Goal: Understand process/instructions: Learn about a topic

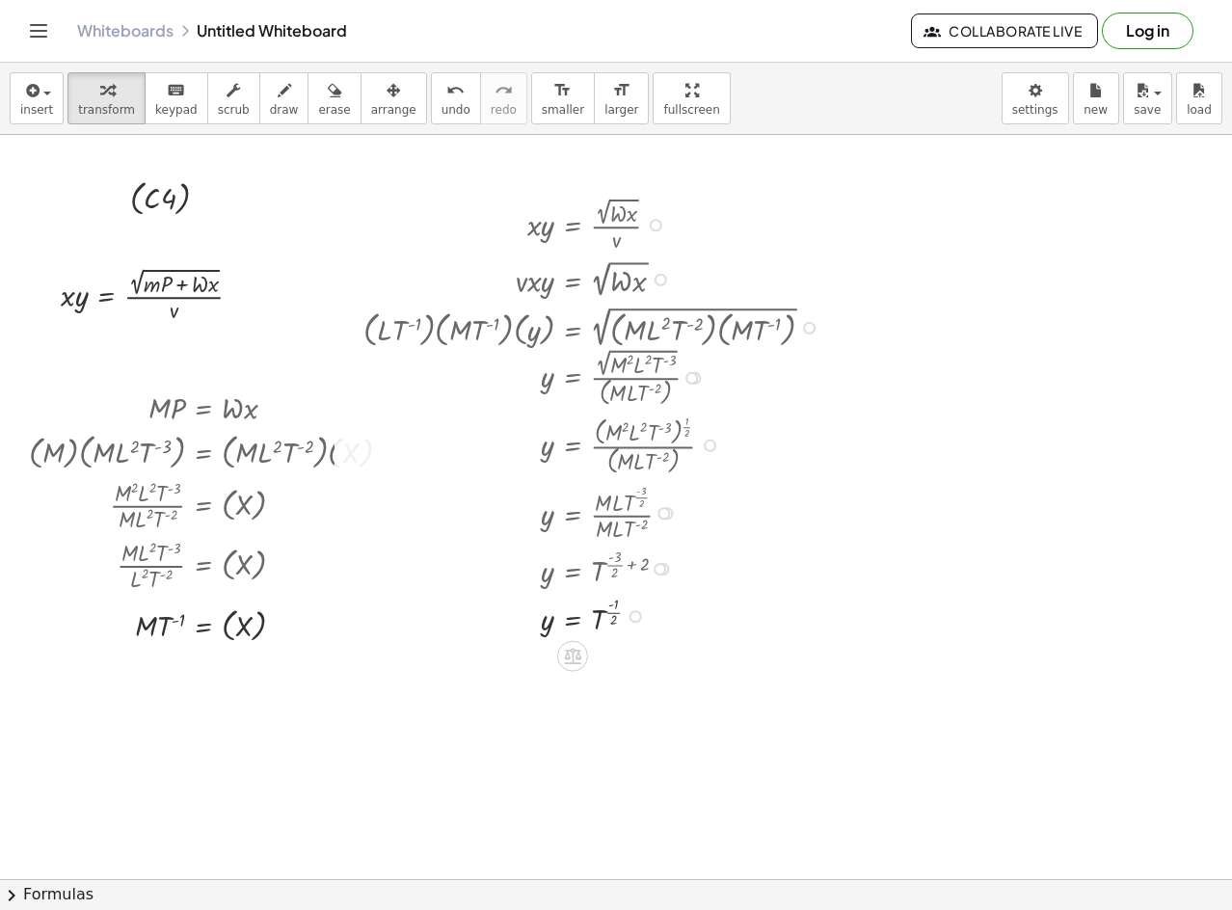
click at [693, 327] on div at bounding box center [596, 326] width 485 height 50
click at [717, 436] on div at bounding box center [596, 444] width 485 height 68
click at [580, 429] on div at bounding box center [596, 444] width 485 height 68
drag, startPoint x: 717, startPoint y: 510, endPoint x: 620, endPoint y: 375, distance: 166.5
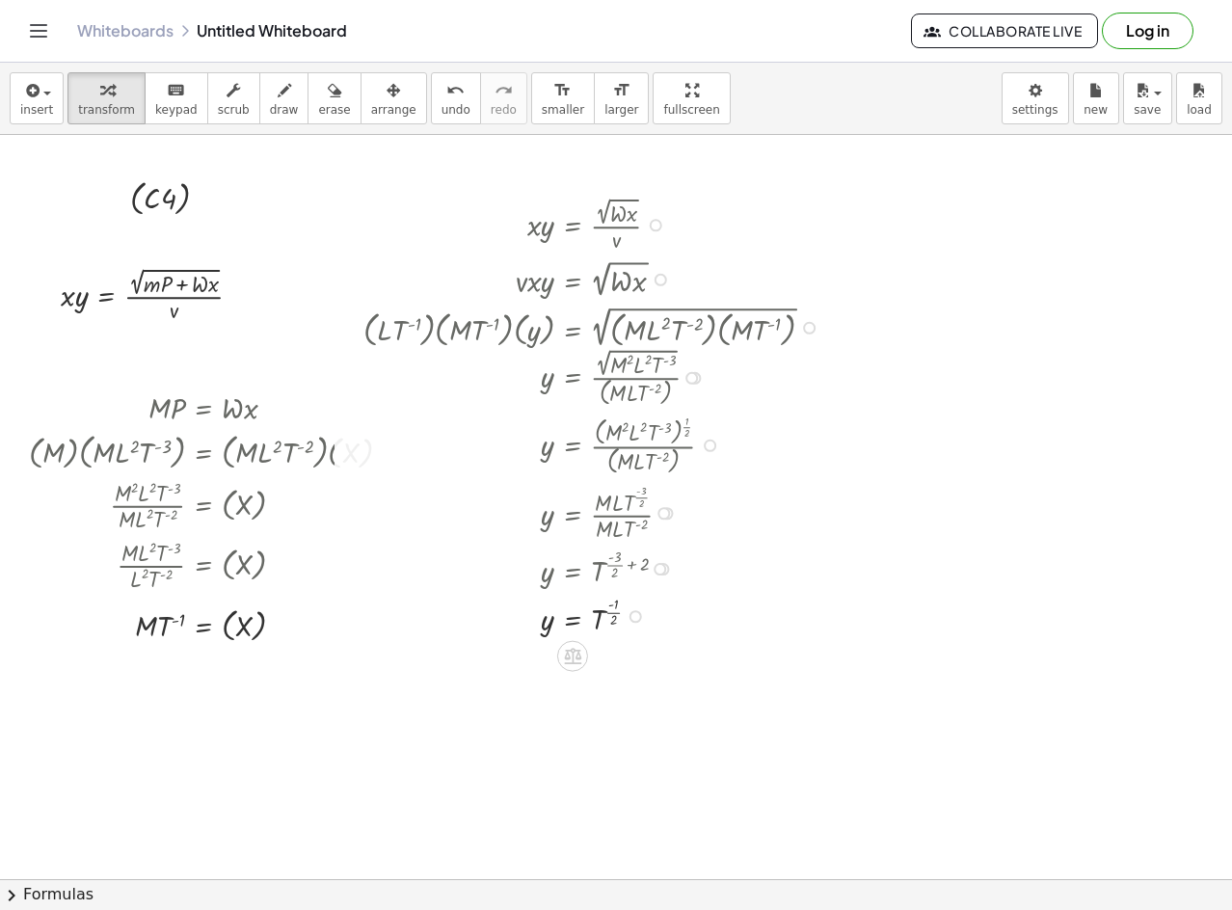
drag, startPoint x: 609, startPoint y: 358, endPoint x: 495, endPoint y: 125, distance: 259.2
click at [573, 226] on div "· x · y = · 2 √ ( · W · x ) · v · v · x · y = 2 √ ( · W · x ) · ( · L · T ( - 1…" at bounding box center [573, 226] width 0 height 0
click at [634, 185] on div "insert select one: Math Expression Function Text Youtube Video Graphing Geometr…" at bounding box center [616, 487] width 1232 height 848
click at [610, 192] on div at bounding box center [596, 223] width 485 height 63
drag, startPoint x: 377, startPoint y: 91, endPoint x: 423, endPoint y: 131, distance: 61.5
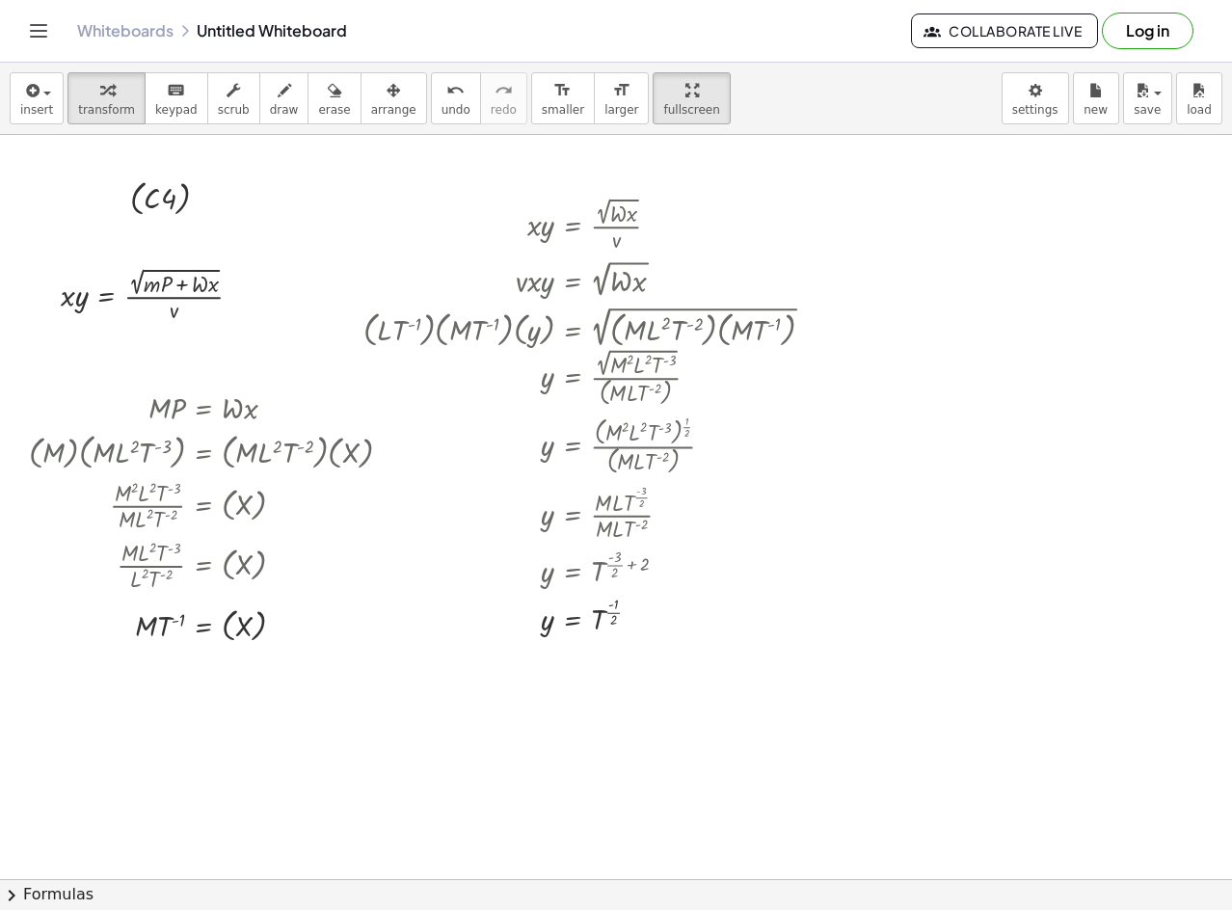
click at [373, 95] on div "button" at bounding box center [393, 89] width 45 height 23
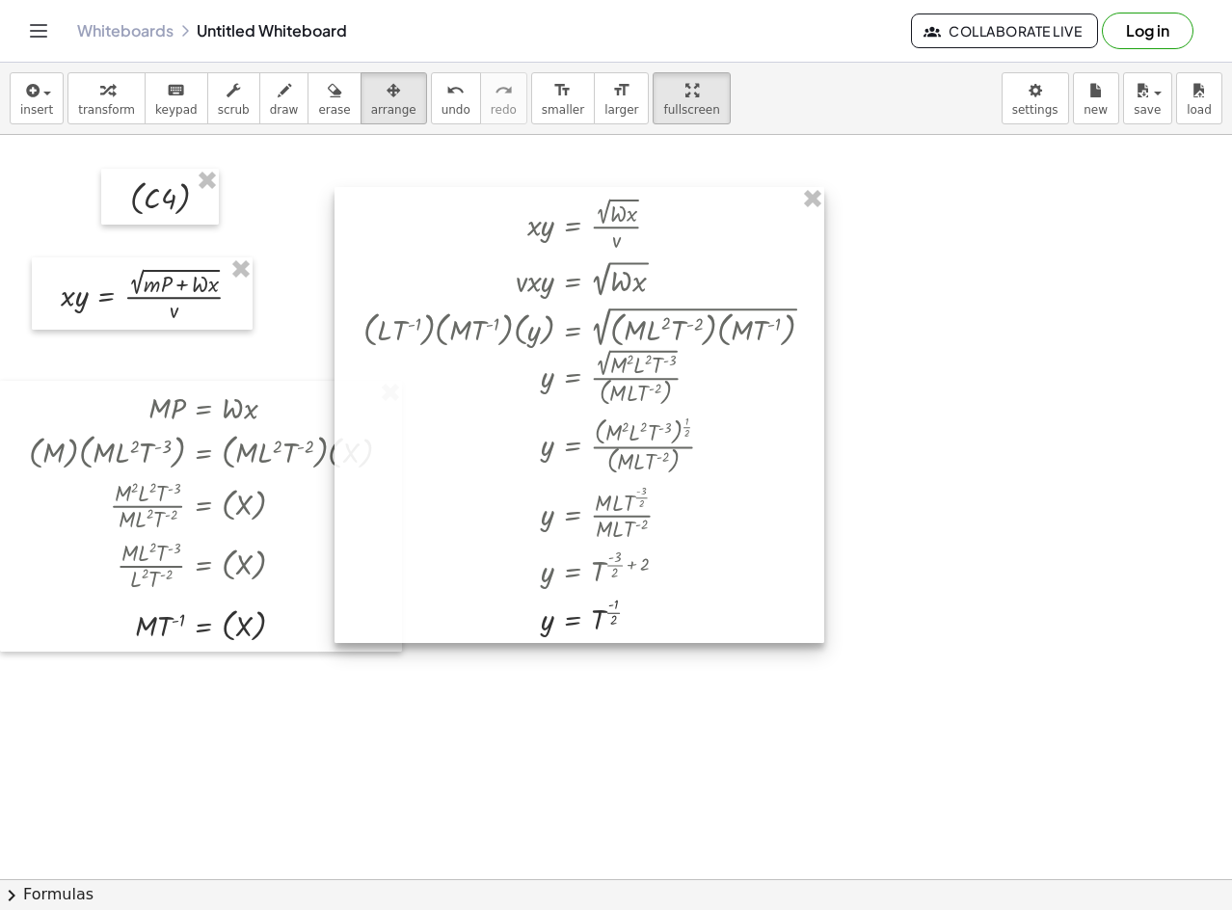
click at [612, 331] on div at bounding box center [580, 415] width 490 height 456
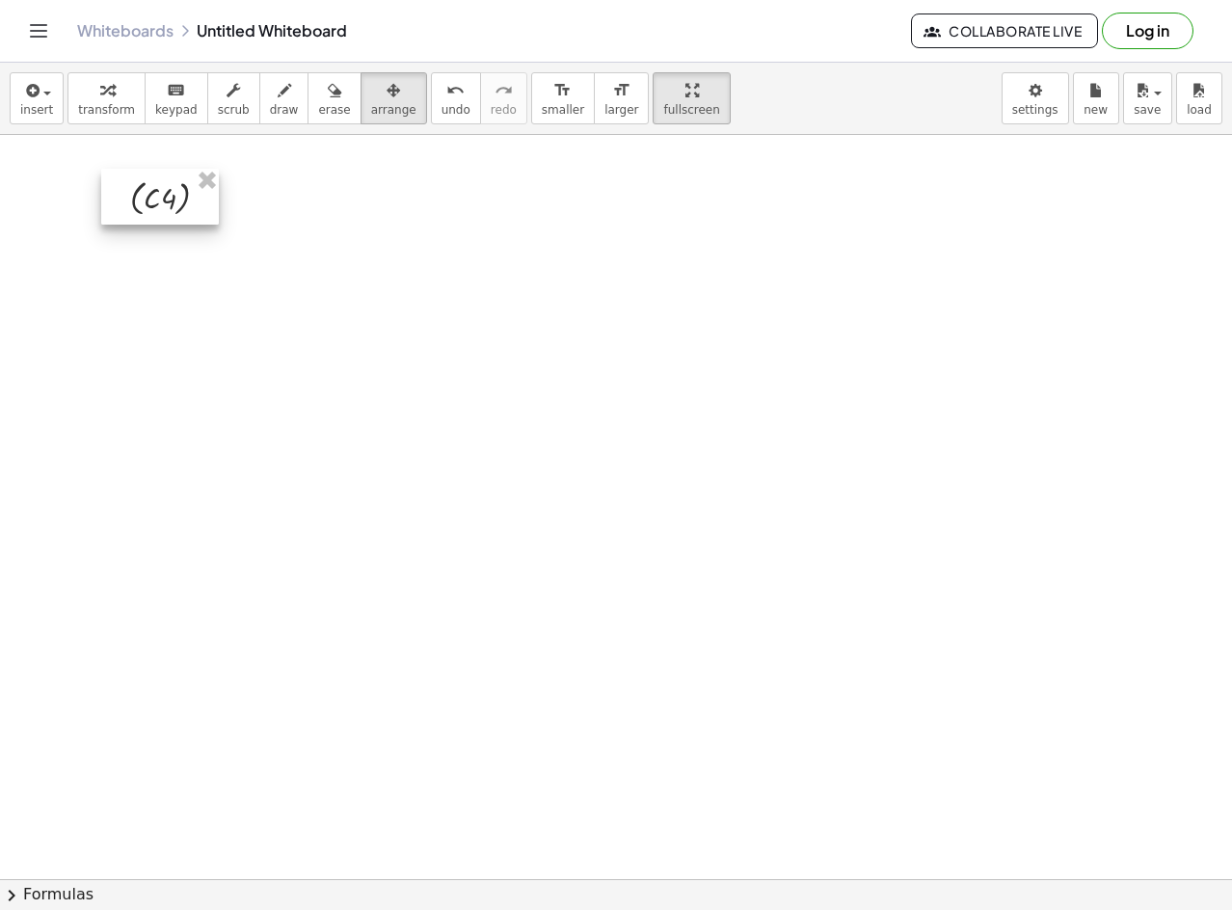
click at [168, 189] on div at bounding box center [160, 197] width 118 height 56
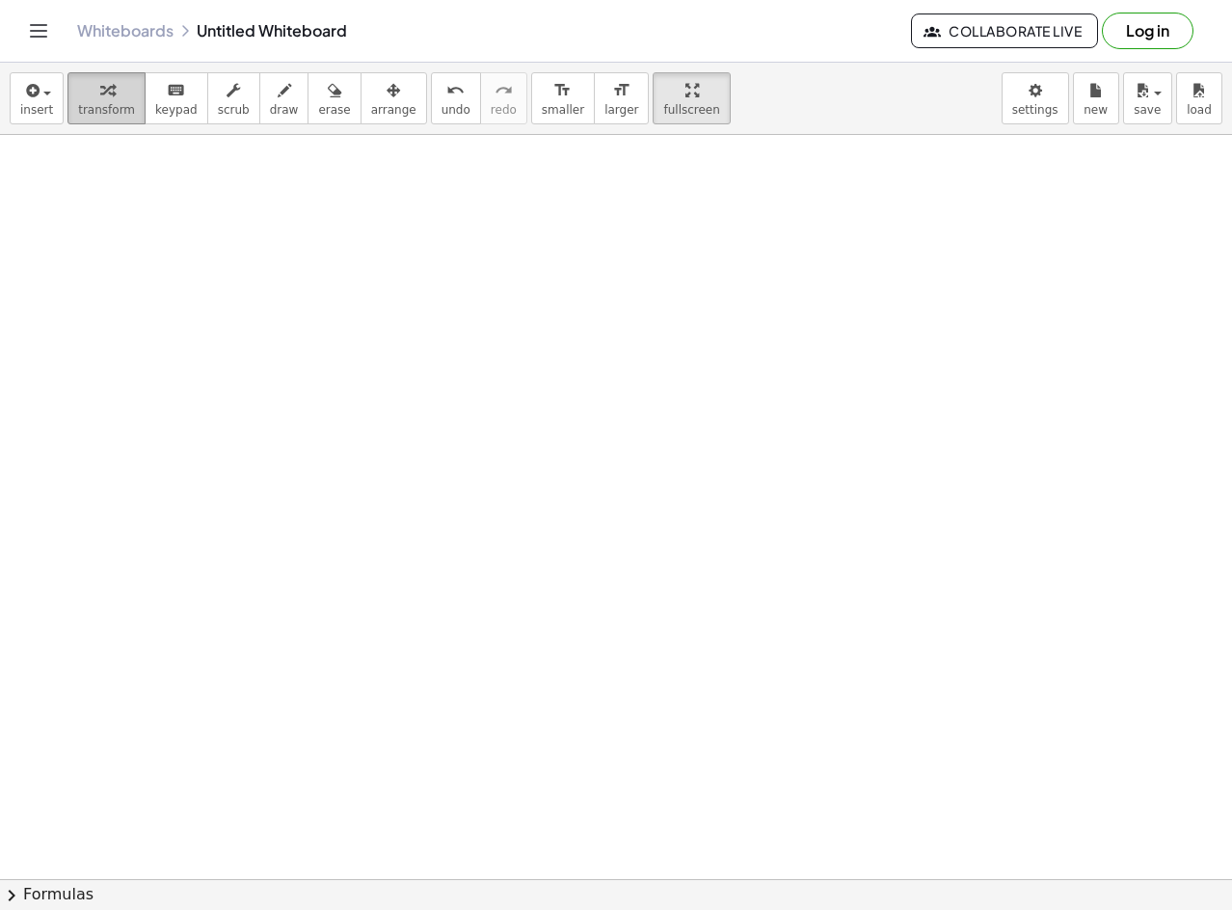
click at [68, 95] on button "transform" at bounding box center [107, 98] width 78 height 52
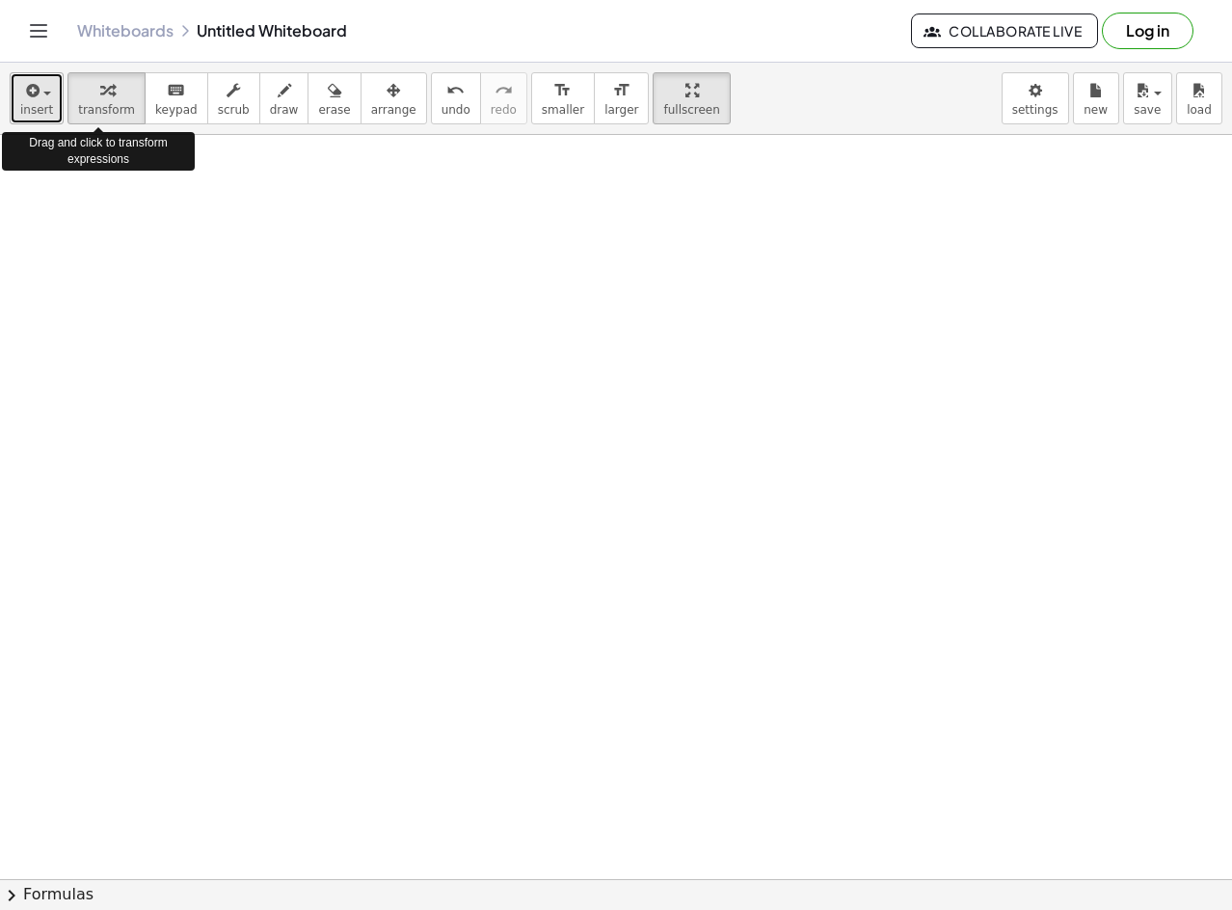
click at [40, 115] on span "insert" at bounding box center [36, 110] width 33 height 14
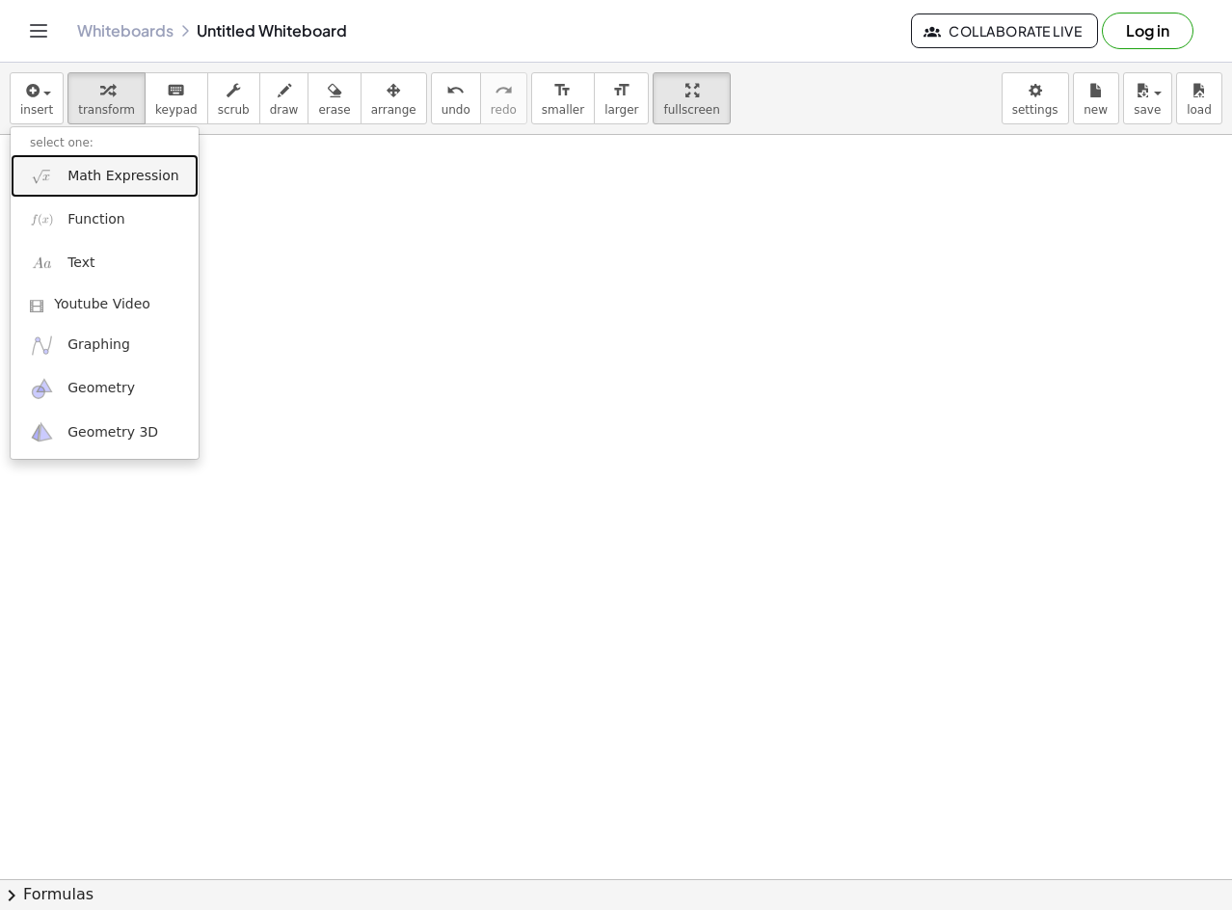
drag, startPoint x: 110, startPoint y: 162, endPoint x: 285, endPoint y: 209, distance: 181.8
click at [110, 162] on link "Math Expression" at bounding box center [105, 175] width 188 height 43
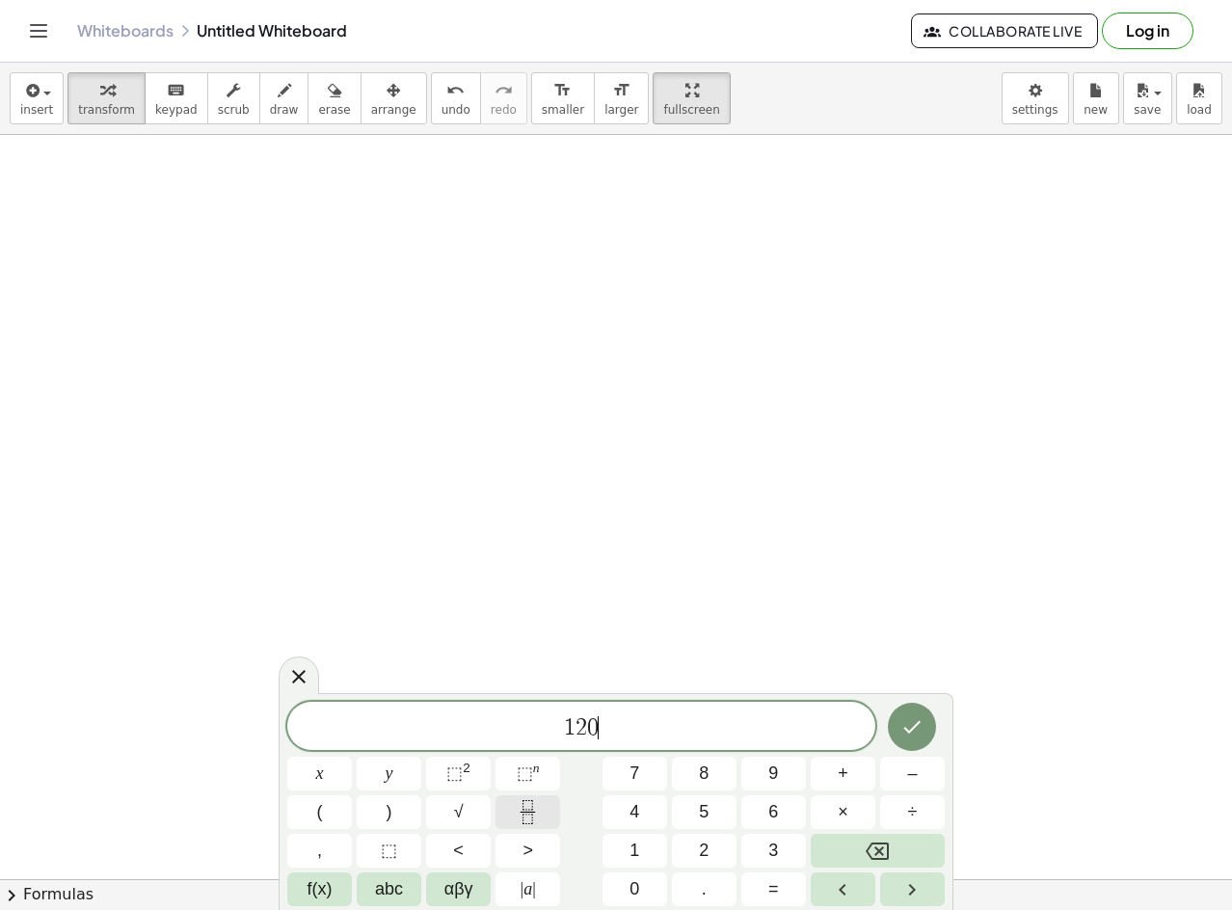
click at [519, 799] on button "Fraction" at bounding box center [528, 813] width 65 height 34
click at [526, 806] on icon "Fraction" at bounding box center [528, 812] width 24 height 24
click at [519, 821] on icon "Fraction" at bounding box center [528, 812] width 24 height 24
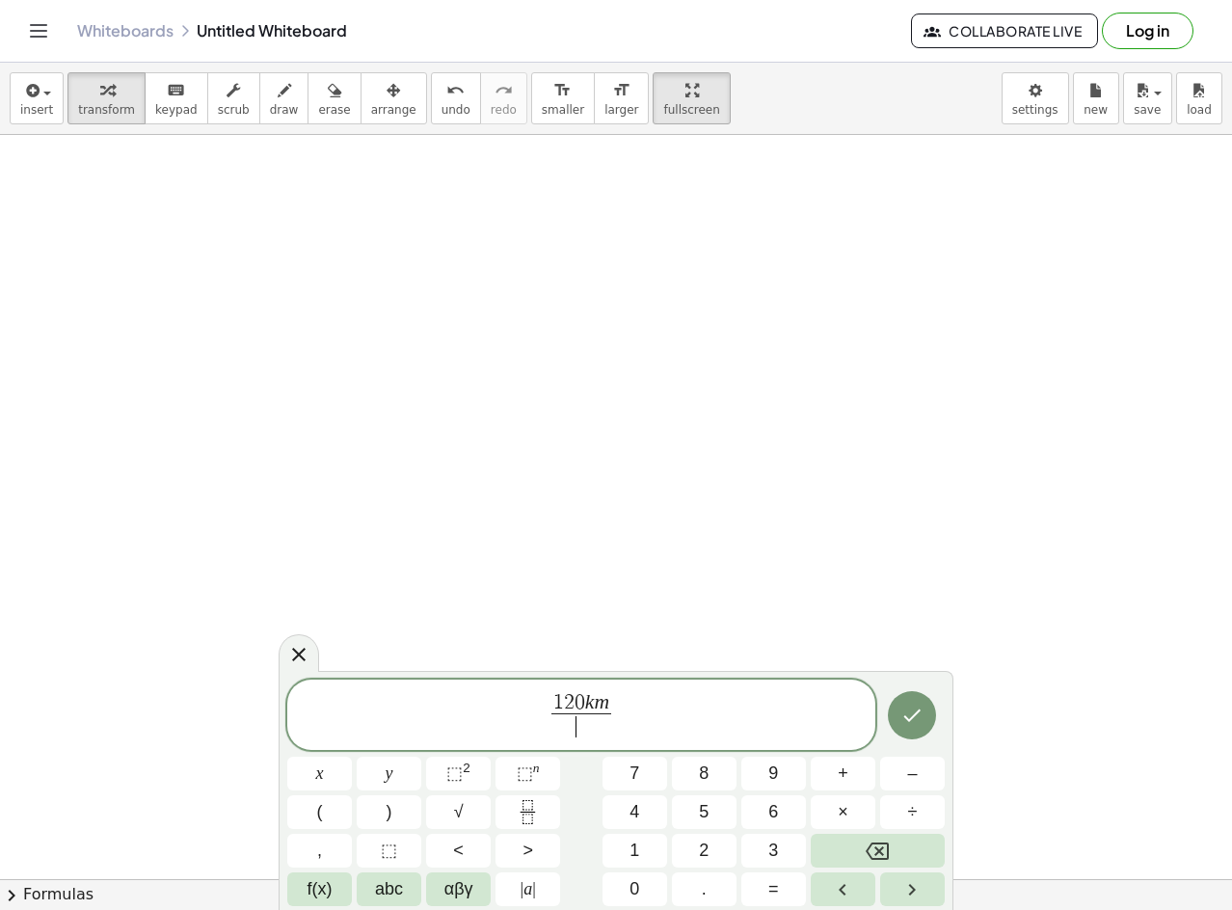
click at [582, 702] on span "0" at bounding box center [580, 702] width 11 height 21
click at [603, 732] on span at bounding box center [582, 727] width 61 height 26
click at [585, 702] on var "k" at bounding box center [590, 701] width 10 height 23
click at [580, 716] on var "s" at bounding box center [582, 725] width 8 height 23
click at [585, 709] on var "k" at bounding box center [590, 701] width 10 height 23
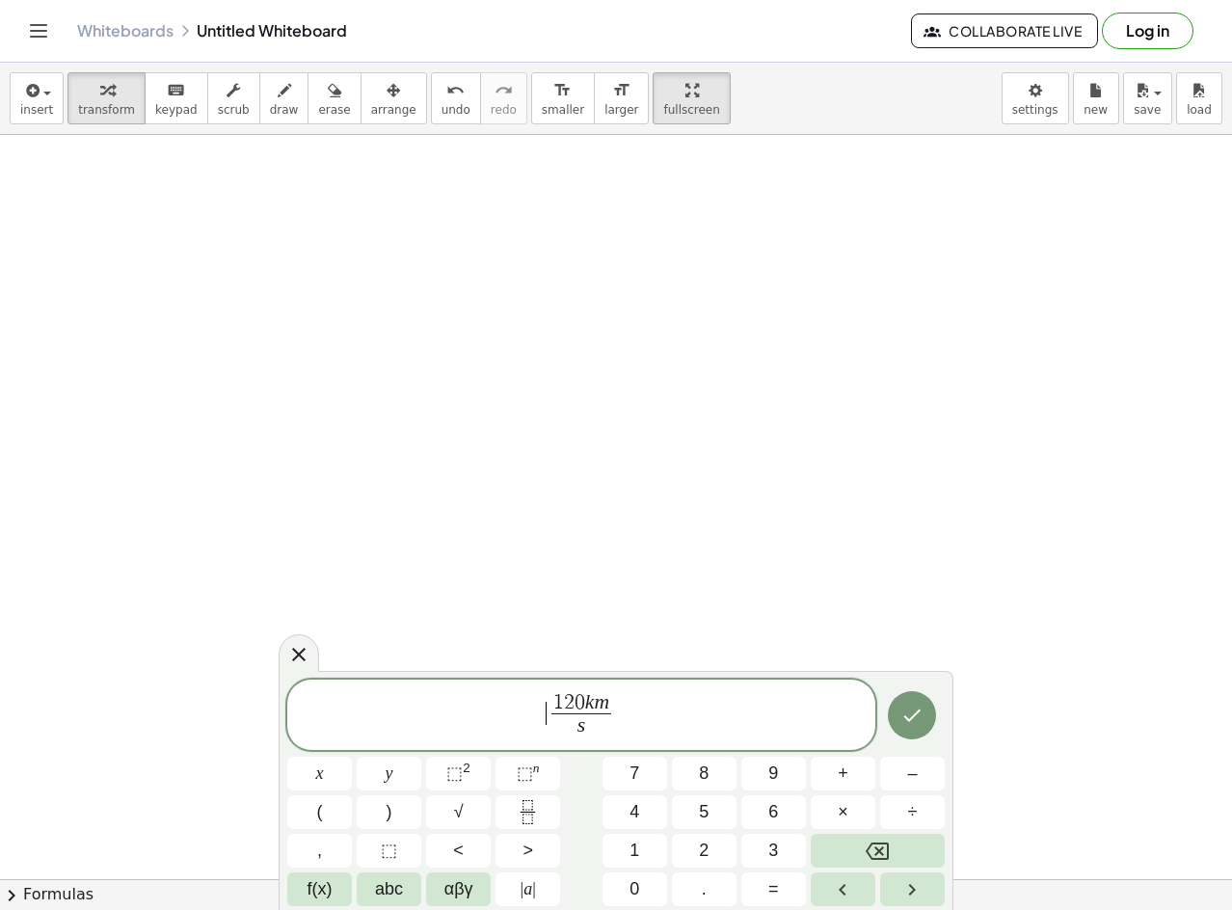
click at [542, 702] on span "​ 1 2 0 k m s ​" at bounding box center [581, 716] width 588 height 51
click at [592, 702] on var "k" at bounding box center [590, 701] width 10 height 23
click at [580, 712] on span "0" at bounding box center [580, 702] width 11 height 21
click at [567, 712] on span "​ k m" at bounding box center [581, 703] width 29 height 21
click at [549, 712] on span "​ k m s ​" at bounding box center [581, 716] width 588 height 51
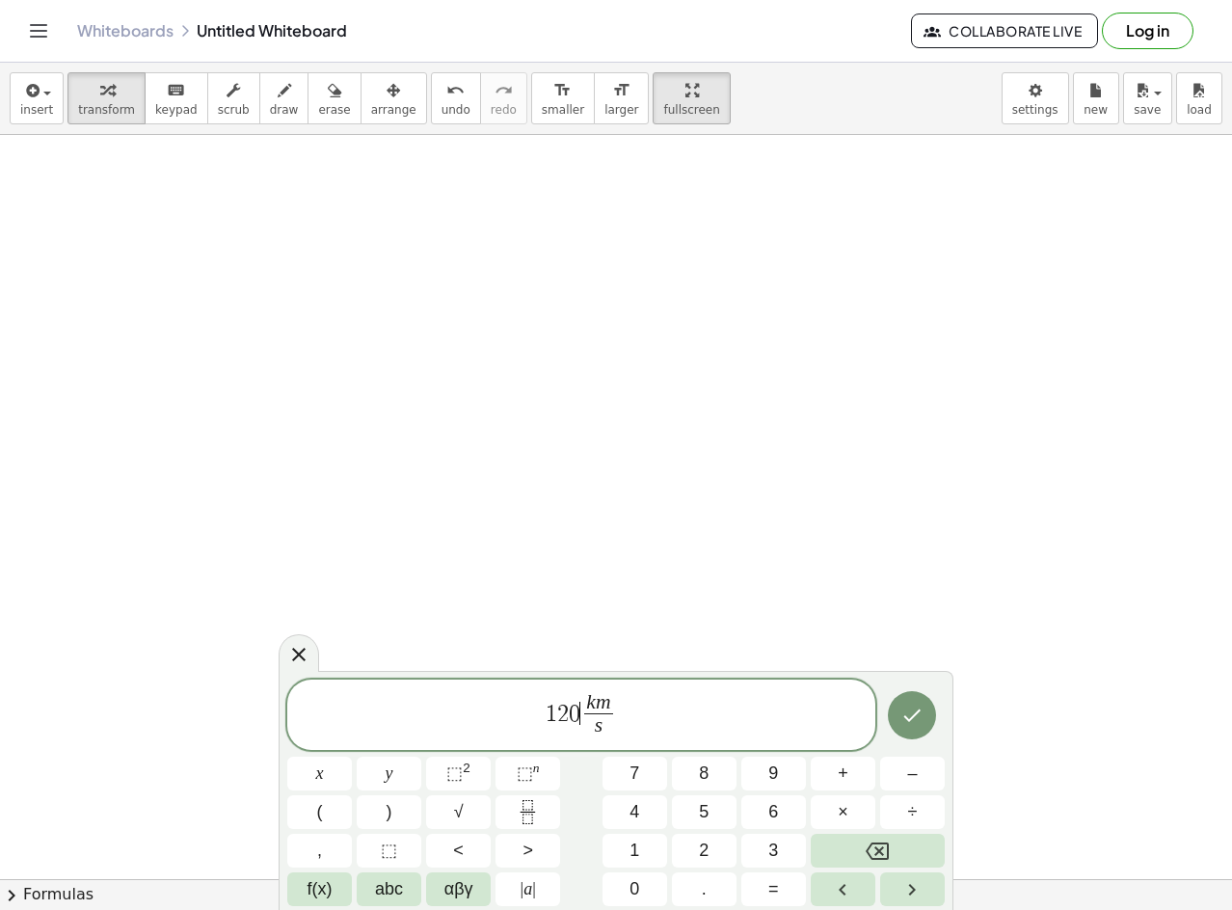
click at [636, 736] on span "1 2 0 ​ k m s ​" at bounding box center [581, 716] width 588 height 51
click at [661, 709] on span "1 2 0 k m h ​ ​" at bounding box center [581, 716] width 588 height 51
click at [916, 736] on button "Done" at bounding box center [912, 715] width 48 height 48
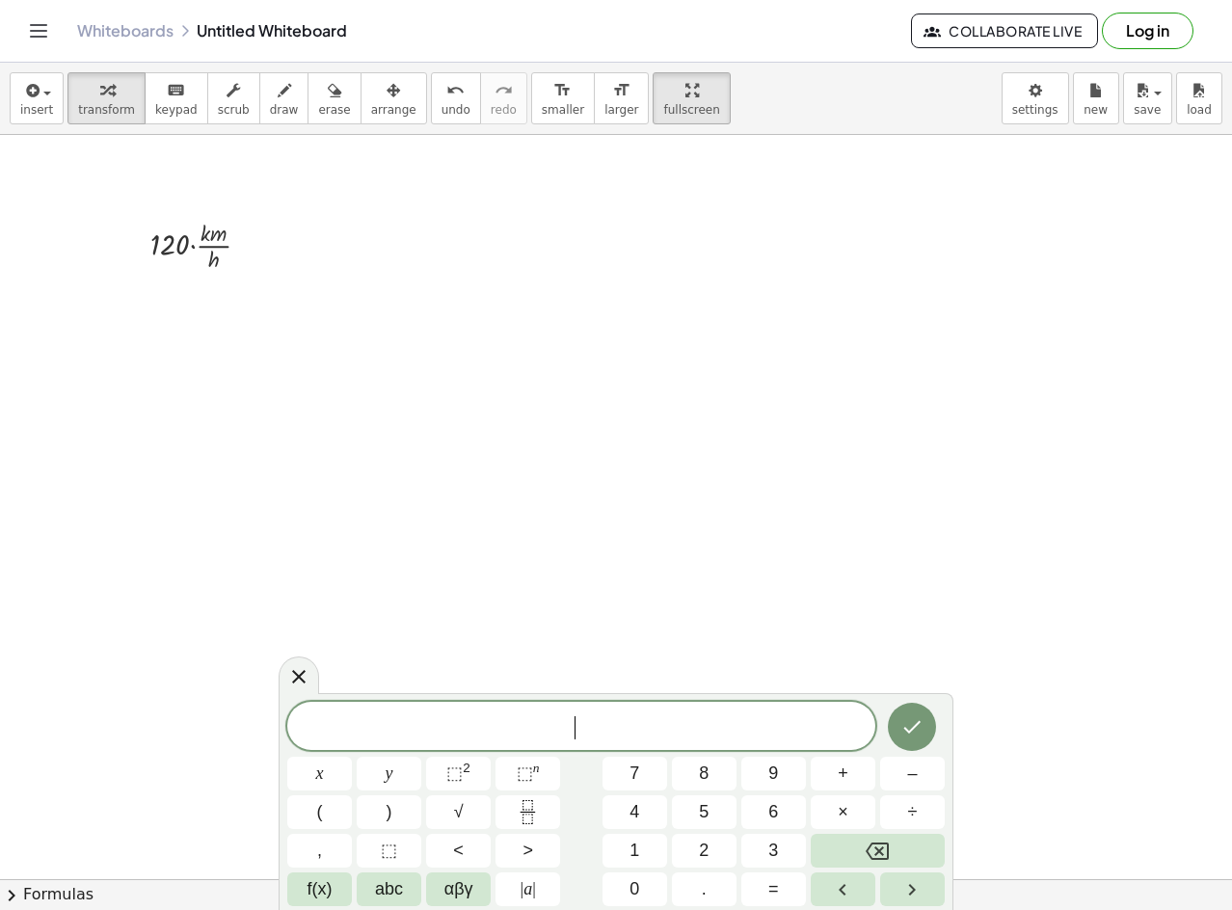
click at [282, 664] on div "insert select one: Math Expression Function Text Youtube Video Graphing Geometr…" at bounding box center [616, 487] width 1232 height 848
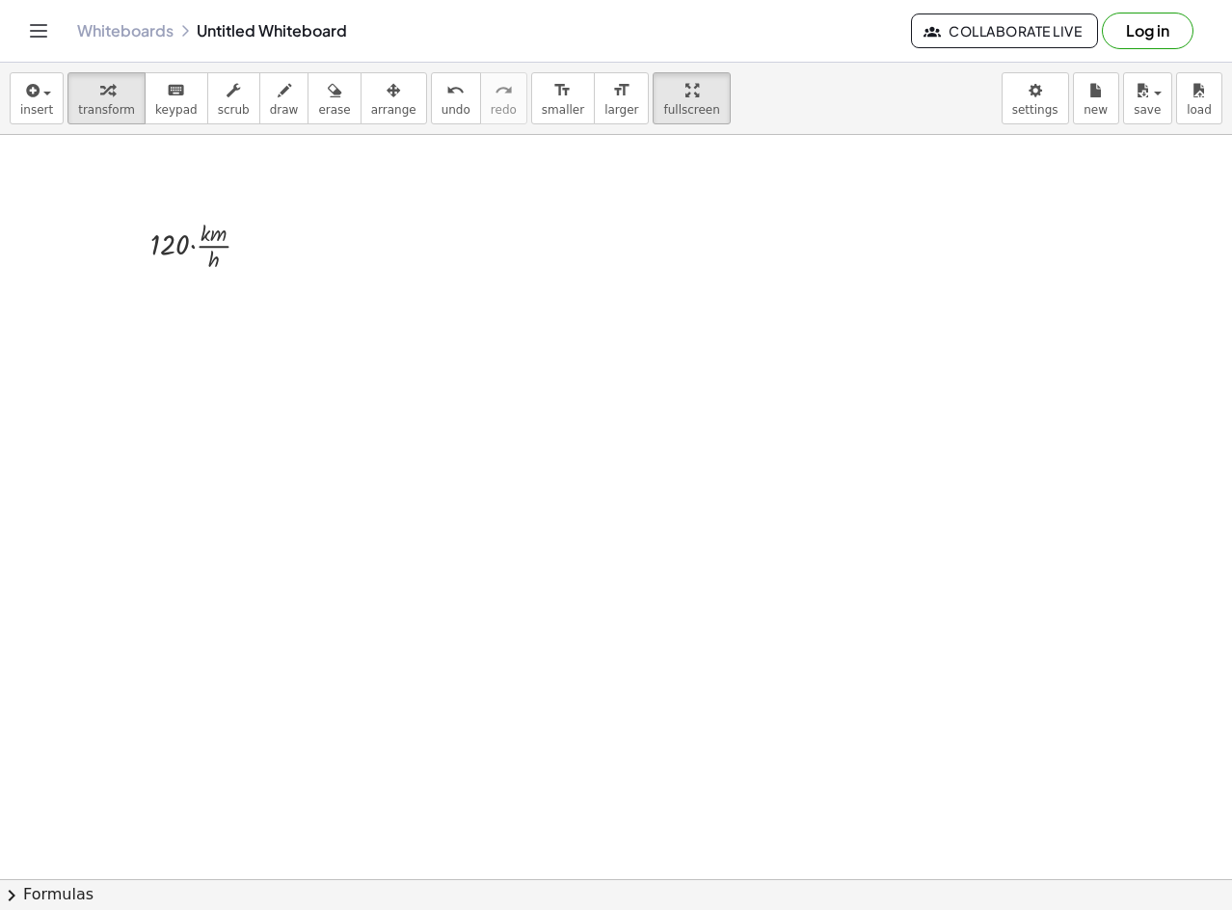
drag, startPoint x: 292, startPoint y: 675, endPoint x: 296, endPoint y: 405, distance: 270.1
click at [177, 223] on div at bounding box center [208, 244] width 135 height 60
click at [252, 250] on div at bounding box center [208, 244] width 135 height 60
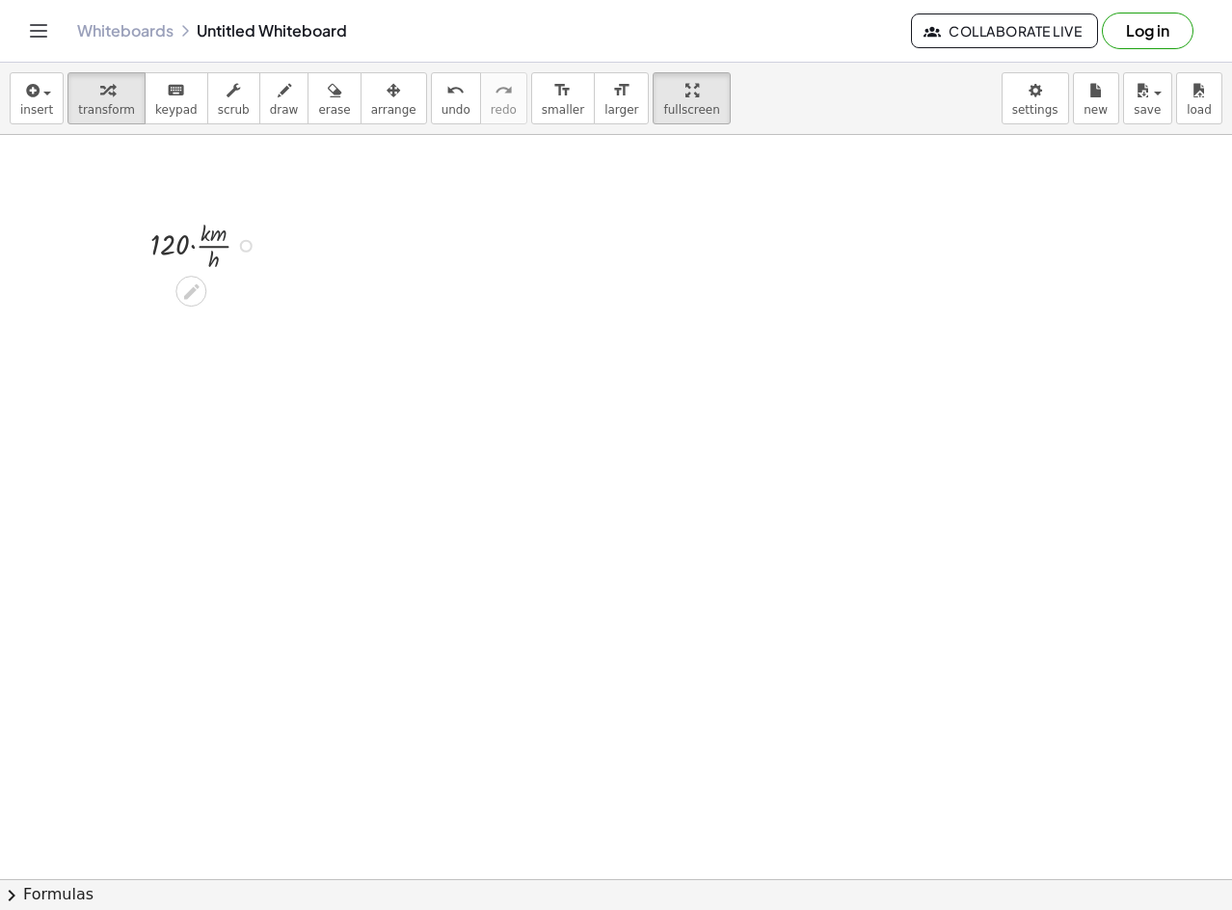
click at [252, 243] on div at bounding box center [246, 246] width 13 height 13
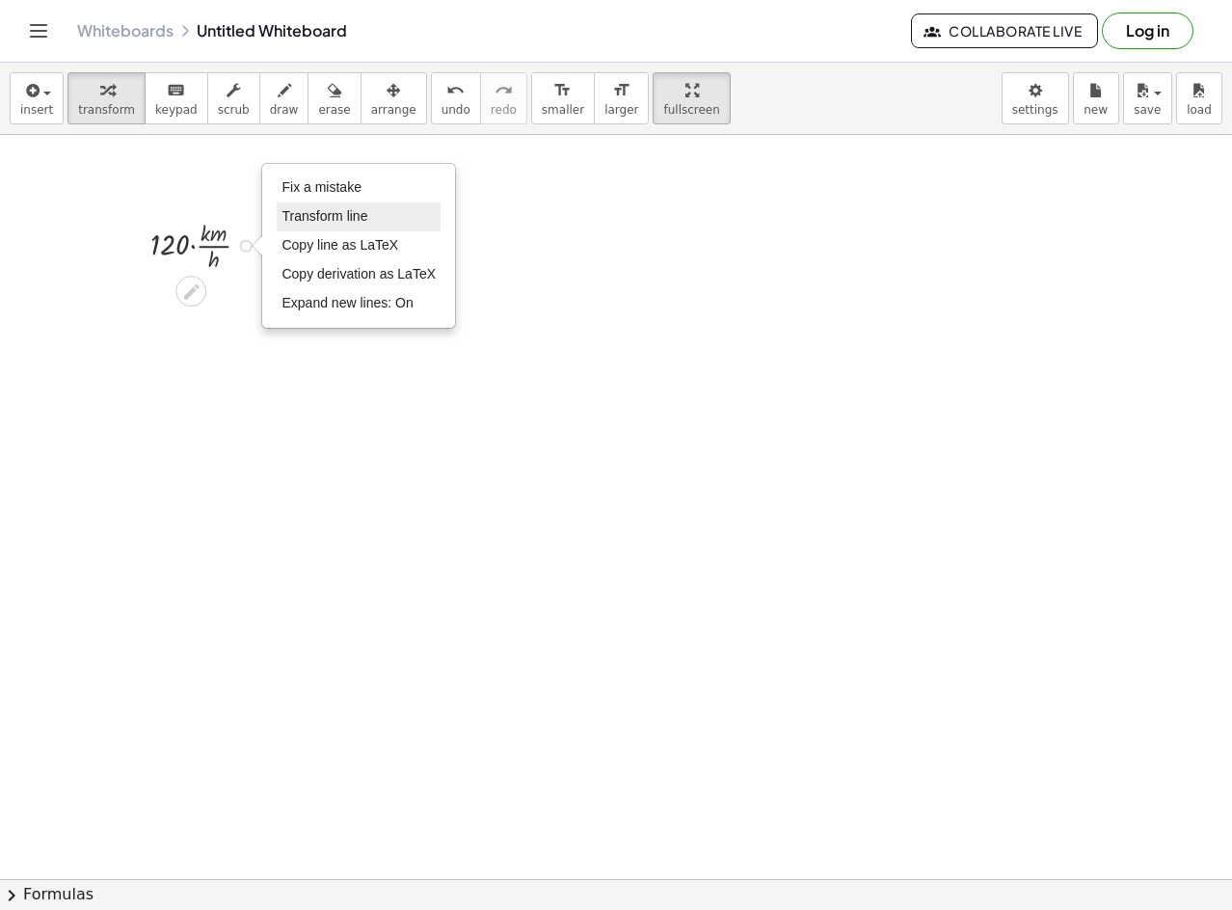
click at [333, 209] on span "Transform line" at bounding box center [325, 215] width 86 height 15
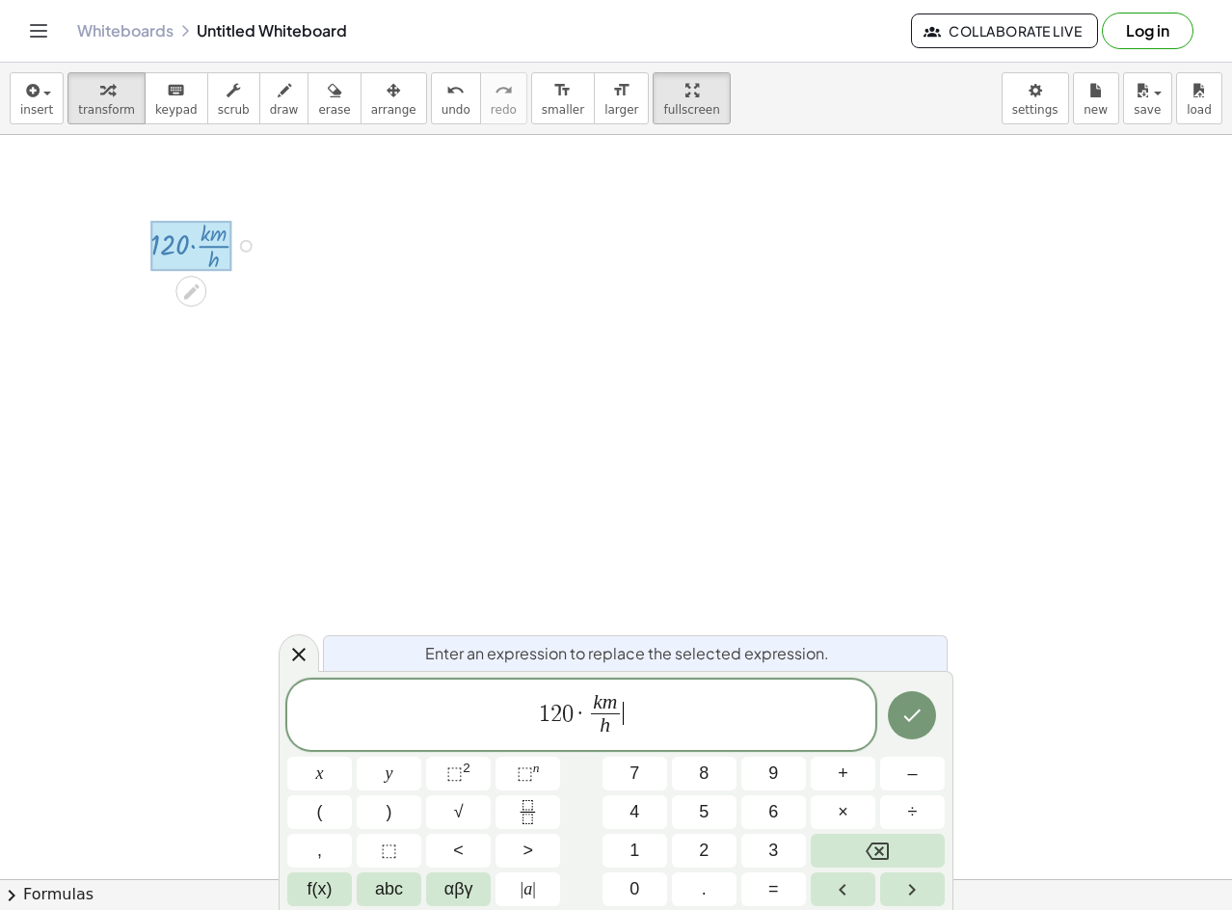
click at [663, 729] on span "1 2 0 · k m h ​ ​" at bounding box center [581, 716] width 588 height 51
click at [528, 810] on icon "Fraction" at bounding box center [528, 812] width 24 height 24
click at [580, 695] on span "1 2 0 · k m h ​ ​" at bounding box center [581, 716] width 588 height 51
click at [585, 716] on span "1 2 0 · ​ k m h ​" at bounding box center [581, 716] width 588 height 51
click at [515, 797] on button "Fraction" at bounding box center [528, 813] width 65 height 34
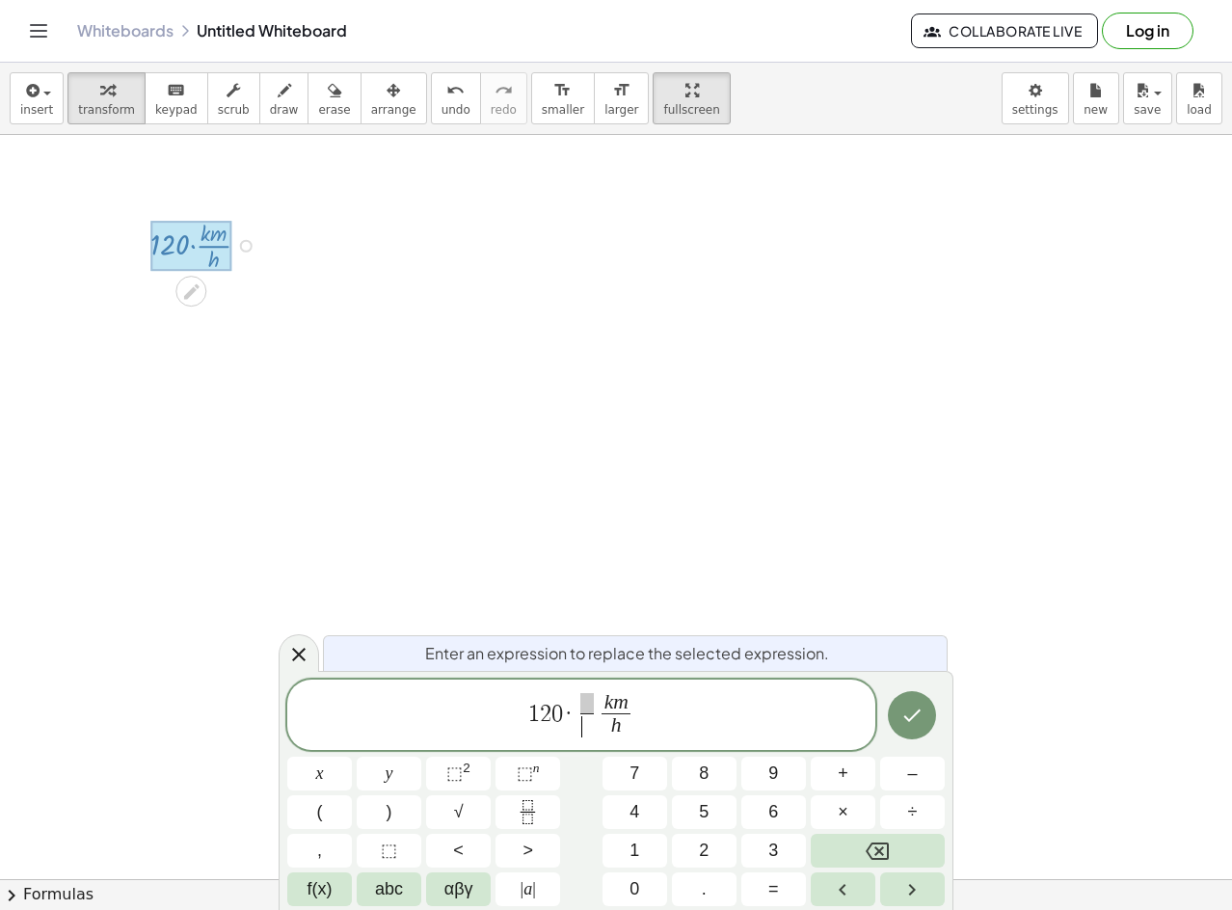
click at [589, 716] on span "​" at bounding box center [588, 727] width 14 height 26
drag, startPoint x: 580, startPoint y: 718, endPoint x: 566, endPoint y: 718, distance: 13.5
click at [653, 709] on span "1 2 0 · ​ k m h ​" at bounding box center [581, 716] width 588 height 51
click at [576, 722] on span "​" at bounding box center [569, 727] width 14 height 26
click at [623, 702] on span "​" at bounding box center [624, 703] width 14 height 21
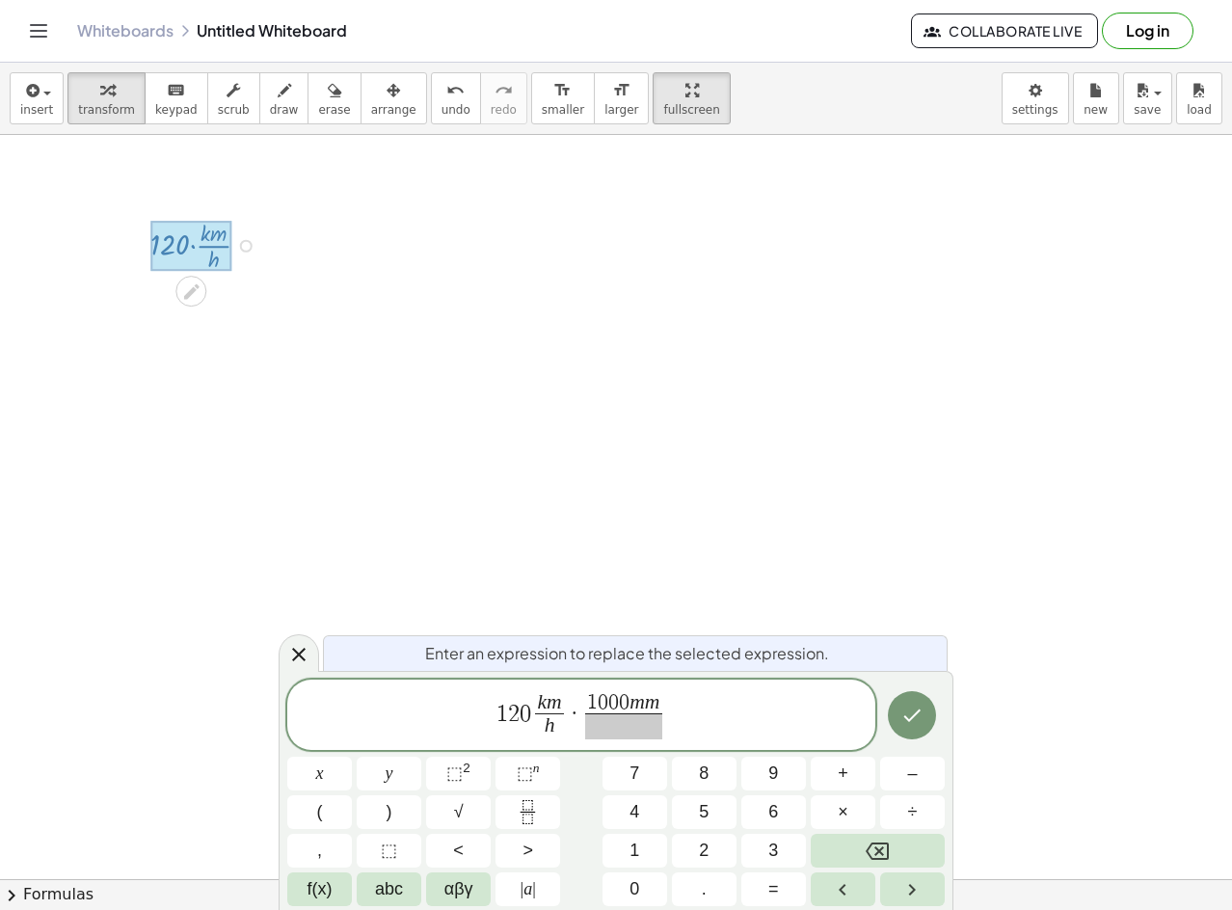
click at [609, 732] on span at bounding box center [623, 727] width 77 height 26
click at [917, 726] on icon "Done" at bounding box center [912, 715] width 23 height 23
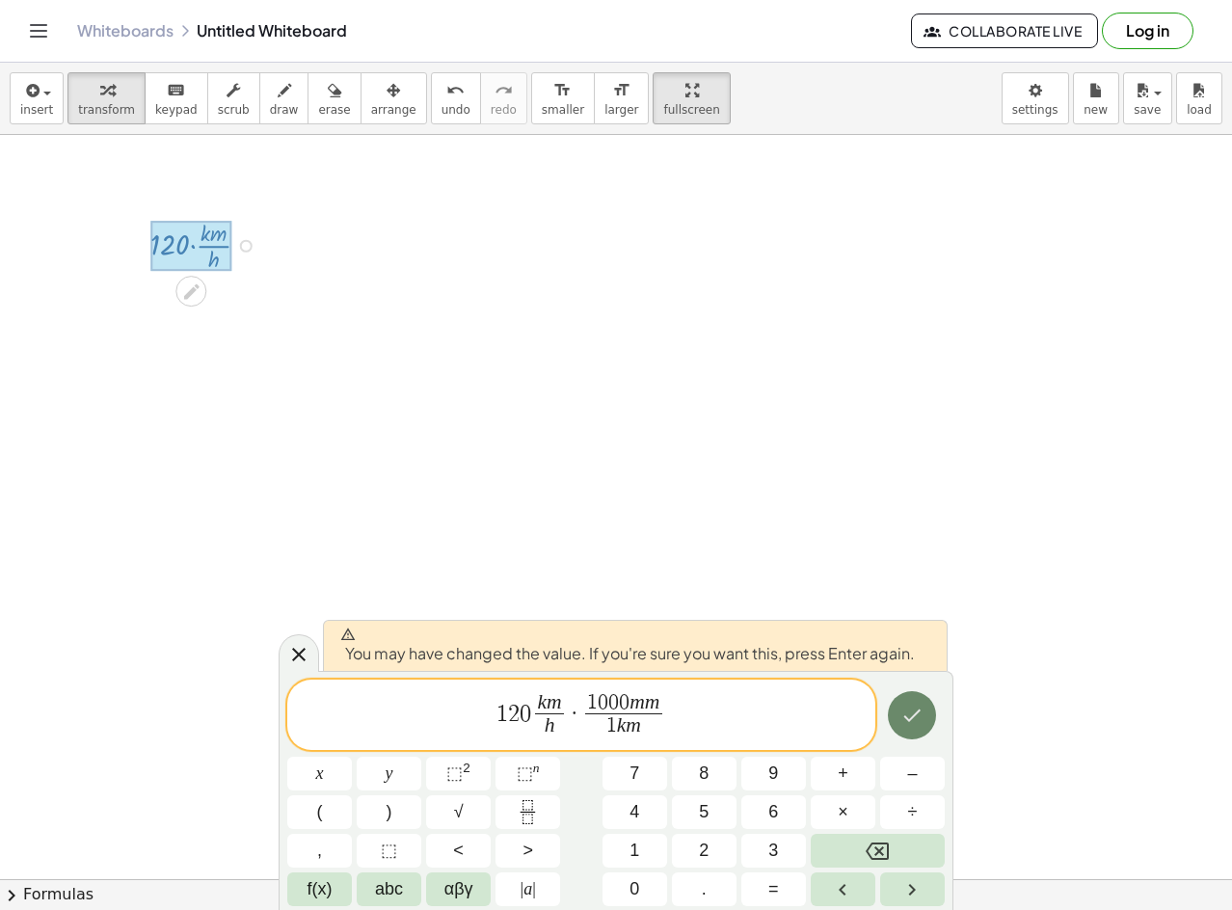
click at [917, 726] on icon "Done" at bounding box center [912, 715] width 23 height 23
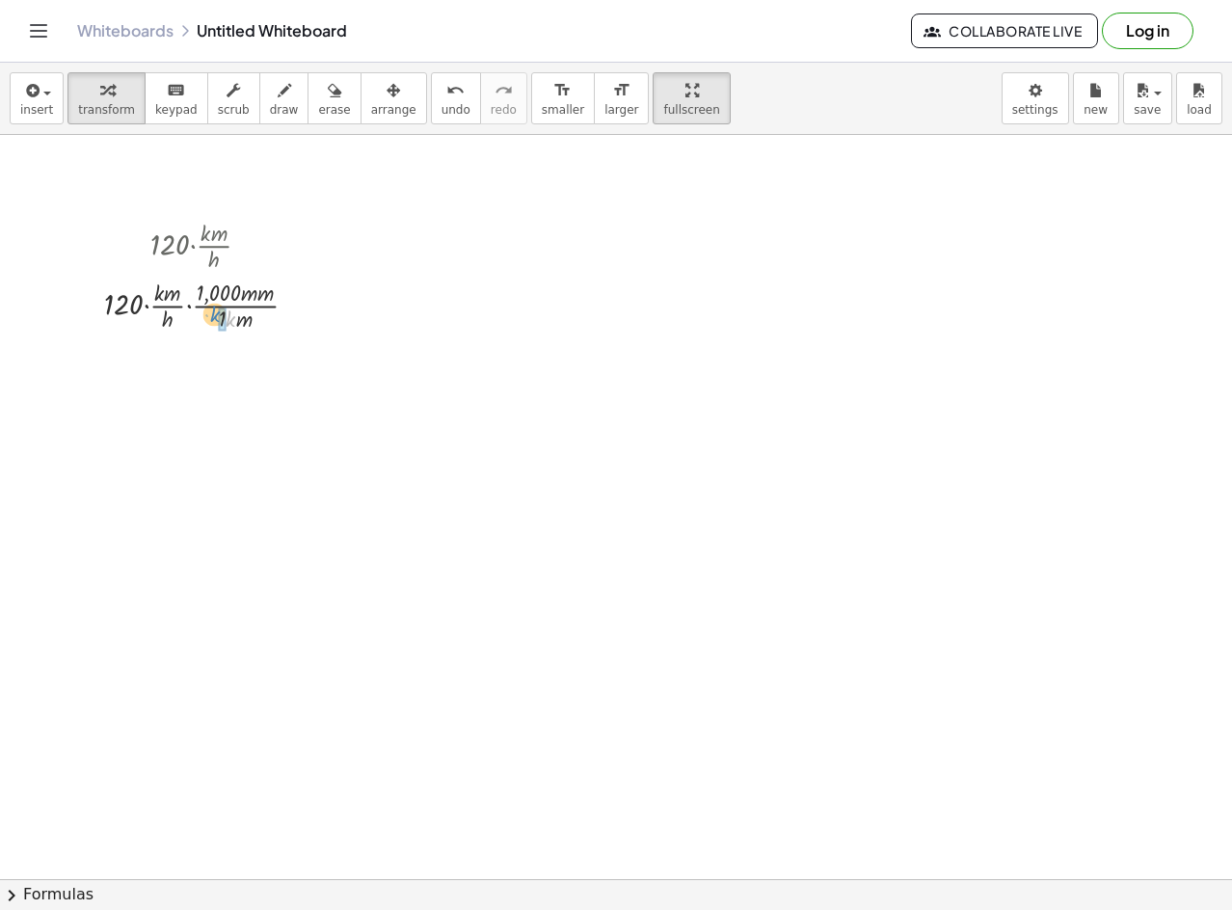
drag, startPoint x: 229, startPoint y: 317, endPoint x: 238, endPoint y: 327, distance: 13.6
click at [225, 321] on div at bounding box center [209, 304] width 228 height 60
drag, startPoint x: 238, startPoint y: 381, endPoint x: 241, endPoint y: 392, distance: 11.0
click at [241, 392] on div at bounding box center [209, 365] width 228 height 60
click at [228, 374] on div at bounding box center [209, 365] width 228 height 60
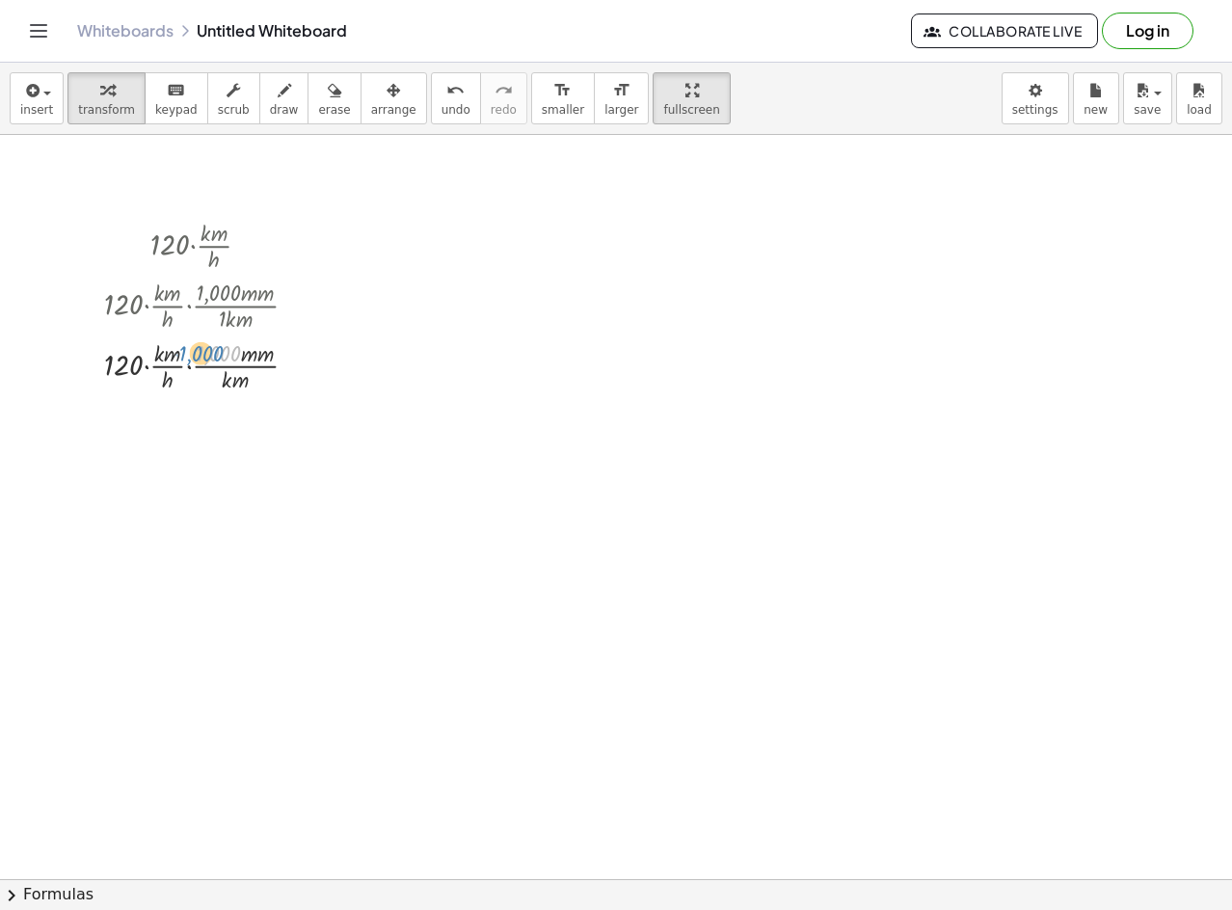
drag, startPoint x: 204, startPoint y: 365, endPoint x: 207, endPoint y: 378, distance: 13.8
click at [191, 365] on div at bounding box center [209, 365] width 228 height 60
click at [238, 375] on div at bounding box center [209, 365] width 228 height 60
drag, startPoint x: 235, startPoint y: 385, endPoint x: 168, endPoint y: 362, distance: 71.4
click at [228, 381] on div at bounding box center [208, 365] width 243 height 60
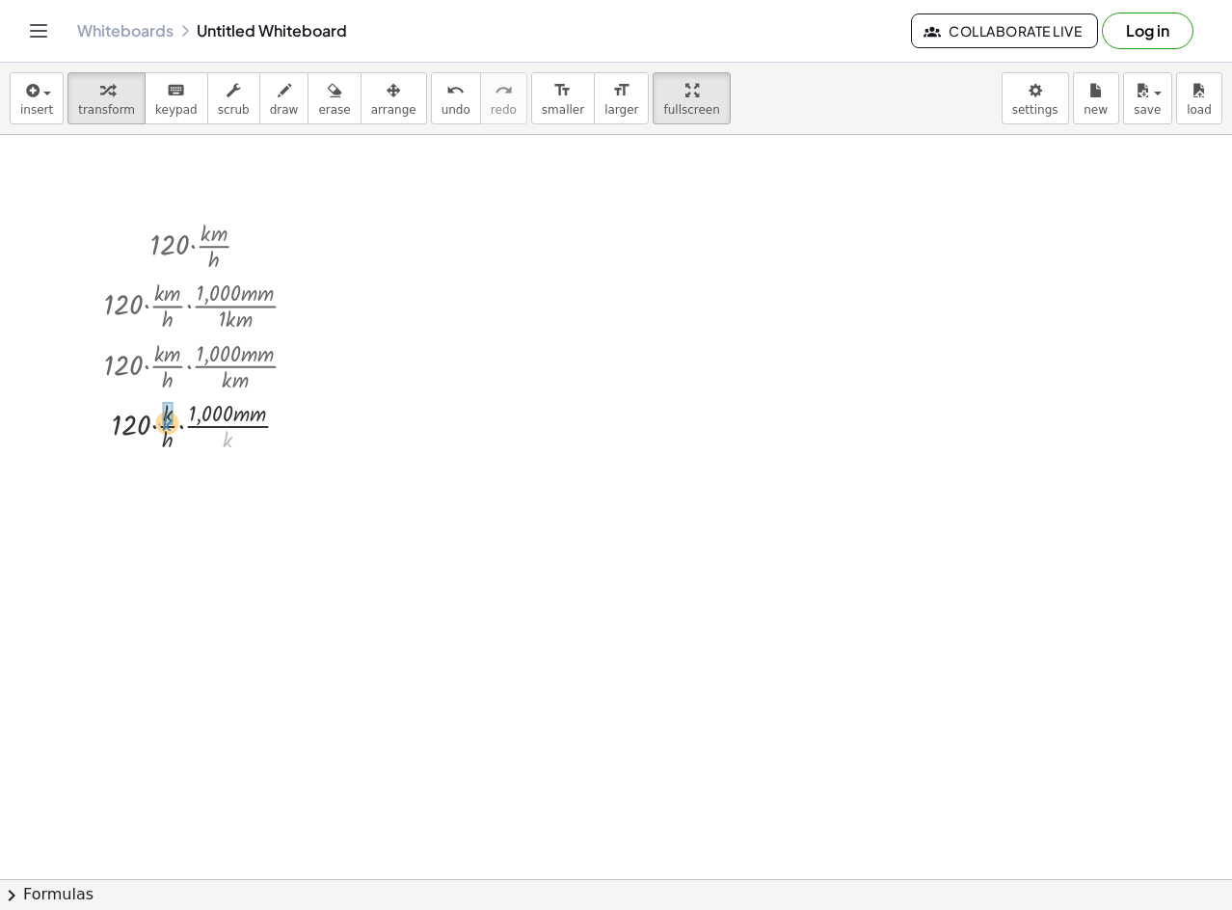
drag, startPoint x: 229, startPoint y: 442, endPoint x: 184, endPoint y: 428, distance: 46.4
drag, startPoint x: 194, startPoint y: 419, endPoint x: 121, endPoint y: 422, distance: 73.4
drag, startPoint x: 252, startPoint y: 486, endPoint x: 231, endPoint y: 496, distance: 22.4
click at [295, 311] on div at bounding box center [292, 306] width 13 height 13
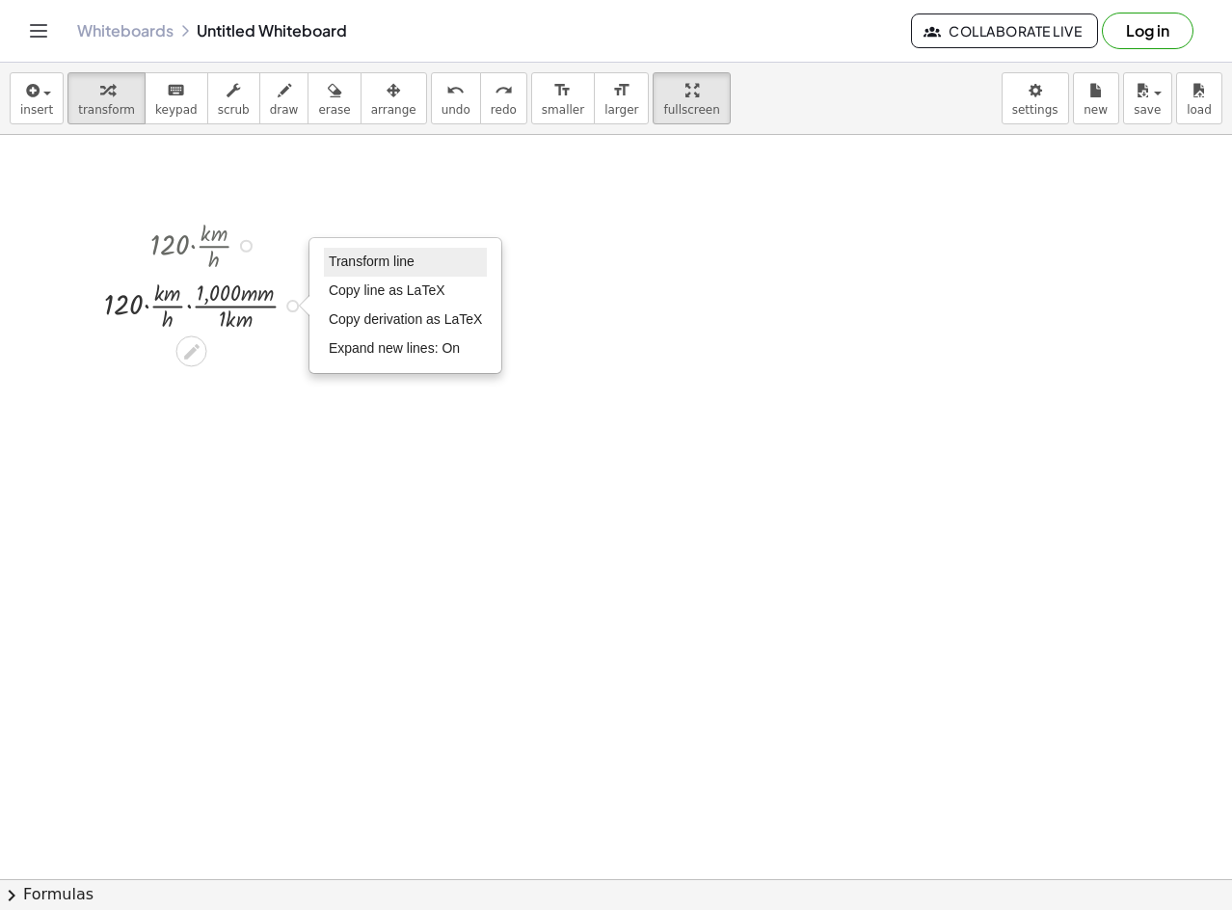
click at [373, 263] on span "Transform line" at bounding box center [372, 261] width 86 height 15
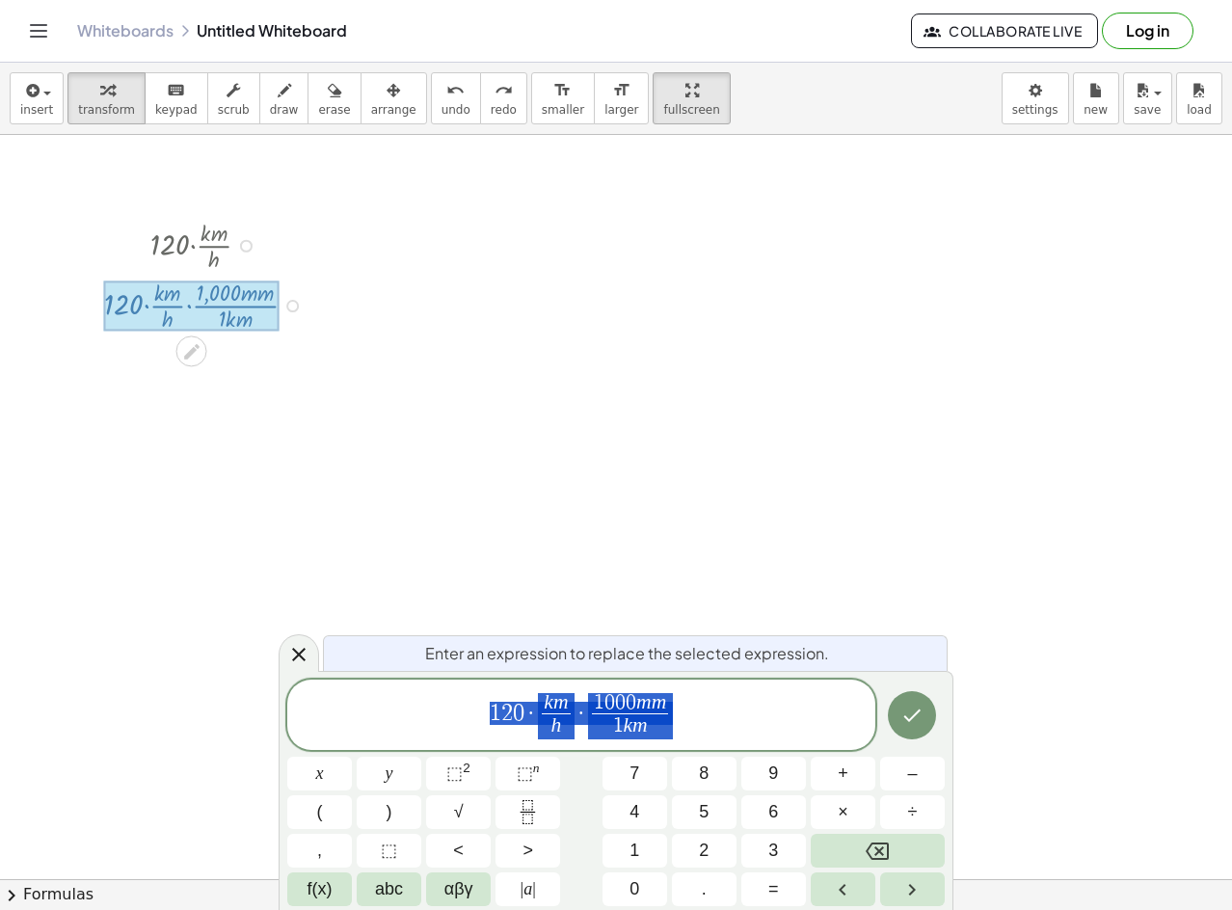
click at [687, 709] on span "1 2 0 · k m h ​ · 1 0 0 0 m m 1 k m ​" at bounding box center [581, 716] width 588 height 51
drag, startPoint x: 670, startPoint y: 702, endPoint x: 633, endPoint y: 712, distance: 38.8
drag, startPoint x: 680, startPoint y: 695, endPoint x: 636, endPoint y: 692, distance: 43.5
click at [636, 692] on span "1 2 0 · k m h ​ · 1 0 0 0 m m 1 k m ​" at bounding box center [581, 716] width 588 height 51
click at [680, 702] on span "1 2 0 · k m h ​ · 1 0 0 0 m ​ m 1 k m ​" at bounding box center [581, 716] width 588 height 51
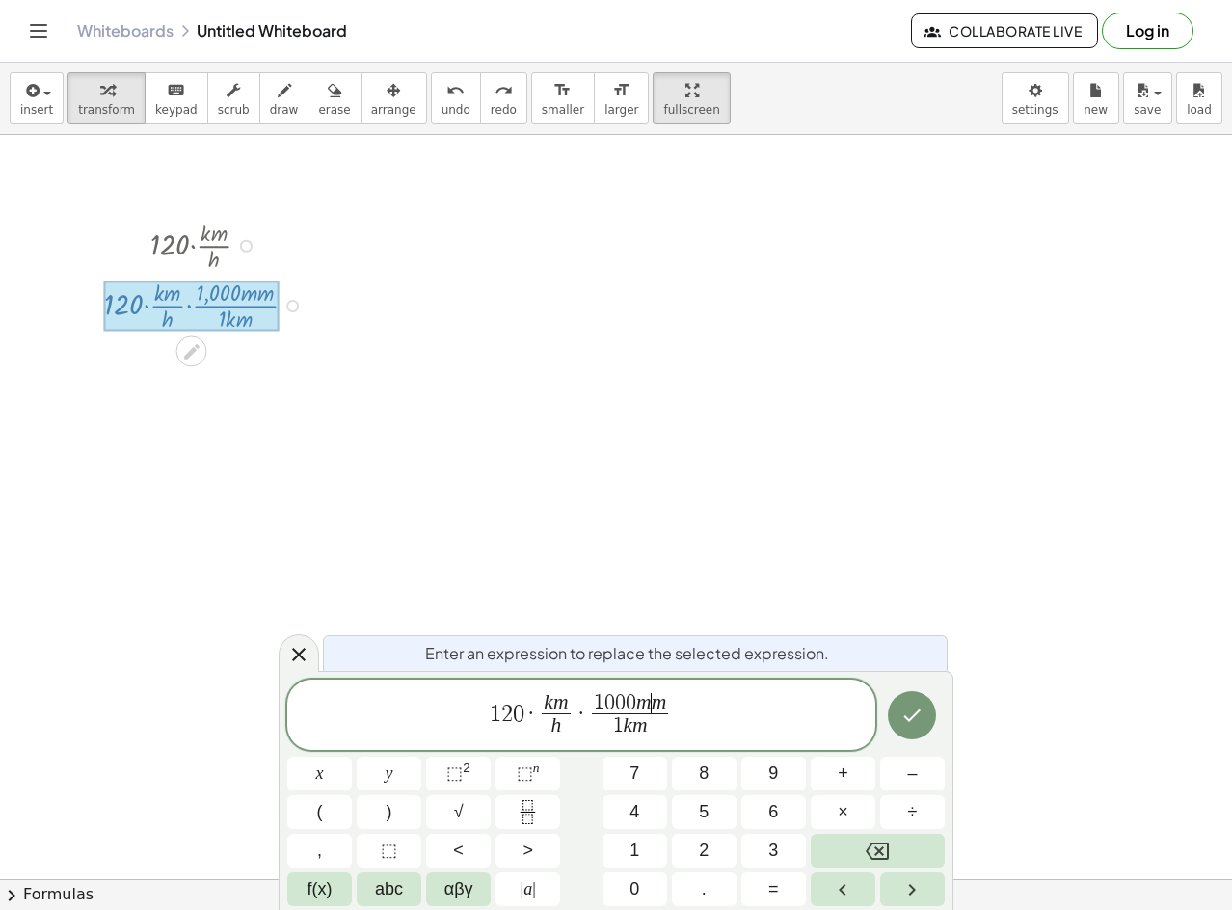
click at [667, 702] on span "1 0 0 0 m ​ m" at bounding box center [630, 703] width 77 height 21
drag, startPoint x: 633, startPoint y: 716, endPoint x: 653, endPoint y: 725, distance: 22.4
click at [639, 718] on var "m" at bounding box center [640, 725] width 15 height 23
click at [660, 725] on span "1 k m ​" at bounding box center [630, 727] width 77 height 26
click at [573, 706] on span "1 2 0 · k m h ​ ​ · 1 0 0 0 m m ​" at bounding box center [581, 716] width 588 height 51
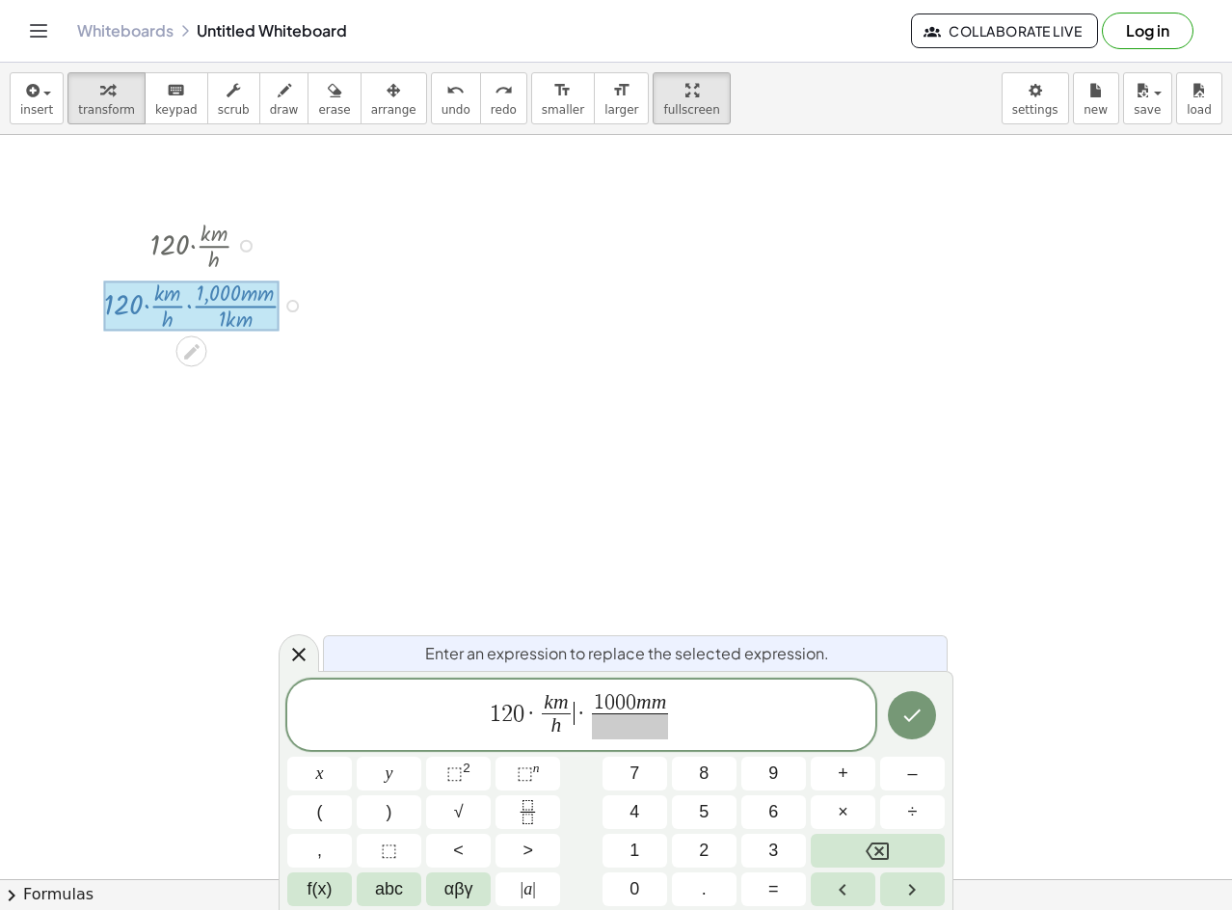
click at [579, 702] on span "·" at bounding box center [582, 713] width 14 height 23
click at [576, 702] on span "·" at bounding box center [582, 713] width 14 height 23
click at [555, 692] on var "m" at bounding box center [561, 701] width 15 height 23
click at [565, 692] on var "m" at bounding box center [561, 701] width 15 height 23
drag, startPoint x: 616, startPoint y: 702, endPoint x: 576, endPoint y: 702, distance: 40.5
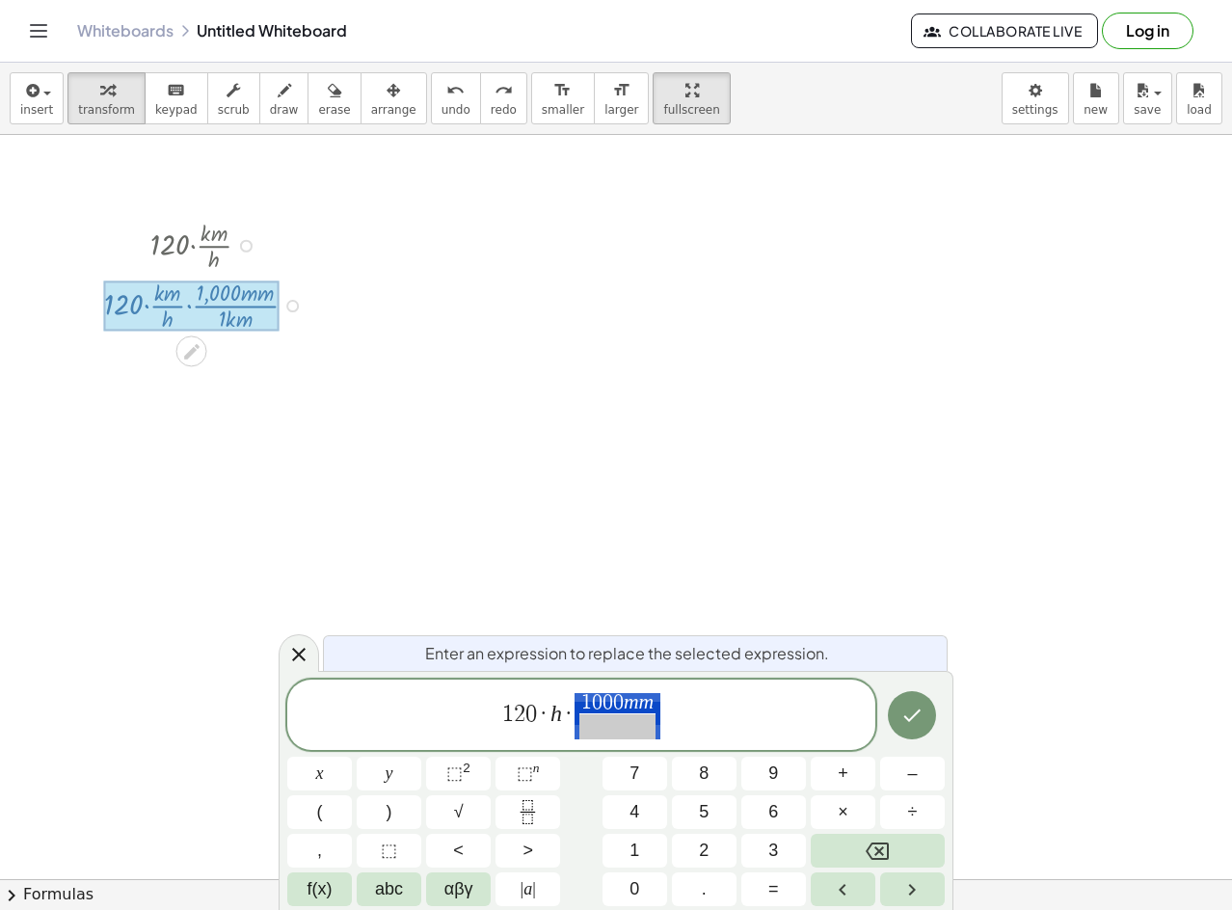
click at [542, 716] on span "·" at bounding box center [544, 713] width 14 height 23
drag, startPoint x: 765, startPoint y: 702, endPoint x: 431, endPoint y: 689, distance: 333.9
click at [431, 689] on div "**********" at bounding box center [581, 715] width 588 height 71
click at [299, 643] on icon at bounding box center [298, 654] width 23 height 23
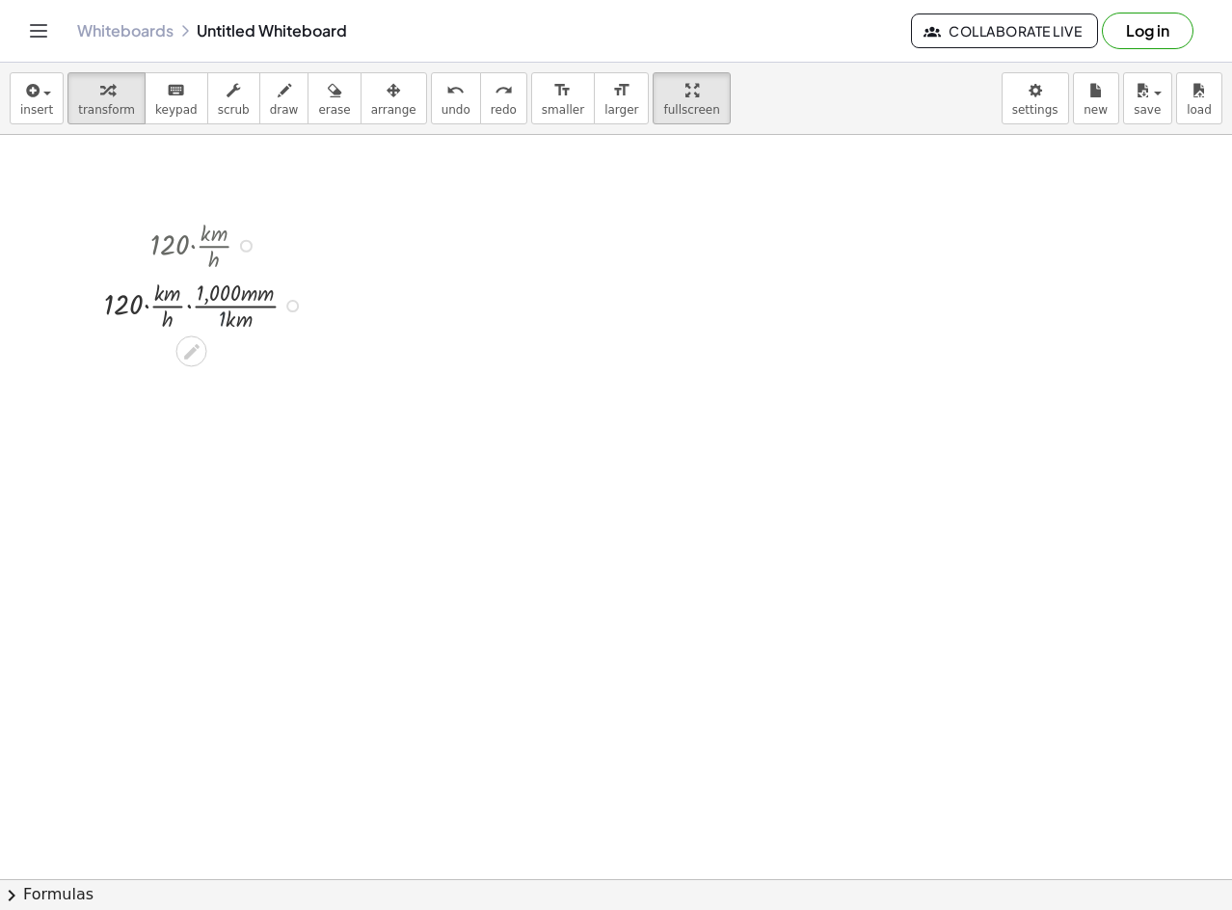
click at [222, 317] on div at bounding box center [209, 304] width 228 height 60
click at [192, 246] on div "· 120 · · k · m · h · 120 · · k · m · h · · 1,000 · m · m · 1 · k · m · 120 · ·…" at bounding box center [192, 246] width 0 height 0
click at [248, 327] on div at bounding box center [209, 304] width 228 height 60
click at [289, 305] on div at bounding box center [292, 306] width 13 height 13
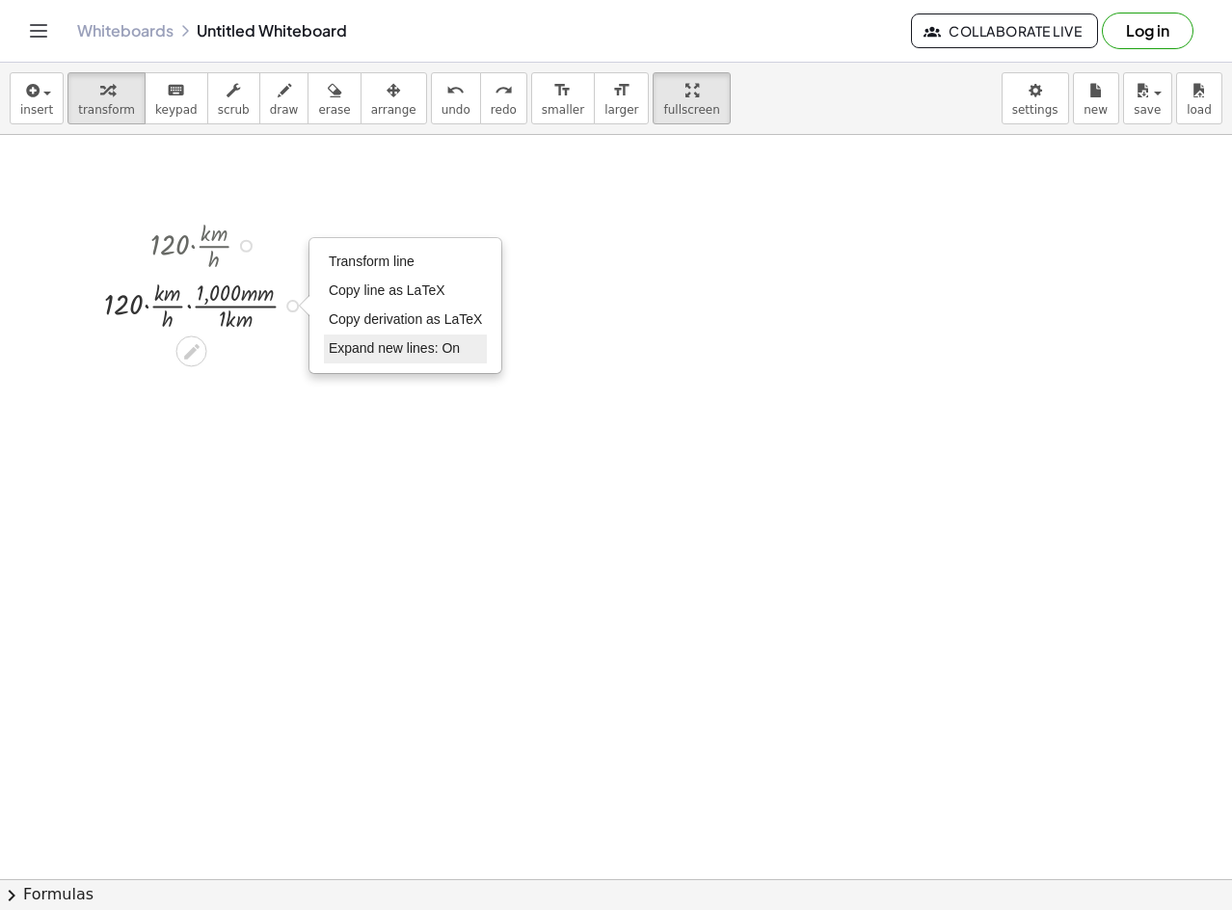
drag, startPoint x: 400, startPoint y: 264, endPoint x: 377, endPoint y: 344, distance: 83.3
click at [397, 264] on span "Transform line" at bounding box center [372, 261] width 86 height 15
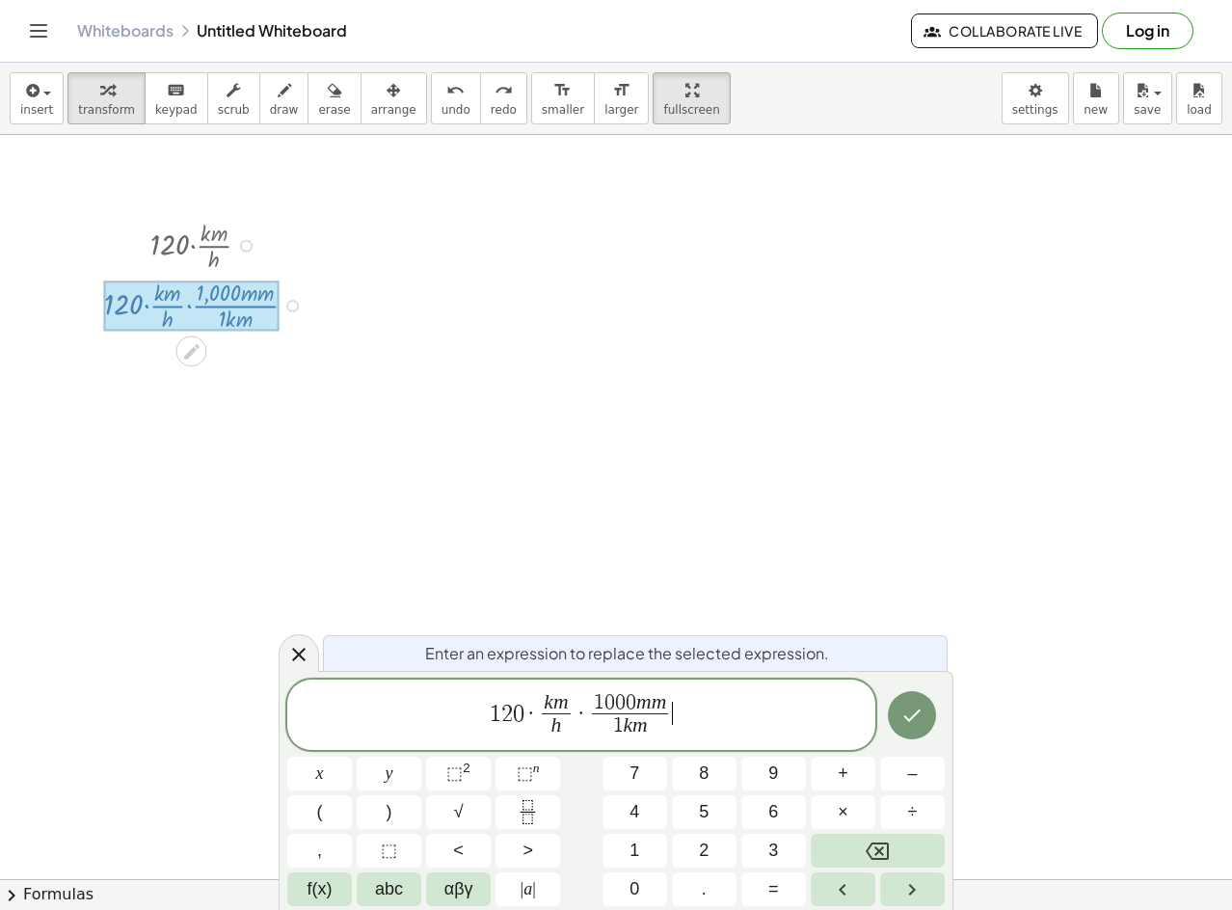
click at [684, 716] on span "1 2 0 · k m h ​ · 1 0 0 0 m m 1 k m ​ ​" at bounding box center [581, 716] width 588 height 51
click at [569, 710] on span "k m" at bounding box center [556, 703] width 29 height 21
drag, startPoint x: 663, startPoint y: 706, endPoint x: 586, endPoint y: 692, distance: 78.3
click at [522, 719] on span "0" at bounding box center [526, 713] width 12 height 23
click at [535, 719] on span "·" at bounding box center [538, 713] width 14 height 23
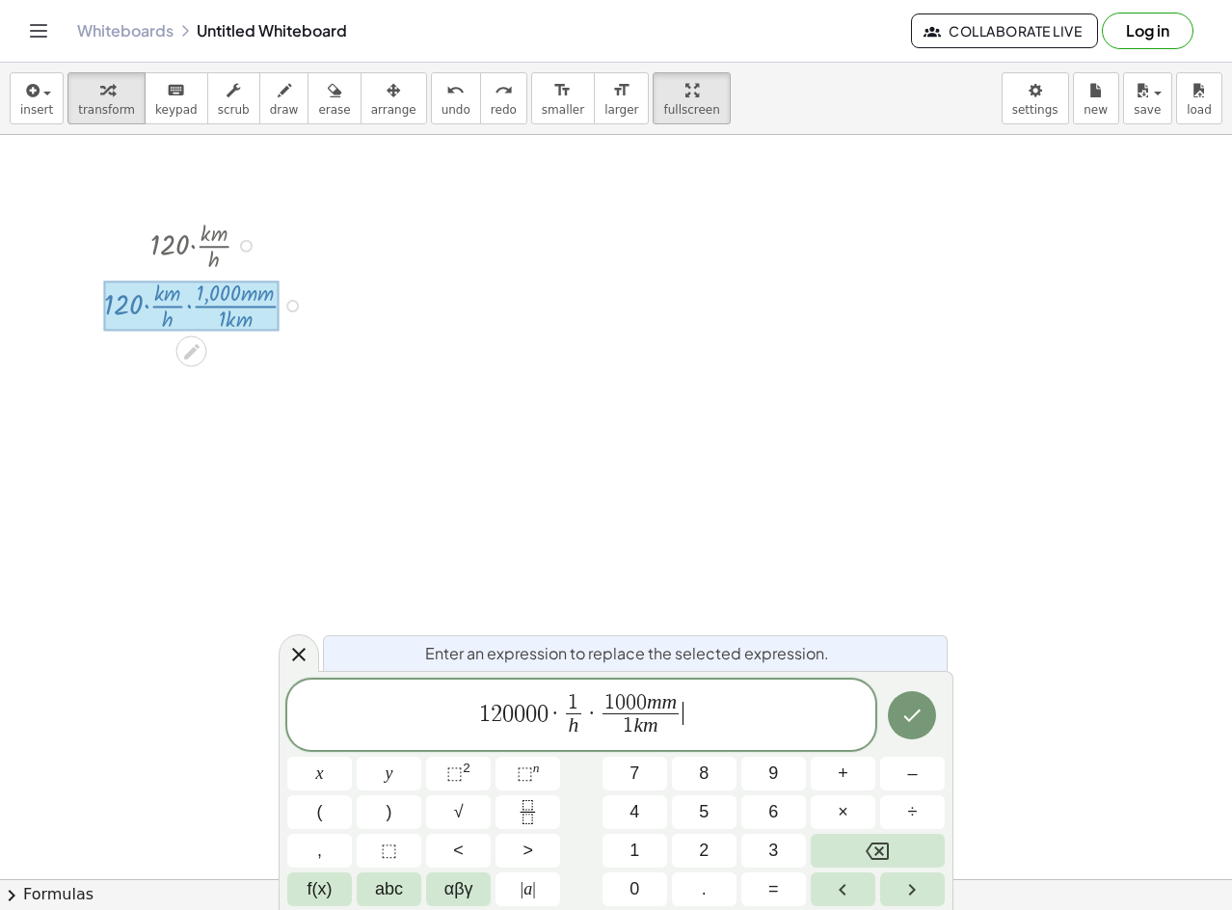
click at [697, 730] on span "1 2 0 0 0 0 · 1 h ​ · 1 0 0 0 m m 1 k m ​ ​" at bounding box center [581, 716] width 588 height 51
click at [546, 716] on span "0" at bounding box center [543, 713] width 12 height 23
click at [573, 699] on span "1" at bounding box center [573, 702] width 11 height 21
drag, startPoint x: 687, startPoint y: 726, endPoint x: 616, endPoint y: 690, distance: 79.4
click at [589, 710] on span "·" at bounding box center [589, 713] width 14 height 23
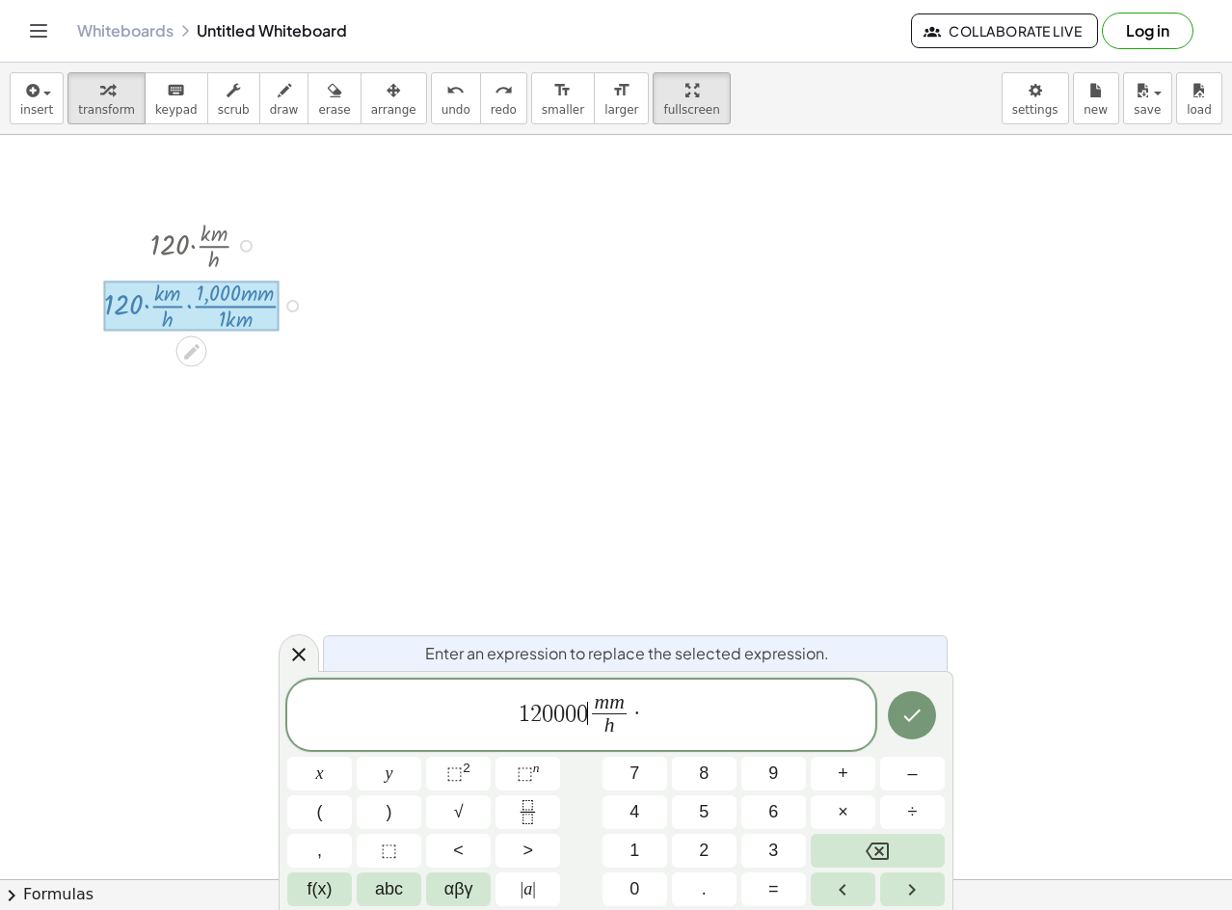
click at [657, 710] on span "1 2 0 0 0 0 ​ m m h ​ ·" at bounding box center [581, 716] width 588 height 51
click at [907, 719] on icon "Done" at bounding box center [912, 715] width 23 height 23
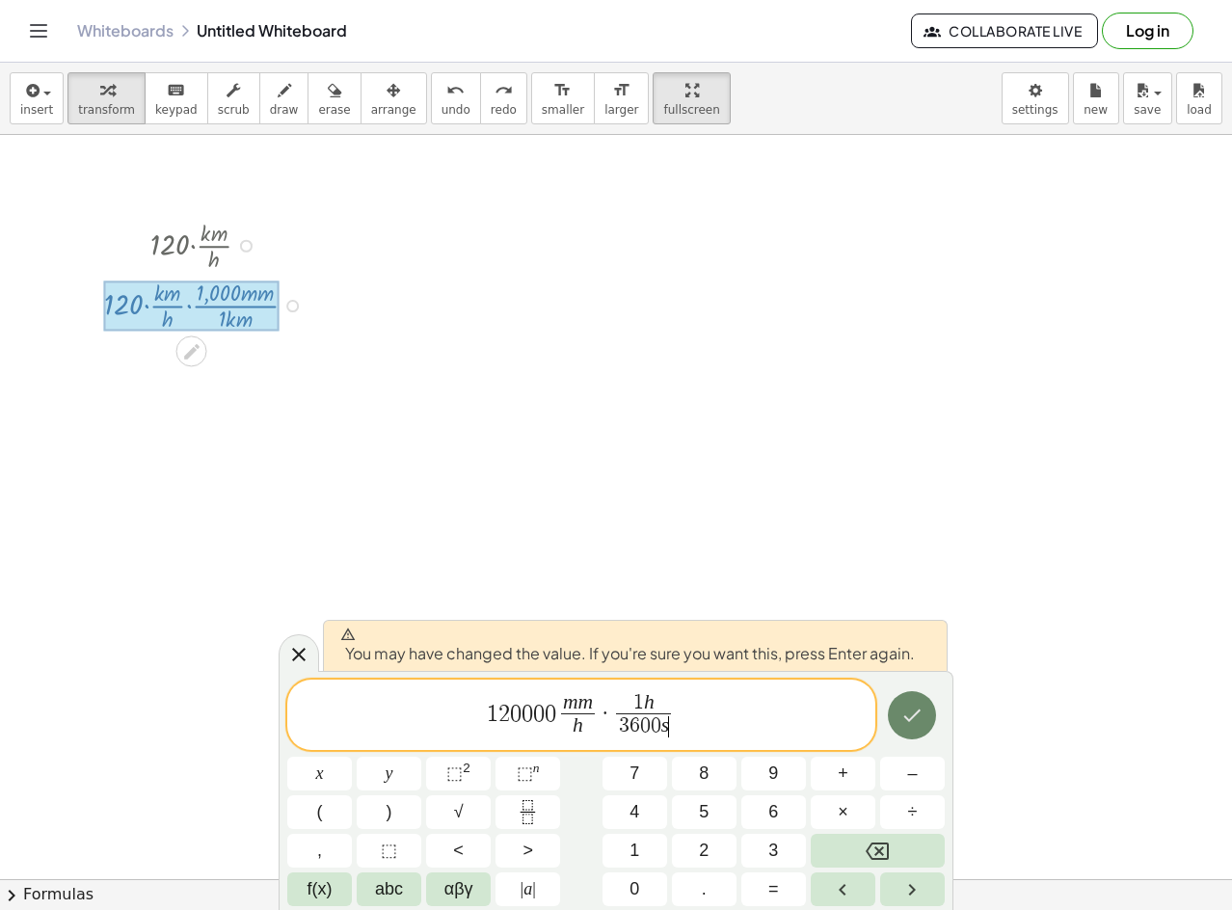
click at [907, 719] on icon "Done" at bounding box center [912, 715] width 23 height 23
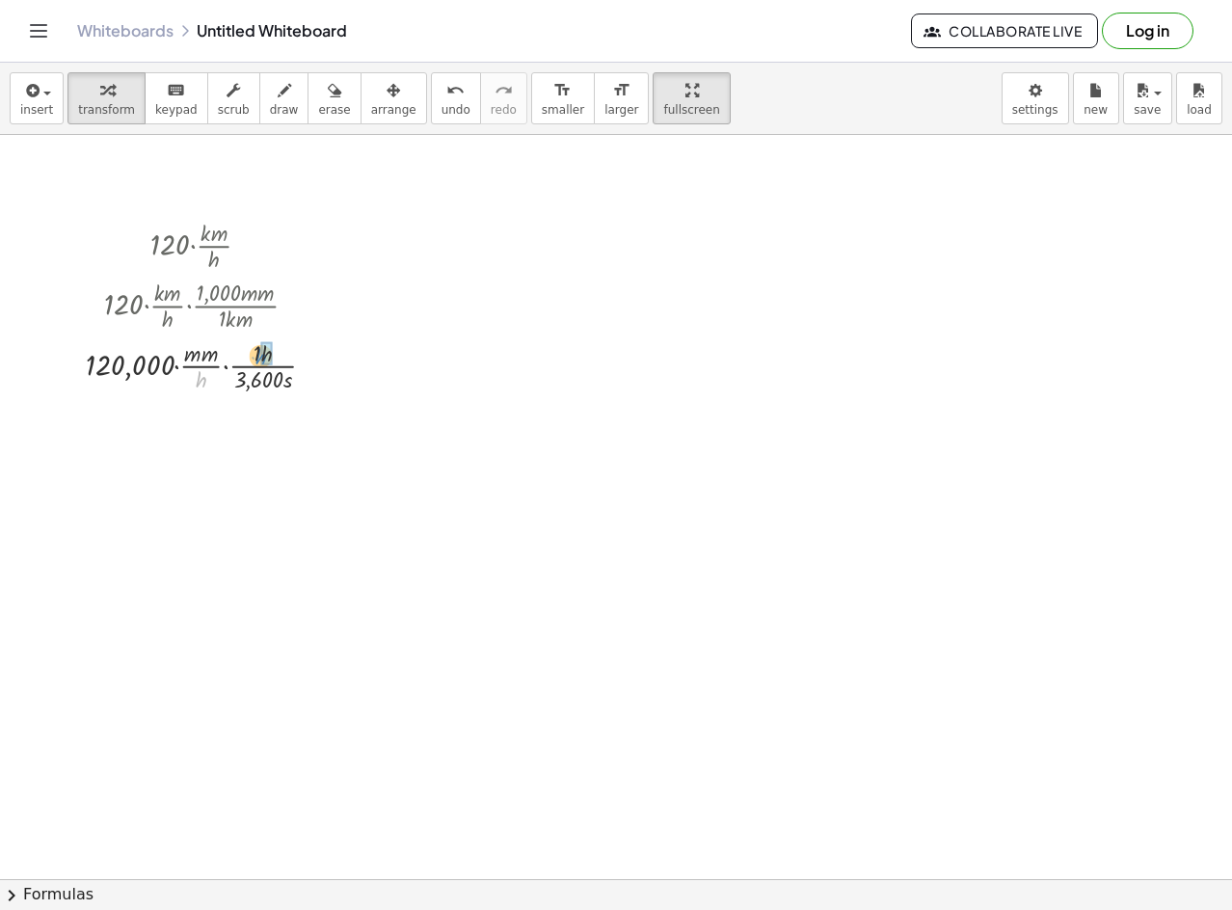
drag, startPoint x: 195, startPoint y: 378, endPoint x: 255, endPoint y: 355, distance: 64.1
click at [255, 355] on div at bounding box center [208, 365] width 264 height 60
drag, startPoint x: 255, startPoint y: 440, endPoint x: 154, endPoint y: 429, distance: 100.9
drag, startPoint x: 222, startPoint y: 443, endPoint x: 144, endPoint y: 440, distance: 78.2
drag, startPoint x: 195, startPoint y: 483, endPoint x: 235, endPoint y: 476, distance: 41.1
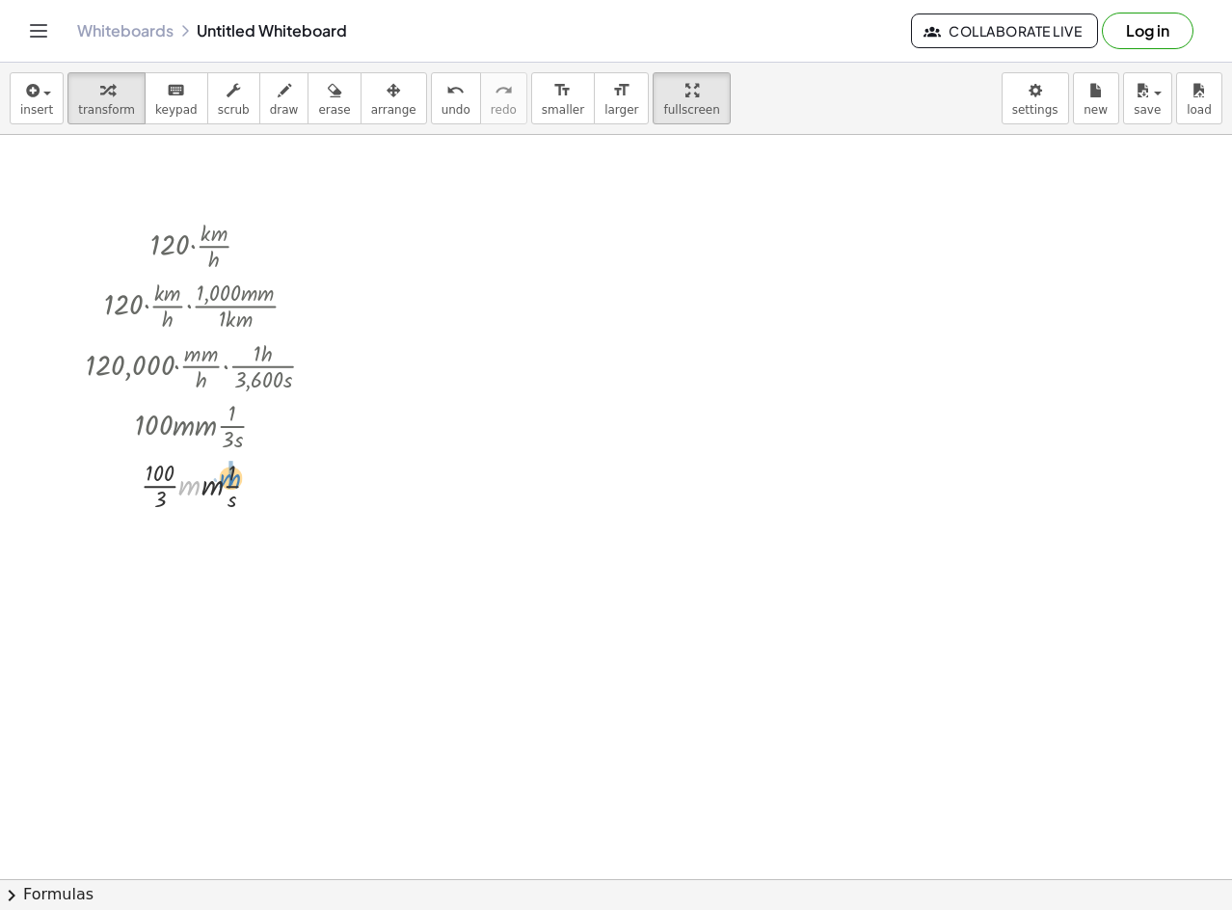
click at [235, 476] on div at bounding box center [208, 484] width 264 height 60
click at [192, 246] on div "· 120 · · k · m · h · 120 · · k · m · h · · 1,000 · m · m · 1 · k · m · 120,000…" at bounding box center [192, 246] width 0 height 0
click at [306, 432] on div at bounding box center [305, 426] width 13 height 13
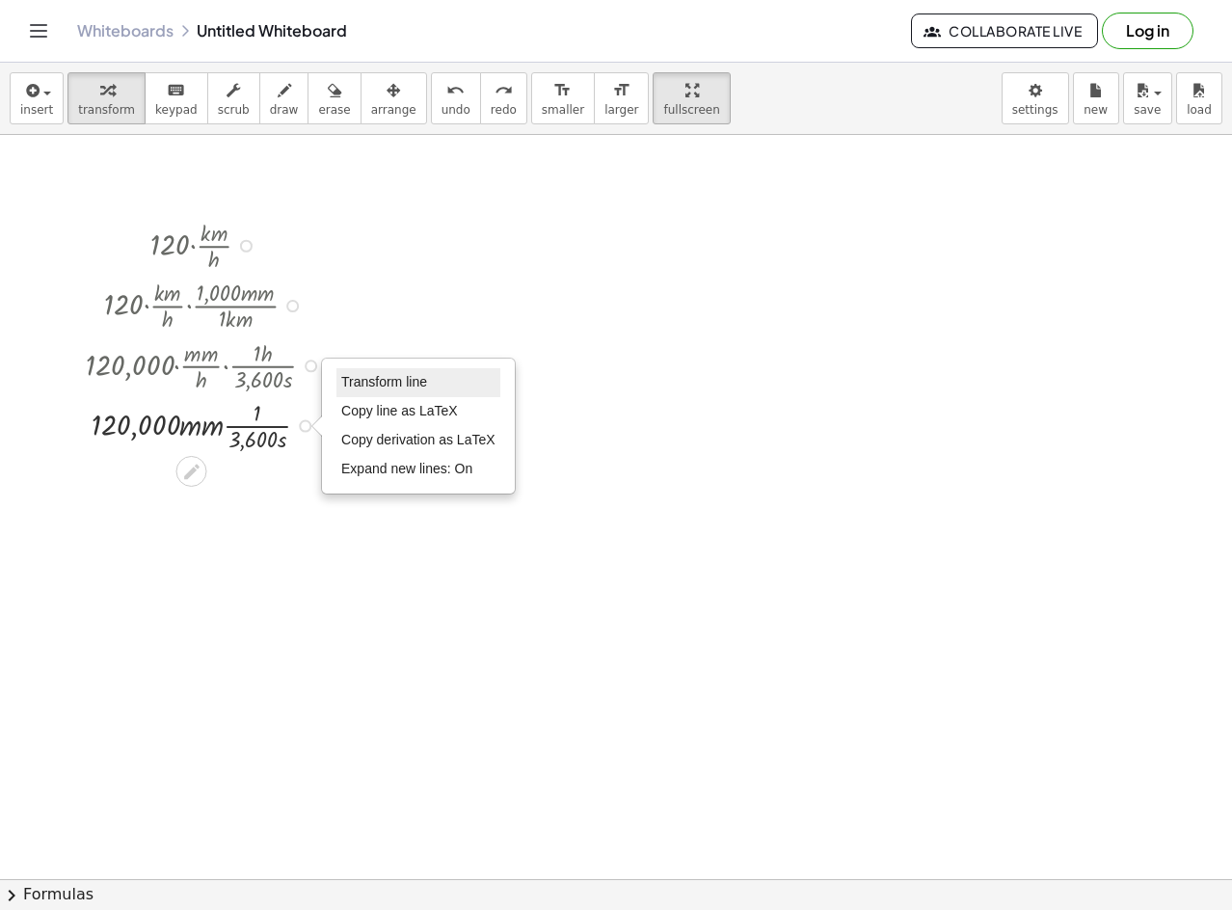
click at [384, 372] on li "Transform line" at bounding box center [419, 382] width 164 height 29
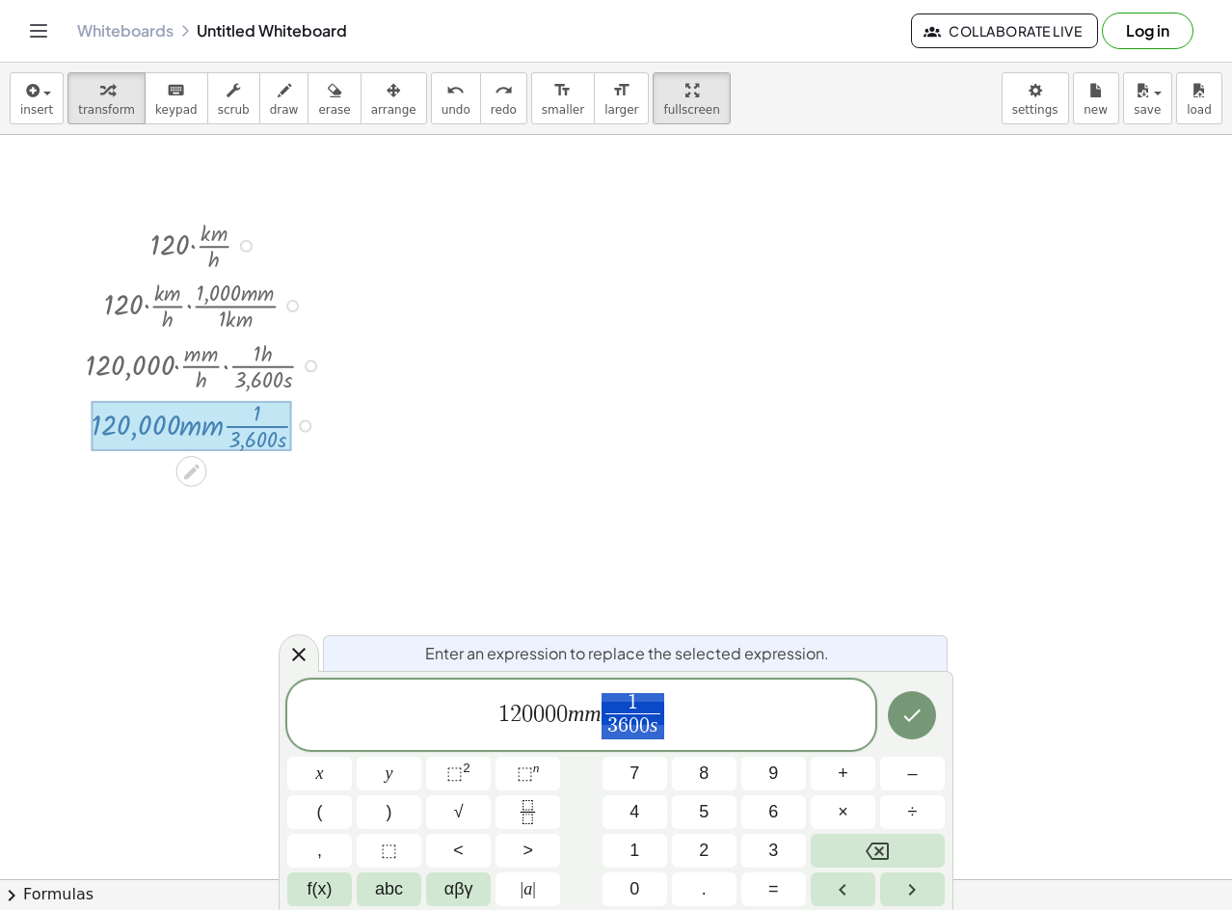
drag, startPoint x: 640, startPoint y: 726, endPoint x: 593, endPoint y: 719, distance: 47.7
drag, startPoint x: 596, startPoint y: 713, endPoint x: 485, endPoint y: 706, distance: 111.1
click at [636, 703] on span "1 ​" at bounding box center [633, 703] width 55 height 21
drag, startPoint x: 582, startPoint y: 719, endPoint x: 512, endPoint y: 726, distance: 70.7
drag, startPoint x: 580, startPoint y: 723, endPoint x: 549, endPoint y: 733, distance: 32.3
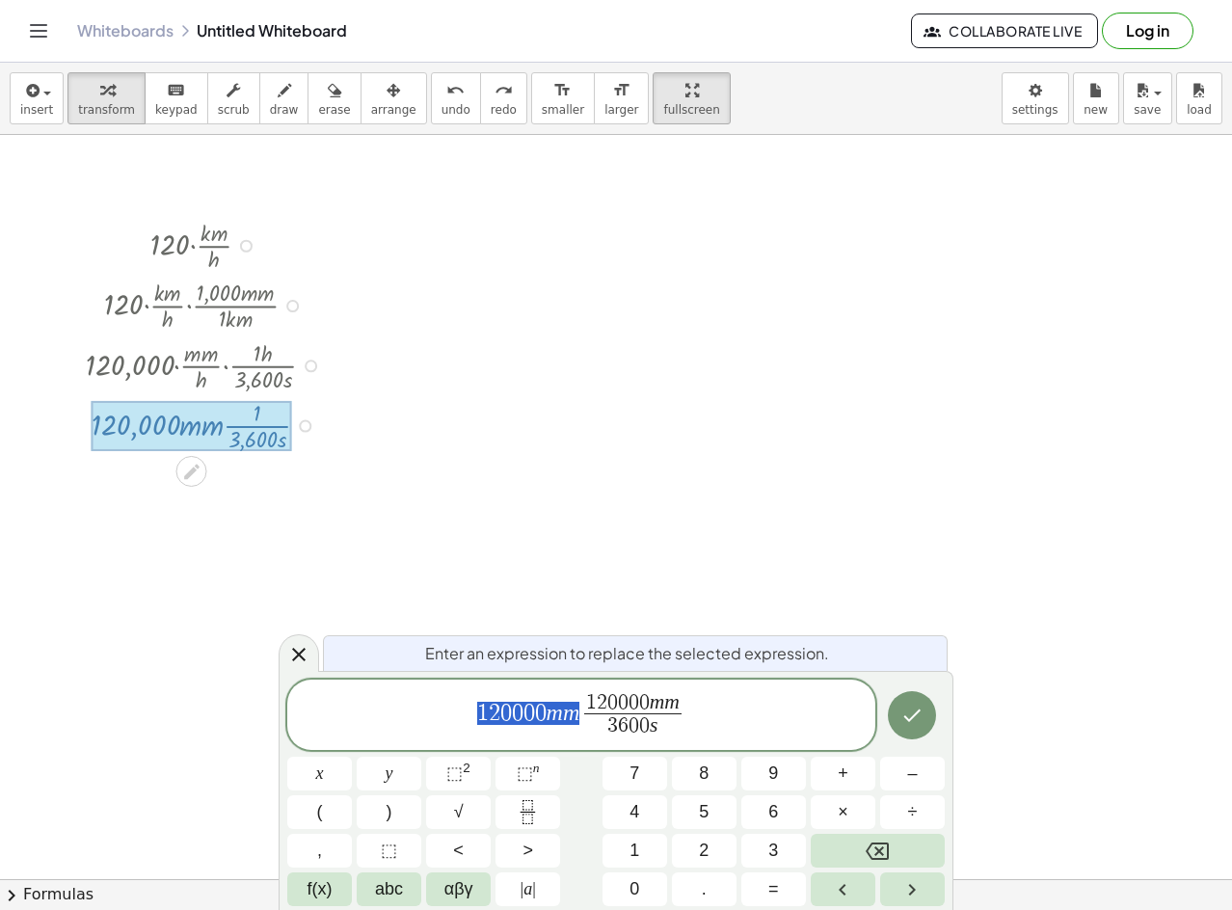
click at [491, 719] on span "1 2 0 0 0 0 m m 1 2 0 0 0 0 m m 3 6 0 0 s ​" at bounding box center [581, 716] width 588 height 51
click at [920, 726] on icon "Done" at bounding box center [912, 715] width 23 height 23
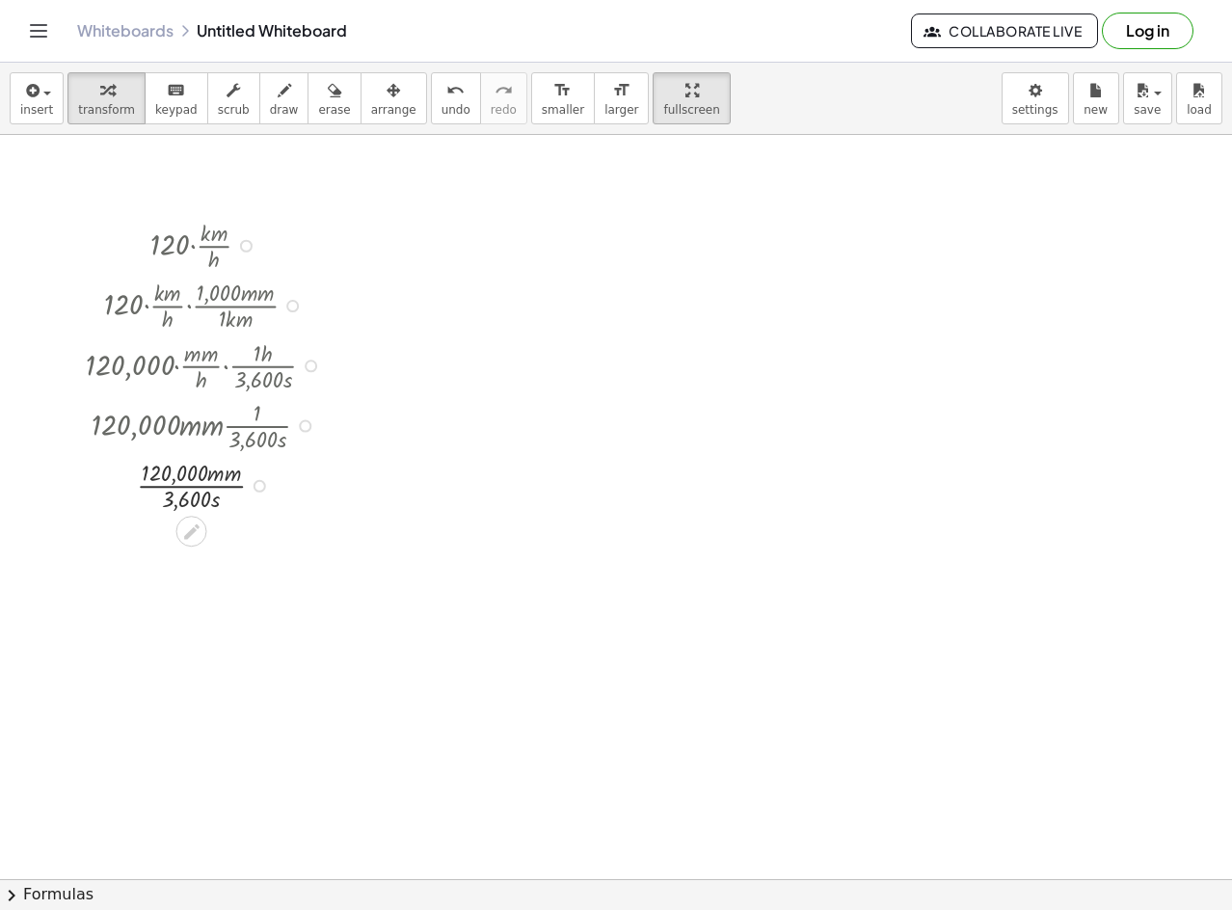
click at [258, 483] on div "Transform line Copy line as LaTeX Copy derivation as LaTeX Expand new lines: On" at bounding box center [260, 486] width 13 height 13
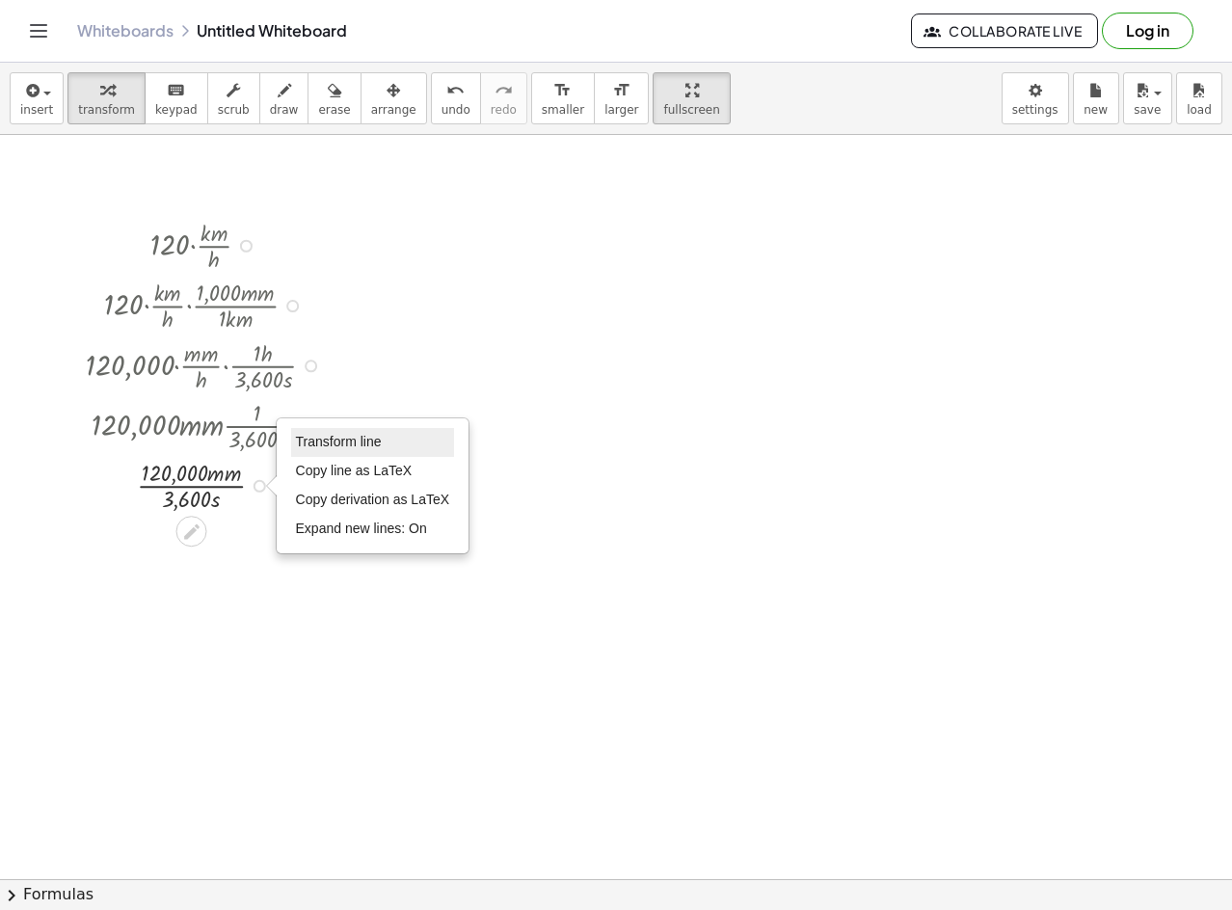
click at [350, 443] on span "Transform line" at bounding box center [339, 441] width 86 height 15
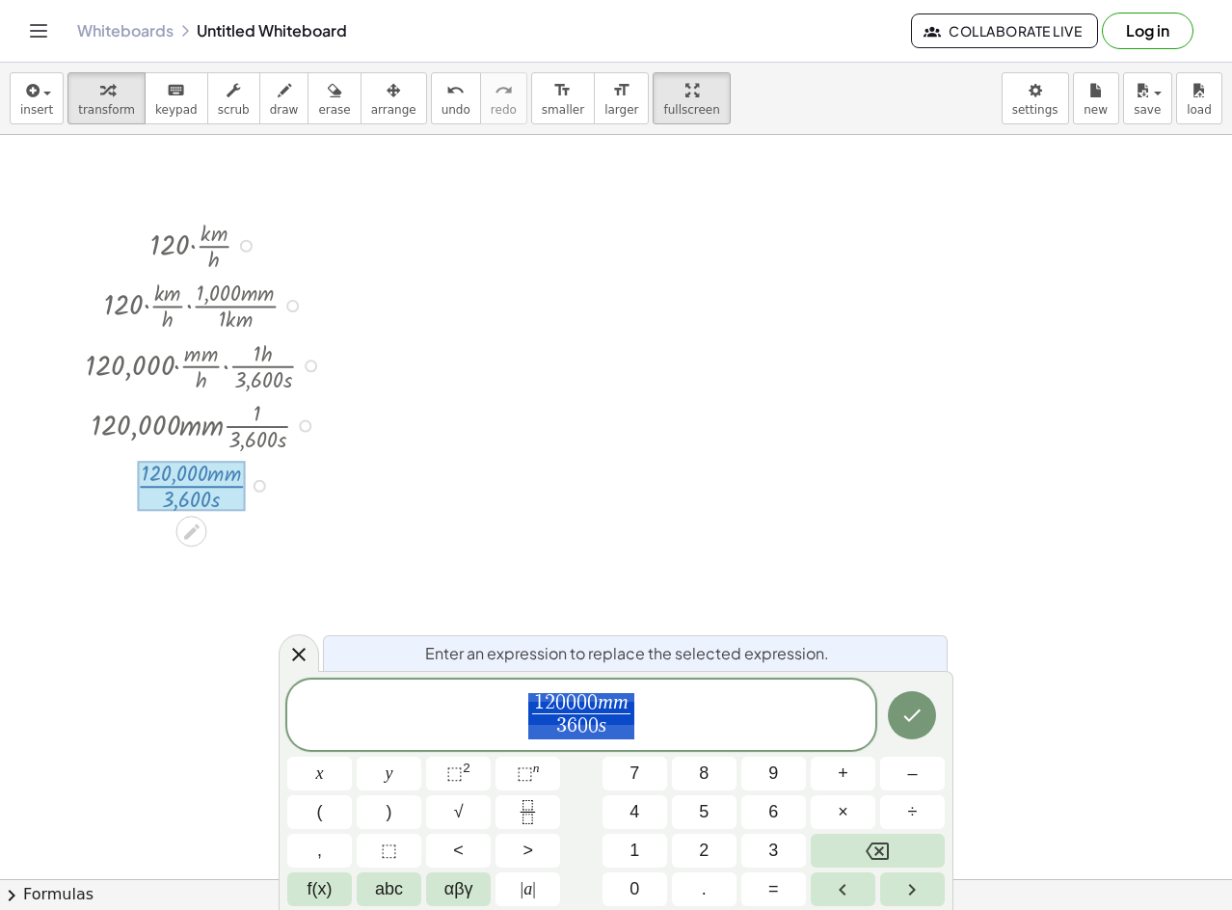
click at [677, 716] on span "1 2 0 0 0 0 m m 3 6 0 0 s ​" at bounding box center [581, 716] width 588 height 51
drag, startPoint x: 630, startPoint y: 733, endPoint x: 542, endPoint y: 703, distance: 92.7
click at [542, 703] on span "1 2 0 0 0 0 m m 3 6 0 0 s ​" at bounding box center [581, 716] width 588 height 51
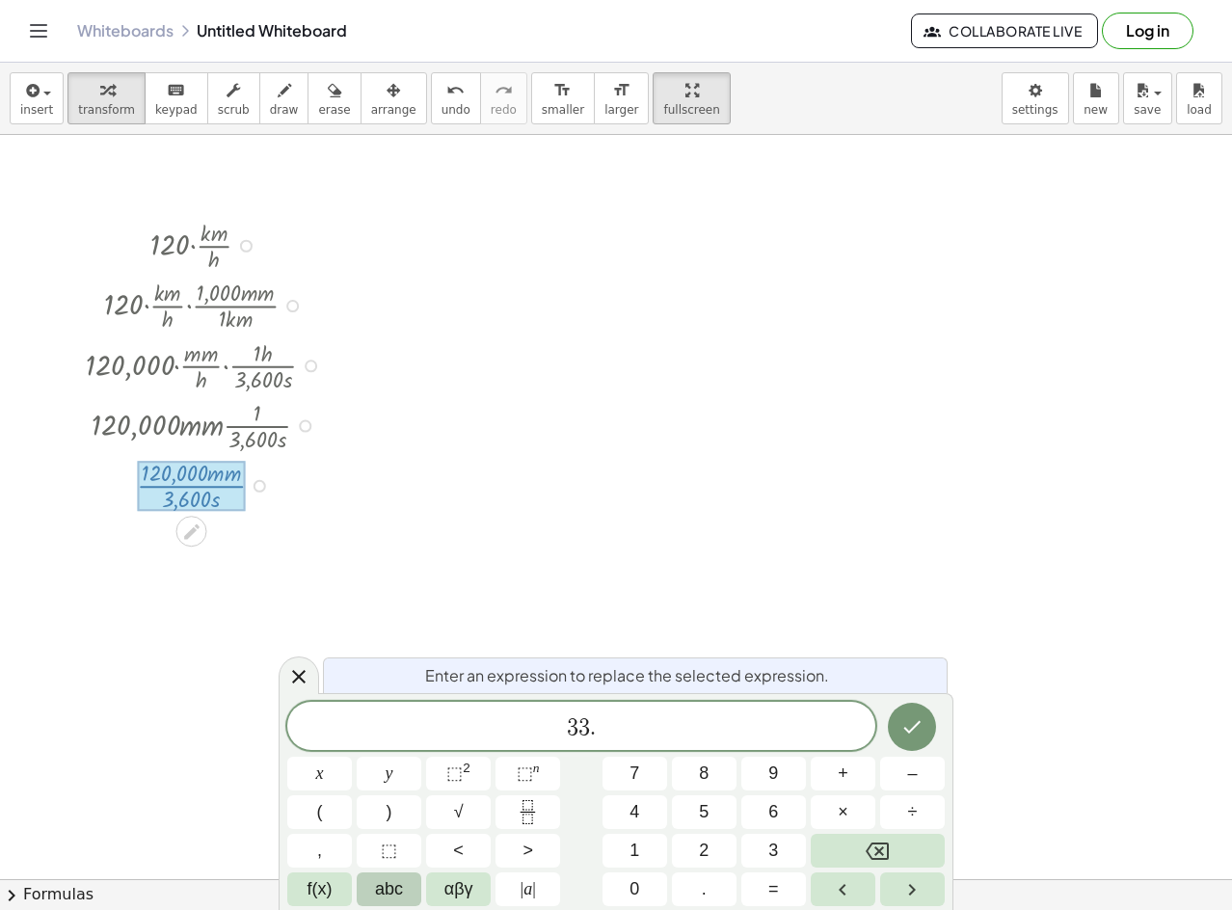
click at [376, 895] on span "abc" at bounding box center [389, 890] width 28 height 26
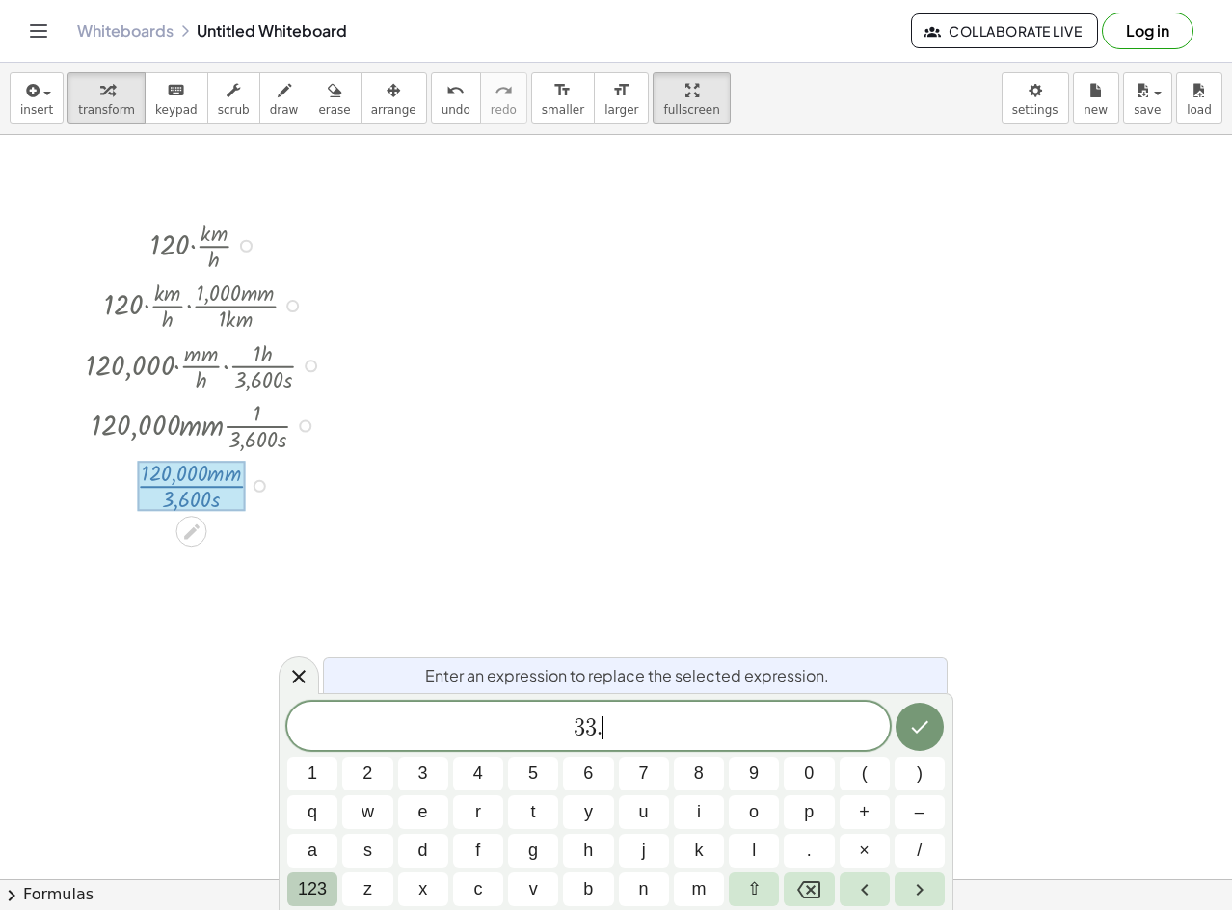
click at [330, 892] on button "123" at bounding box center [312, 890] width 50 height 34
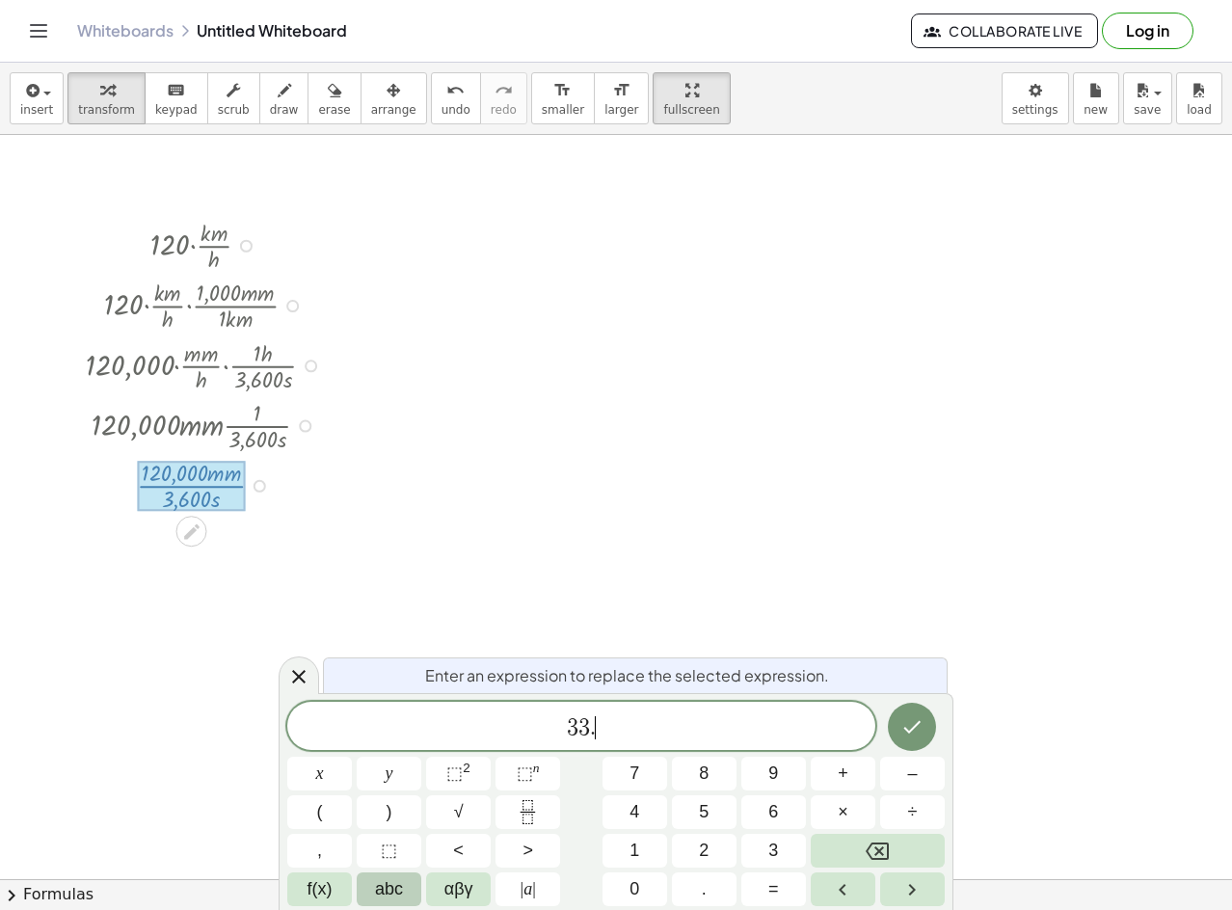
click at [380, 902] on span "abc" at bounding box center [389, 890] width 28 height 26
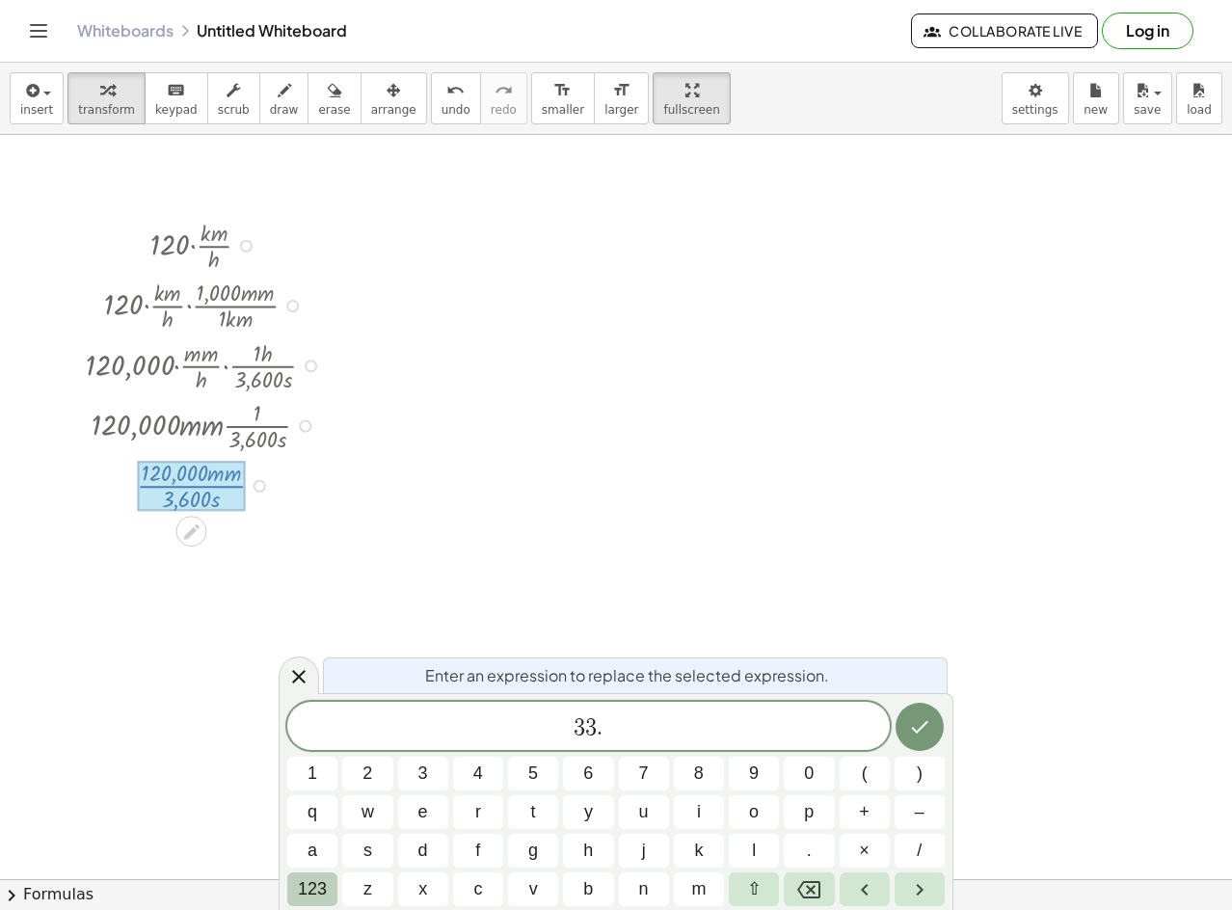
click at [312, 895] on span "123" at bounding box center [312, 890] width 29 height 26
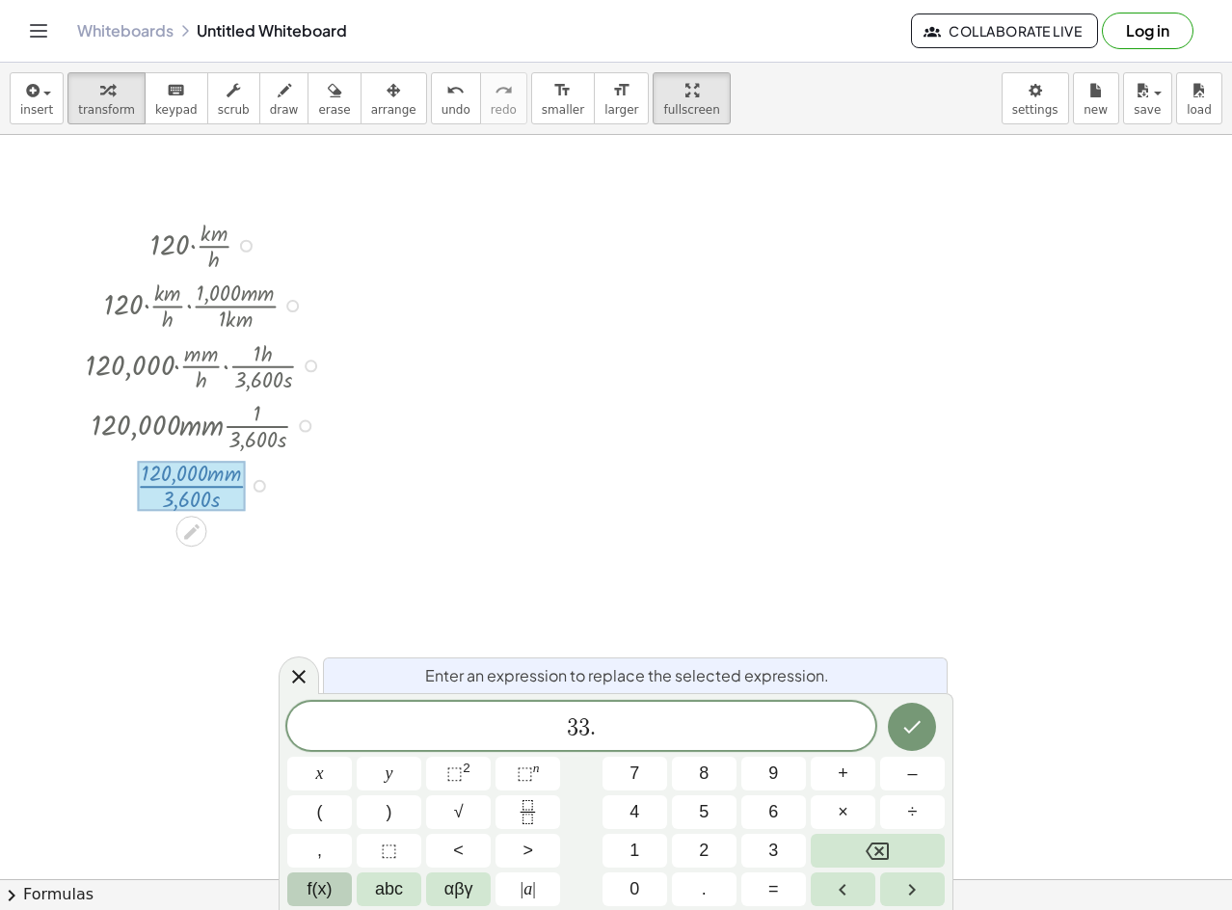
click at [346, 898] on button "f(x)" at bounding box center [319, 890] width 65 height 34
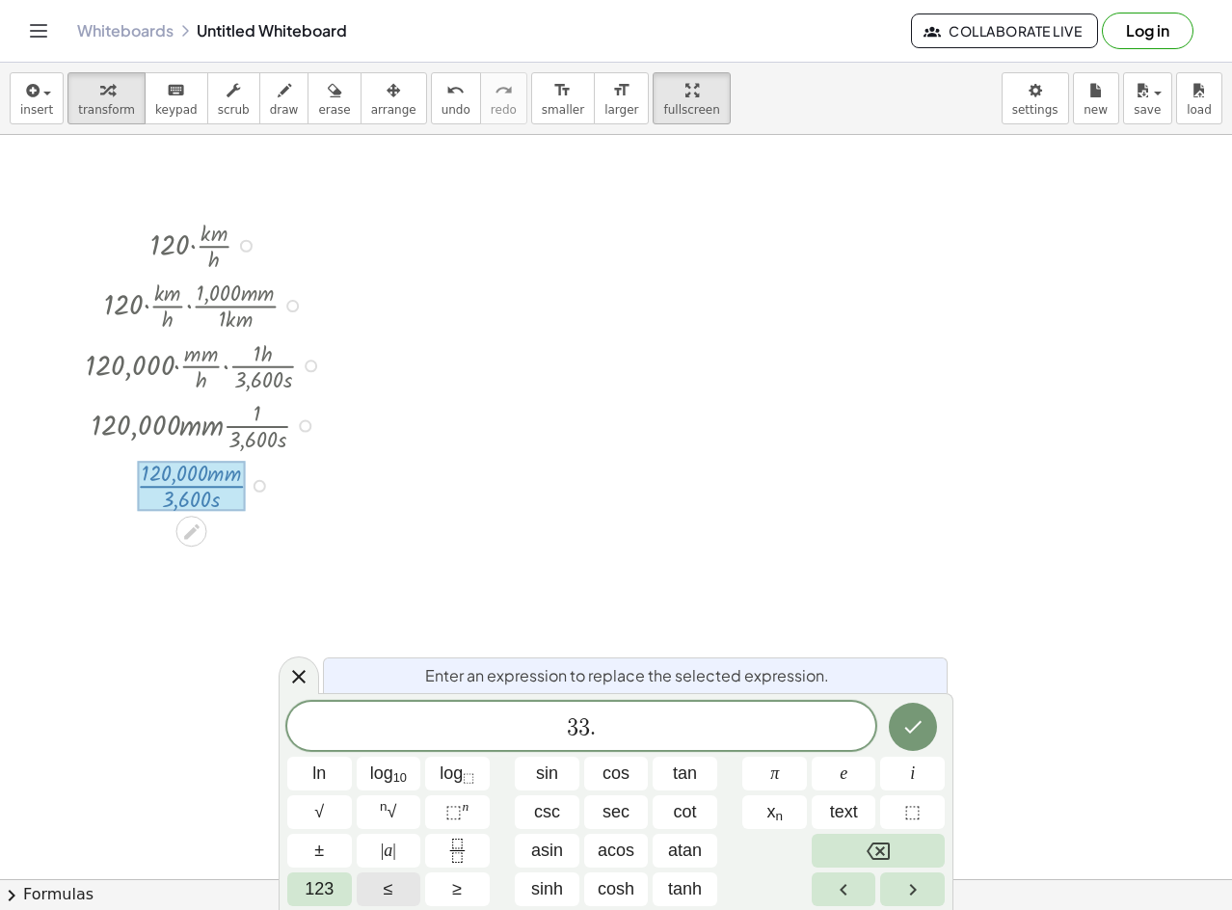
click at [343, 902] on button "123" at bounding box center [319, 890] width 65 height 34
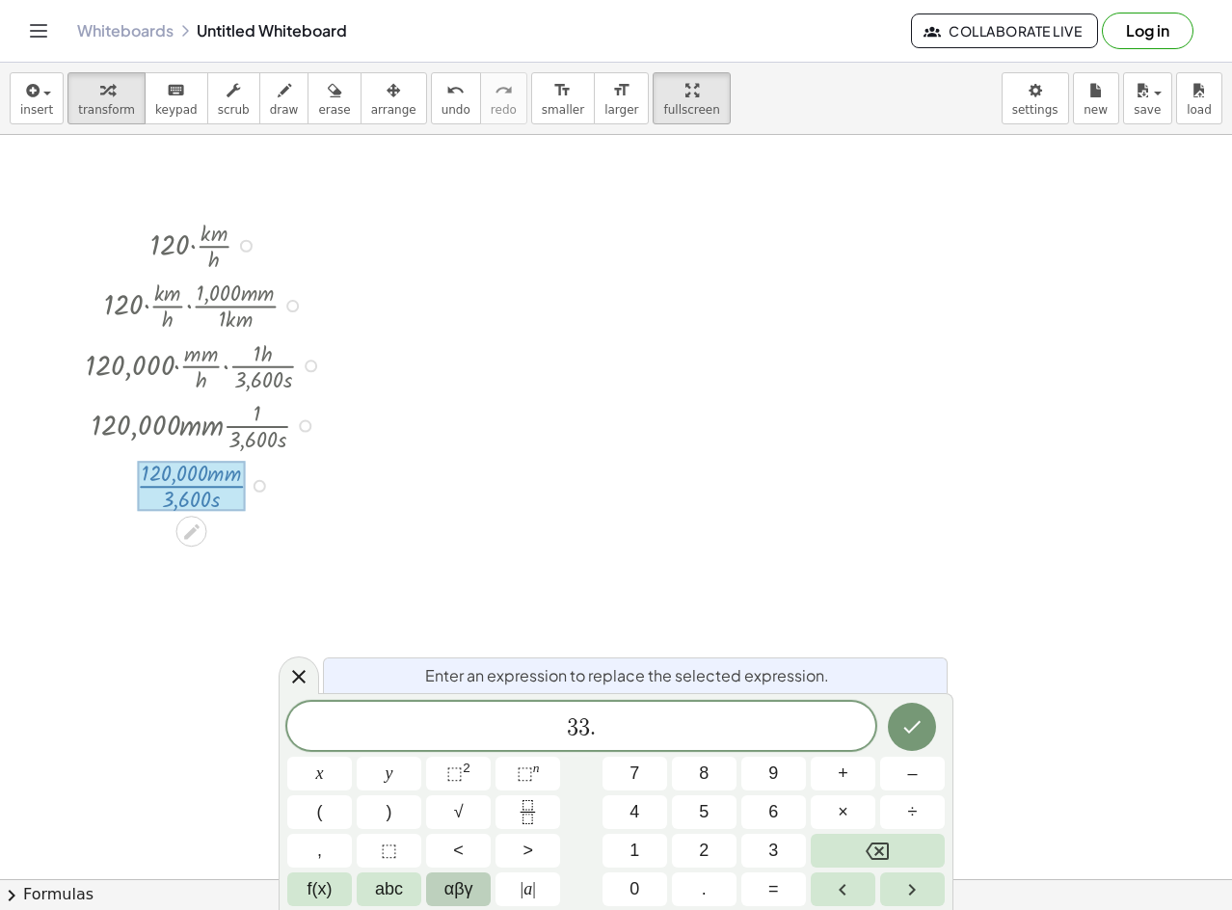
click at [434, 895] on button "αβγ" at bounding box center [458, 890] width 65 height 34
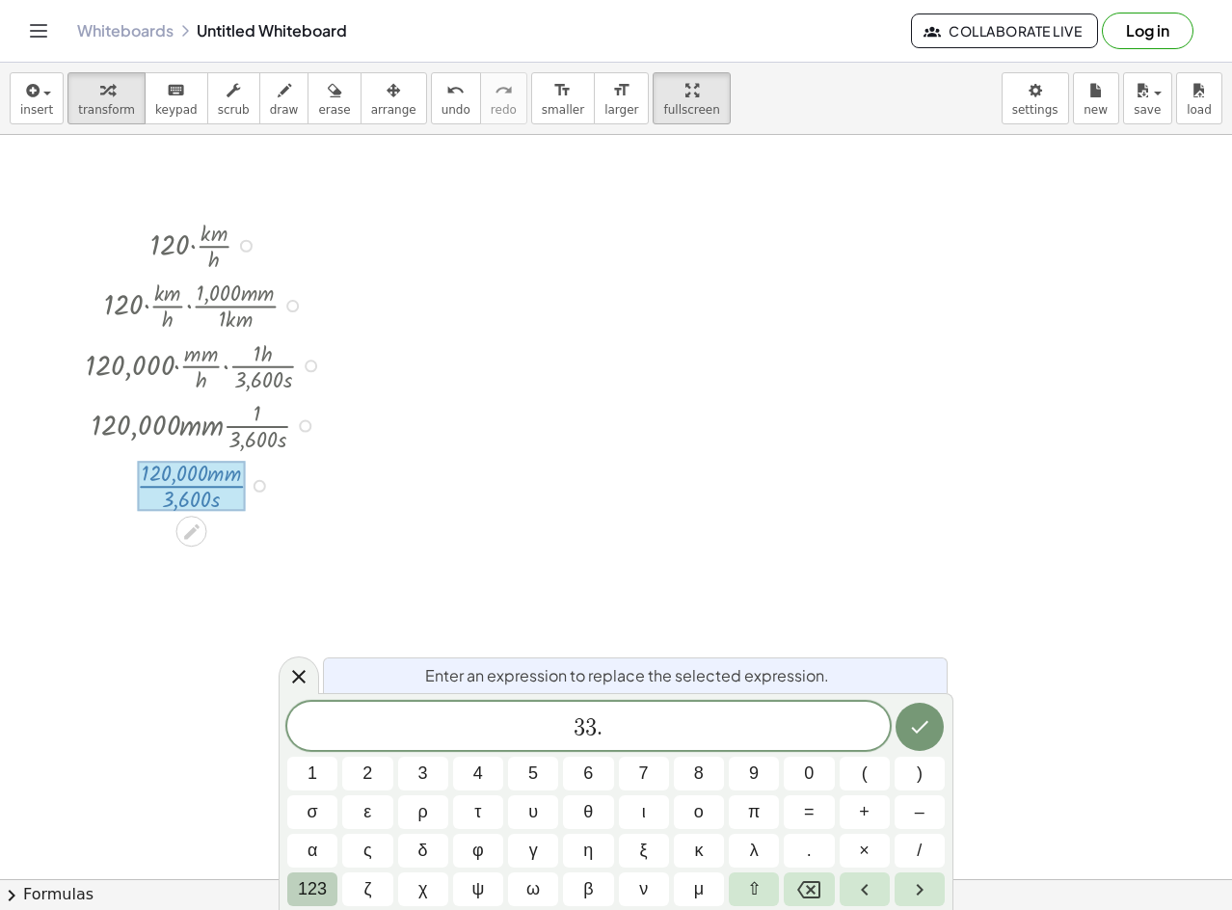
click at [316, 892] on span "123" at bounding box center [312, 890] width 29 height 26
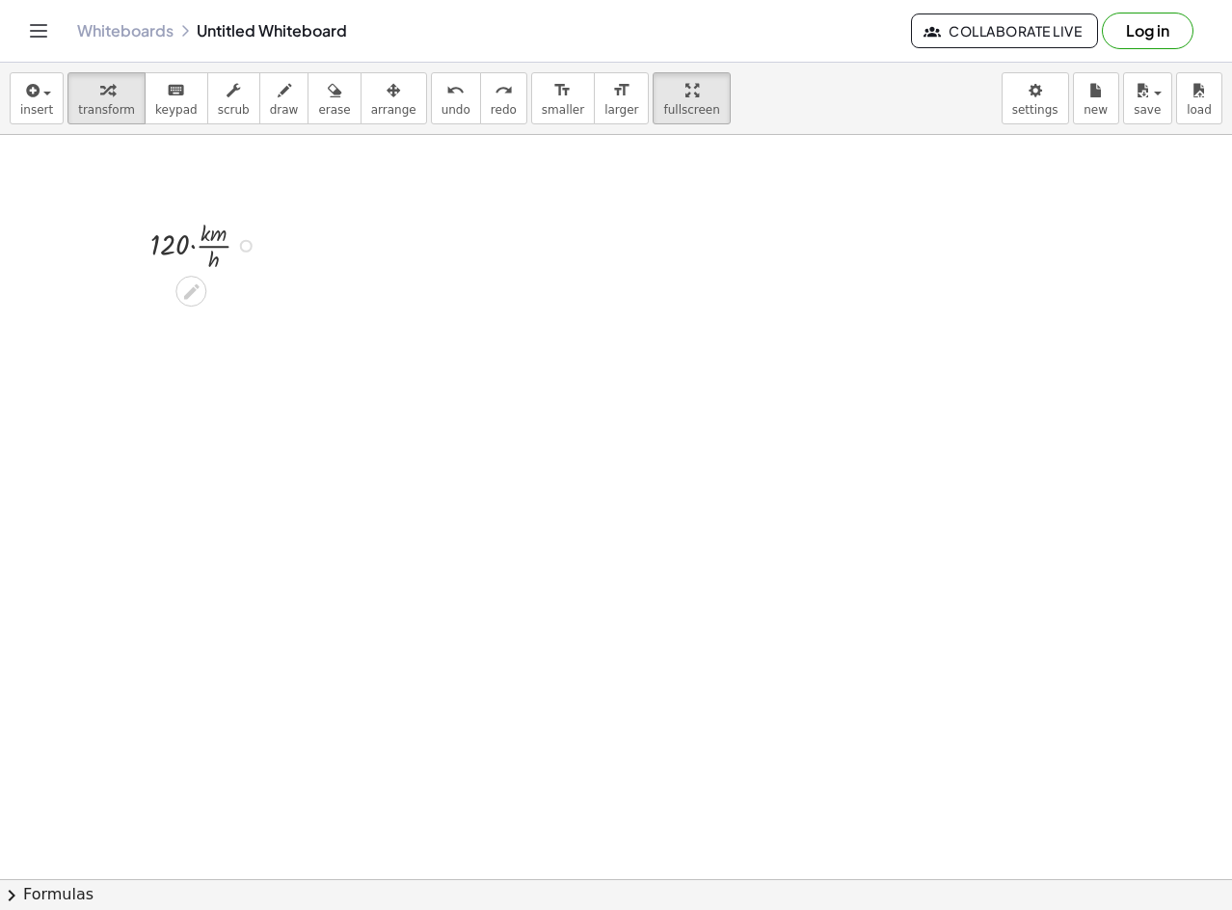
click at [238, 257] on div at bounding box center [208, 244] width 135 height 60
click at [248, 247] on div at bounding box center [246, 246] width 13 height 13
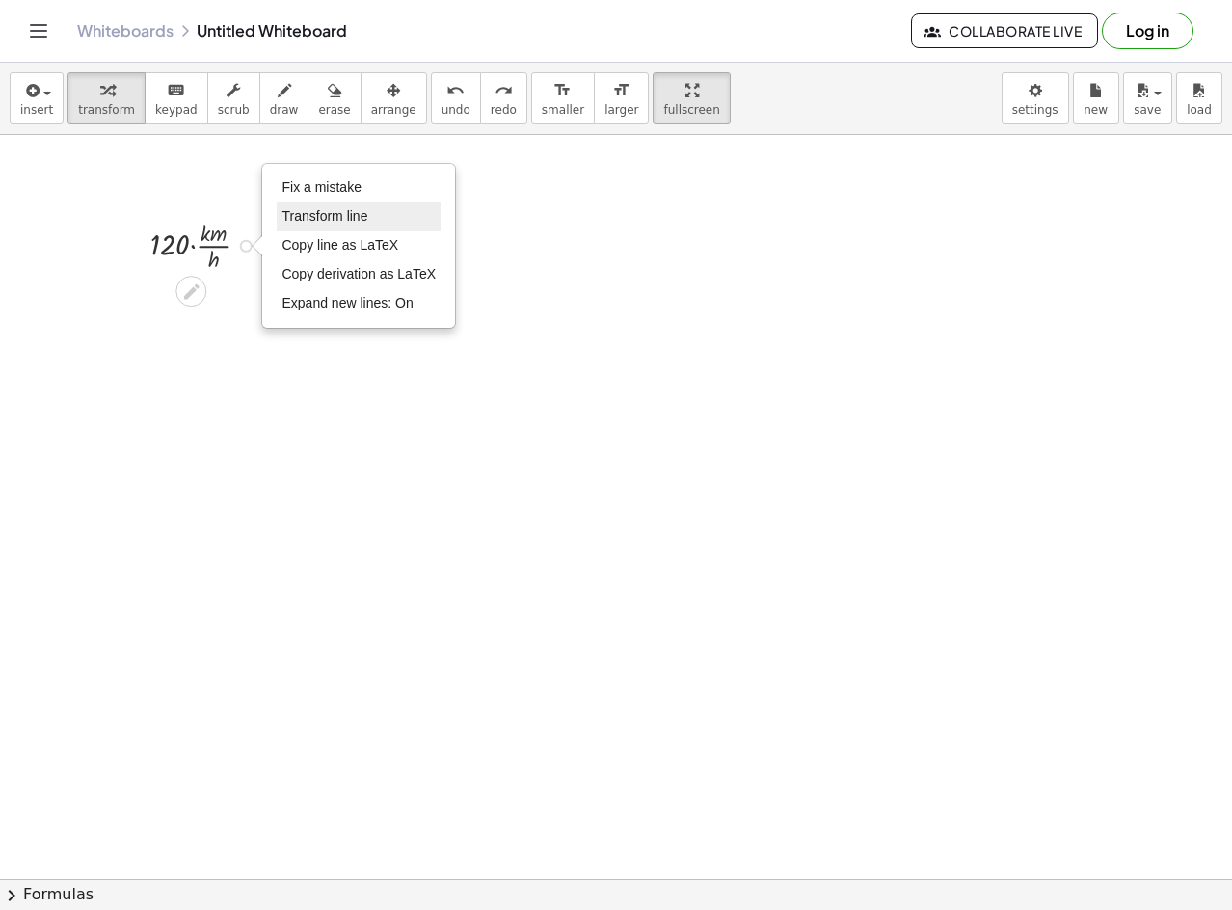
click at [330, 205] on li "Transform line" at bounding box center [359, 217] width 164 height 29
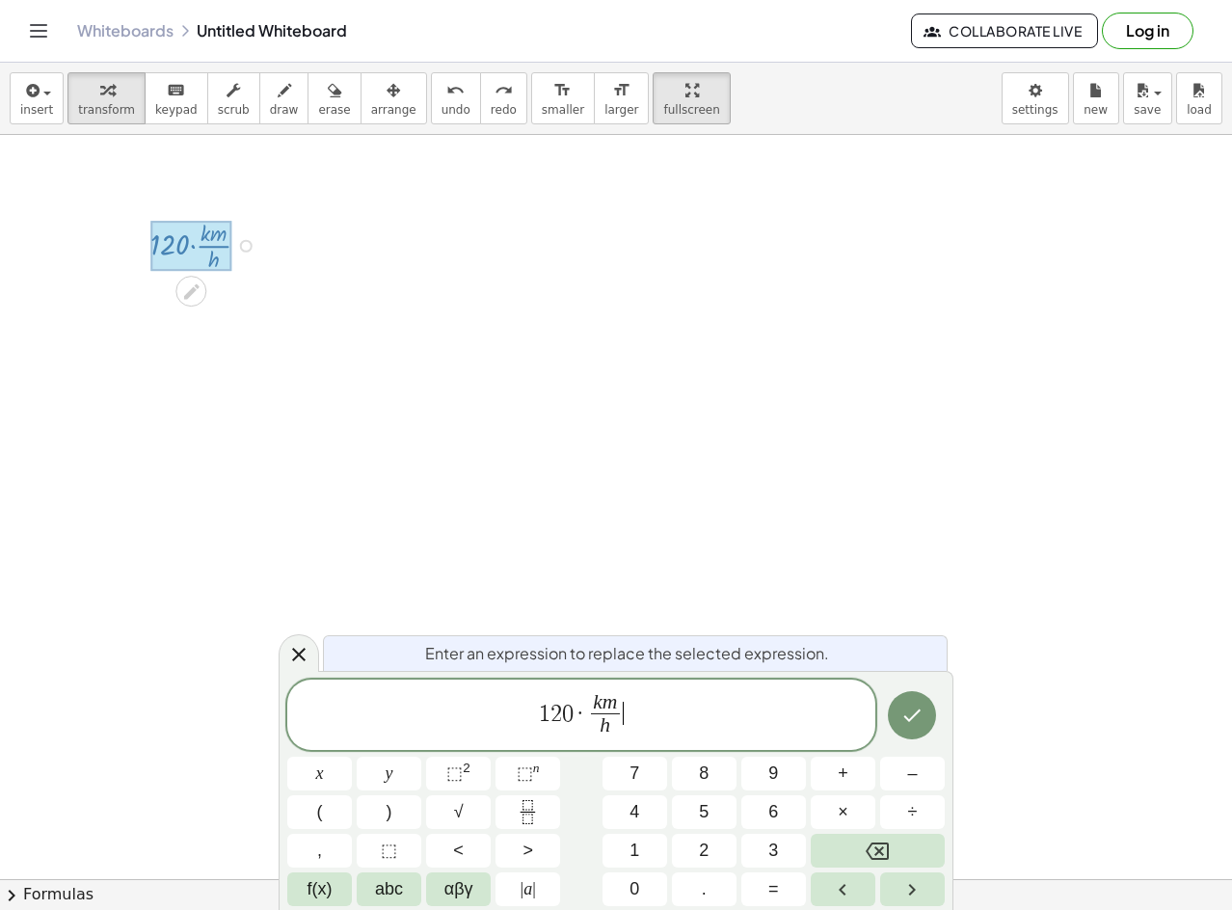
click at [643, 689] on div "1 2 0 · k m h ​ ​" at bounding box center [581, 715] width 588 height 71
drag, startPoint x: 566, startPoint y: 709, endPoint x: 592, endPoint y: 709, distance: 26.0
click at [727, 706] on span "1 2 0 · ​ k m h ​ . ​" at bounding box center [581, 716] width 588 height 51
click at [562, 713] on span "​" at bounding box center [566, 703] width 14 height 21
click at [582, 713] on span "k m" at bounding box center [596, 703] width 29 height 21
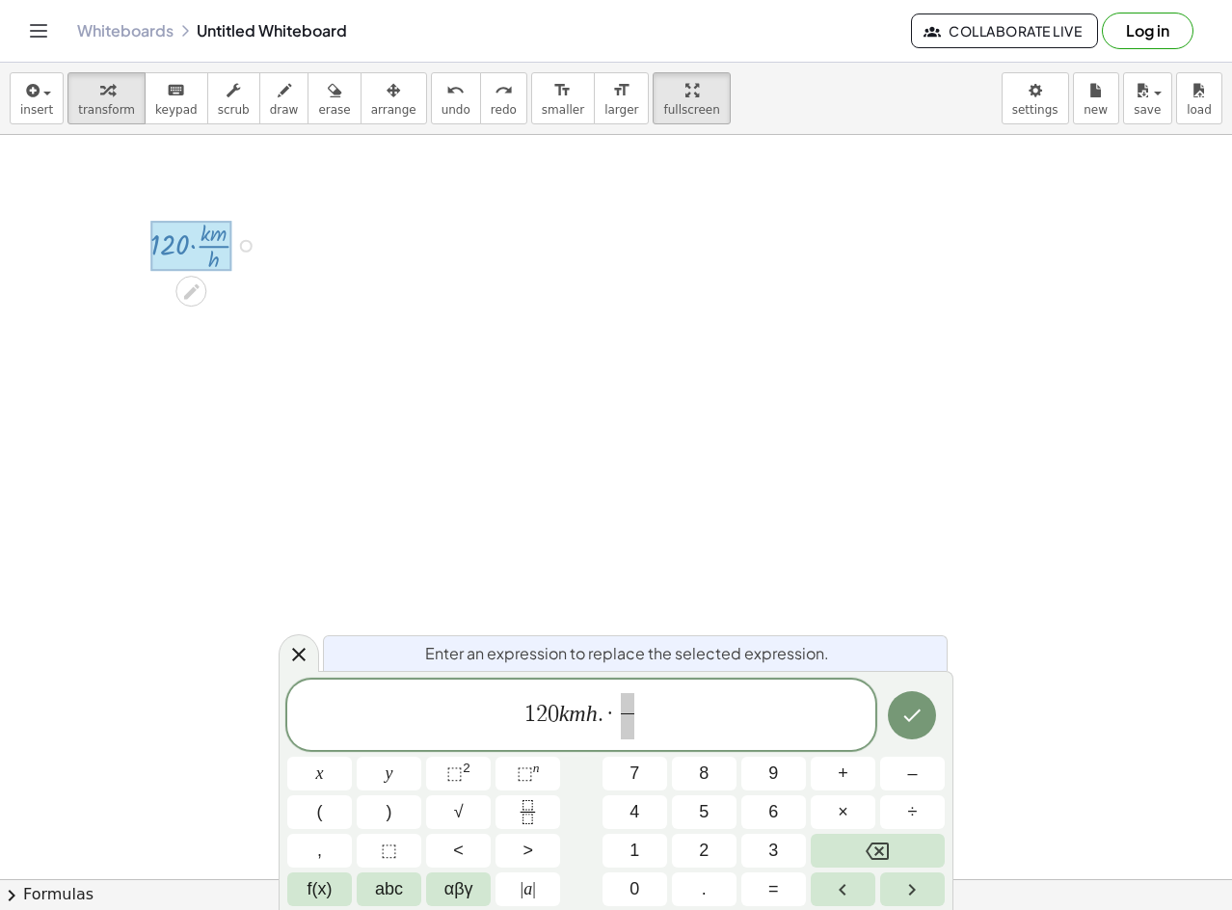
click at [582, 718] on var "m" at bounding box center [577, 712] width 16 height 25
click at [562, 716] on var "k" at bounding box center [564, 712] width 11 height 25
click at [643, 717] on span "1 2 0 k m ​ ​ h . · ​" at bounding box center [581, 716] width 588 height 51
drag, startPoint x: 596, startPoint y: 723, endPoint x: 545, endPoint y: 710, distance: 52.9
click at [545, 710] on span "1 2 0 k m ​ h . · ​ · ​" at bounding box center [581, 716] width 588 height 51
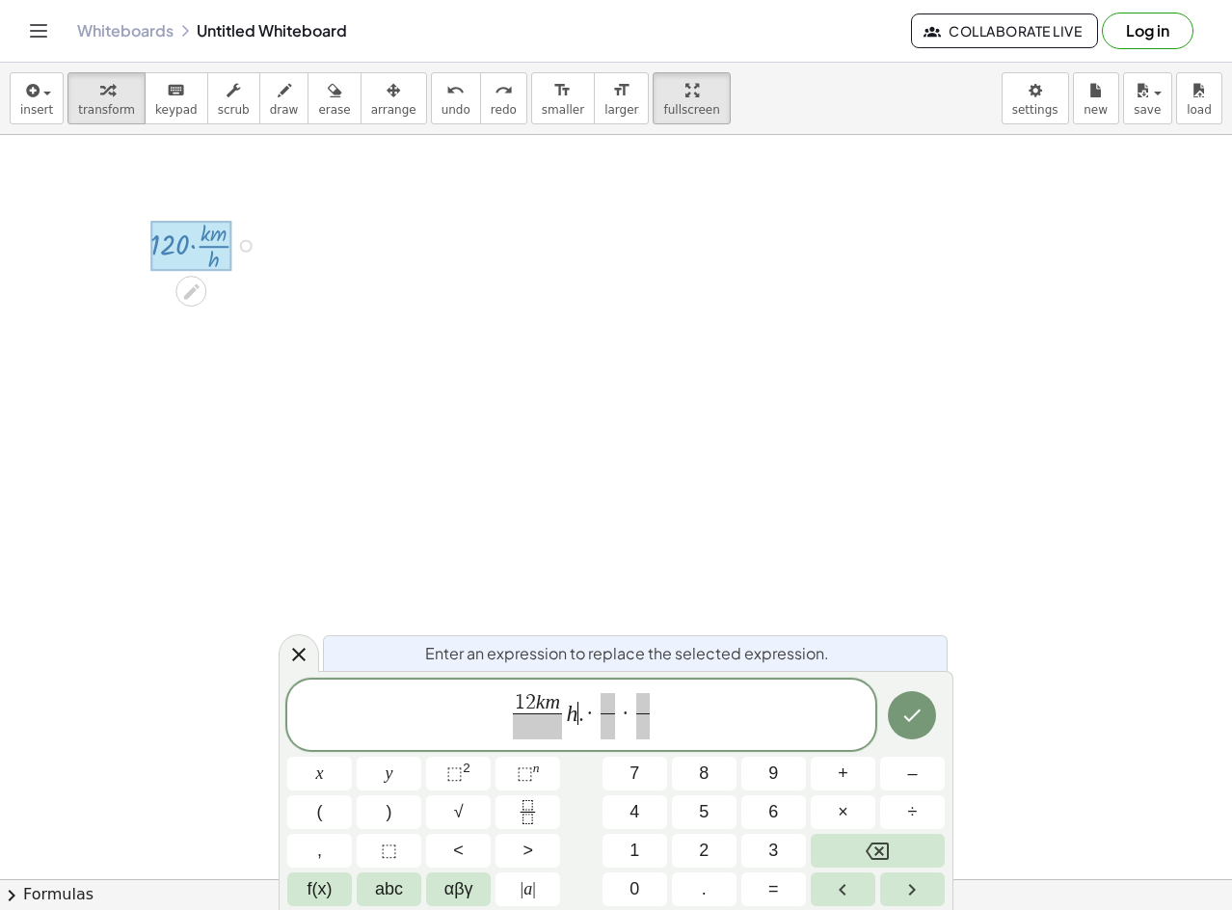
click at [573, 720] on var "h" at bounding box center [573, 712] width 12 height 25
click at [634, 704] on span at bounding box center [630, 703] width 14 height 21
click at [924, 711] on icon "Done" at bounding box center [912, 715] width 23 height 23
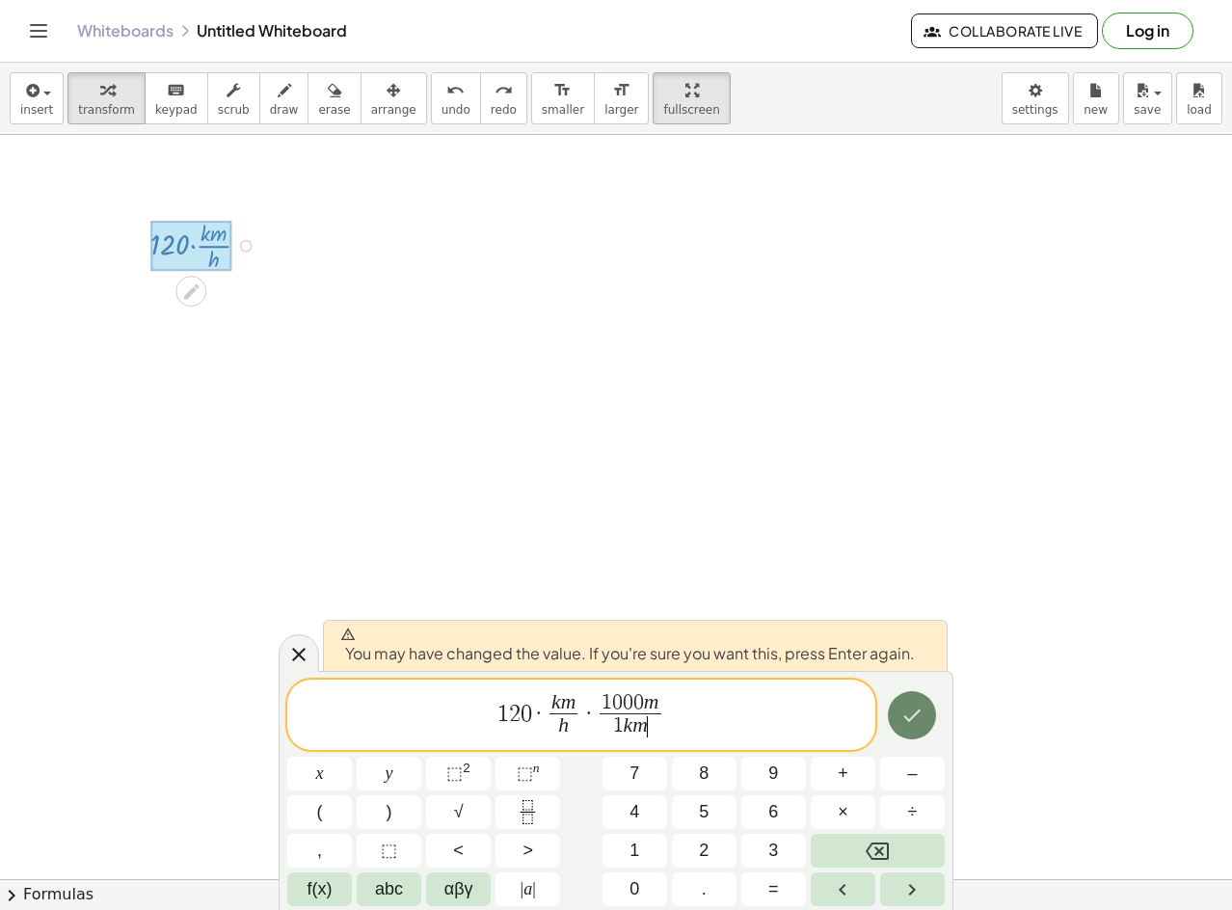
click at [909, 720] on icon "Done" at bounding box center [913, 716] width 17 height 13
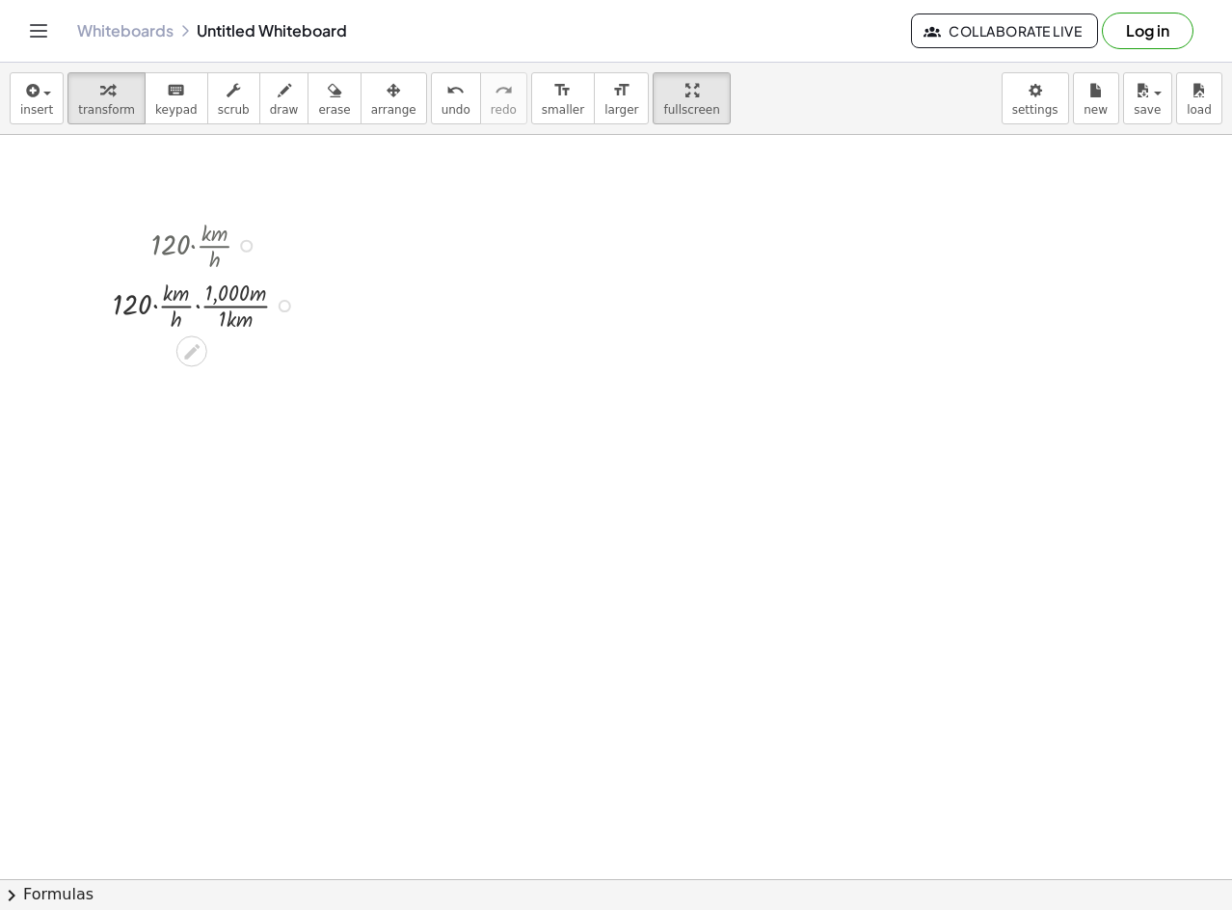
click at [285, 306] on div "Fix a mistake Transform line Copy line as LaTeX Copy derivation as LaTeX Expand…" at bounding box center [285, 306] width 13 height 13
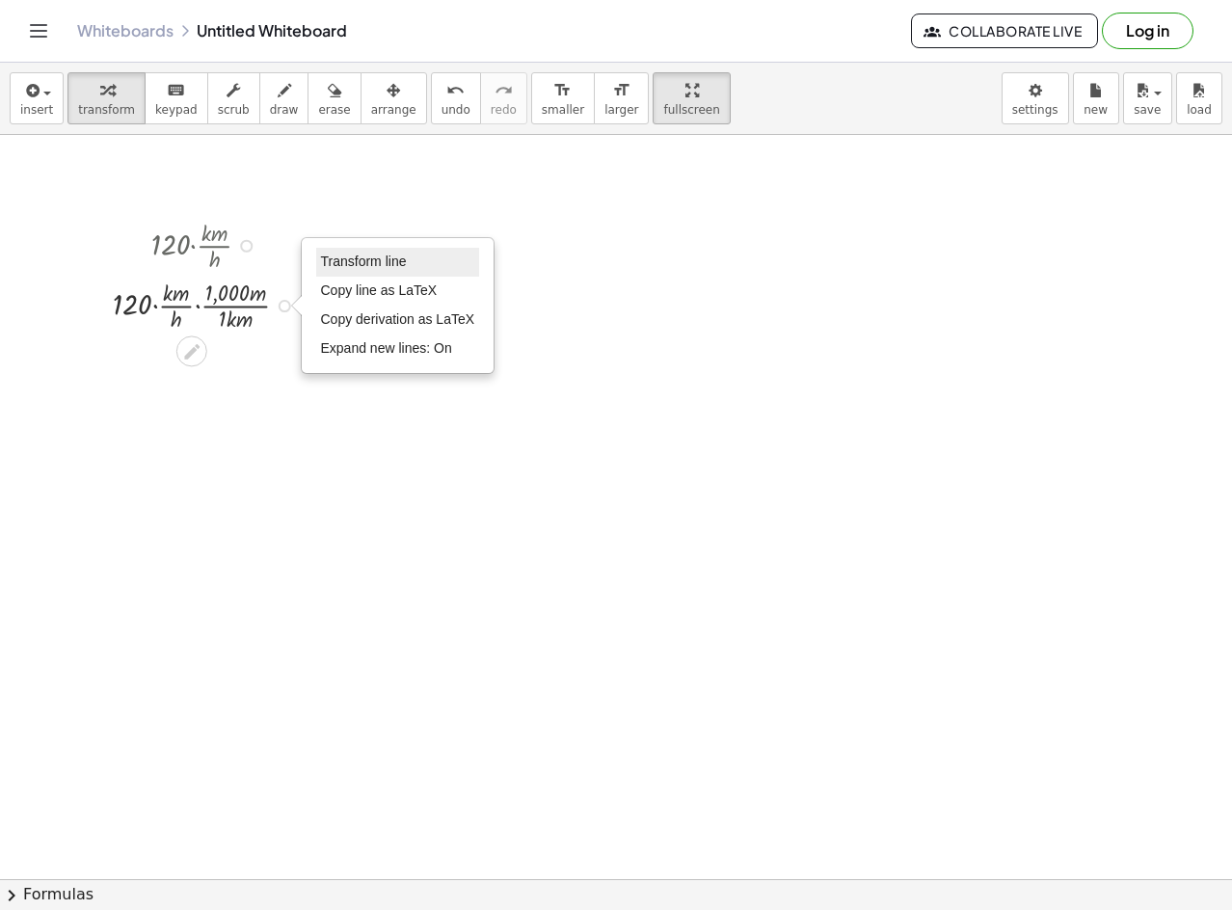
click at [400, 257] on span "Transform line" at bounding box center [364, 261] width 86 height 15
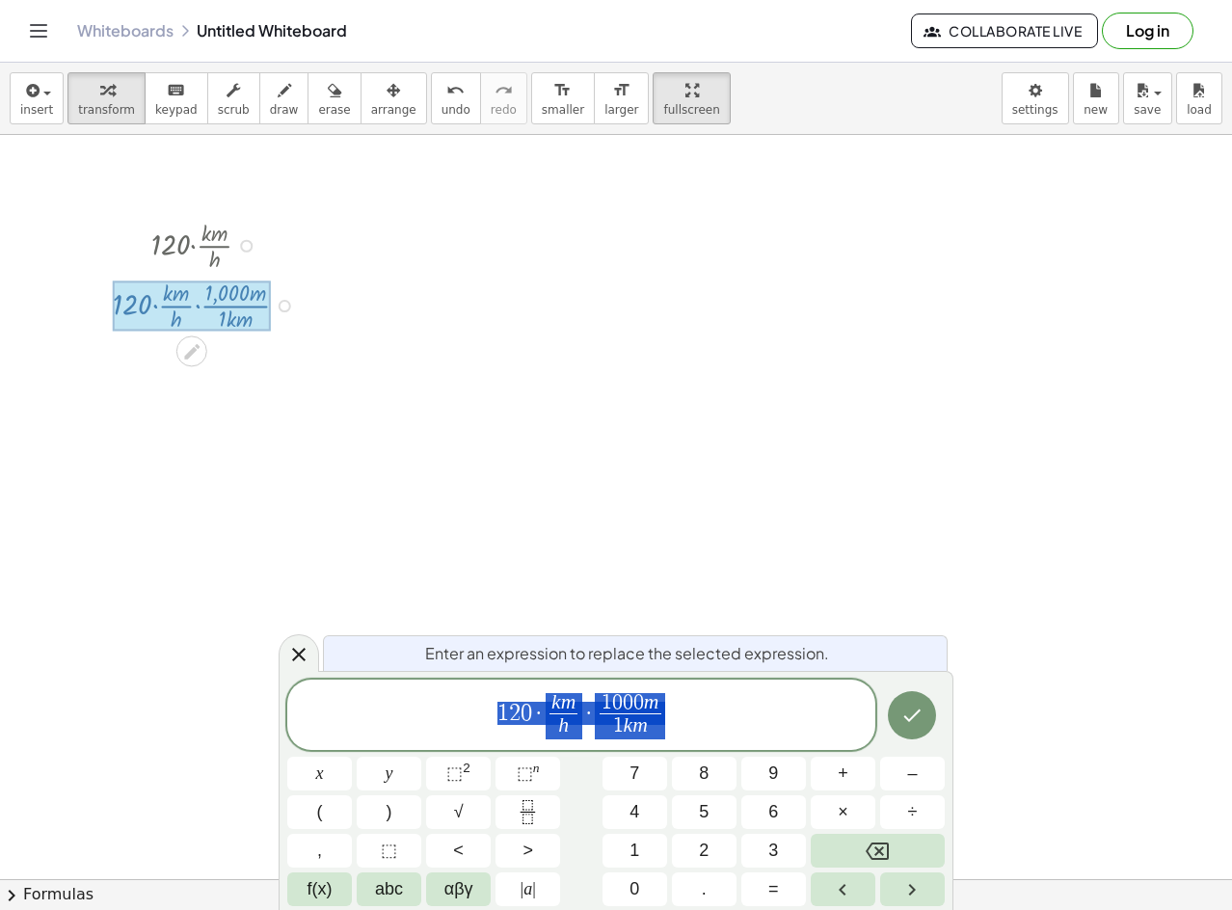
click at [697, 717] on span "1 2 0 · k m h ​ · 1 0 0 0 m 1 k m ​" at bounding box center [581, 716] width 588 height 51
click at [684, 730] on span "1 2 0 · k m h ​ · 1 0 0 0 m 1 k m ​ ​" at bounding box center [581, 716] width 588 height 51
click at [526, 703] on span "0" at bounding box center [527, 713] width 12 height 23
click at [542, 717] on span "·" at bounding box center [539, 713] width 14 height 23
click at [677, 717] on span "1 2 0 · k m h ​ · 1 0 0 0 m 1 k m ​ ​" at bounding box center [581, 716] width 588 height 51
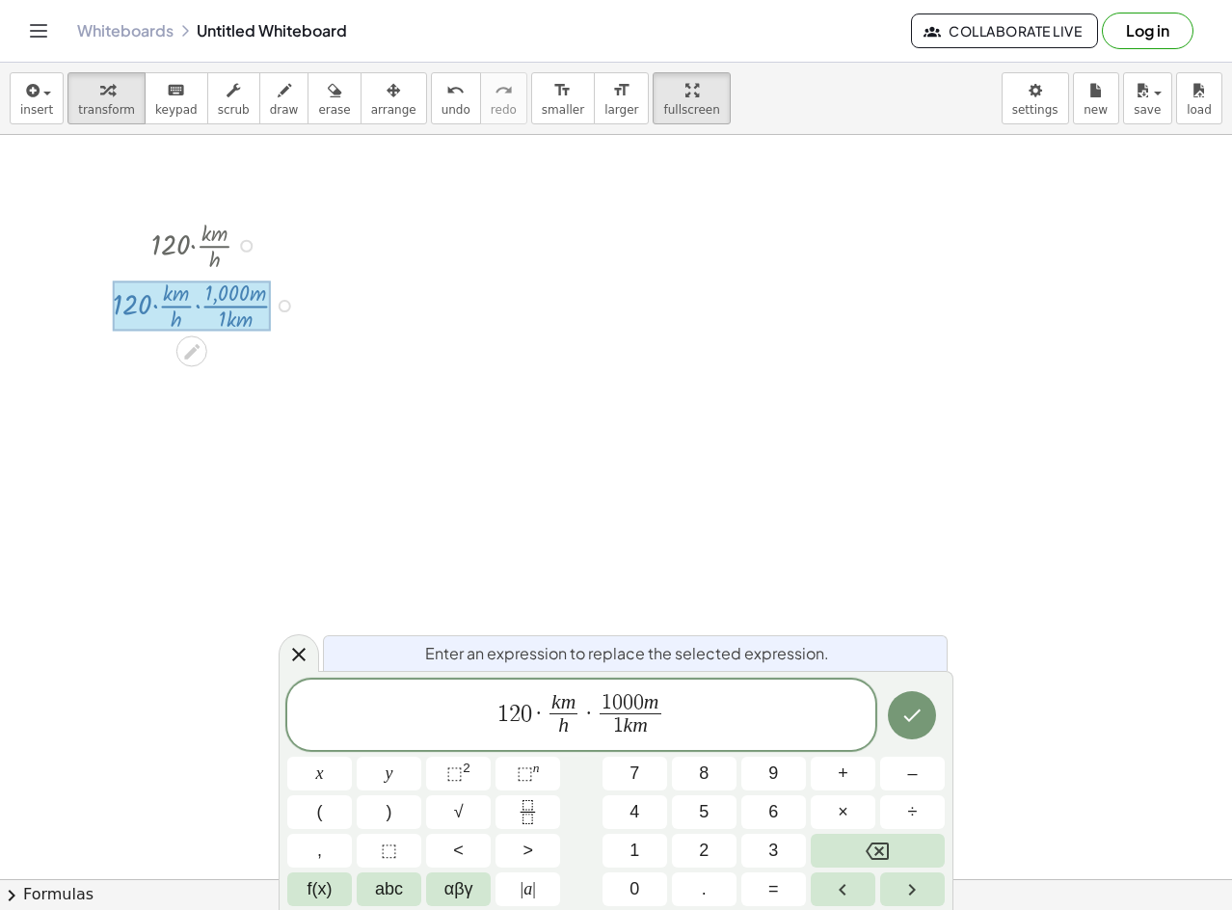
click at [579, 697] on span "k m h ​" at bounding box center [564, 716] width 37 height 47
click at [580, 697] on span "k m h ​ ​" at bounding box center [564, 716] width 37 height 47
click at [569, 700] on var "m" at bounding box center [568, 701] width 15 height 23
click at [333, 650] on div "Enter an expression to replace the selected expression." at bounding box center [635, 654] width 625 height 36
click at [316, 650] on div at bounding box center [299, 654] width 41 height 38
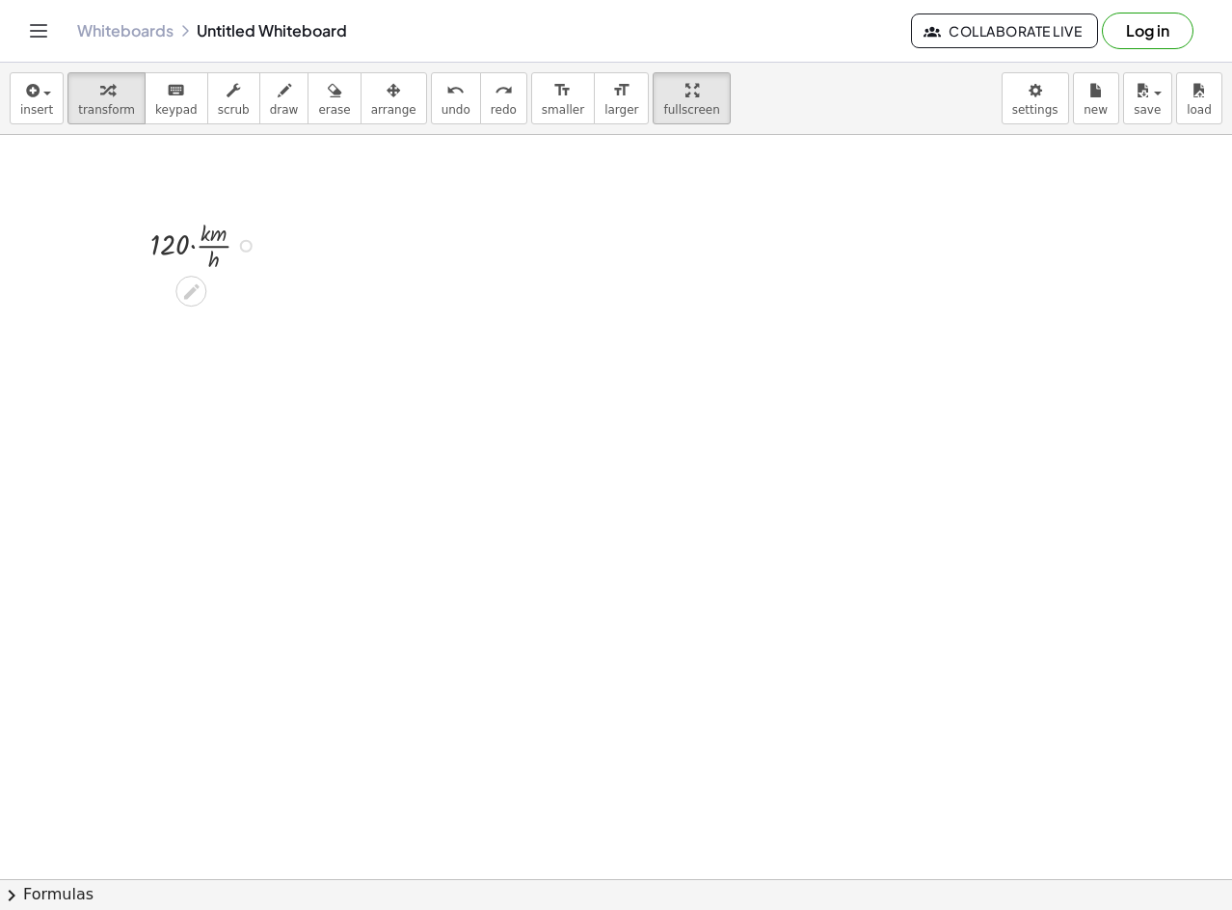
click at [245, 245] on div at bounding box center [246, 246] width 13 height 13
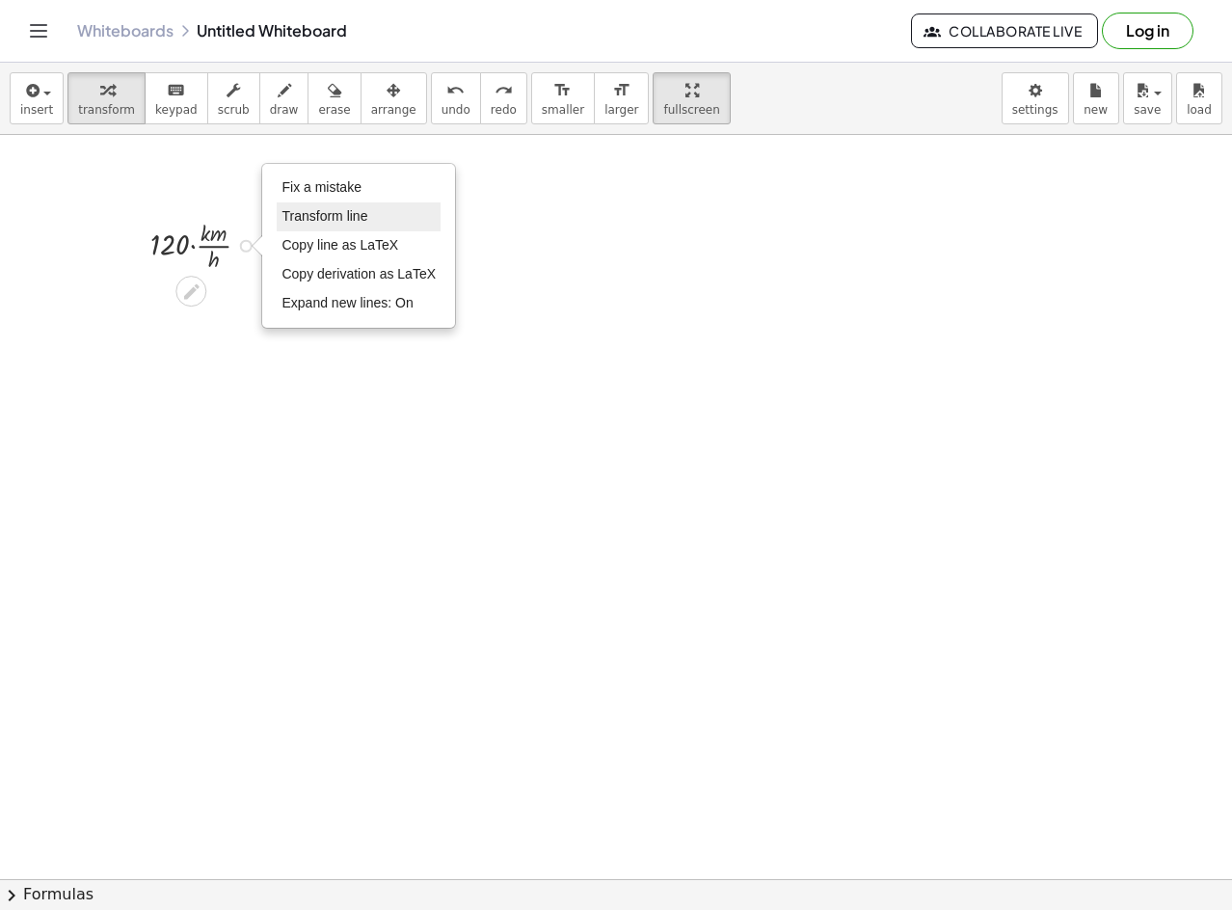
click at [326, 228] on li "Transform line" at bounding box center [359, 217] width 164 height 29
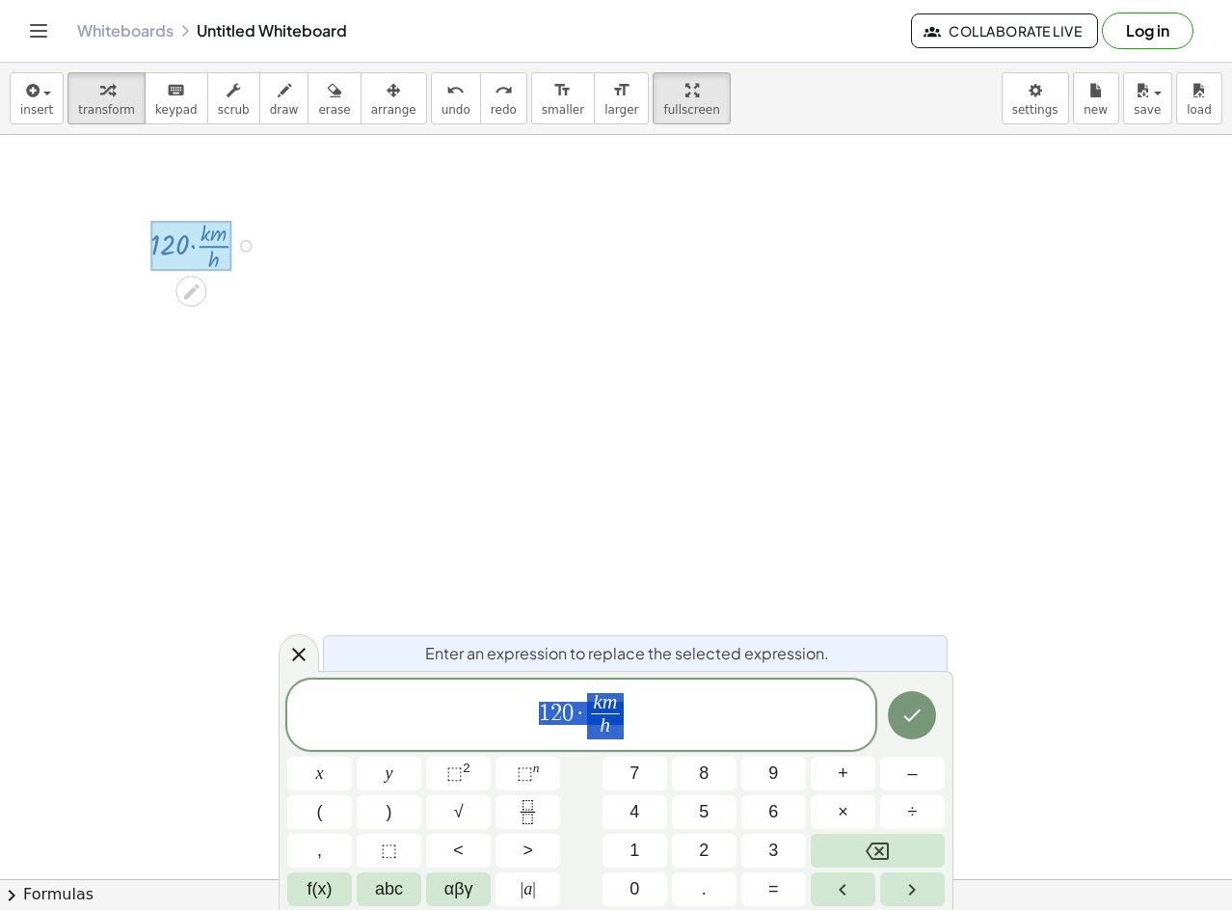
click at [650, 683] on div "1 2 0 · k m h ​" at bounding box center [581, 715] width 588 height 71
click at [924, 720] on icon "Done" at bounding box center [912, 715] width 23 height 23
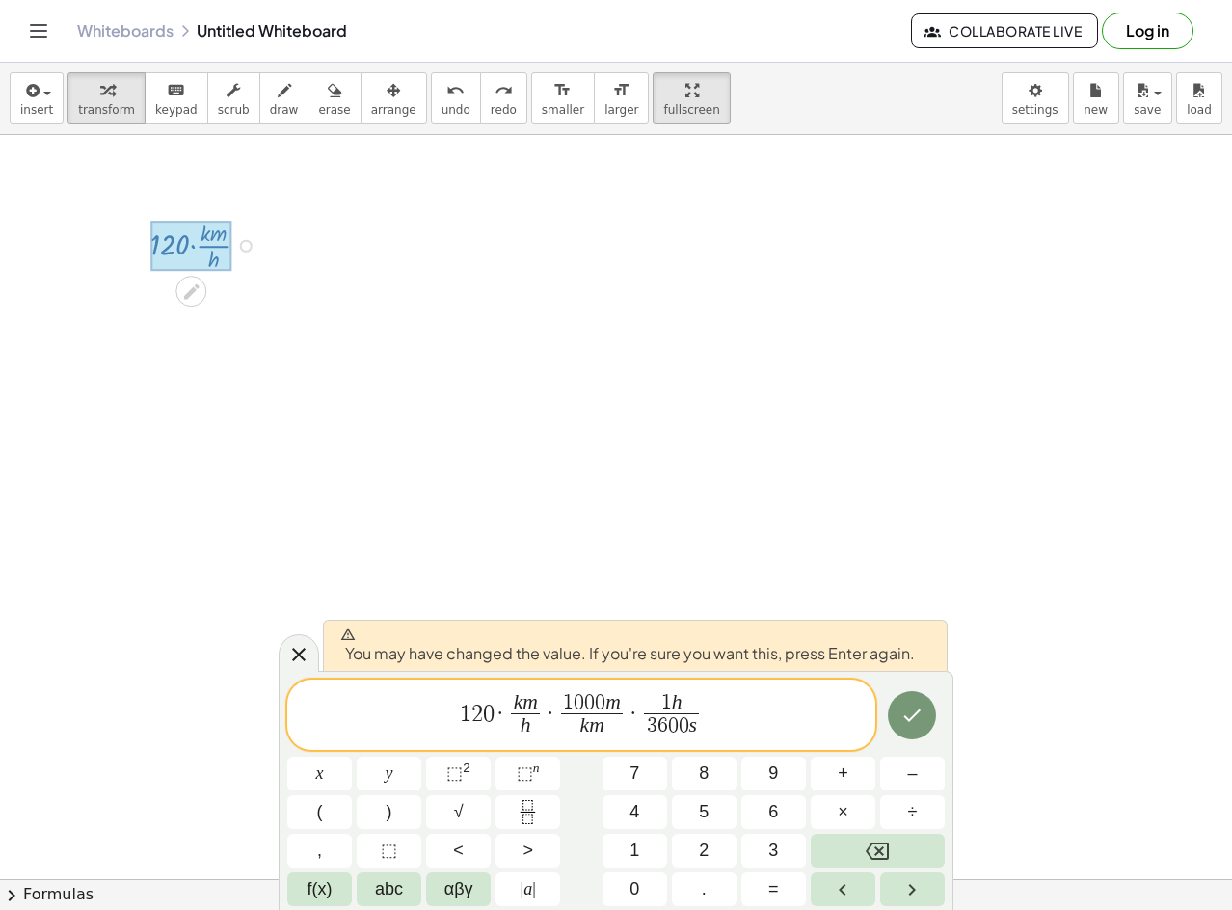
click at [352, 757] on div at bounding box center [319, 774] width 65 height 34
click at [931, 711] on button "Done" at bounding box center [912, 715] width 48 height 48
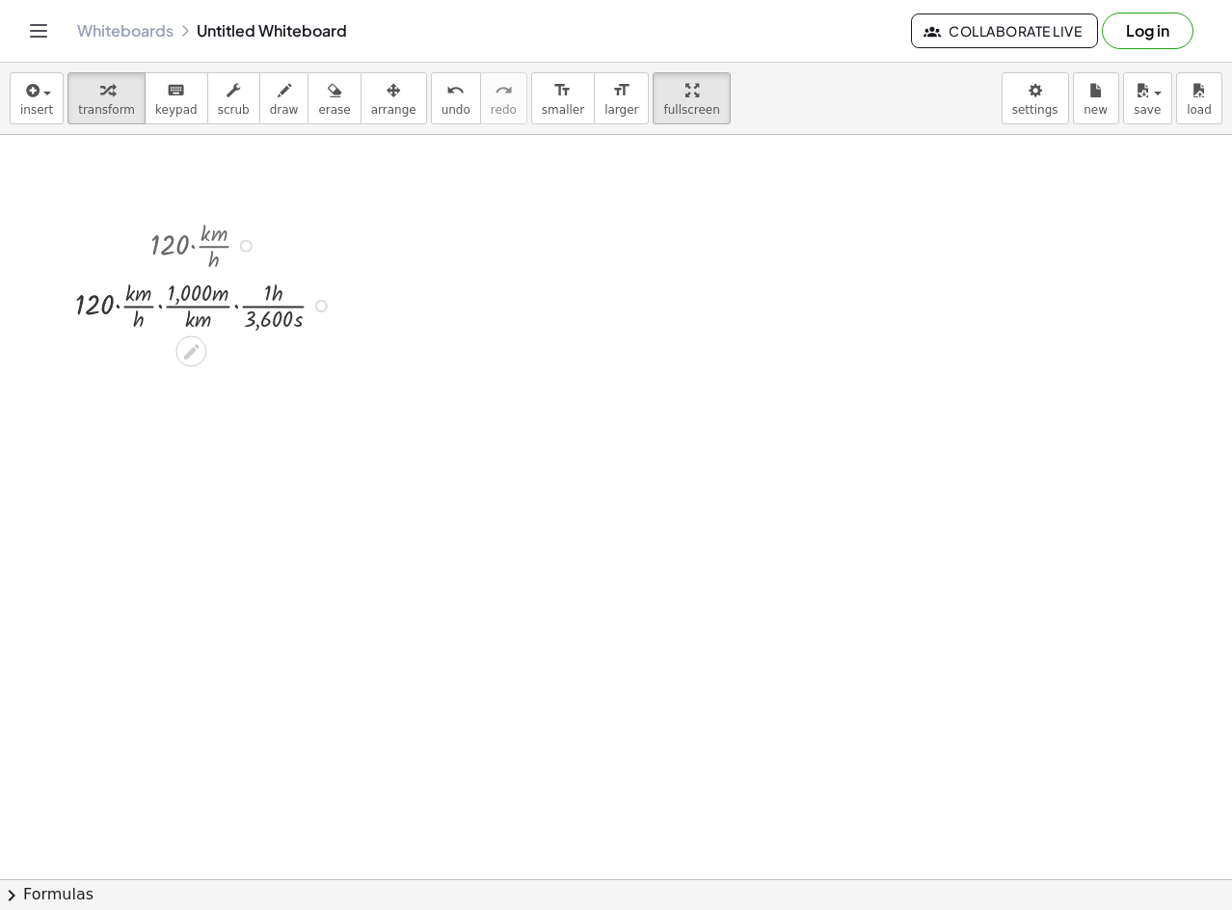
click at [315, 306] on div "Fix a mistake Transform line Copy line as LaTeX Copy derivation as LaTeX Expand…" at bounding box center [321, 306] width 13 height 13
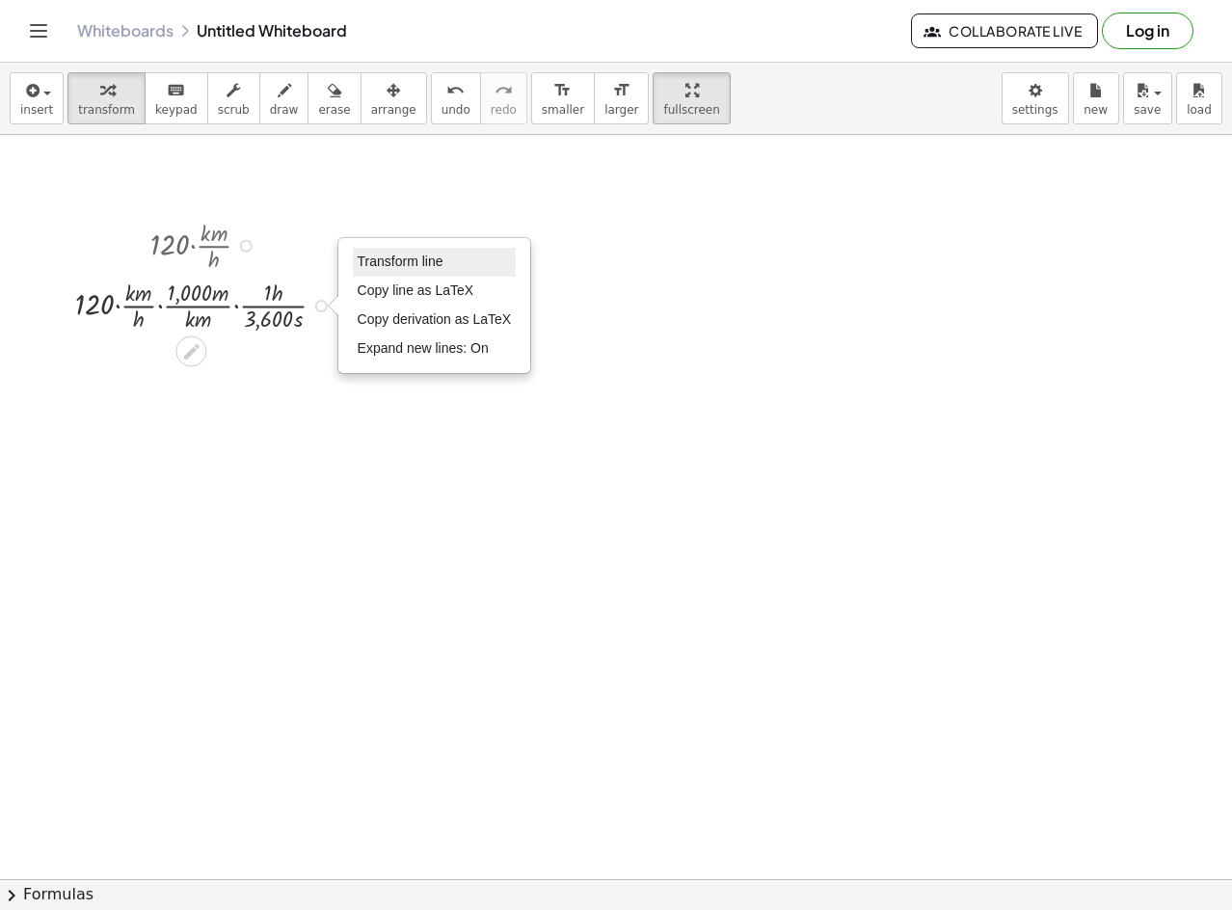
click at [417, 261] on span "Transform line" at bounding box center [401, 261] width 86 height 15
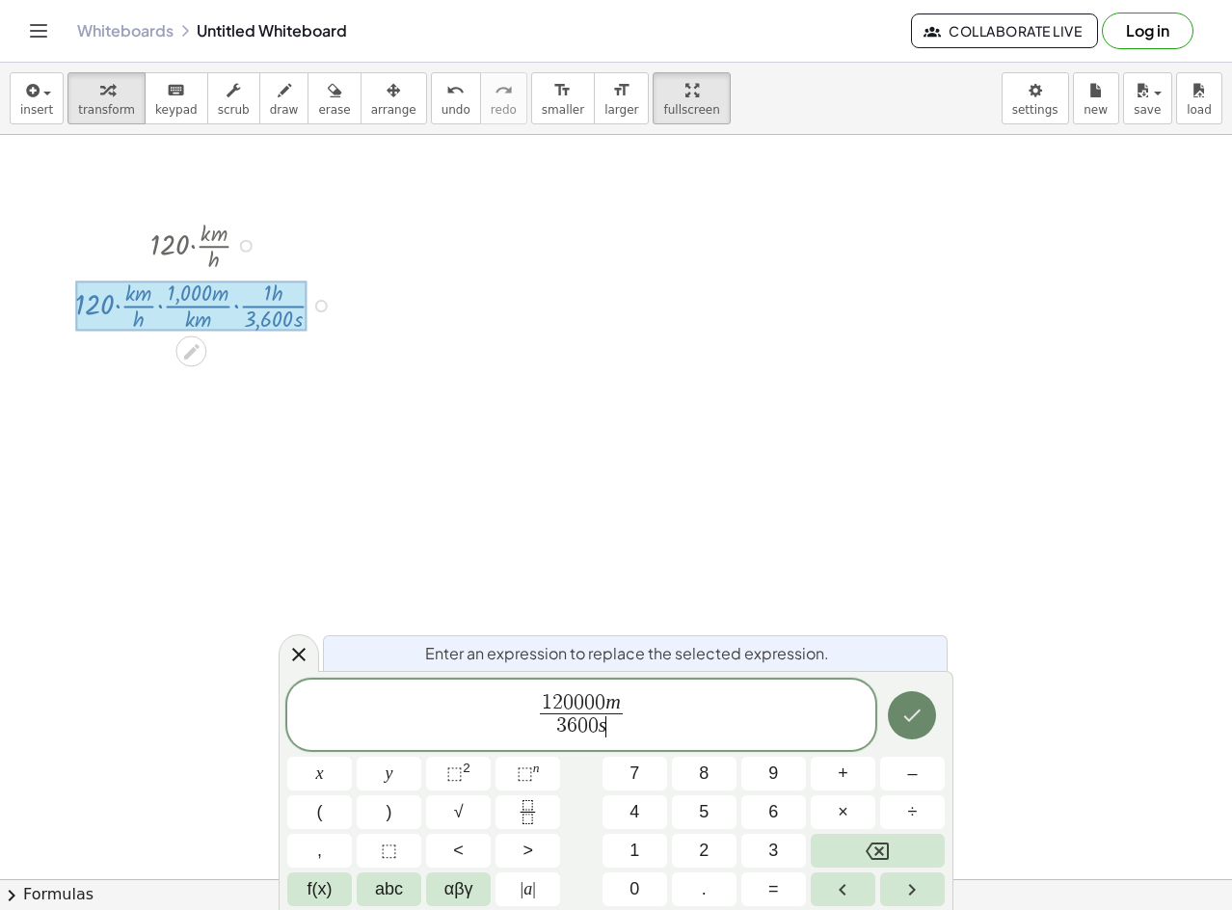
click at [904, 711] on icon "Done" at bounding box center [912, 715] width 23 height 23
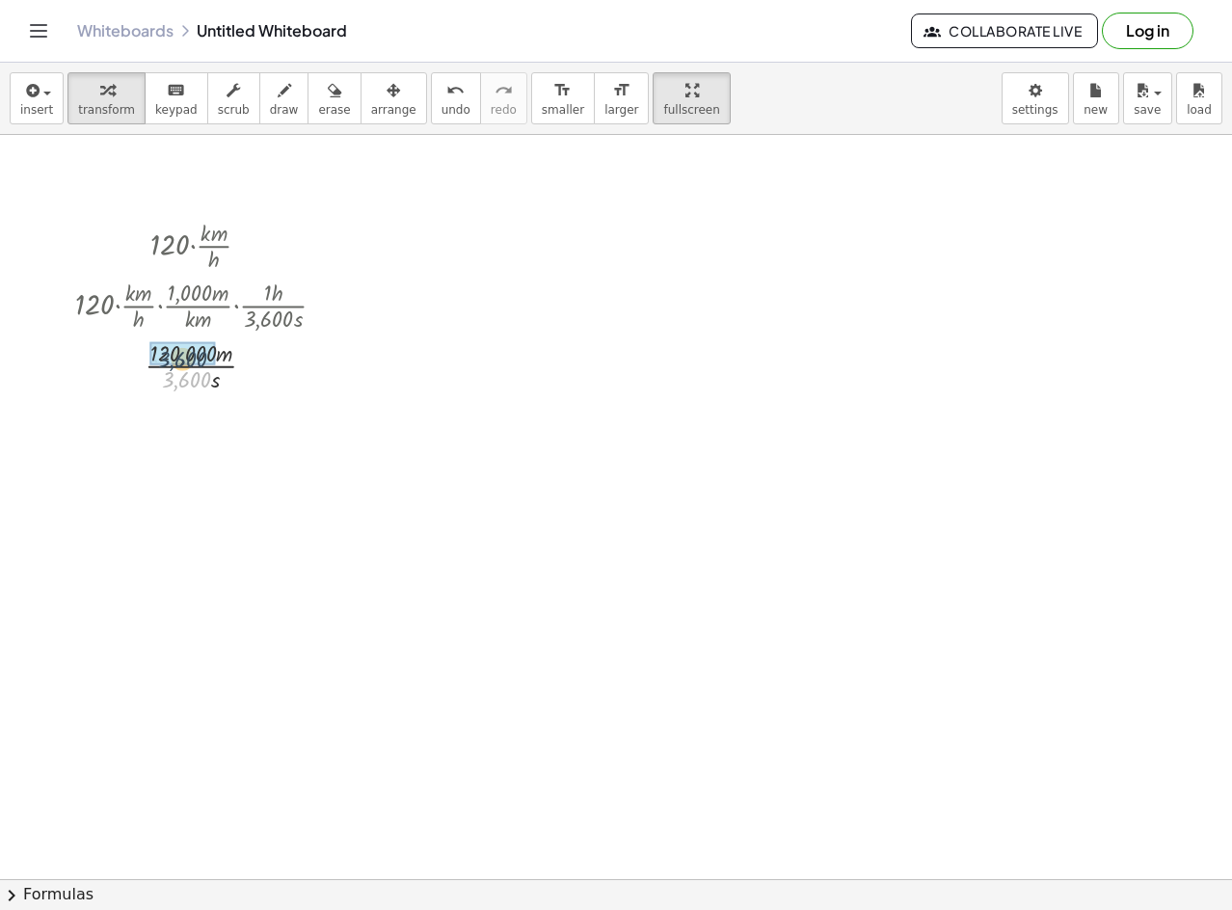
drag, startPoint x: 188, startPoint y: 387, endPoint x: 241, endPoint y: 450, distance: 82.9
drag, startPoint x: 177, startPoint y: 380, endPoint x: 175, endPoint y: 366, distance: 13.8
drag, startPoint x: 184, startPoint y: 447, endPoint x: 180, endPoint y: 417, distance: 30.1
click at [180, 417] on div at bounding box center [208, 424] width 285 height 60
drag, startPoint x: 202, startPoint y: 414, endPoint x: 214, endPoint y: 423, distance: 15.8
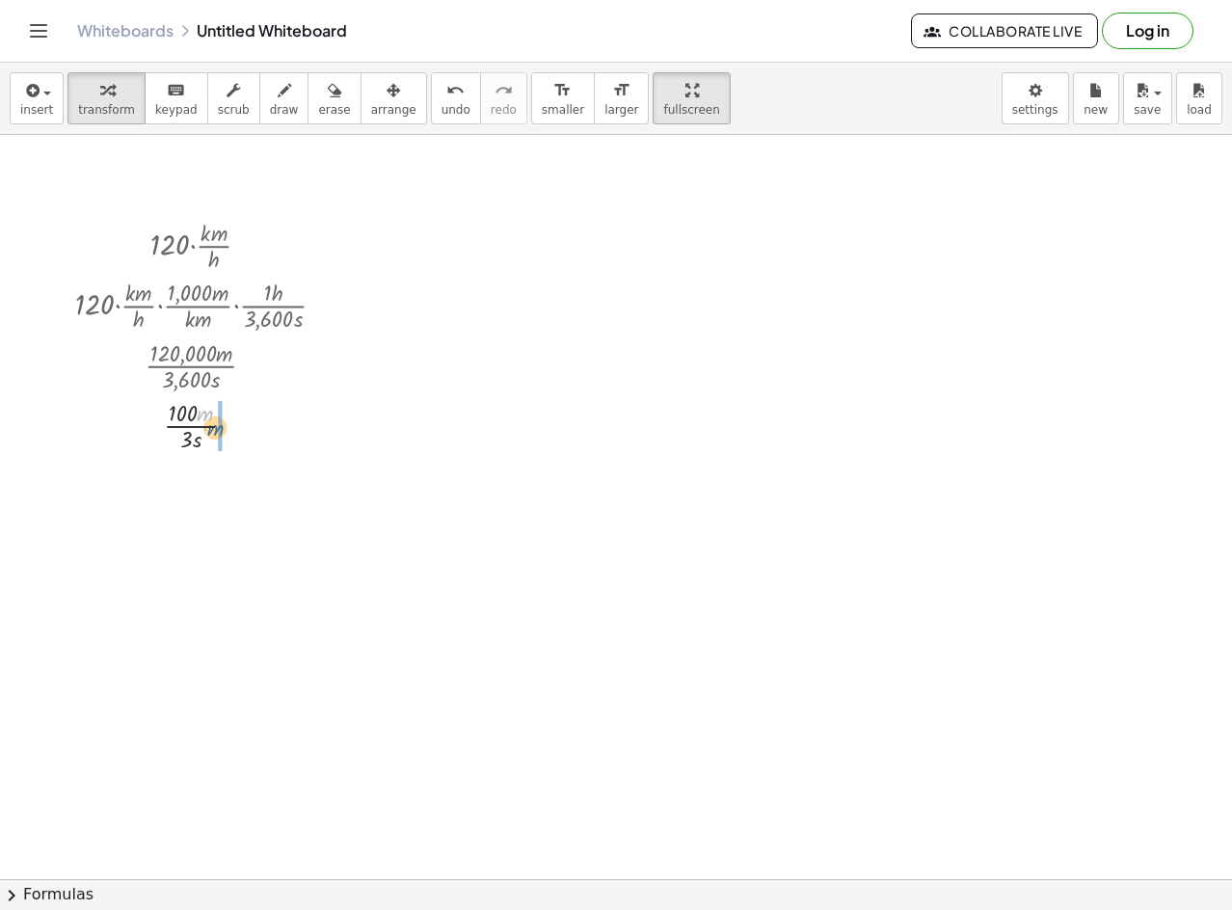
click at [214, 423] on div at bounding box center [208, 424] width 285 height 60
drag, startPoint x: 191, startPoint y: 444, endPoint x: 184, endPoint y: 433, distance: 12.6
click at [184, 433] on div at bounding box center [208, 424] width 280 height 60
click at [235, 425] on div at bounding box center [229, 426] width 13 height 13
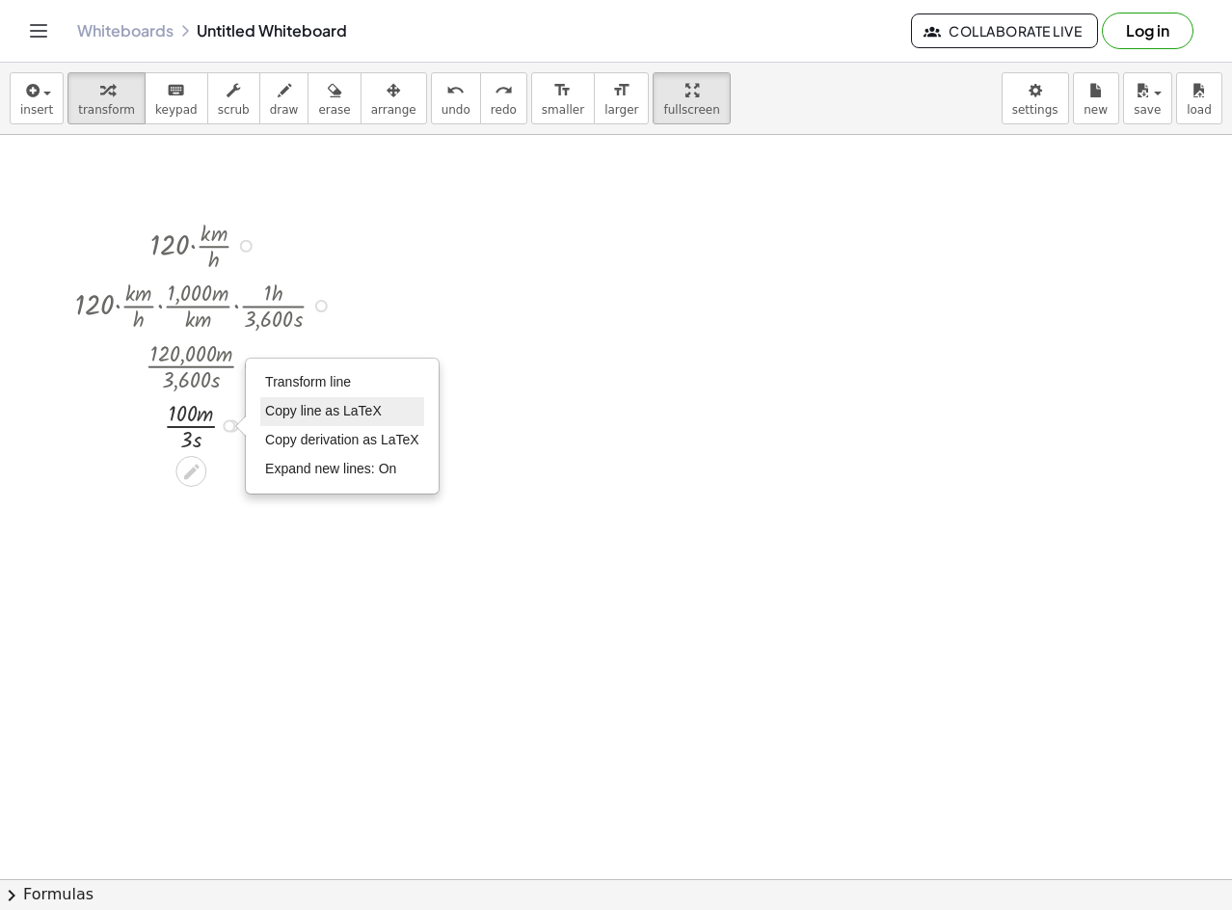
drag, startPoint x: 211, startPoint y: 413, endPoint x: 261, endPoint y: 402, distance: 51.3
click at [225, 409] on div at bounding box center [208, 424] width 285 height 60
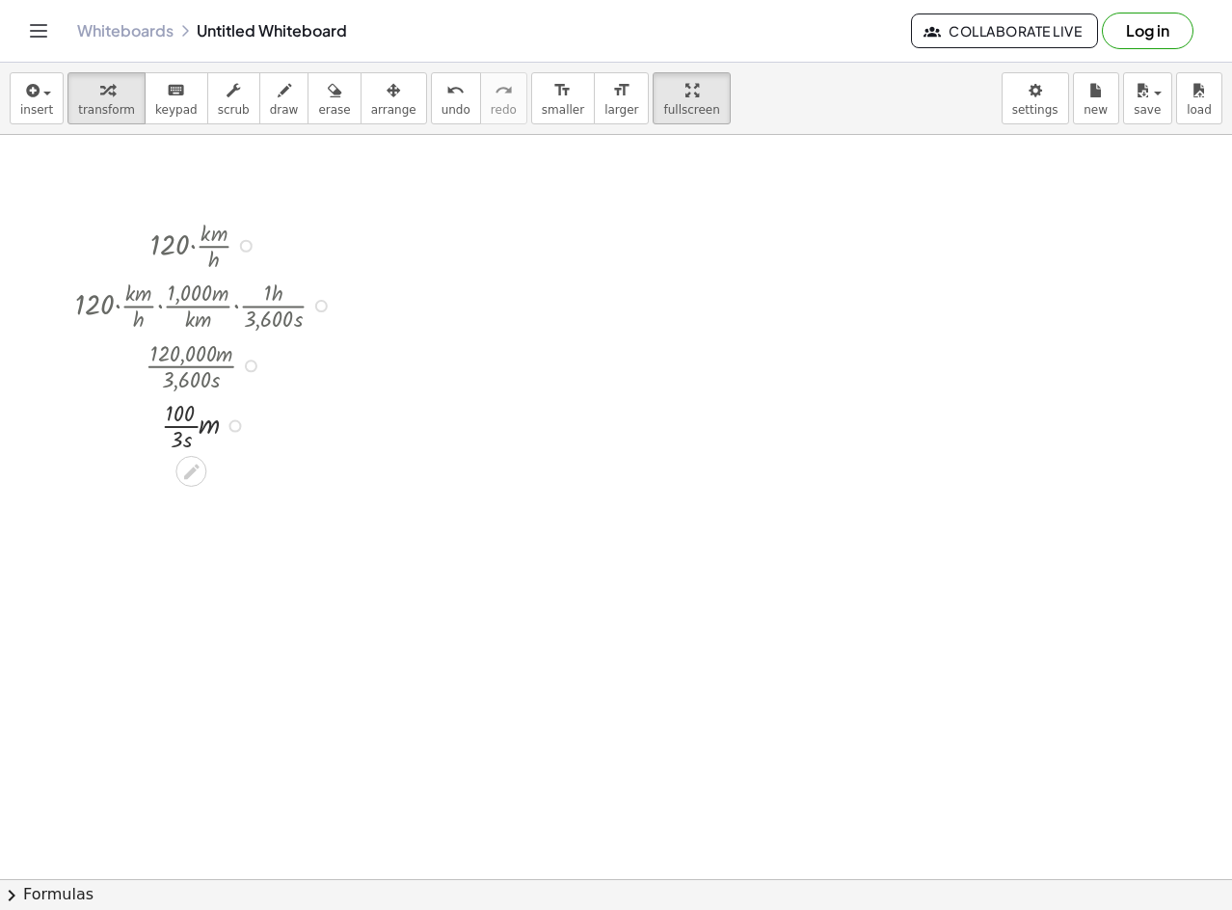
click at [231, 425] on div at bounding box center [235, 426] width 13 height 13
click at [181, 443] on div at bounding box center [208, 424] width 285 height 60
click at [184, 446] on div at bounding box center [208, 424] width 285 height 60
drag, startPoint x: 184, startPoint y: 446, endPoint x: 218, endPoint y: 446, distance: 33.8
click at [218, 446] on div at bounding box center [208, 424] width 285 height 60
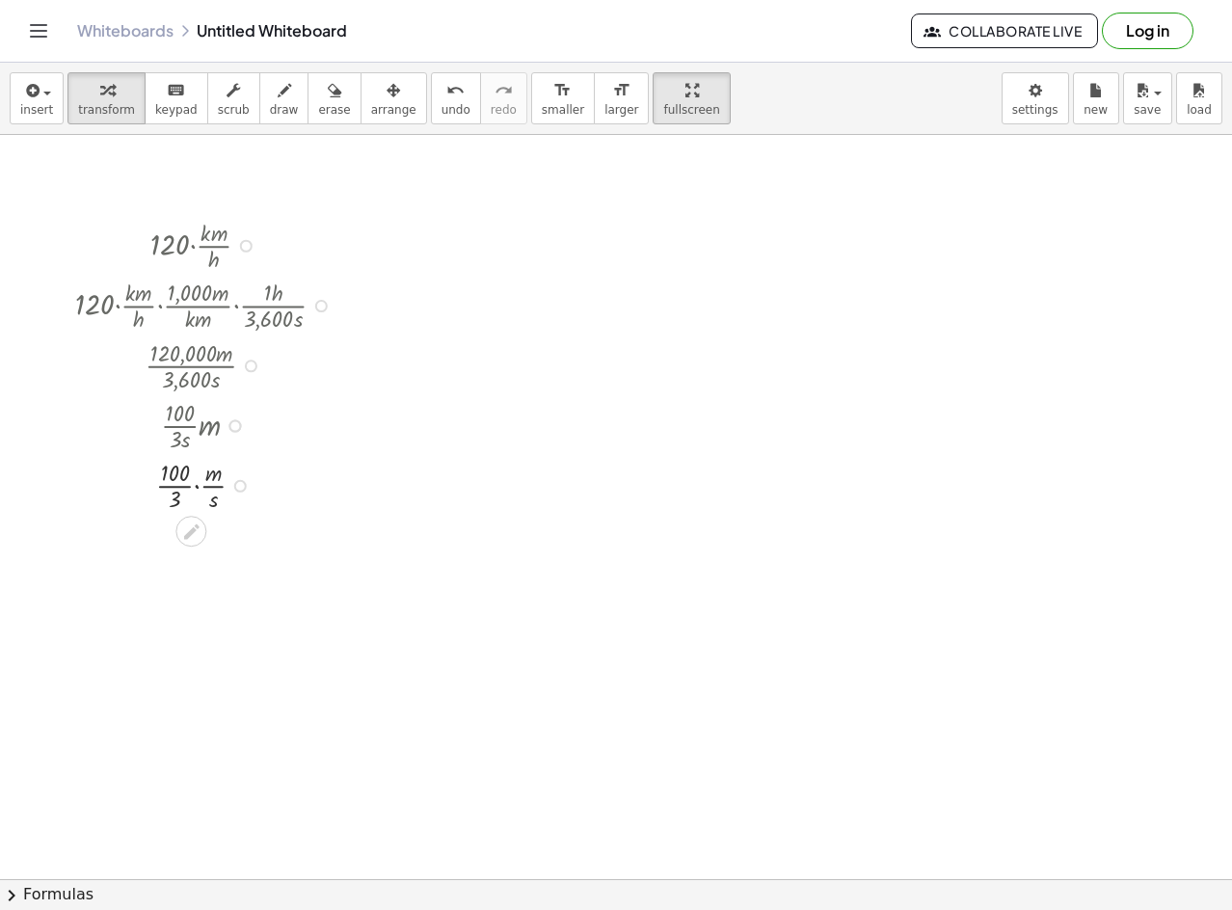
drag, startPoint x: 181, startPoint y: 476, endPoint x: 252, endPoint y: 479, distance: 70.5
click at [187, 479] on div at bounding box center [208, 484] width 285 height 60
click at [238, 480] on div at bounding box center [240, 486] width 13 height 13
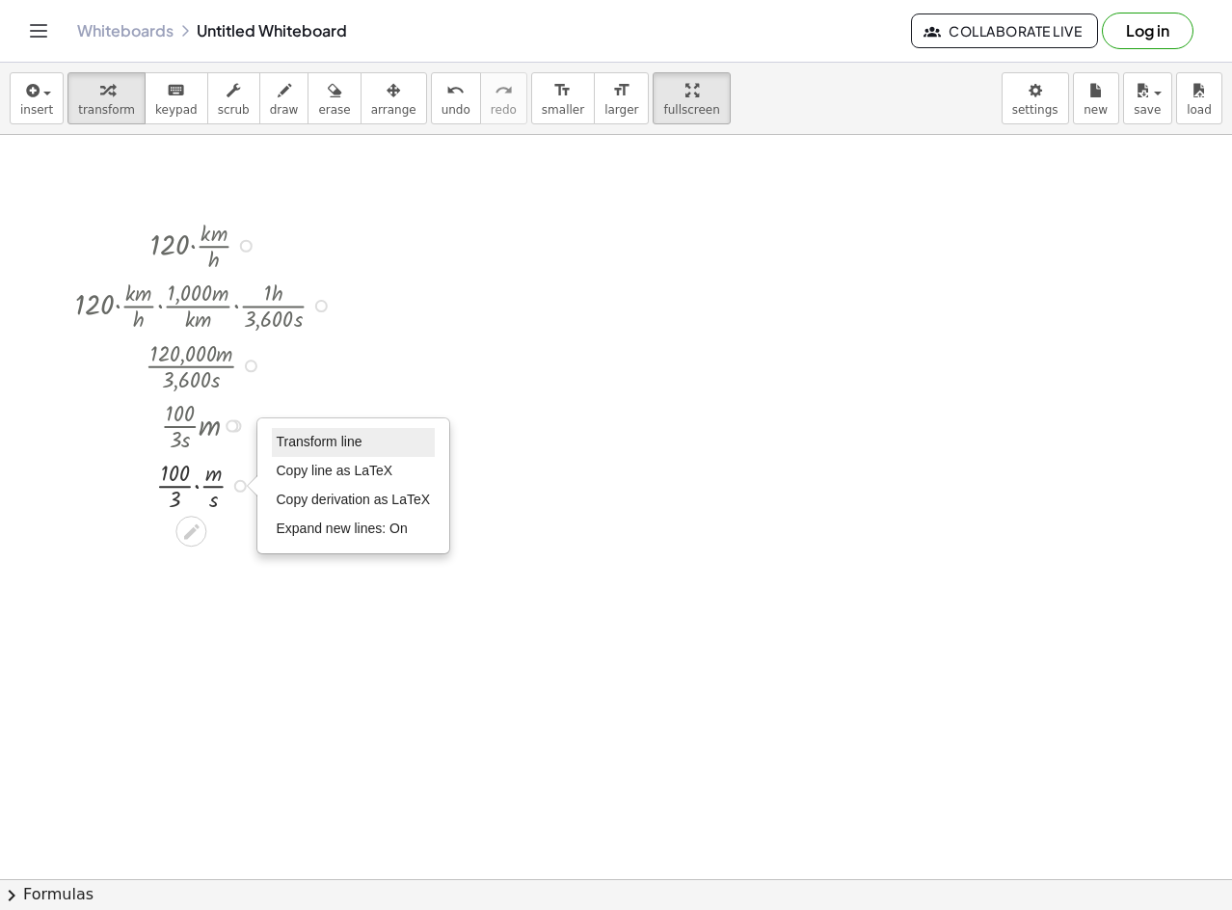
click at [337, 439] on span "Transform line" at bounding box center [320, 441] width 86 height 15
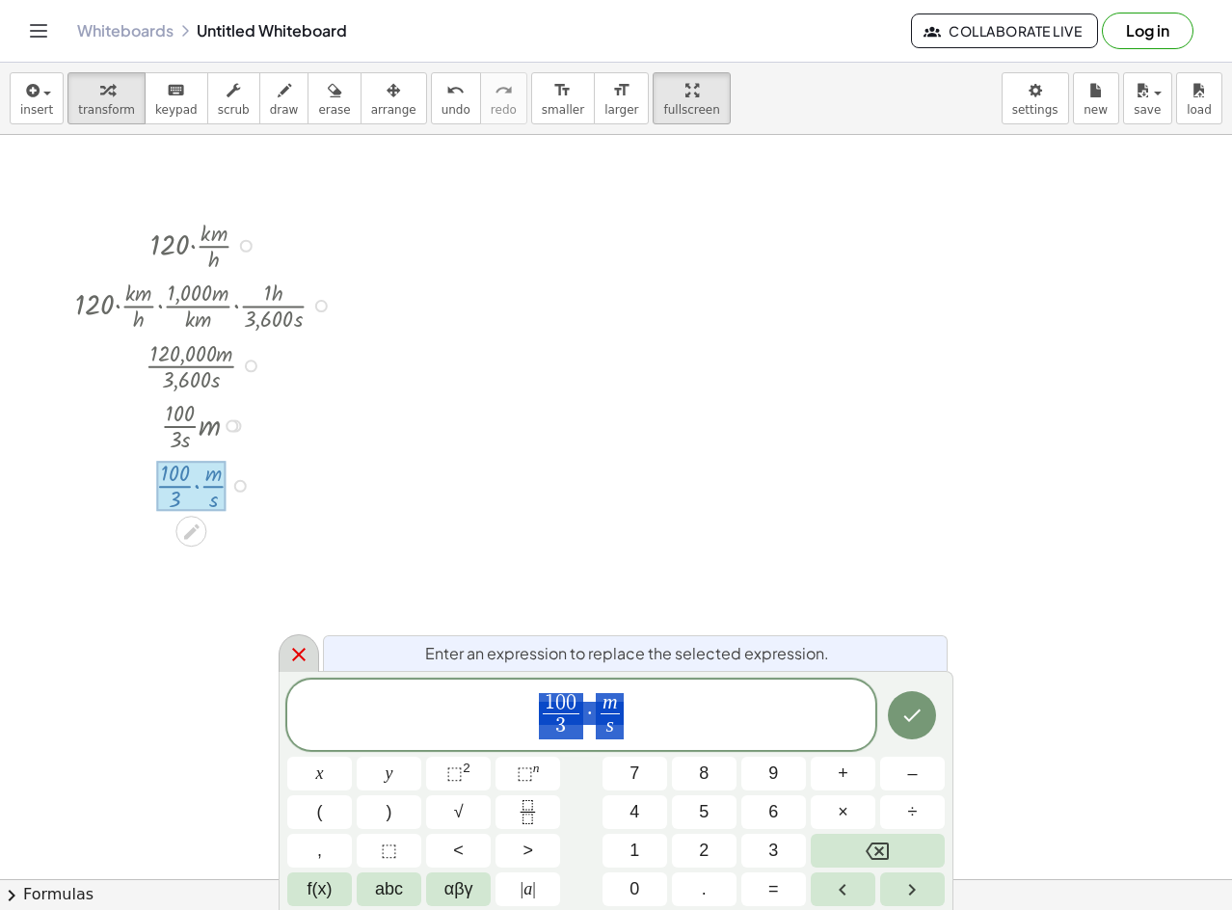
click at [306, 659] on icon at bounding box center [298, 654] width 23 height 23
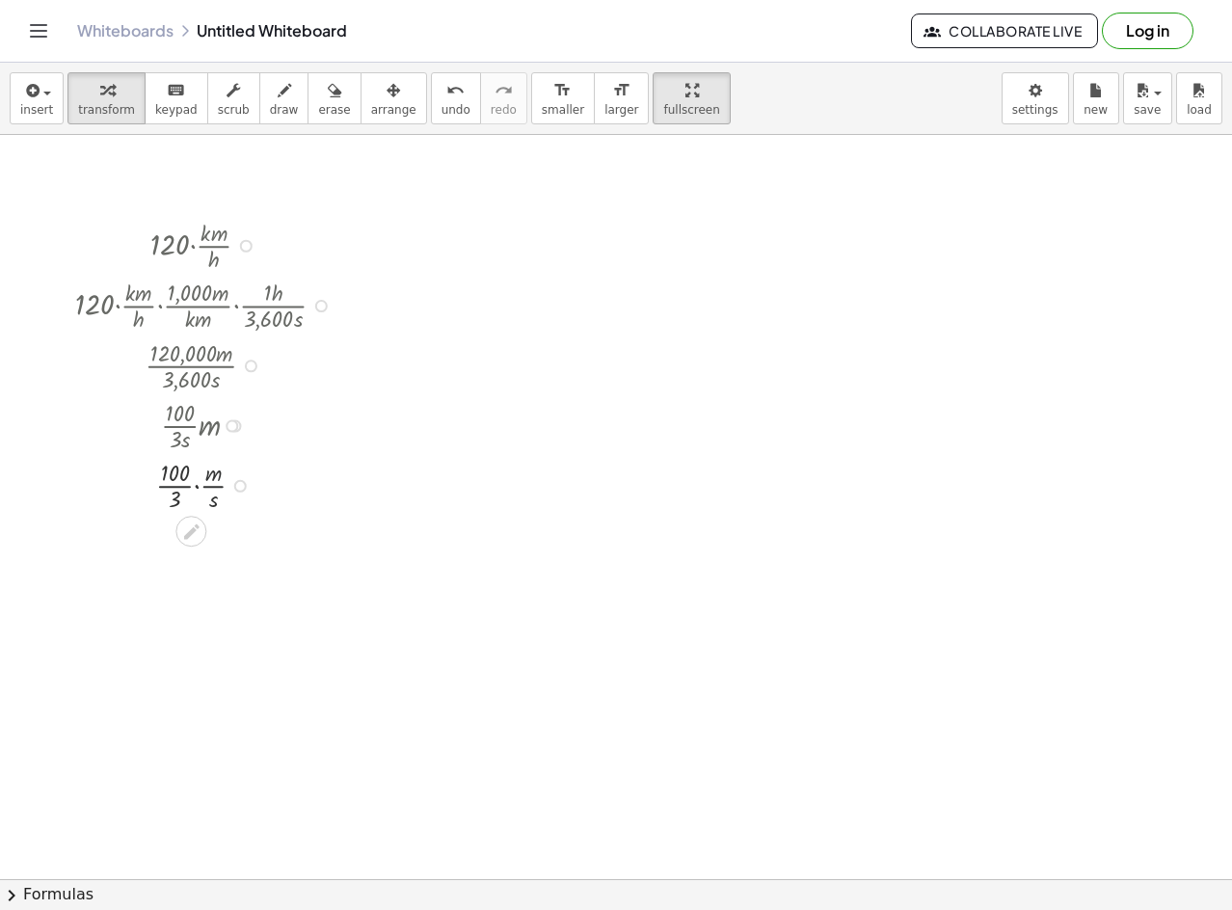
click at [231, 422] on div at bounding box center [232, 426] width 13 height 13
click at [312, 392] on span "Go back to this line" at bounding box center [325, 396] width 115 height 15
click at [231, 426] on div "Go back to this line Copy line as LaTeX Copy derivation as LaTeX" at bounding box center [232, 426] width 13 height 13
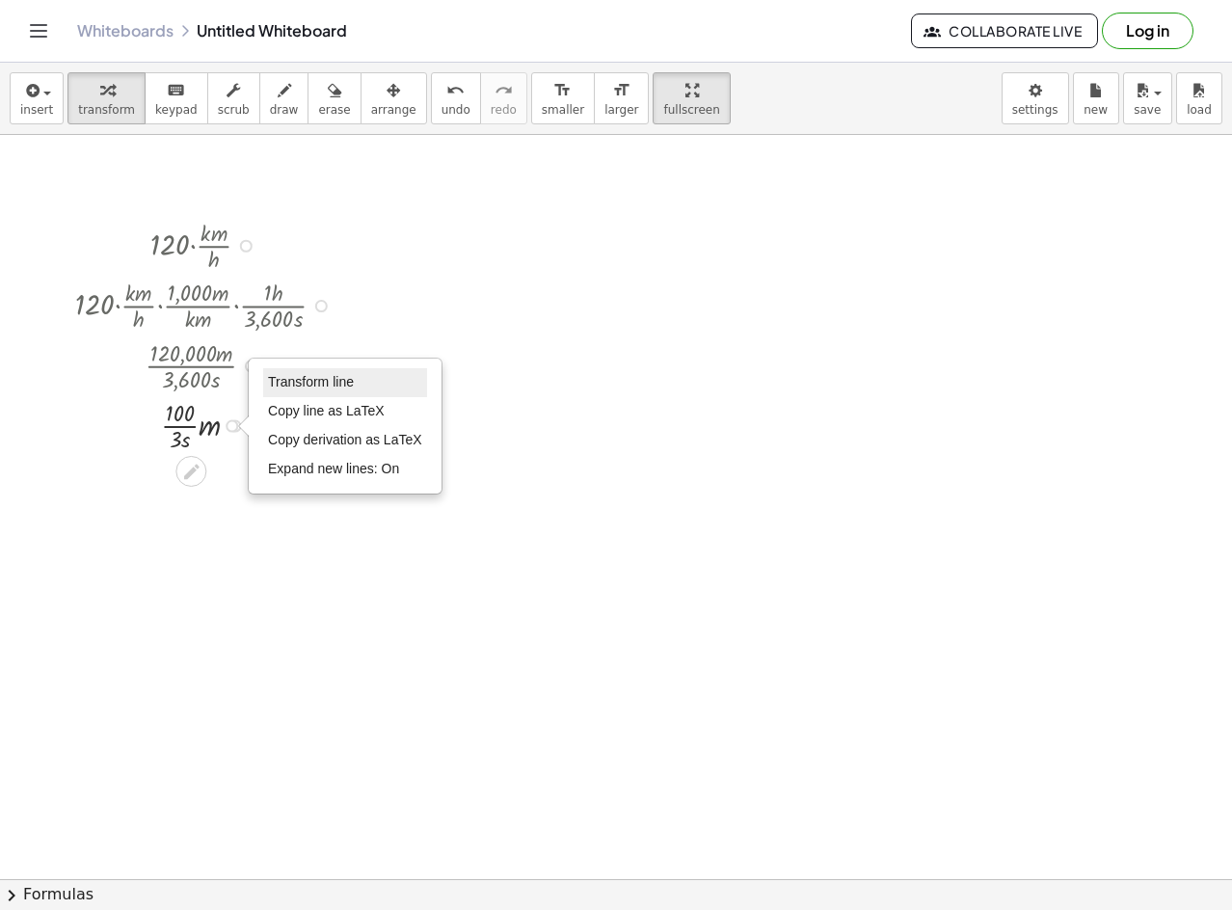
click at [302, 389] on span "Transform line" at bounding box center [311, 381] width 86 height 15
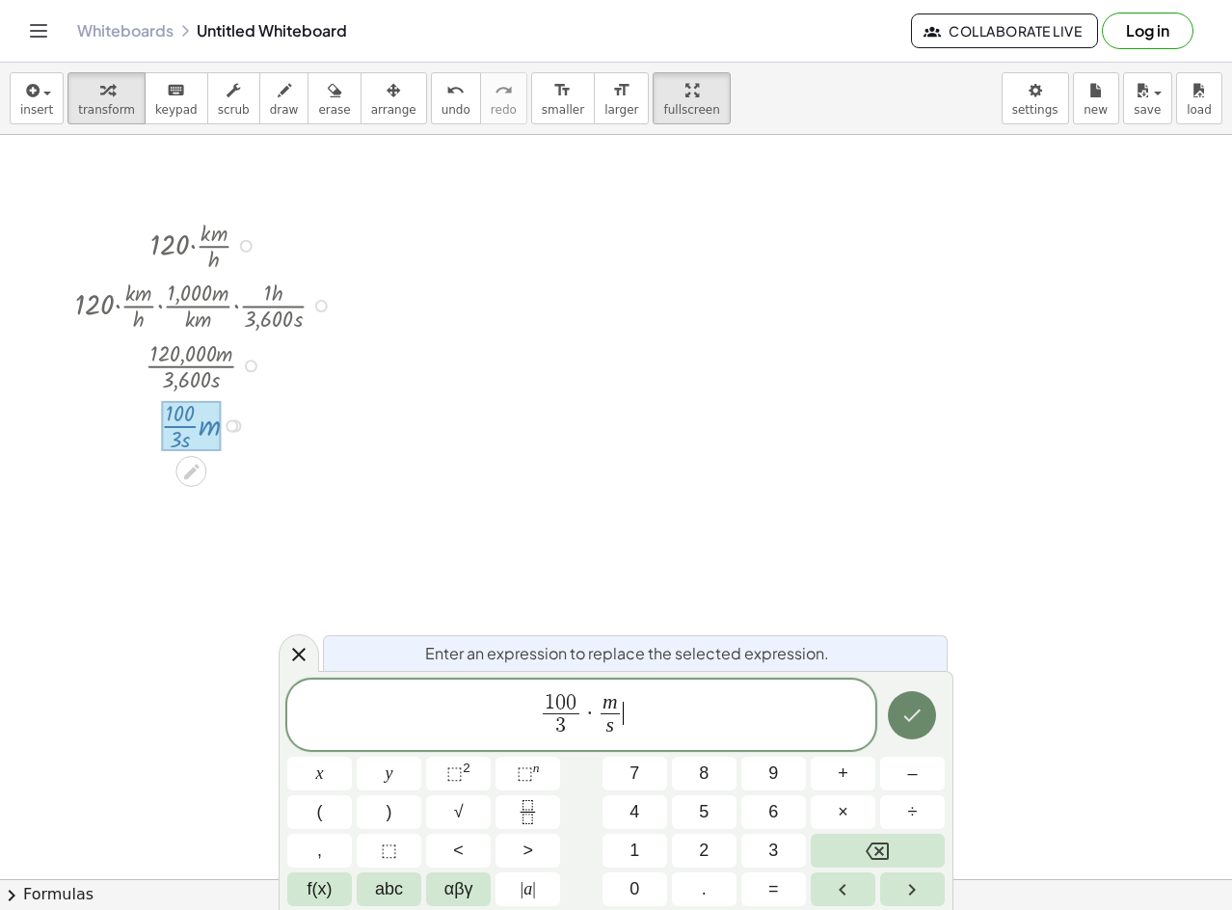
click at [927, 717] on button "Done" at bounding box center [912, 715] width 48 height 48
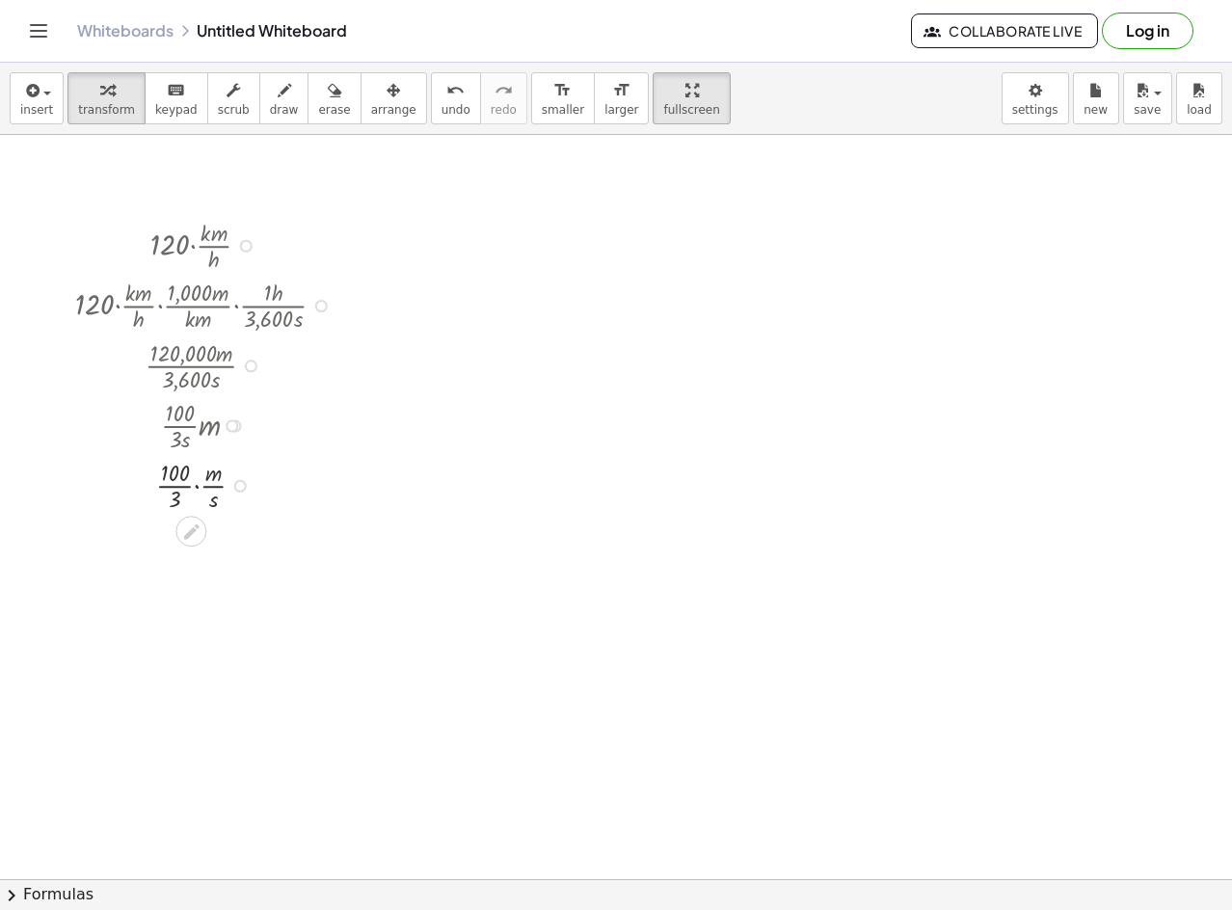
click at [228, 429] on div at bounding box center [232, 426] width 13 height 13
click at [349, 395] on span "Go back to this line" at bounding box center [325, 396] width 115 height 15
click at [245, 365] on div at bounding box center [251, 366] width 13 height 13
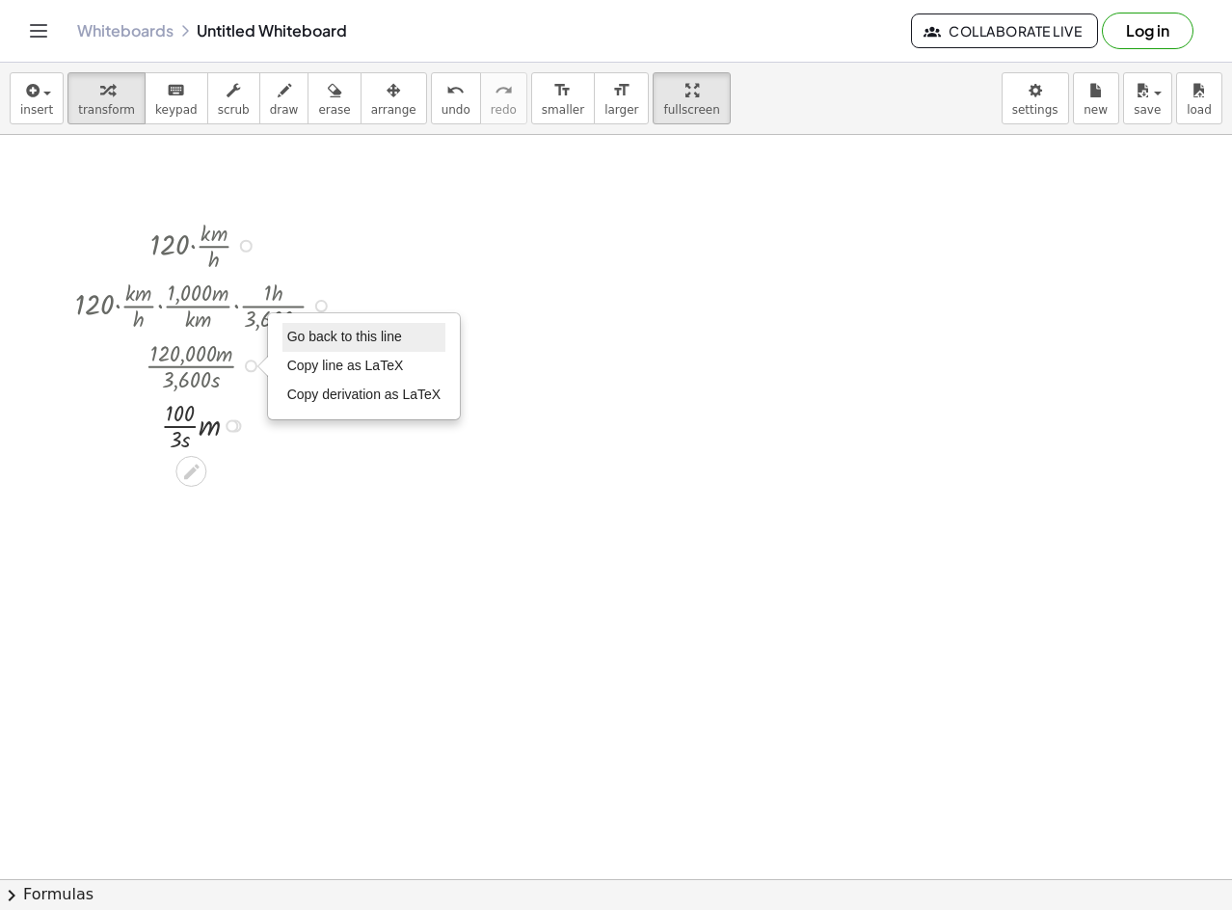
click at [342, 341] on span "Go back to this line" at bounding box center [344, 336] width 115 height 15
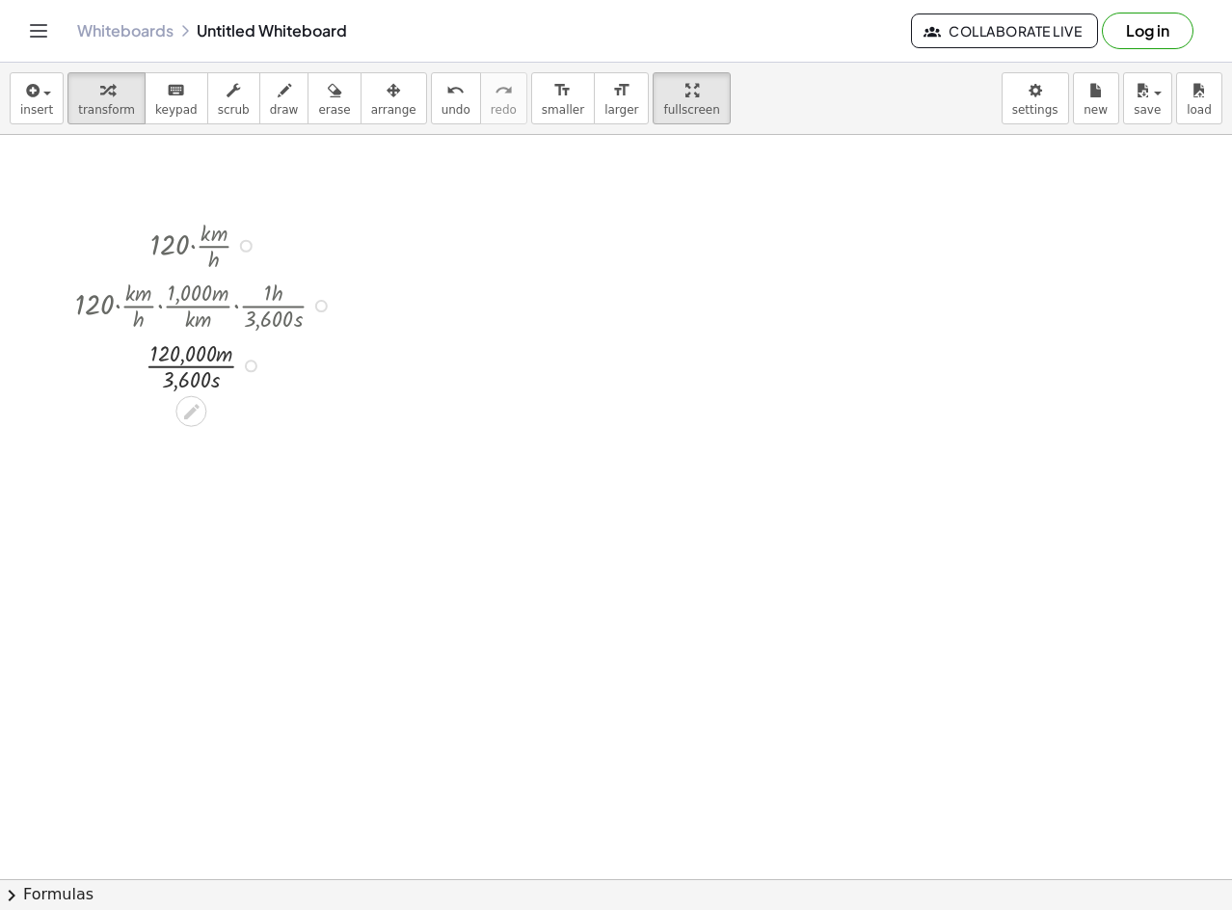
click at [255, 365] on div "Go back to this line Copy line as LaTeX Copy derivation as LaTeX" at bounding box center [251, 366] width 13 height 13
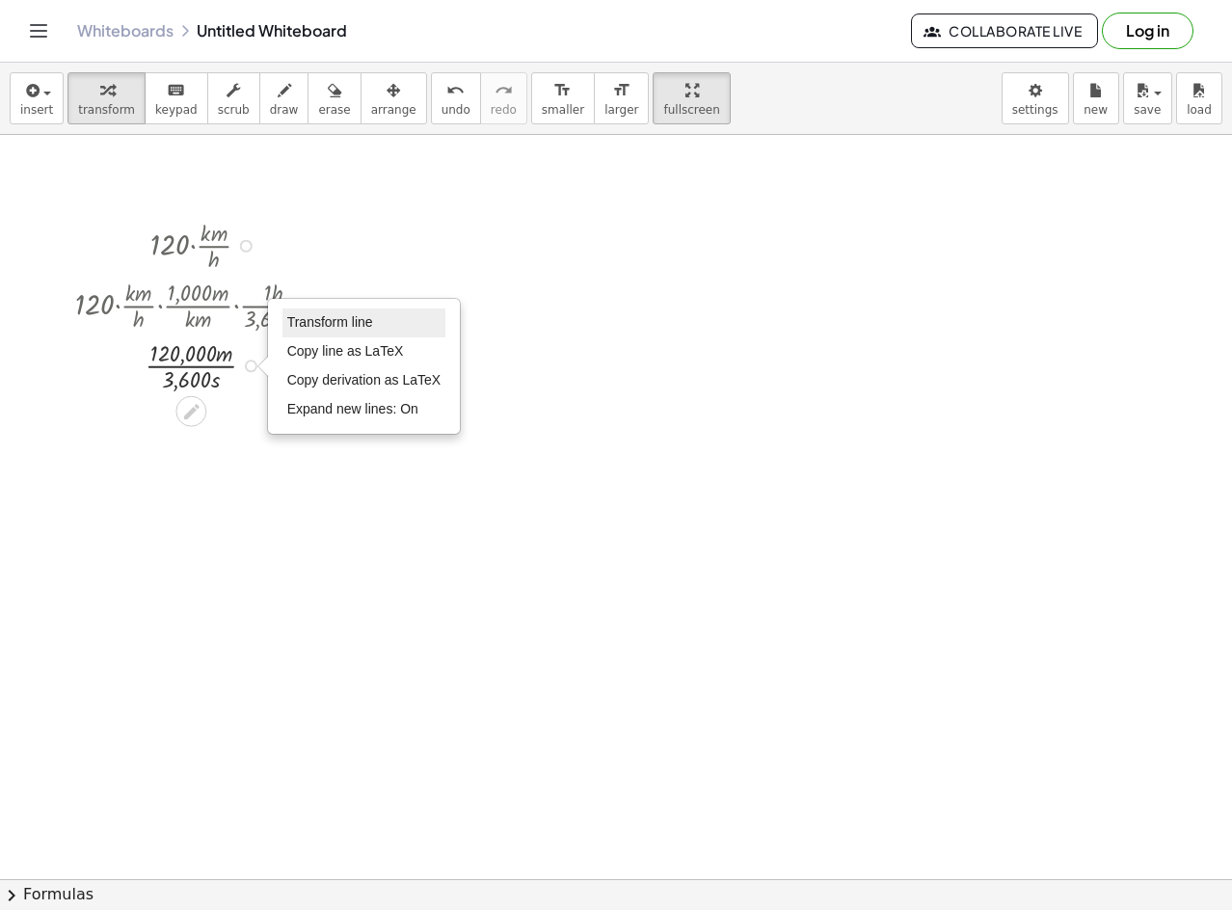
click at [387, 311] on li "Transform line" at bounding box center [365, 323] width 164 height 29
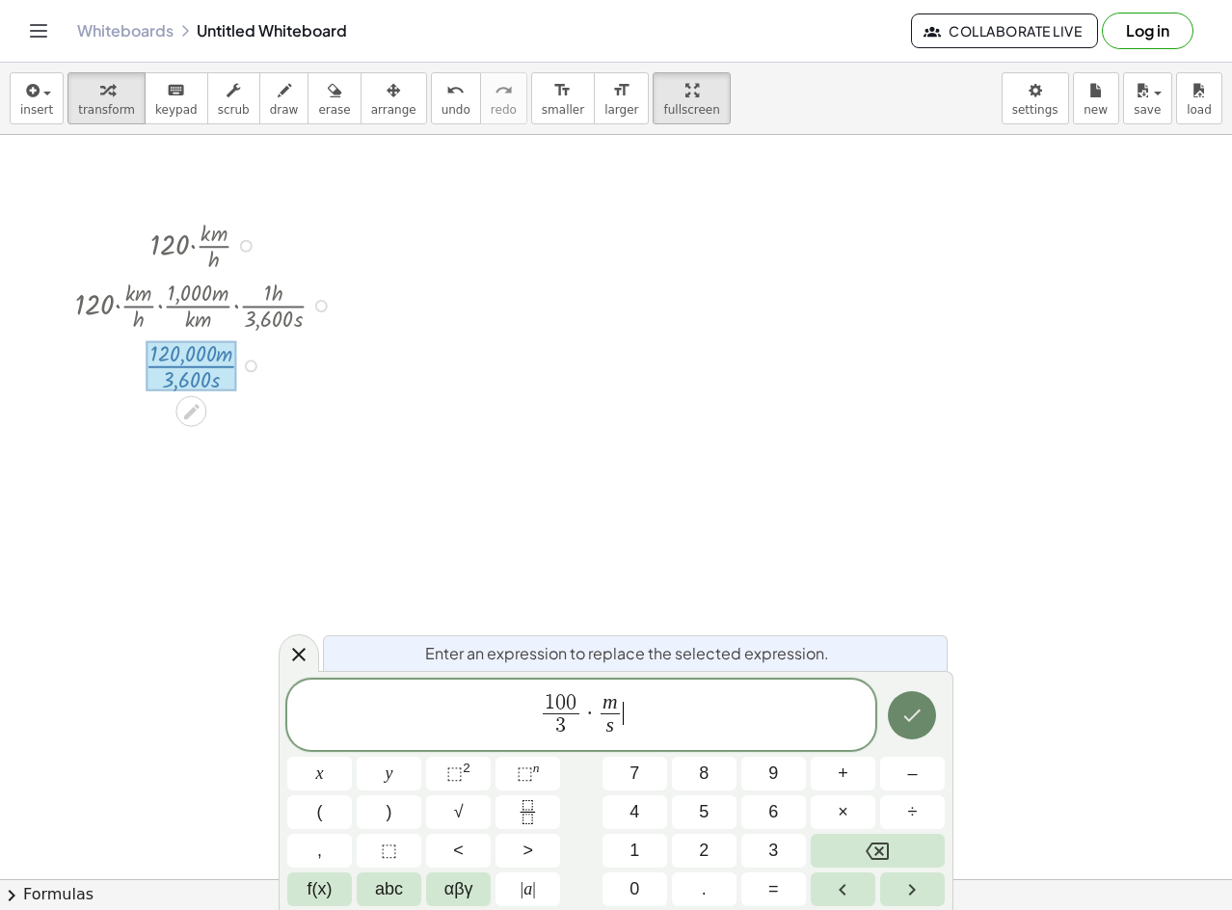
click at [910, 722] on icon "Done" at bounding box center [912, 715] width 23 height 23
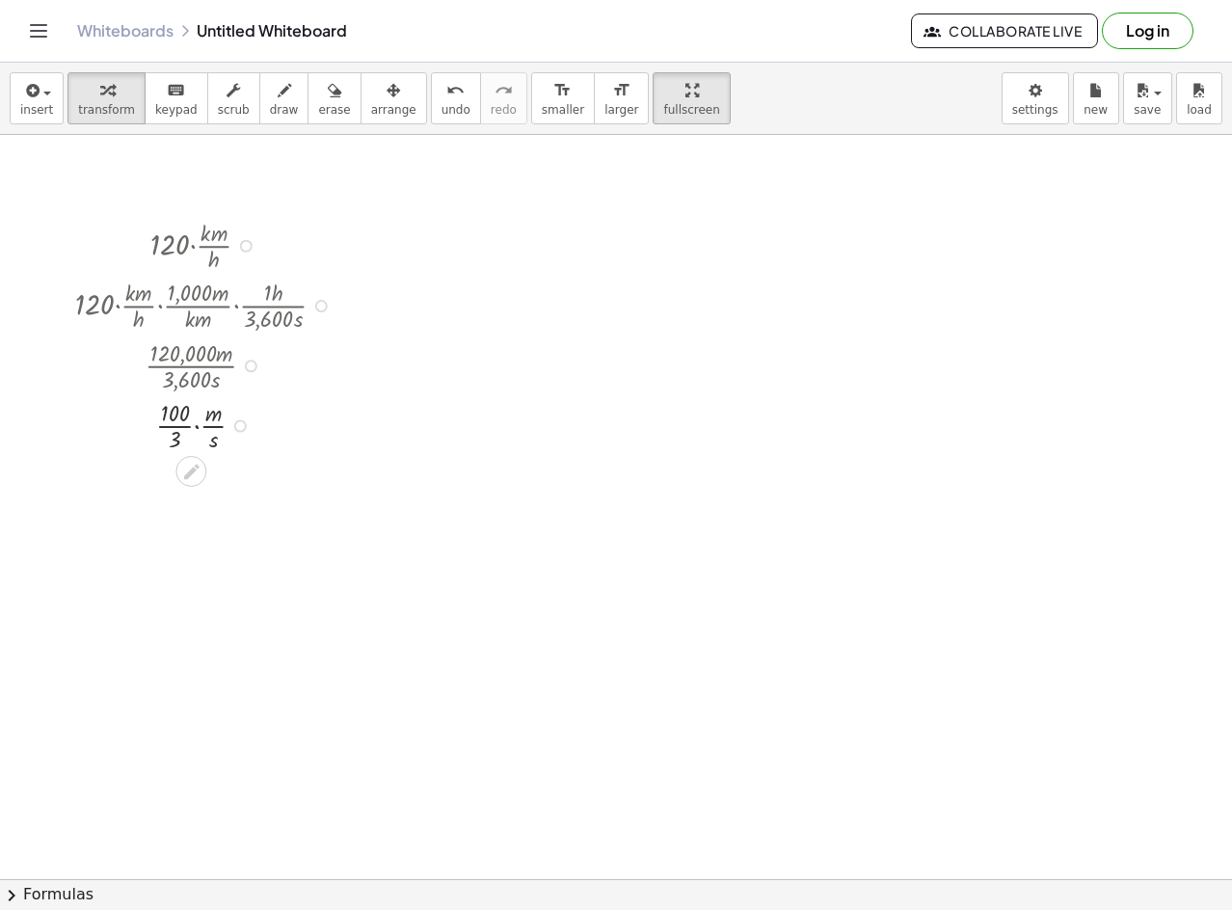
click at [241, 422] on div "Transform line Copy line as LaTeX Copy derivation as LaTeX Expand new lines: On" at bounding box center [240, 426] width 13 height 13
click at [369, 389] on li "Transform line" at bounding box center [354, 382] width 164 height 29
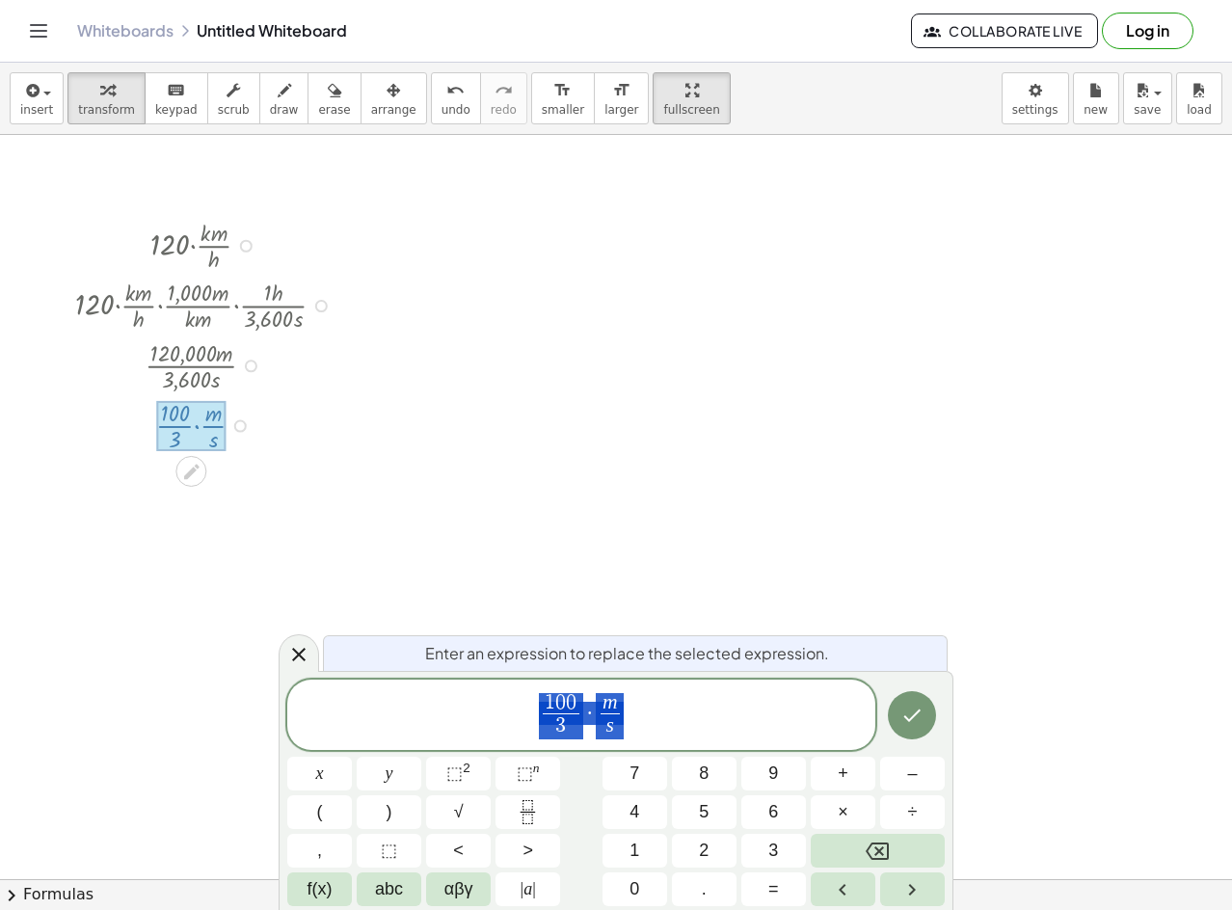
click at [788, 686] on div "1 0 0 3 ​ · m s ​" at bounding box center [581, 715] width 588 height 71
drag, startPoint x: 640, startPoint y: 723, endPoint x: 586, endPoint y: 713, distance: 55.0
click at [586, 713] on span "1 0 0 3 ​ · m s ​" at bounding box center [581, 716] width 588 height 51
click at [643, 713] on span "1 0 0 3 ​ · m s ​ ​" at bounding box center [581, 716] width 588 height 51
click at [657, 699] on span "1 0 0 3 ​ · m s ​ · m s ​ ​" at bounding box center [581, 716] width 588 height 51
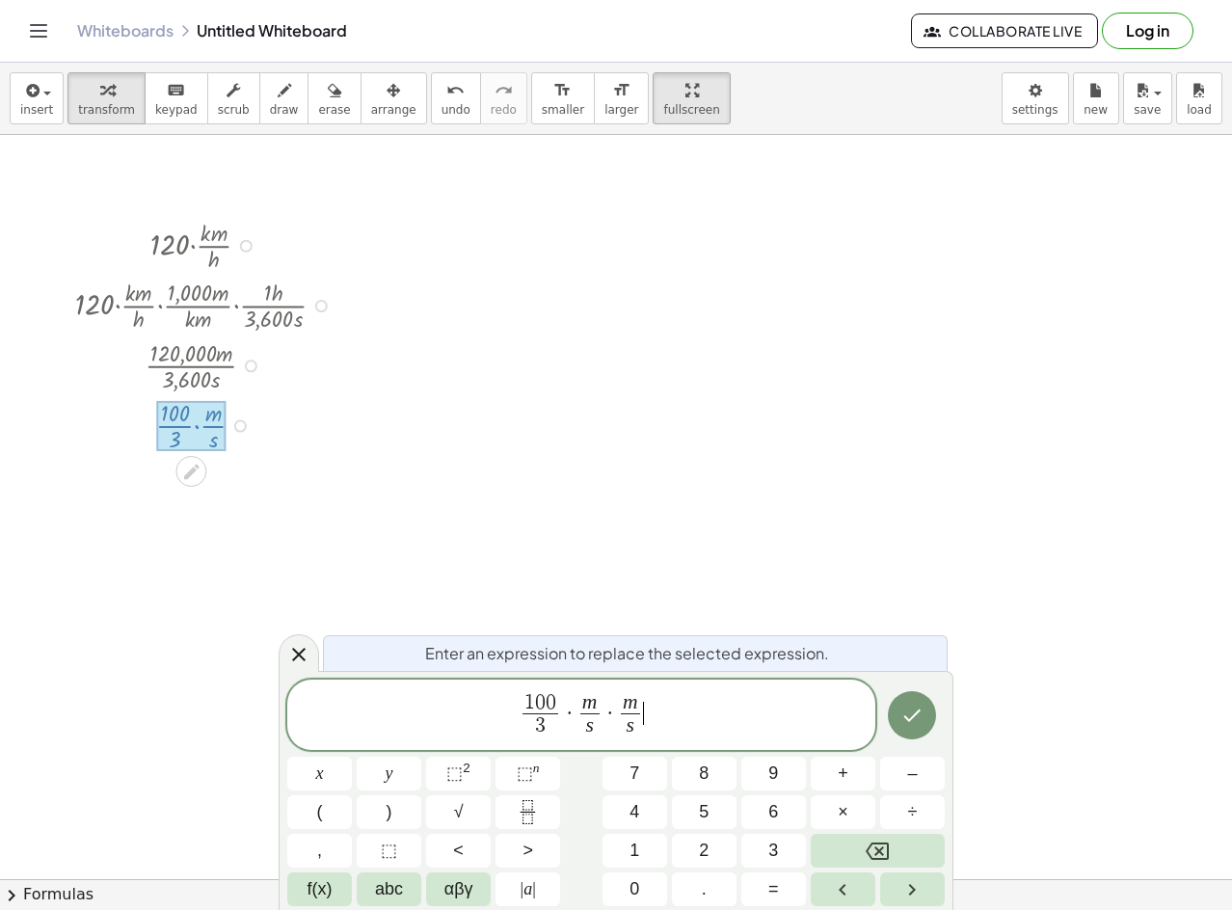
click at [636, 706] on var "m" at bounding box center [630, 701] width 15 height 23
click at [893, 699] on button "Done" at bounding box center [912, 715] width 48 height 48
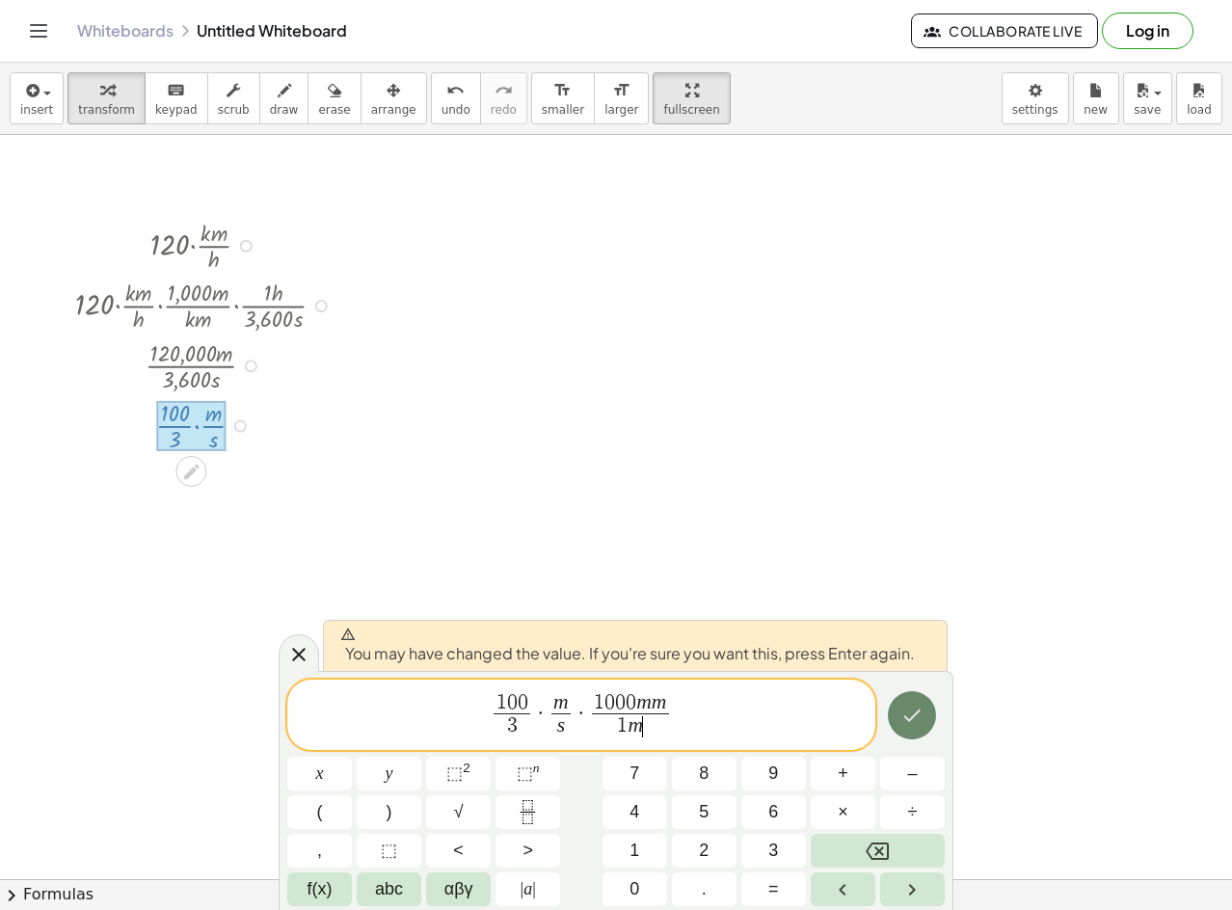
click at [916, 719] on icon "Done" at bounding box center [912, 715] width 23 height 23
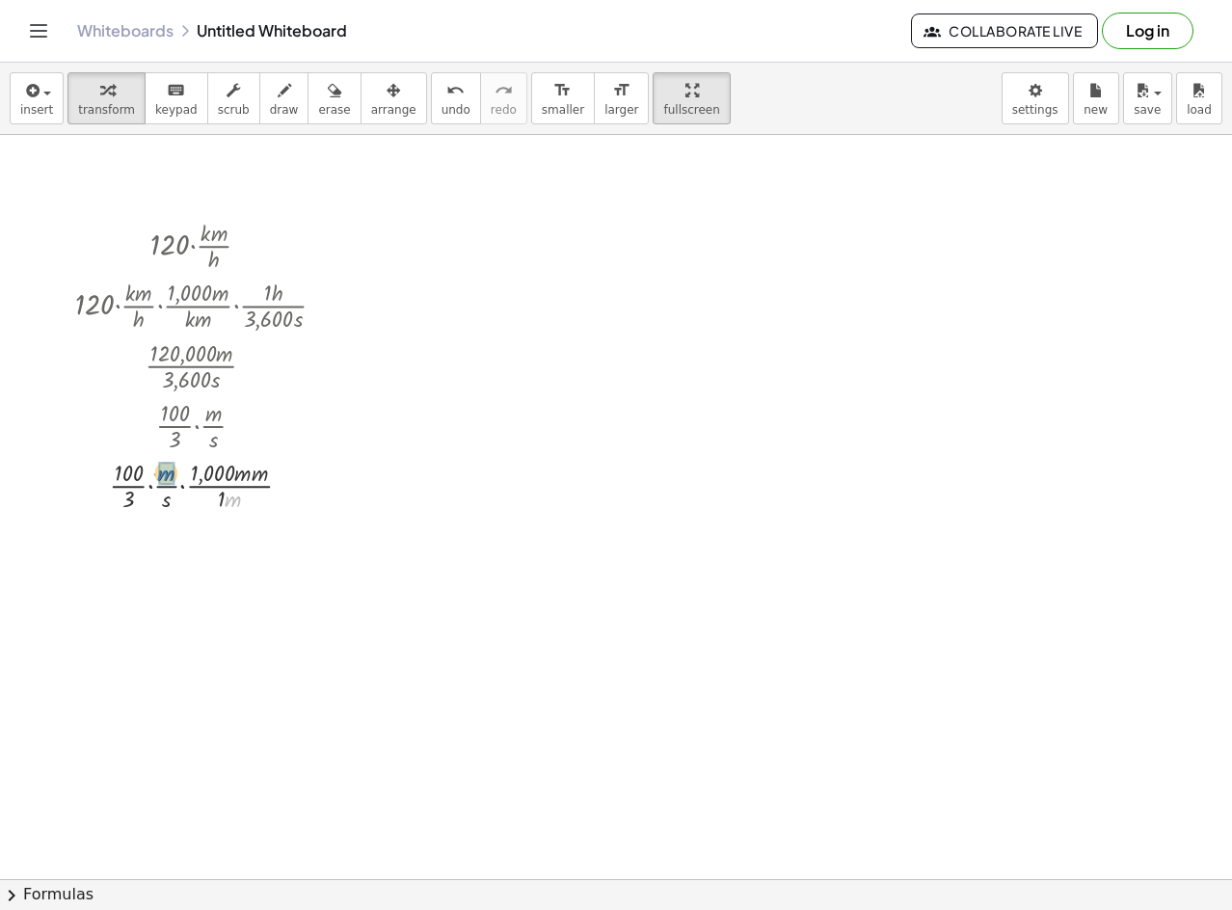
drag, startPoint x: 234, startPoint y: 500, endPoint x: 167, endPoint y: 474, distance: 72.4
drag, startPoint x: 229, startPoint y: 530, endPoint x: 150, endPoint y: 524, distance: 78.4
click at [150, 524] on div at bounding box center [208, 544] width 285 height 60
drag, startPoint x: 164, startPoint y: 601, endPoint x: 144, endPoint y: 601, distance: 20.3
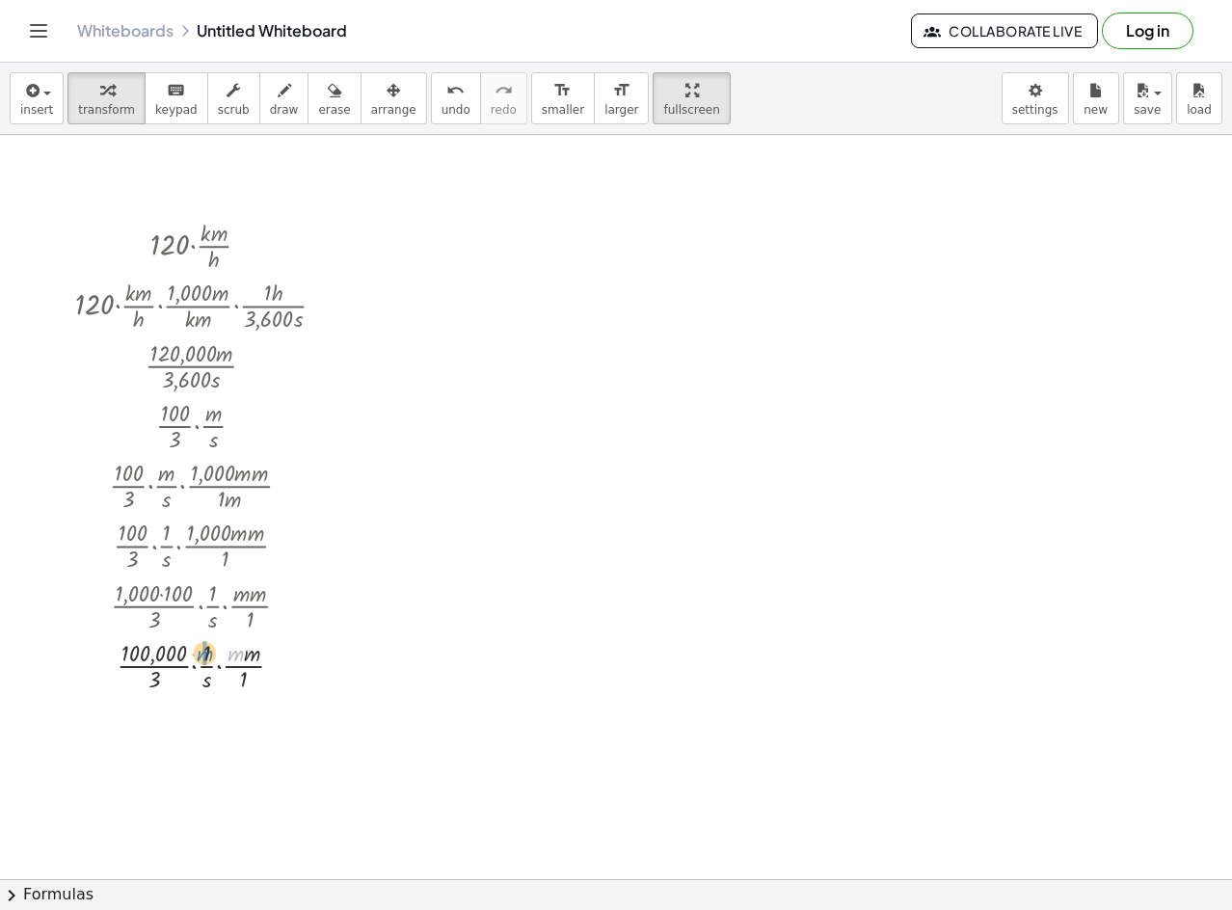
drag, startPoint x: 235, startPoint y: 656, endPoint x: 204, endPoint y: 656, distance: 30.9
click at [282, 547] on div at bounding box center [283, 546] width 13 height 13
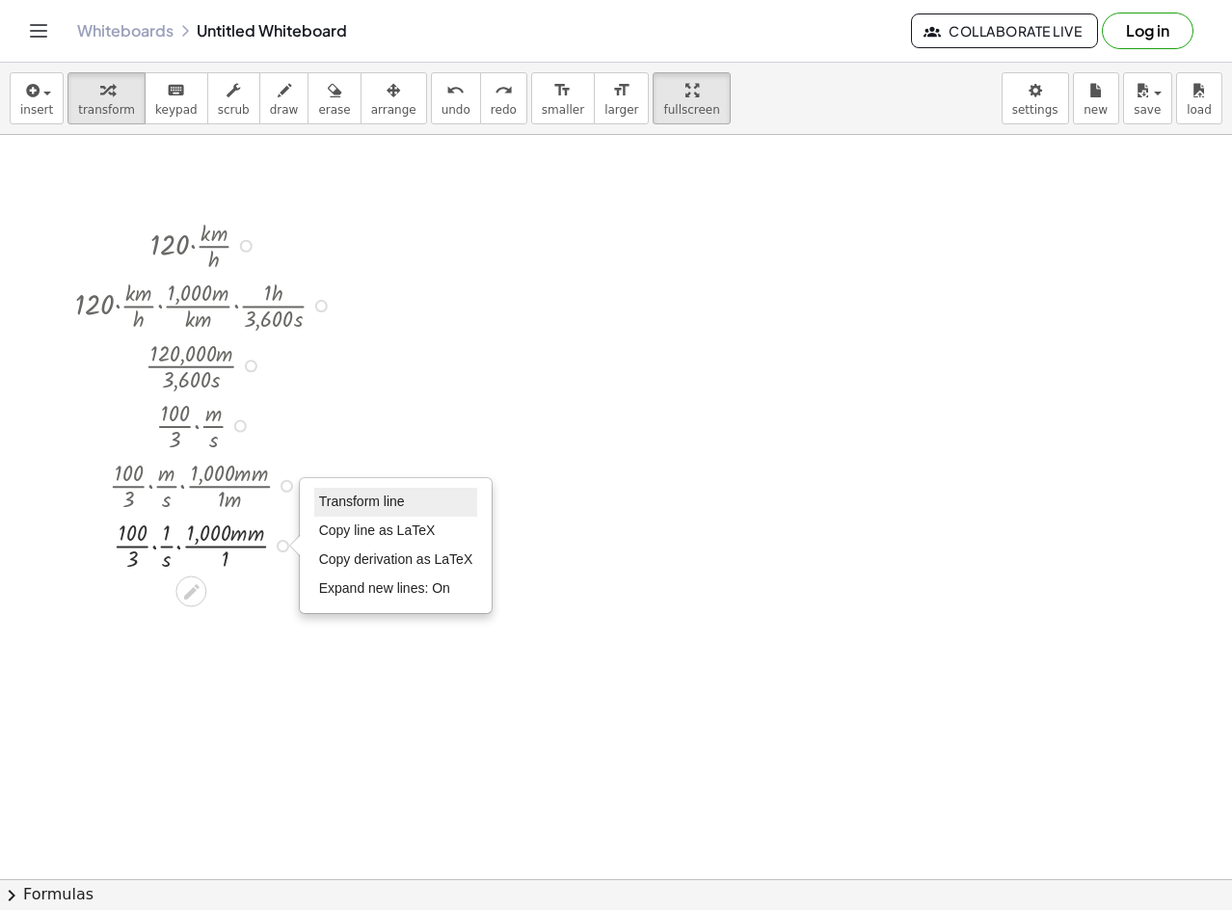
click at [380, 503] on span "Transform line" at bounding box center [362, 501] width 86 height 15
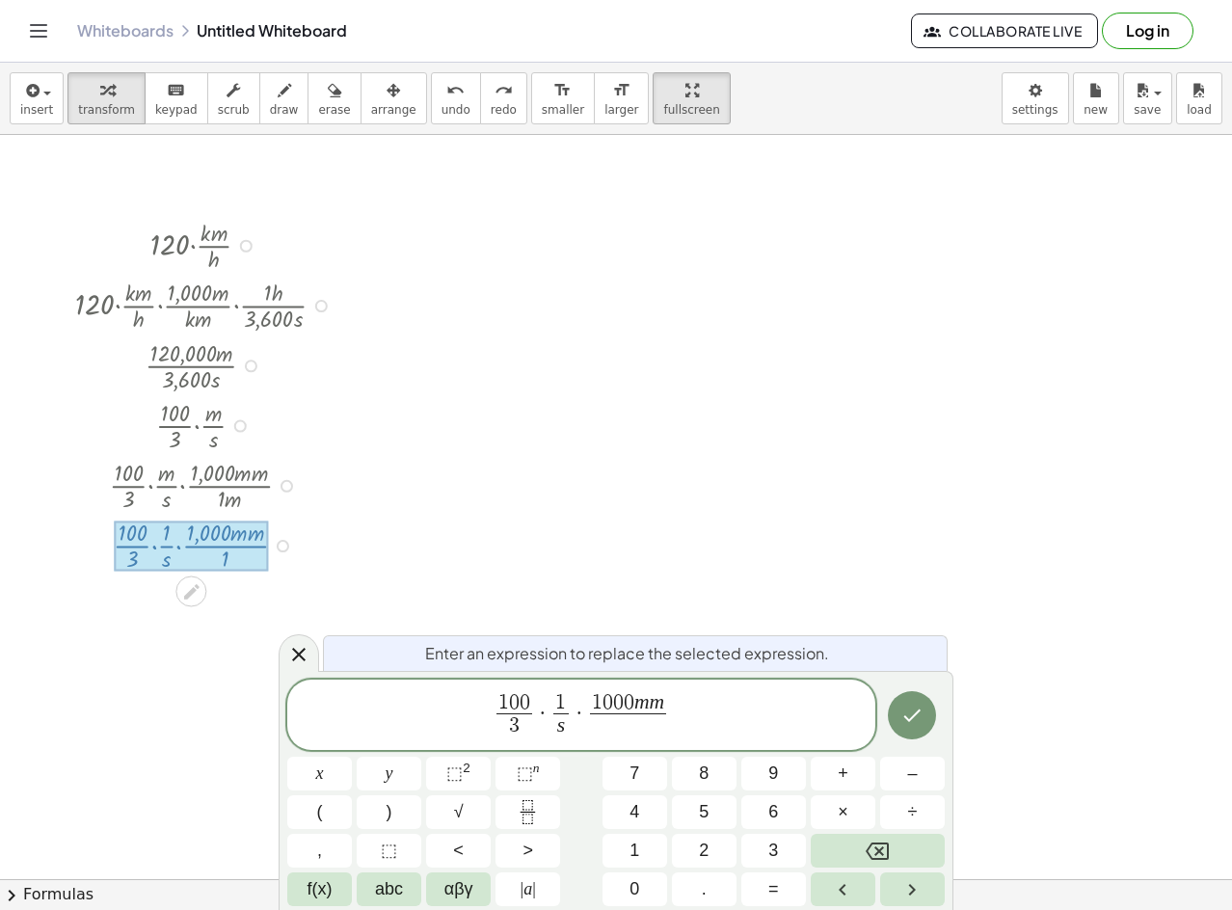
click at [569, 706] on span "1 s ​" at bounding box center [561, 716] width 23 height 47
click at [562, 692] on span "1" at bounding box center [560, 702] width 11 height 21
drag, startPoint x: 647, startPoint y: 692, endPoint x: 626, endPoint y: 702, distance: 23.3
click at [623, 702] on span "1 0 0 3 ​ · 1 s ​ · 1 0 0 0 m m ​" at bounding box center [581, 716] width 588 height 51
click at [528, 696] on span "1 0 0" at bounding box center [515, 703] width 36 height 21
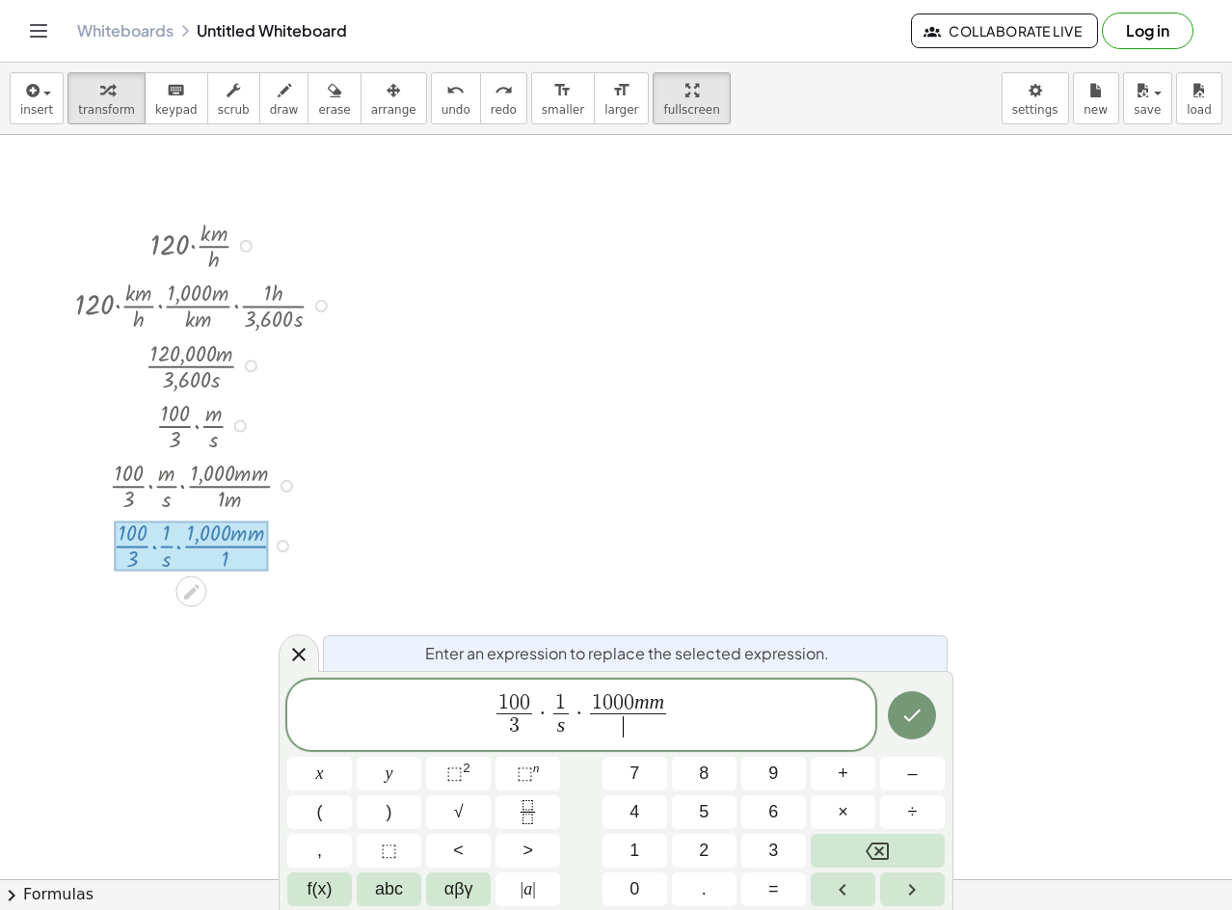
click at [616, 730] on span "​" at bounding box center [628, 727] width 77 height 26
click at [569, 699] on span "1 s ​" at bounding box center [561, 716] width 23 height 47
click at [643, 696] on var "m" at bounding box center [642, 701] width 15 height 23
click at [627, 699] on span "0" at bounding box center [629, 702] width 11 height 21
drag, startPoint x: 639, startPoint y: 696, endPoint x: 623, endPoint y: 699, distance: 16.6
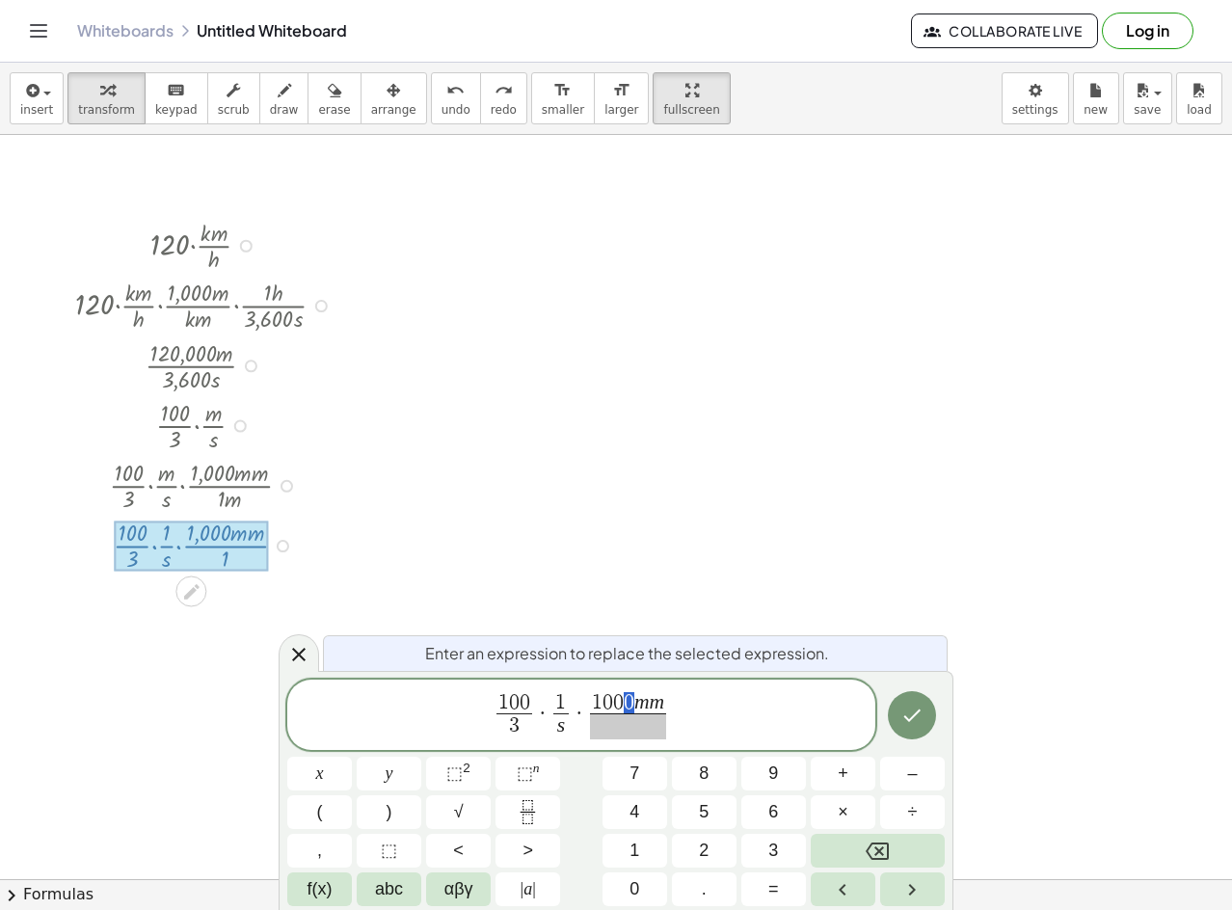
click at [623, 699] on span "1 0 0 0 m m" at bounding box center [628, 703] width 77 height 21
drag, startPoint x: 526, startPoint y: 699, endPoint x: 585, endPoint y: 719, distance: 63.1
drag, startPoint x: 650, startPoint y: 695, endPoint x: 620, endPoint y: 706, distance: 31.7
click at [620, 706] on span "1 0 0 0 m m" at bounding box center [644, 703] width 77 height 21
drag, startPoint x: 677, startPoint y: 692, endPoint x: 627, endPoint y: 702, distance: 51.1
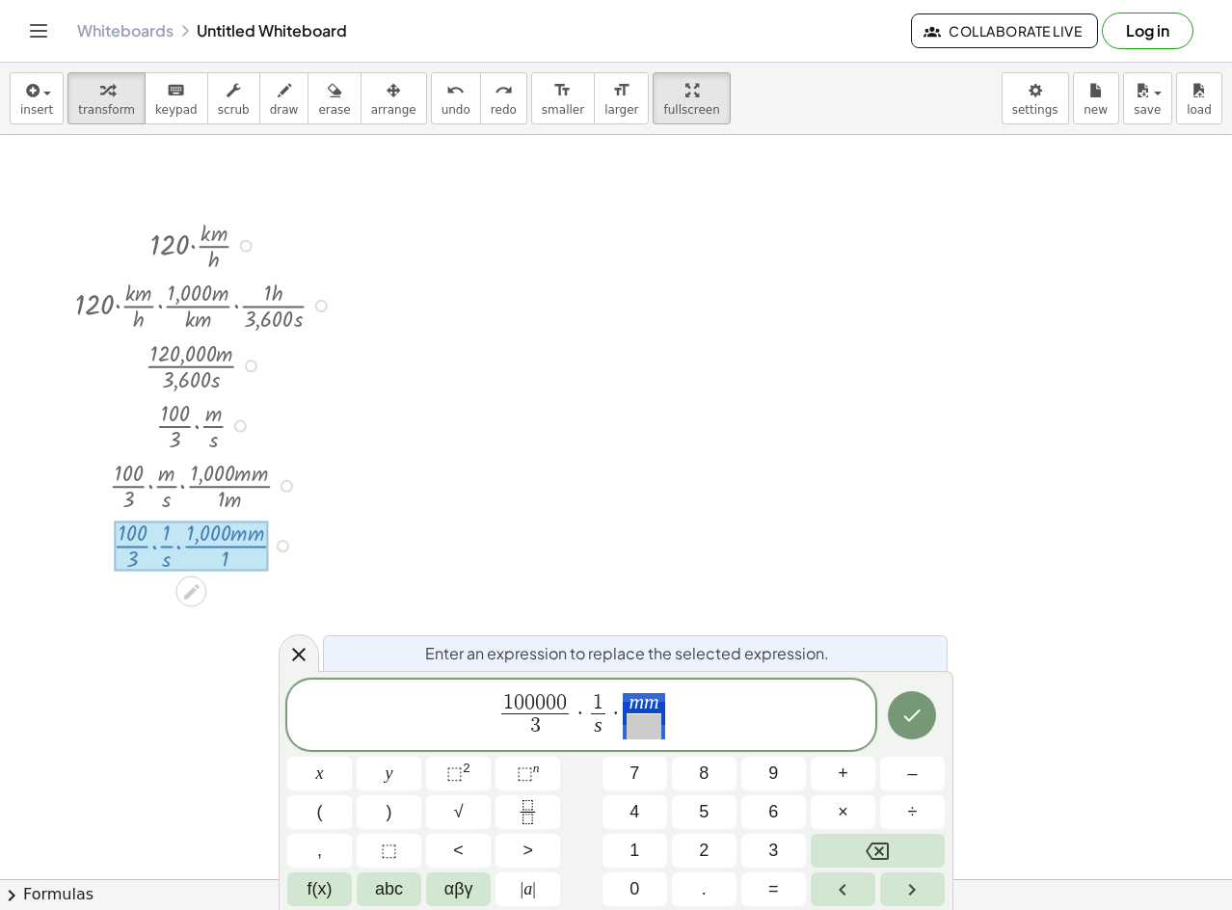
click at [627, 702] on span "1 0 0 0 0 0 3 ​ · 1 s ​ · m m ​" at bounding box center [581, 716] width 588 height 51
click at [600, 696] on span "1" at bounding box center [598, 702] width 11 height 21
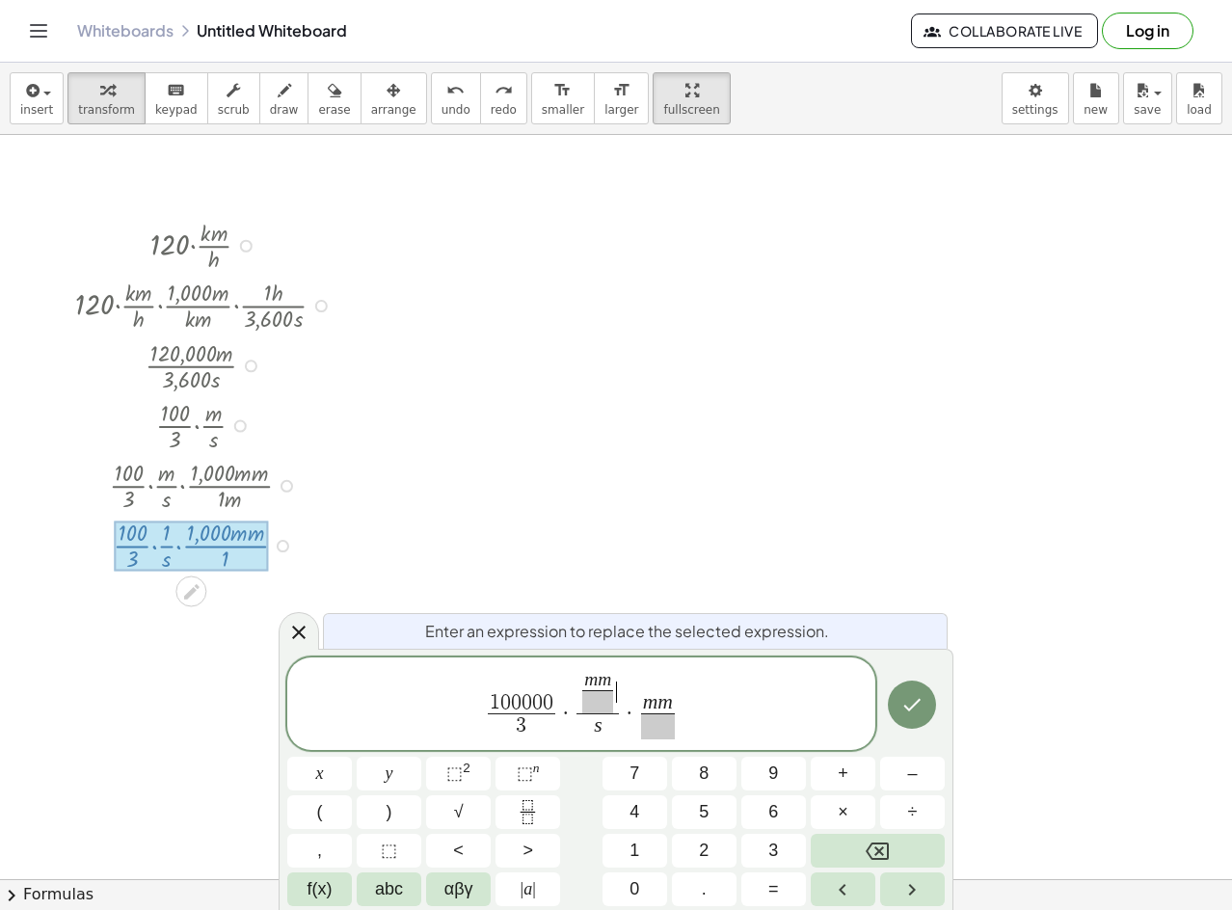
click at [603, 696] on span at bounding box center [597, 701] width 31 height 23
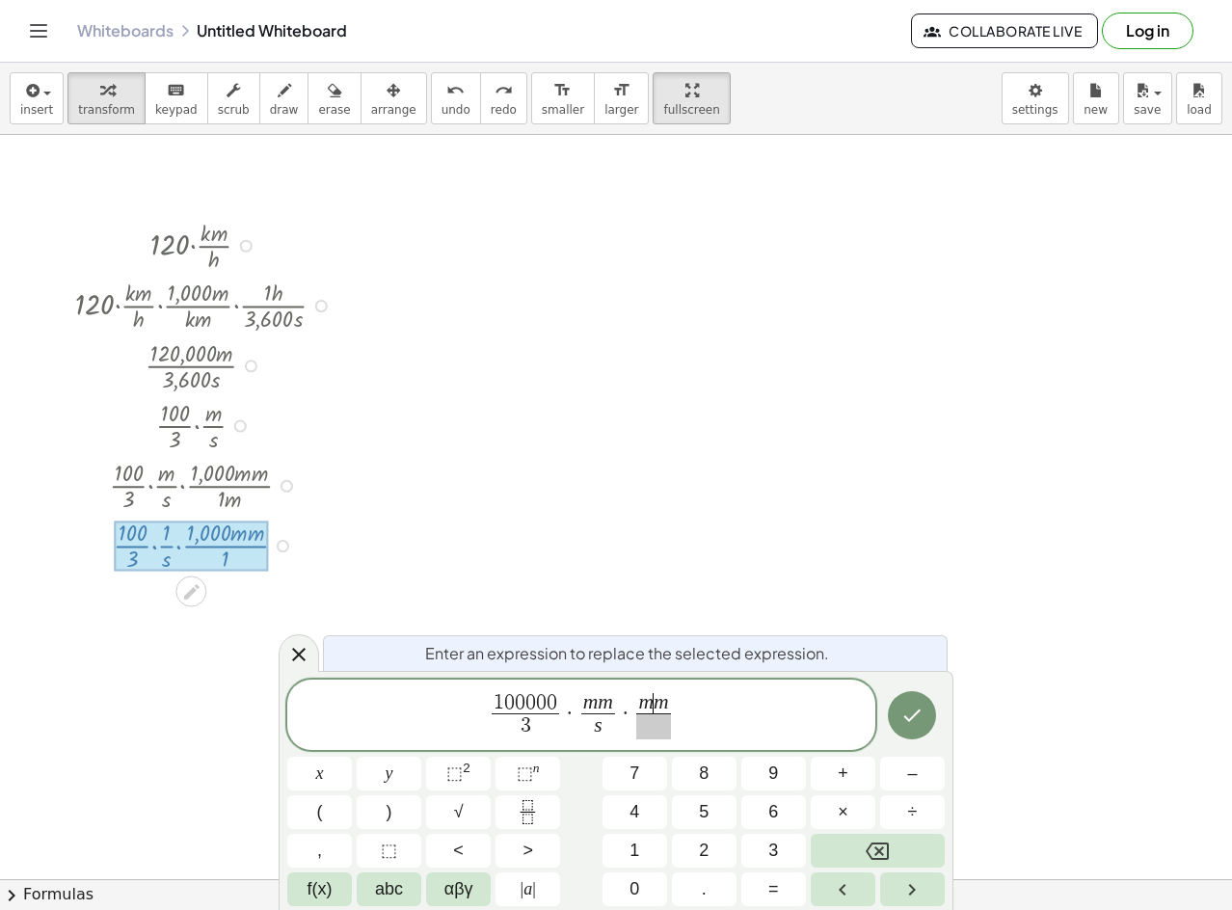
drag, startPoint x: 660, startPoint y: 713, endPoint x: 687, endPoint y: 710, distance: 27.2
click at [666, 713] on span "m ​ m" at bounding box center [653, 703] width 35 height 21
click at [687, 710] on span "1 0 0 0 0 0 3 ​ · m m s ​ · m m ​" at bounding box center [581, 716] width 588 height 51
click at [924, 699] on button "Done" at bounding box center [912, 715] width 48 height 48
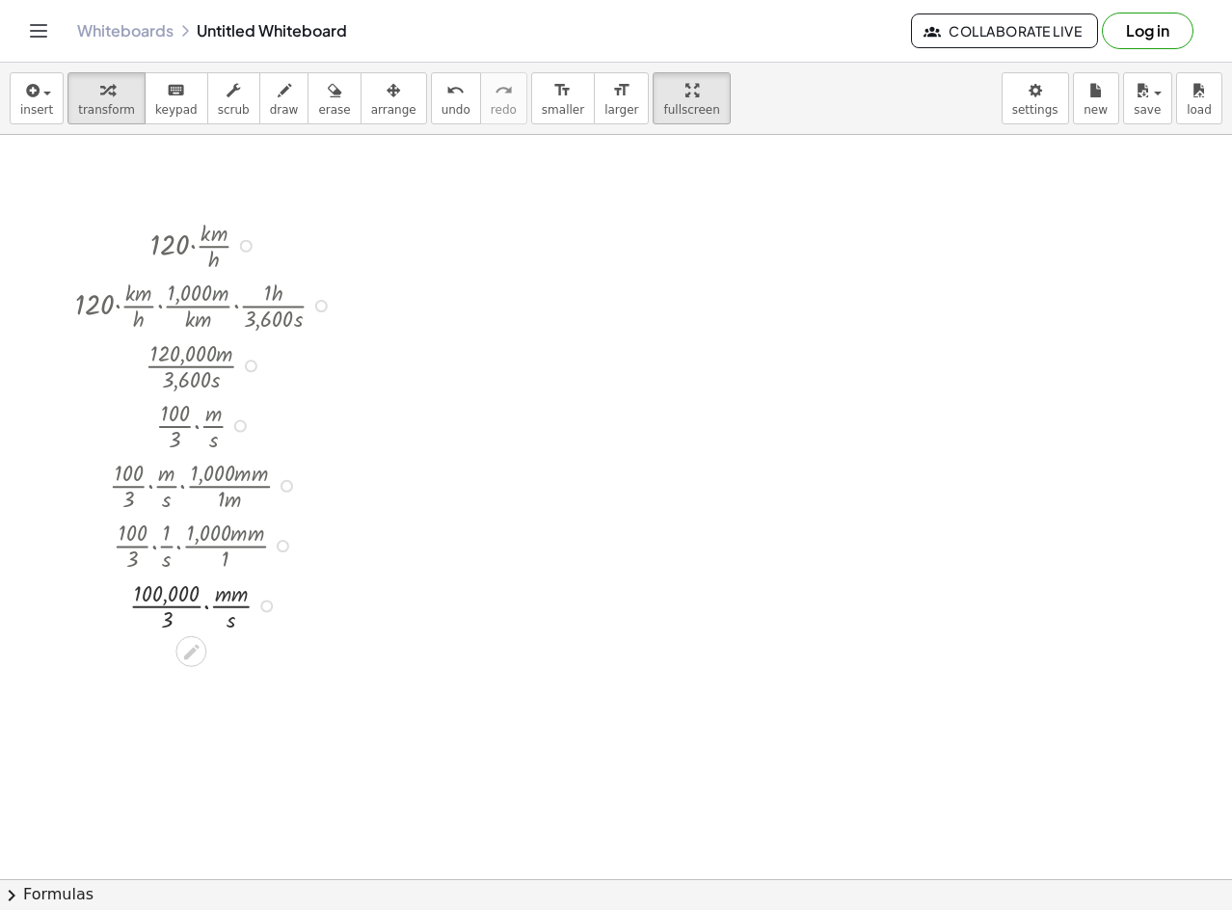
click at [191, 607] on div "· · 100,000 · 3 · · m · m · s Transform line Copy line as LaTeX Copy derivation…" at bounding box center [191, 607] width 0 height 0
click at [272, 605] on div at bounding box center [208, 605] width 285 height 60
click at [269, 605] on div at bounding box center [208, 605] width 285 height 60
click at [268, 605] on div at bounding box center [266, 606] width 13 height 13
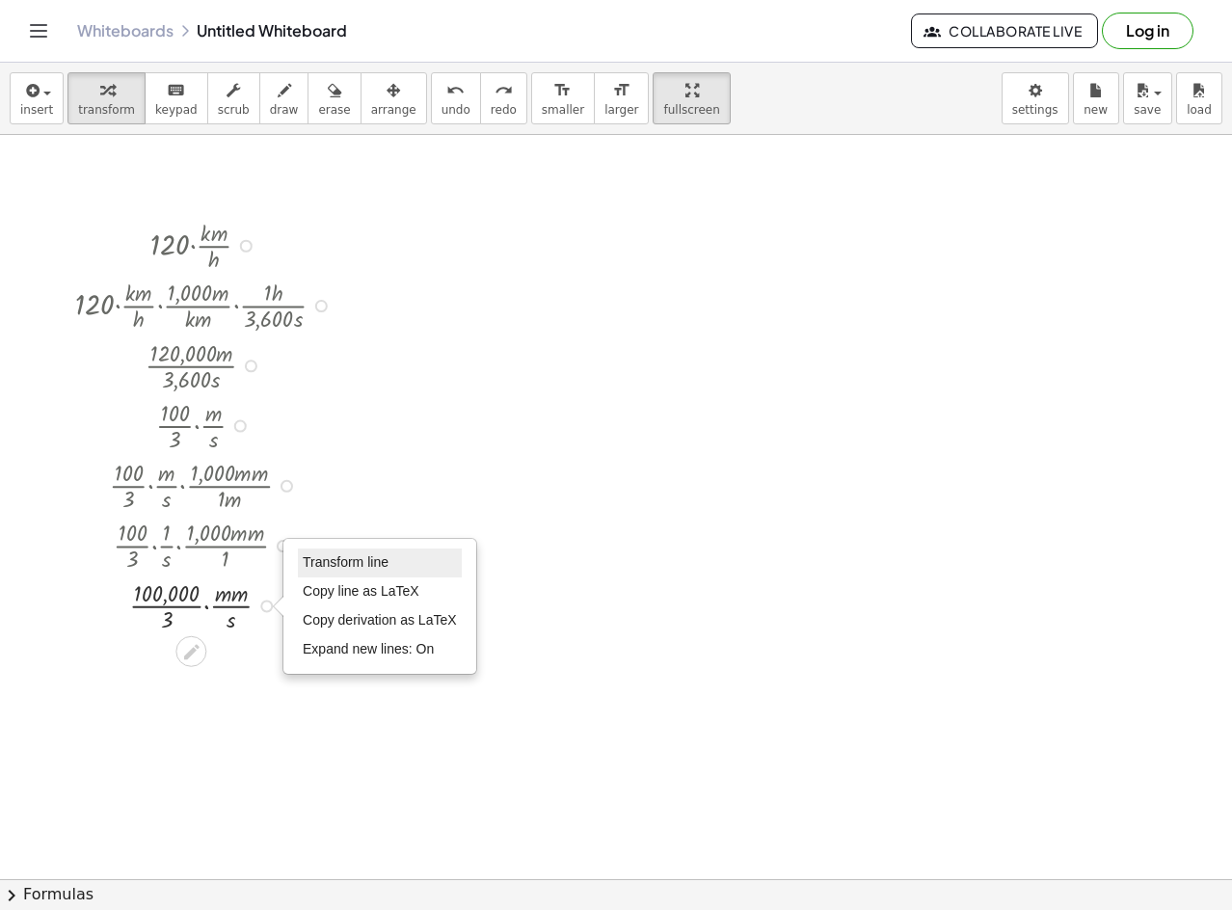
click at [357, 560] on span "Transform line" at bounding box center [346, 562] width 86 height 15
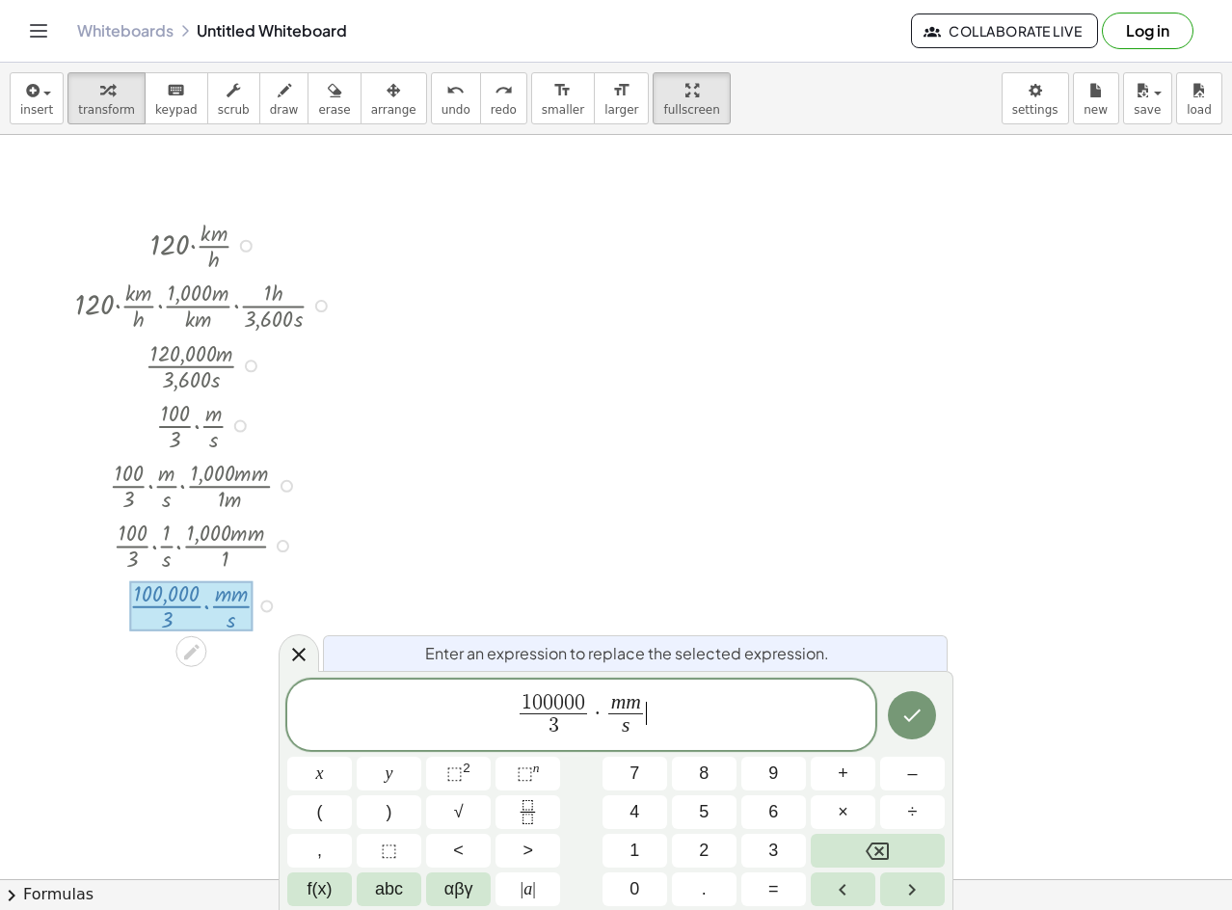
click at [694, 717] on span "1 0 0 0 0 0 3 ​ · m m s ​ ​" at bounding box center [581, 716] width 588 height 51
drag, startPoint x: 593, startPoint y: 733, endPoint x: 515, endPoint y: 710, distance: 81.5
click at [573, 713] on var "m" at bounding box center [575, 701] width 15 height 23
click at [576, 733] on span at bounding box center [583, 727] width 35 height 26
click at [931, 722] on button "Done" at bounding box center [912, 715] width 48 height 48
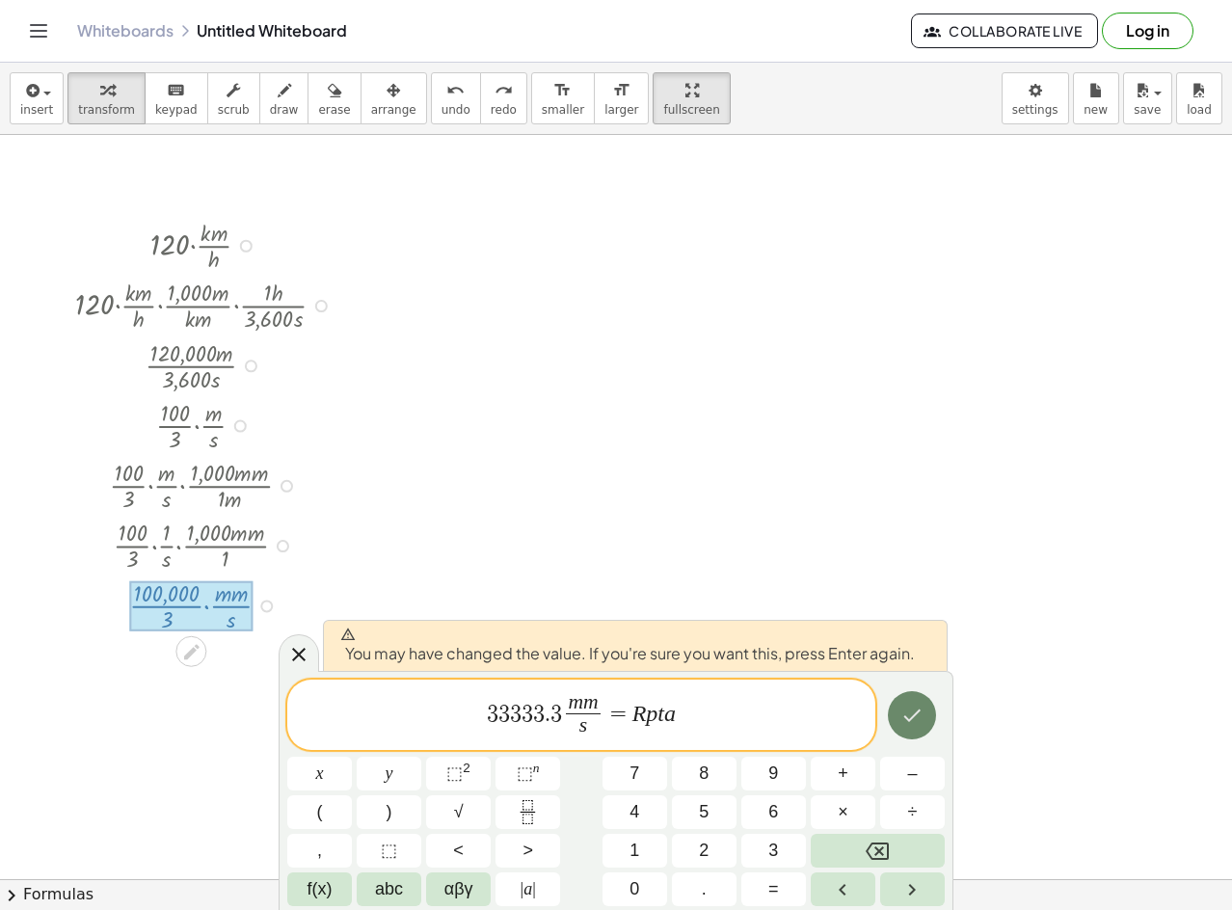
click at [927, 722] on button "Done" at bounding box center [912, 715] width 48 height 48
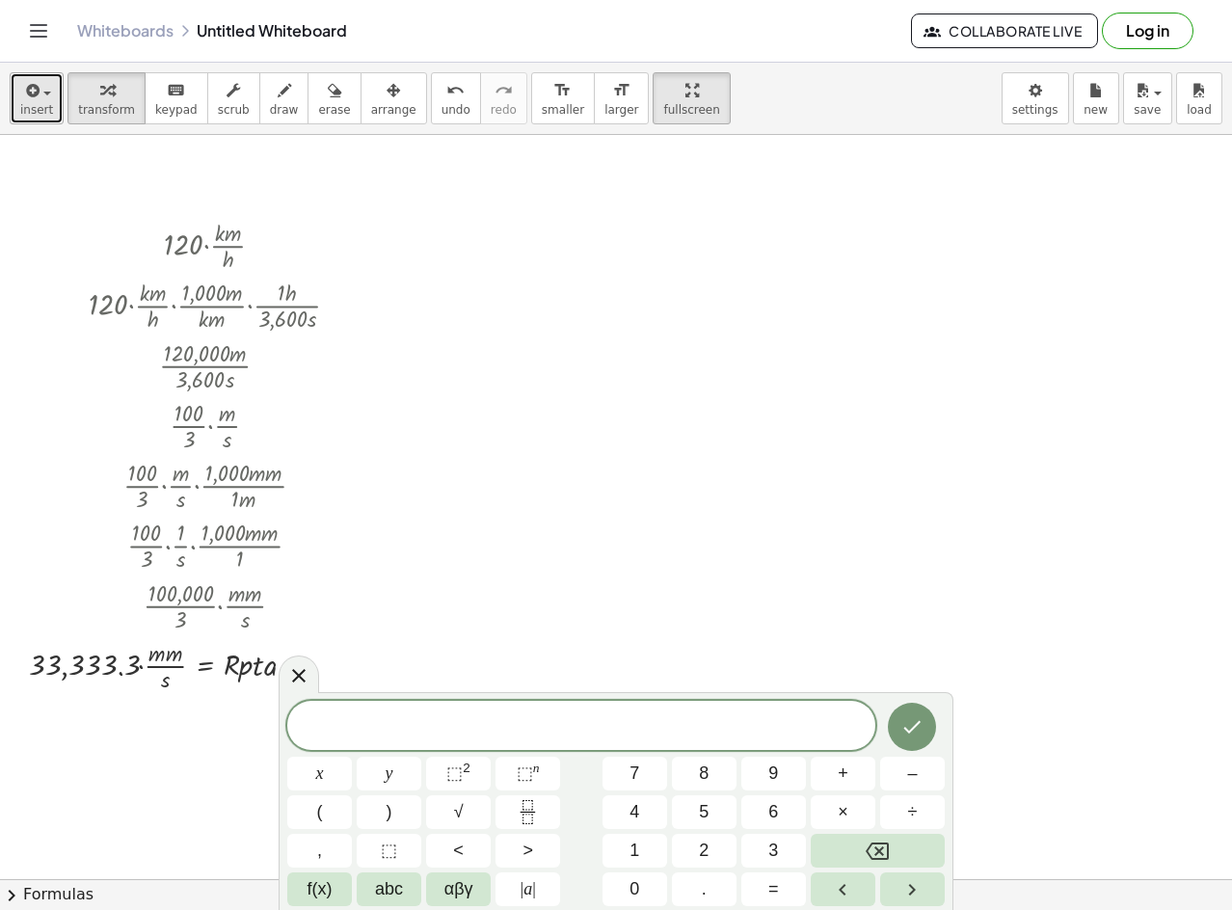
click at [49, 74] on button "insert" at bounding box center [37, 98] width 54 height 52
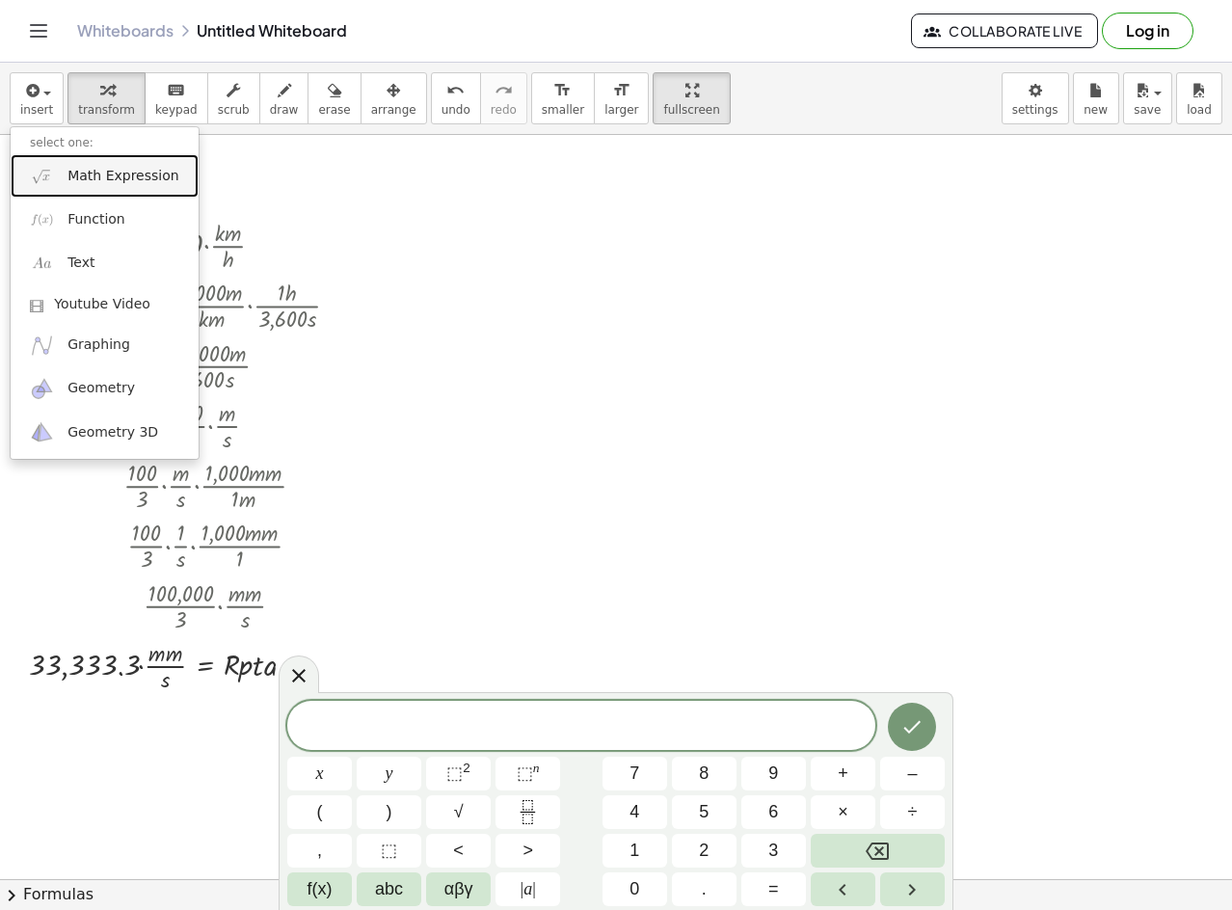
drag, startPoint x: 103, startPoint y: 165, endPoint x: 252, endPoint y: 162, distance: 148.5
click at [103, 165] on link "Math Expression" at bounding box center [105, 175] width 188 height 43
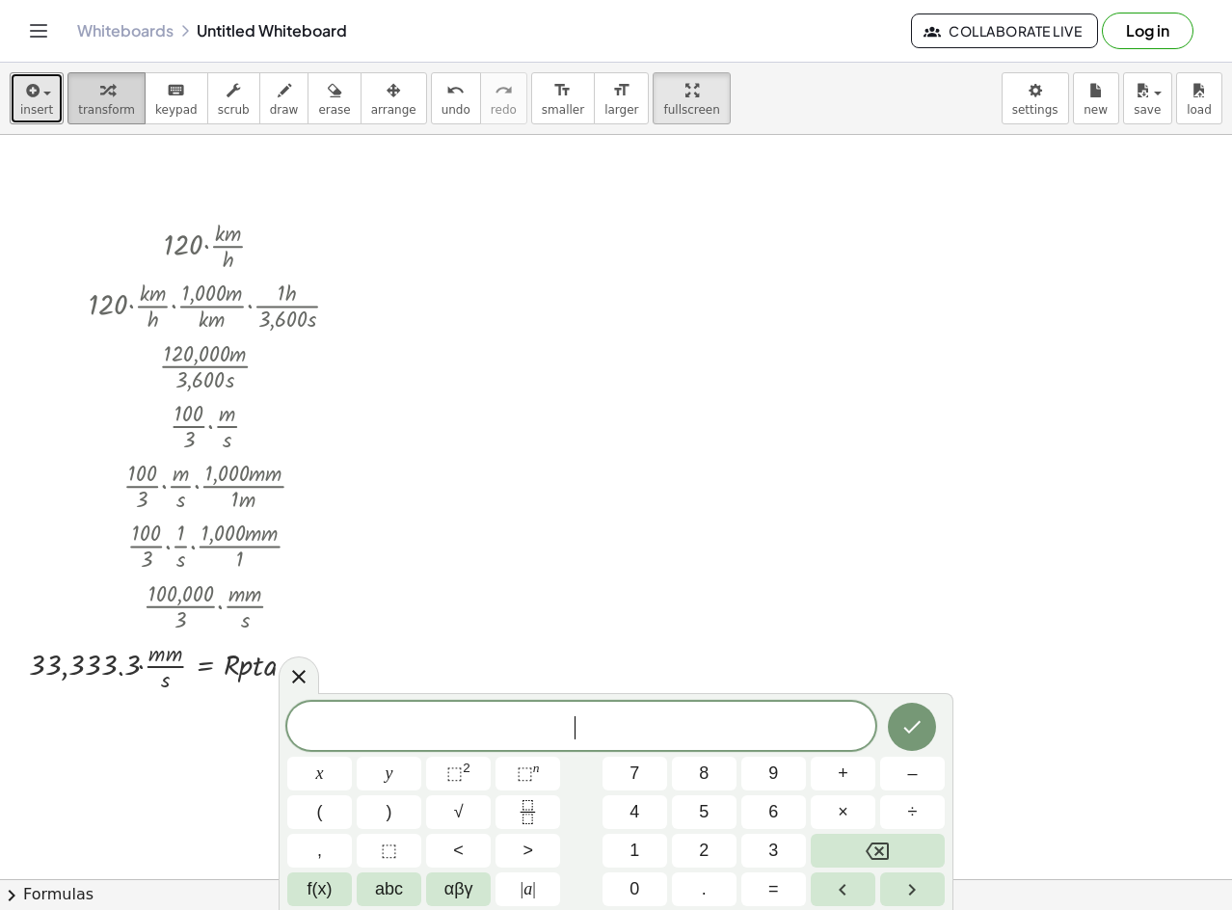
drag, startPoint x: 40, startPoint y: 98, endPoint x: 63, endPoint y: 108, distance: 25.1
click at [45, 98] on div "button" at bounding box center [36, 89] width 33 height 23
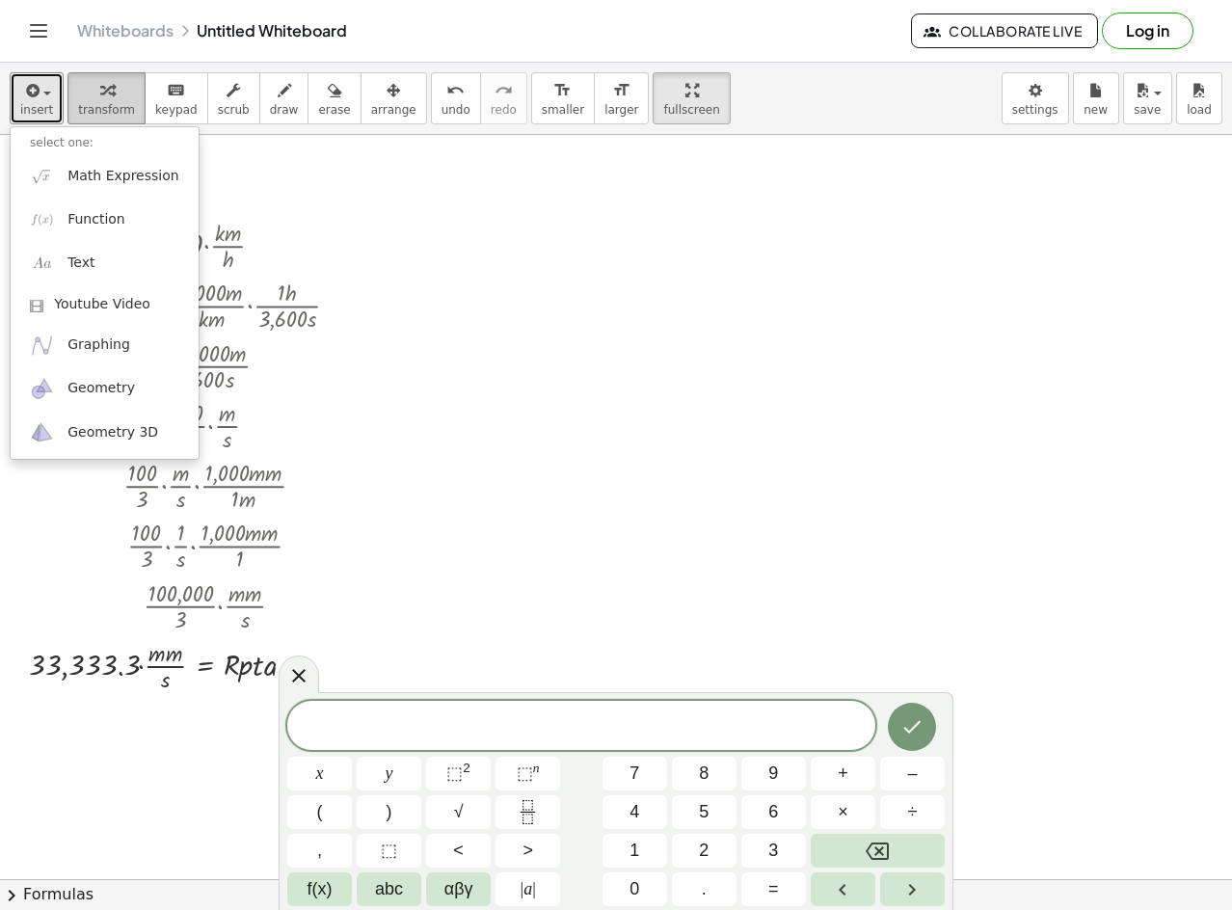
click at [94, 115] on span "transform" at bounding box center [106, 110] width 57 height 14
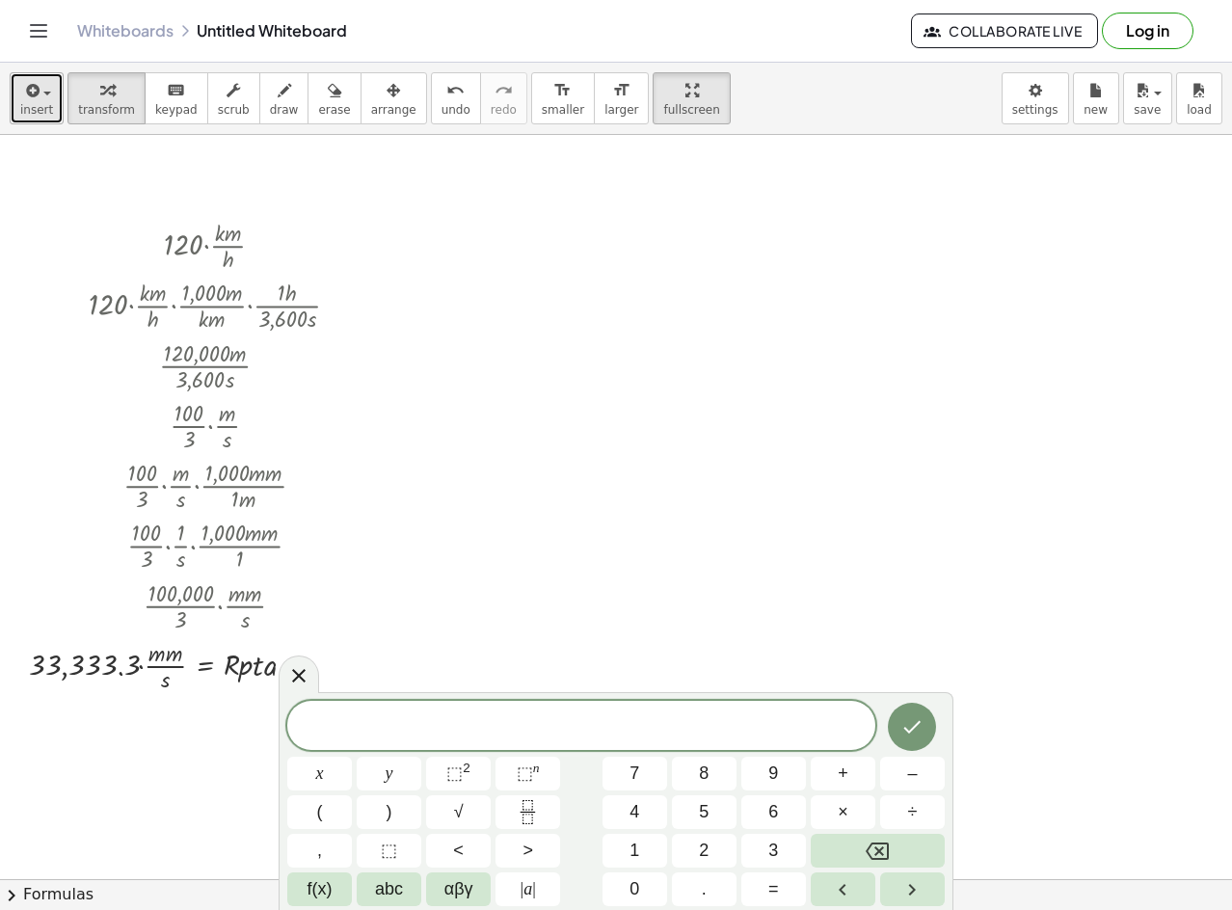
click at [36, 88] on icon "button" at bounding box center [30, 90] width 17 height 23
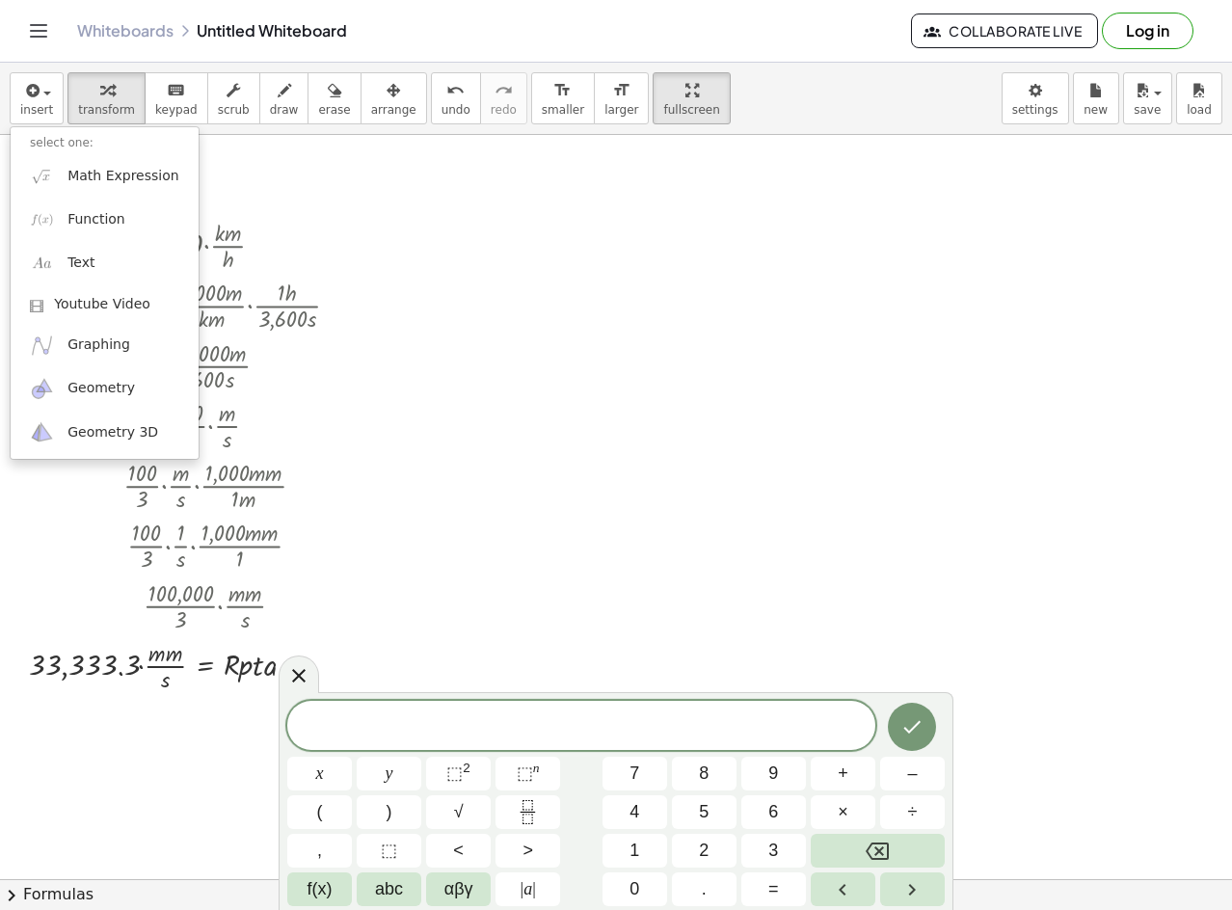
click at [420, 733] on span at bounding box center [581, 727] width 588 height 29
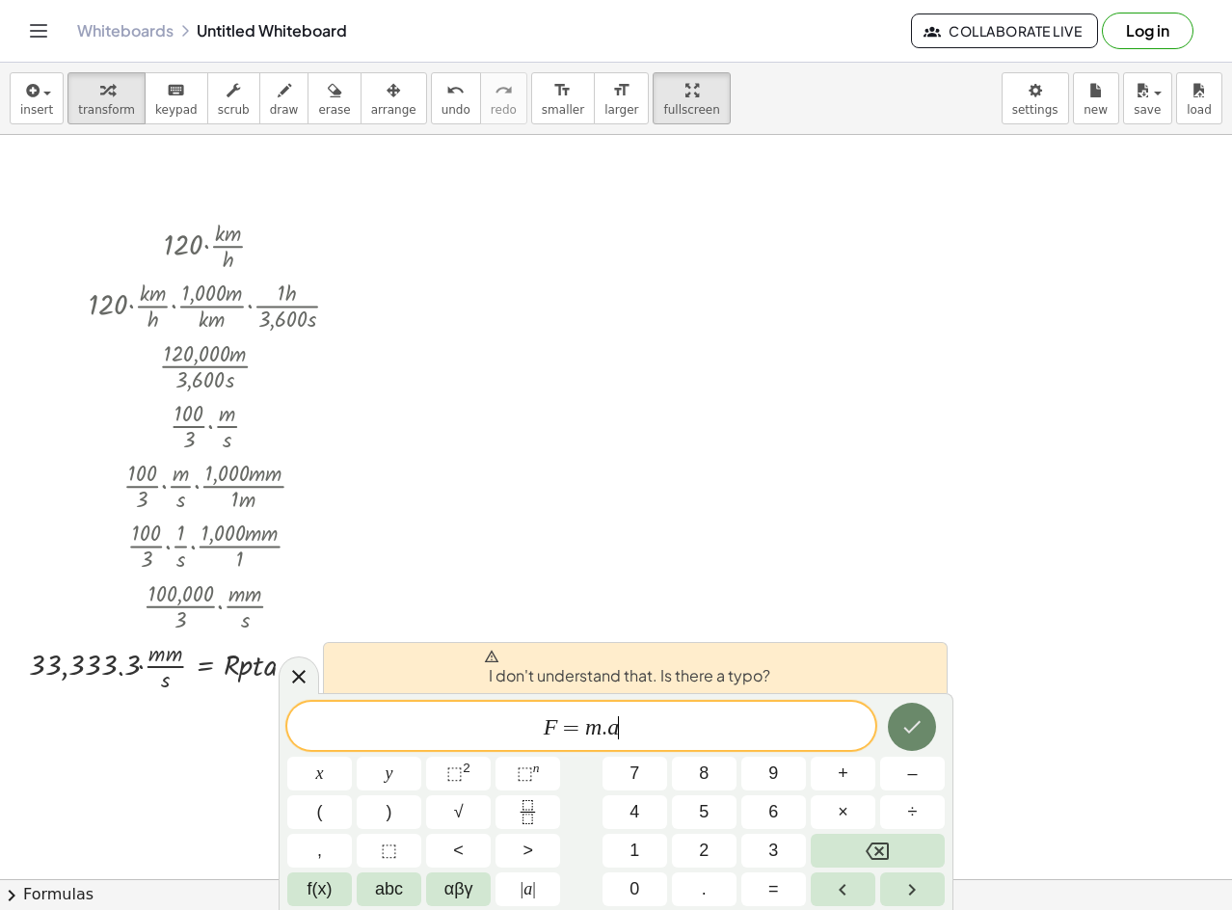
click at [924, 709] on button "Done" at bounding box center [912, 727] width 48 height 48
drag, startPoint x: 650, startPoint y: 743, endPoint x: 468, endPoint y: 779, distance: 185.9
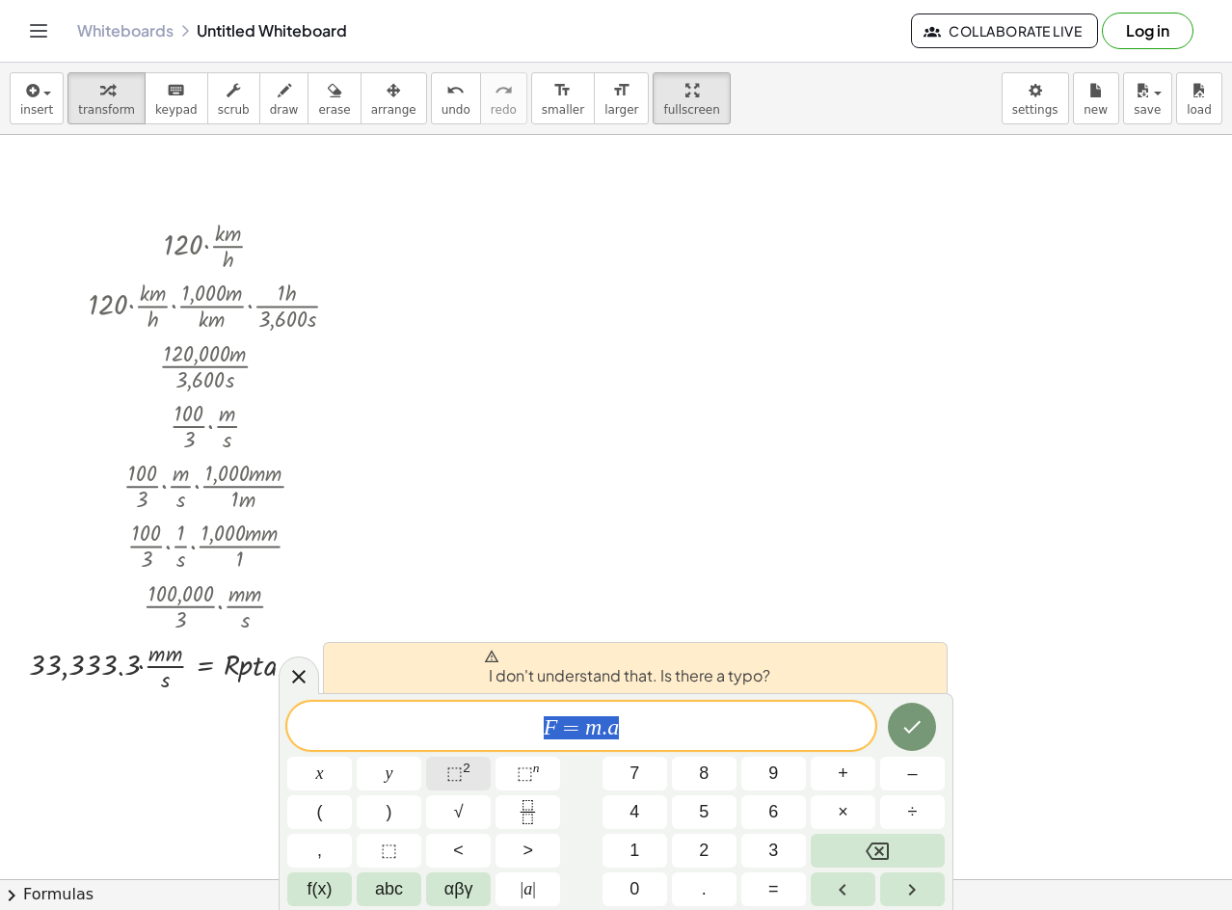
click at [468, 779] on div "***** F = m . a x y ⬚ 2 ⬚ n 7 8 9 + – ( ) √ 4 5 6 × ÷ , ⬚ < > 1 2 3 f(x) abc αβ…" at bounding box center [616, 804] width 658 height 204
click at [667, 698] on div "I don't understand that. Is there a typo? F = m . a x y ⬚ 2 ⬚ n 7 8 9 + – ( ) √…" at bounding box center [616, 801] width 675 height 217
click at [630, 729] on span "F = m . a" at bounding box center [581, 728] width 588 height 27
click at [504, 756] on div "F = m . a x y ⬚ 2 ⬚ n 7 8 9 + – ( ) √ 4 5 6 × ÷ , ⬚ < > 1 2 3 f(x) abc αβγ | a …" at bounding box center [616, 804] width 658 height 204
click at [525, 759] on button "⬚ n" at bounding box center [528, 774] width 65 height 34
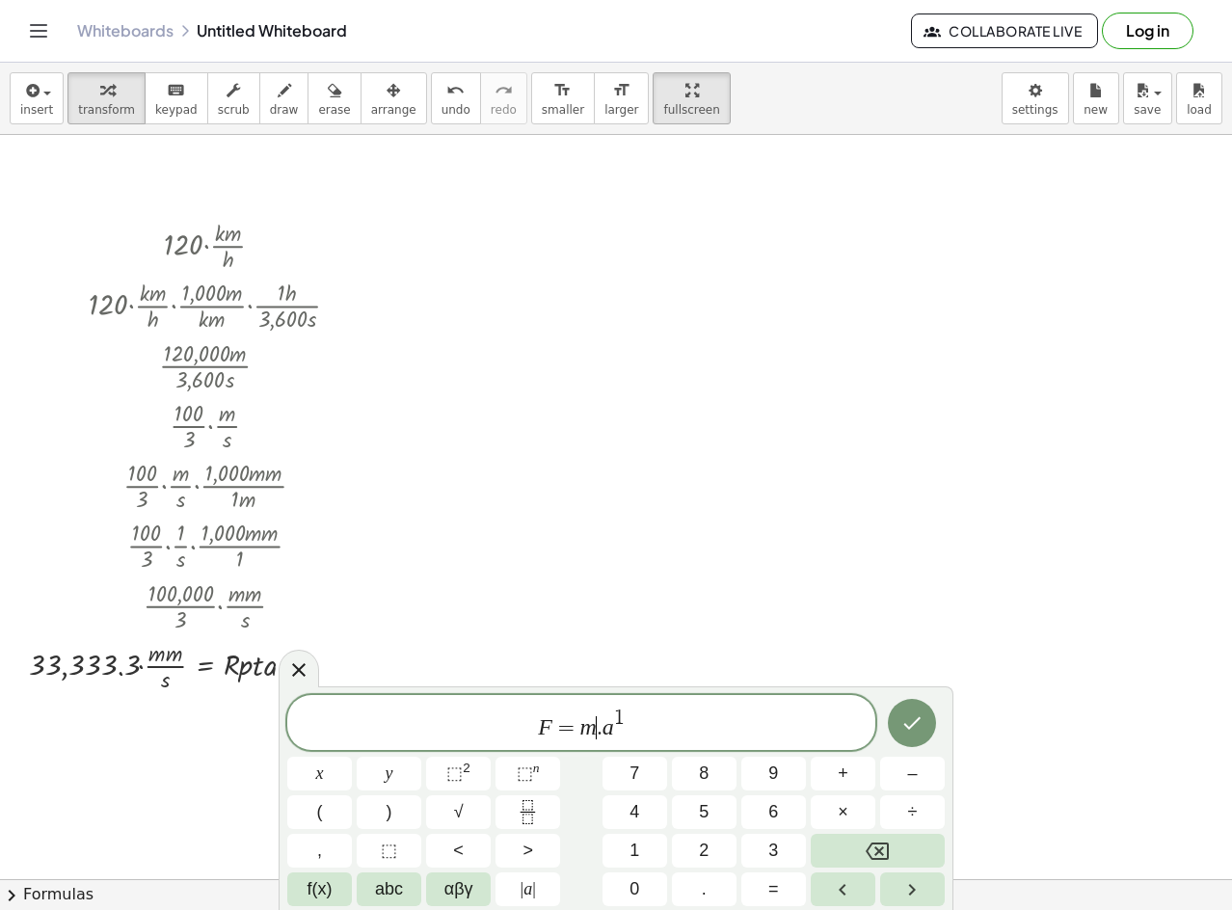
click at [596, 732] on span "F = m ​ . a 1" at bounding box center [581, 724] width 588 height 35
click at [531, 773] on span "⬚" at bounding box center [525, 773] width 16 height 19
click at [893, 725] on button "Done" at bounding box center [912, 723] width 48 height 48
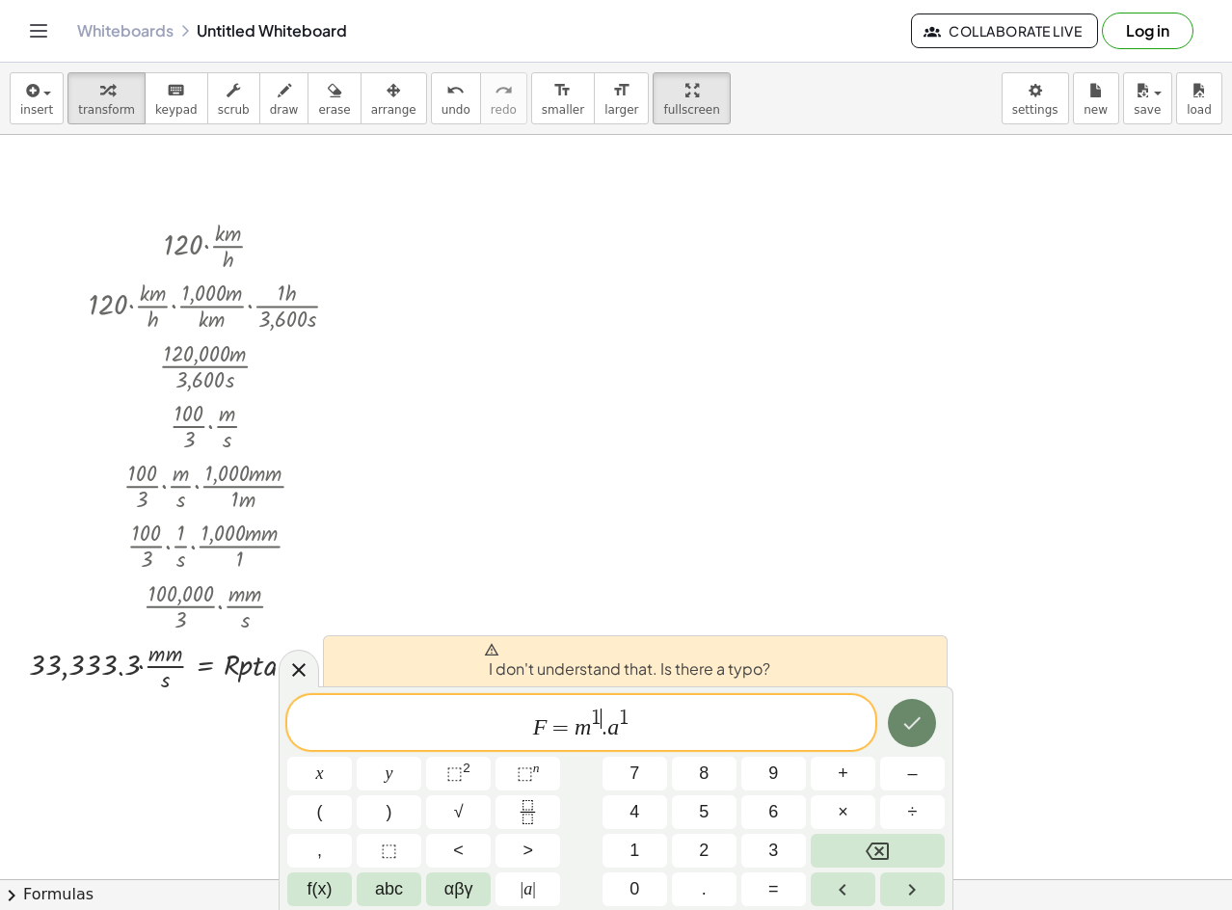
click at [893, 725] on button "Done" at bounding box center [912, 723] width 48 height 48
click at [742, 702] on div "F = m 1 ​ . a 1" at bounding box center [581, 722] width 588 height 55
click at [600, 709] on span "1" at bounding box center [597, 718] width 11 height 21
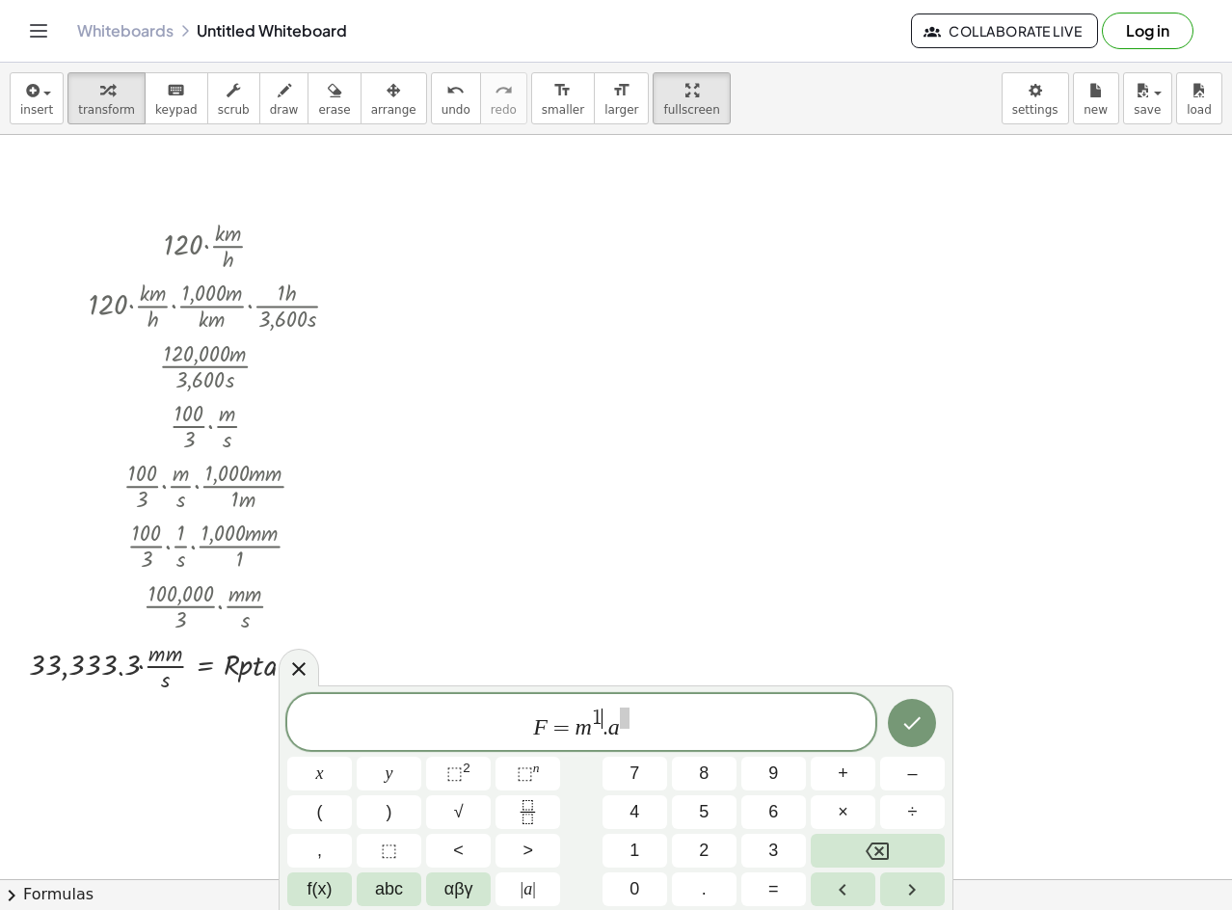
click at [600, 725] on span "1" at bounding box center [597, 718] width 11 height 21
click at [613, 743] on div "F = m ​ . a" at bounding box center [581, 722] width 588 height 56
click at [640, 713] on span "F = m ​ a" at bounding box center [581, 724] width 588 height 36
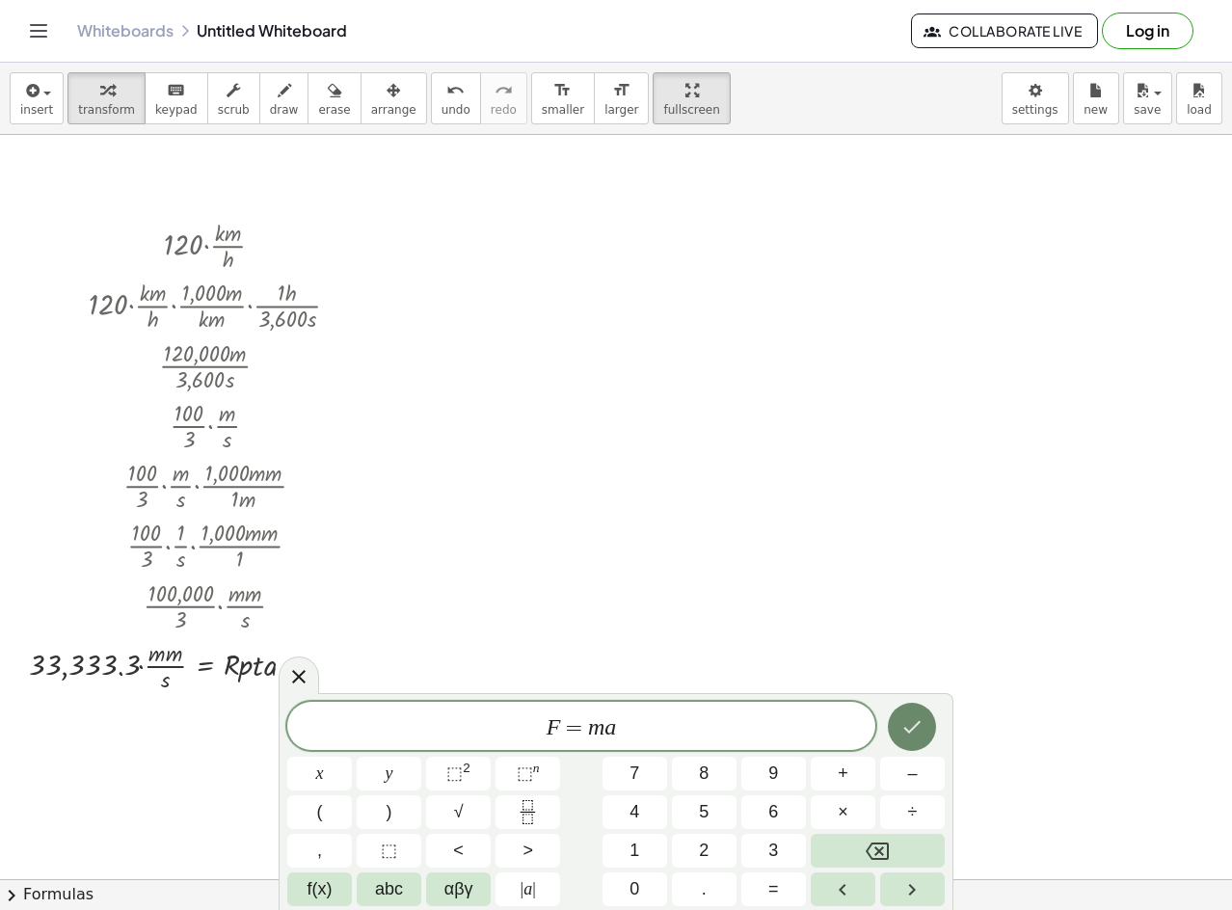
click at [913, 725] on icon "Done" at bounding box center [912, 727] width 23 height 23
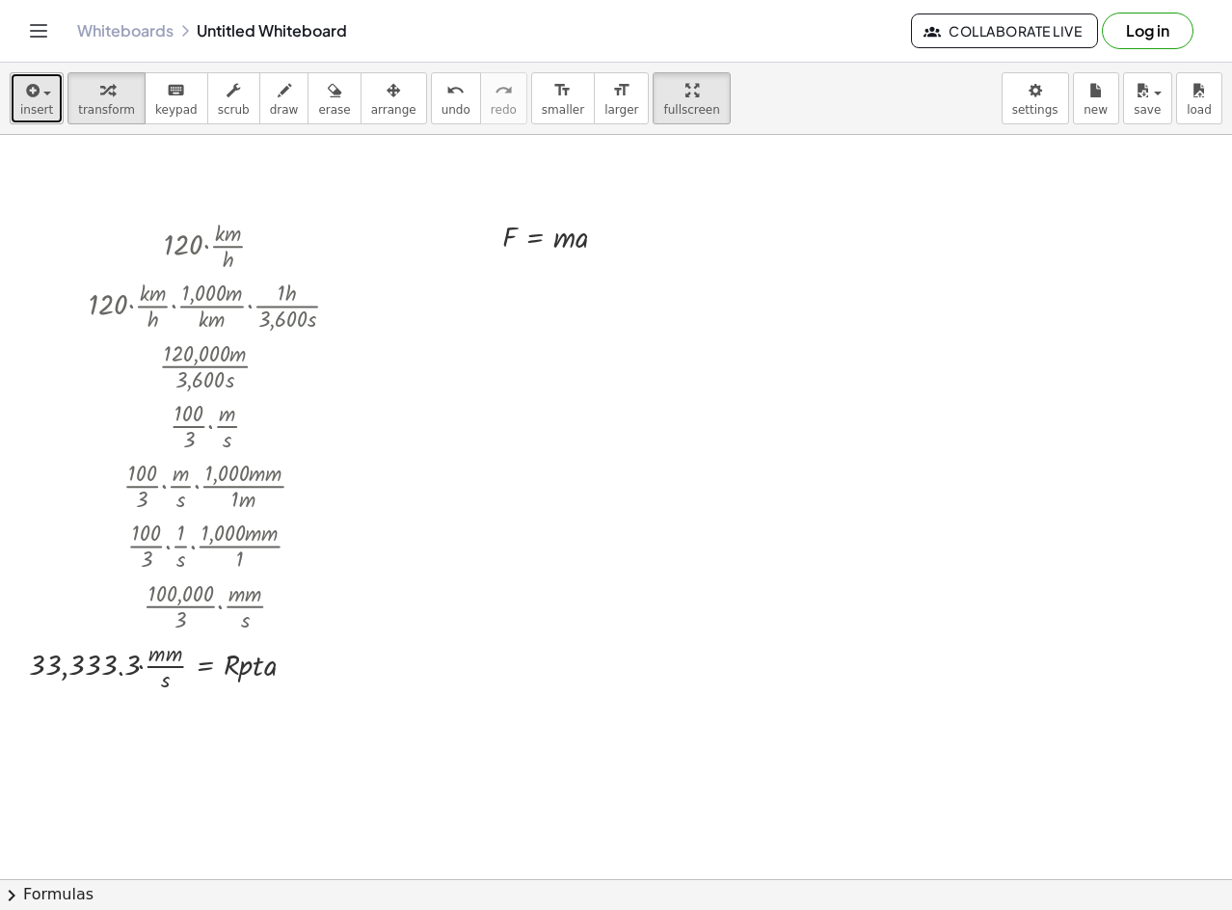
click at [19, 85] on button "insert" at bounding box center [37, 98] width 54 height 52
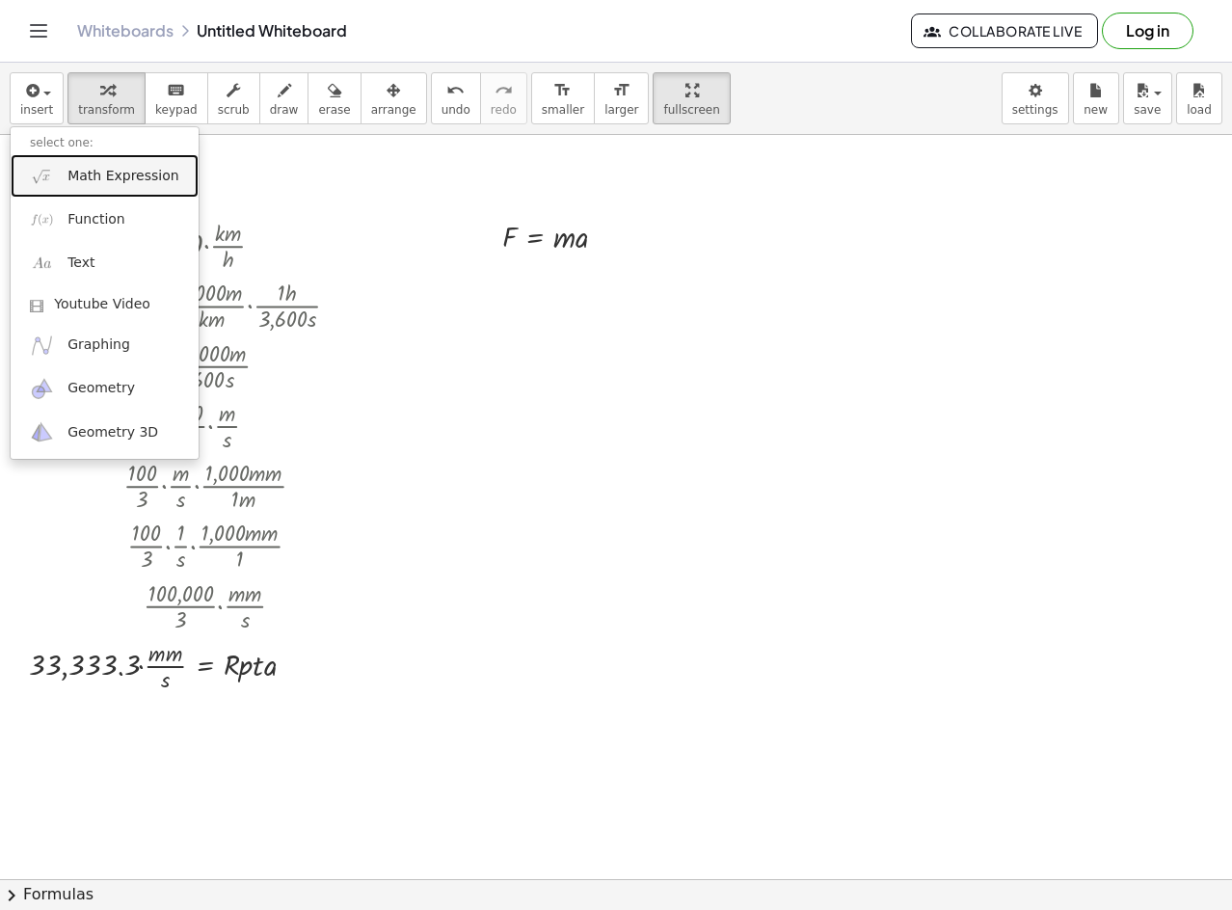
click at [130, 179] on span "Math Expression" at bounding box center [123, 176] width 111 height 19
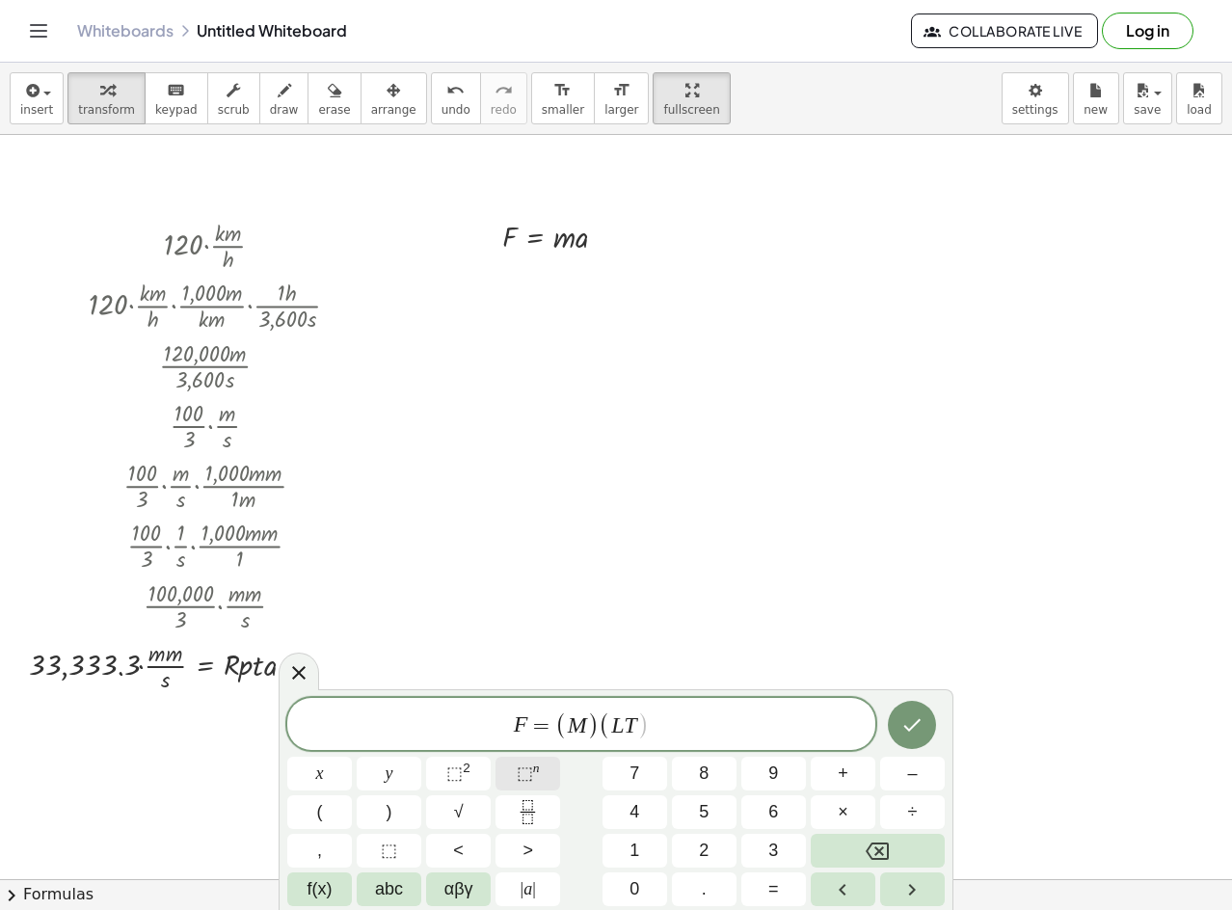
click at [535, 770] on sup "n" at bounding box center [536, 768] width 7 height 14
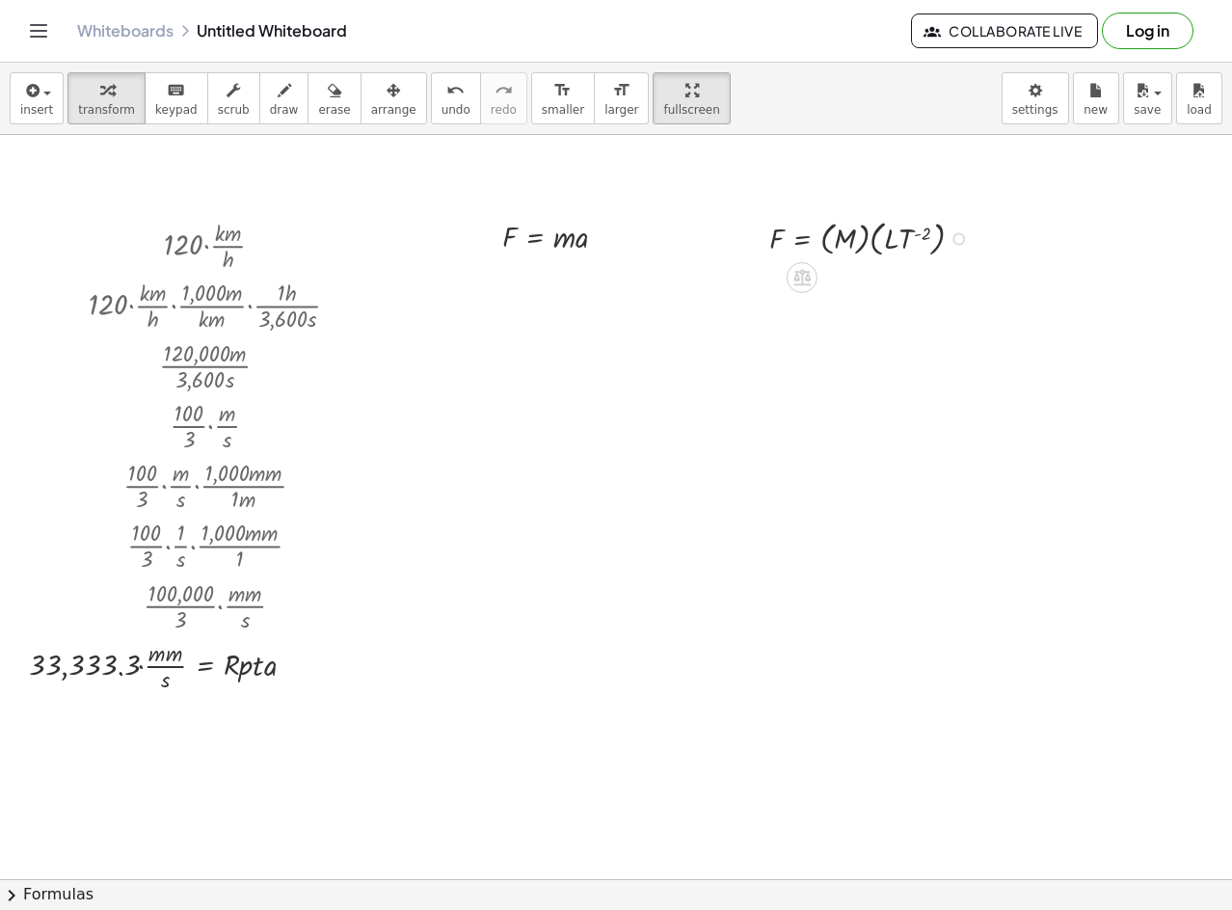
click at [768, 247] on div at bounding box center [755, 237] width 29 height 56
click at [822, 233] on div at bounding box center [874, 237] width 229 height 46
click at [822, 233] on div at bounding box center [863, 237] width 207 height 46
click at [822, 233] on div at bounding box center [874, 237] width 229 height 46
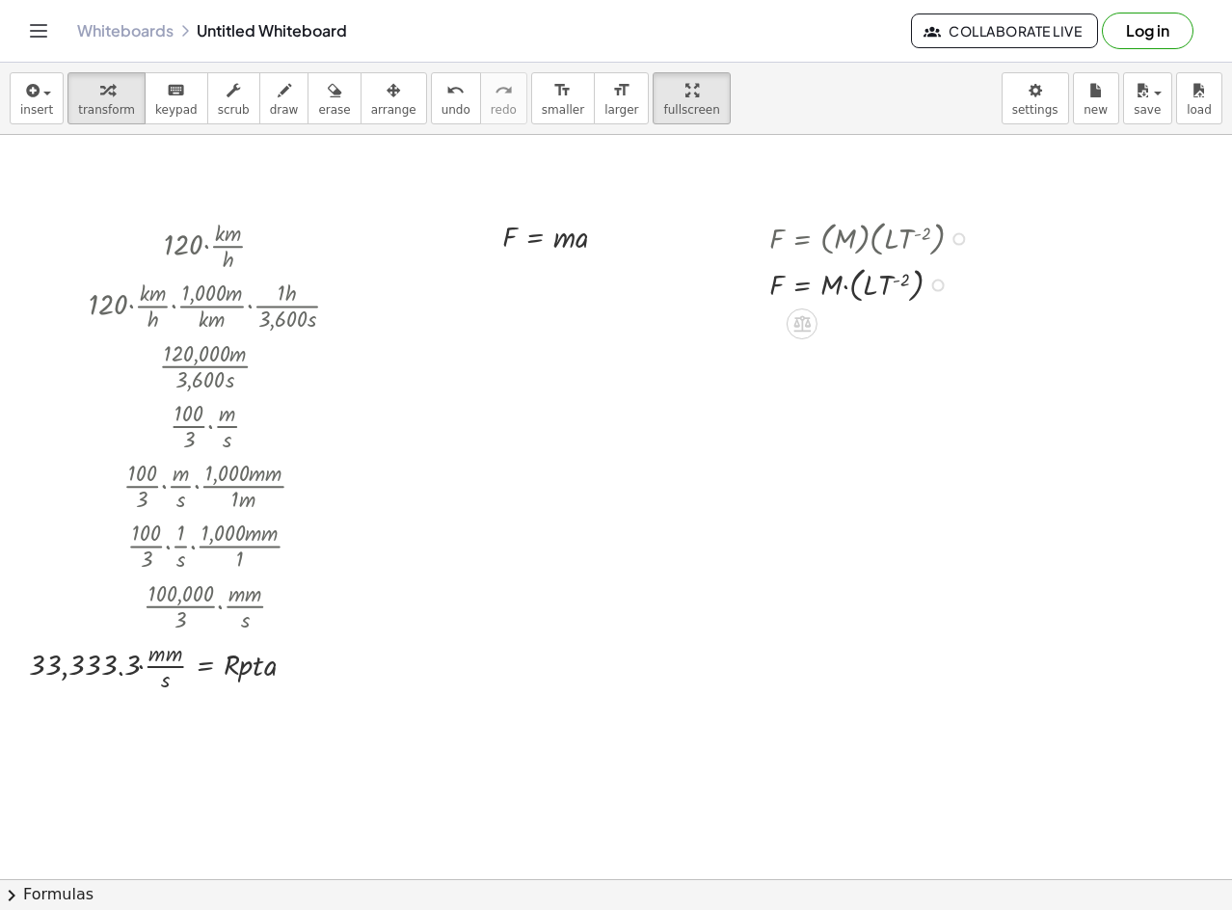
click at [843, 286] on div at bounding box center [874, 283] width 229 height 46
click at [836, 267] on div at bounding box center [874, 283] width 229 height 42
click at [846, 240] on div at bounding box center [874, 237] width 229 height 46
click at [785, 284] on div at bounding box center [874, 283] width 229 height 42
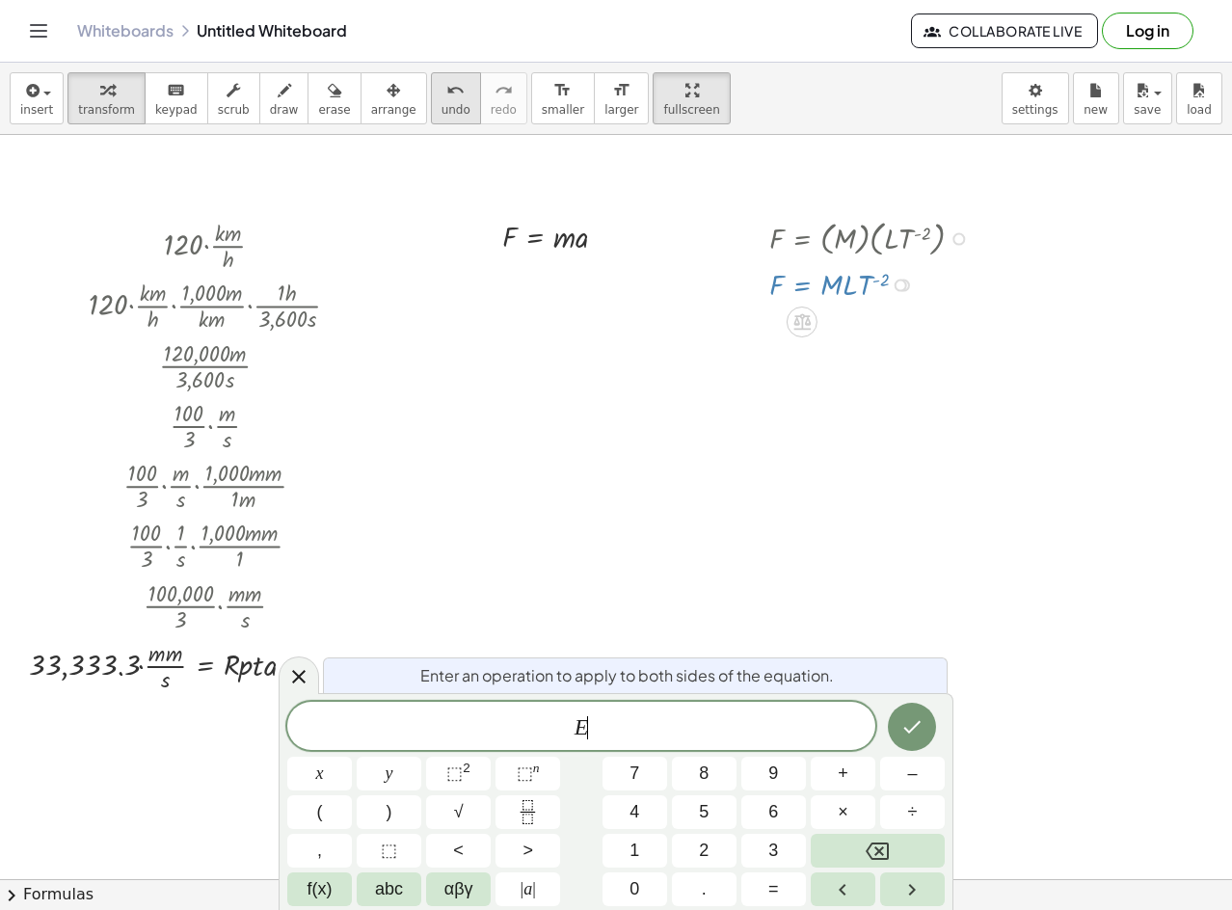
drag, startPoint x: 370, startPoint y: 101, endPoint x: 403, endPoint y: 115, distance: 35.5
click at [380, 104] on button "arrange" at bounding box center [394, 98] width 67 height 52
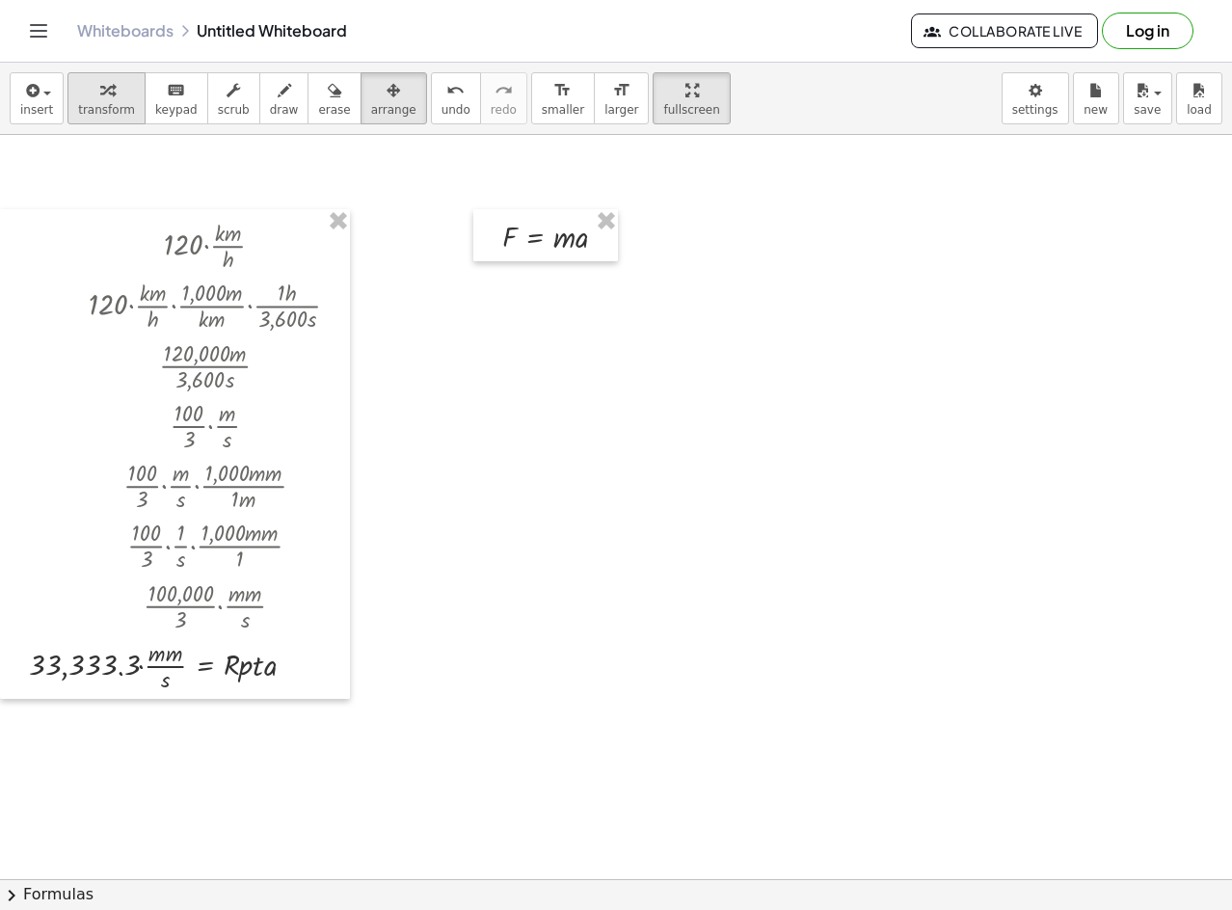
click at [103, 101] on icon "button" at bounding box center [107, 90] width 14 height 23
click at [518, 232] on div at bounding box center [563, 235] width 140 height 42
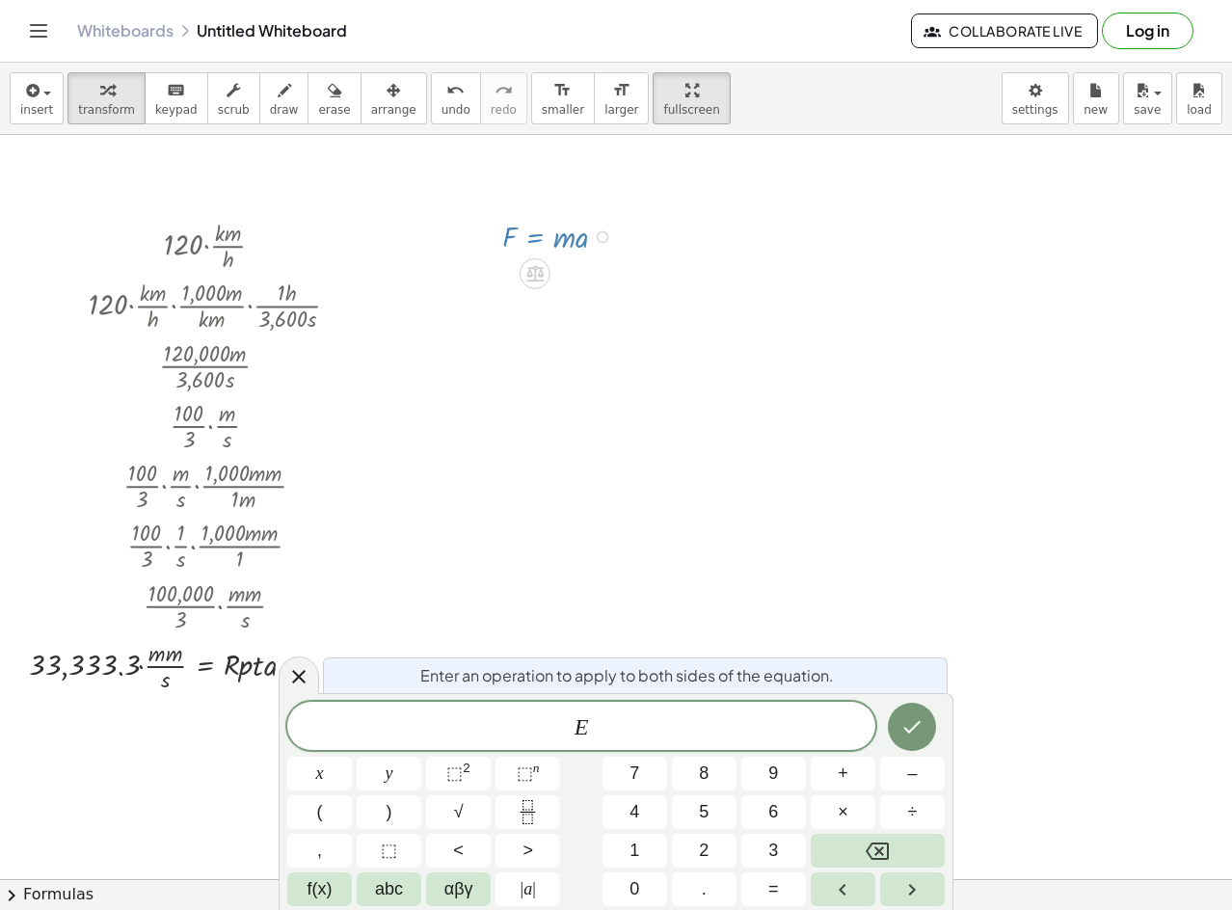
click at [597, 236] on div at bounding box center [603, 236] width 13 height 13
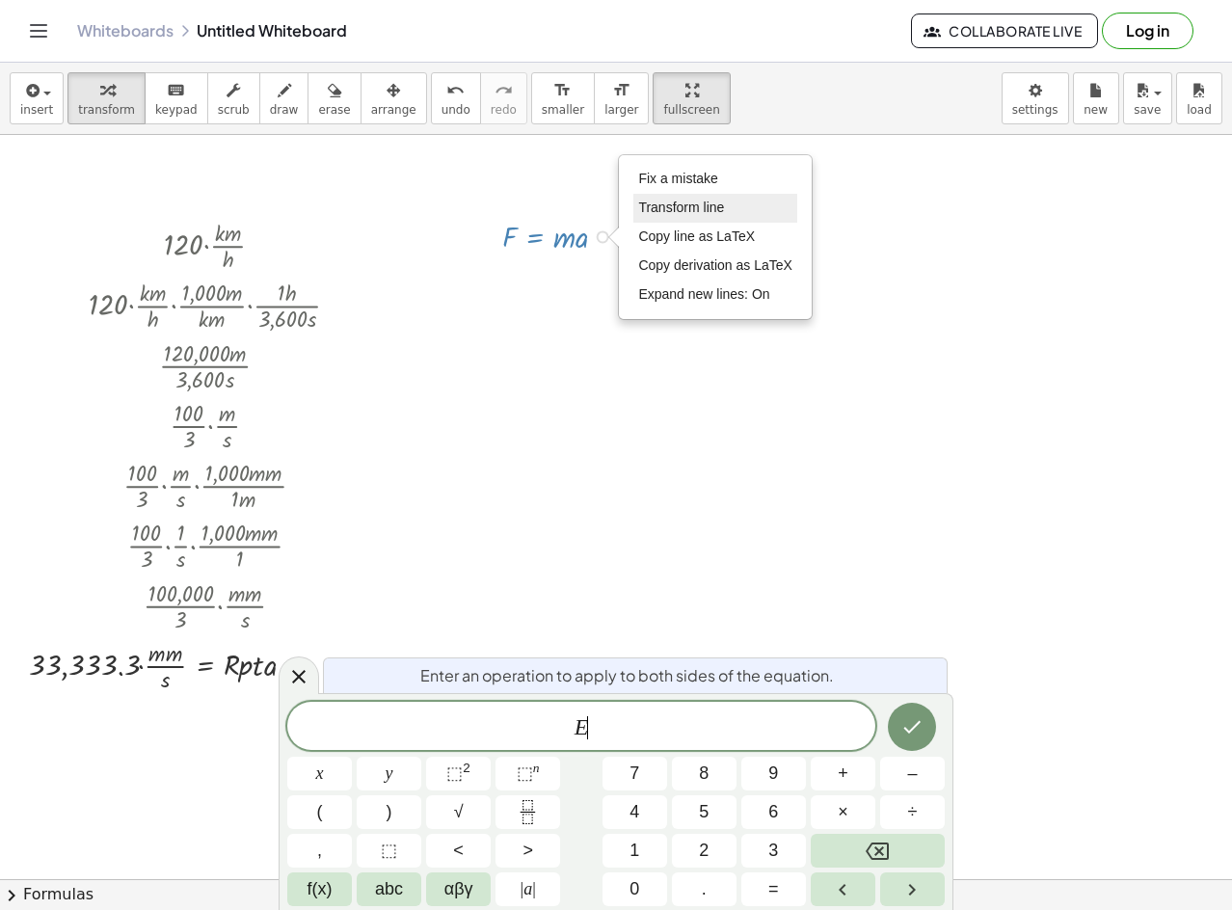
click at [704, 205] on span "Transform line" at bounding box center [681, 207] width 86 height 15
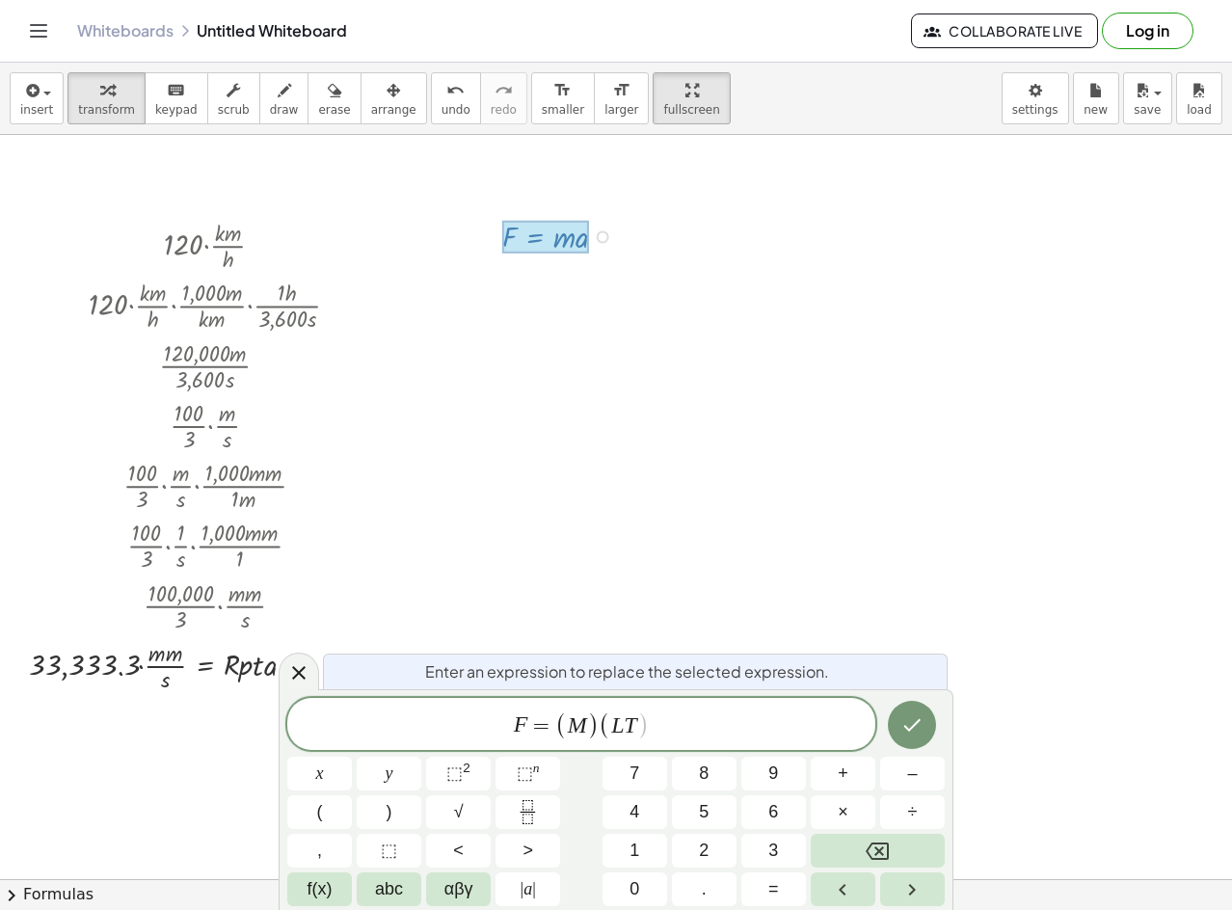
click at [518, 743] on div "F = ( M ) ( L T ​ )" at bounding box center [581, 724] width 588 height 52
click at [522, 772] on span "⬚" at bounding box center [525, 773] width 16 height 19
click at [636, 729] on span "( L T ​ )" at bounding box center [624, 726] width 50 height 28
click at [519, 776] on span "⬚" at bounding box center [525, 773] width 16 height 19
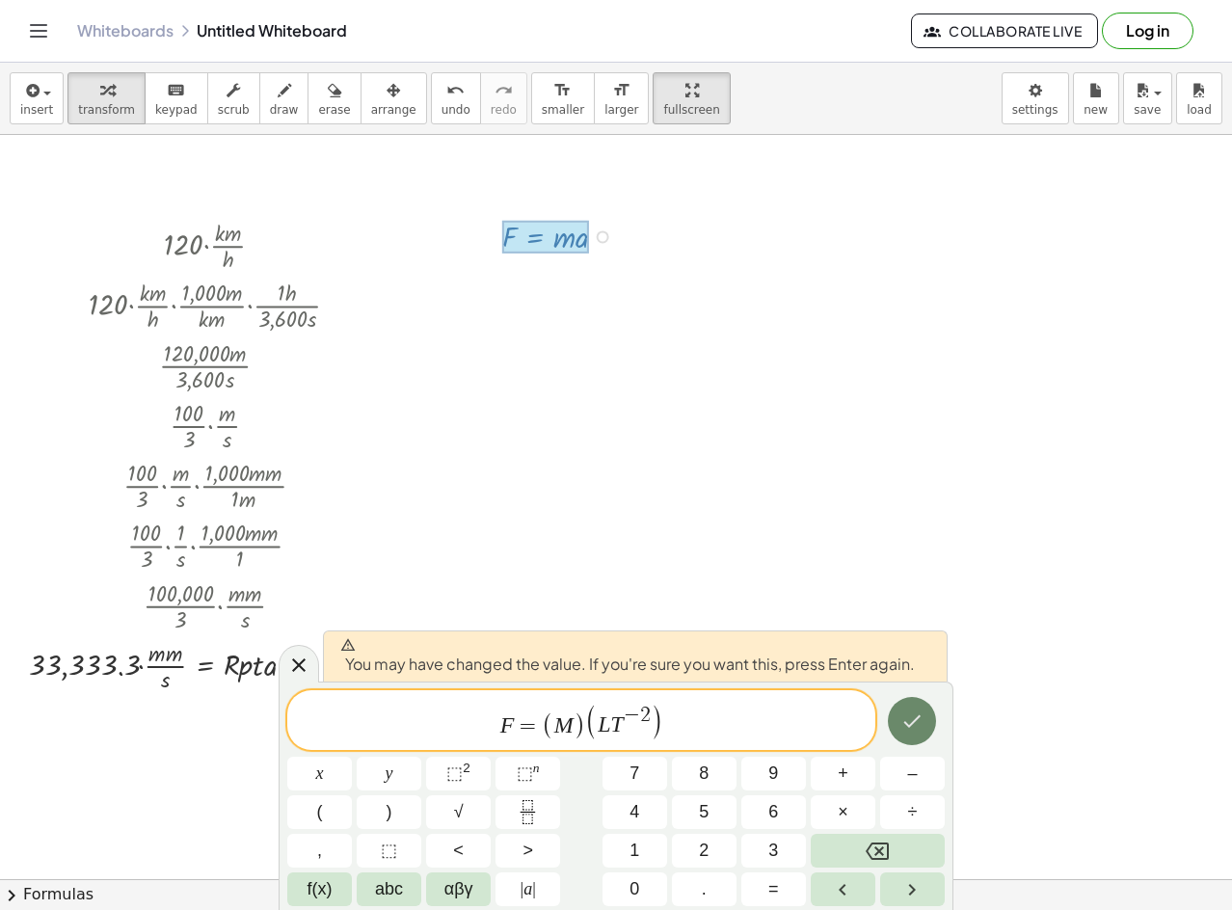
click at [920, 710] on icon "Done" at bounding box center [912, 721] width 23 height 23
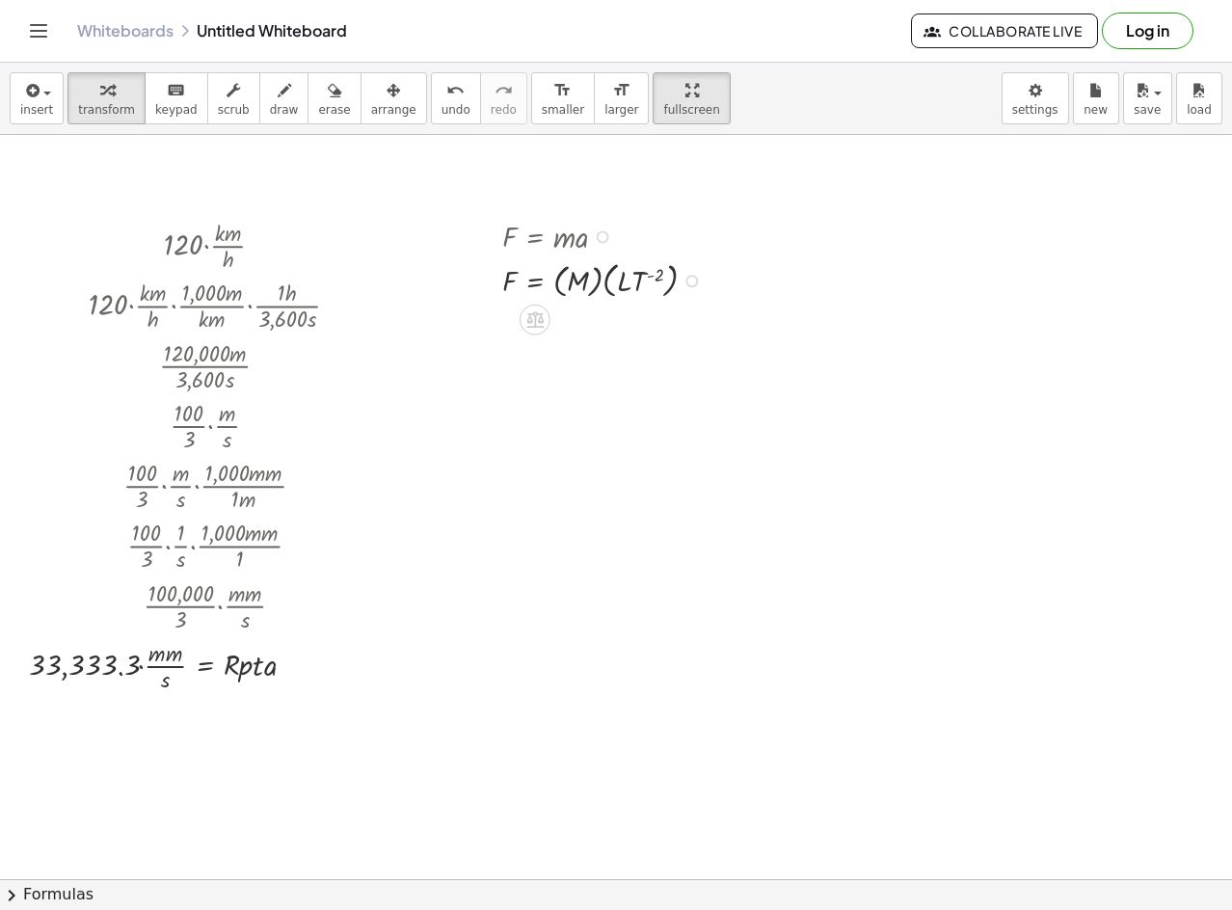
click at [603, 284] on div at bounding box center [607, 280] width 229 height 46
drag, startPoint x: 607, startPoint y: 344, endPoint x: 603, endPoint y: 331, distance: 14.0
click at [603, 335] on div at bounding box center [607, 326] width 229 height 46
click at [606, 328] on div at bounding box center [607, 326] width 229 height 46
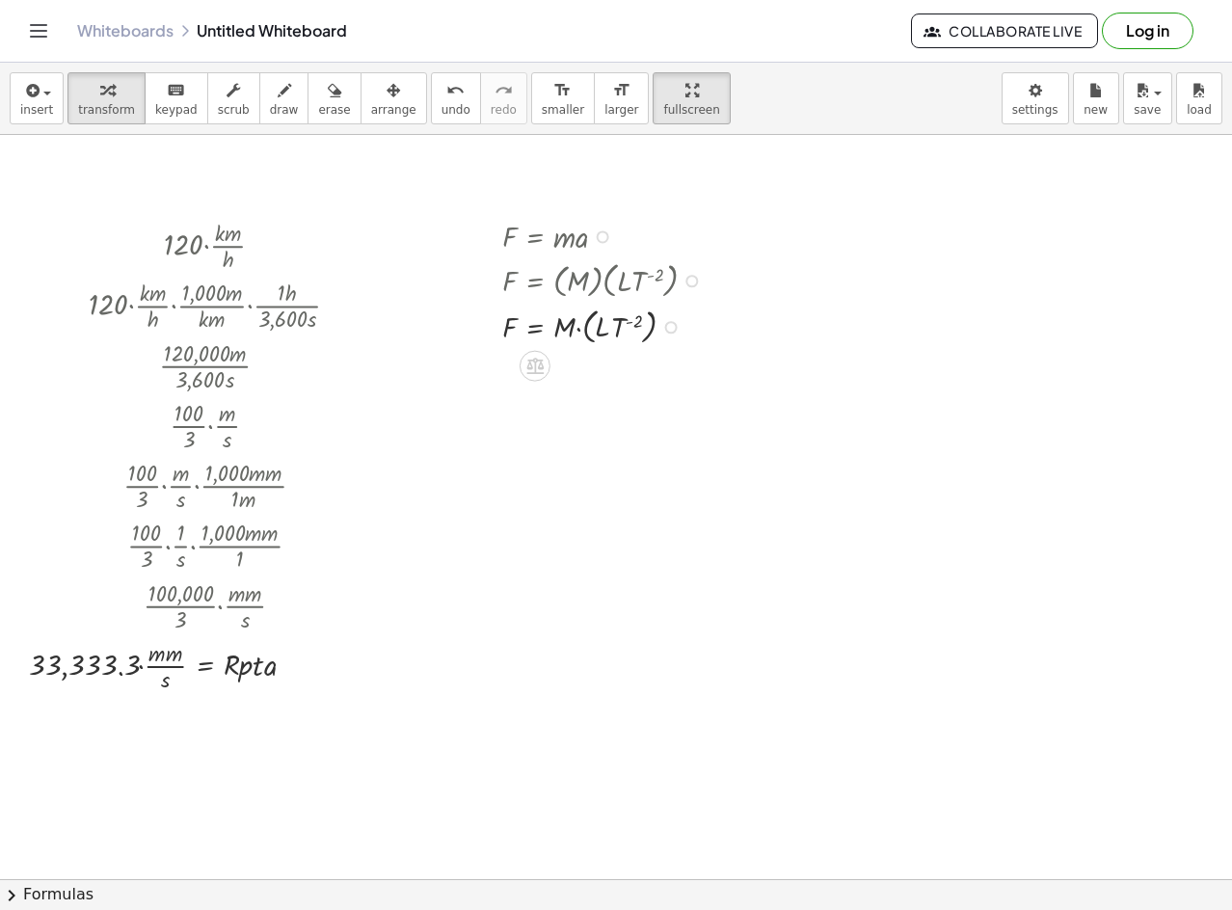
click at [606, 328] on div at bounding box center [607, 326] width 229 height 46
click at [589, 338] on div at bounding box center [607, 326] width 229 height 46
click at [29, 118] on button "insert" at bounding box center [37, 98] width 54 height 52
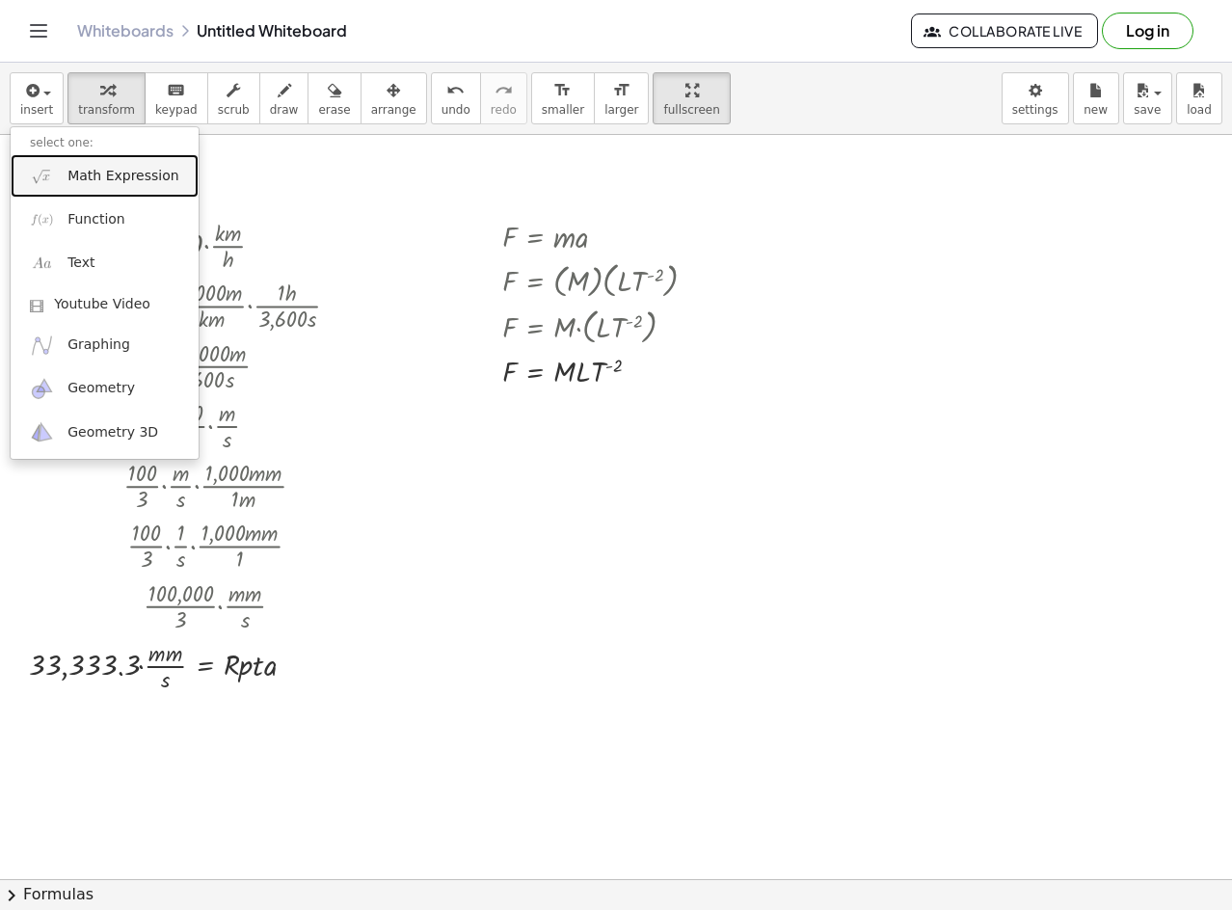
click at [110, 172] on span "Math Expression" at bounding box center [123, 176] width 111 height 19
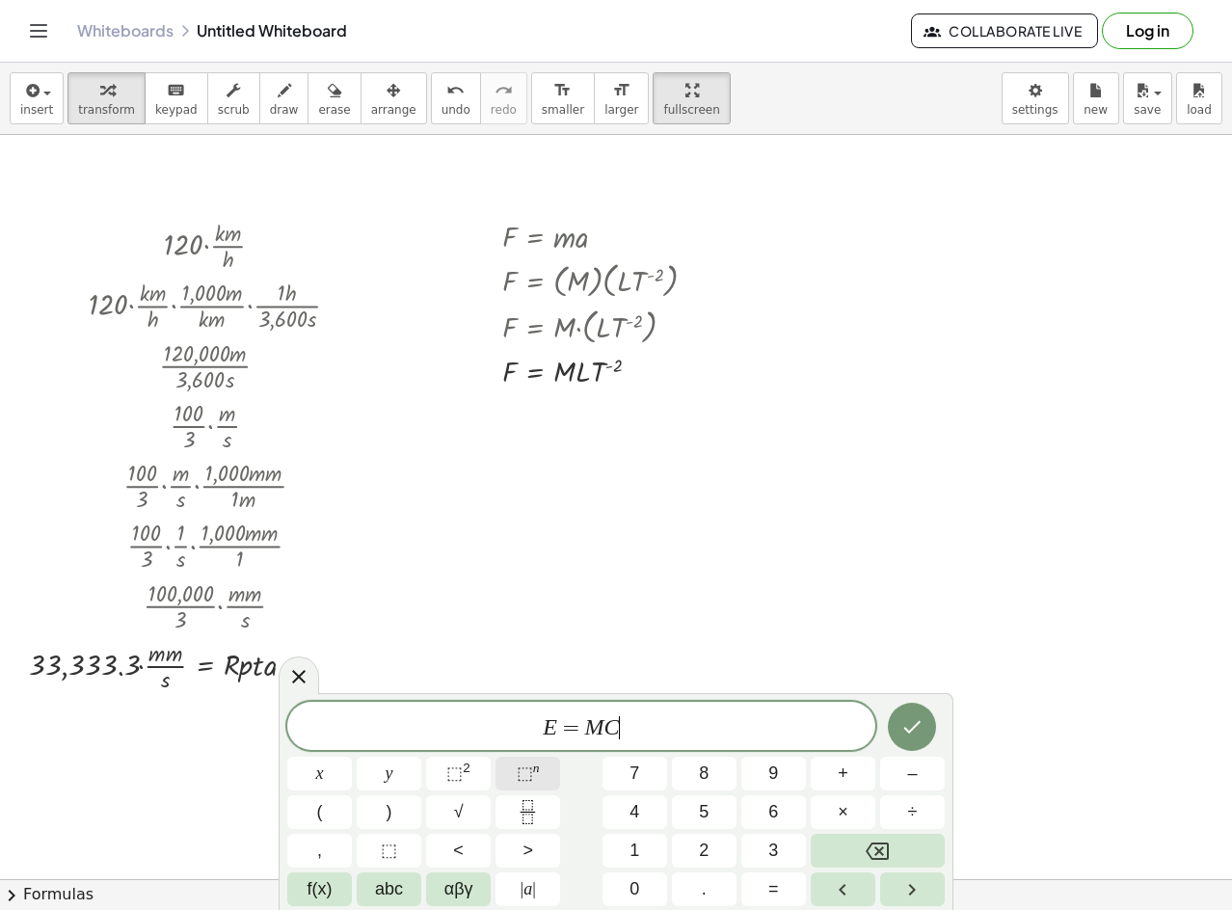
click at [535, 761] on sup "n" at bounding box center [536, 768] width 7 height 14
click at [893, 743] on button "Done" at bounding box center [912, 727] width 48 height 48
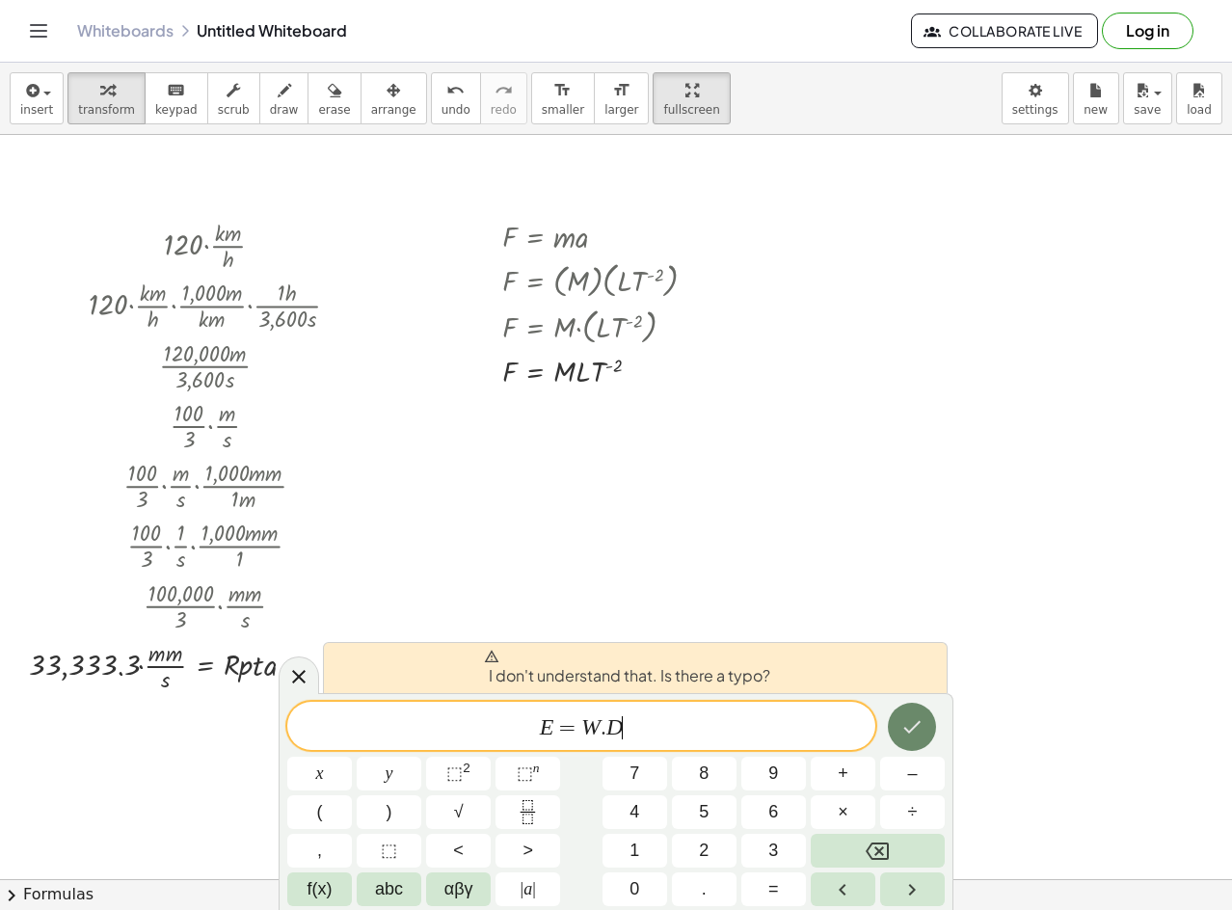
click at [907, 712] on button "Done" at bounding box center [912, 727] width 48 height 48
drag, startPoint x: 634, startPoint y: 729, endPoint x: 607, endPoint y: 729, distance: 27.0
click at [623, 729] on span "E = W . D ​" at bounding box center [581, 728] width 588 height 27
click at [607, 729] on span "E = W . ​ D" at bounding box center [581, 728] width 588 height 27
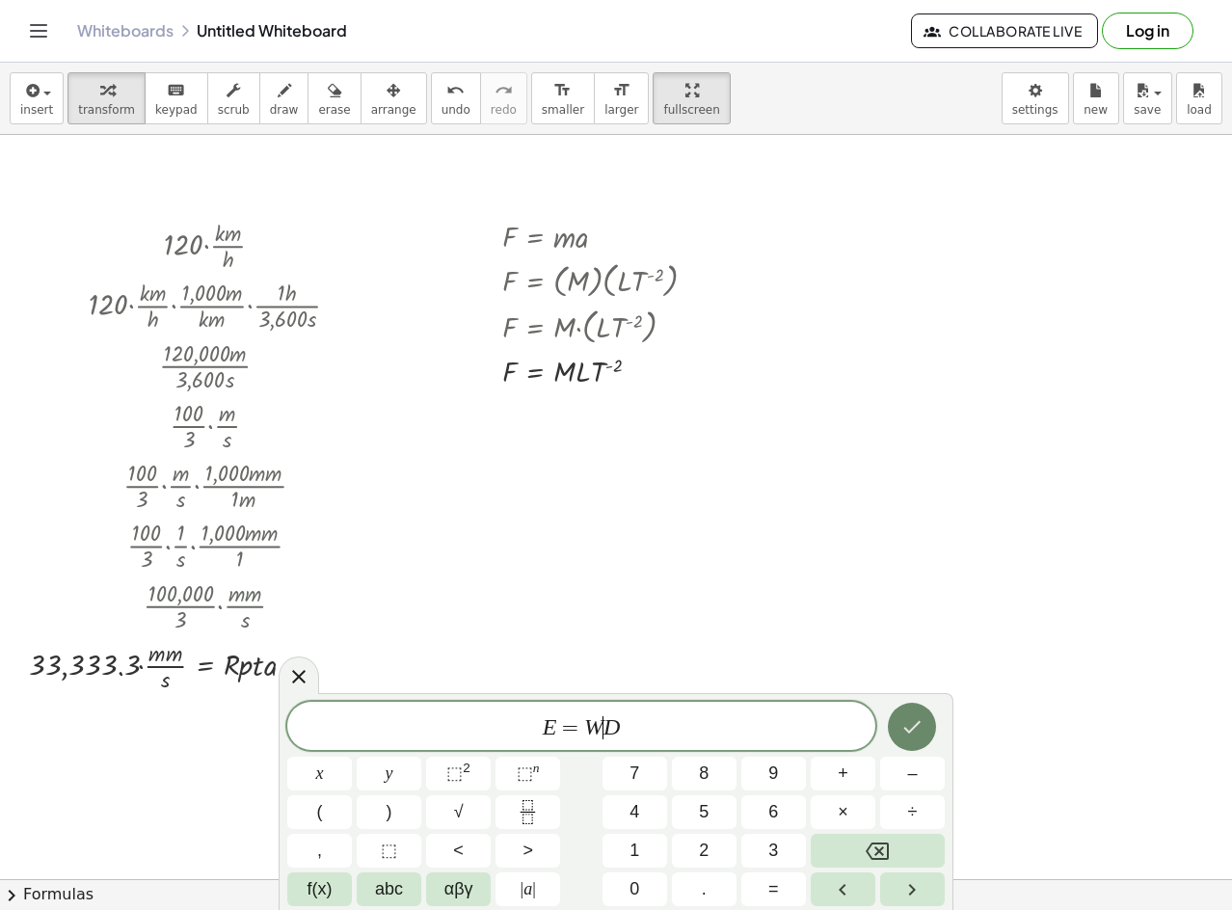
click at [923, 733] on icon "Done" at bounding box center [912, 727] width 23 height 23
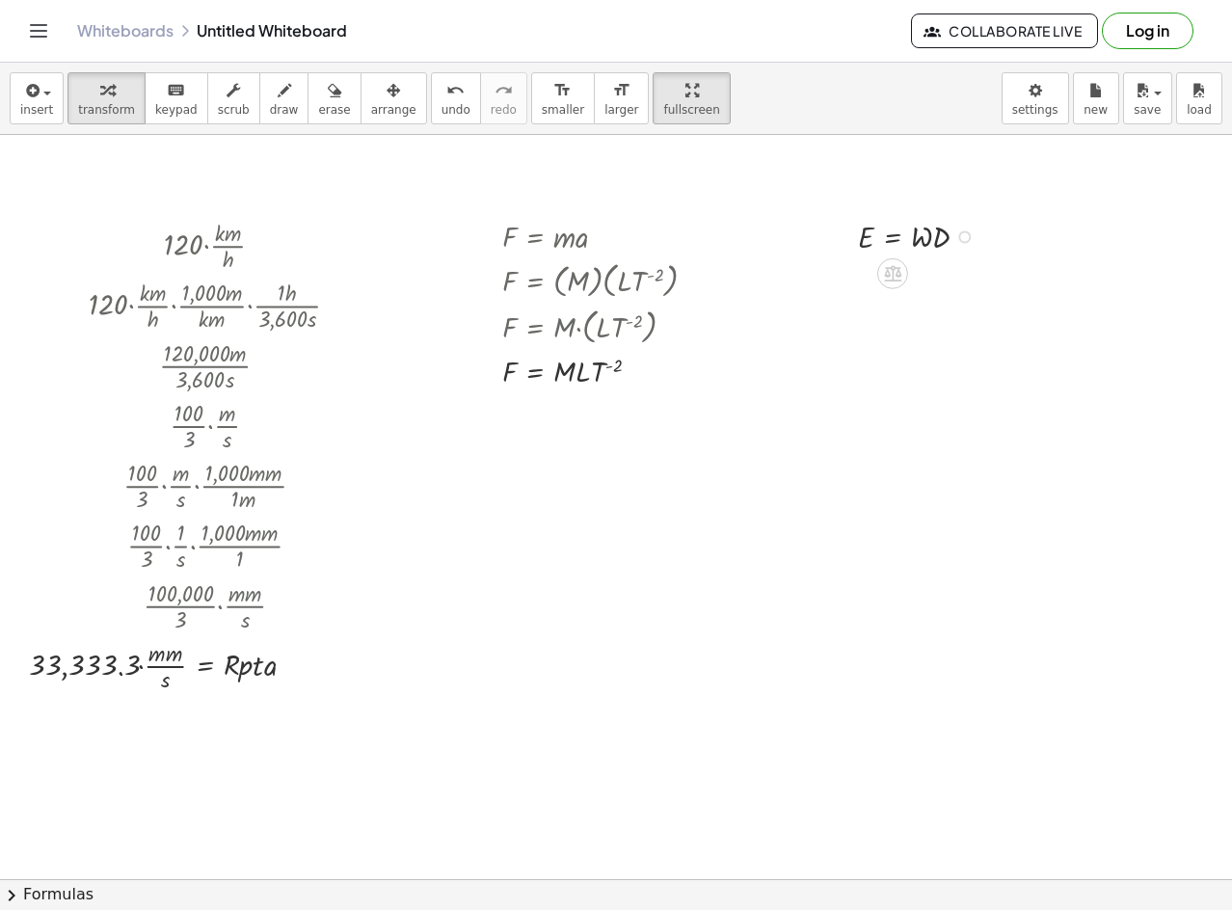
click at [927, 236] on div at bounding box center [922, 235] width 146 height 42
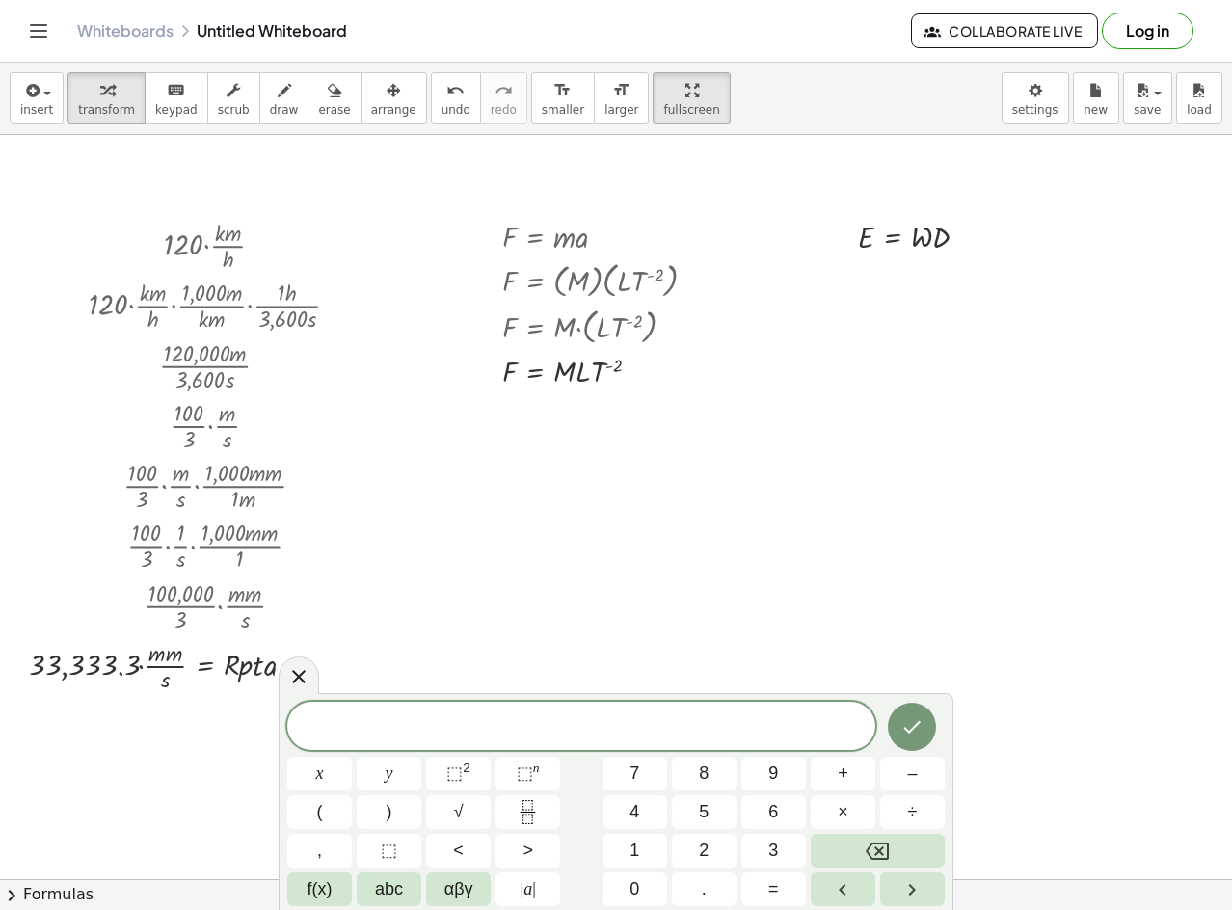
drag, startPoint x: 897, startPoint y: 263, endPoint x: 930, endPoint y: 233, distance: 44.4
click at [940, 230] on div at bounding box center [922, 235] width 146 height 42
click at [961, 230] on div at bounding box center [922, 235] width 146 height 42
click at [961, 239] on div at bounding box center [965, 236] width 13 height 13
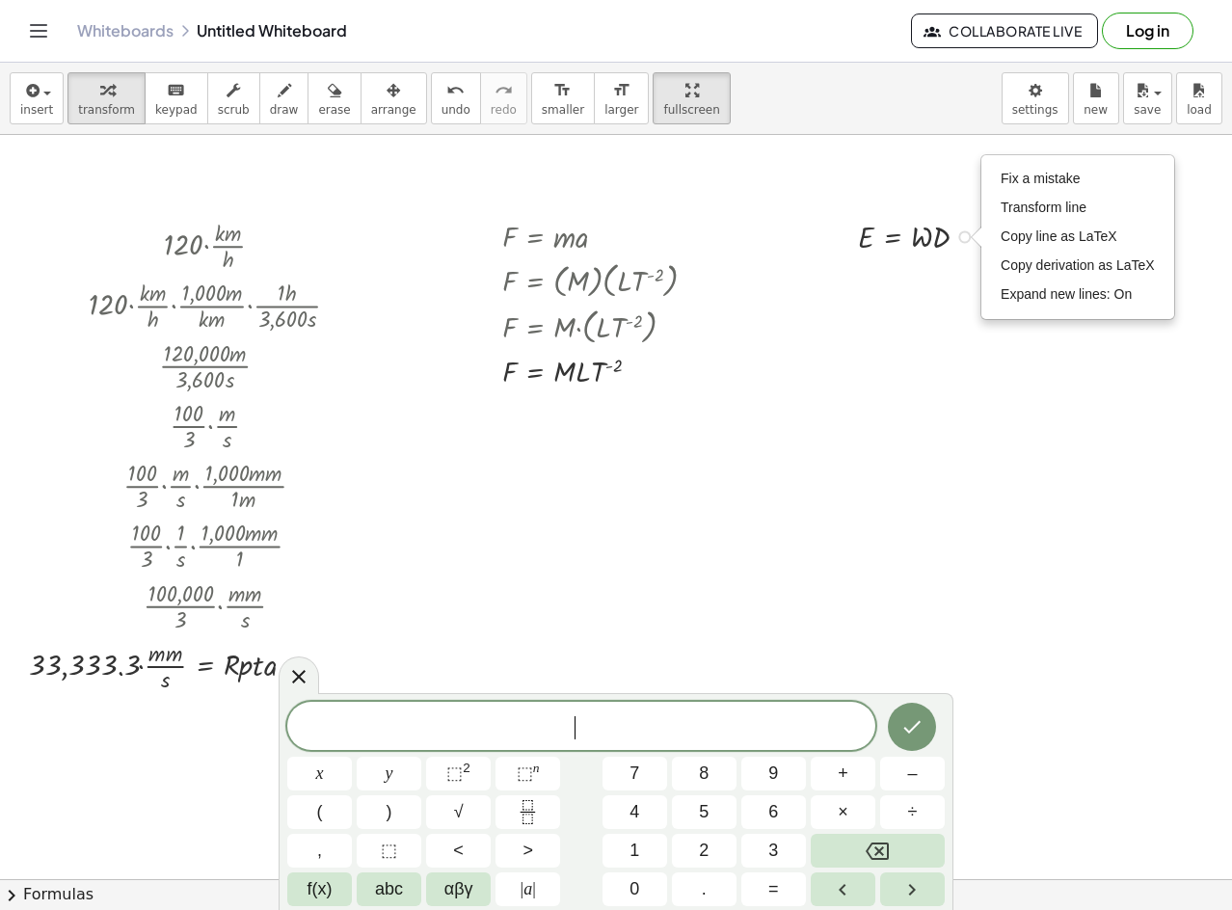
drag, startPoint x: 1021, startPoint y: 186, endPoint x: 852, endPoint y: 304, distance: 205.7
click at [1024, 189] on li "Fix a mistake" at bounding box center [1078, 179] width 164 height 29
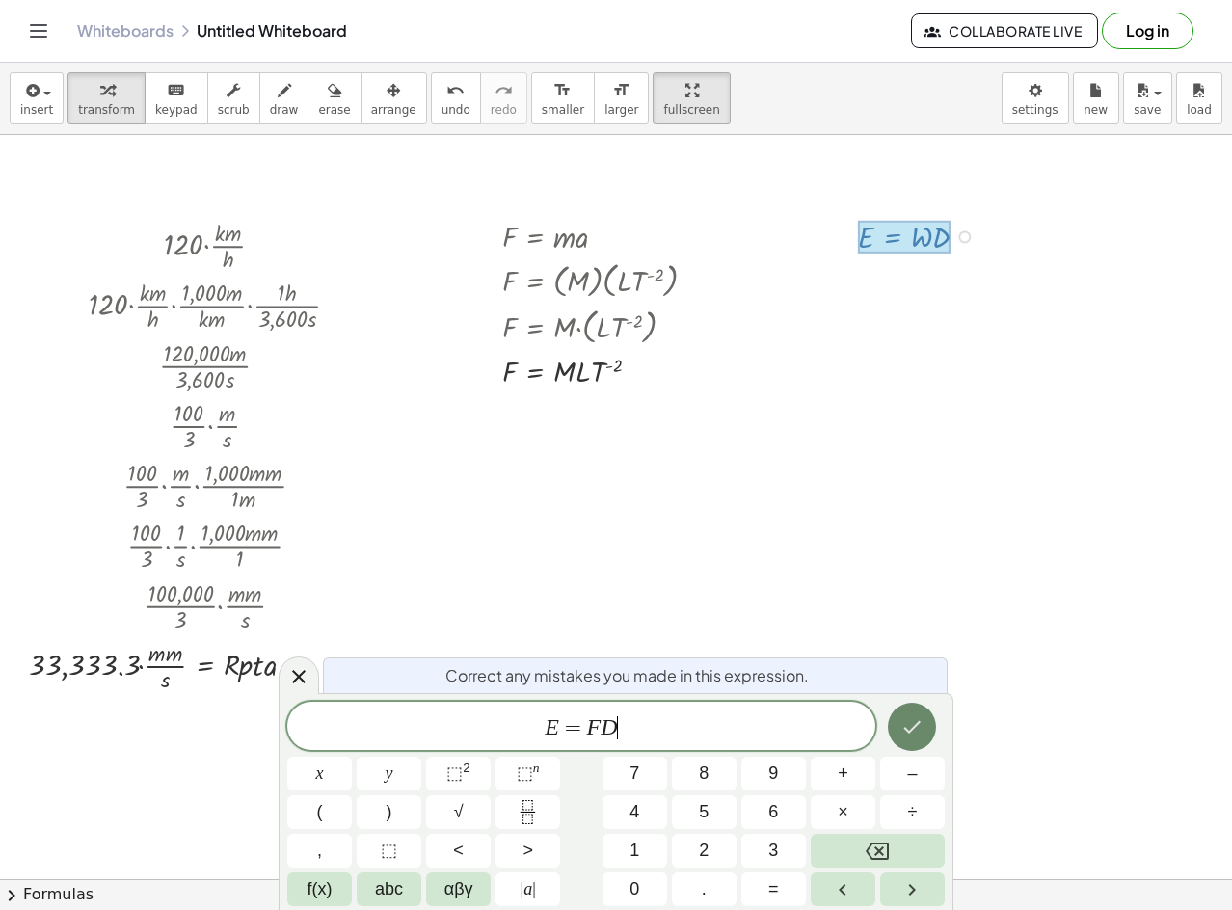
click at [920, 718] on icon "Done" at bounding box center [912, 727] width 23 height 23
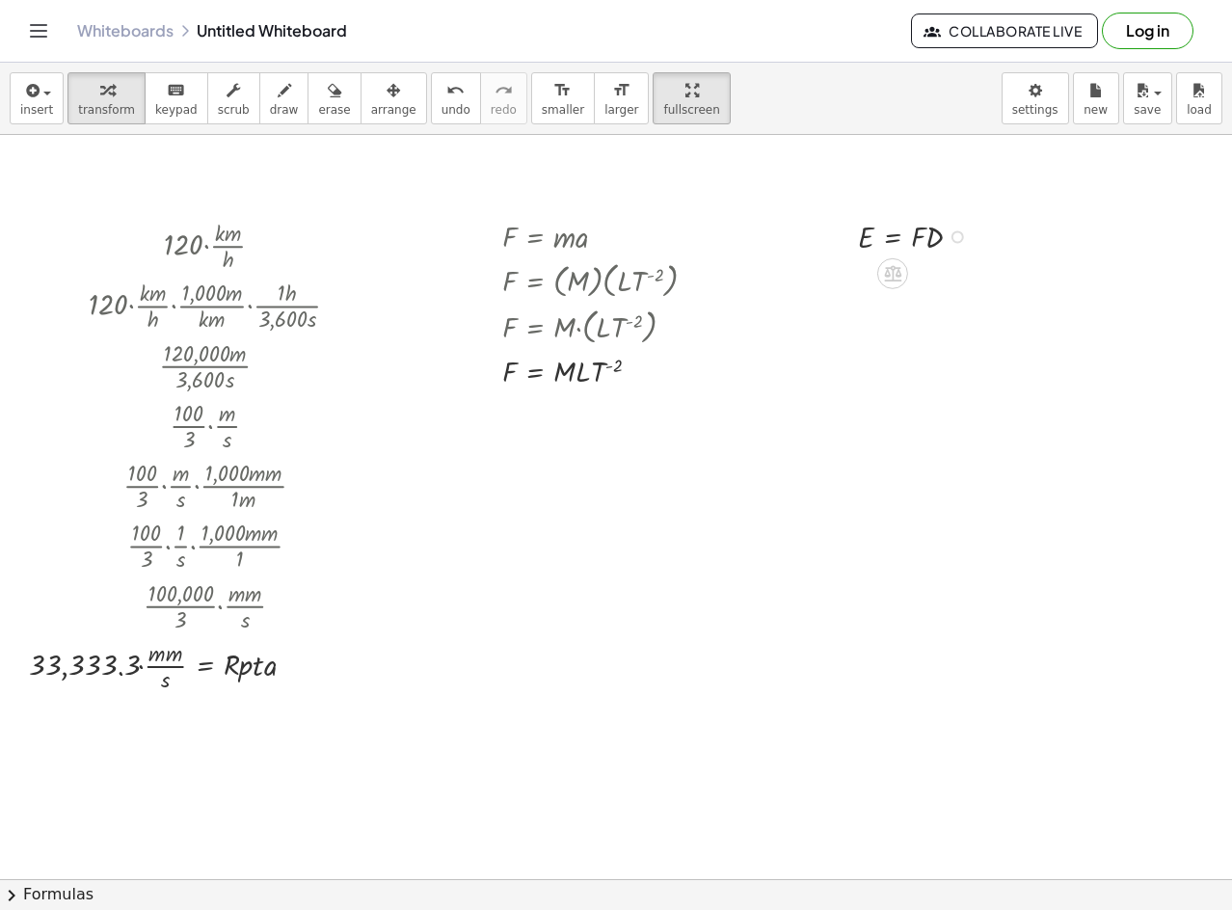
click at [961, 240] on div "Fix a mistake Transform line Copy line as LaTeX Copy derivation as LaTeX Expand…" at bounding box center [958, 236] width 13 height 13
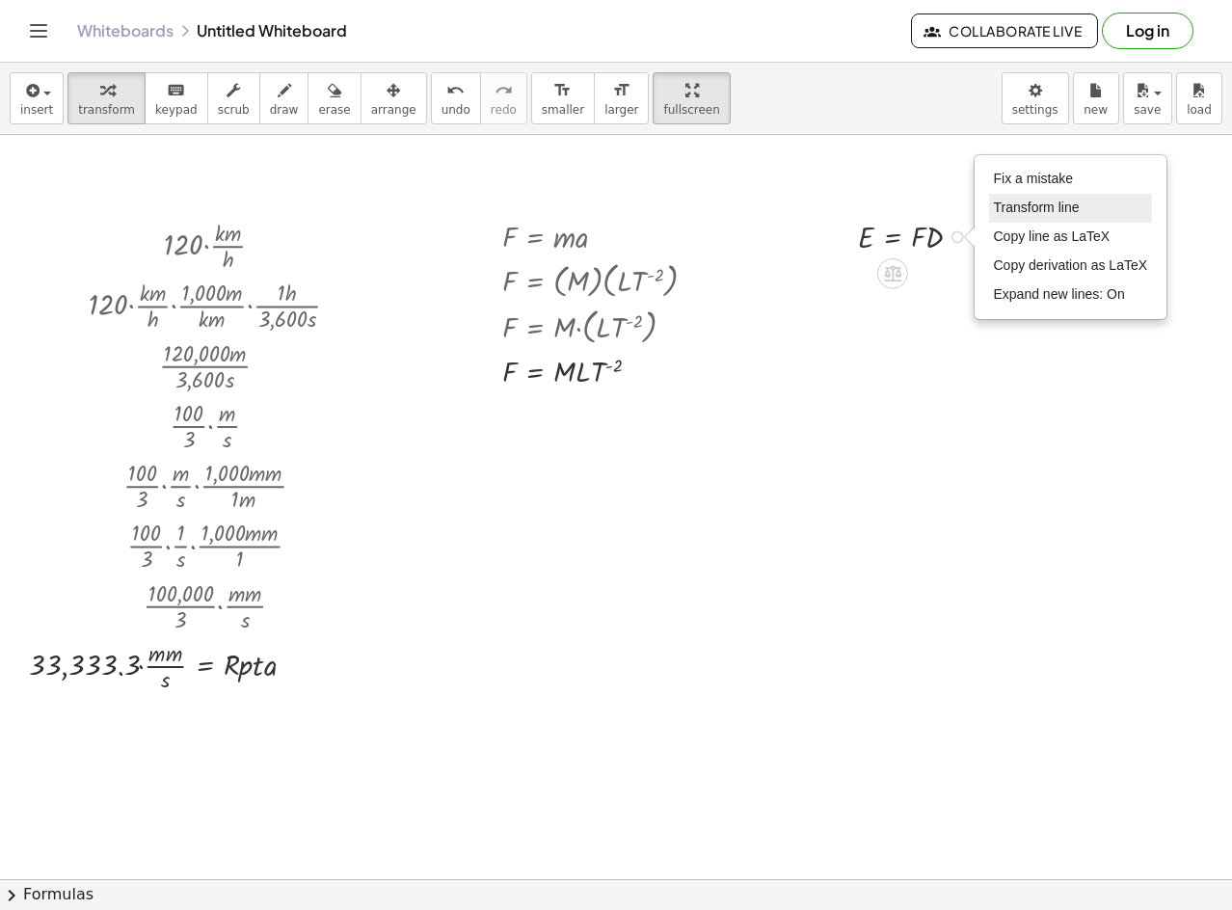
click at [1062, 199] on li "Transform line" at bounding box center [1071, 208] width 164 height 29
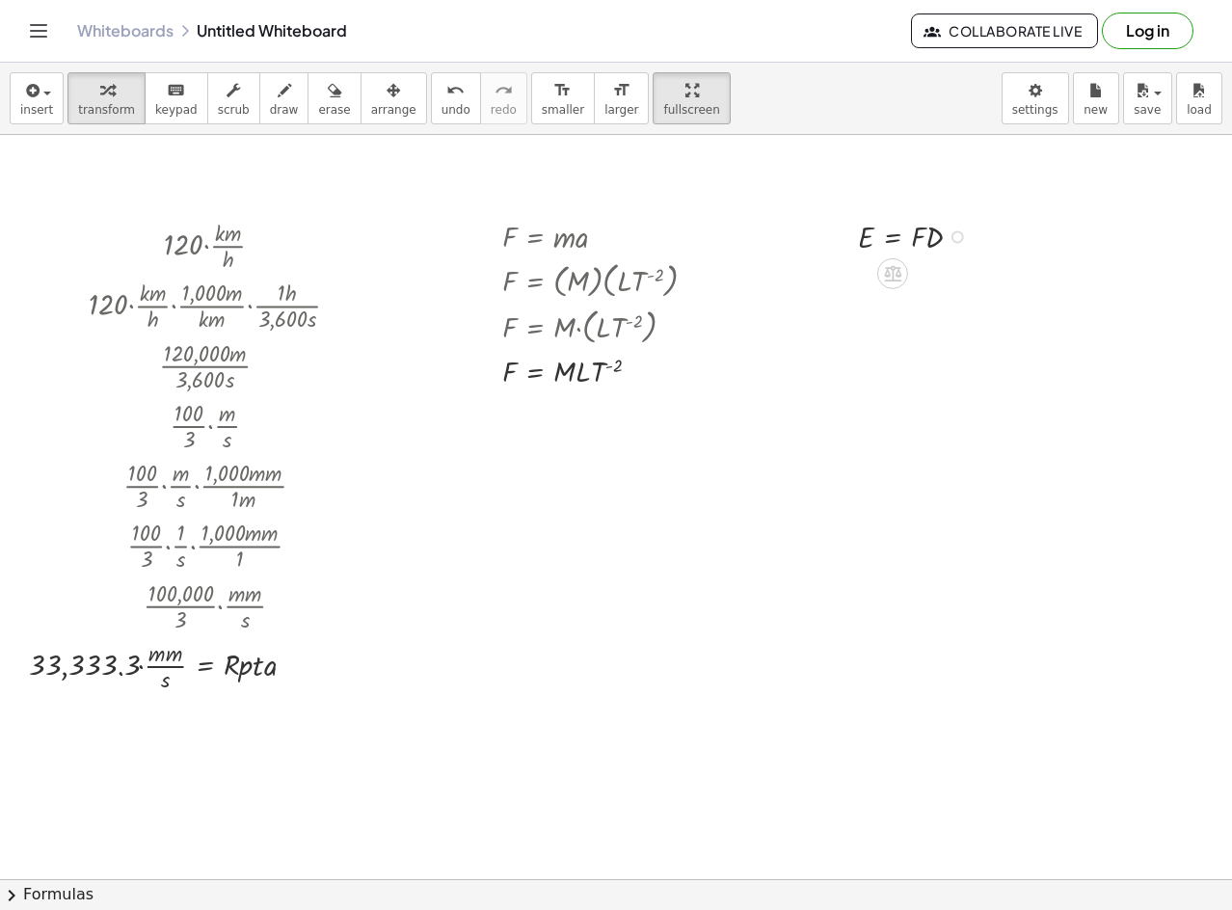
click at [950, 236] on div at bounding box center [918, 235] width 139 height 42
click at [963, 230] on div at bounding box center [918, 235] width 139 height 42
click at [958, 236] on div at bounding box center [958, 236] width 13 height 13
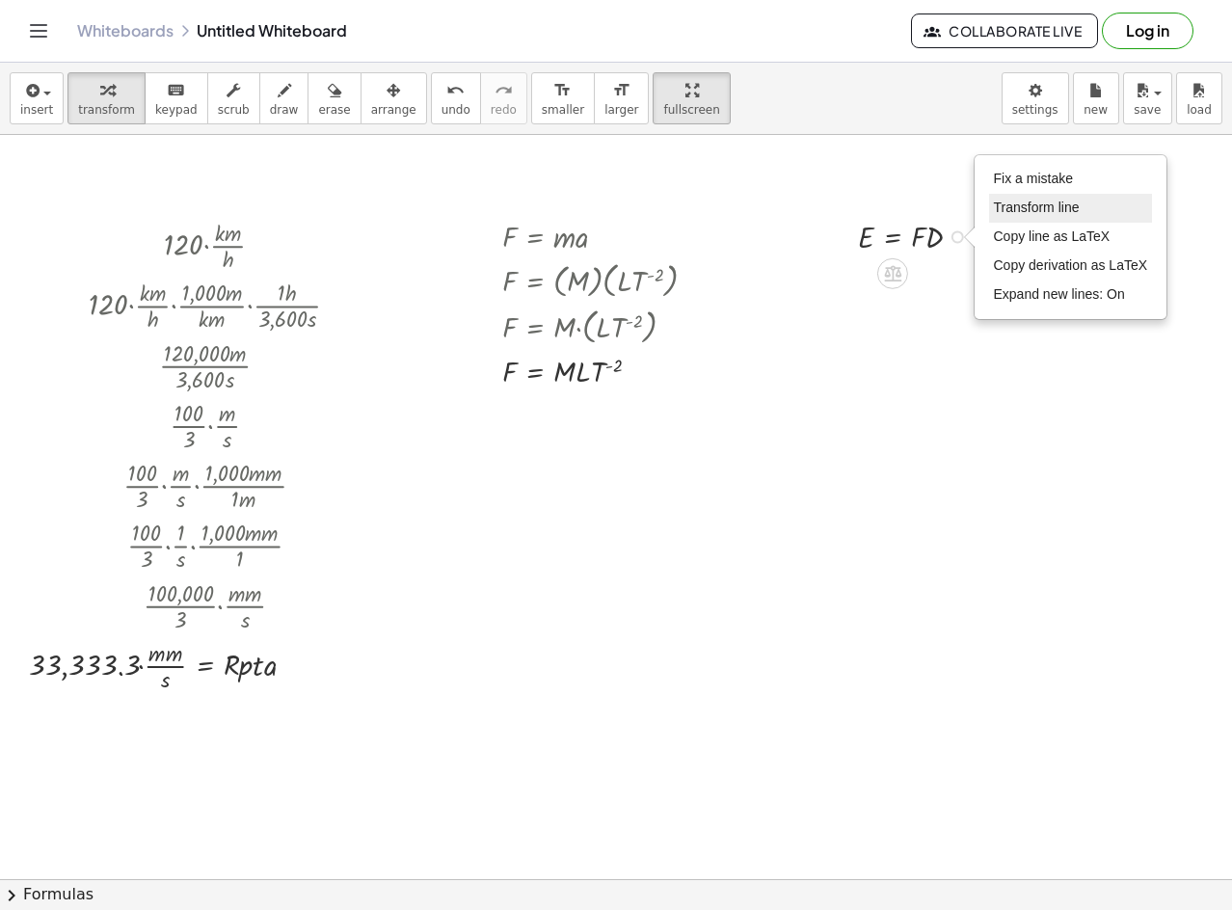
click at [1045, 196] on li "Transform line" at bounding box center [1071, 208] width 164 height 29
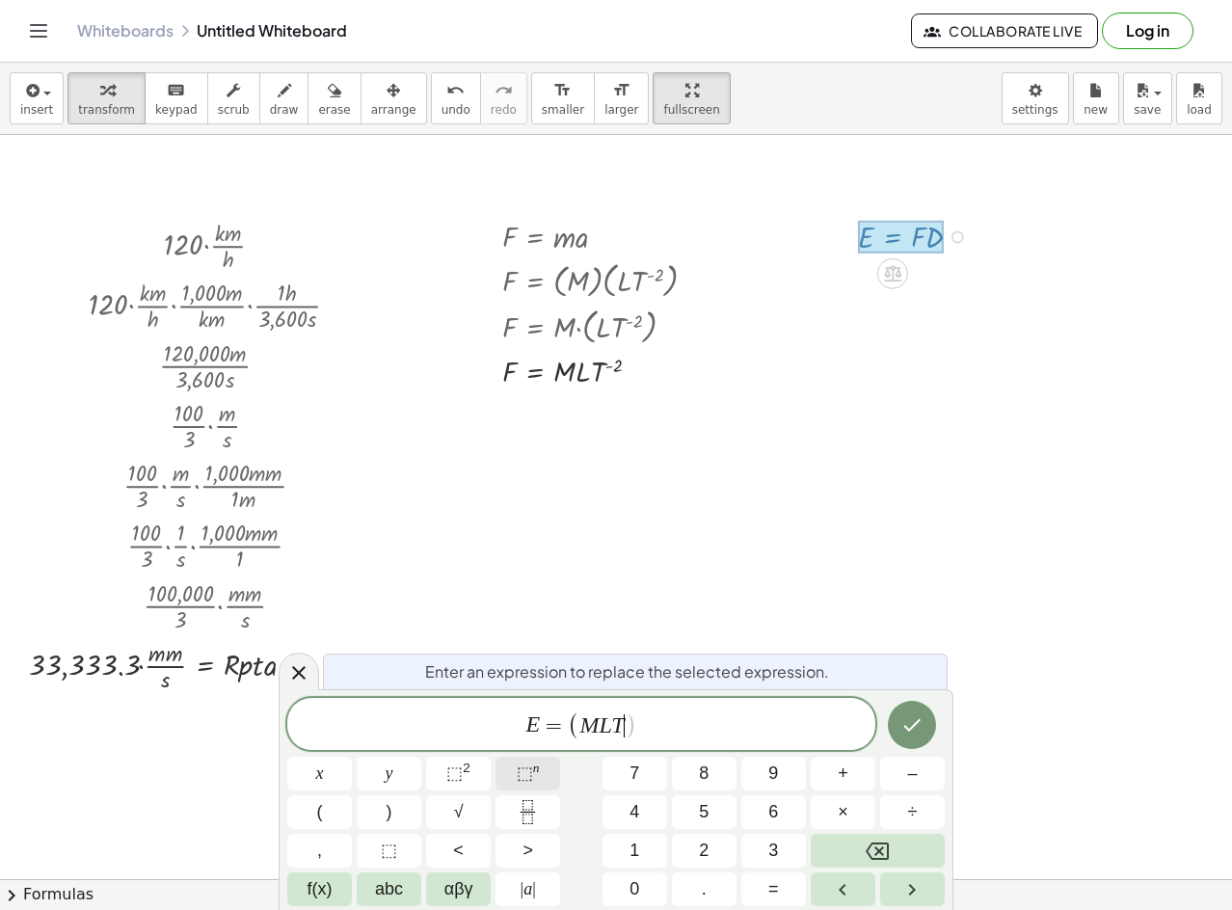
click at [519, 770] on span "⬚" at bounding box center [525, 773] width 16 height 19
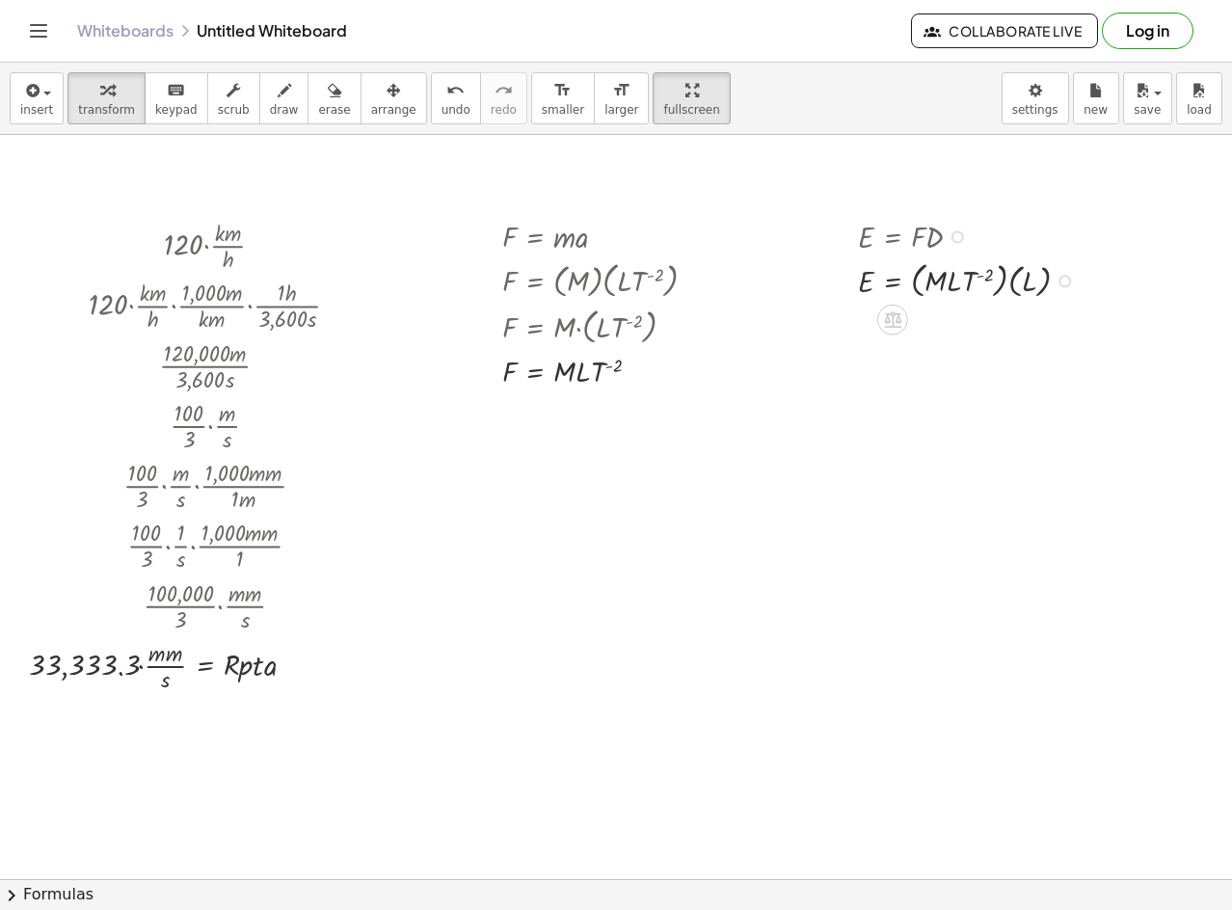
click at [1035, 284] on div at bounding box center [972, 280] width 246 height 46
click at [893, 282] on div "E = · ( · M · L · T ( - 2 ) ) · ( L ) Fix a mistake Transform line Copy line as…" at bounding box center [893, 282] width 0 height 0
click at [1035, 284] on div "Transform line Copy line as LaTeX Copy derivation as LaTeX Expand new lines: On" at bounding box center [1034, 281] width 13 height 13
click at [1005, 284] on div at bounding box center [958, 280] width 218 height 46
click at [1005, 284] on div "Transform line Copy line as LaTeX Copy derivation as LaTeX Expand new lines: On" at bounding box center [1010, 281] width 13 height 13
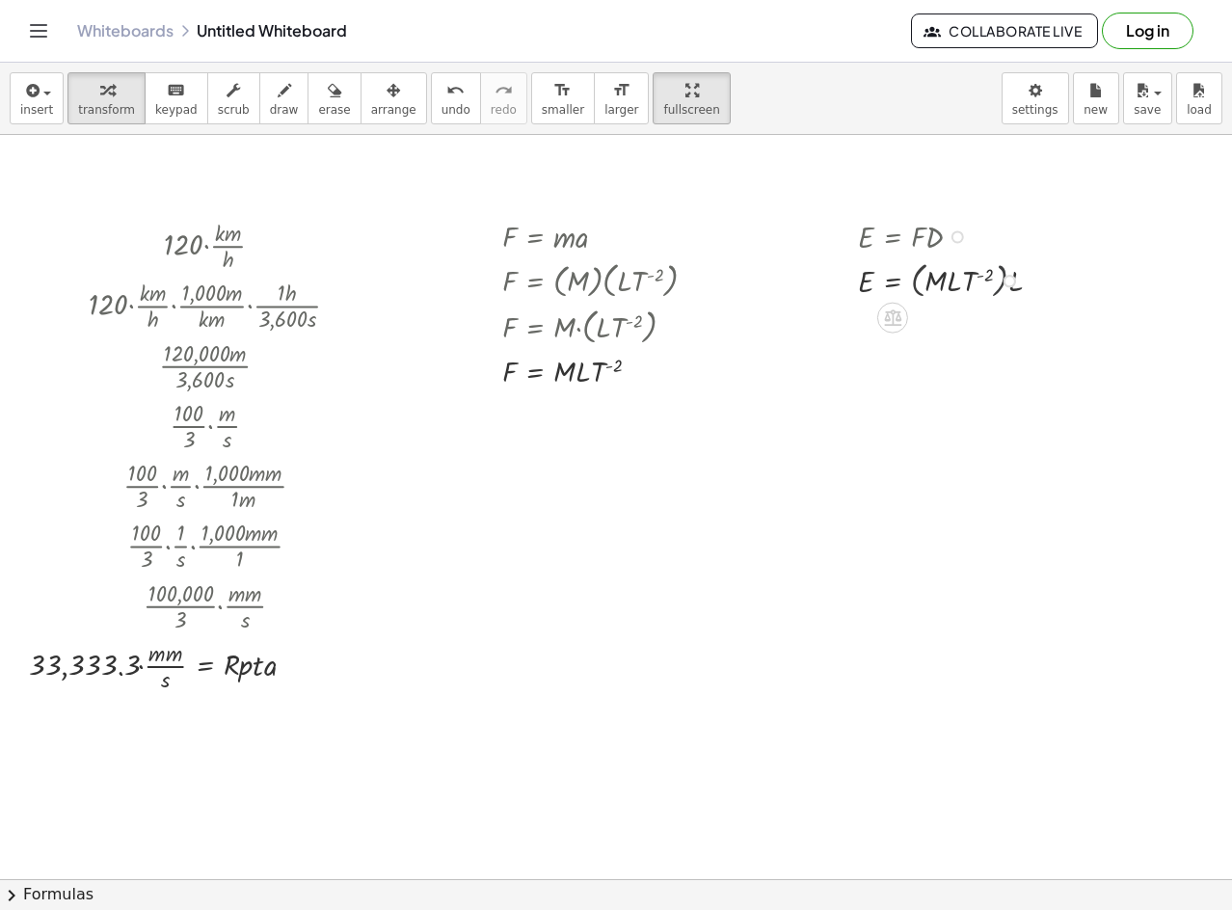
click at [1005, 284] on div "Transform line Copy line as LaTeX Copy derivation as LaTeX Expand new lines: On" at bounding box center [1010, 281] width 13 height 13
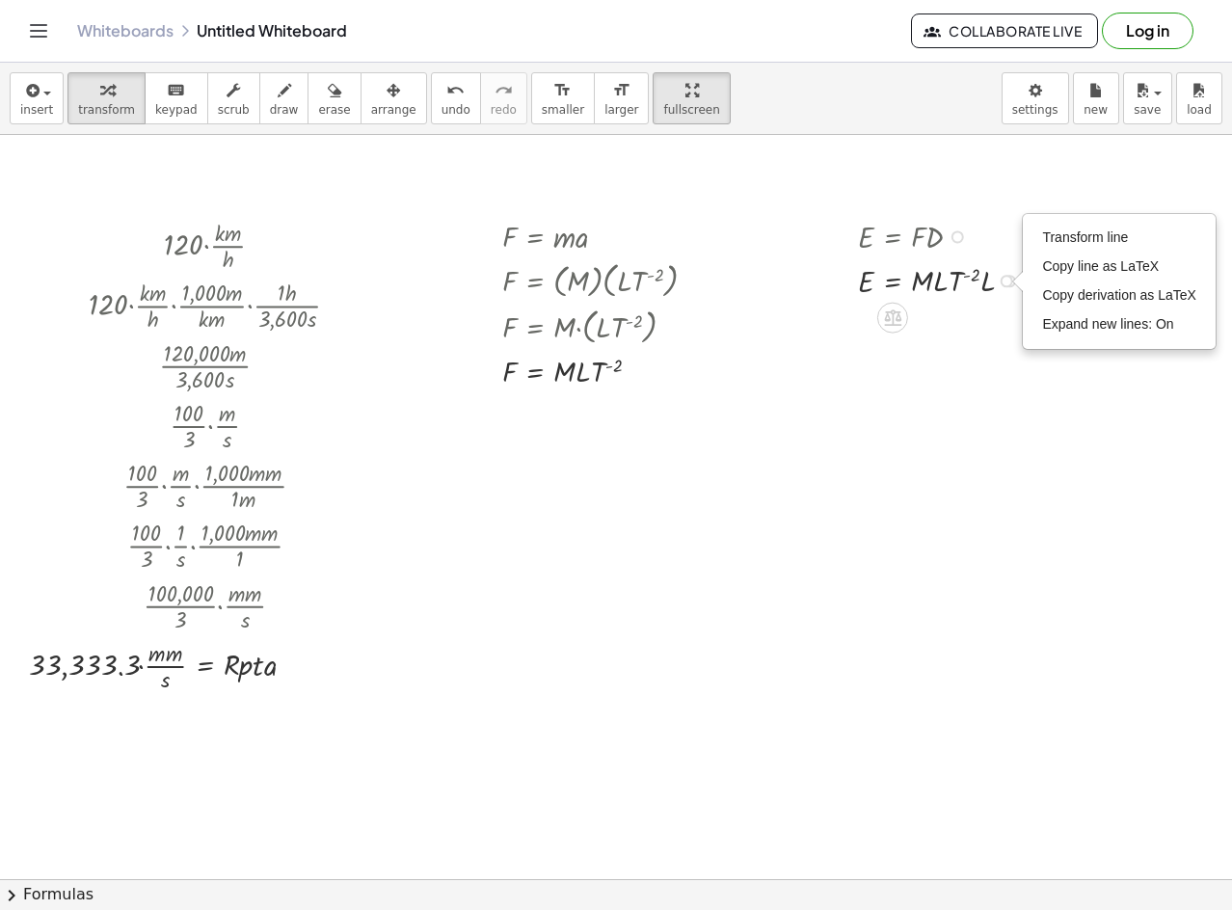
click at [988, 290] on div at bounding box center [944, 279] width 191 height 42
click at [940, 284] on div at bounding box center [944, 279] width 191 height 42
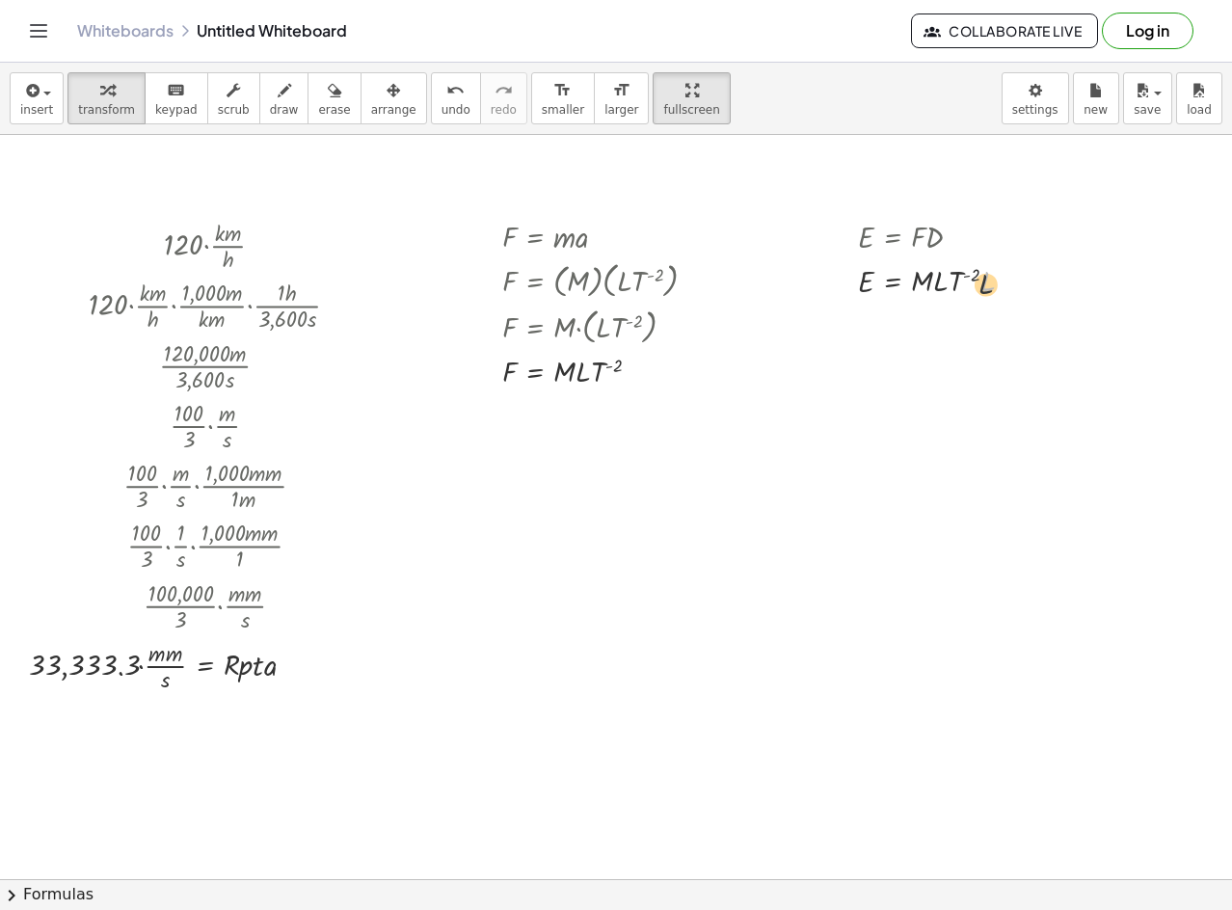
drag, startPoint x: 994, startPoint y: 287, endPoint x: 988, endPoint y: 297, distance: 11.8
click at [988, 297] on div at bounding box center [944, 279] width 191 height 42
drag, startPoint x: 990, startPoint y: 294, endPoint x: 943, endPoint y: 287, distance: 47.7
click at [958, 237] on div at bounding box center [958, 236] width 13 height 13
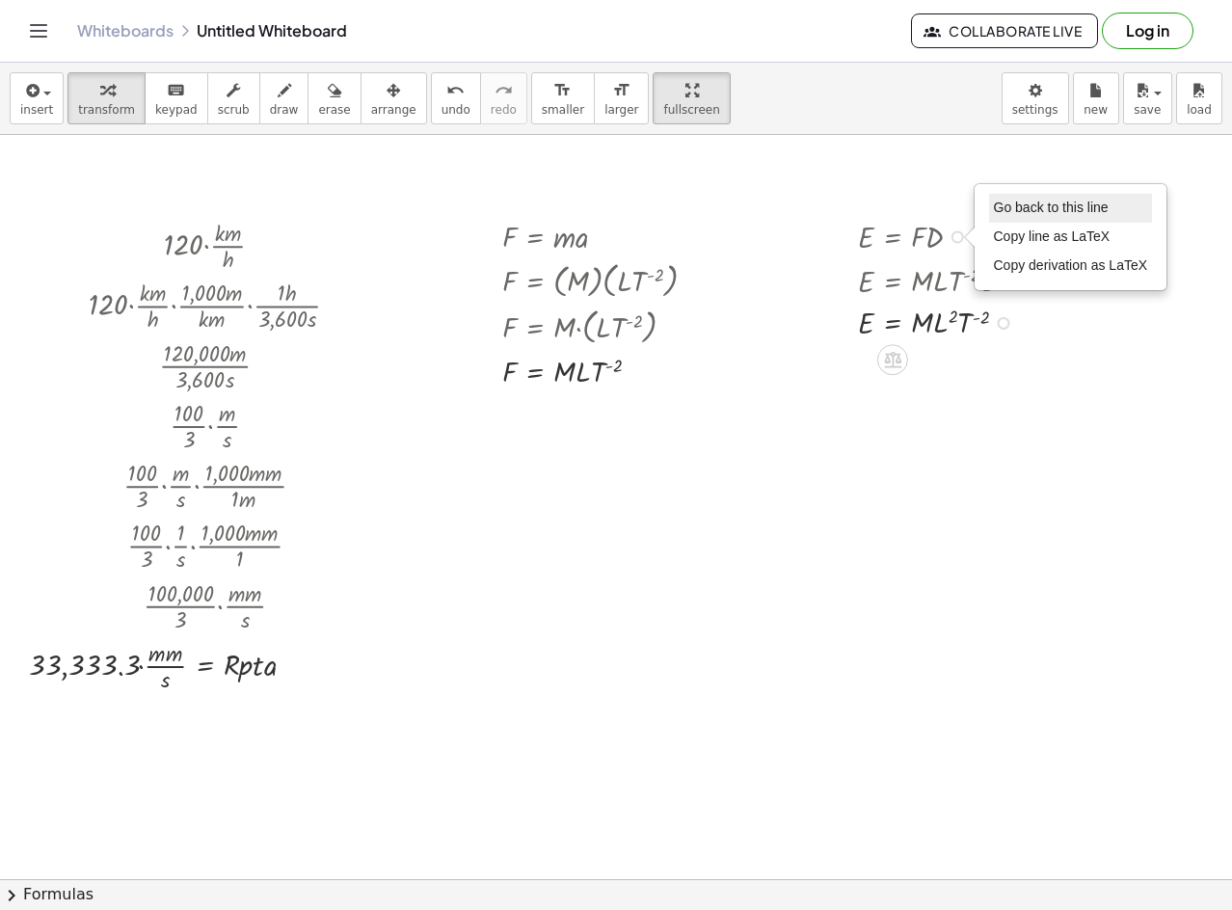
click at [1048, 213] on span "Go back to this line" at bounding box center [1051, 207] width 115 height 15
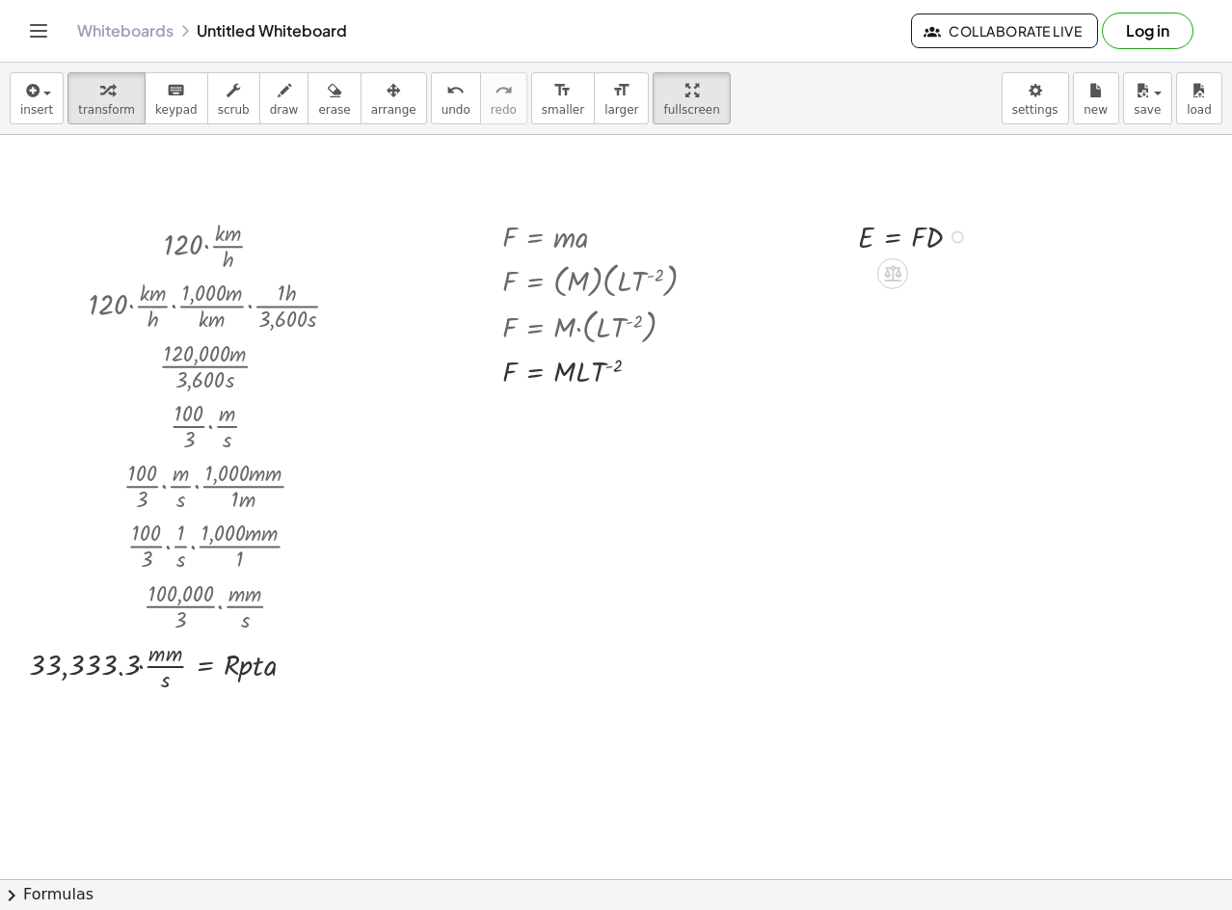
click at [893, 237] on div "E = · F · D Go back to this line Copy line as LaTeX Copy derivation as LaTeX" at bounding box center [893, 237] width 0 height 0
click at [961, 233] on div "Go back to this line Copy line as LaTeX Copy derivation as LaTeX" at bounding box center [958, 236] width 13 height 13
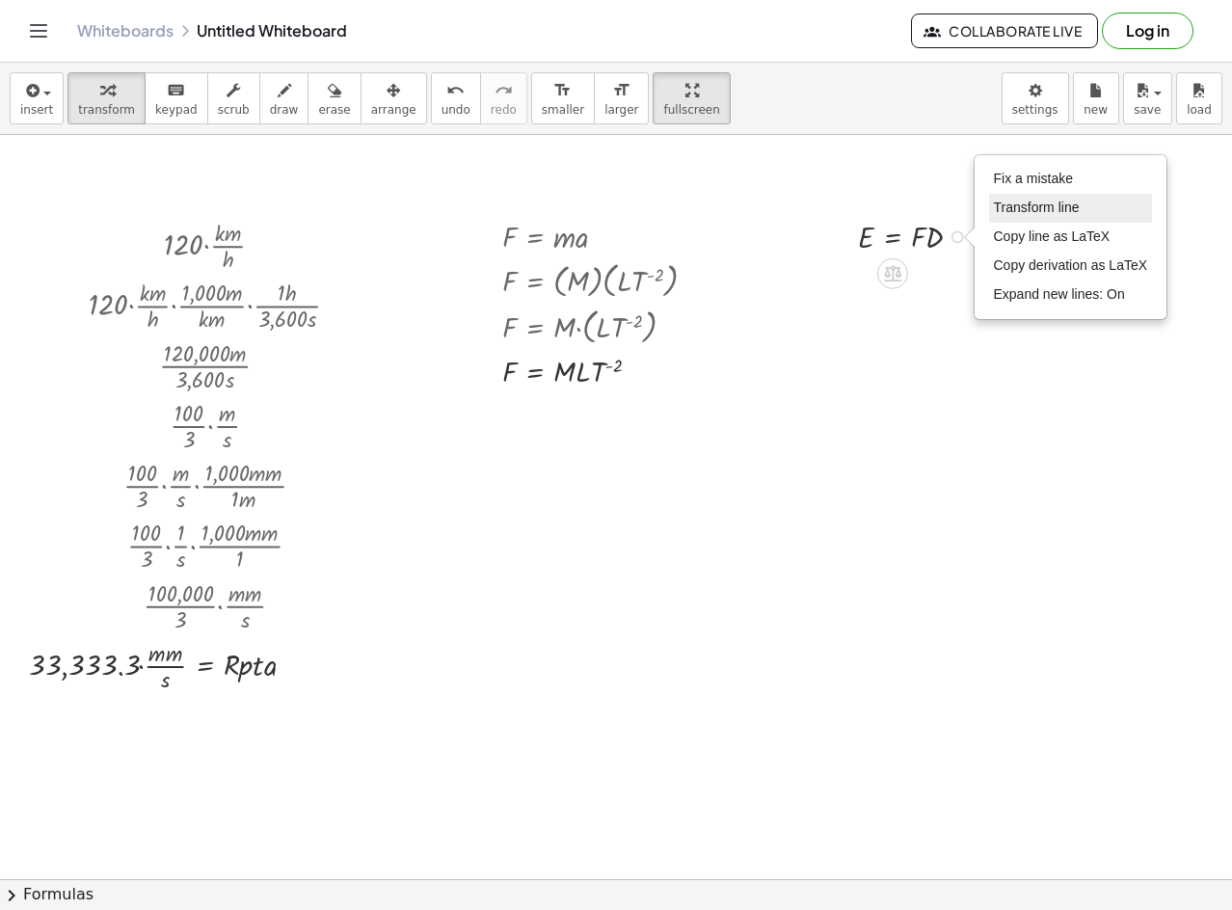
drag, startPoint x: 1058, startPoint y: 197, endPoint x: 1048, endPoint y: 200, distance: 10.1
click at [1052, 200] on li "Transform line" at bounding box center [1071, 208] width 164 height 29
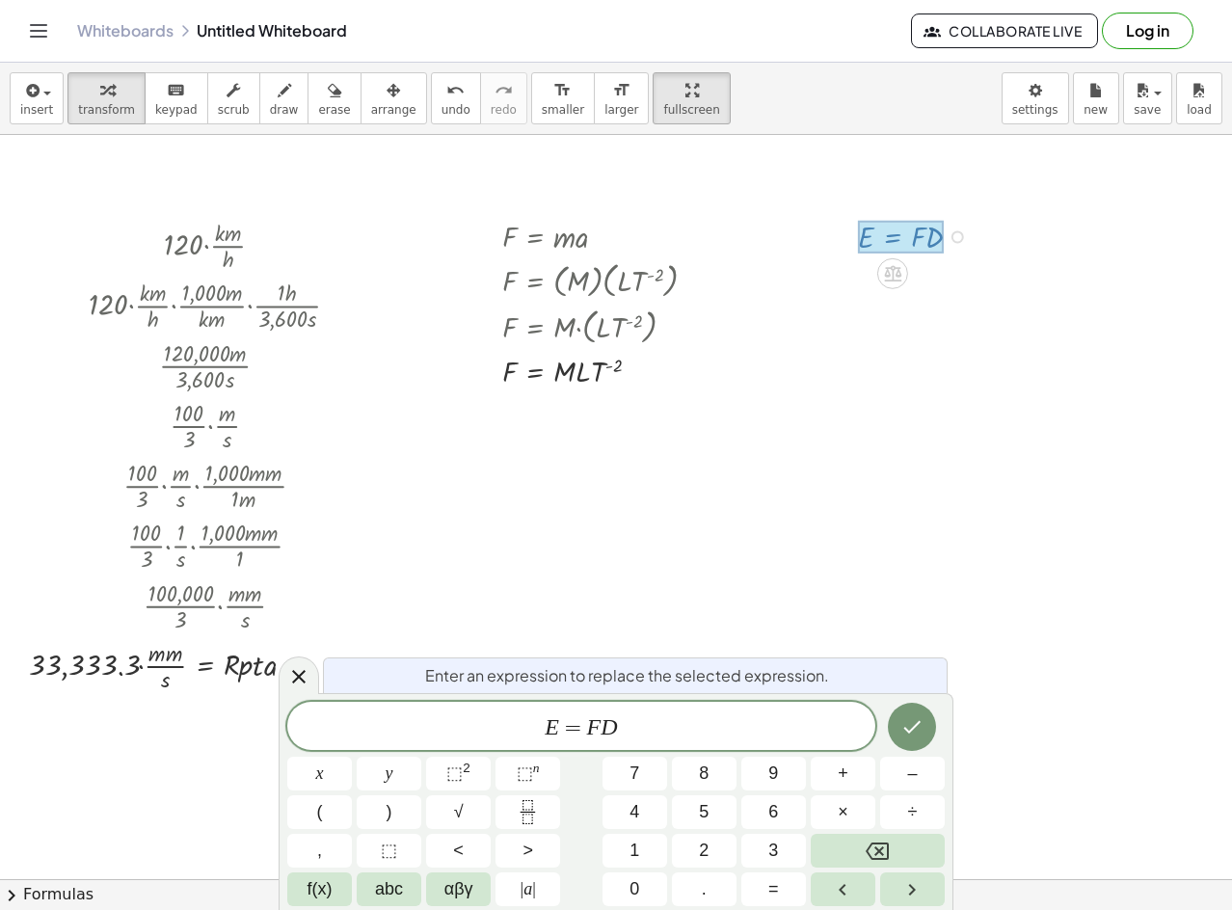
click at [640, 695] on div "Enter an expression to replace the selected expression. E = F D x y ⬚ 2 ⬚ n 7 8…" at bounding box center [616, 801] width 675 height 217
click at [663, 719] on span "E = F D" at bounding box center [581, 728] width 588 height 27
click at [519, 791] on div "E = ( M L T ​ ) x y ⬚ 2 ⬚ n 7 8 9 + – ( ) √ 4 5 6 × ÷ , ⬚ < > 1 2 3 f(x) abc αβ…" at bounding box center [616, 802] width 658 height 208
click at [519, 780] on span "⬚" at bounding box center [525, 773] width 16 height 19
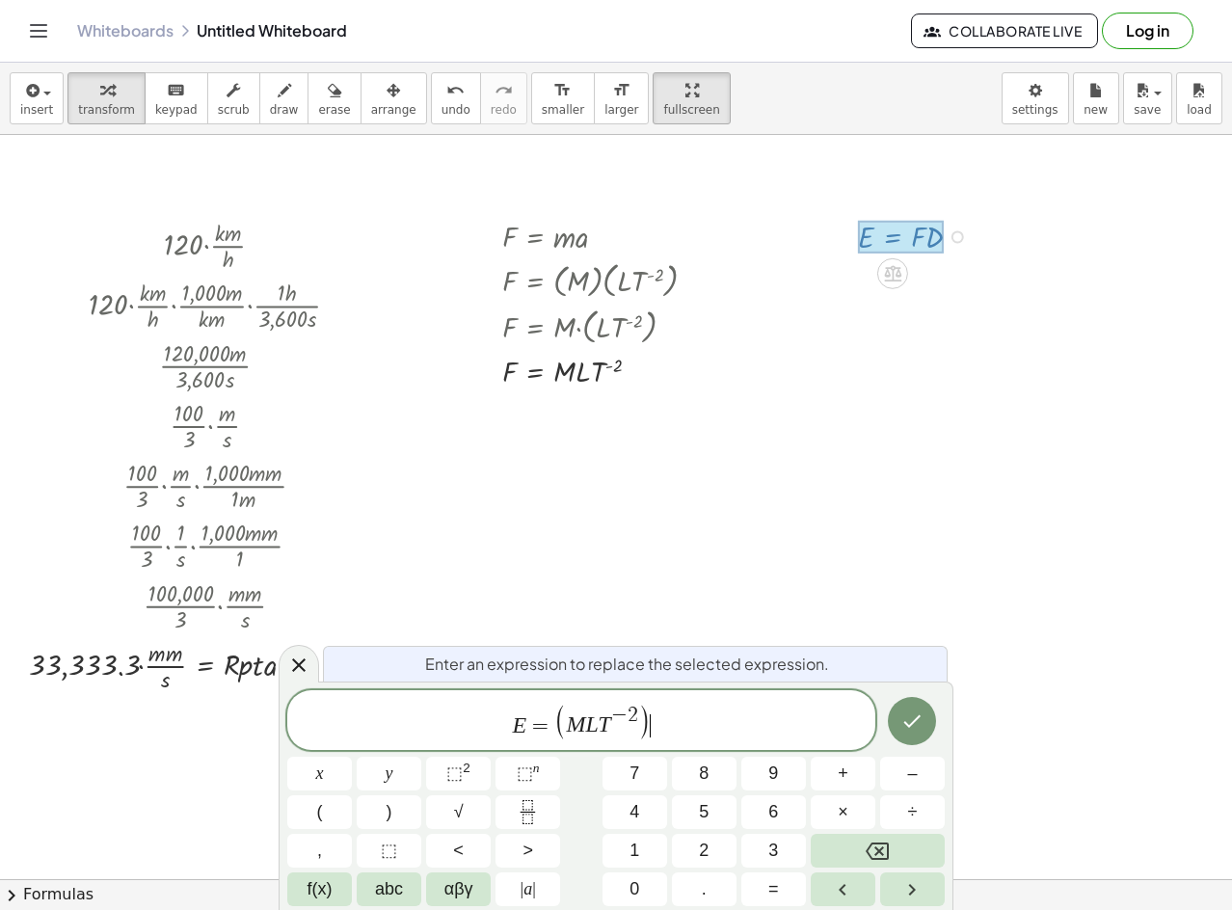
click at [717, 744] on div "E = ( M L T − 2 ) ​" at bounding box center [581, 720] width 588 height 60
click at [352, 757] on div at bounding box center [319, 774] width 65 height 34
click at [924, 719] on icon "Done" at bounding box center [912, 721] width 23 height 23
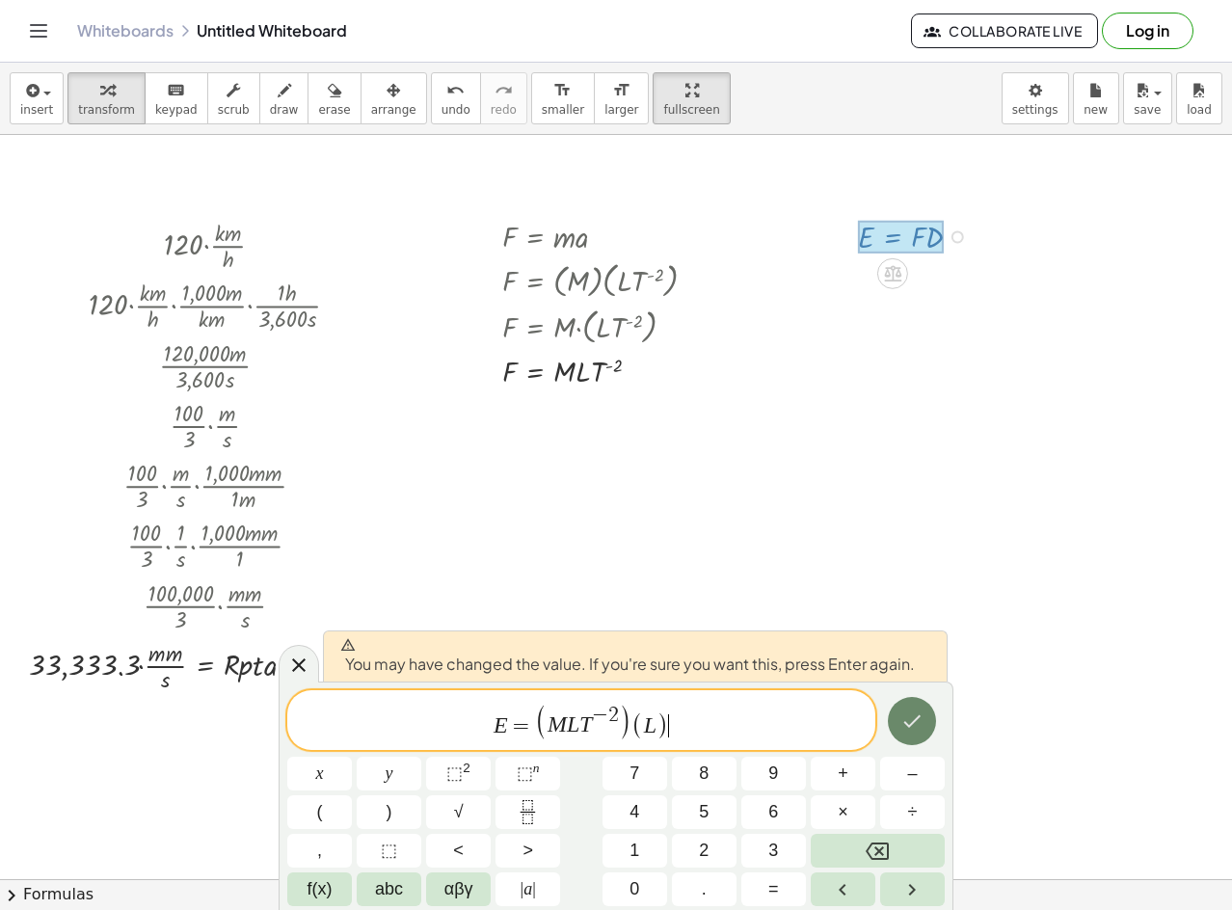
click at [903, 726] on icon "Done" at bounding box center [912, 721] width 23 height 23
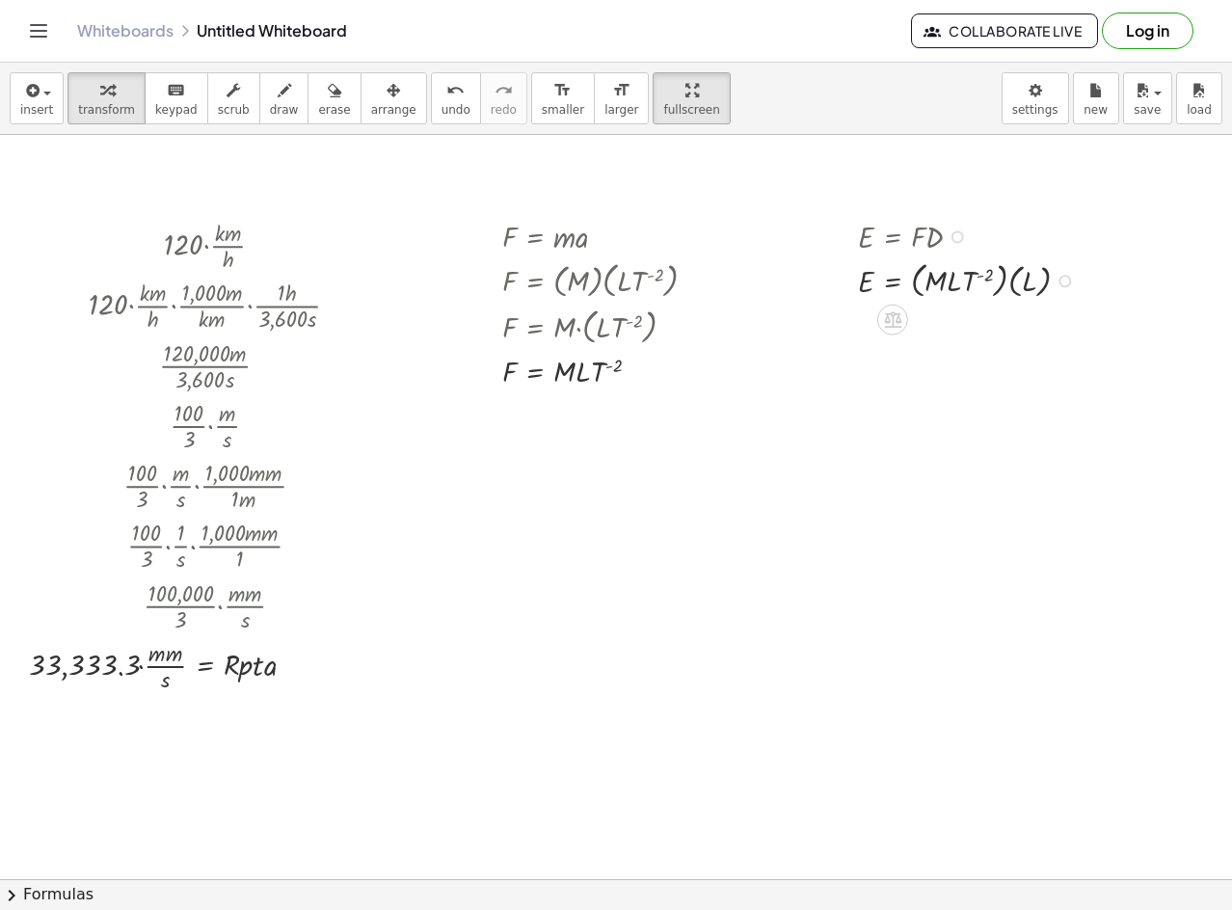
click at [1069, 287] on div at bounding box center [972, 280] width 246 height 46
click at [1069, 284] on div at bounding box center [1065, 281] width 13 height 13
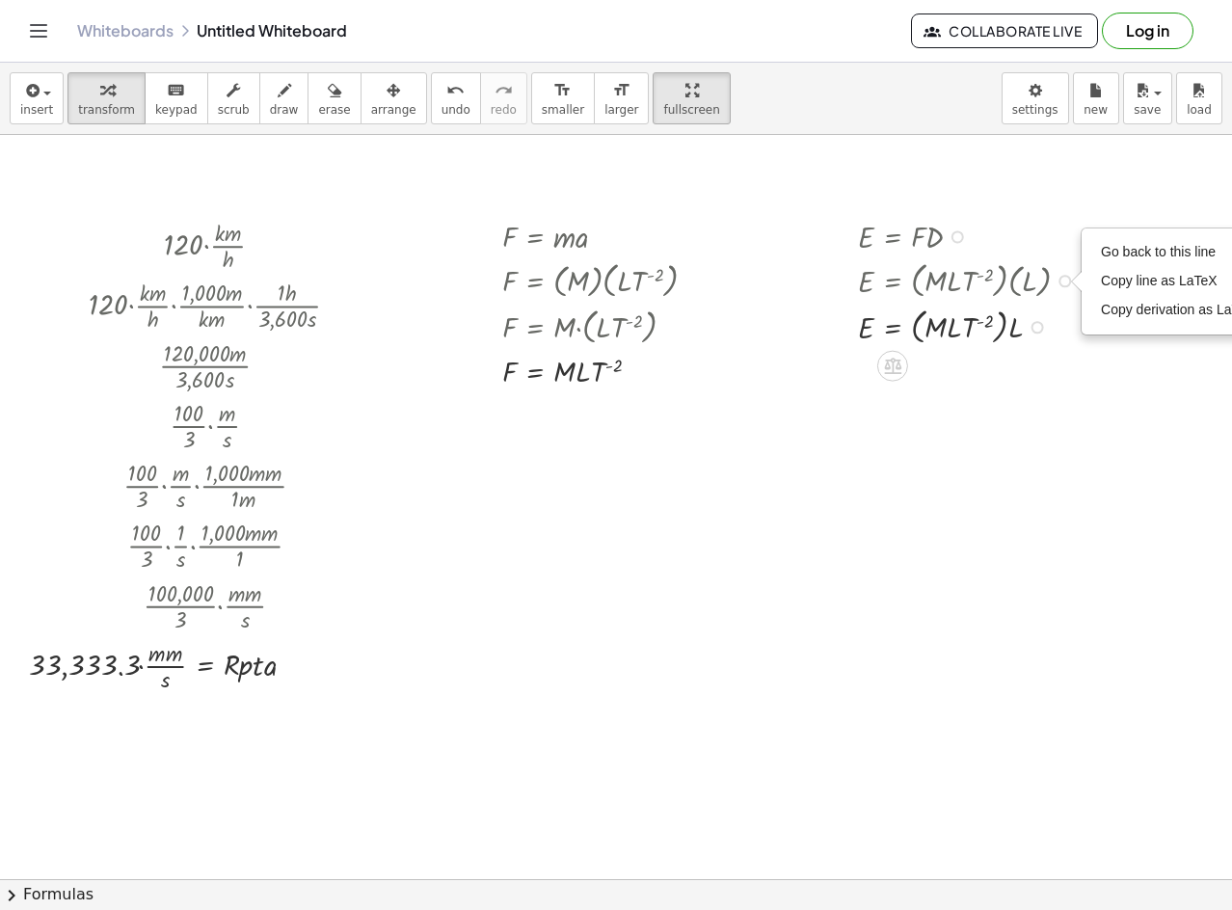
click at [1042, 332] on div "Fix a mistake Transform line Copy line as LaTeX Copy derivation as LaTeX Expand…" at bounding box center [1038, 327] width 13 height 13
click at [1112, 281] on span "Transform line" at bounding box center [1116, 283] width 86 height 15
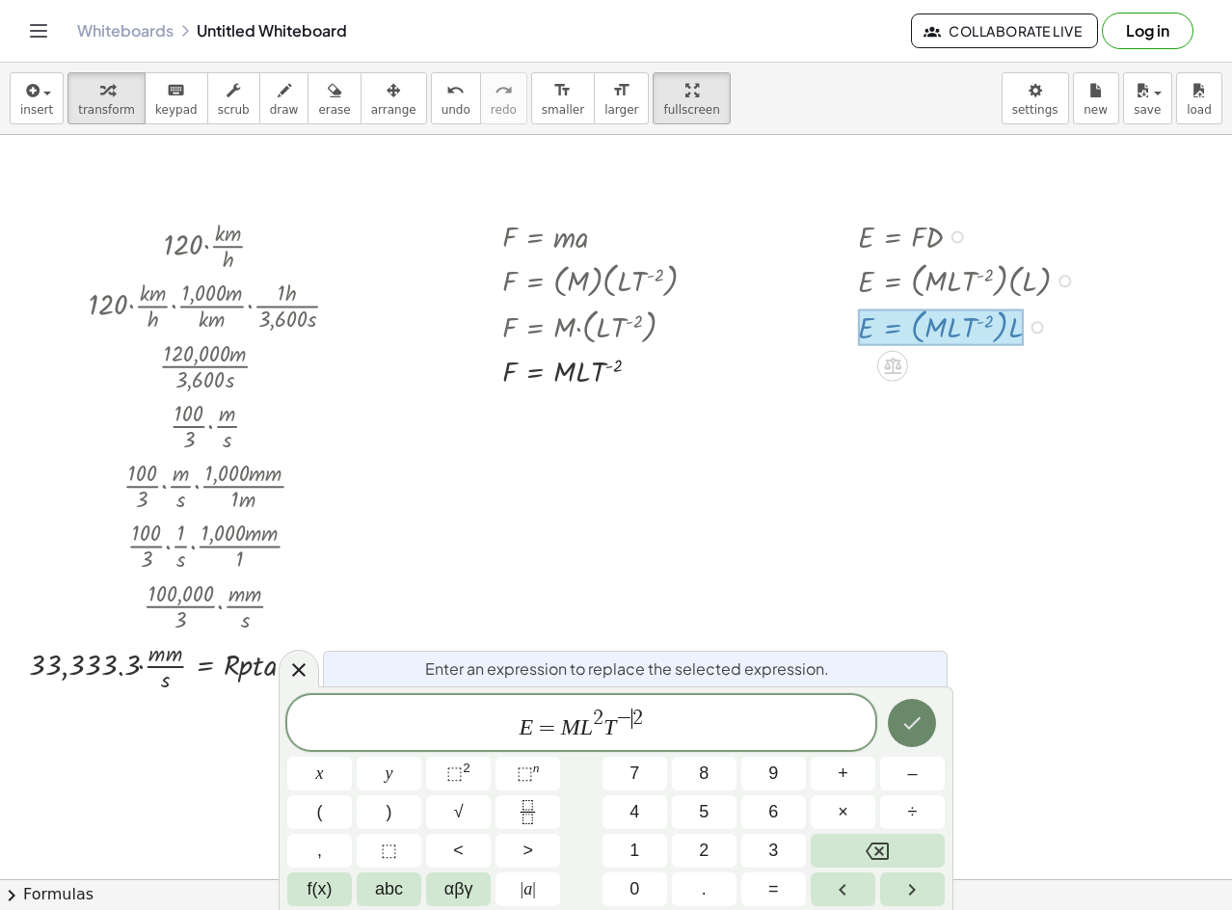
click at [924, 723] on icon "Done" at bounding box center [912, 723] width 23 height 23
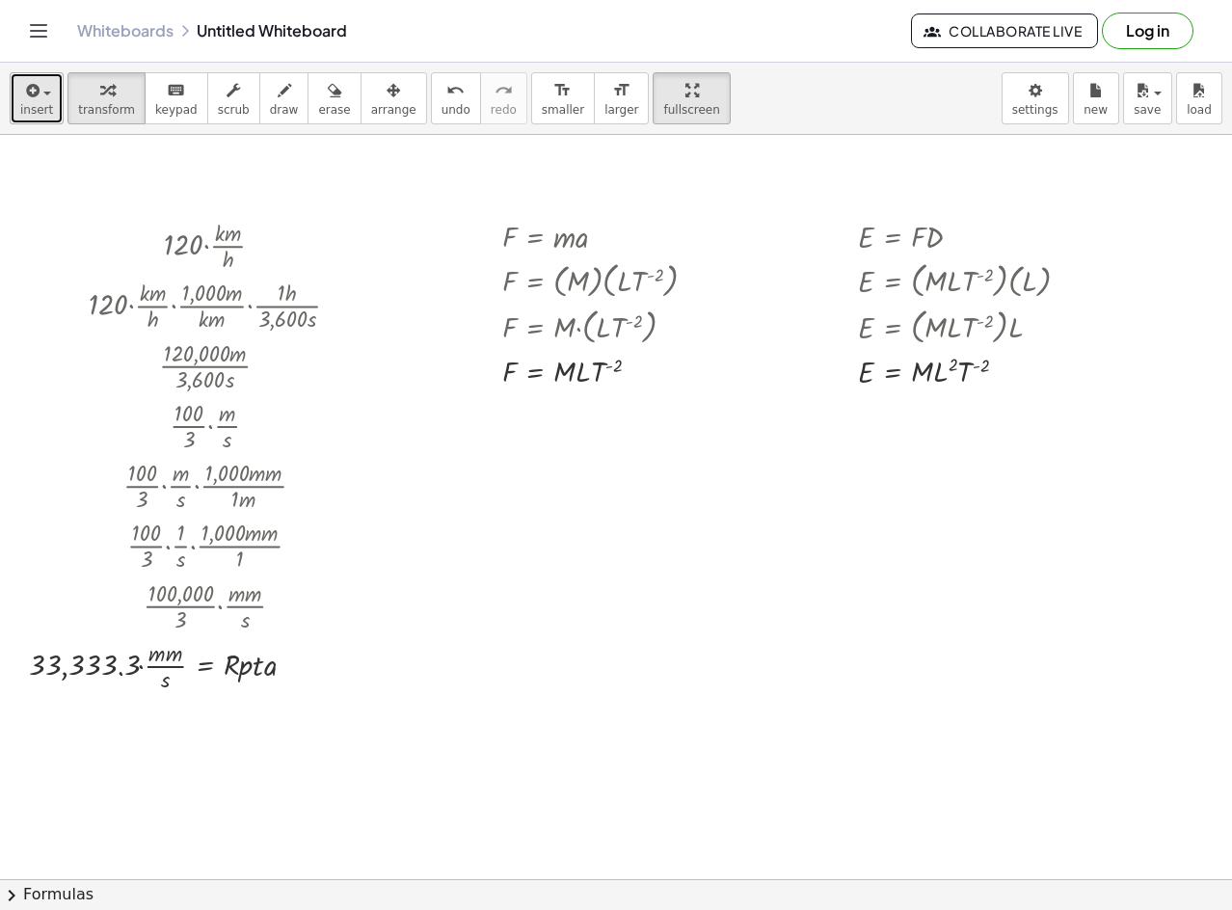
click at [40, 112] on span "insert" at bounding box center [36, 110] width 33 height 14
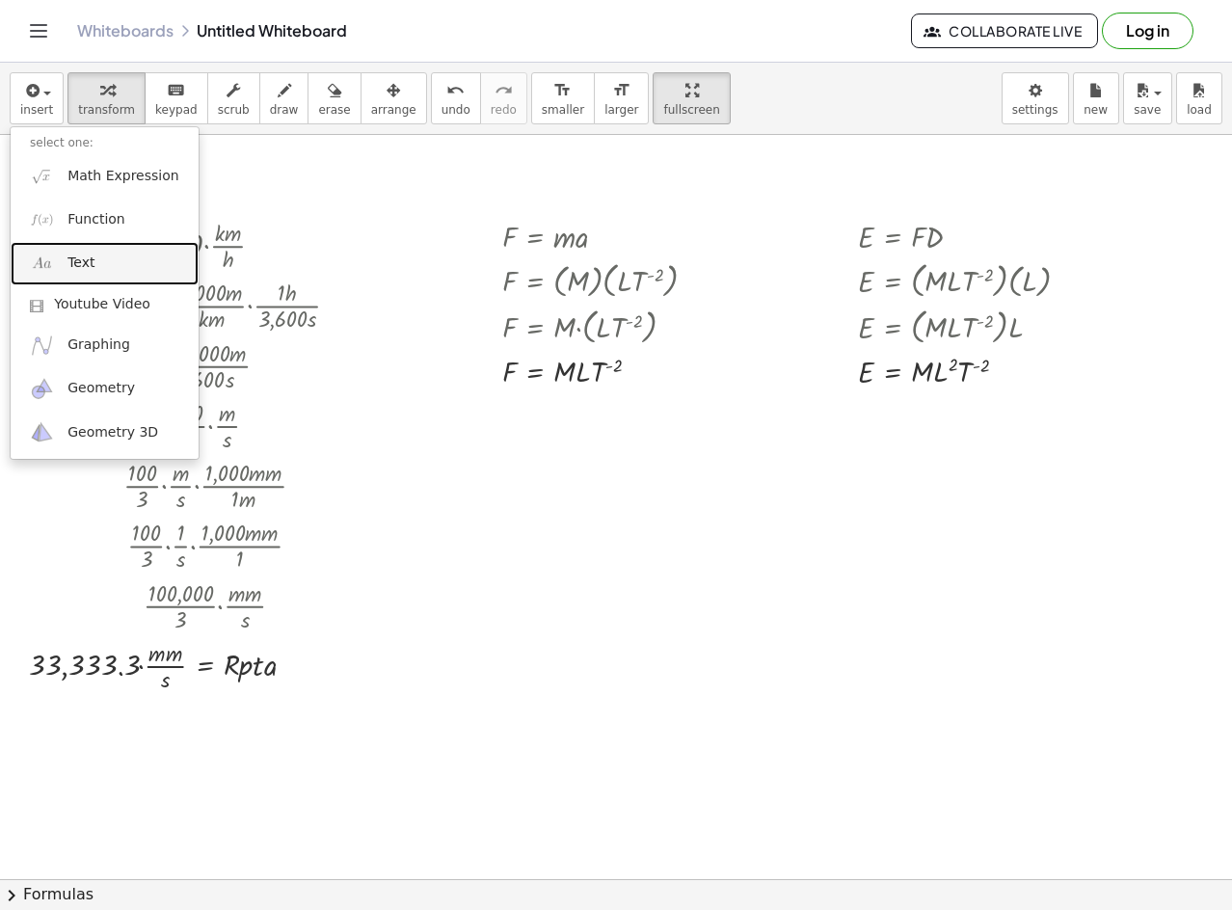
drag, startPoint x: 96, startPoint y: 243, endPoint x: 360, endPoint y: 244, distance: 263.3
click at [96, 243] on link "Text" at bounding box center [105, 263] width 188 height 43
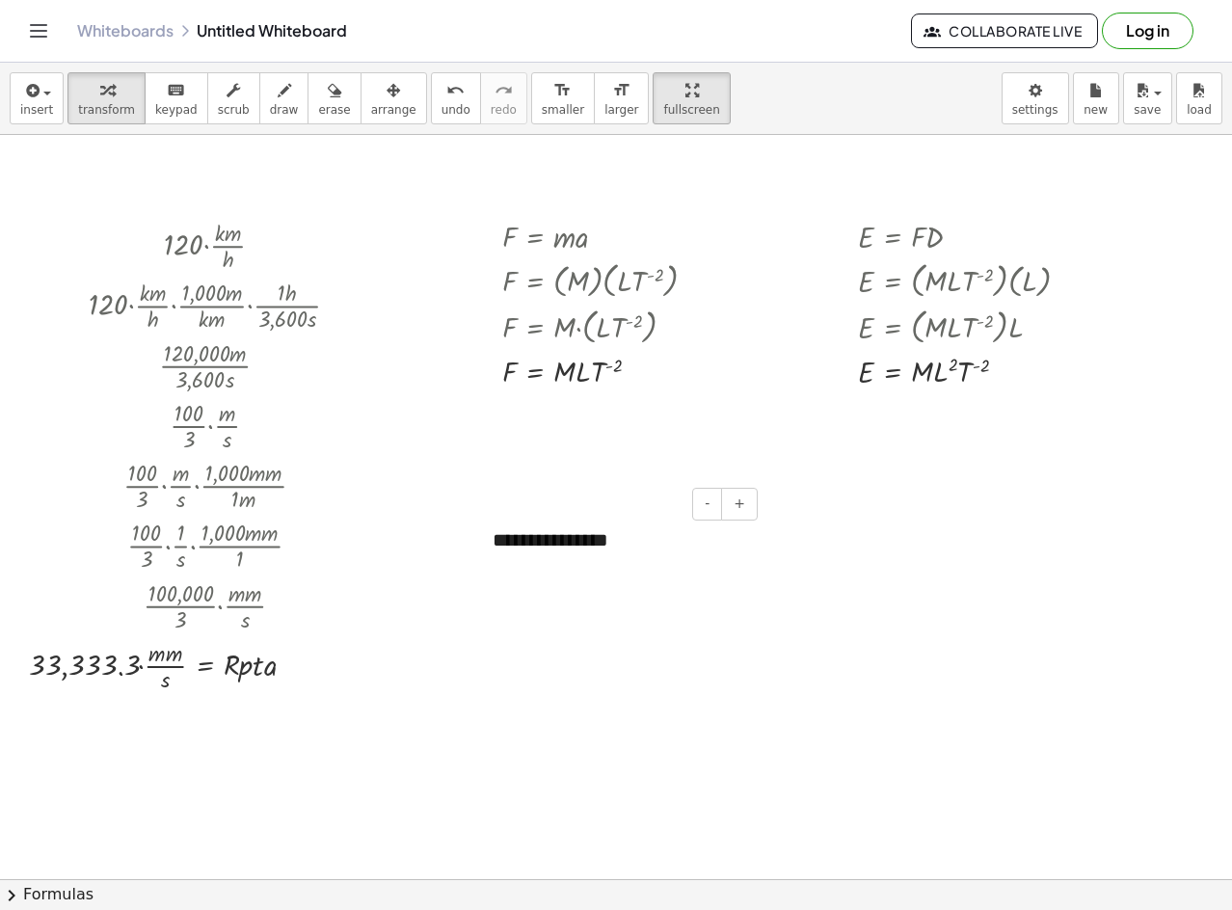
click at [613, 533] on div "**********" at bounding box center [618, 540] width 289 height 67
drag, startPoint x: 613, startPoint y: 533, endPoint x: 441, endPoint y: 571, distance: 176.7
drag, startPoint x: 559, startPoint y: 528, endPoint x: 555, endPoint y: 547, distance: 19.7
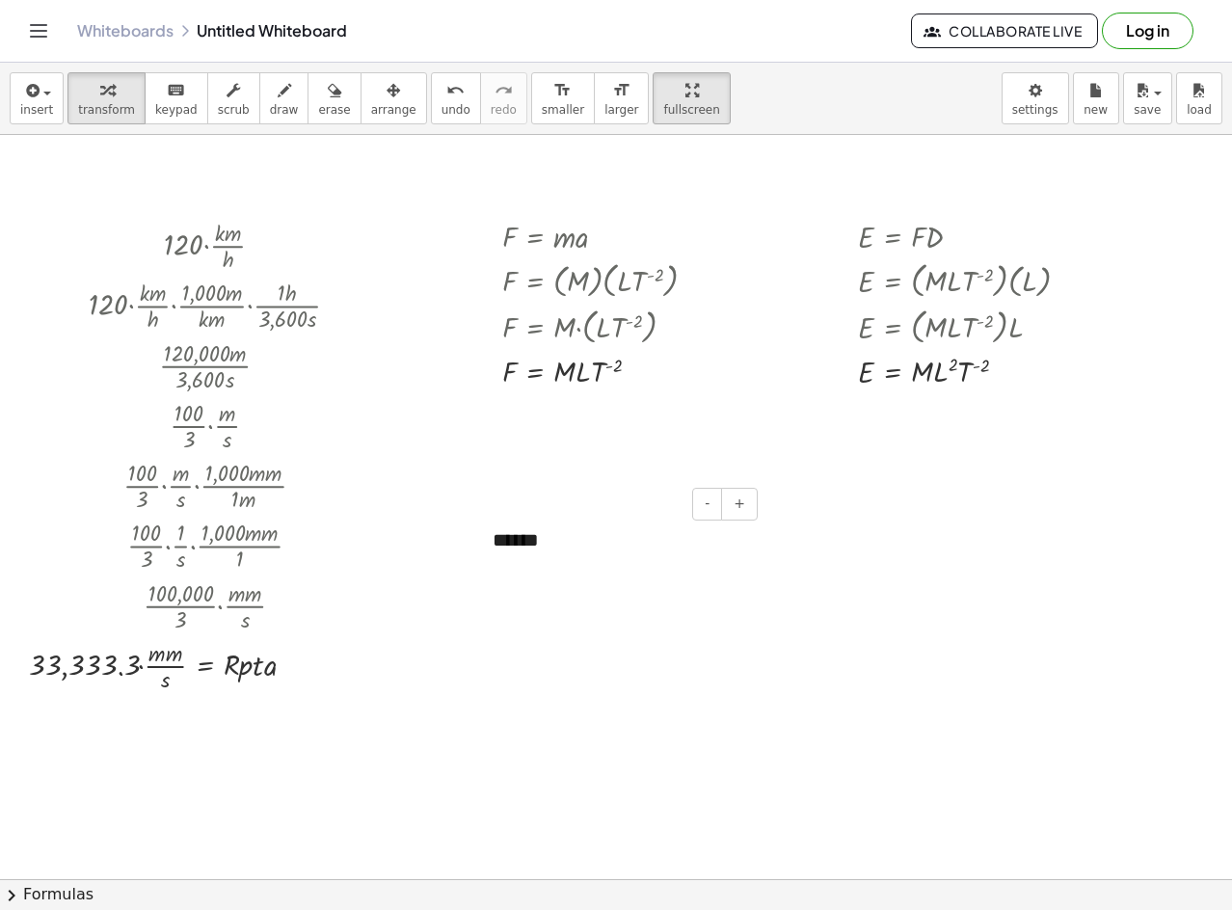
click at [555, 527] on div "******" at bounding box center [618, 540] width 289 height 67
click at [539, 537] on div "*******" at bounding box center [618, 540] width 289 height 67
drag, startPoint x: 613, startPoint y: 507, endPoint x: 660, endPoint y: 578, distance: 84.3
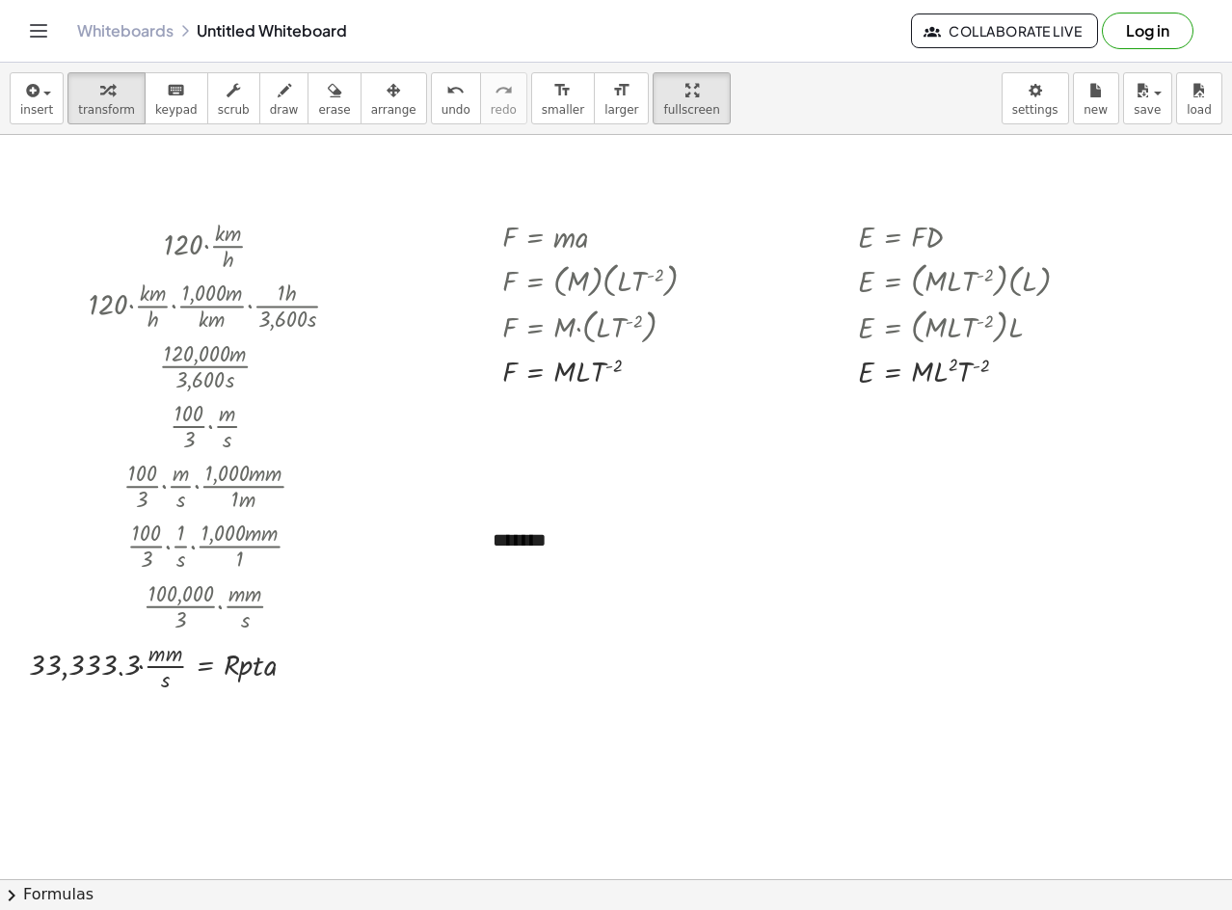
drag, startPoint x: 660, startPoint y: 578, endPoint x: 546, endPoint y: 311, distance: 289.5
drag, startPoint x: 336, startPoint y: 75, endPoint x: 481, endPoint y: 473, distance: 423.2
click at [361, 78] on button "arrange" at bounding box center [394, 98] width 67 height 52
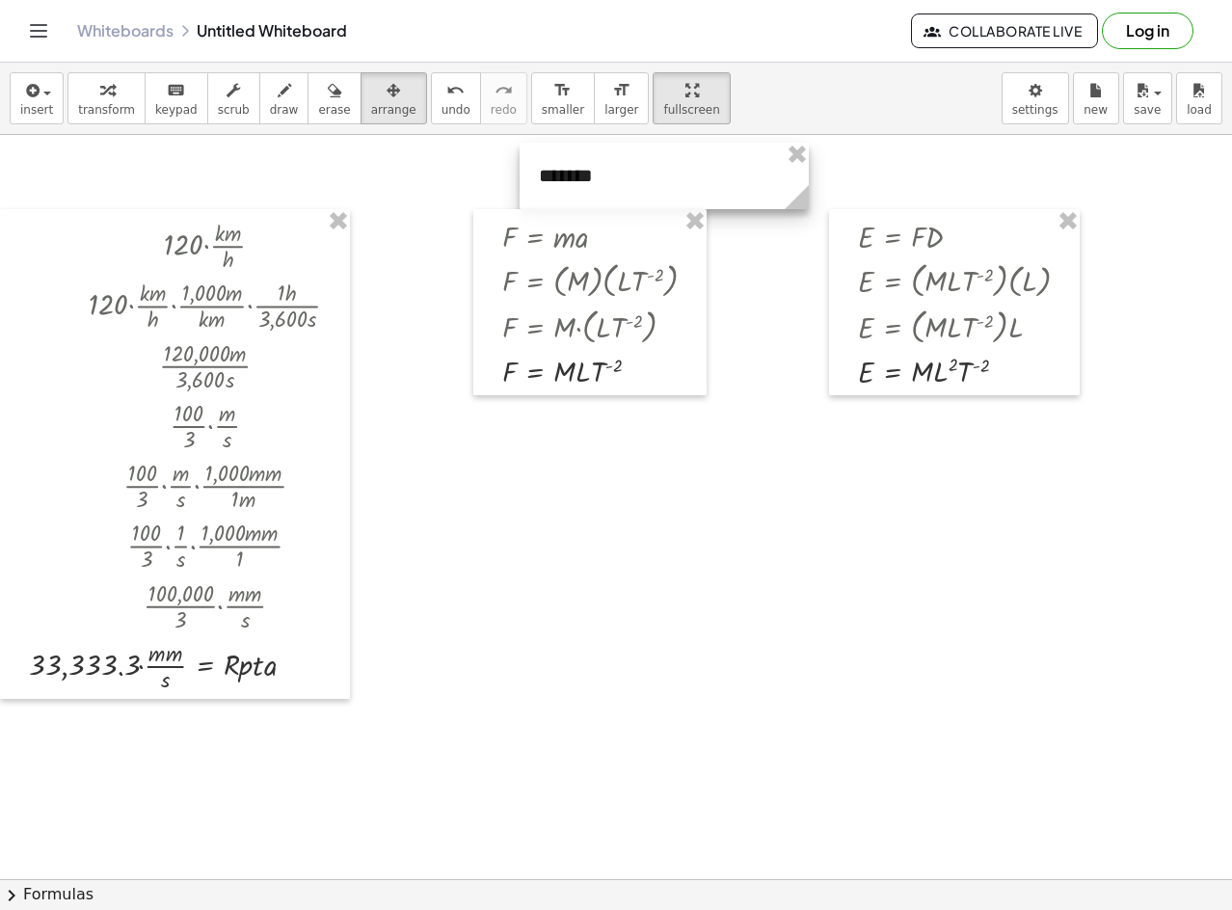
drag, startPoint x: 573, startPoint y: 537, endPoint x: 619, endPoint y: 176, distance: 363.6
click at [619, 176] on div at bounding box center [664, 176] width 289 height 67
drag, startPoint x: 50, startPoint y: 95, endPoint x: 40, endPoint y: 95, distance: 10.6
click at [40, 95] on button "insert" at bounding box center [37, 98] width 54 height 52
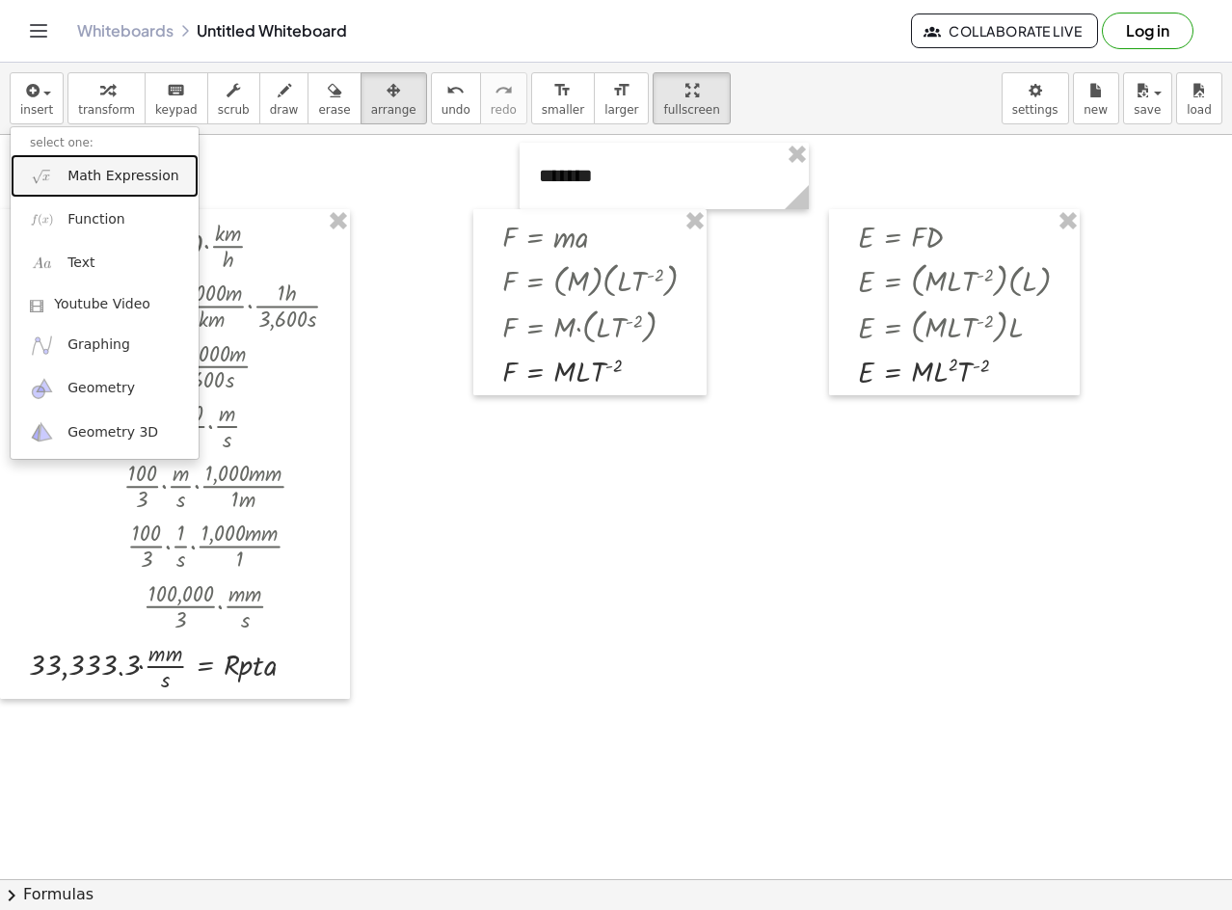
click at [131, 197] on link "Math Expression" at bounding box center [105, 175] width 188 height 43
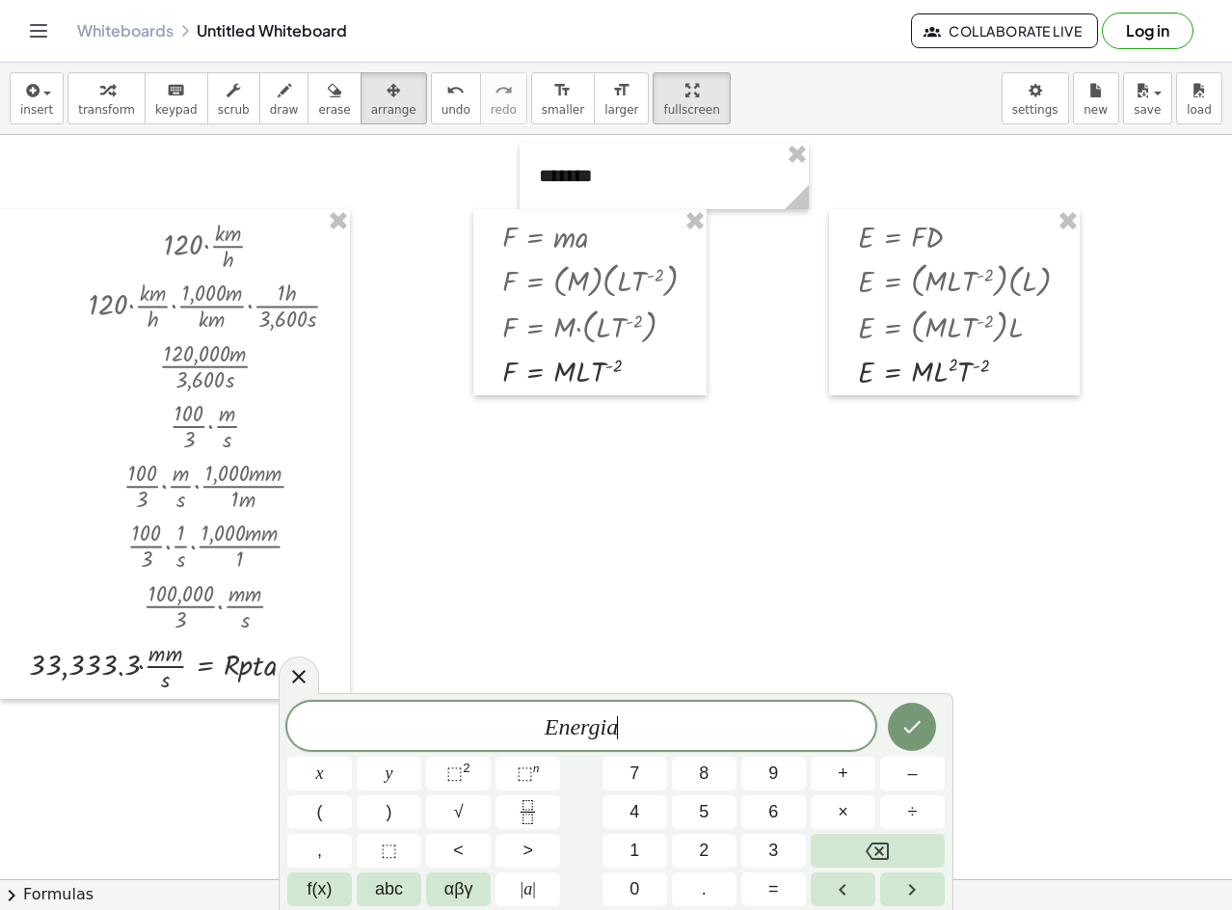
click at [917, 695] on div "E n e r g i a ​ x y ⬚ 2 ⬚ n 7 8 9 + – ( ) √ 4 5 6 × ÷ , ⬚ < > 1 2 3 f(x) abc αβ…" at bounding box center [616, 801] width 675 height 217
click at [914, 706] on button "Done" at bounding box center [912, 727] width 48 height 48
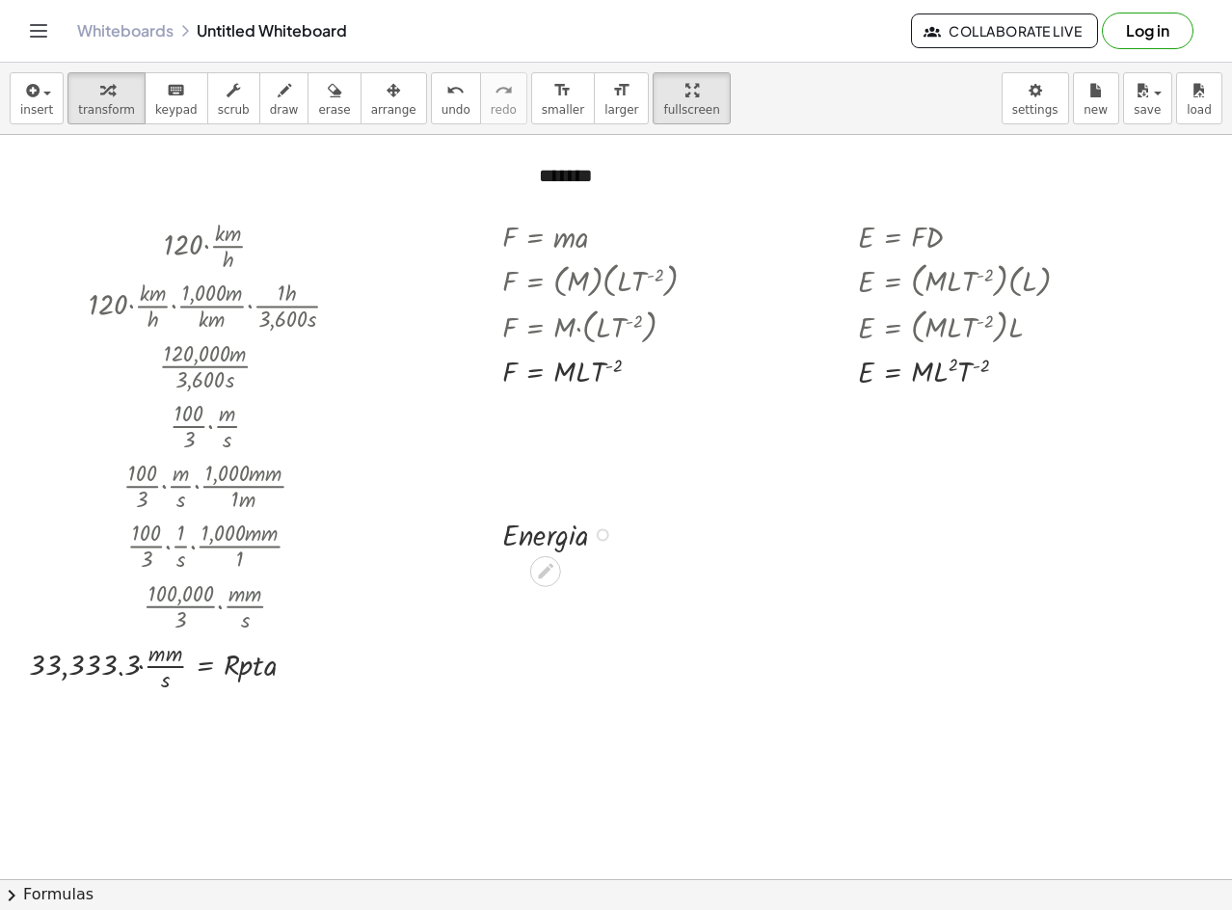
click at [536, 527] on div at bounding box center [563, 533] width 140 height 42
drag, startPoint x: 559, startPoint y: 530, endPoint x: 721, endPoint y: 476, distance: 170.8
drag, startPoint x: 353, startPoint y: 92, endPoint x: 420, endPoint y: 176, distance: 107.7
click at [371, 95] on div "button" at bounding box center [393, 89] width 45 height 23
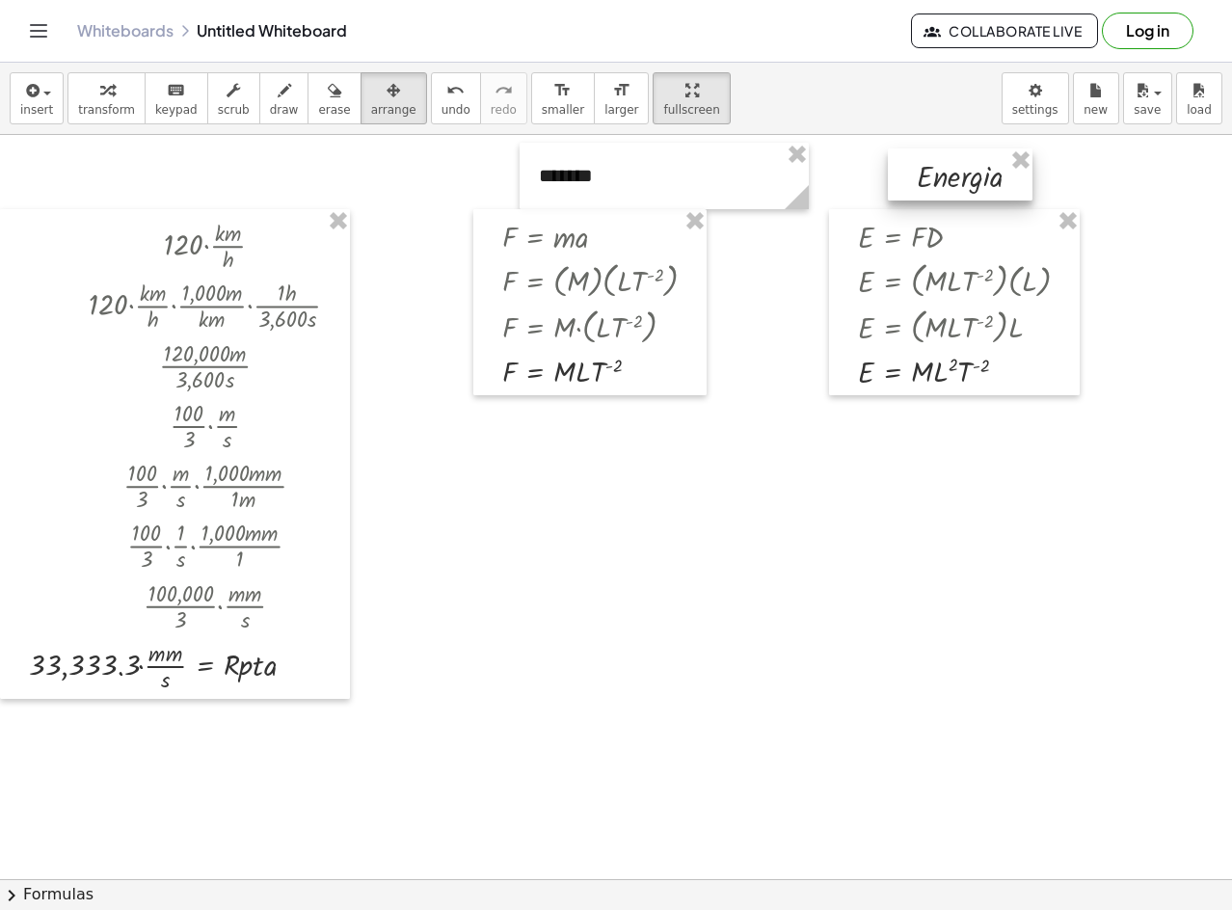
drag, startPoint x: 508, startPoint y: 548, endPoint x: 910, endPoint y: 189, distance: 538.9
click at [910, 189] on div at bounding box center [960, 175] width 145 height 52
drag, startPoint x: 593, startPoint y: 176, endPoint x: 782, endPoint y: 159, distance: 189.8
click at [603, 176] on div at bounding box center [664, 176] width 289 height 67
click at [104, 119] on button "transform" at bounding box center [107, 98] width 78 height 52
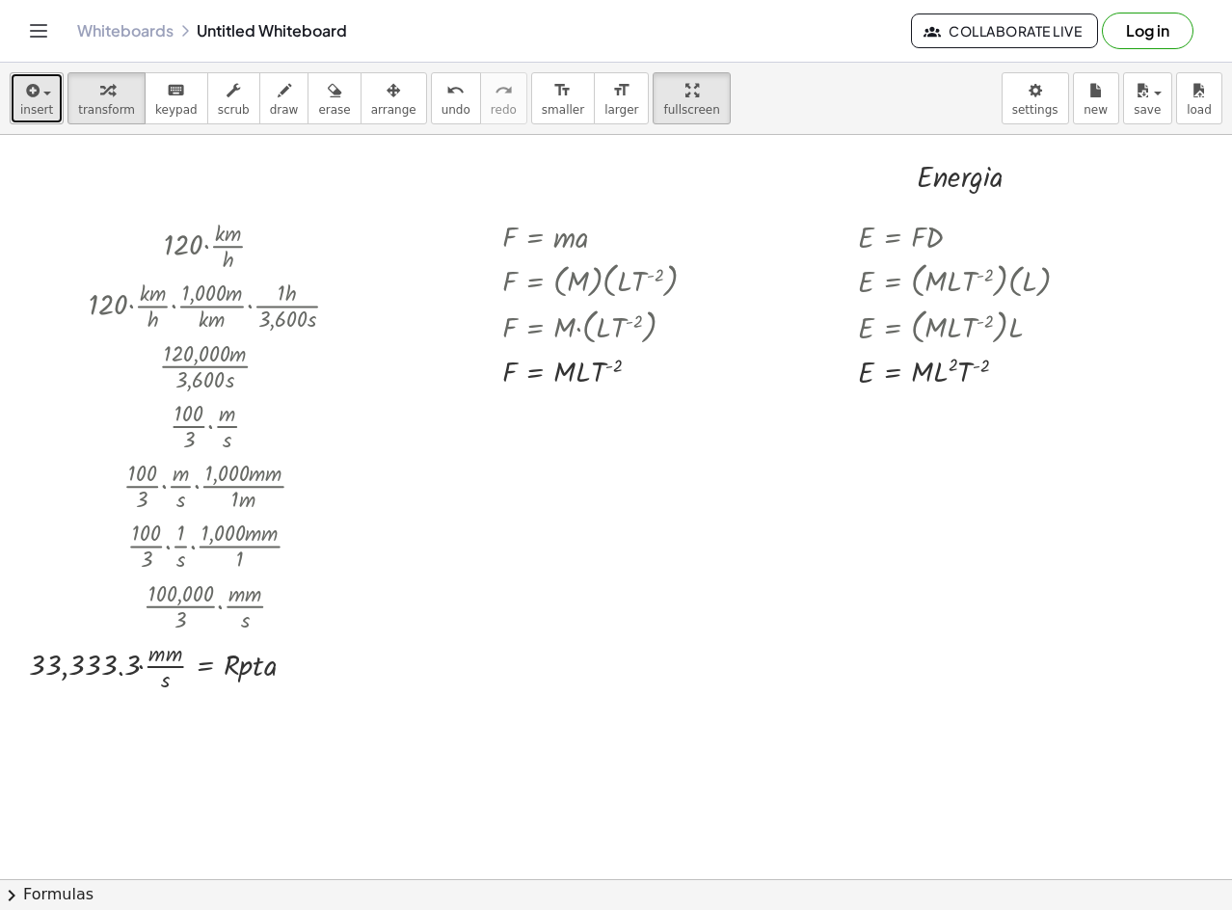
click at [46, 103] on span "insert" at bounding box center [36, 110] width 33 height 14
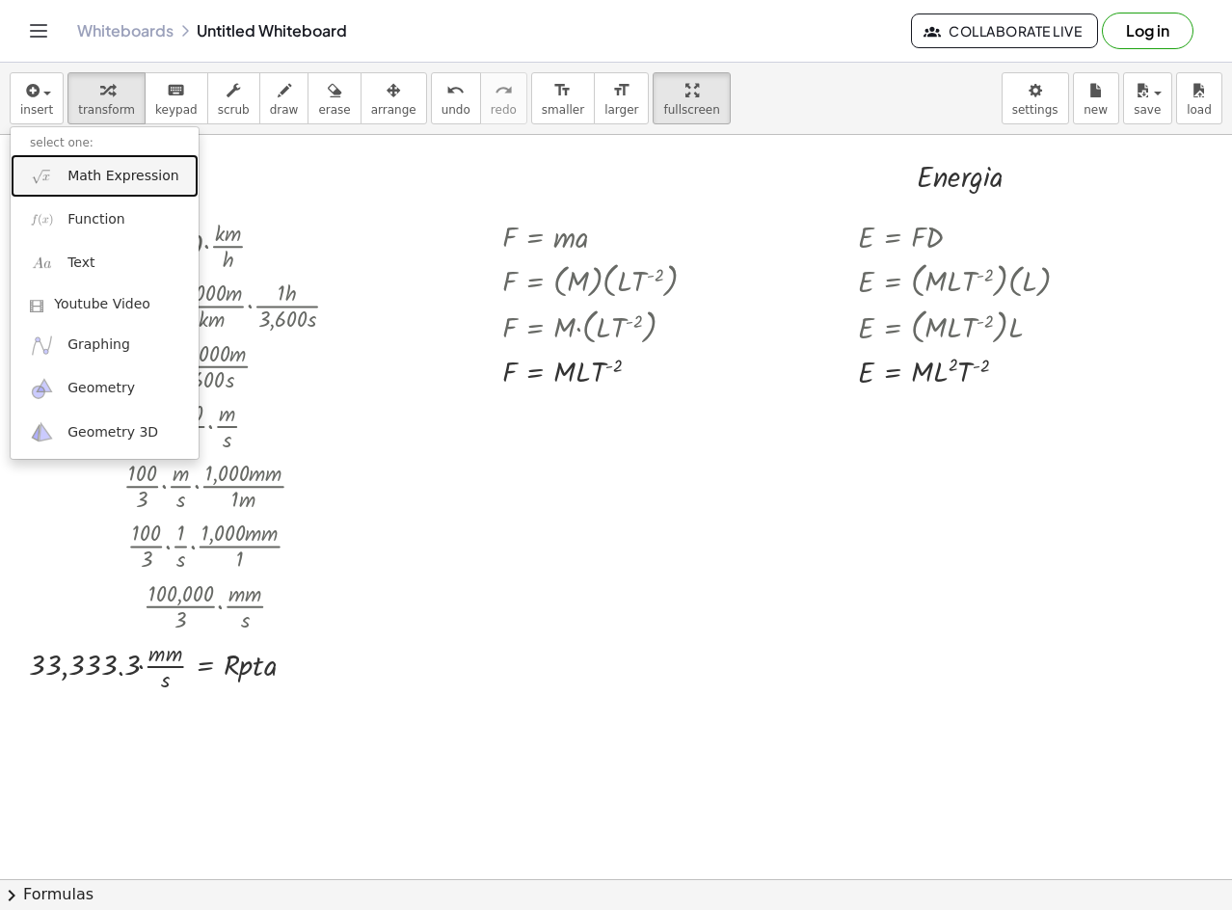
drag, startPoint x: 127, startPoint y: 169, endPoint x: 188, endPoint y: 182, distance: 62.2
click at [127, 169] on span "Math Expression" at bounding box center [123, 176] width 111 height 19
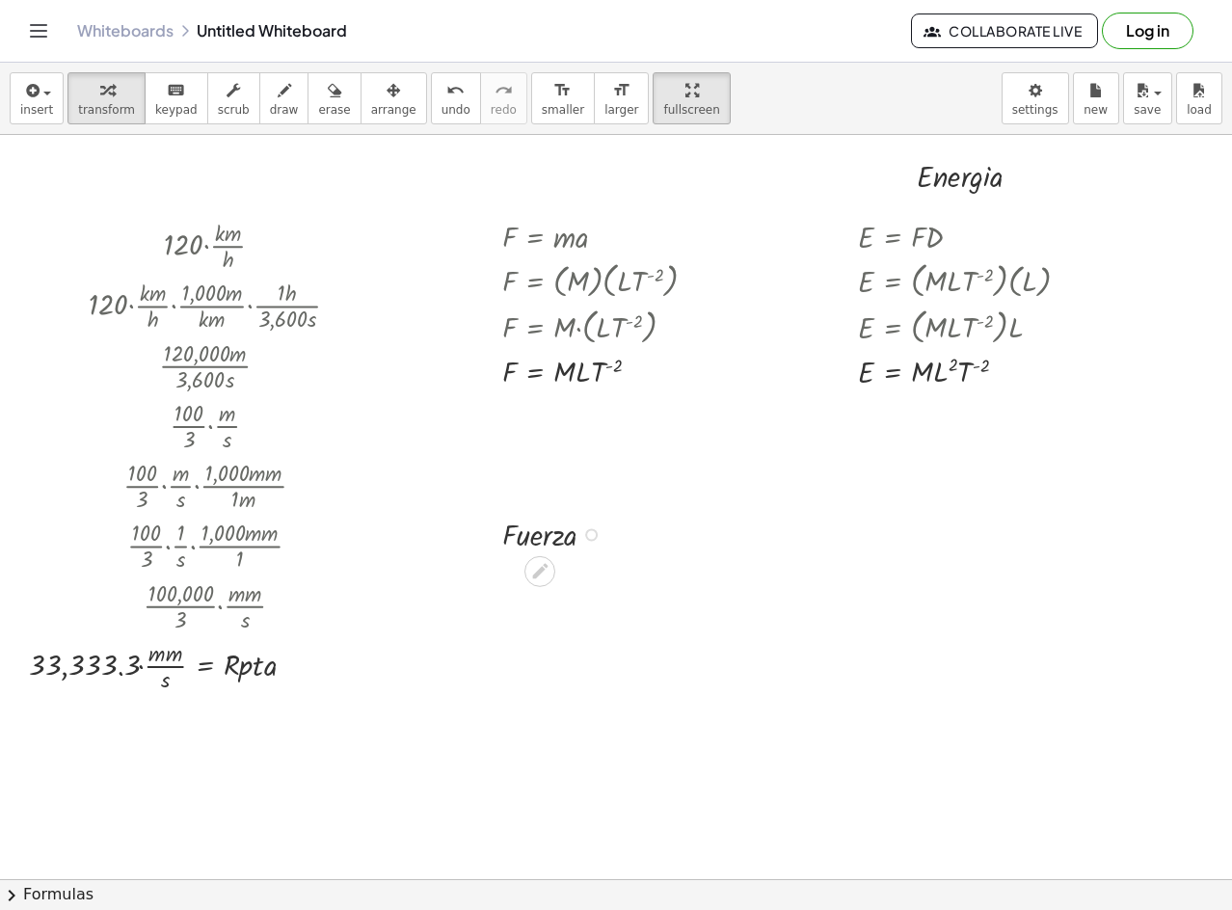
drag, startPoint x: 523, startPoint y: 547, endPoint x: 526, endPoint y: 557, distance: 11.0
click at [519, 554] on div at bounding box center [557, 533] width 128 height 42
click at [371, 92] on div "button" at bounding box center [393, 89] width 45 height 23
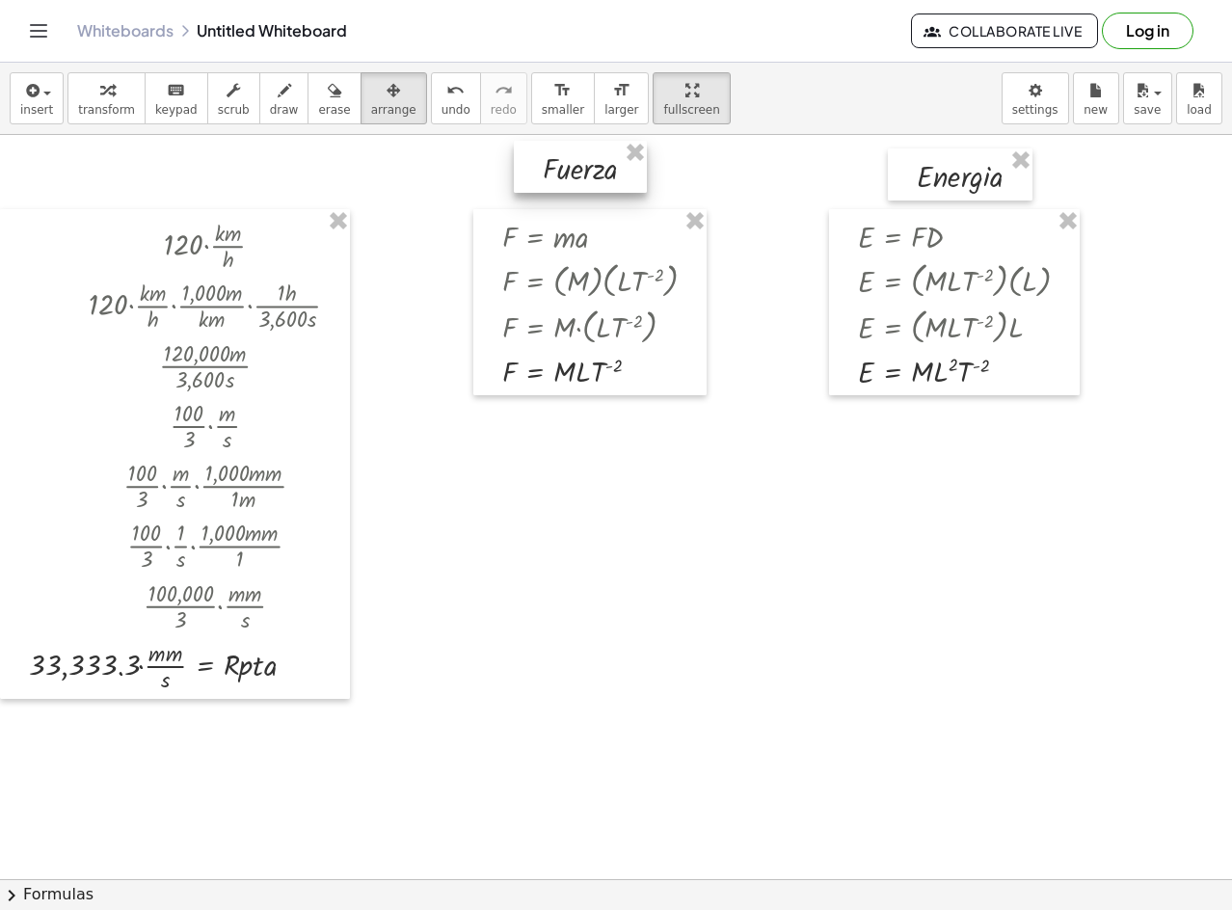
drag, startPoint x: 526, startPoint y: 540, endPoint x: 566, endPoint y: 173, distance: 369.6
click at [566, 173] on div at bounding box center [580, 167] width 133 height 52
click at [46, 103] on span "insert" at bounding box center [36, 110] width 33 height 14
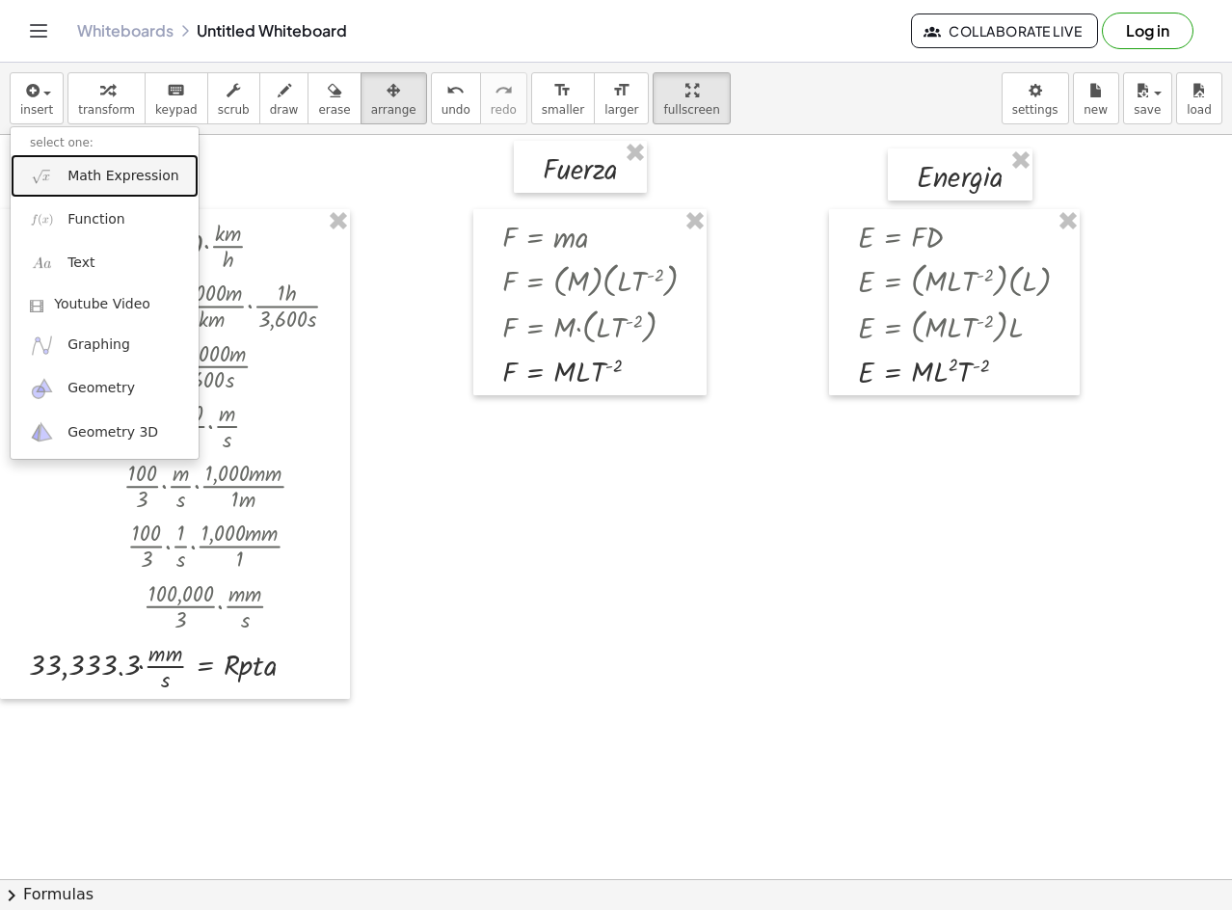
click at [83, 167] on span "Math Expression" at bounding box center [123, 176] width 111 height 19
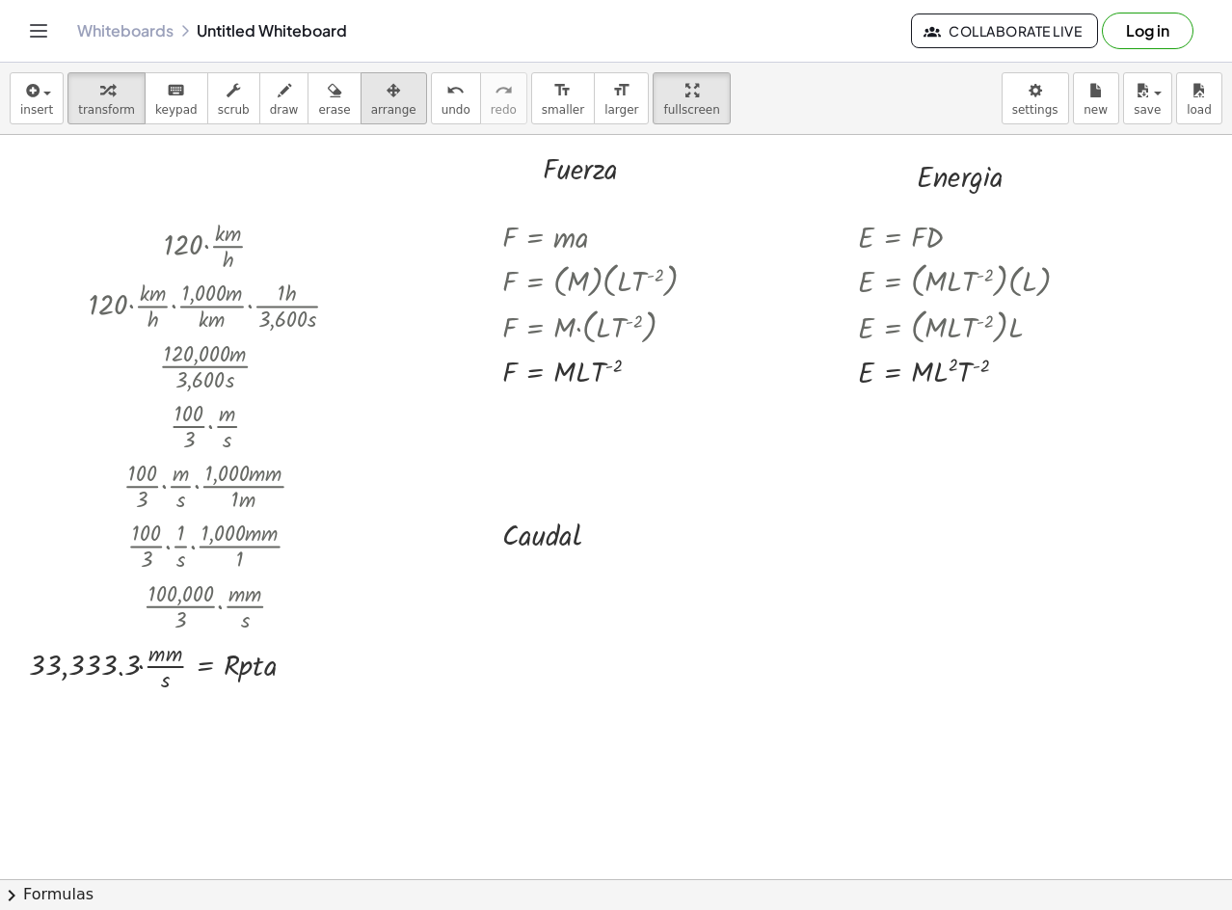
click at [371, 105] on span "arrange" at bounding box center [393, 110] width 45 height 14
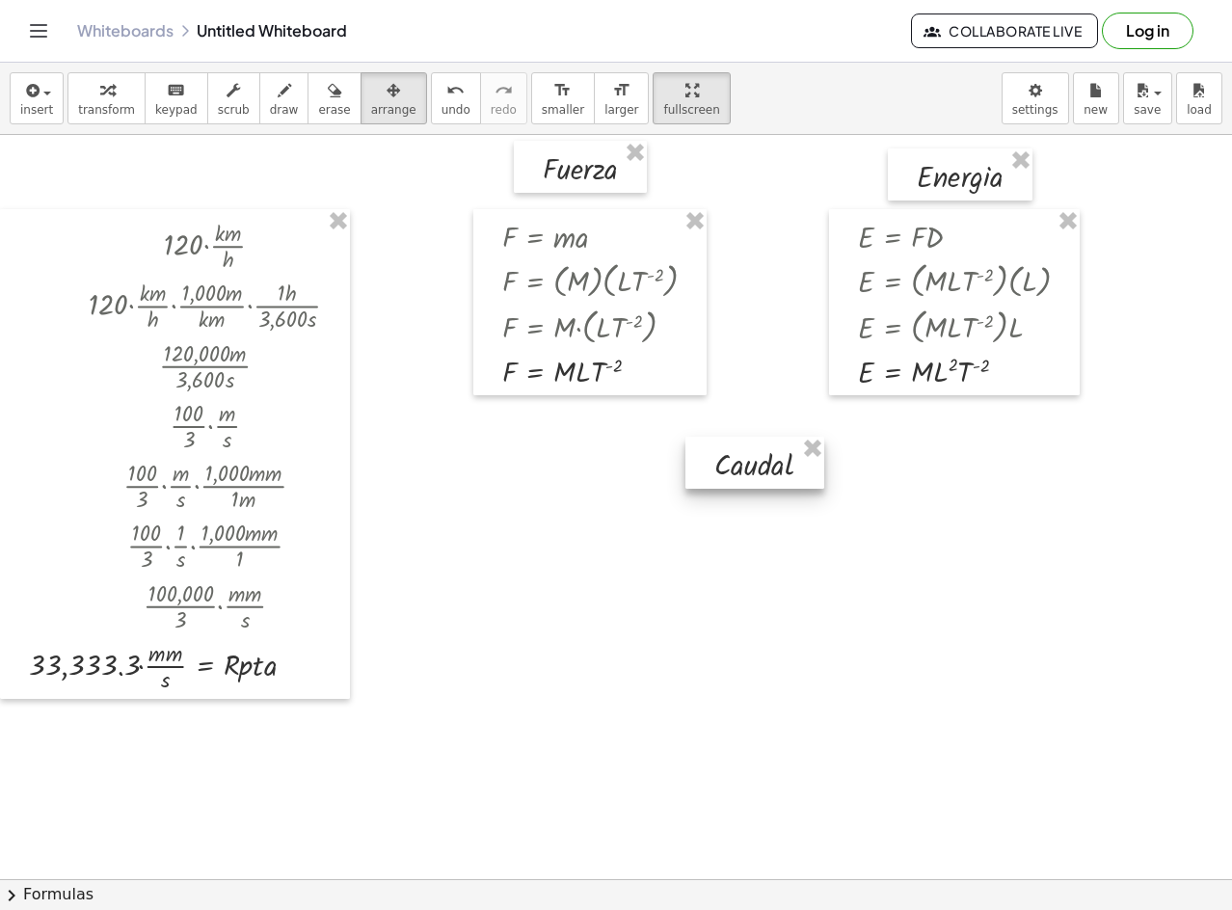
drag, startPoint x: 549, startPoint y: 530, endPoint x: 751, endPoint y: 470, distance: 211.4
click at [751, 470] on div at bounding box center [755, 463] width 139 height 52
click at [755, 476] on div at bounding box center [759, 470] width 139 height 52
click at [789, 456] on div at bounding box center [759, 470] width 139 height 52
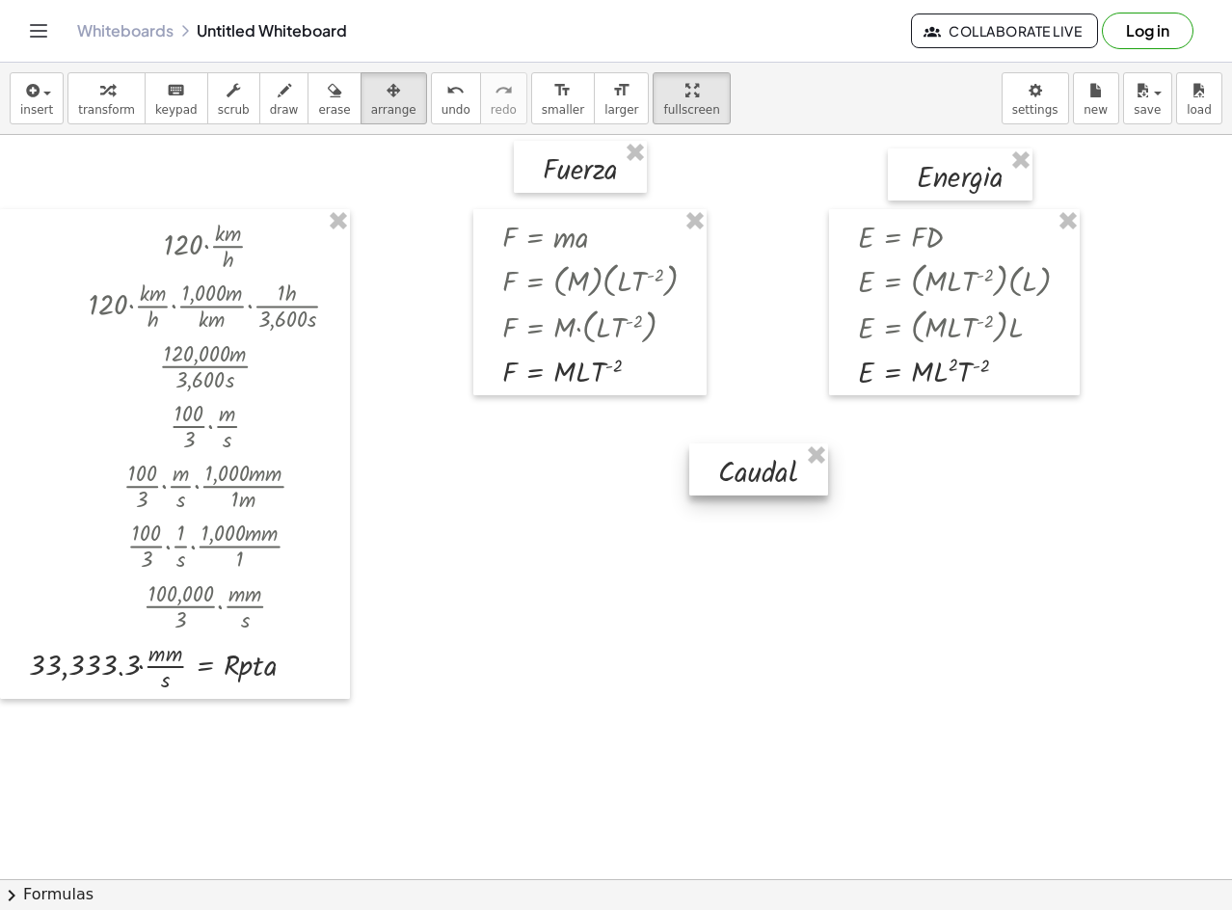
click at [789, 456] on div at bounding box center [759, 470] width 139 height 52
click at [40, 108] on span "insert" at bounding box center [36, 110] width 33 height 14
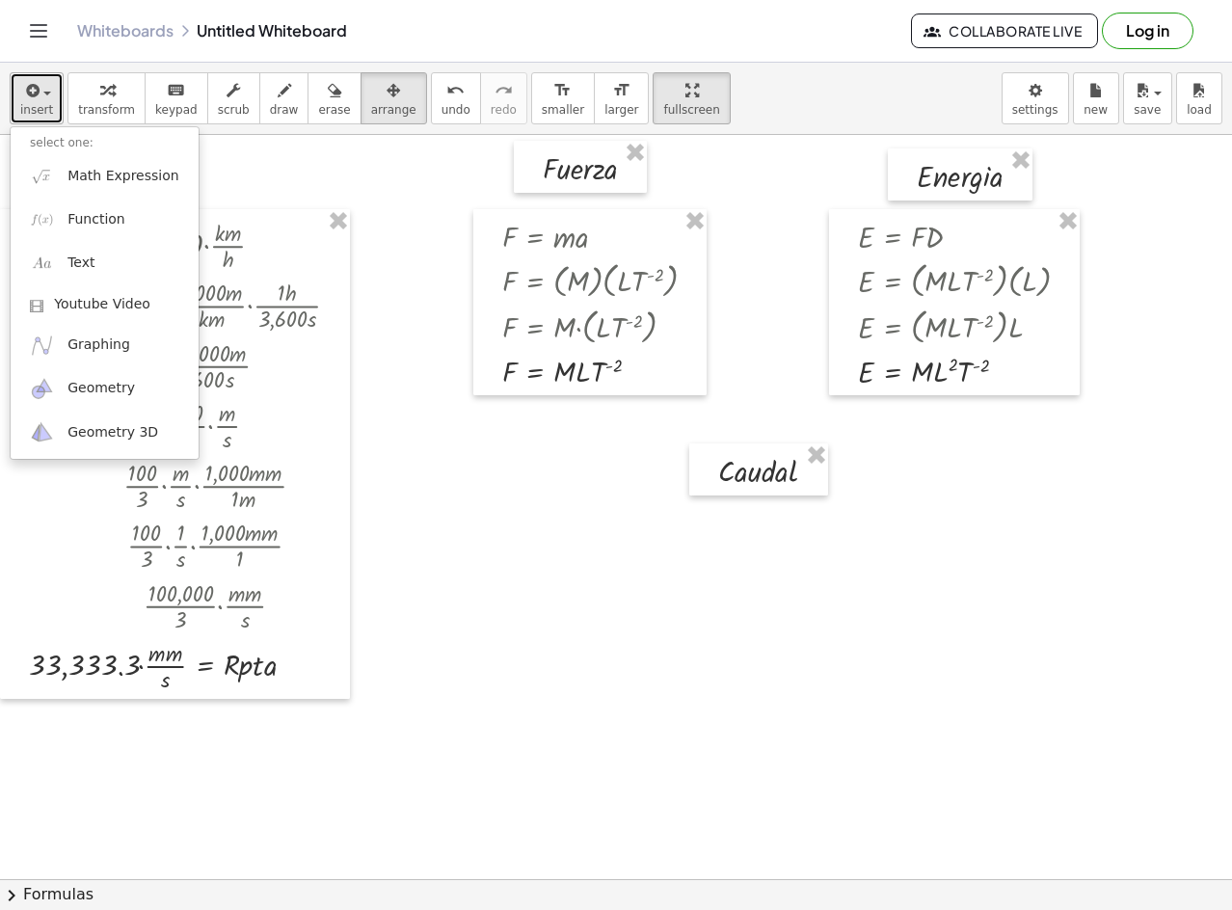
click at [40, 108] on span "insert" at bounding box center [36, 110] width 33 height 14
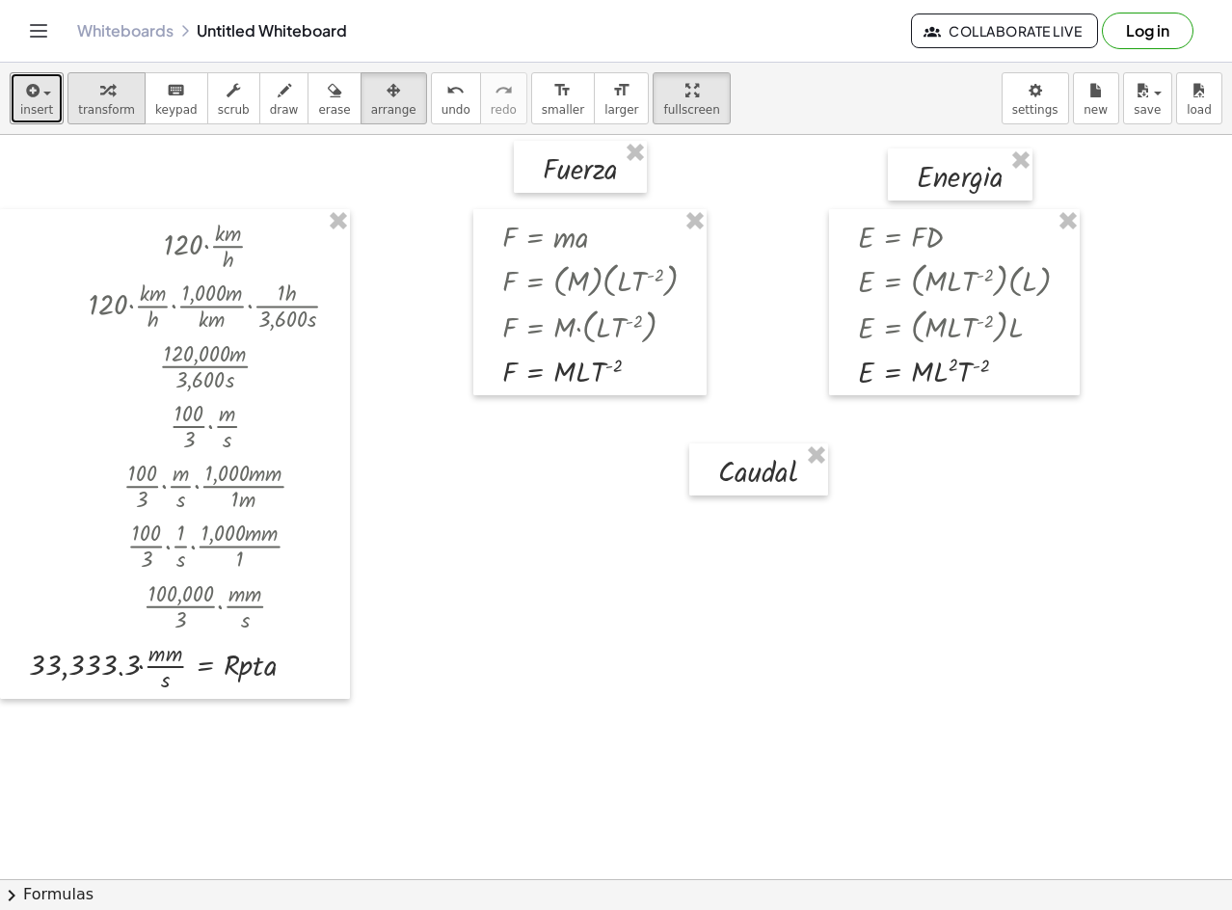
click at [121, 92] on button "transform" at bounding box center [107, 98] width 78 height 52
click at [819, 470] on div at bounding box center [813, 471] width 13 height 13
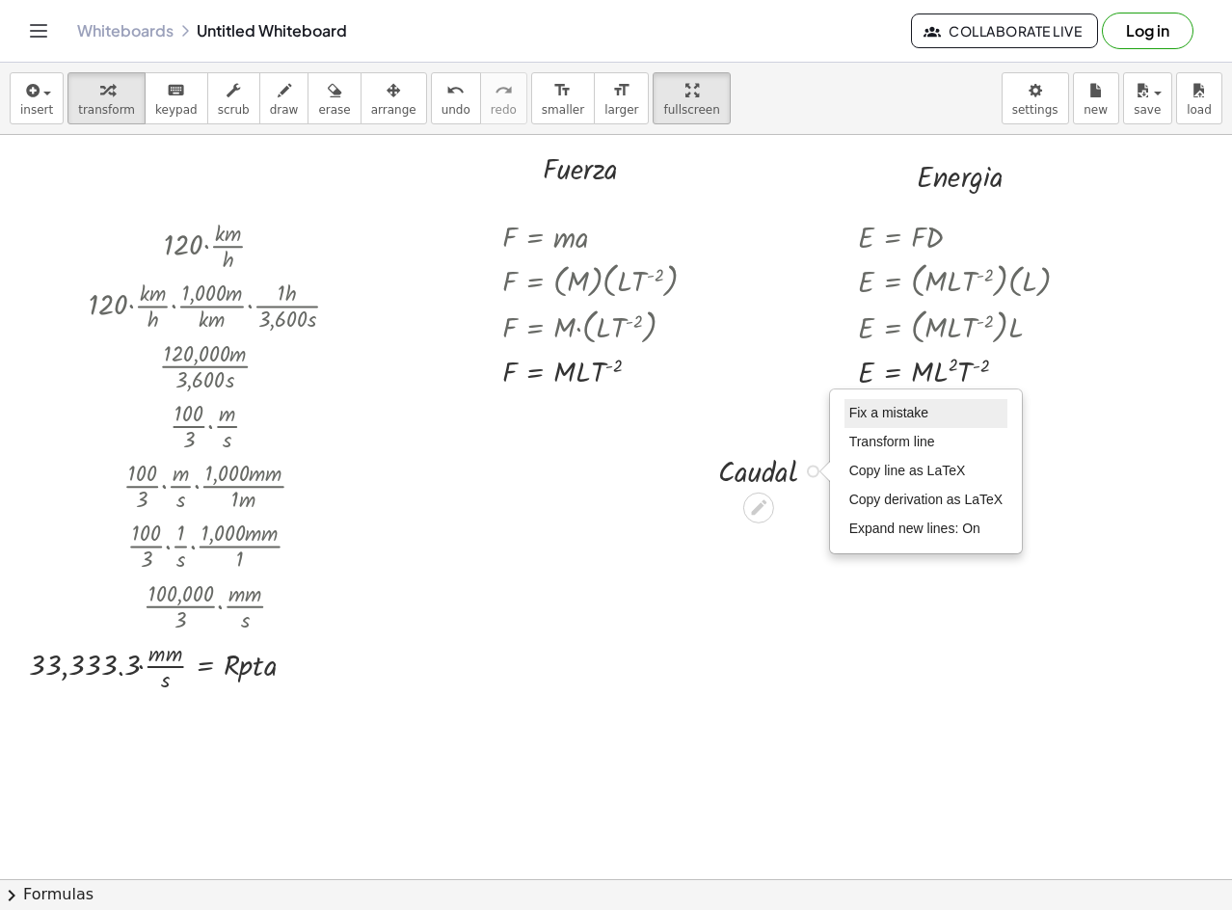
click at [934, 409] on li "Fix a mistake" at bounding box center [927, 413] width 164 height 29
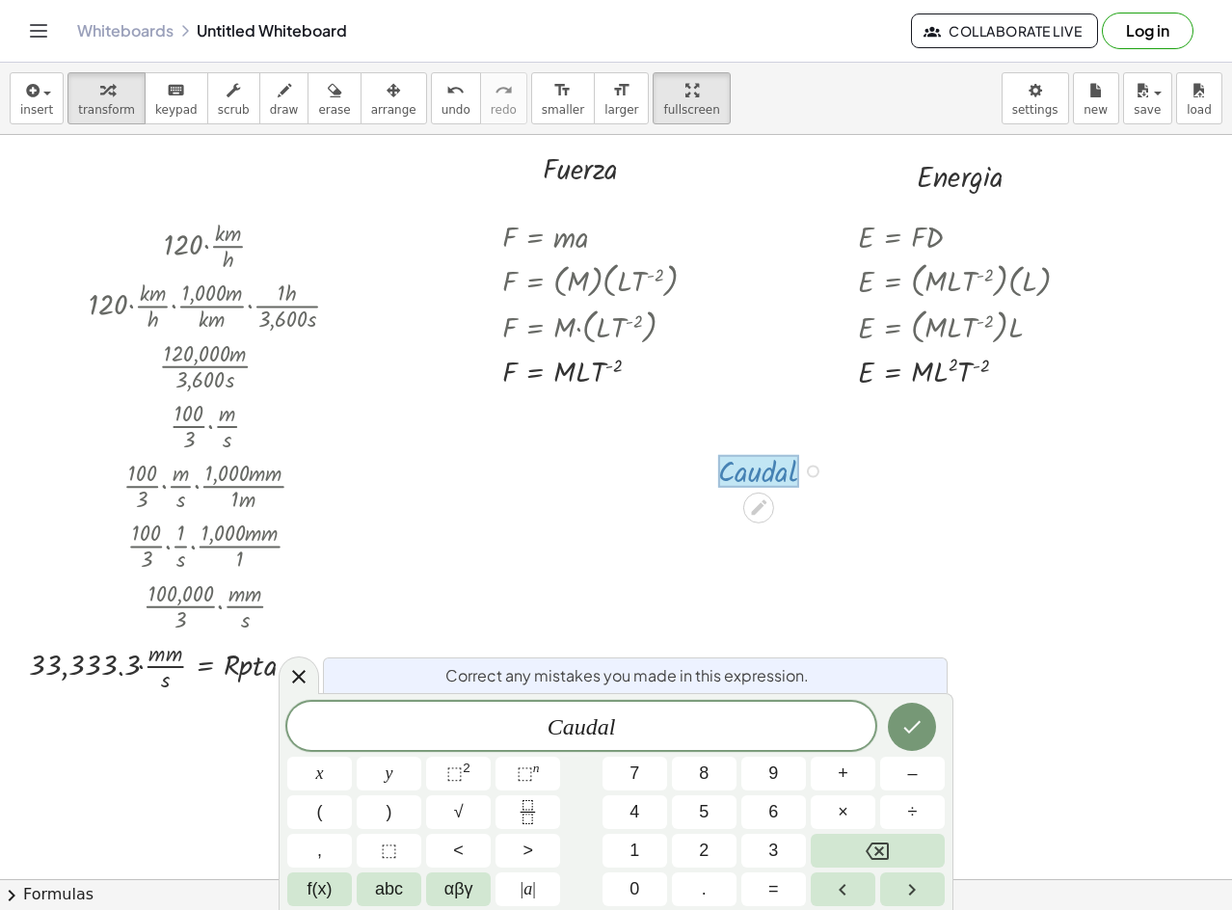
click at [296, 686] on icon at bounding box center [298, 676] width 23 height 23
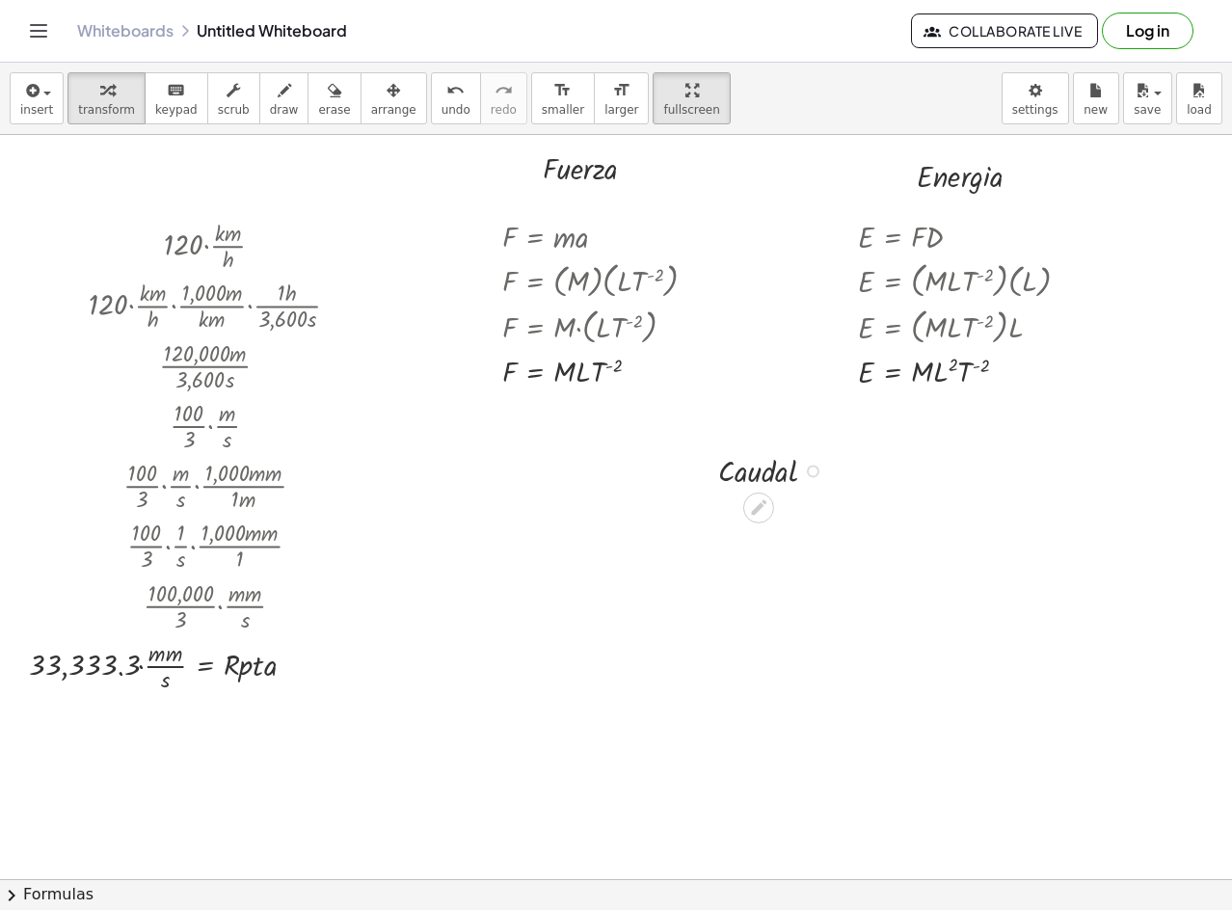
click at [802, 470] on div at bounding box center [776, 469] width 134 height 42
click at [816, 473] on div "Fix a mistake Transform line Copy line as LaTeX Copy derivation as LaTeX Expand…" at bounding box center [813, 471] width 13 height 13
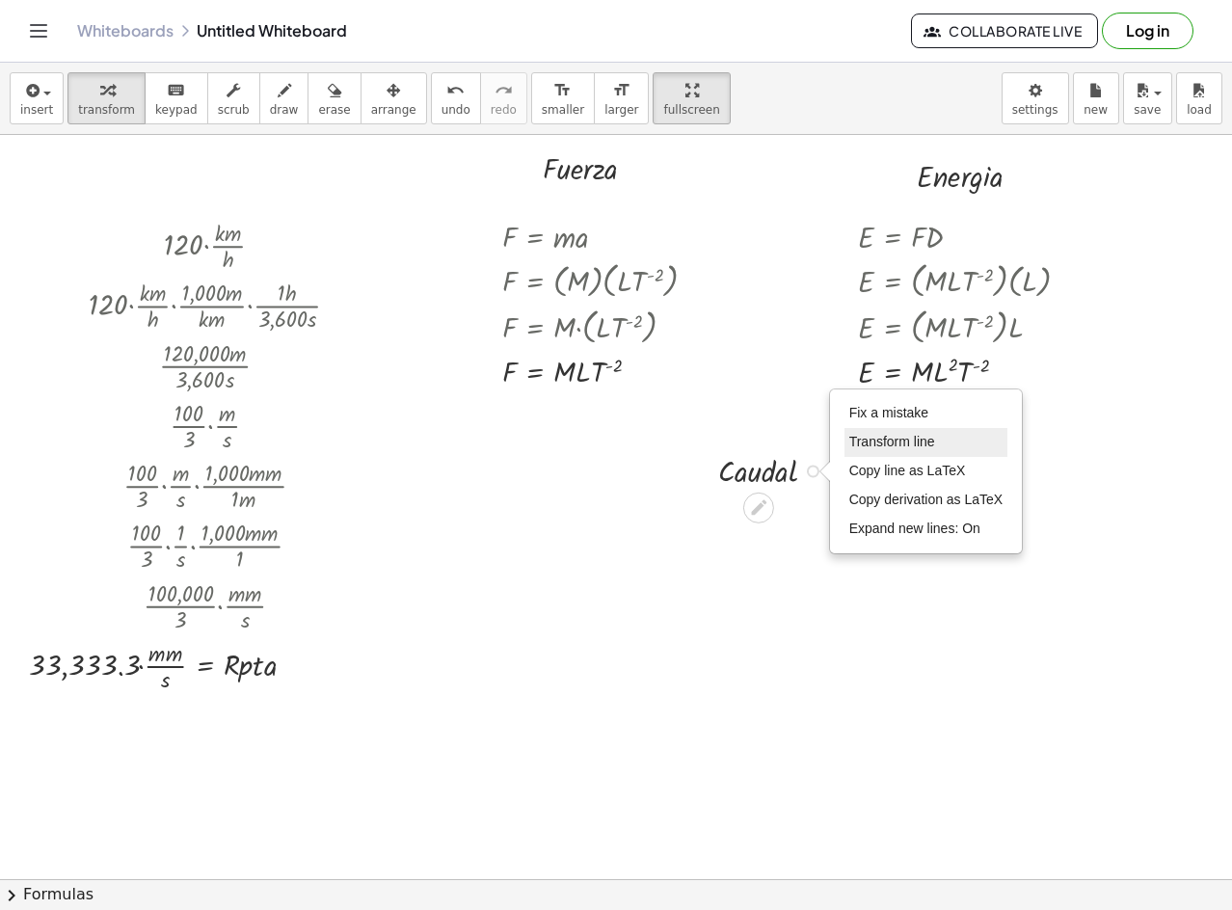
click at [931, 439] on span "Transform line" at bounding box center [893, 441] width 86 height 15
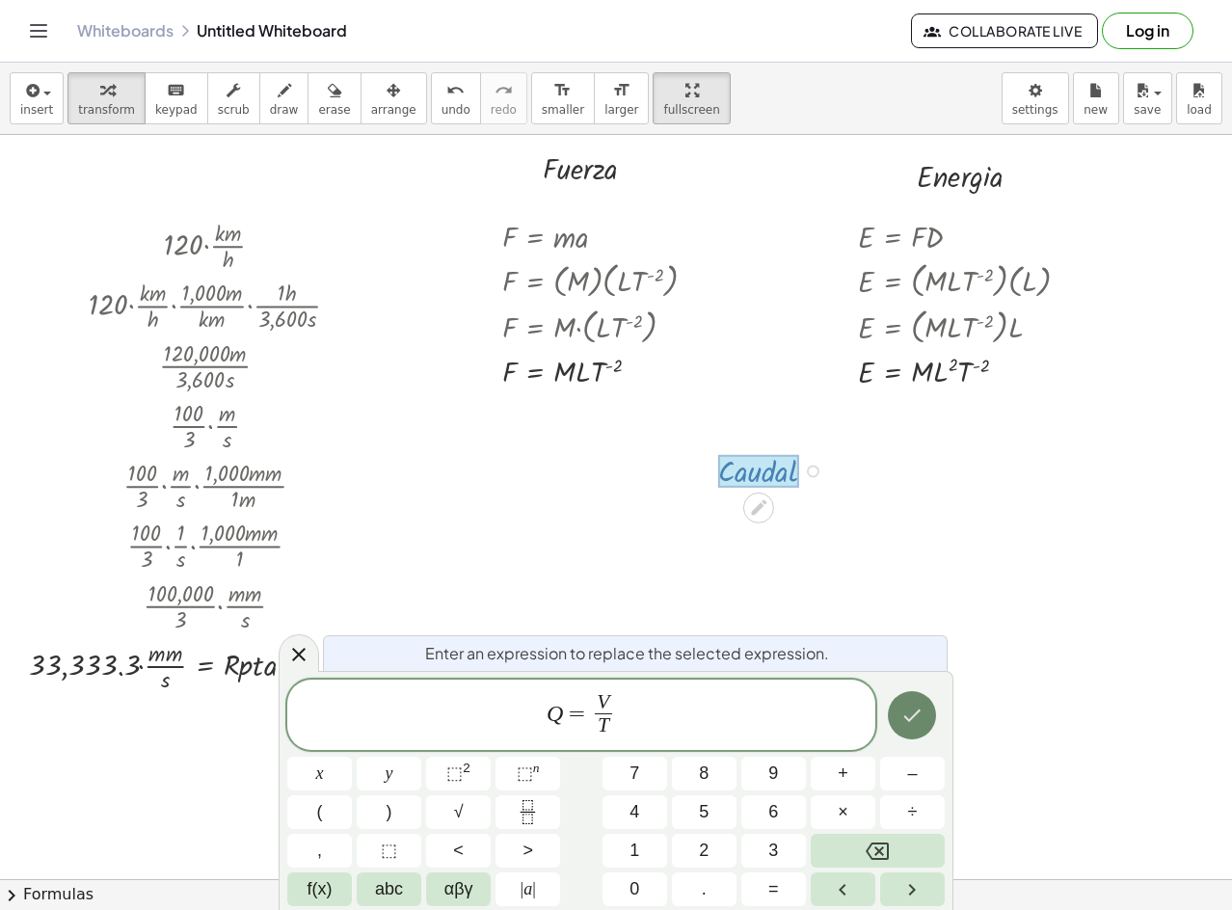
click at [914, 706] on icon "Done" at bounding box center [912, 715] width 23 height 23
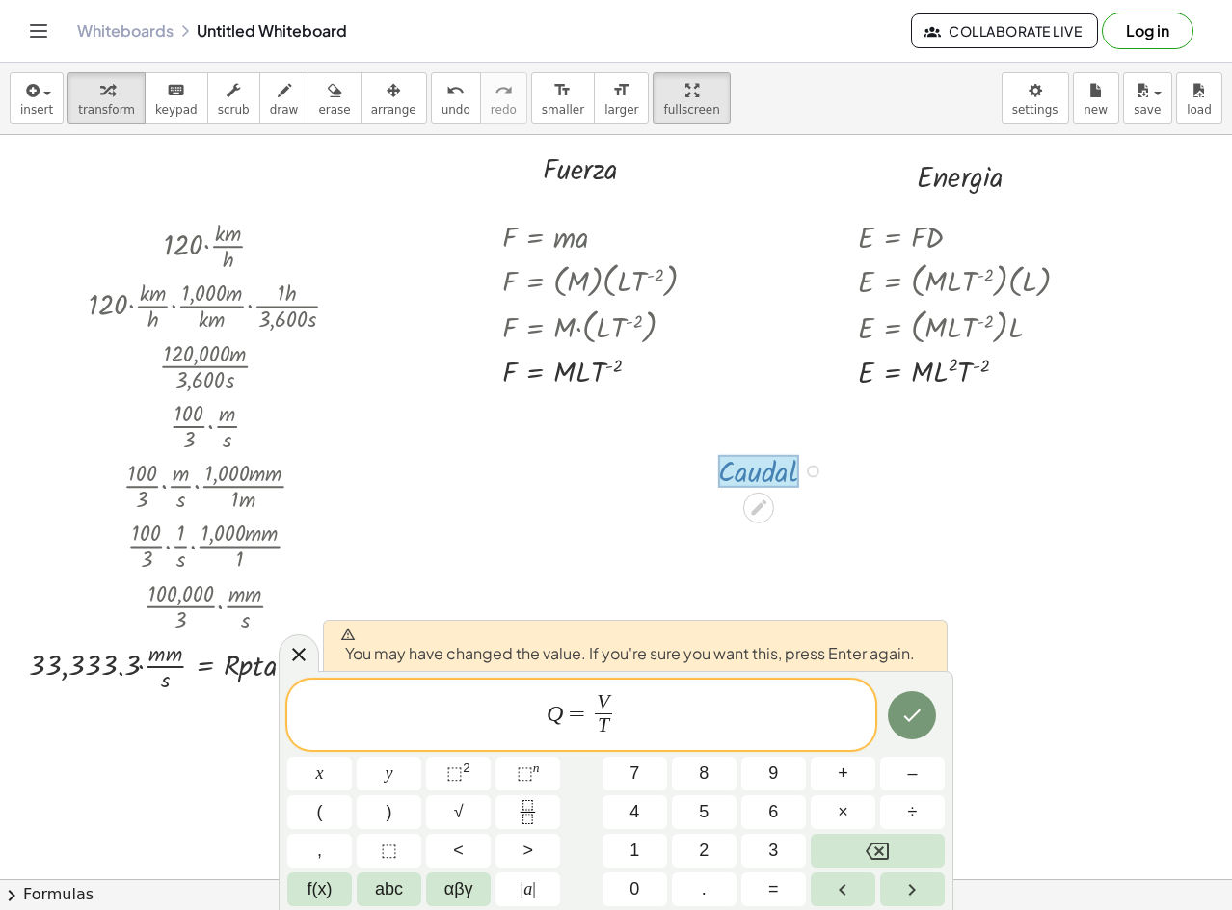
click at [352, 757] on div at bounding box center [319, 774] width 65 height 34
click at [904, 706] on icon "Done" at bounding box center [912, 715] width 23 height 23
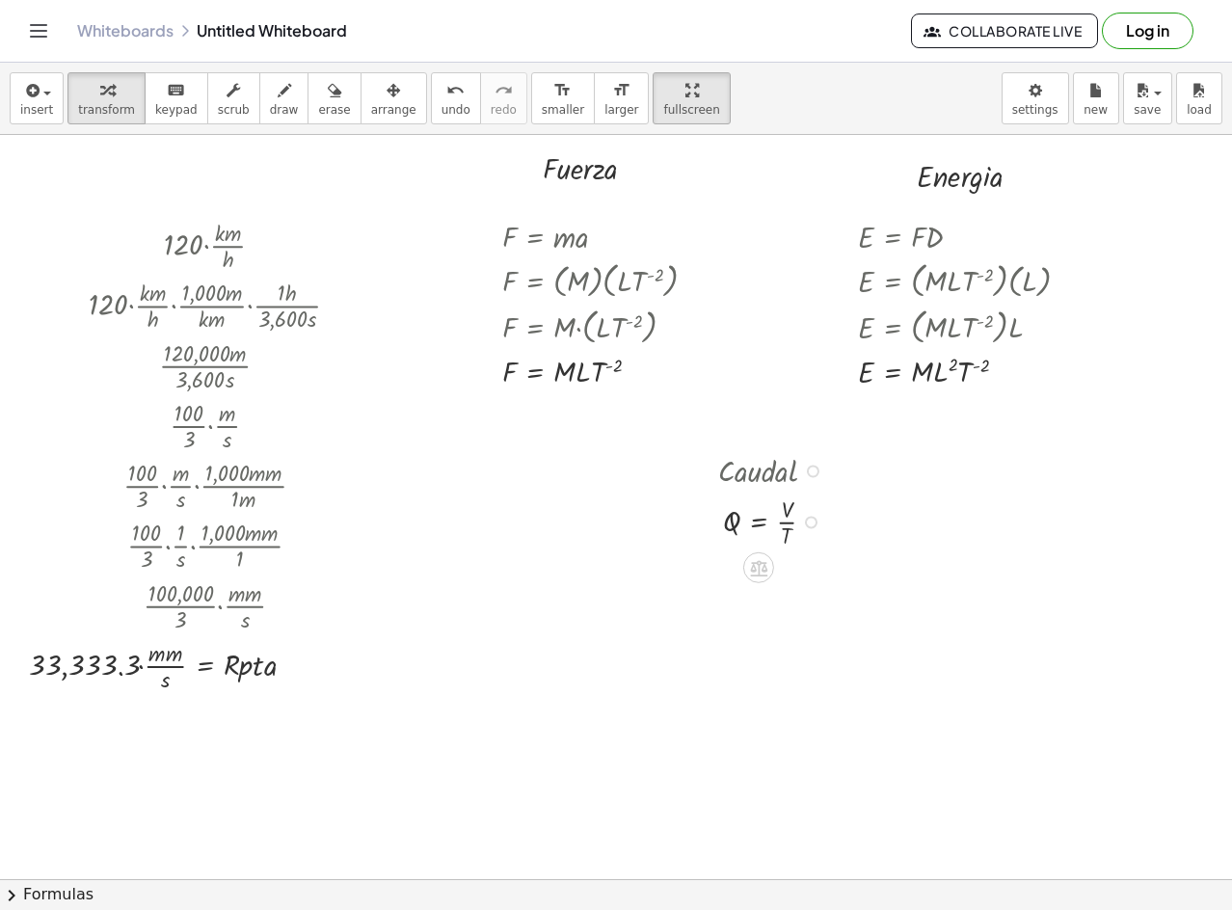
click at [819, 524] on div at bounding box center [776, 521] width 134 height 60
click at [816, 524] on div "Fix a mistake Transform line Copy line as LaTeX Copy derivation as LaTeX Expand…" at bounding box center [811, 522] width 13 height 13
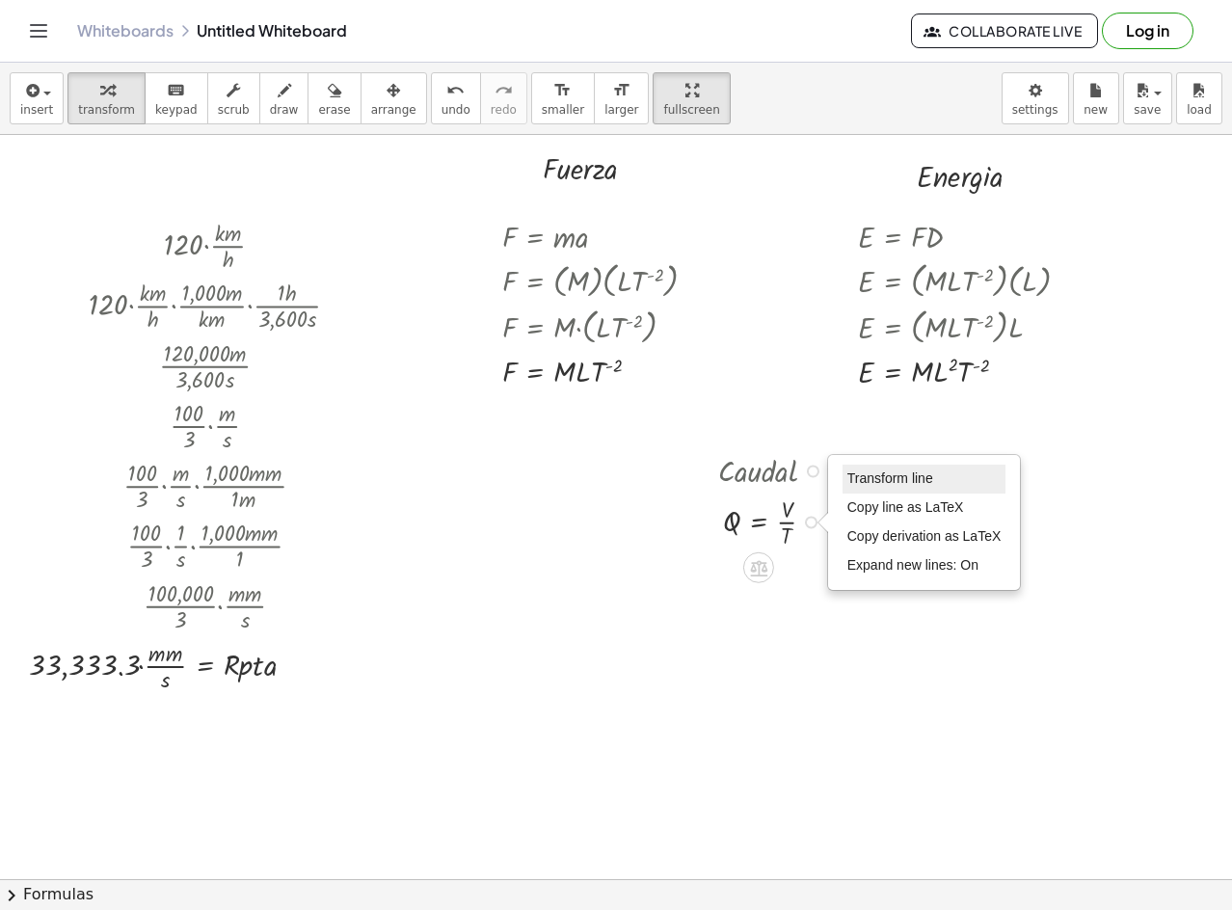
click at [893, 470] on li "Transform line" at bounding box center [925, 479] width 164 height 29
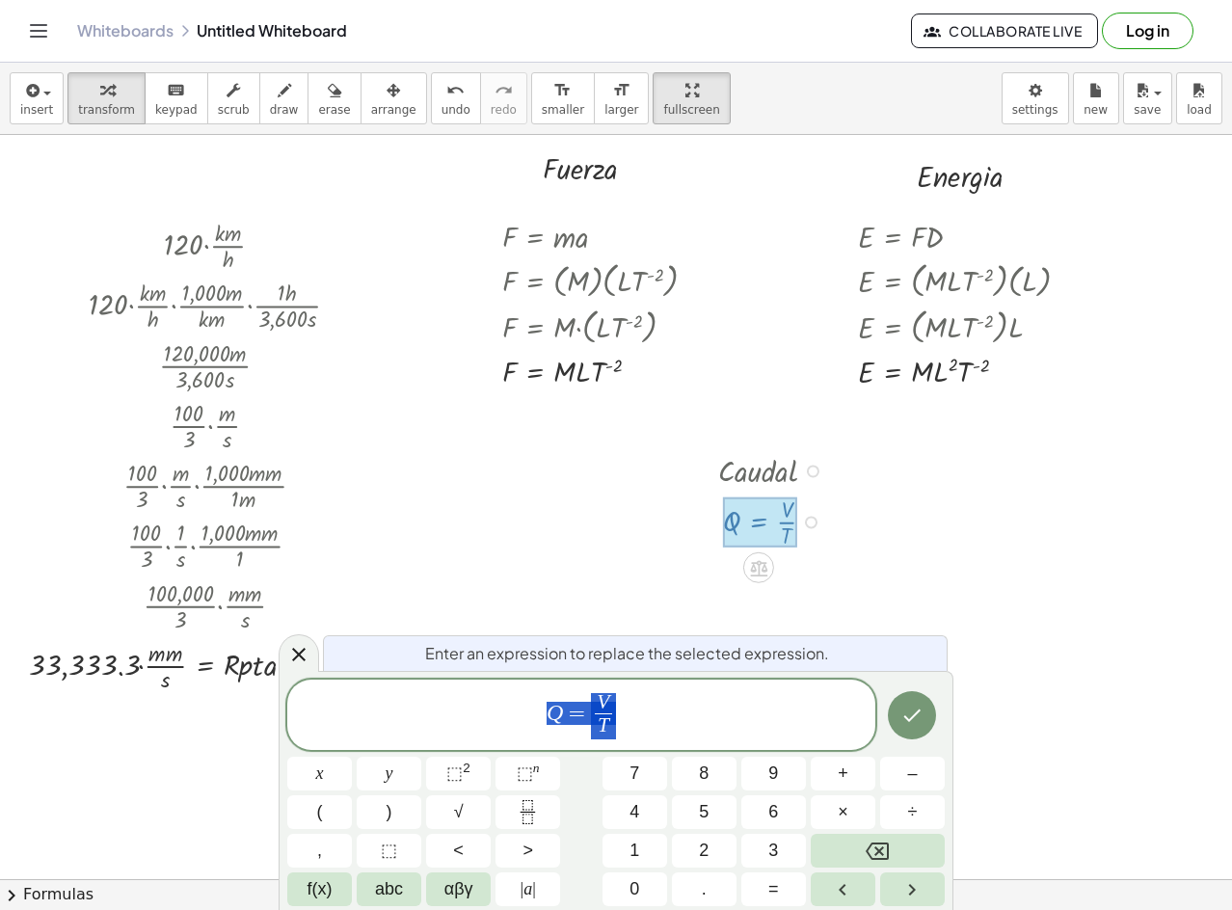
click at [685, 726] on span "Q = V T ​" at bounding box center [581, 716] width 588 height 51
click at [610, 699] on span "V" at bounding box center [603, 703] width 17 height 21
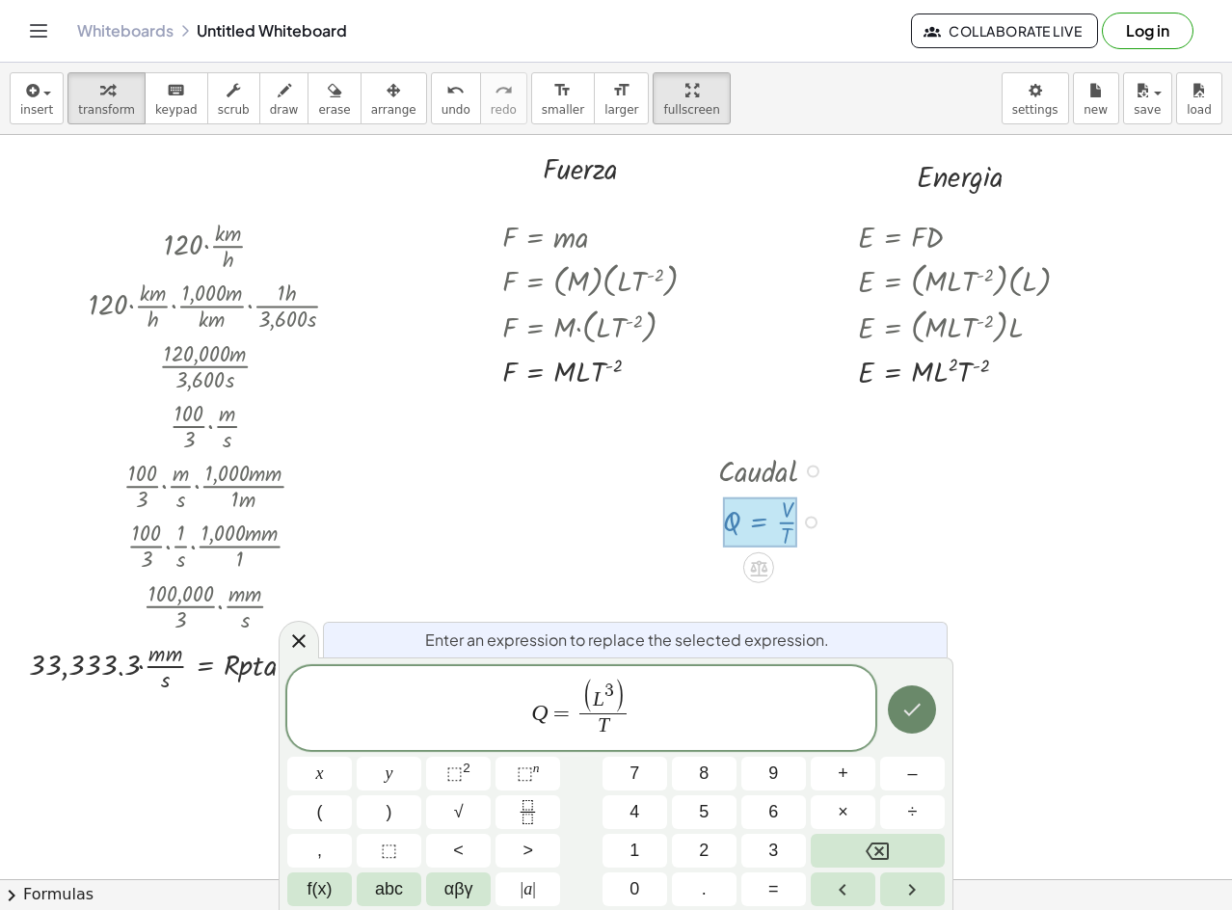
click at [894, 692] on button "Done" at bounding box center [912, 710] width 48 height 48
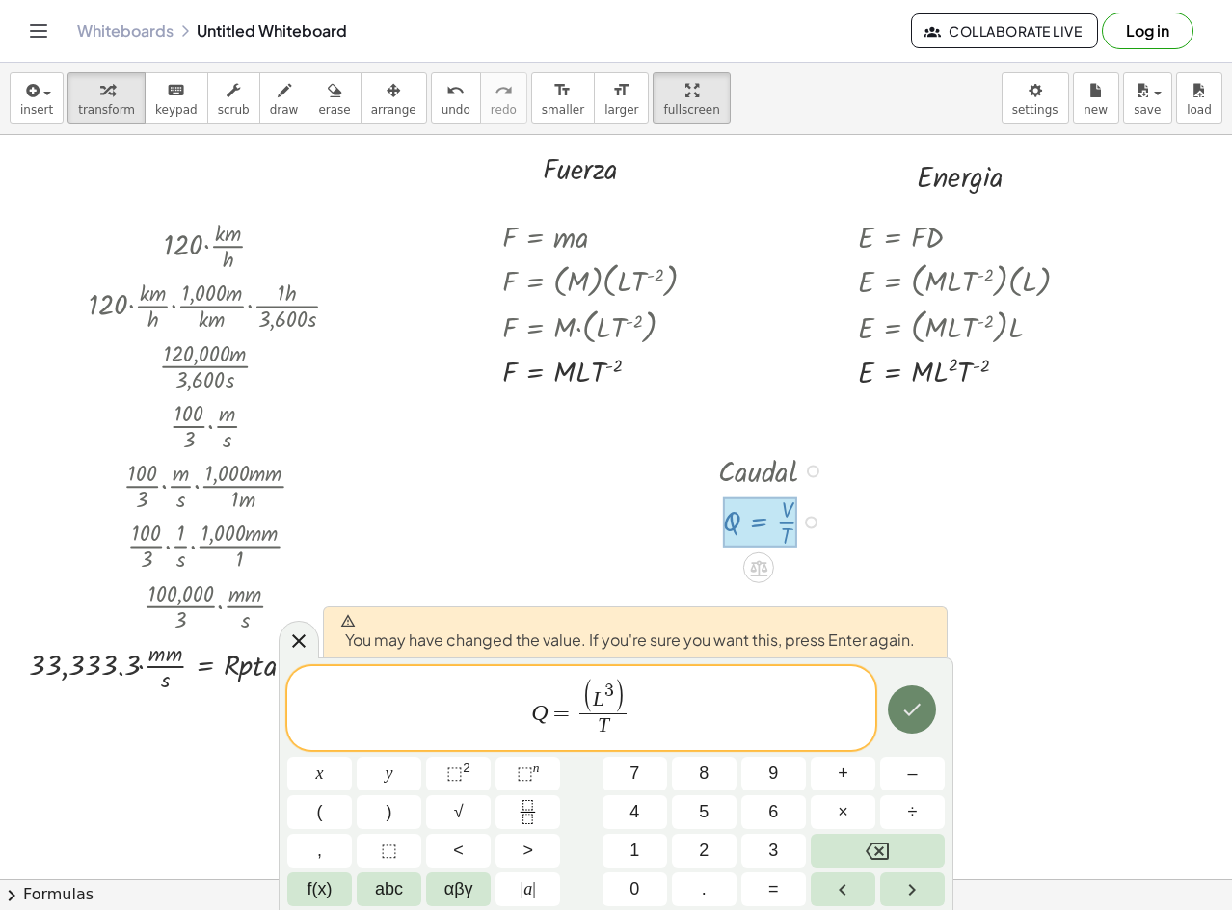
click at [904, 723] on button "Done" at bounding box center [912, 710] width 48 height 48
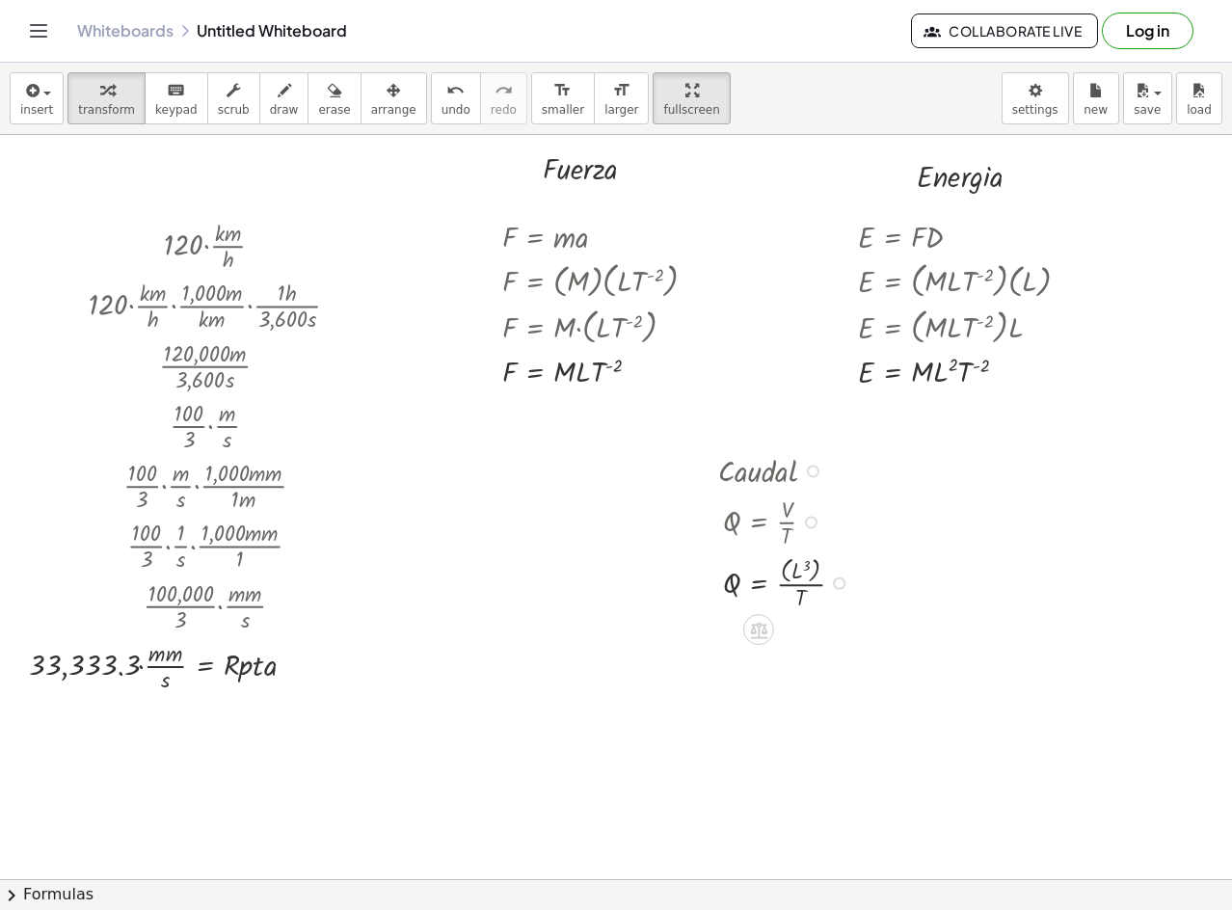
click at [846, 591] on div at bounding box center [789, 582] width 160 height 62
click at [840, 584] on div at bounding box center [779, 582] width 140 height 60
drag, startPoint x: 789, startPoint y: 655, endPoint x: 809, endPoint y: 632, distance: 30.8
click at [809, 632] on div at bounding box center [789, 642] width 160 height 60
drag, startPoint x: 809, startPoint y: 717, endPoint x: 805, endPoint y: 692, distance: 24.4
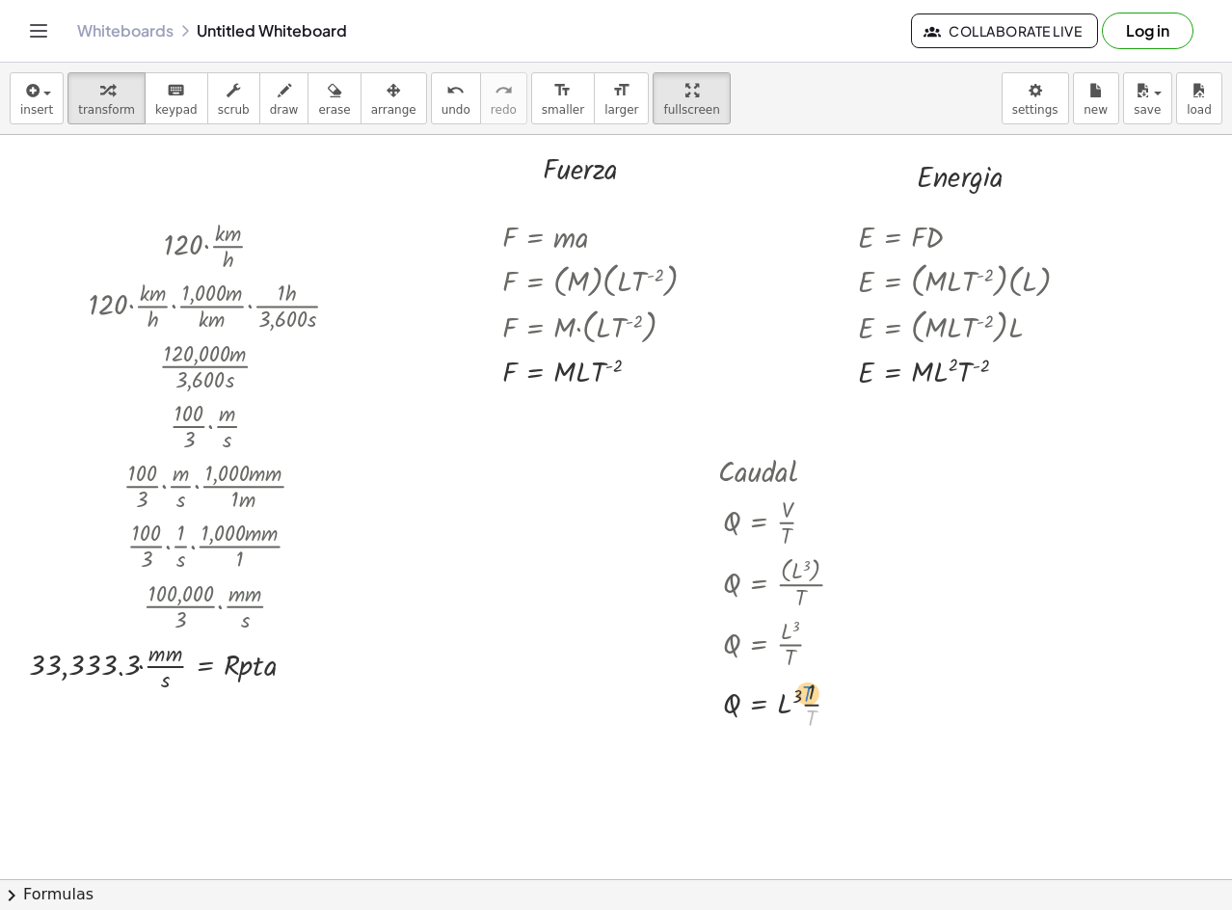
click at [805, 692] on div at bounding box center [789, 703] width 160 height 60
drag, startPoint x: 789, startPoint y: 672, endPoint x: 782, endPoint y: 638, distance: 34.4
click at [782, 638] on div at bounding box center [780, 642] width 143 height 60
click at [820, 649] on div at bounding box center [819, 644] width 13 height 13
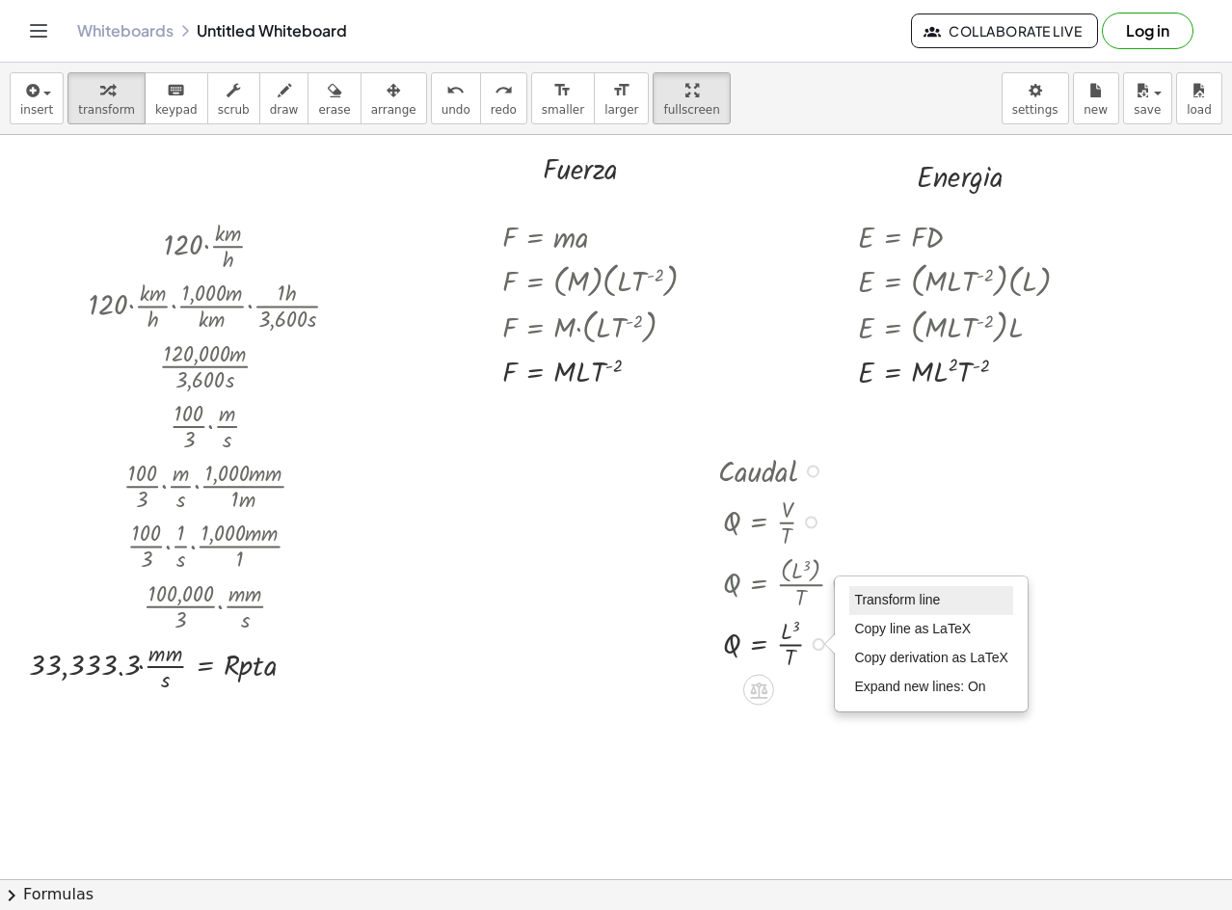
click at [907, 591] on li "Transform line" at bounding box center [932, 600] width 164 height 29
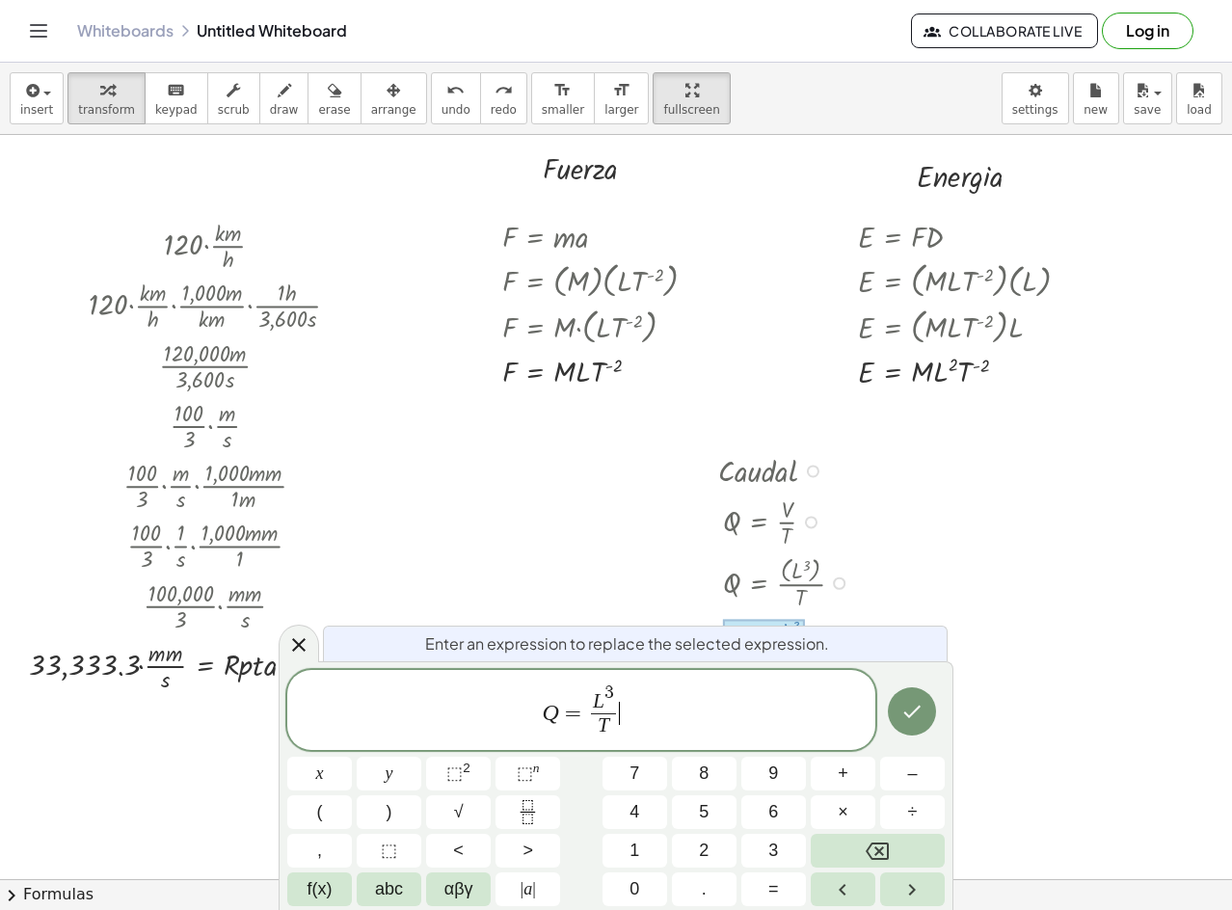
click at [624, 723] on span "Q = L 3 T ​ ​" at bounding box center [581, 712] width 588 height 60
click at [610, 729] on span "T ​" at bounding box center [603, 727] width 25 height 26
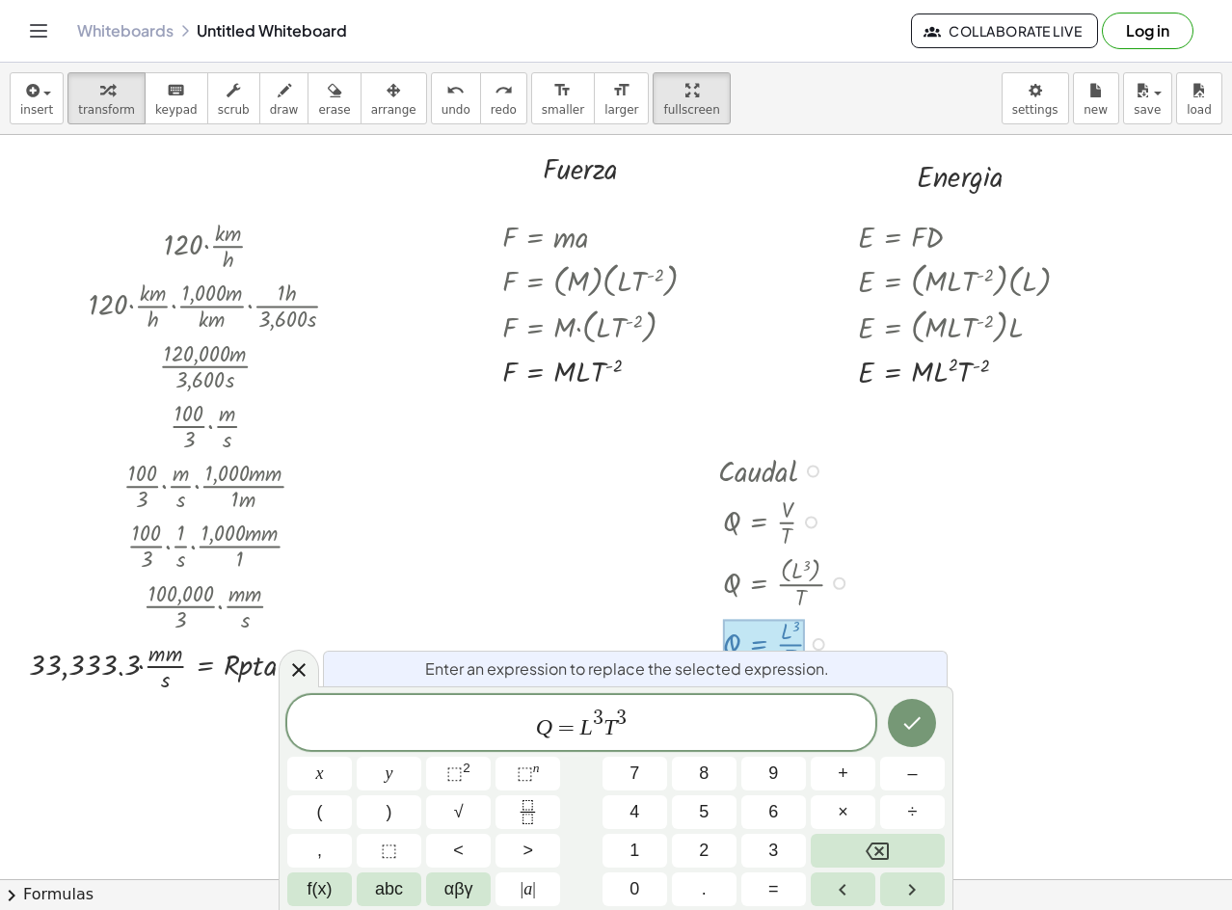
click at [701, 729] on span "Q = L 3 T 3" at bounding box center [581, 724] width 588 height 35
click at [634, 717] on span "Q = L 3 T 3 ​" at bounding box center [581, 724] width 588 height 35
click at [631, 717] on span "Q = L 3 T ​" at bounding box center [581, 724] width 588 height 36
drag, startPoint x: 617, startPoint y: 726, endPoint x: 728, endPoint y: 780, distance: 123.4
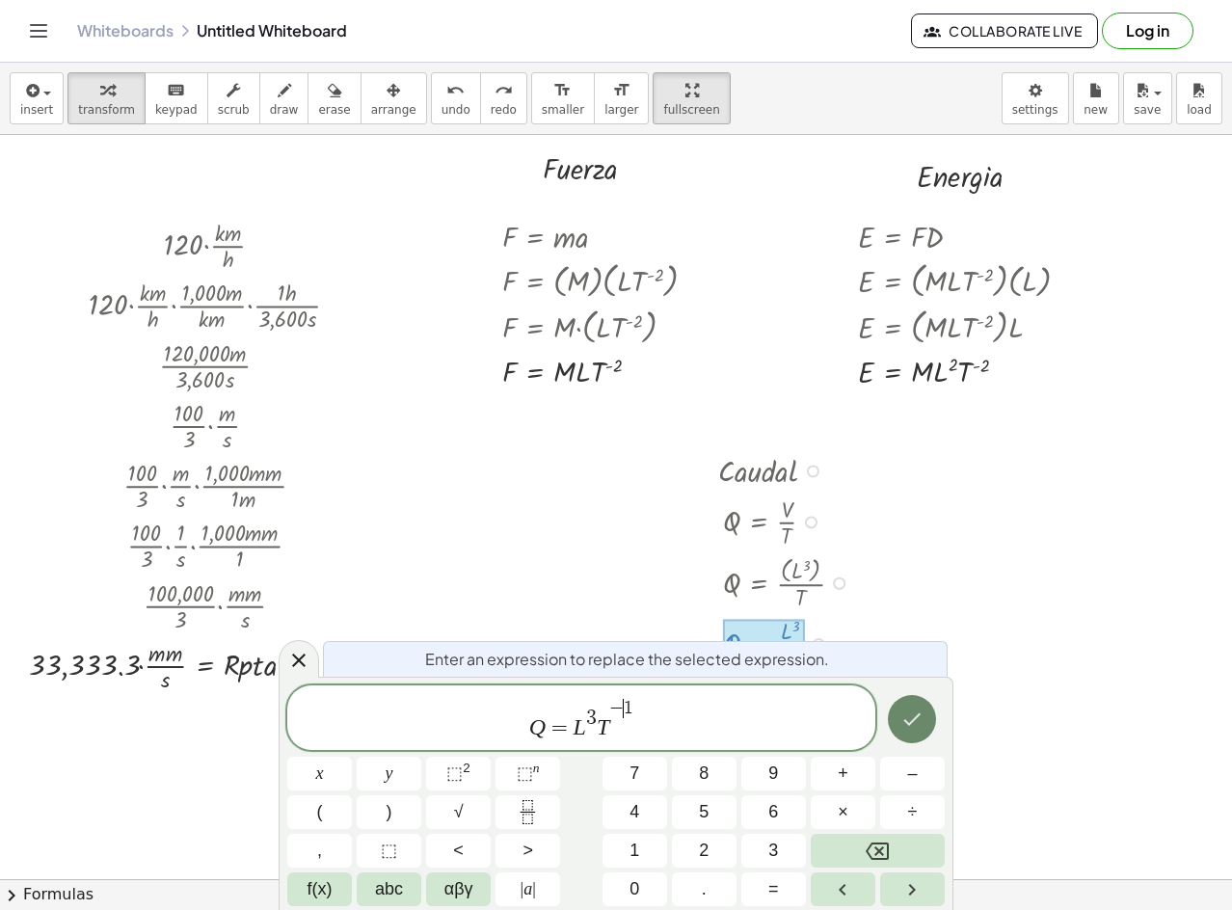
click at [916, 736] on button "Done" at bounding box center [912, 719] width 48 height 48
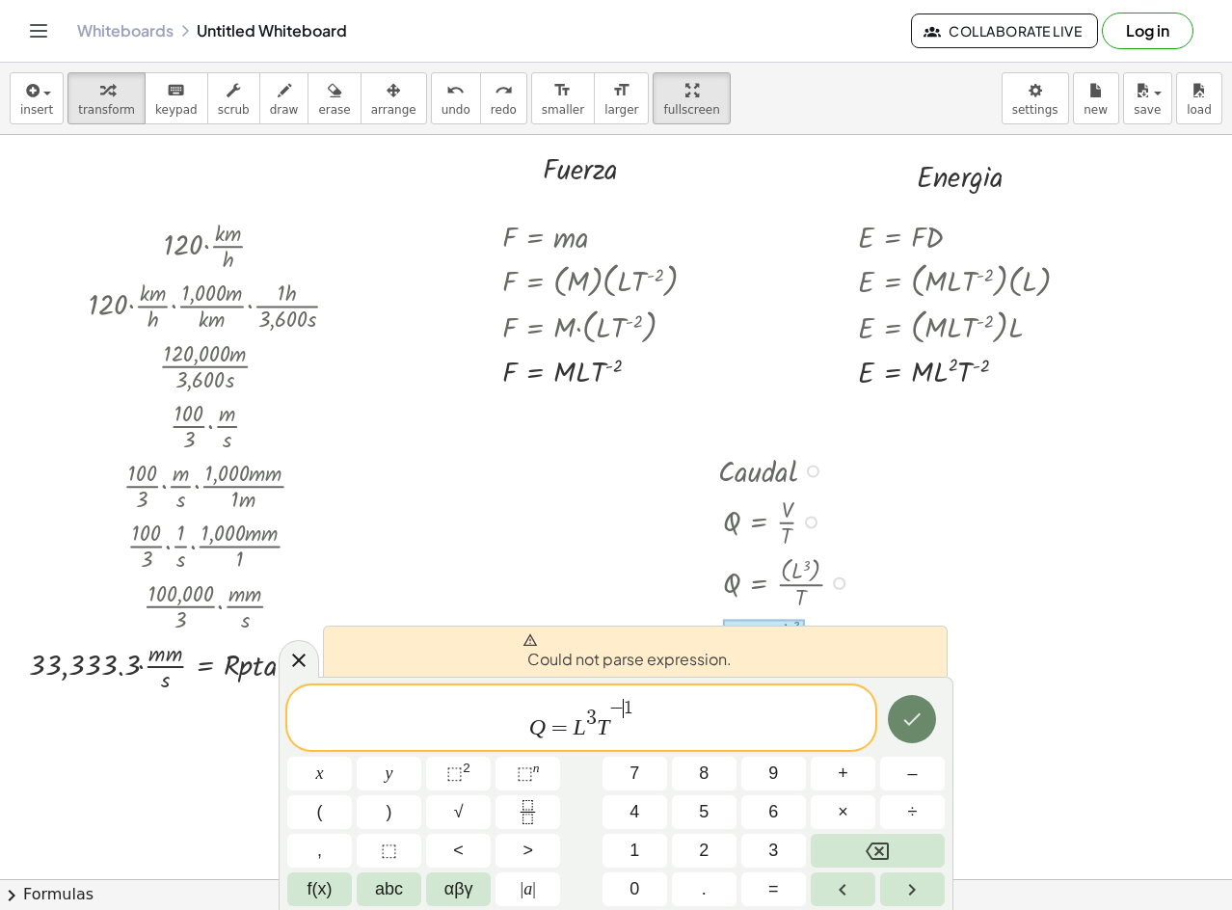
click at [916, 736] on button "Done" at bounding box center [912, 719] width 48 height 48
click at [646, 710] on span "Q = L 3 T − 1 ​" at bounding box center [581, 719] width 588 height 44
click at [640, 703] on span "Q = L 3 T − 1 ​" at bounding box center [581, 719] width 588 height 44
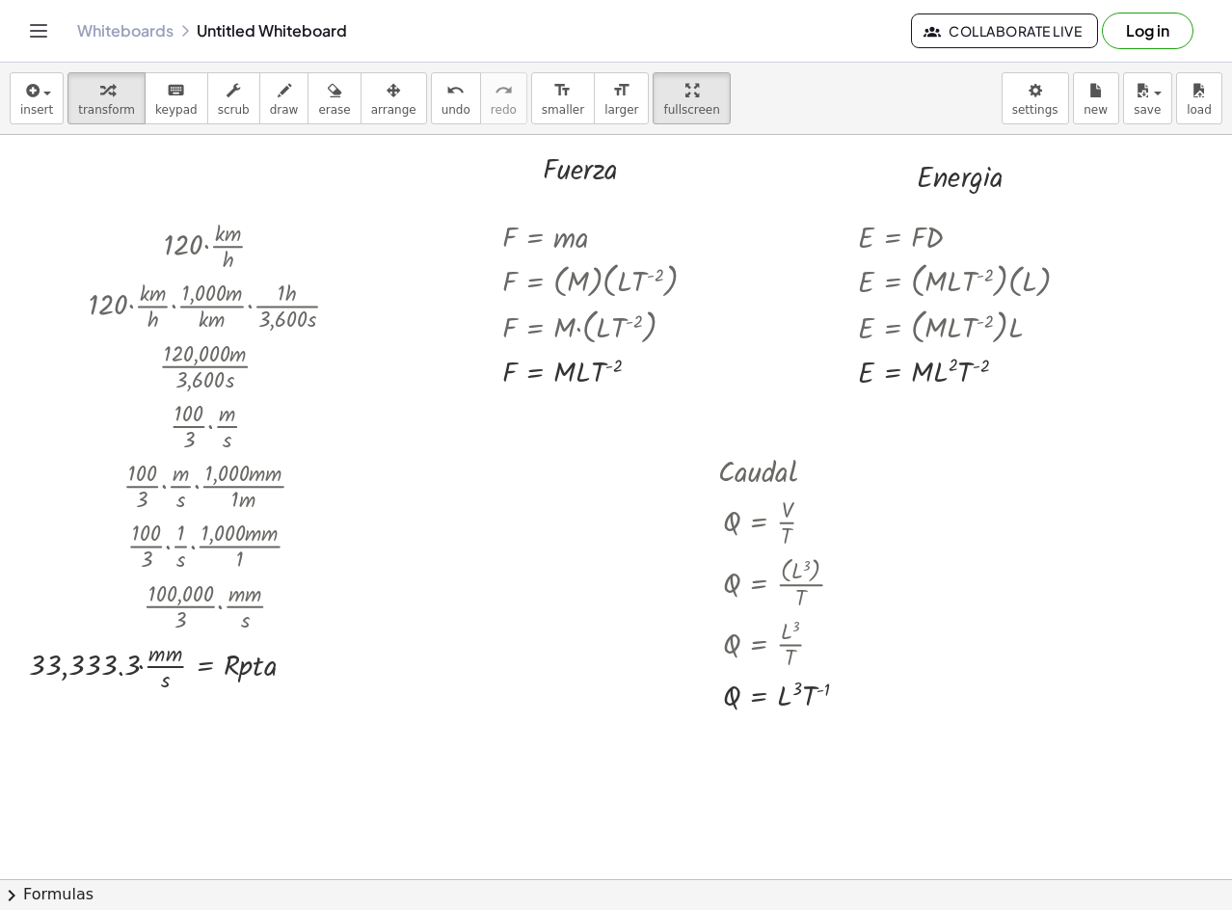
drag, startPoint x: 1217, startPoint y: 346, endPoint x: 1217, endPoint y: 326, distance: 20.3
click at [1221, 333] on div "· 120 · · k · m · h · 120 · · k · m · h · · 1,000 · m · k · m · · 1 · h · 3,600…" at bounding box center [616, 507] width 1232 height 744
drag, startPoint x: 1217, startPoint y: 326, endPoint x: 1220, endPoint y: 312, distance: 13.8
click at [1220, 312] on div "· 120 · · k · m · h · 120 · · k · m · h · · 1,000 · m · k · m · · 1 · h · 3,600…" at bounding box center [616, 507] width 1232 height 744
click at [582, 183] on div at bounding box center [597, 167] width 128 height 42
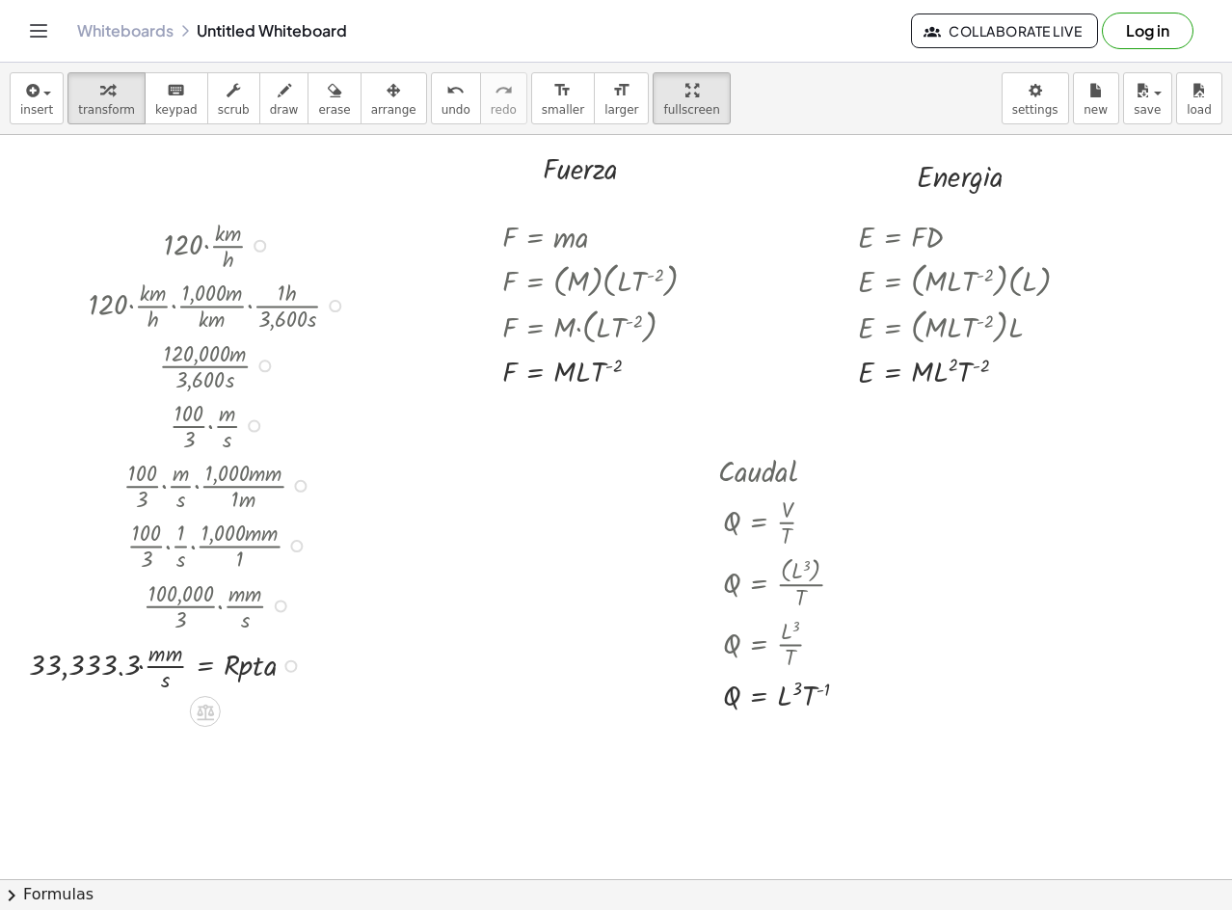
click at [348, 382] on div at bounding box center [191, 365] width 345 height 60
click at [200, 401] on div at bounding box center [191, 424] width 345 height 60
click at [334, 358] on div at bounding box center [191, 365] width 345 height 60
click at [385, 81] on button "arrange" at bounding box center [394, 98] width 67 height 52
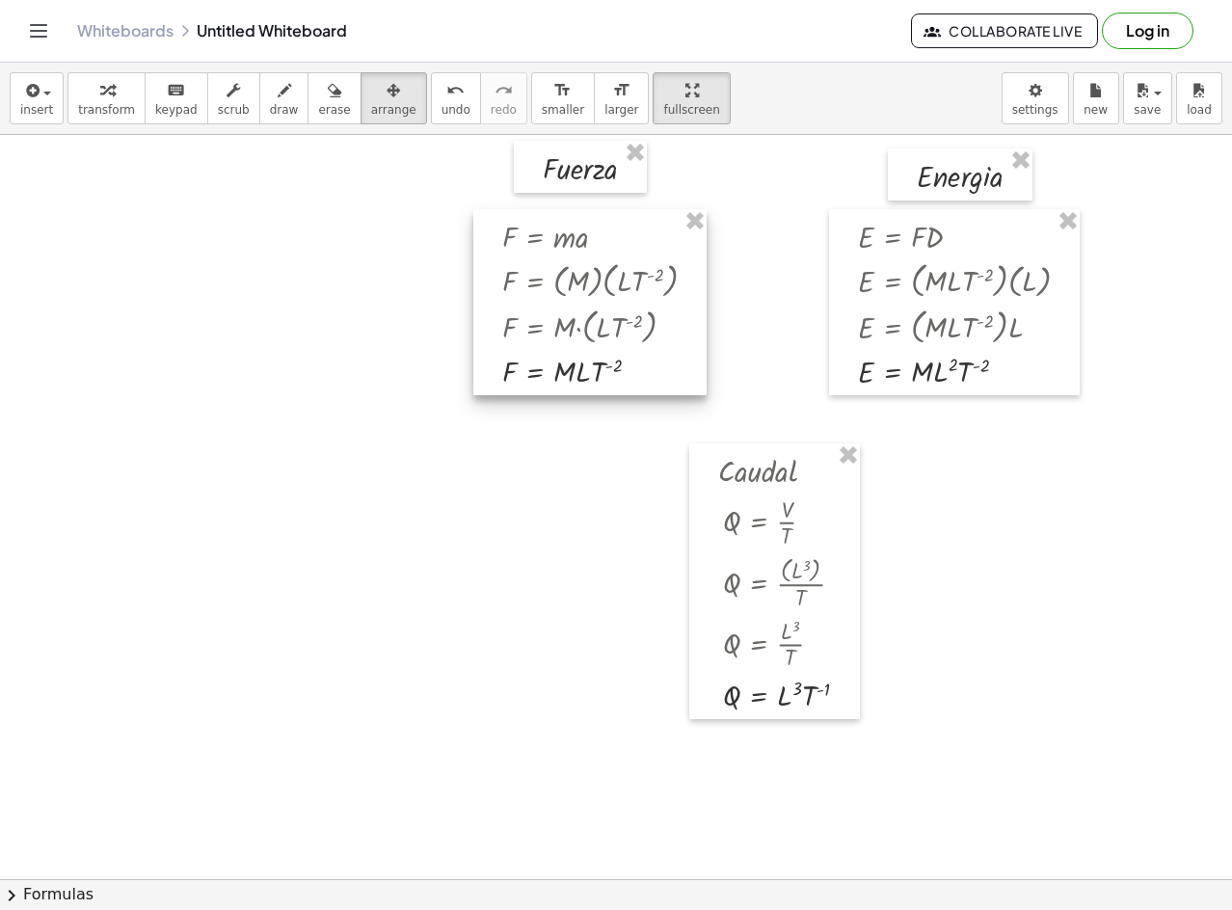
drag, startPoint x: 682, startPoint y: 209, endPoint x: 691, endPoint y: 223, distance: 16.6
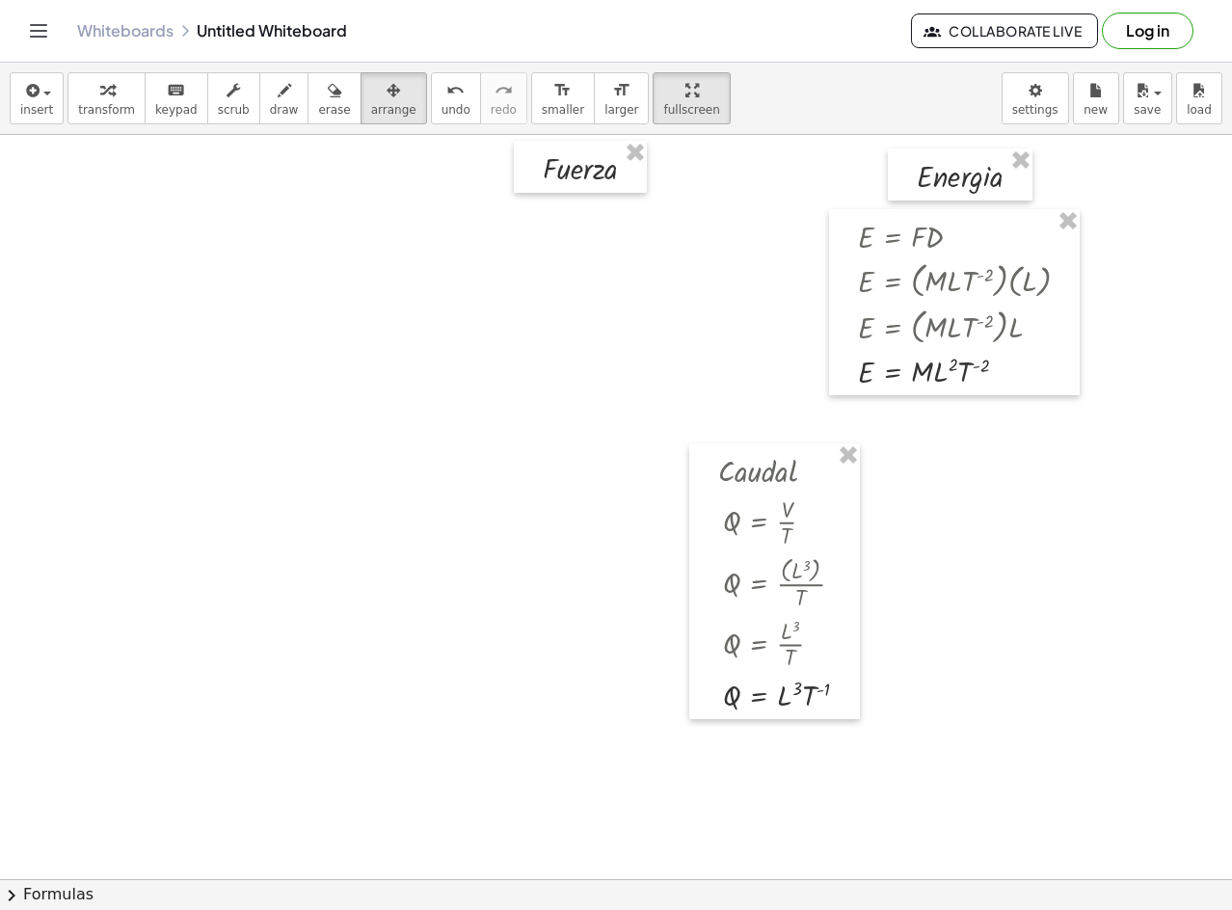
drag, startPoint x: 624, startPoint y: 146, endPoint x: 651, endPoint y: 165, distance: 33.2
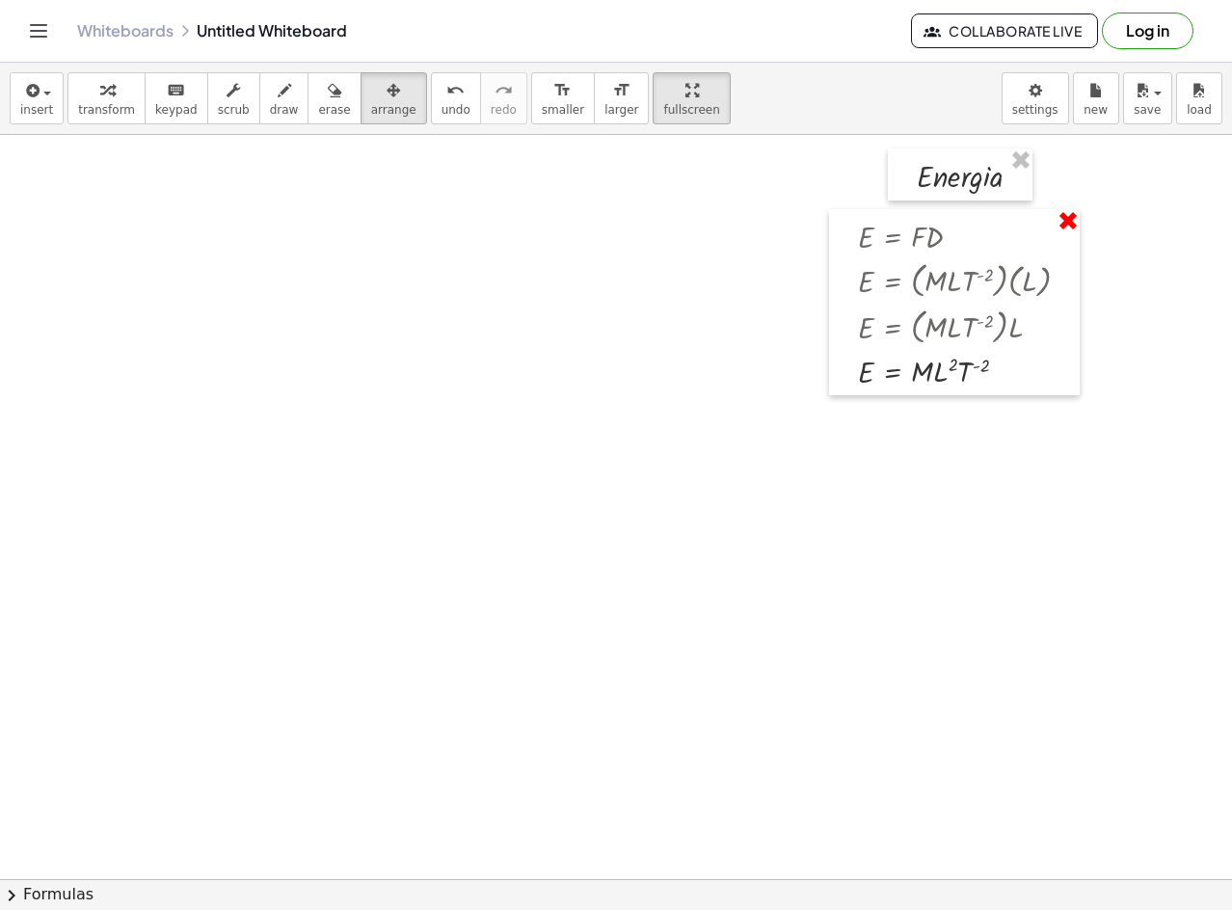
drag, startPoint x: 1040, startPoint y: 206, endPoint x: 1073, endPoint y: 232, distance: 42.6
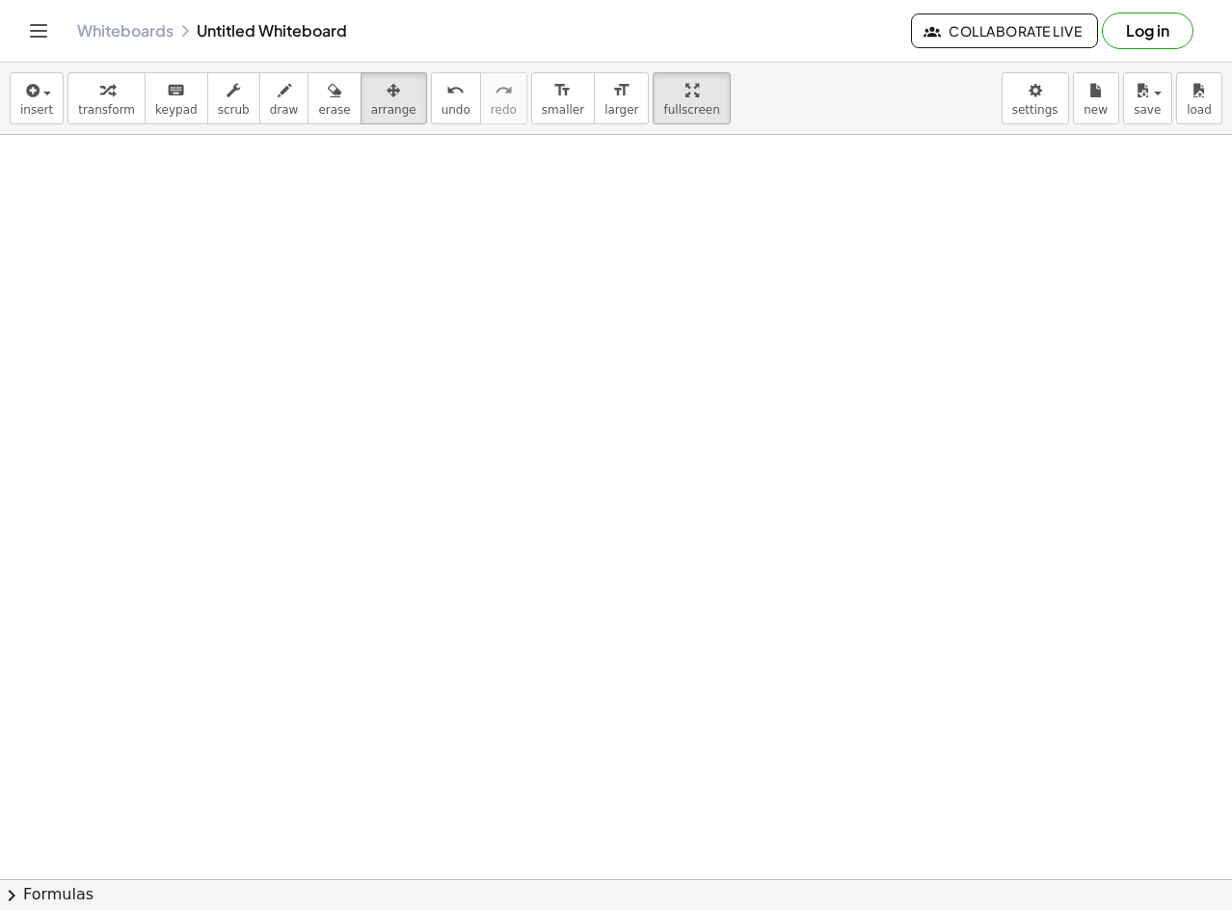
drag, startPoint x: 1019, startPoint y: 151, endPoint x: 716, endPoint y: 165, distance: 304.1
click at [30, 101] on icon "button" at bounding box center [30, 90] width 17 height 23
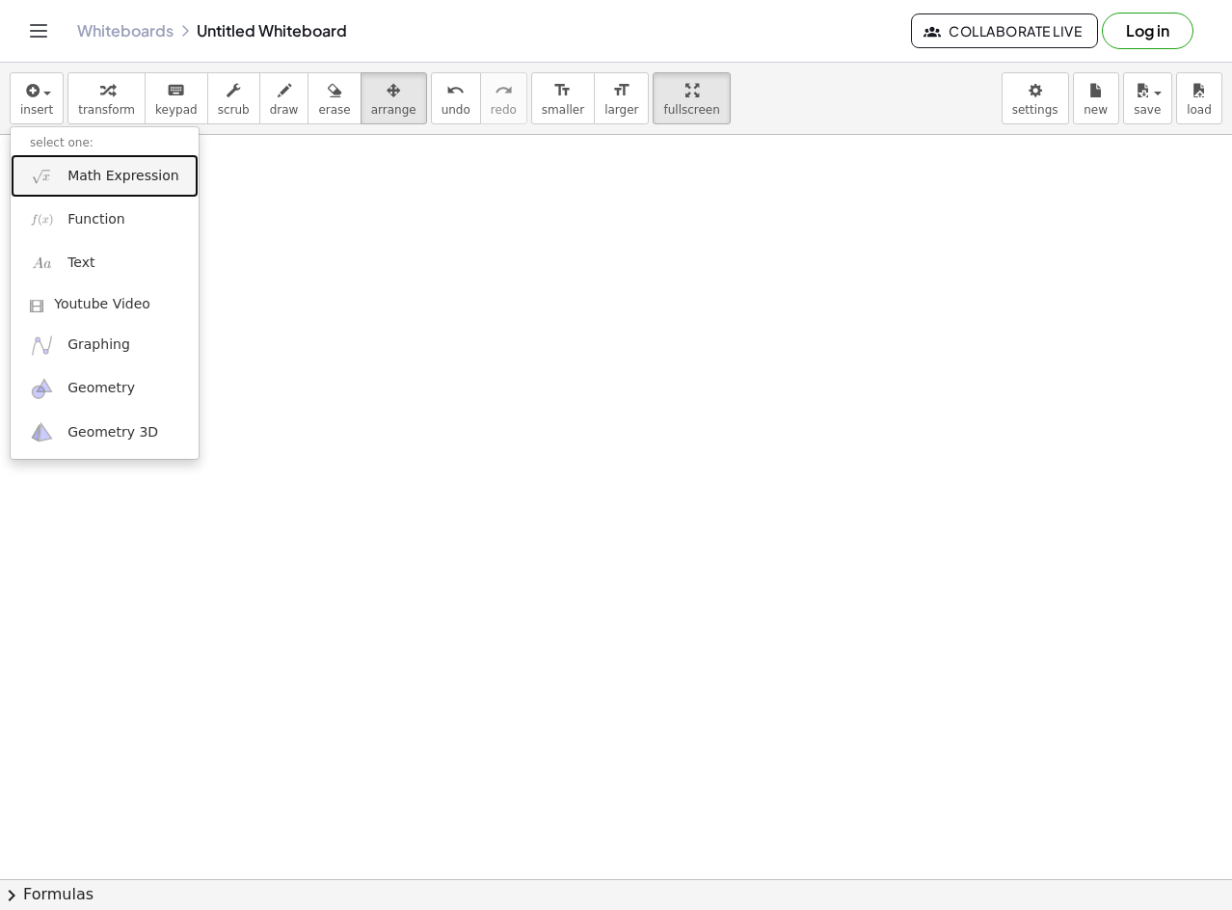
click at [73, 158] on link "Math Expression" at bounding box center [105, 175] width 188 height 43
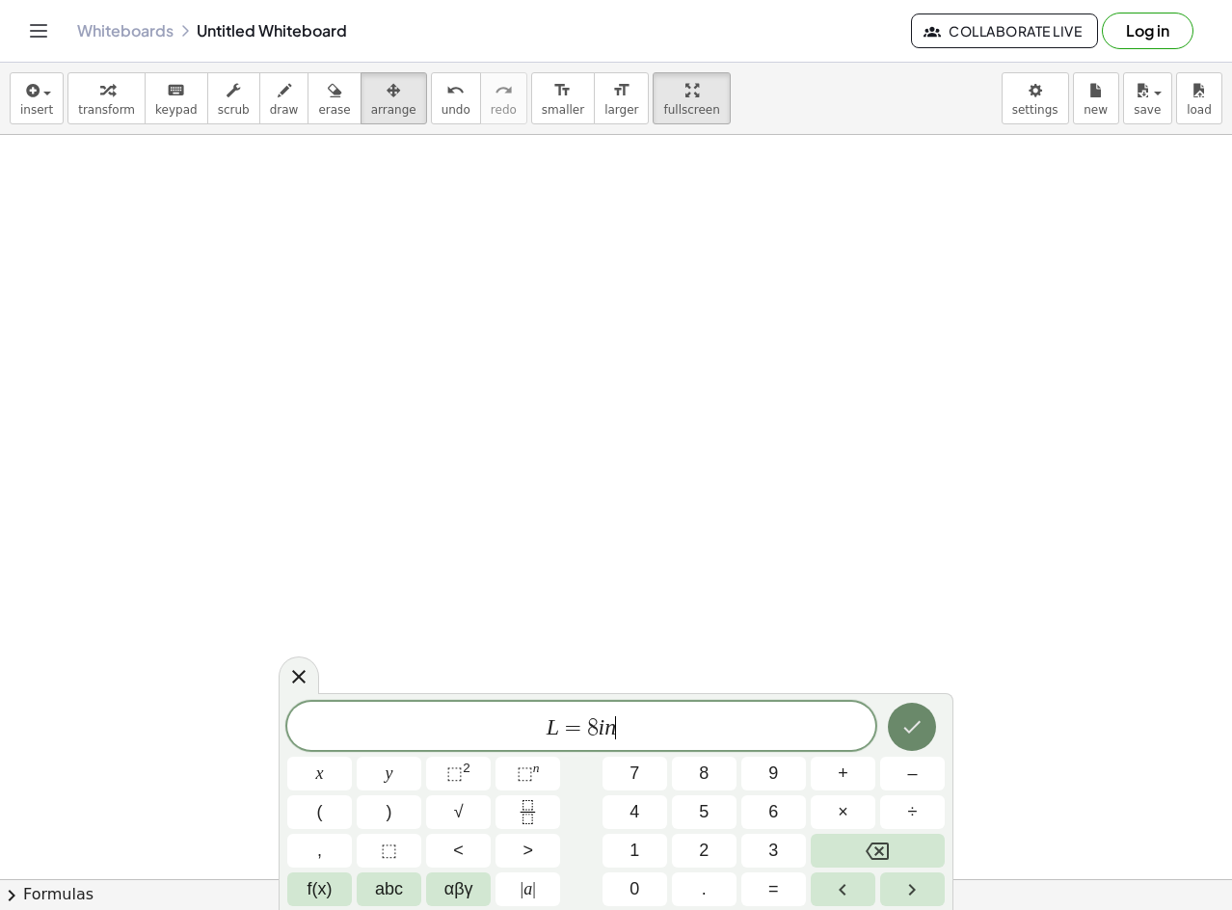
click at [910, 729] on icon "Done" at bounding box center [912, 727] width 23 height 23
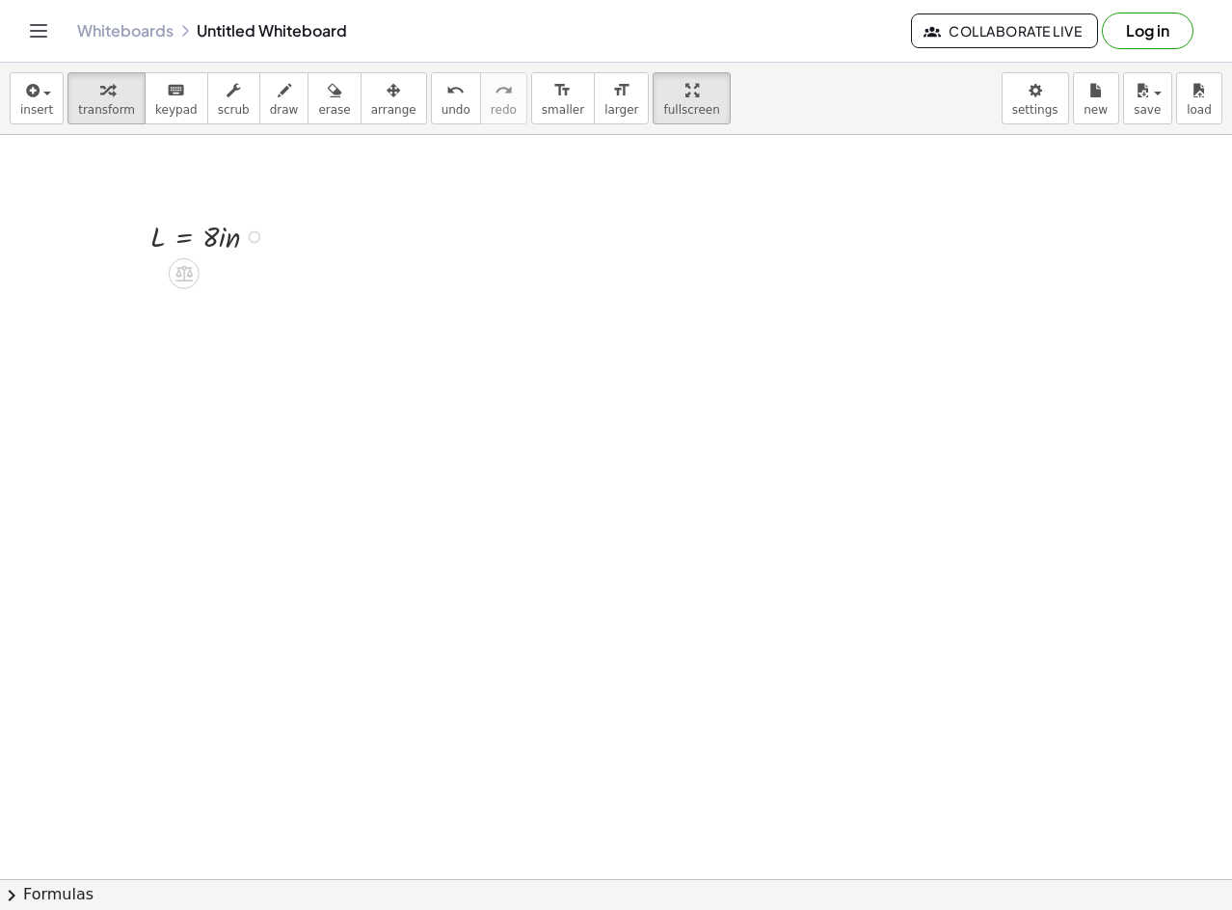
click at [174, 216] on div at bounding box center [212, 235] width 143 height 42
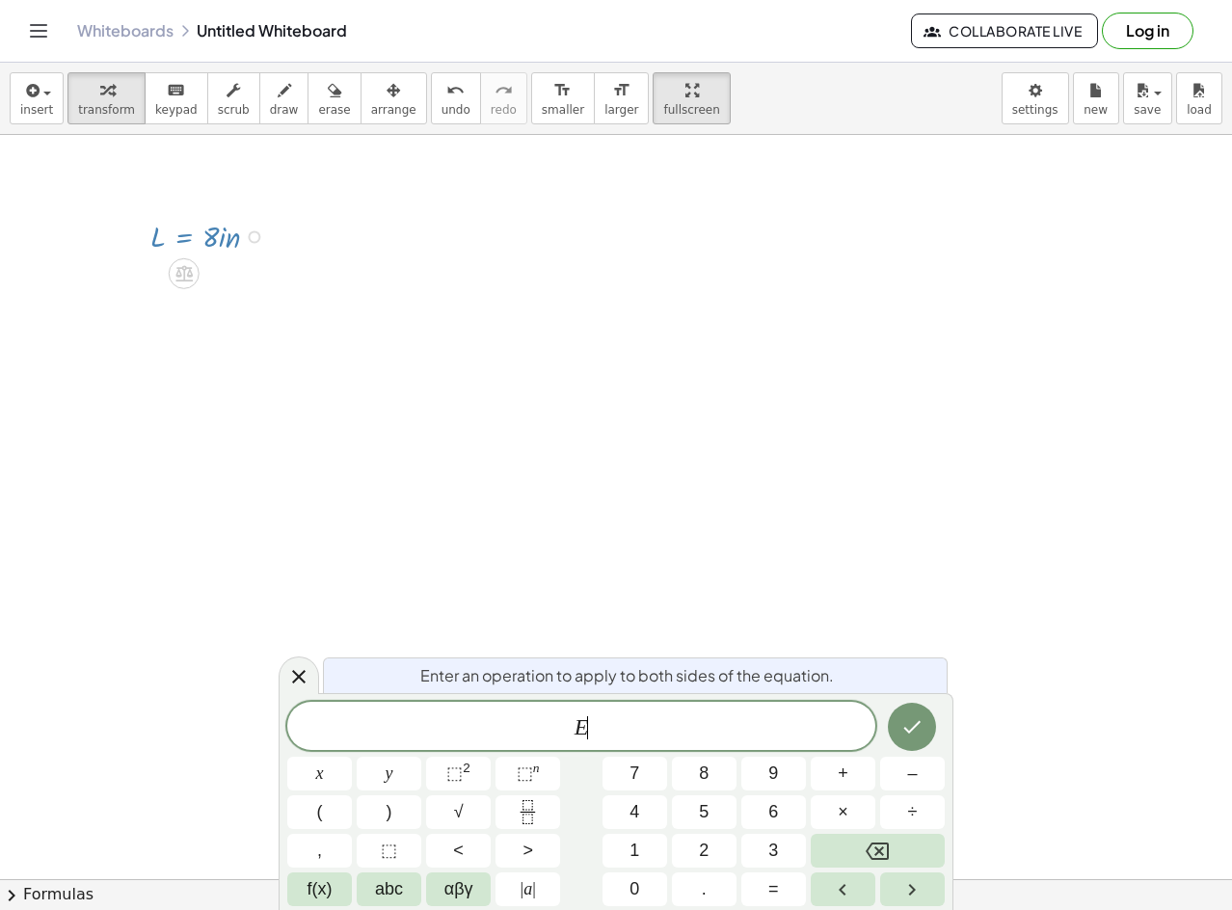
click at [245, 230] on div at bounding box center [212, 235] width 143 height 42
click at [252, 230] on div at bounding box center [212, 235] width 143 height 42
click at [255, 232] on div at bounding box center [254, 236] width 13 height 13
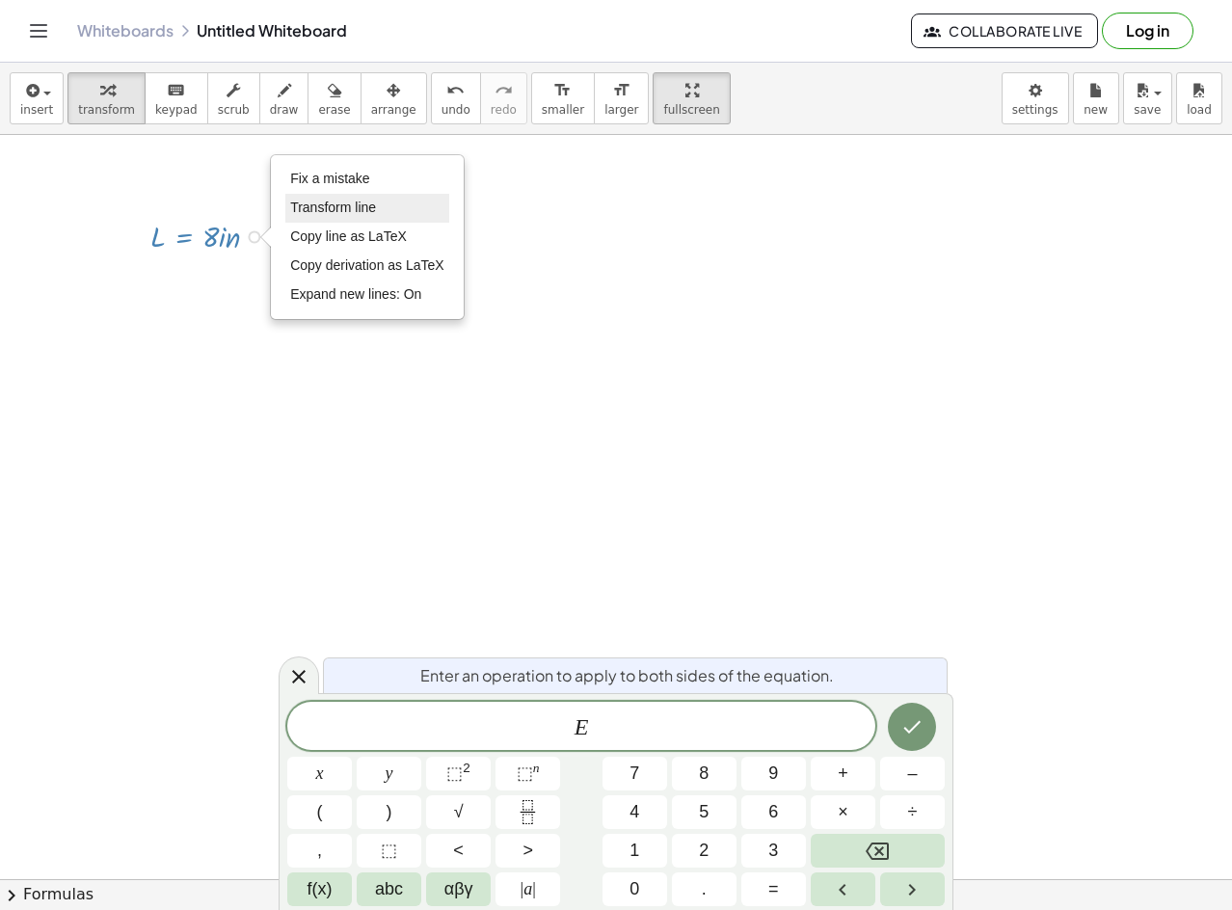
click at [384, 209] on li "Transform line" at bounding box center [367, 208] width 164 height 29
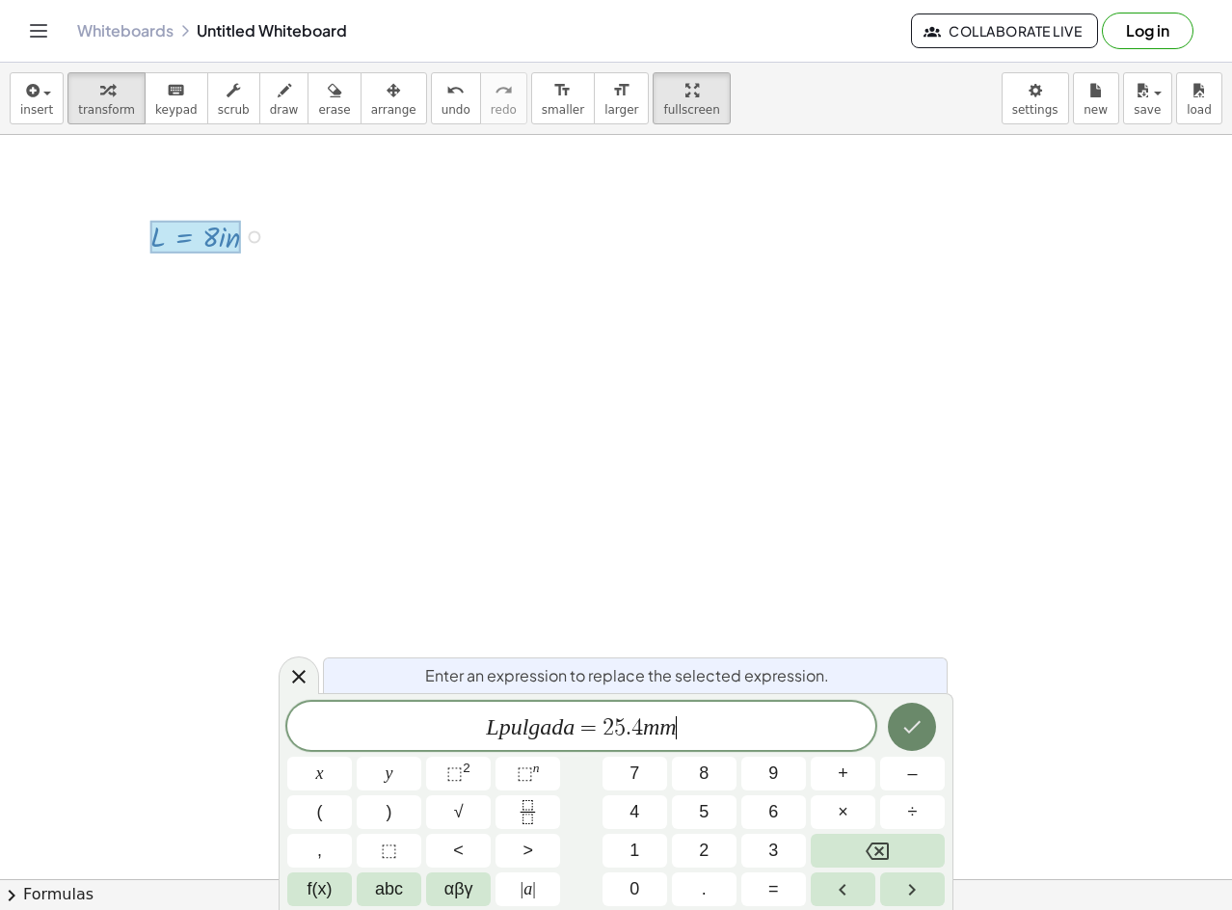
click at [917, 706] on button "Done" at bounding box center [912, 727] width 48 height 48
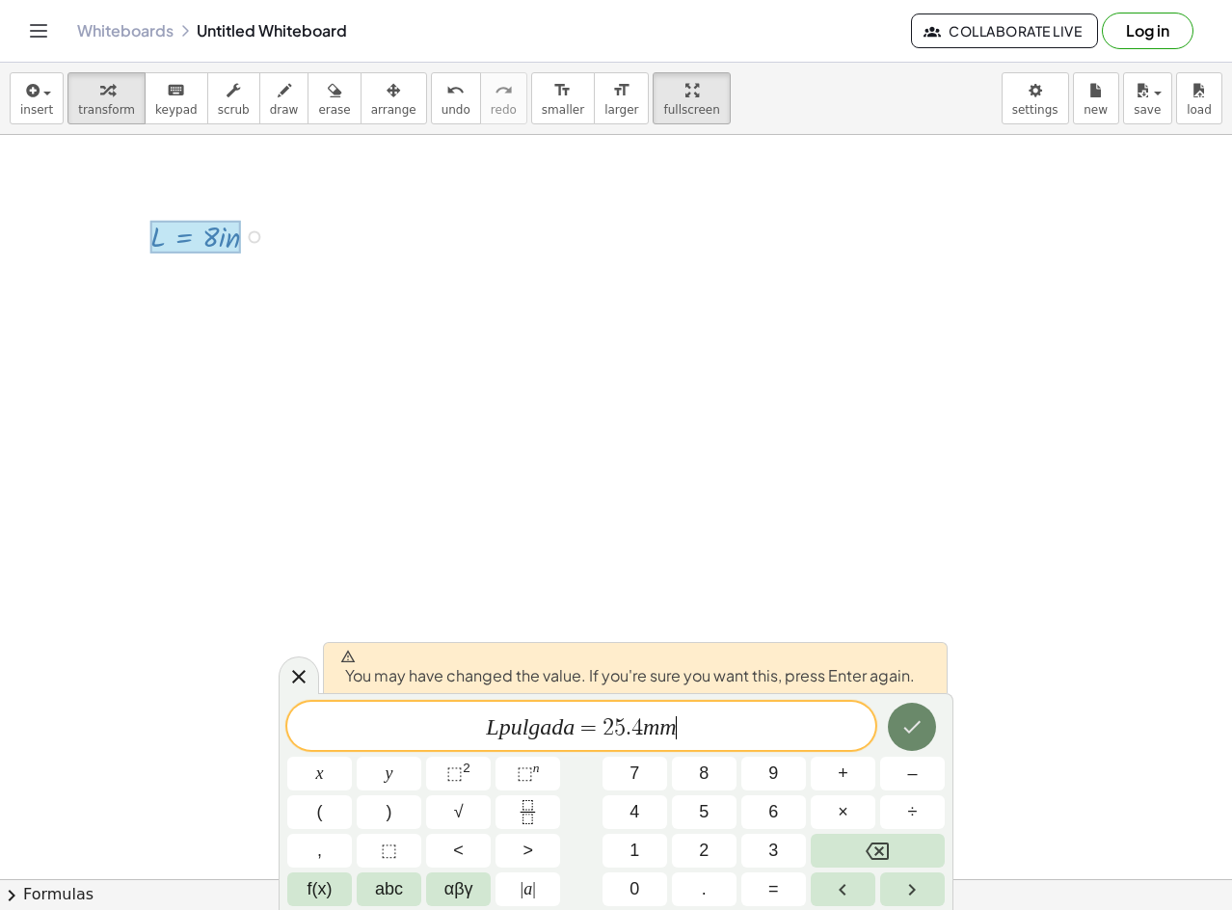
click at [910, 709] on button "Done" at bounding box center [912, 727] width 48 height 48
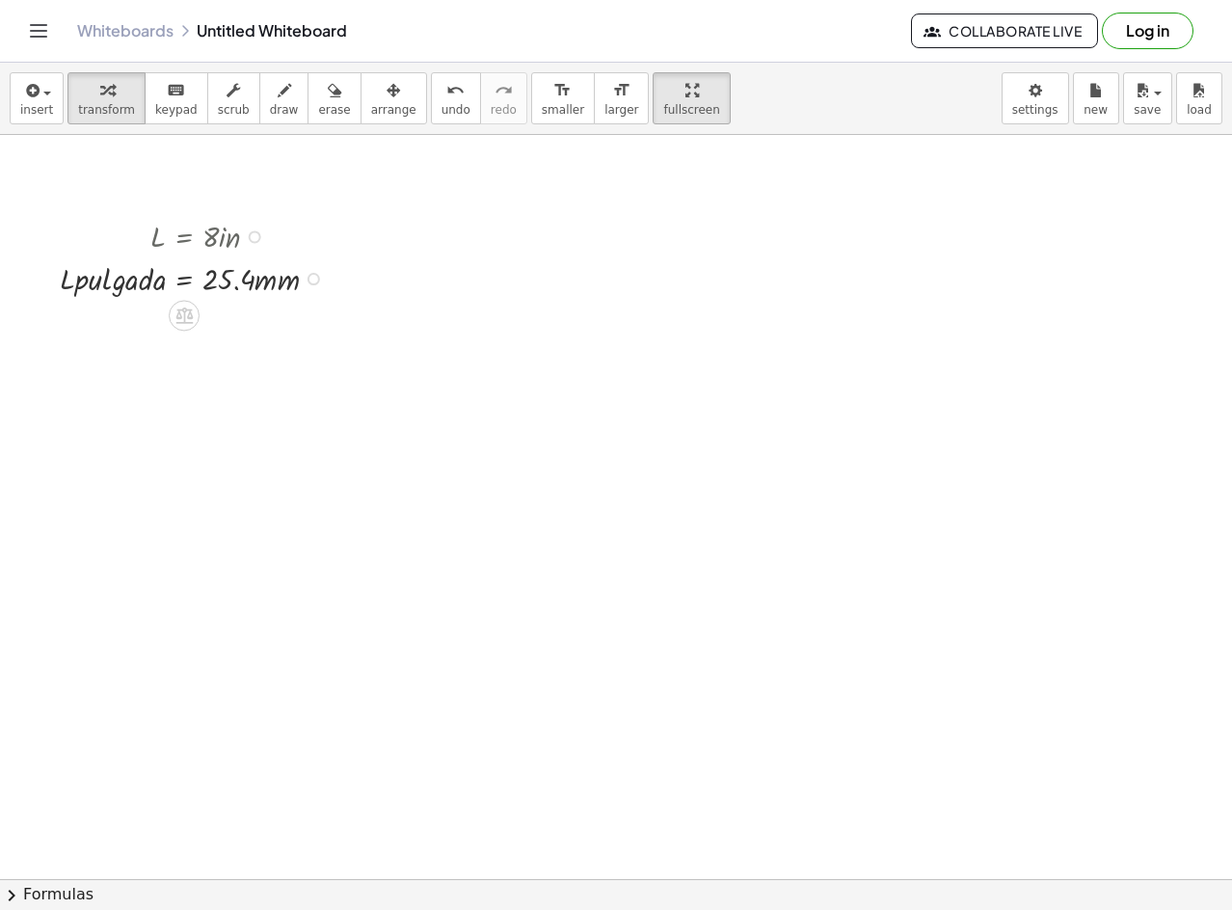
click at [319, 277] on div "Fix a mistake Transform line Copy line as LaTeX Copy derivation as LaTeX Expand…" at bounding box center [314, 279] width 13 height 13
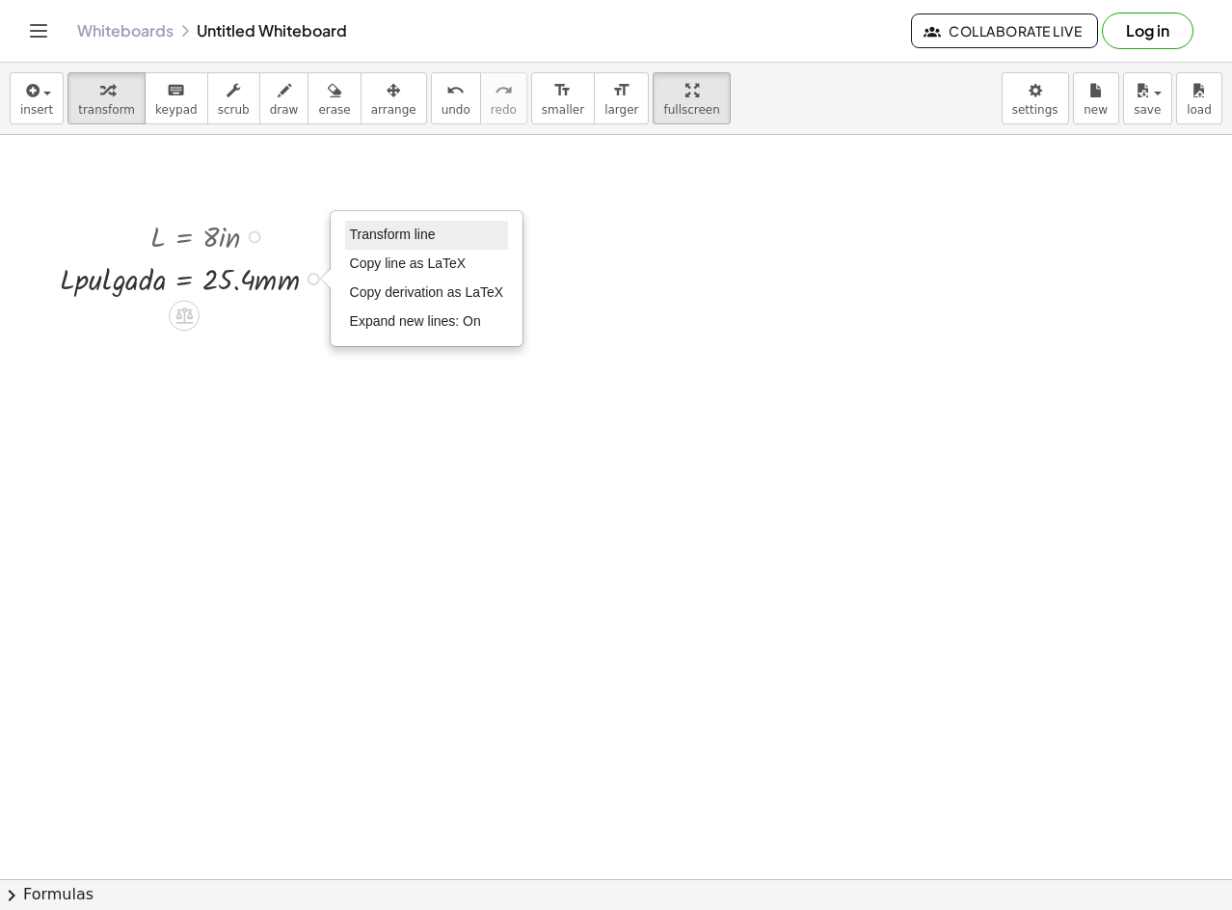
click at [418, 240] on span "Transform line" at bounding box center [393, 234] width 86 height 15
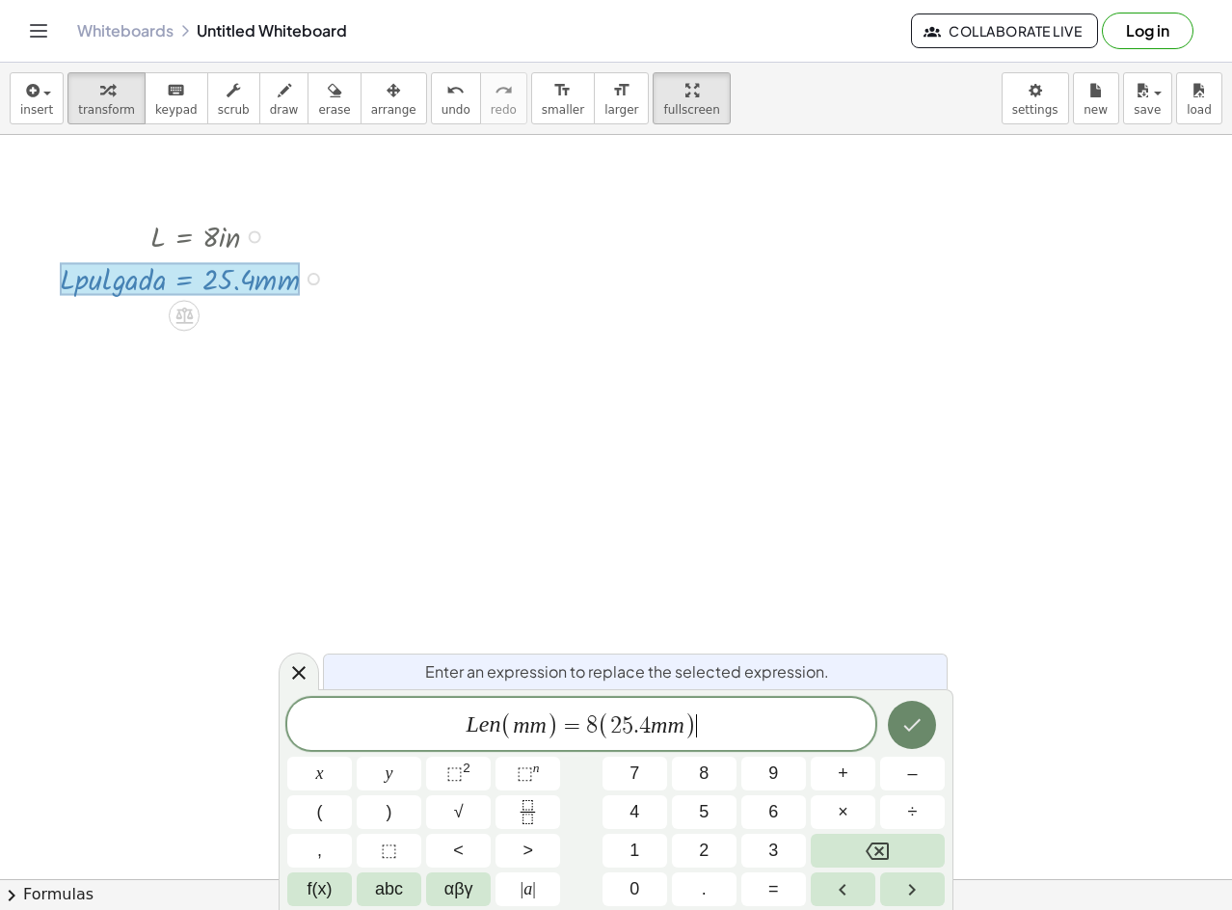
click at [917, 702] on button "Done" at bounding box center [912, 725] width 48 height 48
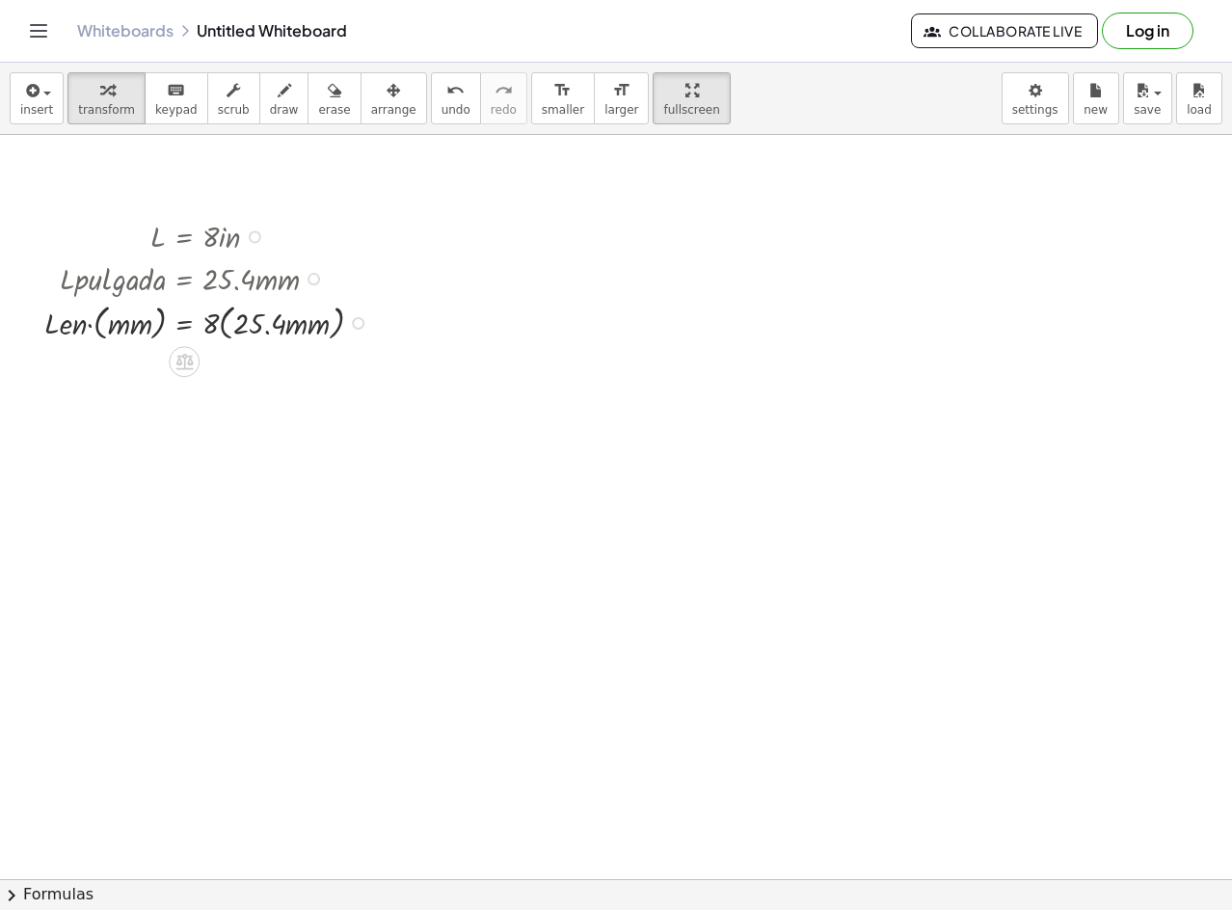
click at [184, 323] on div "· L · e · n · ( · m · m ) = · 8 · ( · 25.4 · m · m ) Transform line Copy line a…" at bounding box center [184, 323] width 0 height 0
drag, startPoint x: 249, startPoint y: 374, endPoint x: 218, endPoint y: 381, distance: 31.6
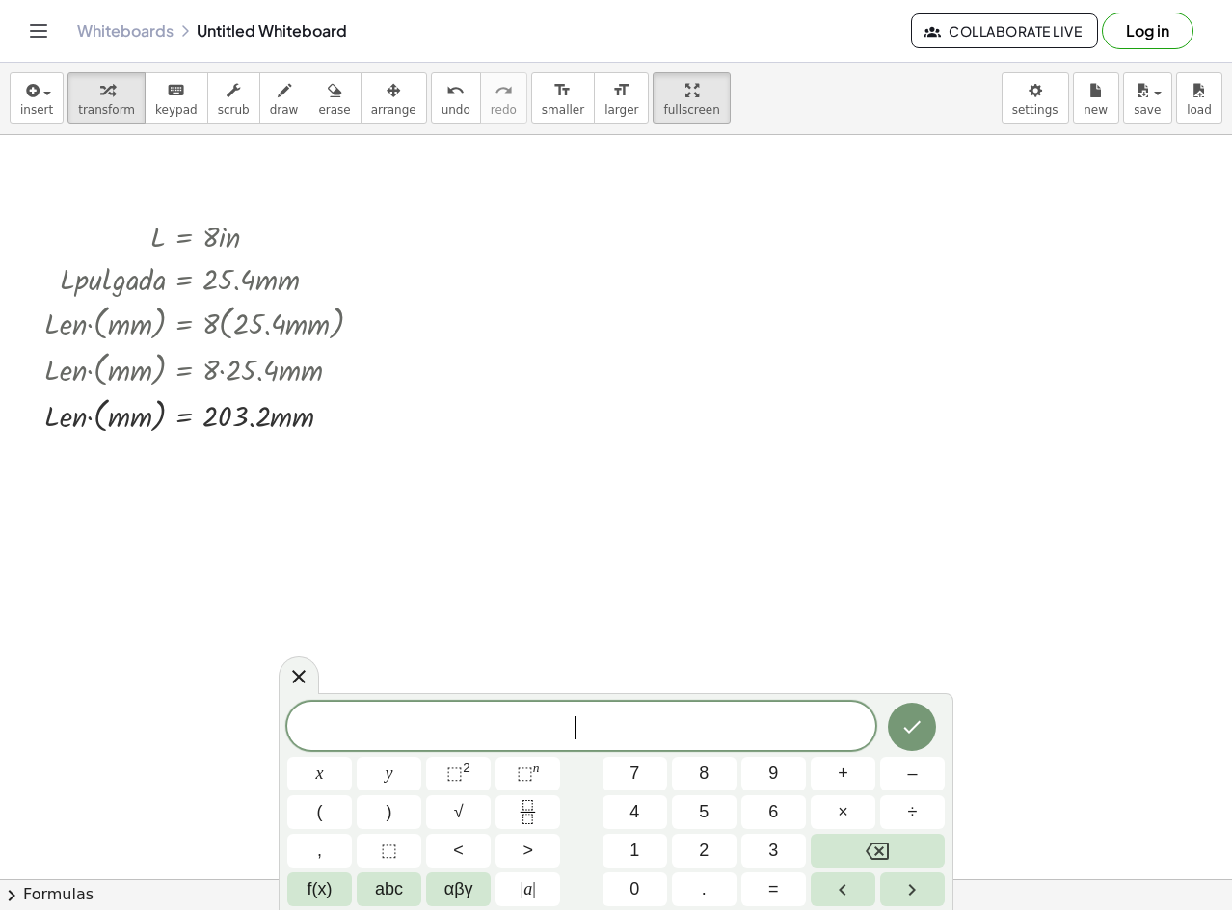
drag, startPoint x: 294, startPoint y: 682, endPoint x: 278, endPoint y: 500, distance: 183.0
click at [281, 668] on div at bounding box center [299, 676] width 41 height 38
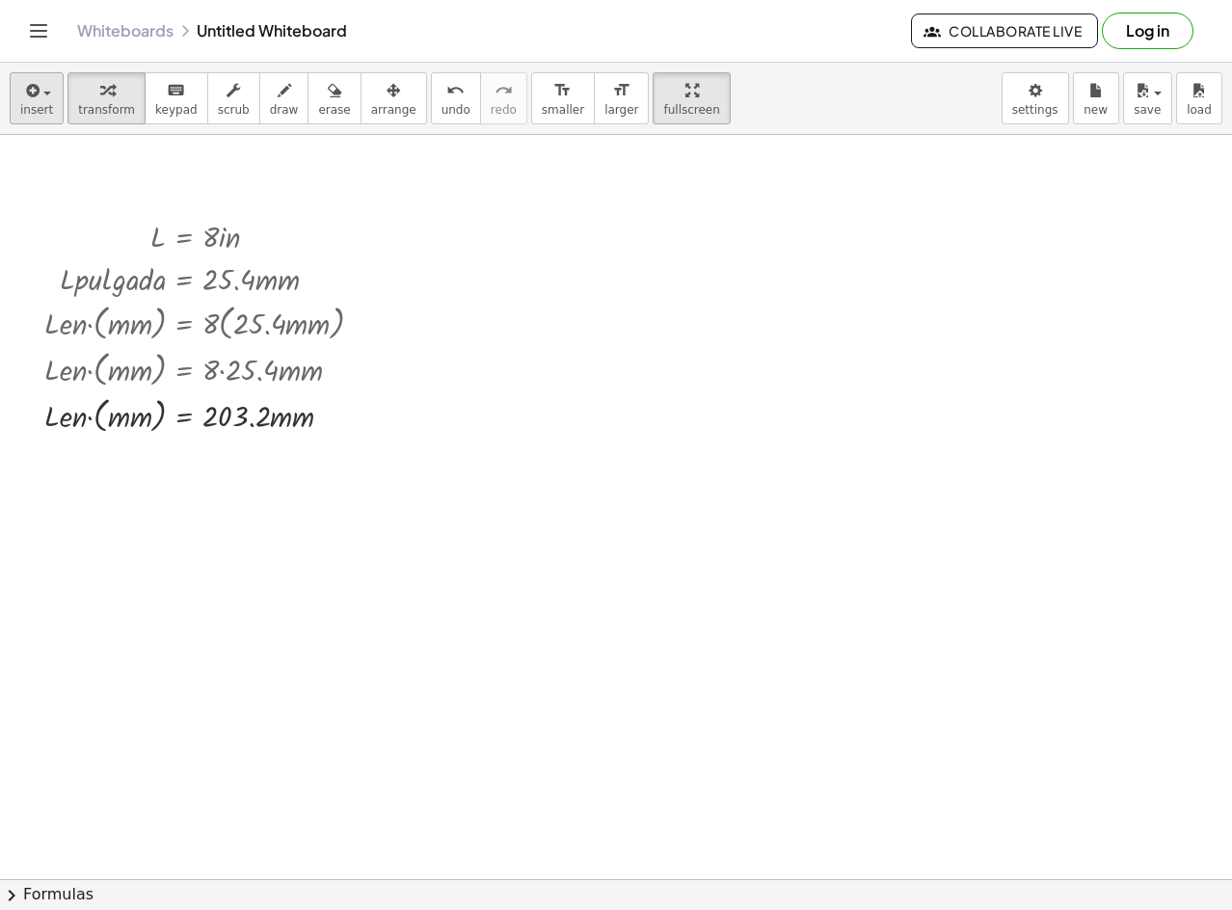
drag, startPoint x: 68, startPoint y: 88, endPoint x: 41, endPoint y: 91, distance: 27.2
click at [68, 88] on button "transform" at bounding box center [107, 98] width 78 height 52
click at [40, 95] on span "button" at bounding box center [42, 93] width 4 height 14
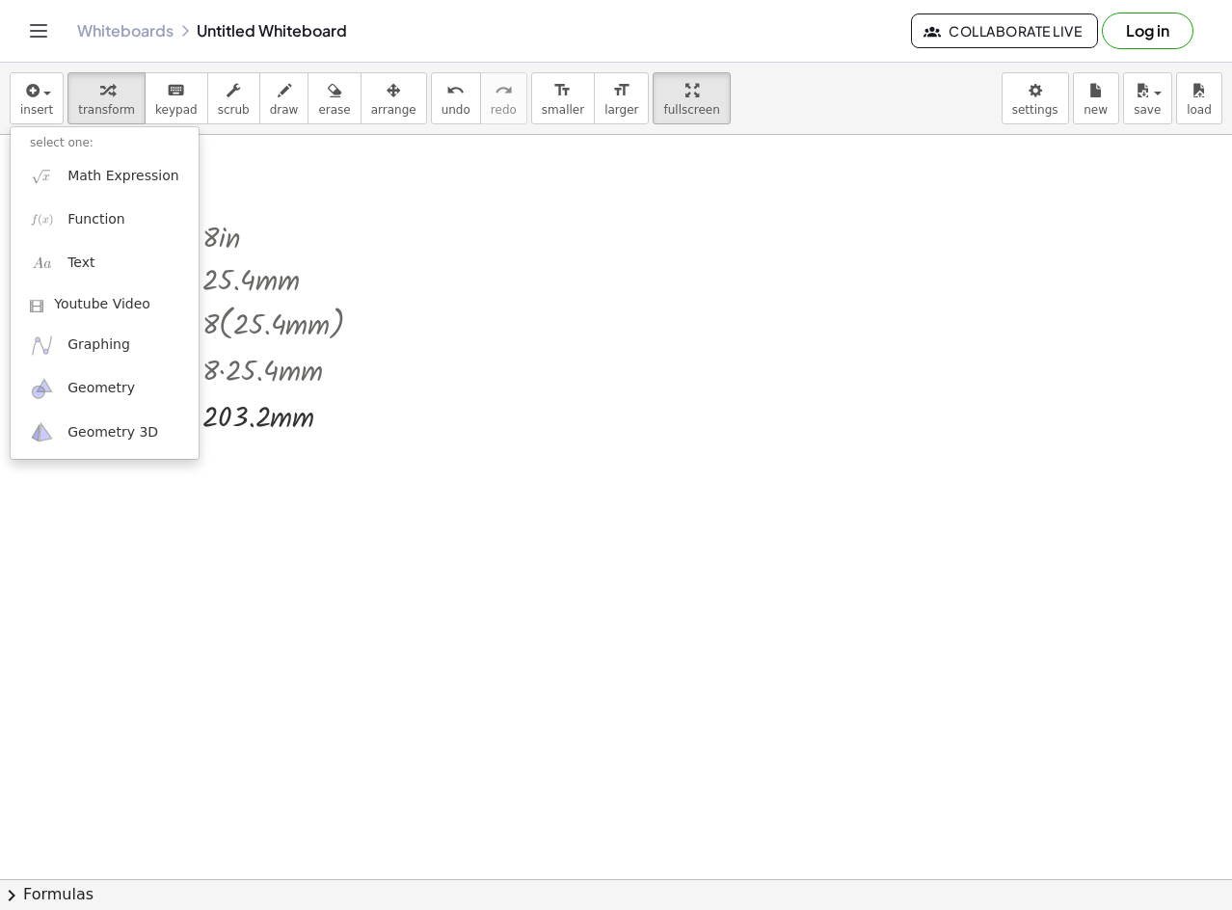
click at [75, 152] on li "select one:" at bounding box center [105, 143] width 188 height 22
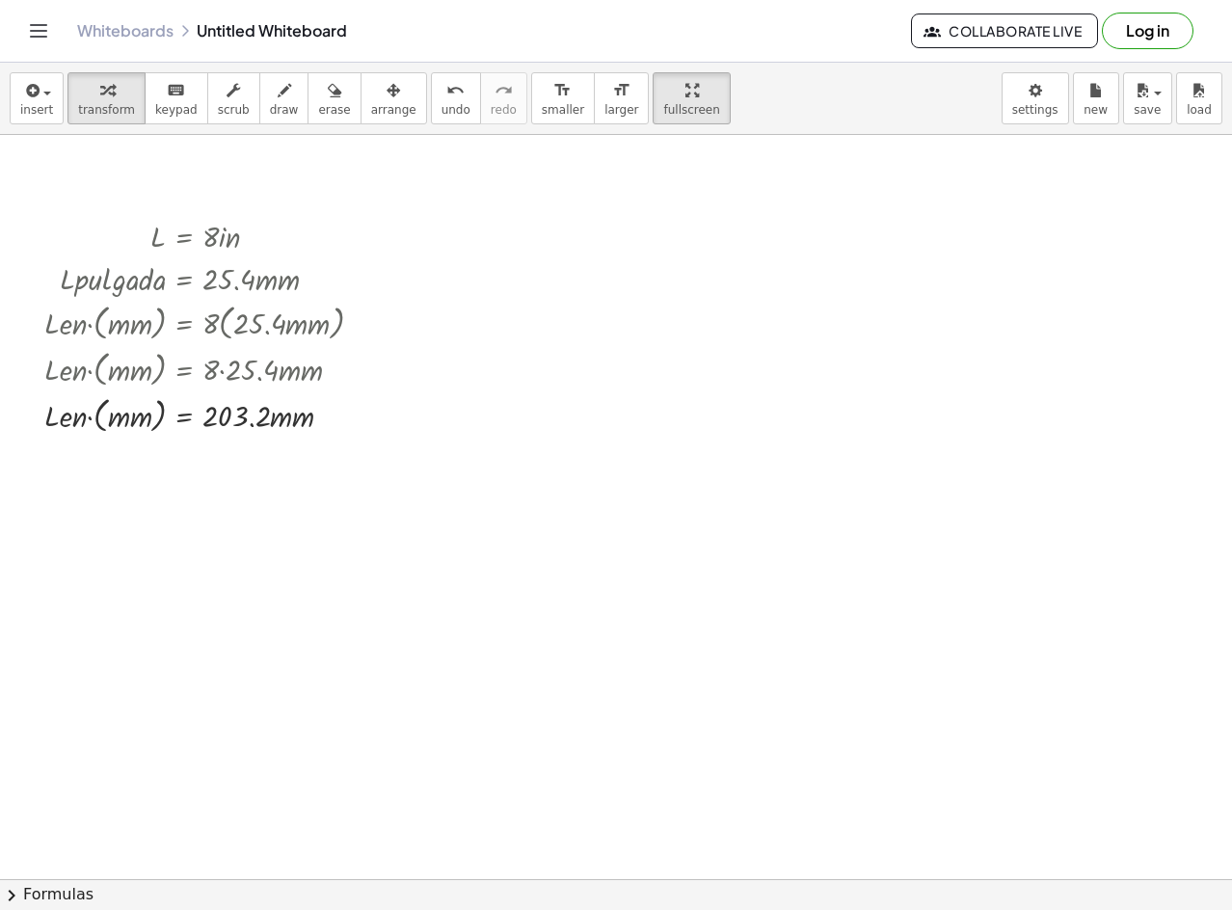
click at [31, 81] on icon "button" at bounding box center [30, 90] width 17 height 23
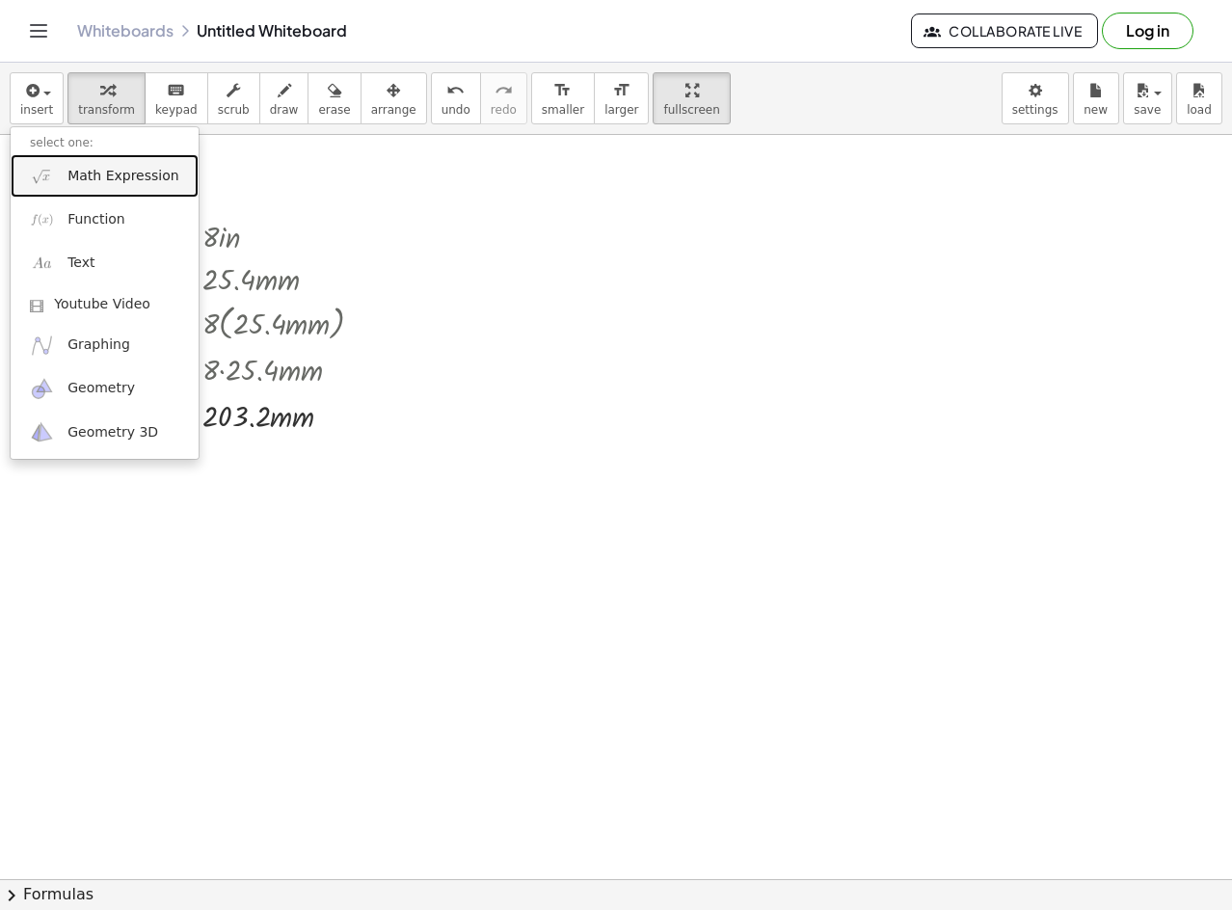
click at [85, 167] on span "Math Expression" at bounding box center [123, 176] width 111 height 19
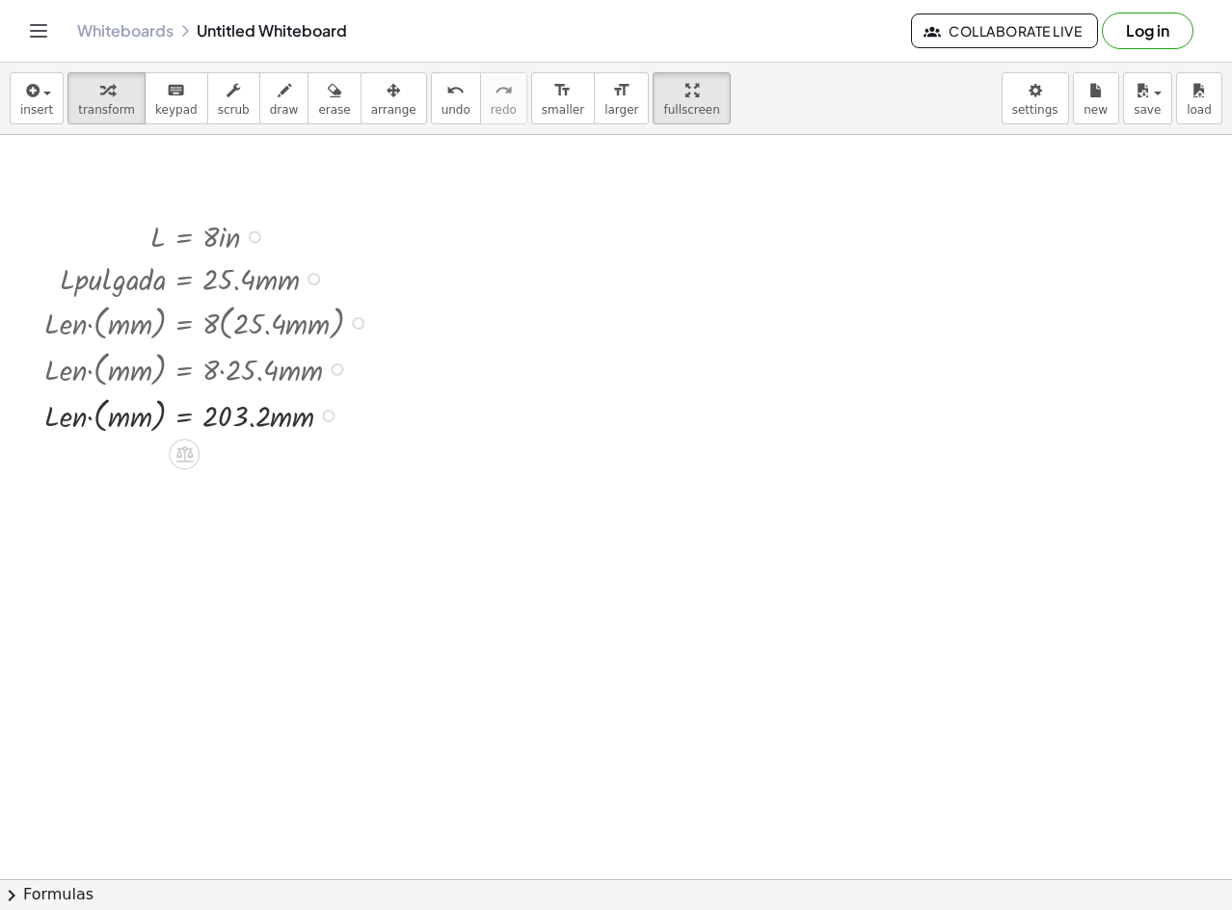
drag, startPoint x: 404, startPoint y: 389, endPoint x: 465, endPoint y: 462, distance: 95.2
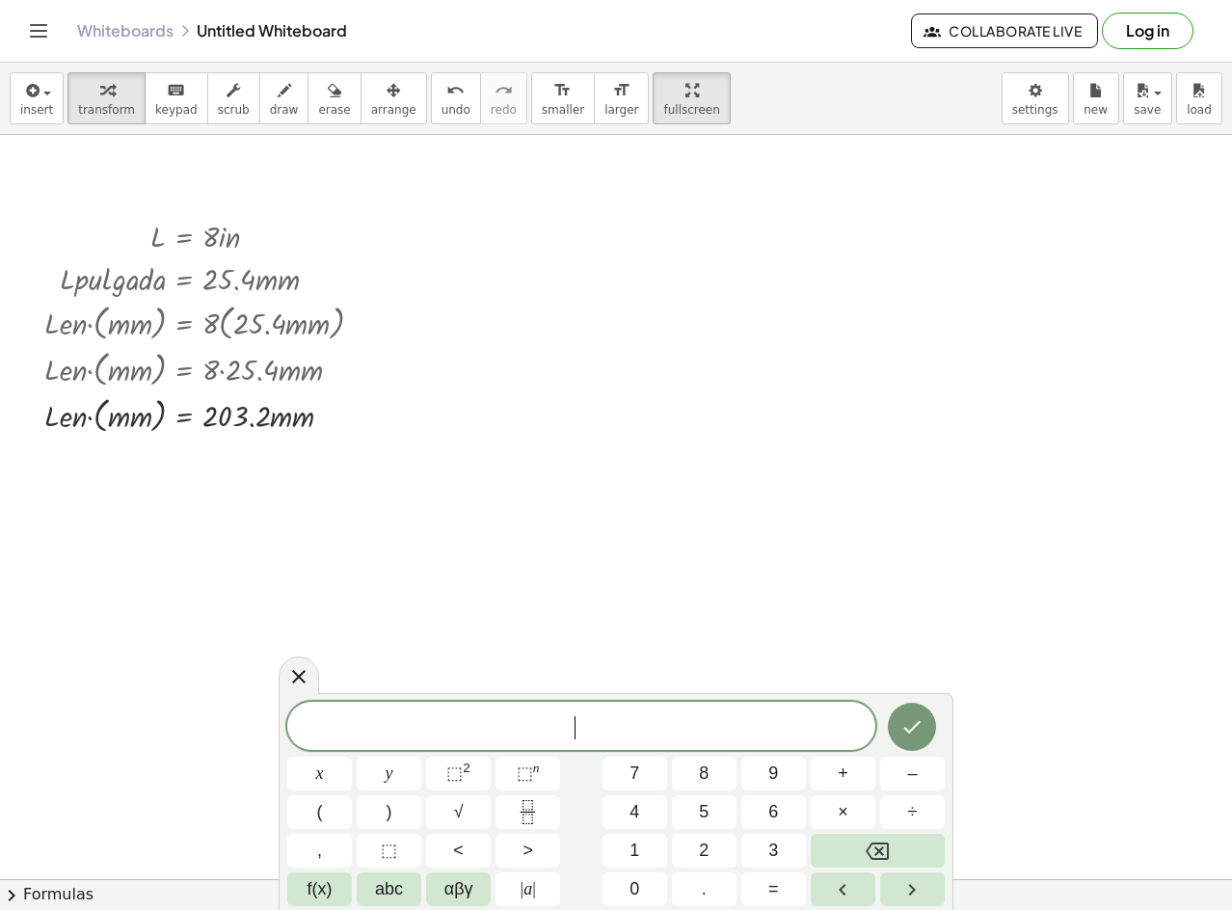
click at [562, 729] on span "​" at bounding box center [581, 728] width 588 height 27
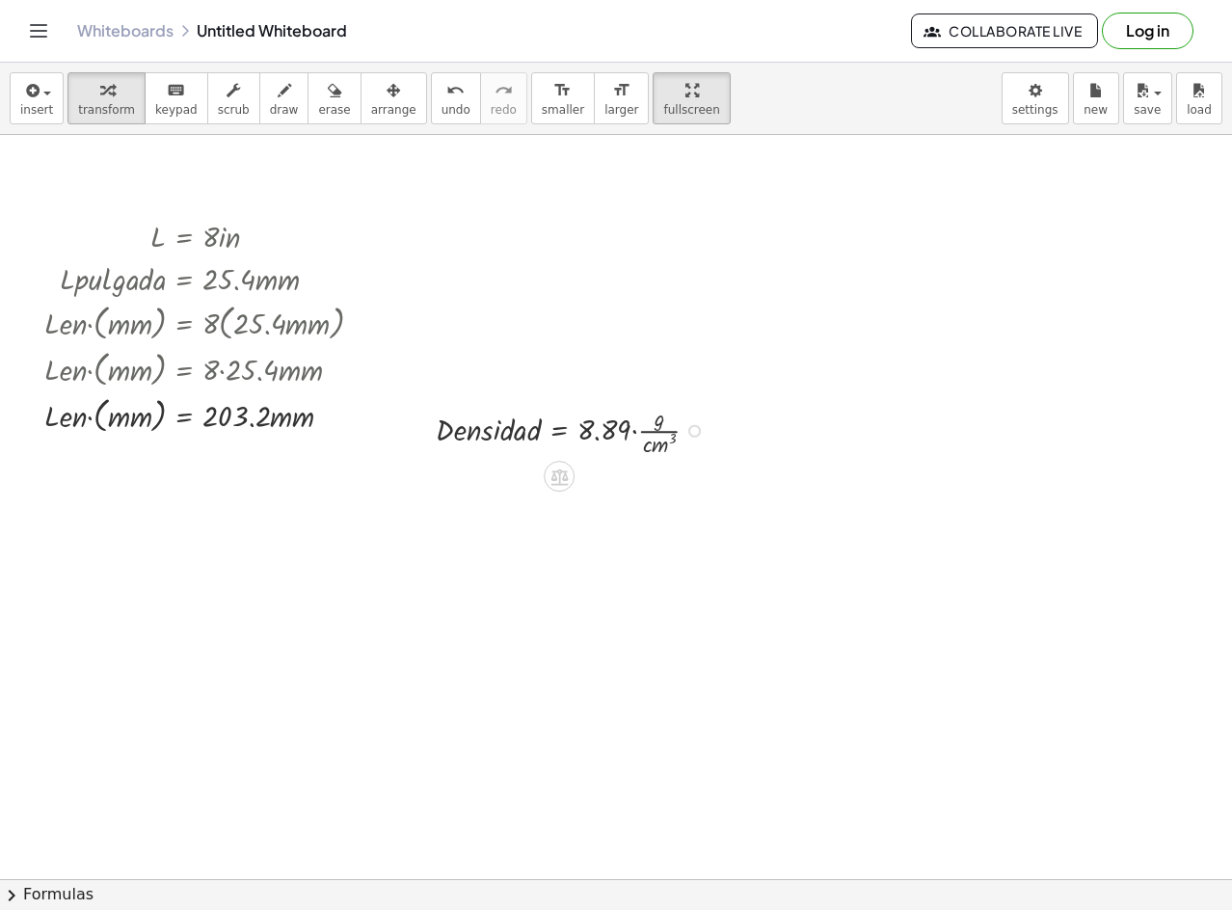
click at [717, 428] on div at bounding box center [575, 429] width 298 height 60
click at [691, 442] on div at bounding box center [575, 429] width 298 height 60
click at [690, 422] on div at bounding box center [575, 429] width 298 height 60
click at [691, 428] on div at bounding box center [695, 431] width 13 height 13
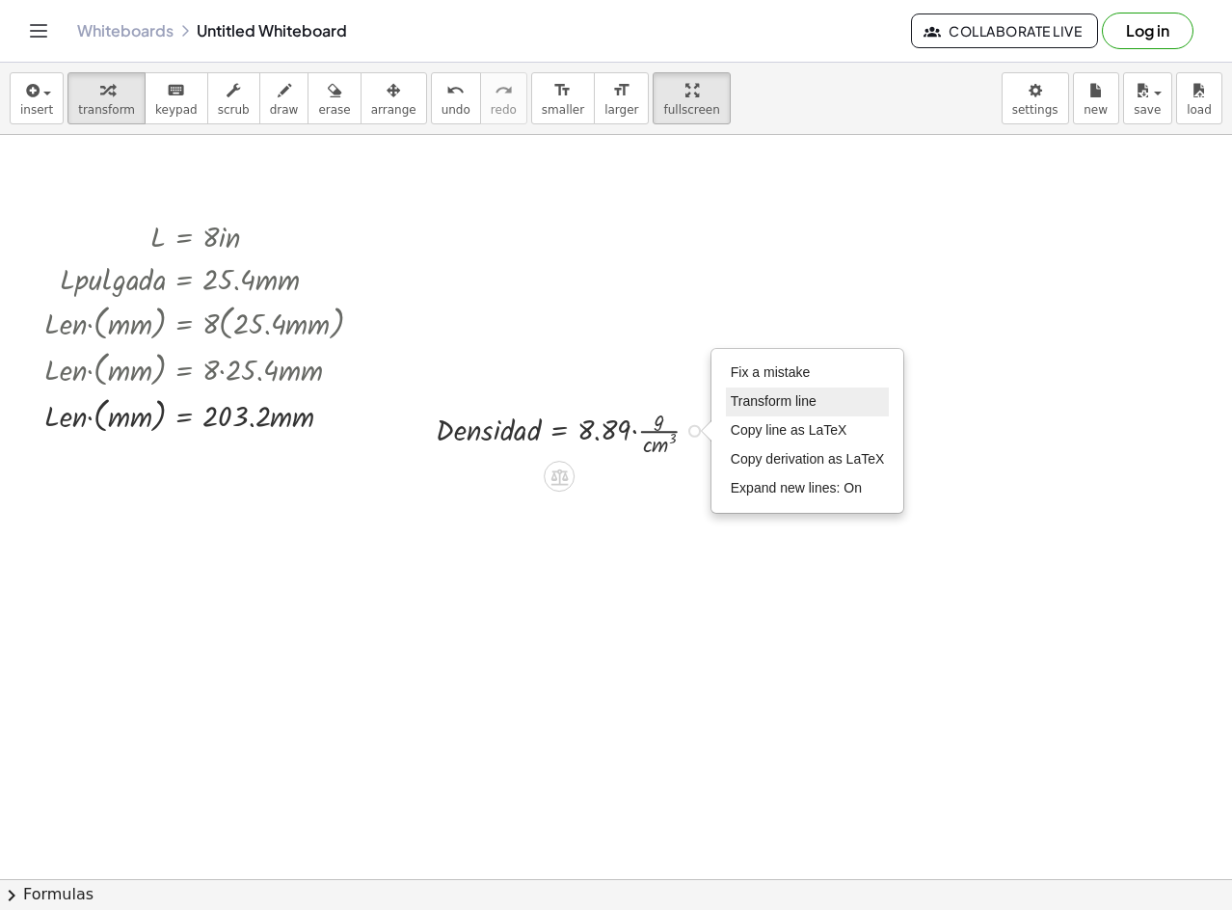
click at [775, 408] on span "Transform line" at bounding box center [774, 400] width 86 height 15
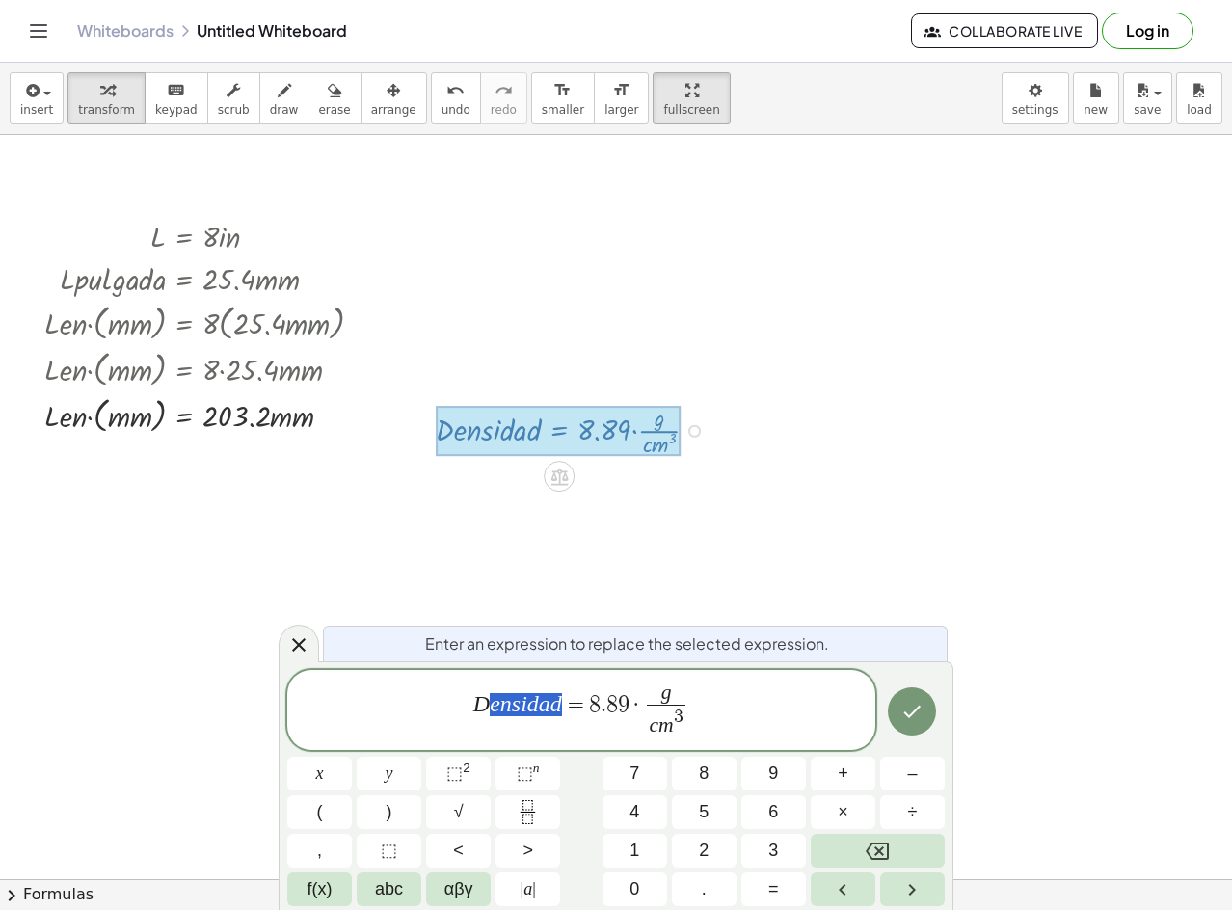
drag, startPoint x: 566, startPoint y: 699, endPoint x: 489, endPoint y: 732, distance: 83.8
click at [489, 716] on span "D e n s i d a d = 8 . 8 9 · g c m 3 ​" at bounding box center [581, 712] width 588 height 60
click at [711, 722] on span "3" at bounding box center [706, 717] width 10 height 18
drag, startPoint x: 751, startPoint y: 702, endPoint x: 742, endPoint y: 686, distance: 19.0
click at [742, 686] on span "D ( c o n v e r s i o n ) = 8 . 8 9 · g c m 3 ​ ​" at bounding box center [581, 712] width 588 height 60
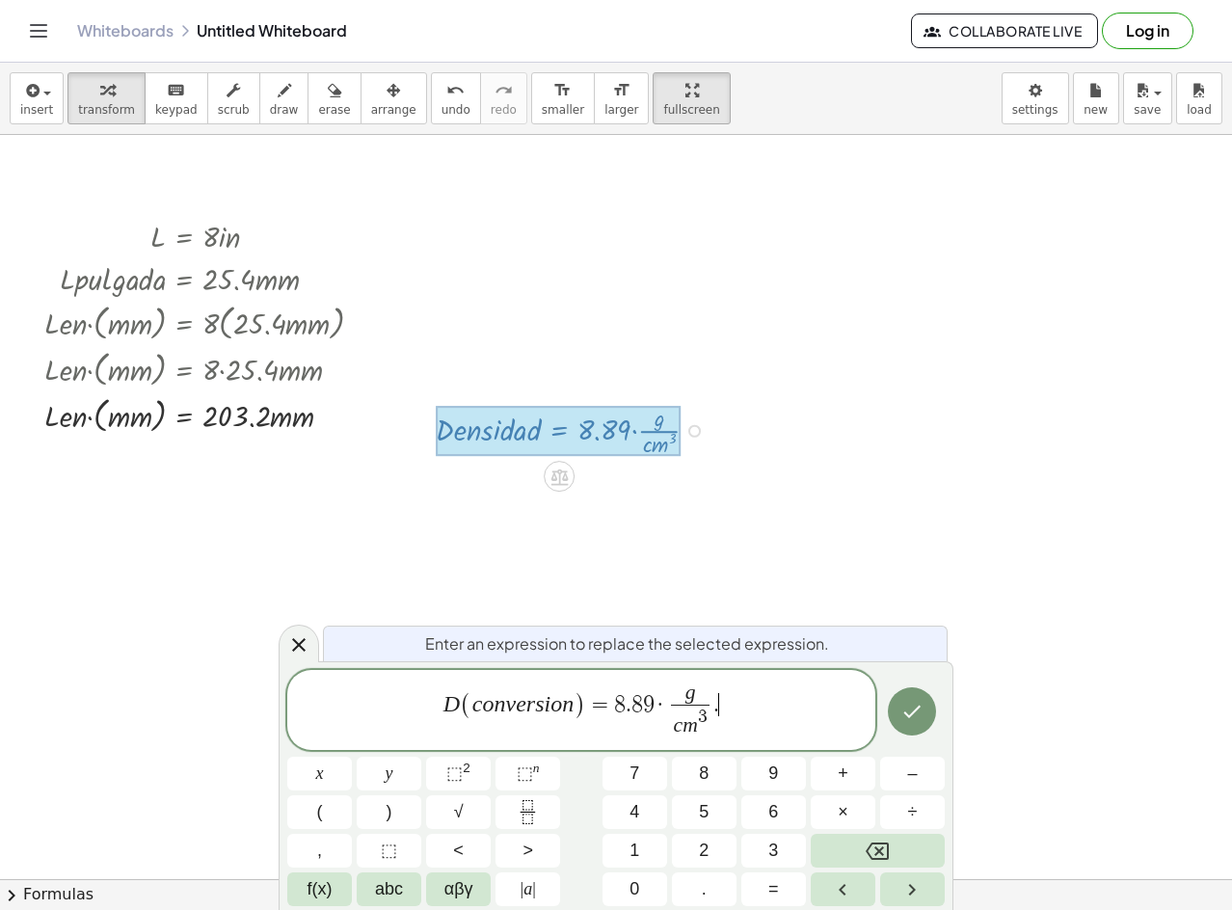
click at [607, 709] on span "=" at bounding box center [600, 704] width 28 height 23
drag, startPoint x: 607, startPoint y: 702, endPoint x: 623, endPoint y: 716, distance: 21.2
click at [742, 716] on span "D ( c o n v e r s i o n ) = ​ 8 . 8 9 · g c m 3 ​ ." at bounding box center [581, 712] width 588 height 60
click at [718, 709] on span "​" at bounding box center [720, 718] width 14 height 26
click at [721, 706] on span "​" at bounding box center [720, 718] width 14 height 26
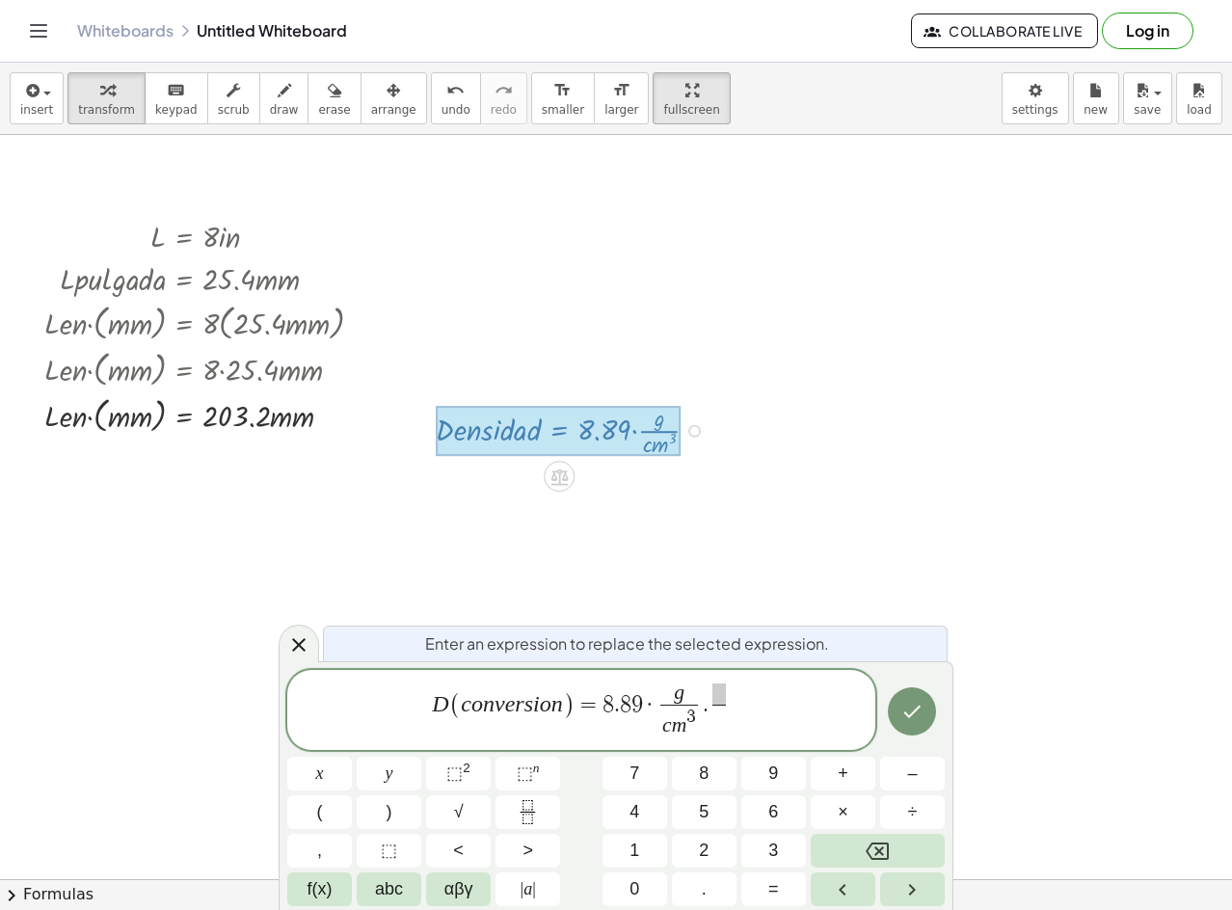
click at [721, 695] on span at bounding box center [720, 694] width 14 height 21
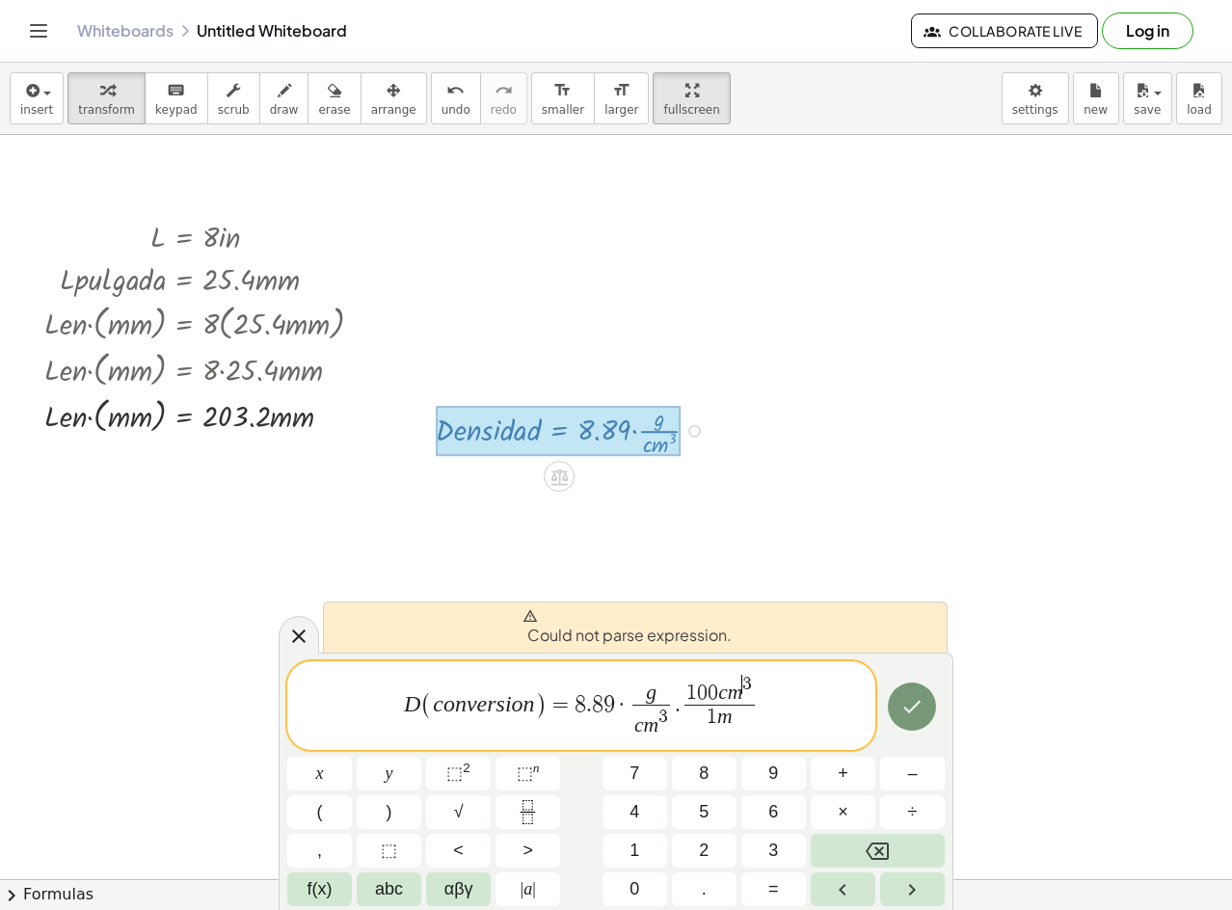
click at [751, 716] on span "1 m" at bounding box center [720, 718] width 70 height 26
click at [691, 689] on span "1" at bounding box center [692, 693] width 11 height 21
click at [681, 698] on span "D ( c o n v e r s i o n ) = 8 . 8 9 · g c m 3 ​ . ​ 1 0 0 c m 3 1 m ​" at bounding box center [581, 707] width 588 height 68
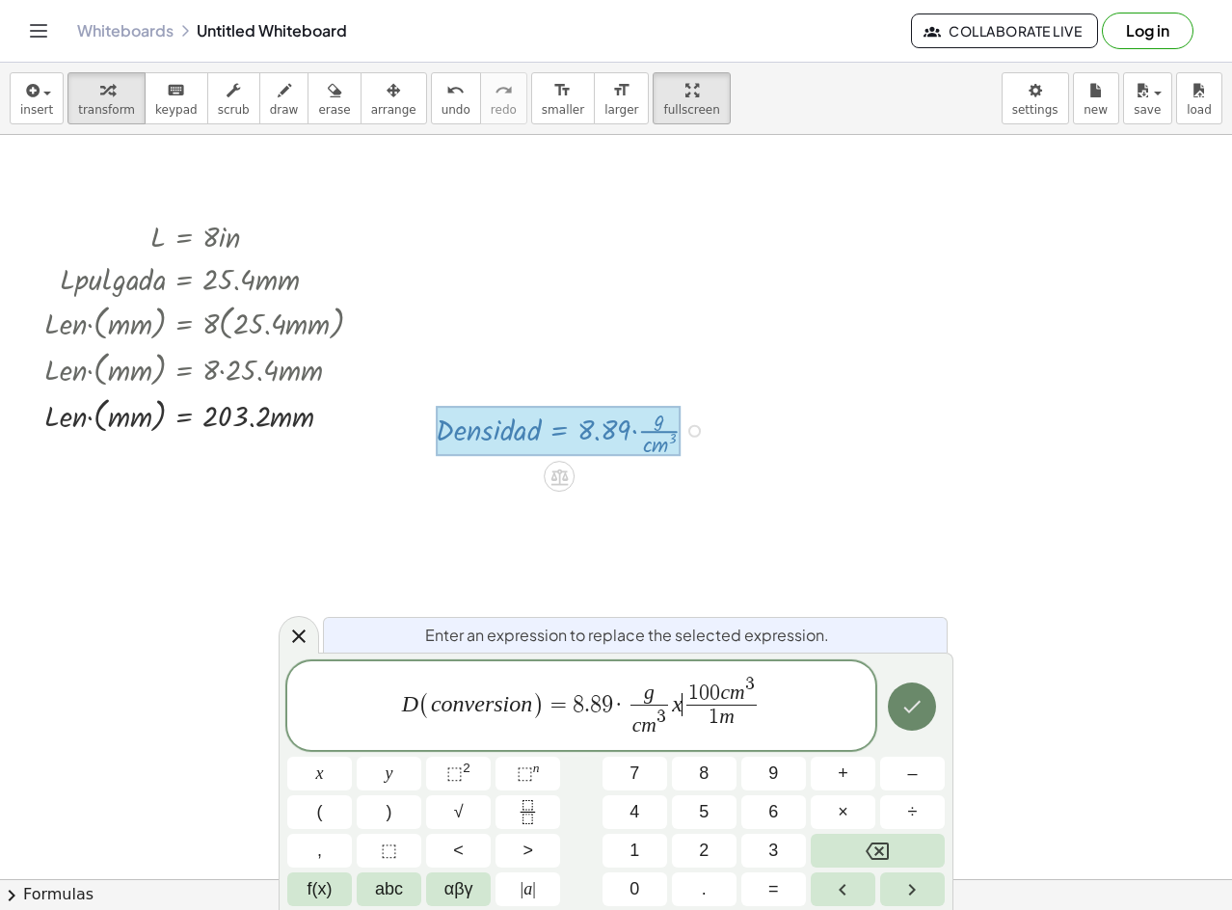
click at [907, 702] on icon "Done" at bounding box center [912, 706] width 23 height 23
click at [30, 41] on icon "Toggle navigation" at bounding box center [38, 30] width 23 height 23
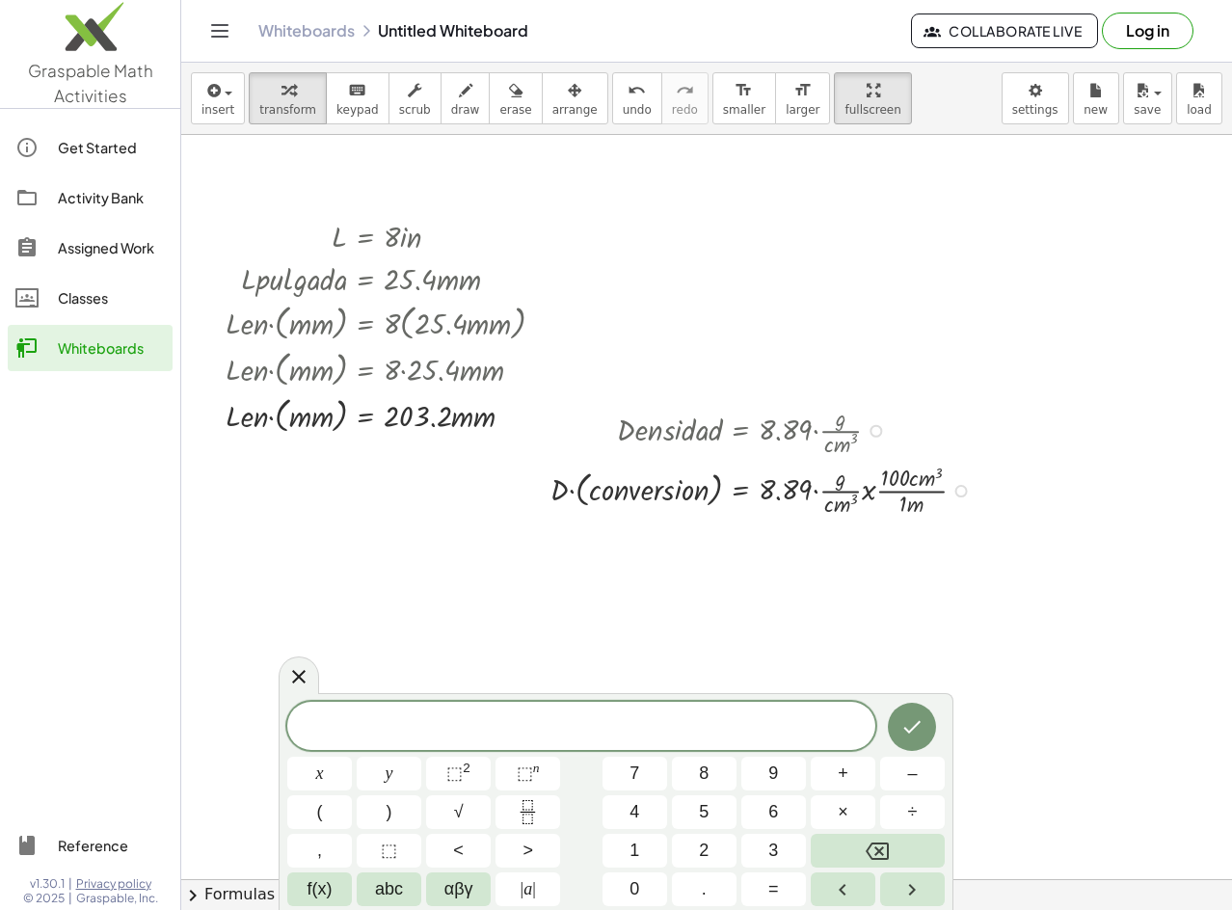
click at [961, 500] on div at bounding box center [765, 489] width 449 height 60
click at [968, 490] on div at bounding box center [765, 489] width 449 height 60
click at [961, 490] on div "Fix a mistake Transform line Copy line as LaTeX Copy derivation as LaTeX Expand…" at bounding box center [962, 491] width 13 height 13
click at [1048, 443] on span "Transform line" at bounding box center [1040, 446] width 86 height 15
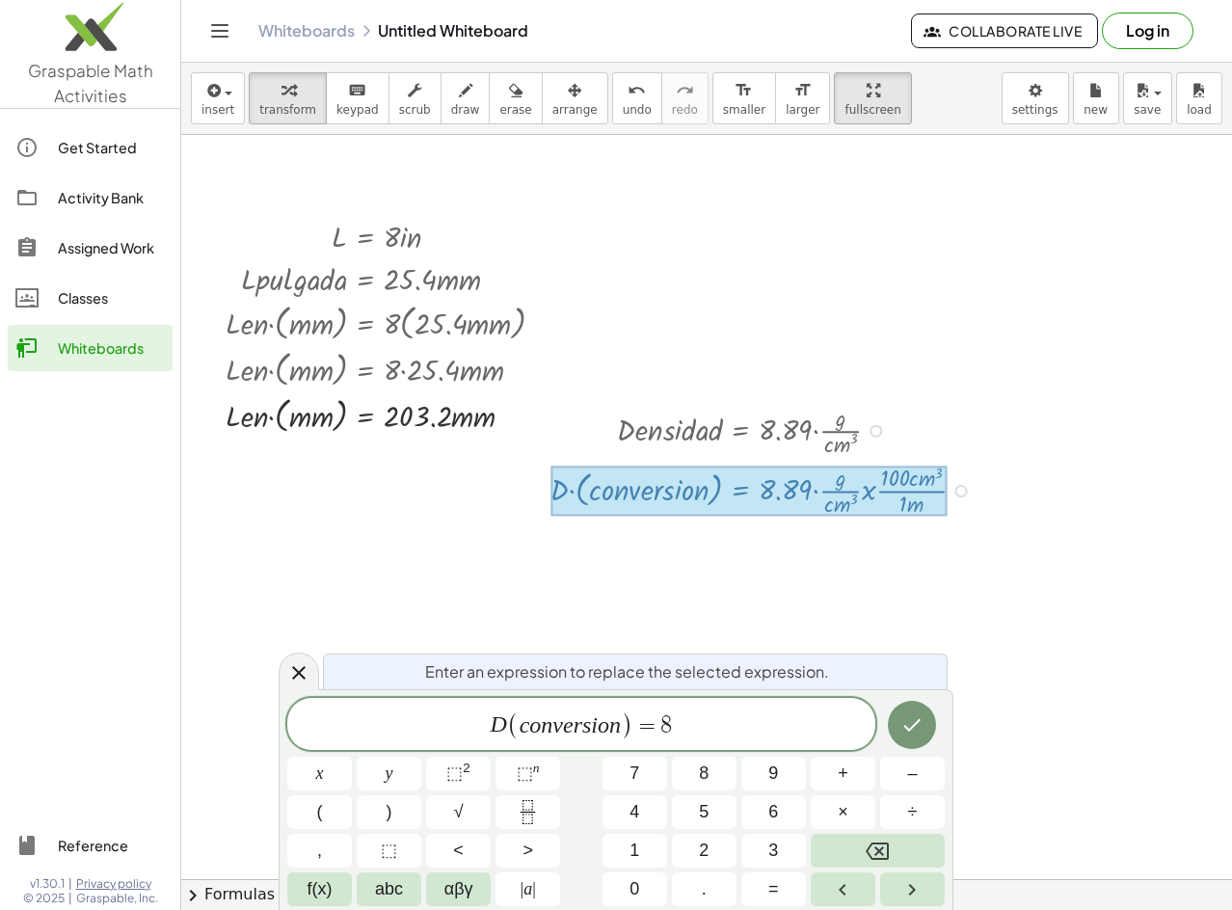
click at [722, 743] on div "D ( c o n v e r s i o n ) = 8" at bounding box center [581, 724] width 588 height 52
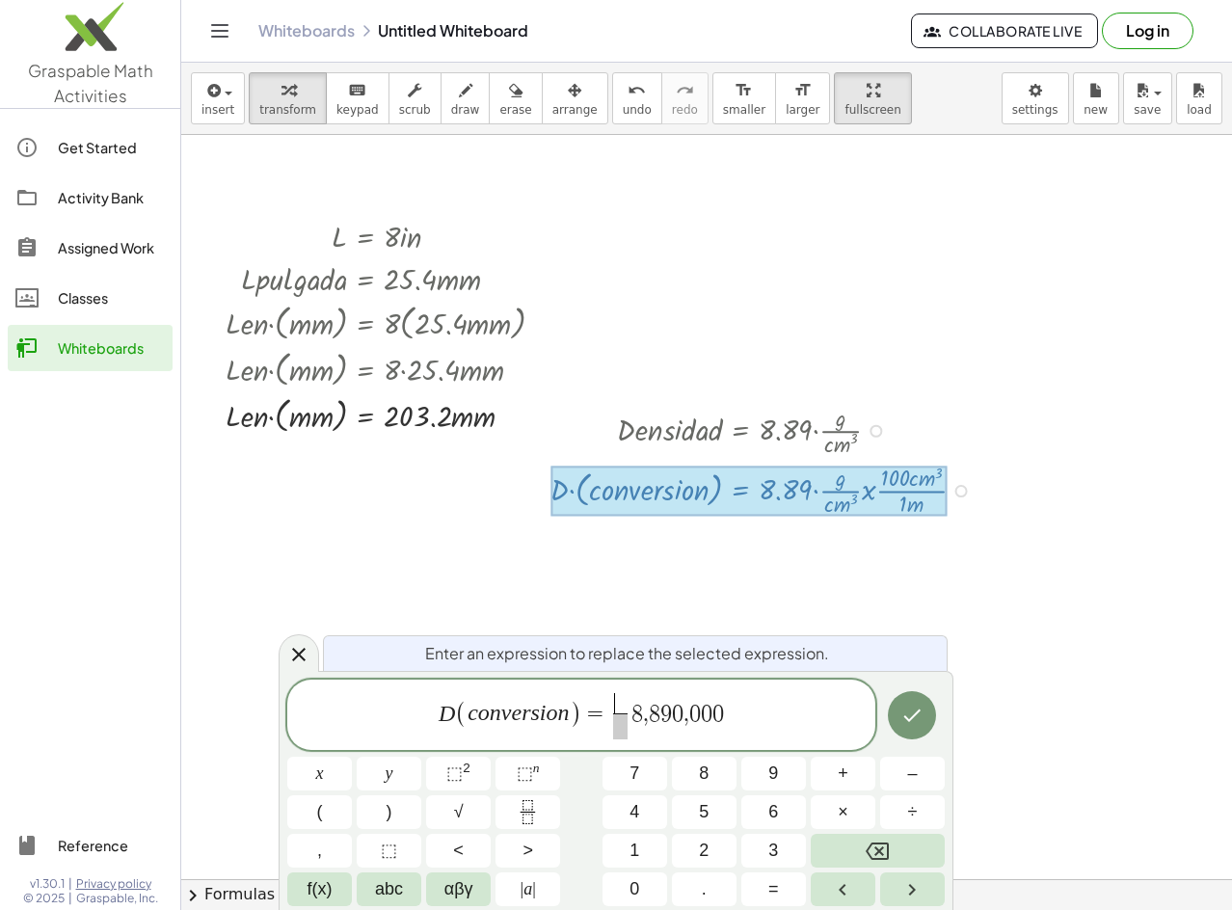
drag, startPoint x: 614, startPoint y: 709, endPoint x: 625, endPoint y: 732, distance: 25.5
click at [773, 692] on span "D ( c o n v e r s i o n ) = ​ 8 , 8 9 0 , 0 0 0" at bounding box center [581, 716] width 588 height 51
drag, startPoint x: 598, startPoint y: 719, endPoint x: 621, endPoint y: 722, distance: 23.3
click at [611, 722] on span "D ( c o n v e r s i o n ) = ​ 8 , 8 9 0 , 0 0 0 ​ ​" at bounding box center [581, 716] width 588 height 51
click at [625, 722] on span "8" at bounding box center [626, 713] width 12 height 23
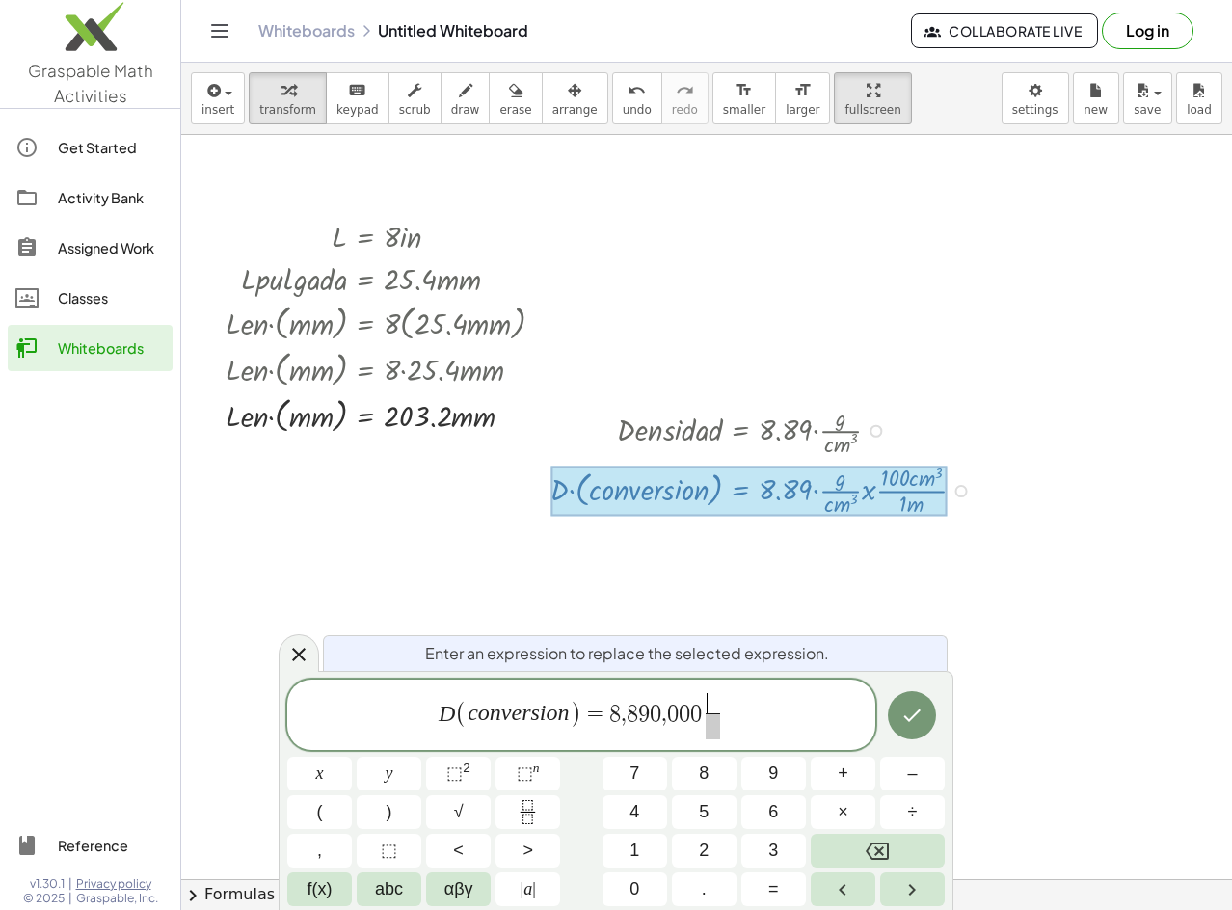
click at [719, 699] on span "​" at bounding box center [713, 703] width 14 height 21
click at [713, 736] on span at bounding box center [713, 727] width 14 height 26
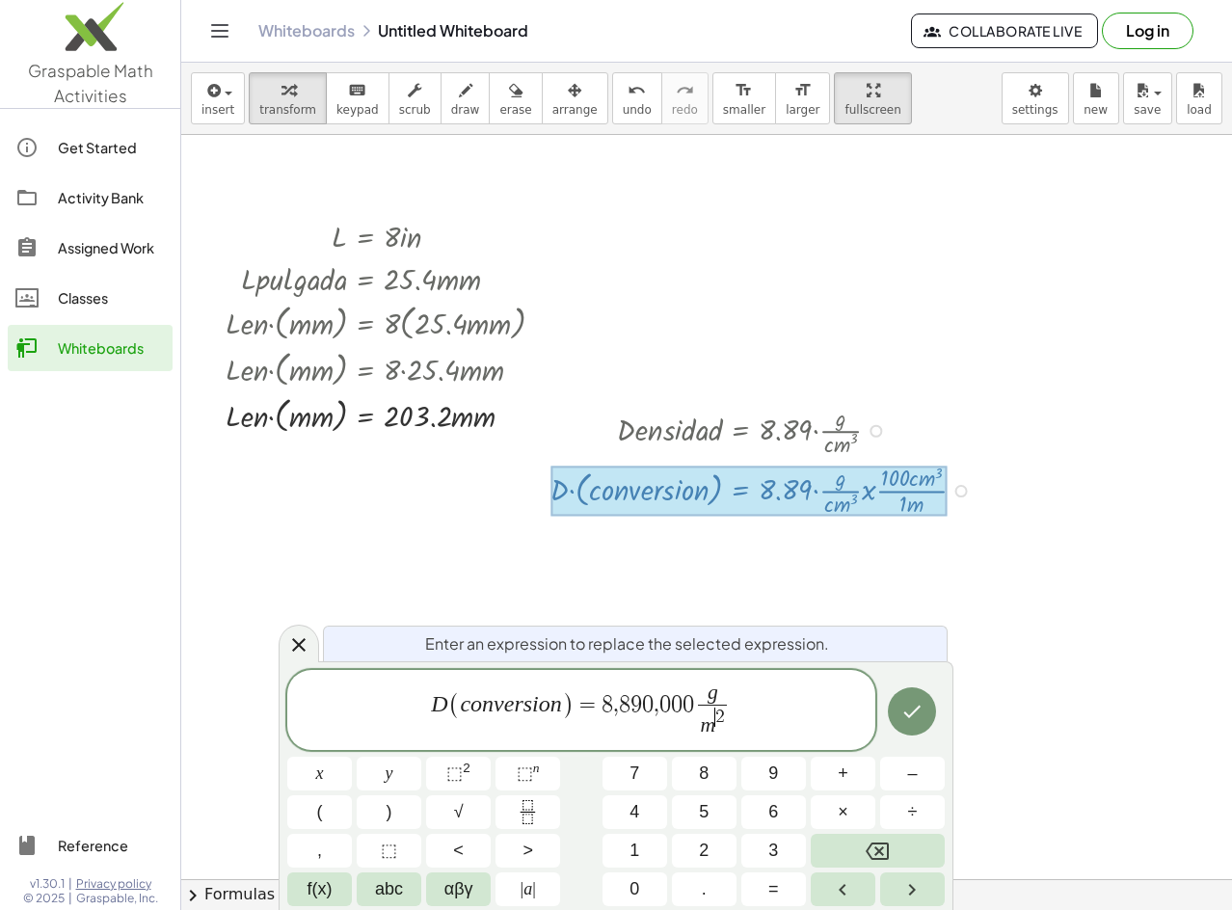
click at [719, 716] on span "2" at bounding box center [721, 717] width 10 height 18
click at [756, 685] on span "D ( c o n v e r s i o n ) = 8 , 8 9 0 , 0 0 0 g m 3 ​ ​" at bounding box center [581, 712] width 588 height 60
click at [895, 699] on button "Done" at bounding box center [912, 712] width 48 height 48
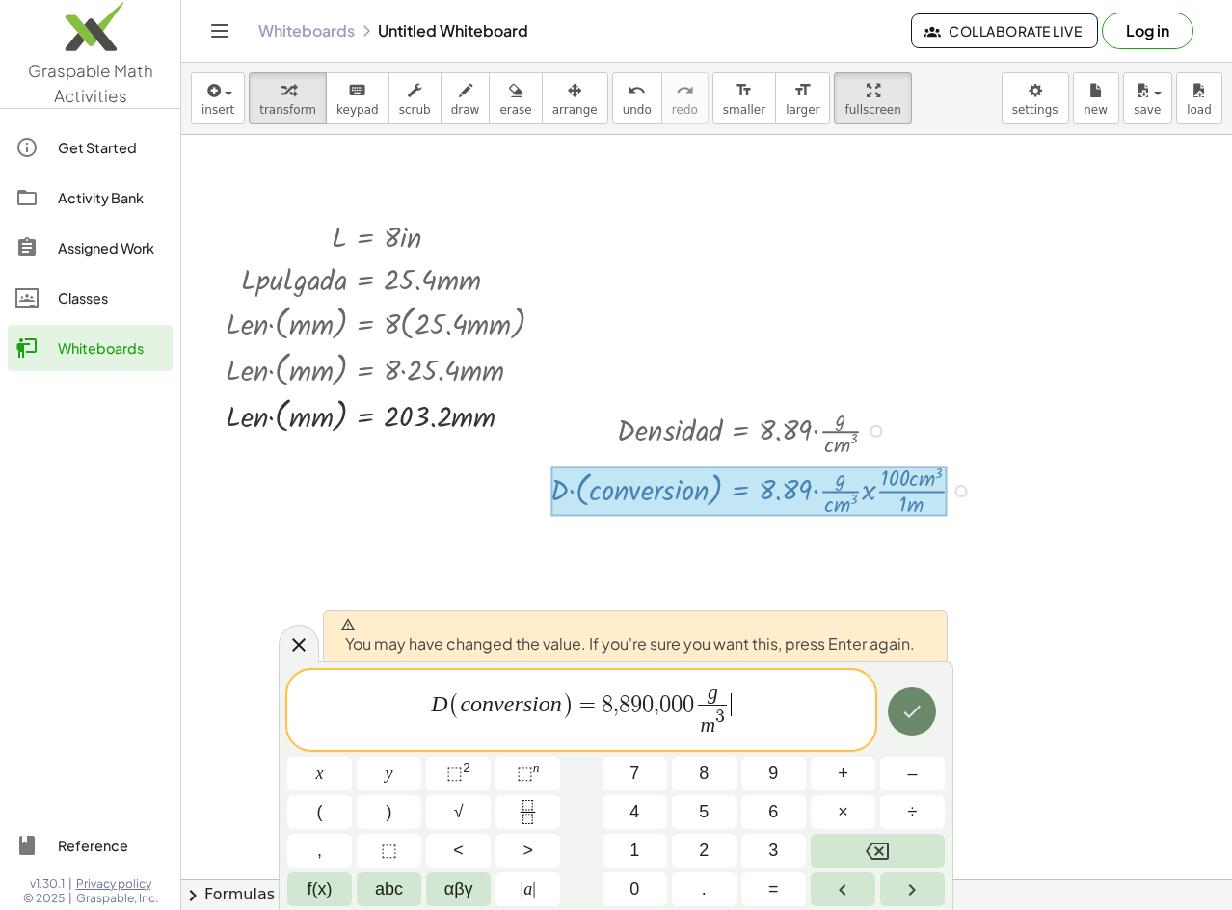
click at [895, 699] on button "Done" at bounding box center [912, 712] width 48 height 48
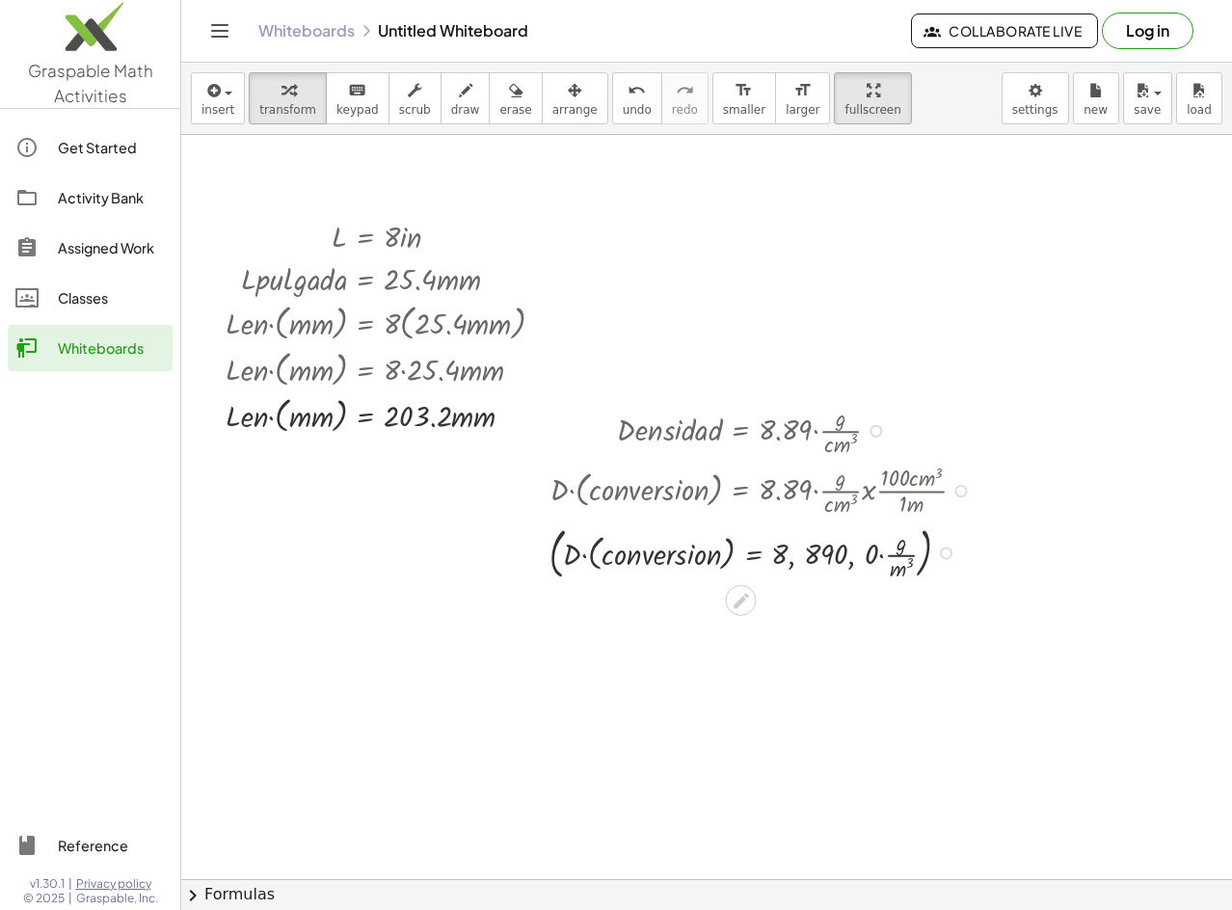
click at [945, 554] on div "Transform line Copy line as LaTeX Copy derivation as LaTeX Expand new lines: On" at bounding box center [946, 553] width 13 height 13
click at [919, 544] on div at bounding box center [765, 552] width 450 height 65
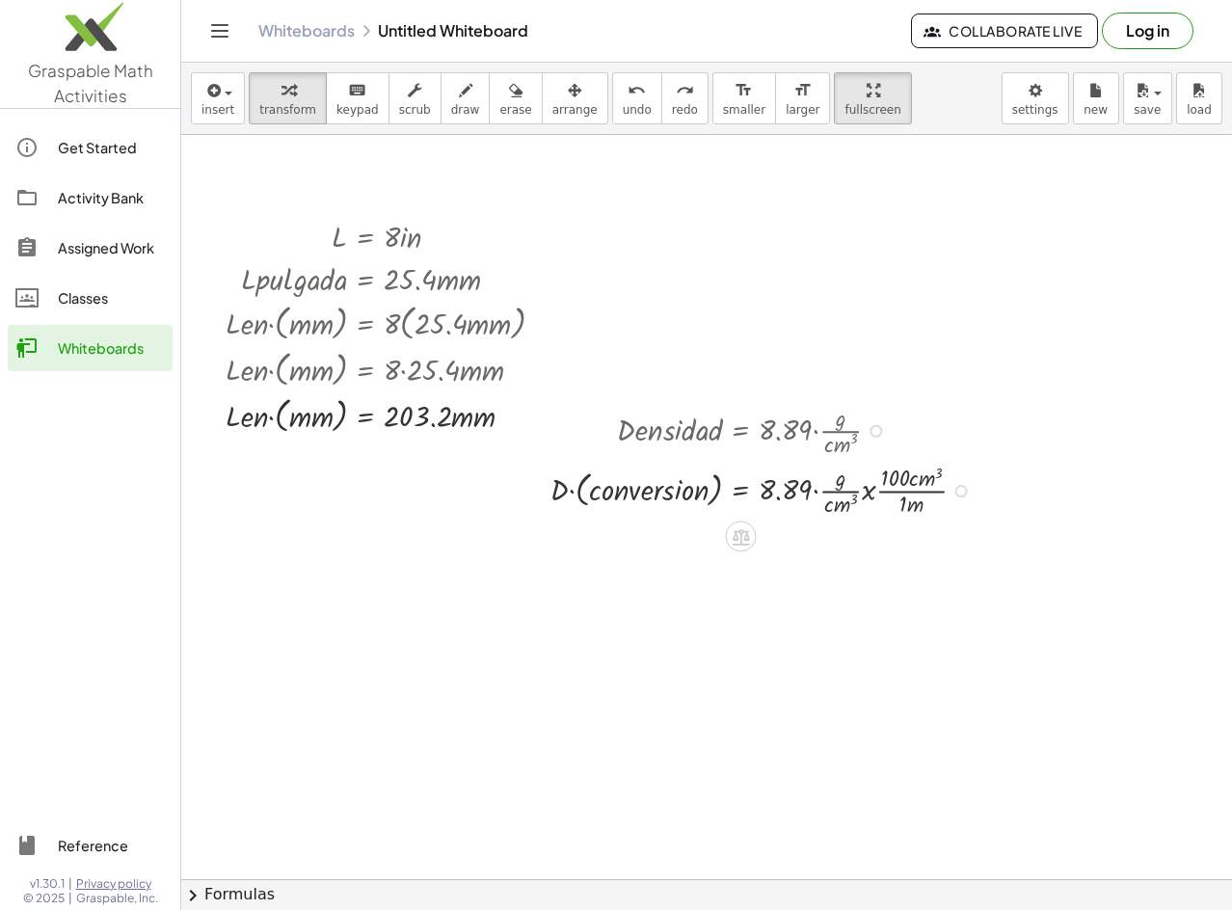
click at [965, 500] on div at bounding box center [765, 489] width 449 height 60
click at [965, 497] on div at bounding box center [765, 489] width 449 height 60
click at [960, 486] on div at bounding box center [962, 491] width 13 height 13
click at [1026, 452] on span "Transform line" at bounding box center [1040, 446] width 86 height 15
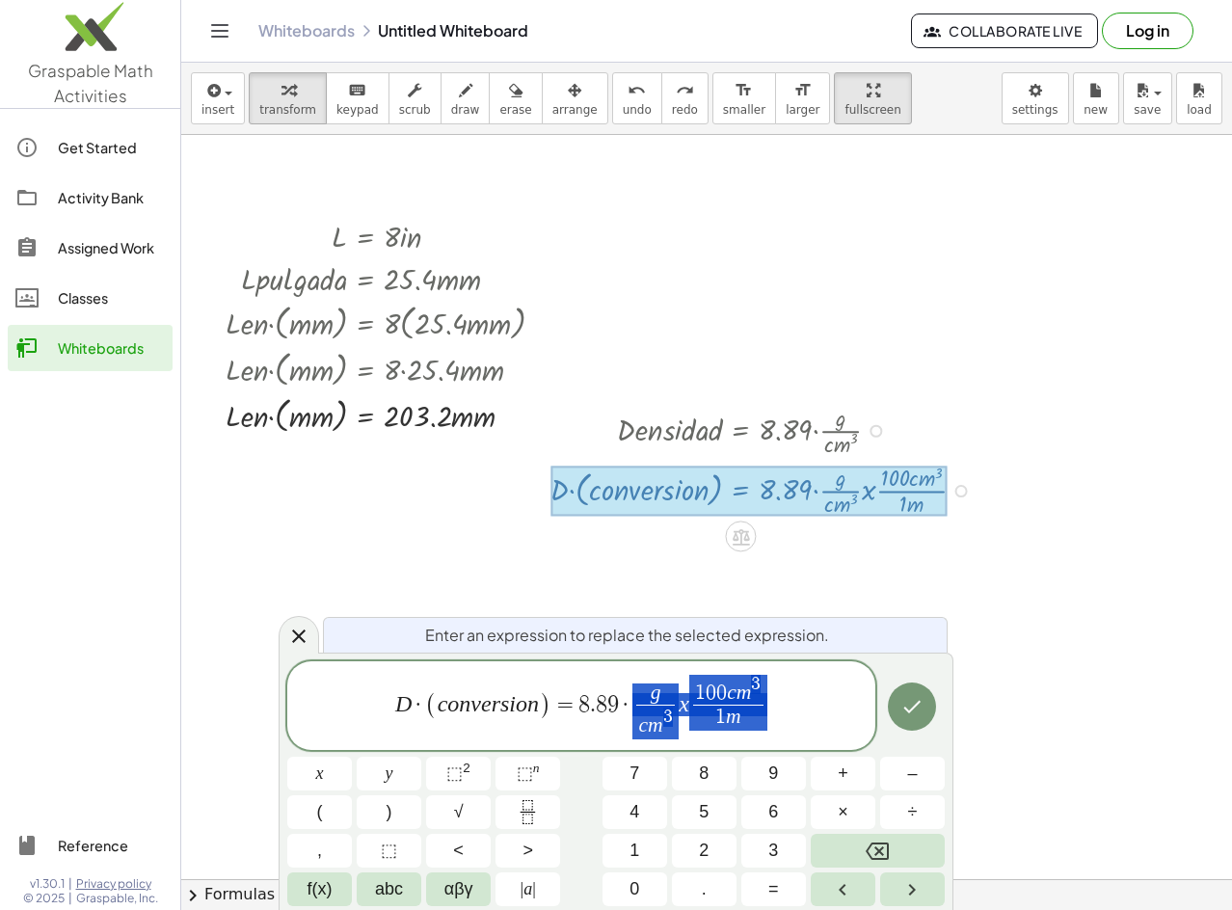
drag, startPoint x: 800, startPoint y: 686, endPoint x: 635, endPoint y: 705, distance: 167.0
click at [632, 705] on span "D · ( c o n v e r s i o n ) = 8 . 8 9 · g c m 3 ​ x 1 0 0 c m 3 1 m ​" at bounding box center [581, 707] width 588 height 68
drag, startPoint x: 760, startPoint y: 709, endPoint x: 699, endPoint y: 689, distance: 64.0
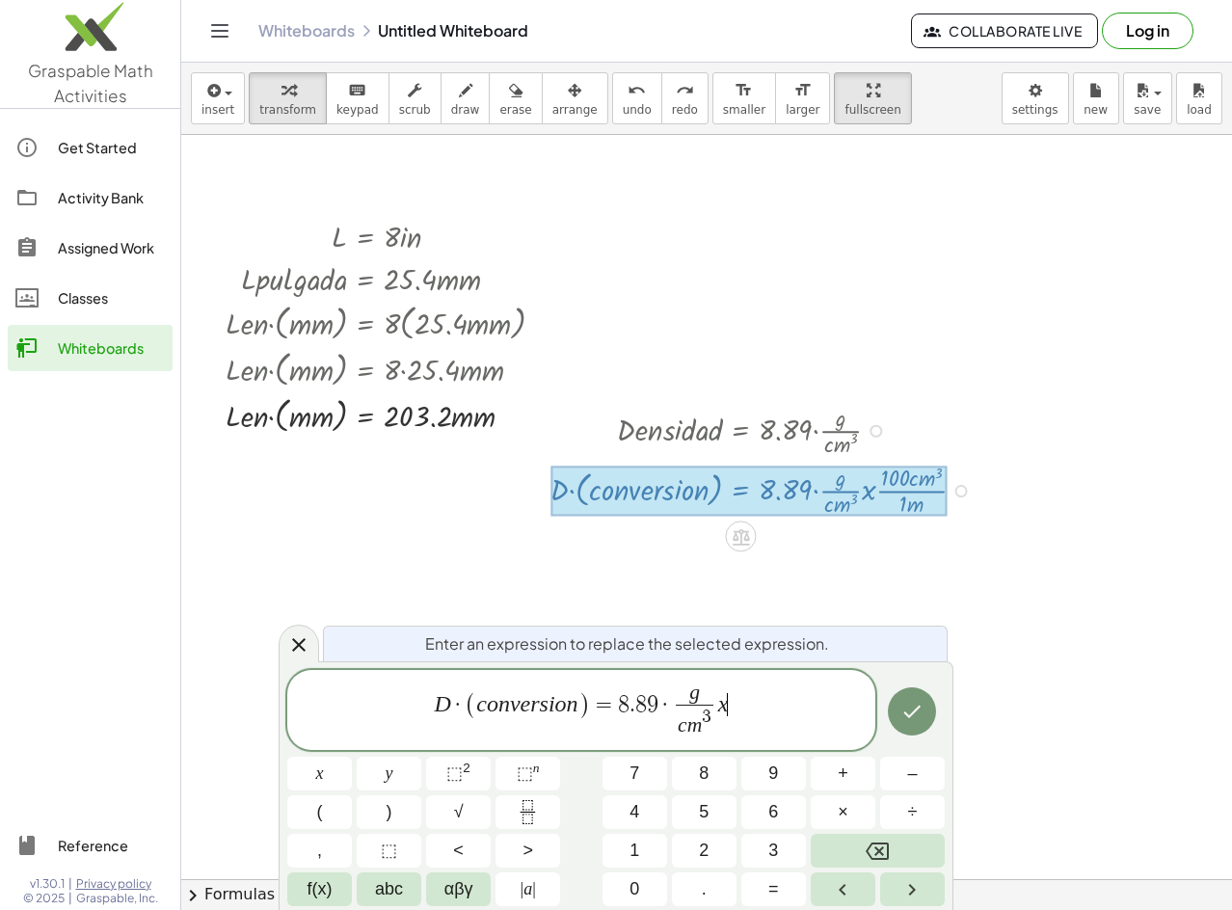
click at [659, 702] on span "D · ( c o n v e r s i o n ) = 8 . 8 9 · g c m 3 ​ x ​" at bounding box center [581, 712] width 588 height 60
drag, startPoint x: 665, startPoint y: 699, endPoint x: 679, endPoint y: 699, distance: 13.5
click at [765, 702] on span "D · ( c o n v e r s i o n ) = 8 8 9 0 0 0 0 g c m 3 ​ x ​" at bounding box center [581, 712] width 588 height 60
click at [896, 722] on button "Done" at bounding box center [912, 712] width 48 height 48
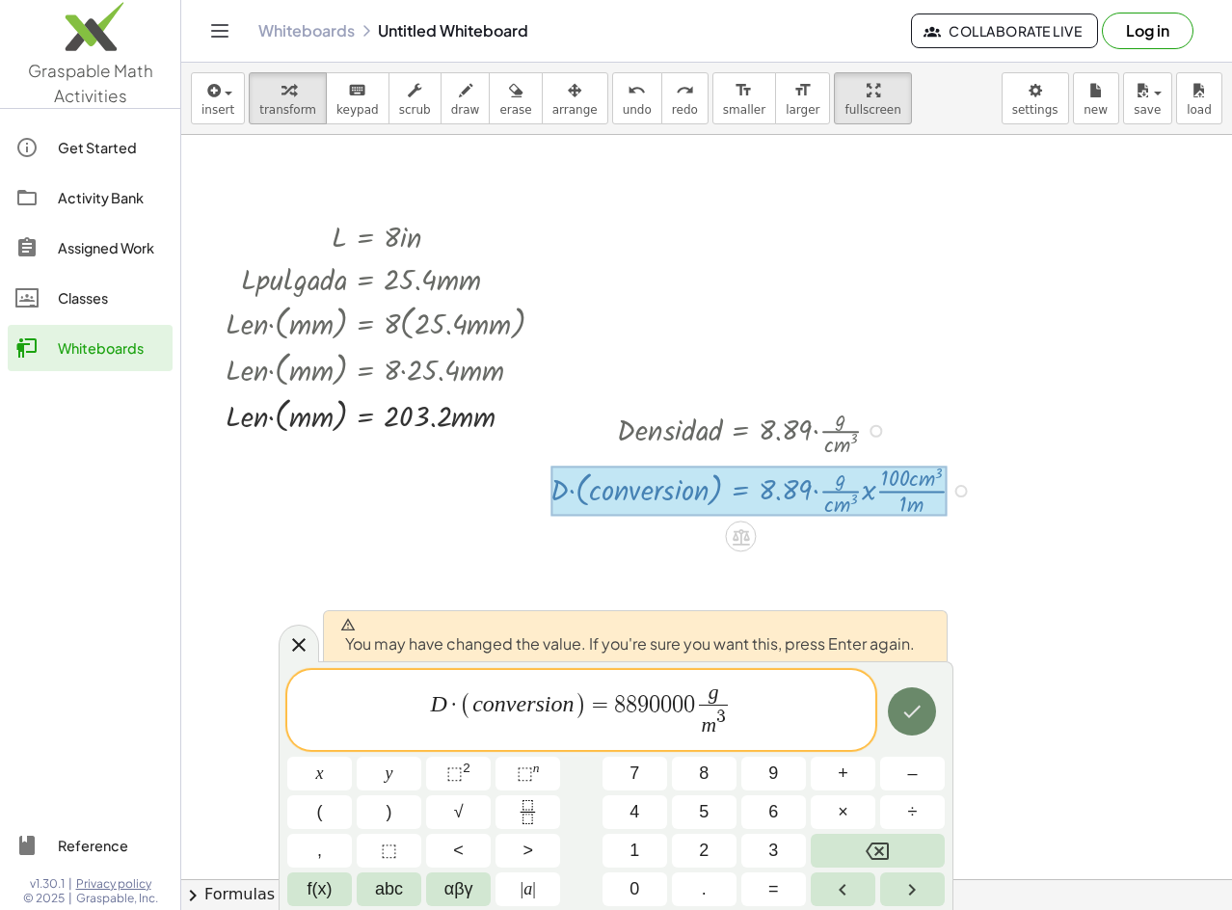
click at [896, 722] on button "Done" at bounding box center [912, 712] width 48 height 48
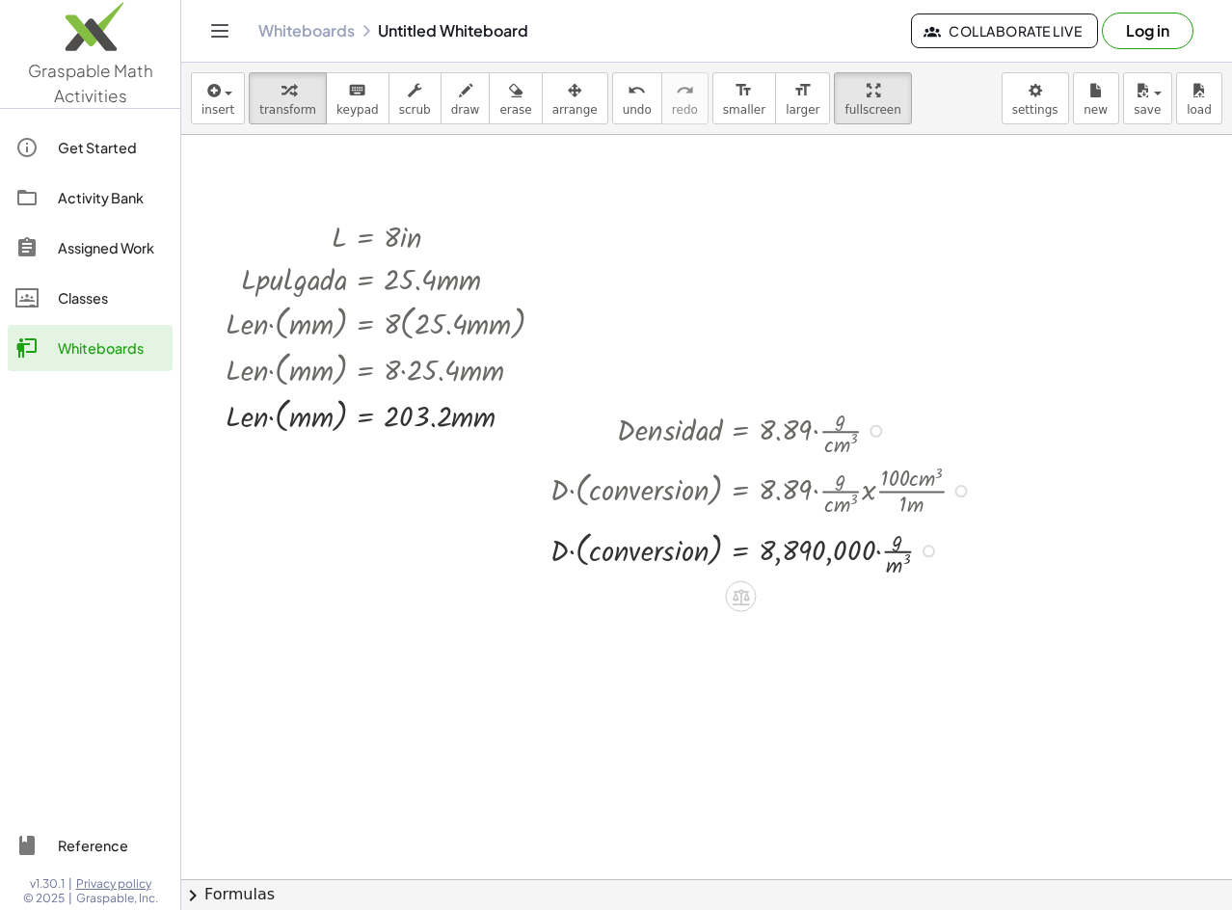
click at [924, 551] on div "Transform line Copy line as LaTeX Copy derivation as LaTeX Expand new lines: On" at bounding box center [929, 551] width 13 height 13
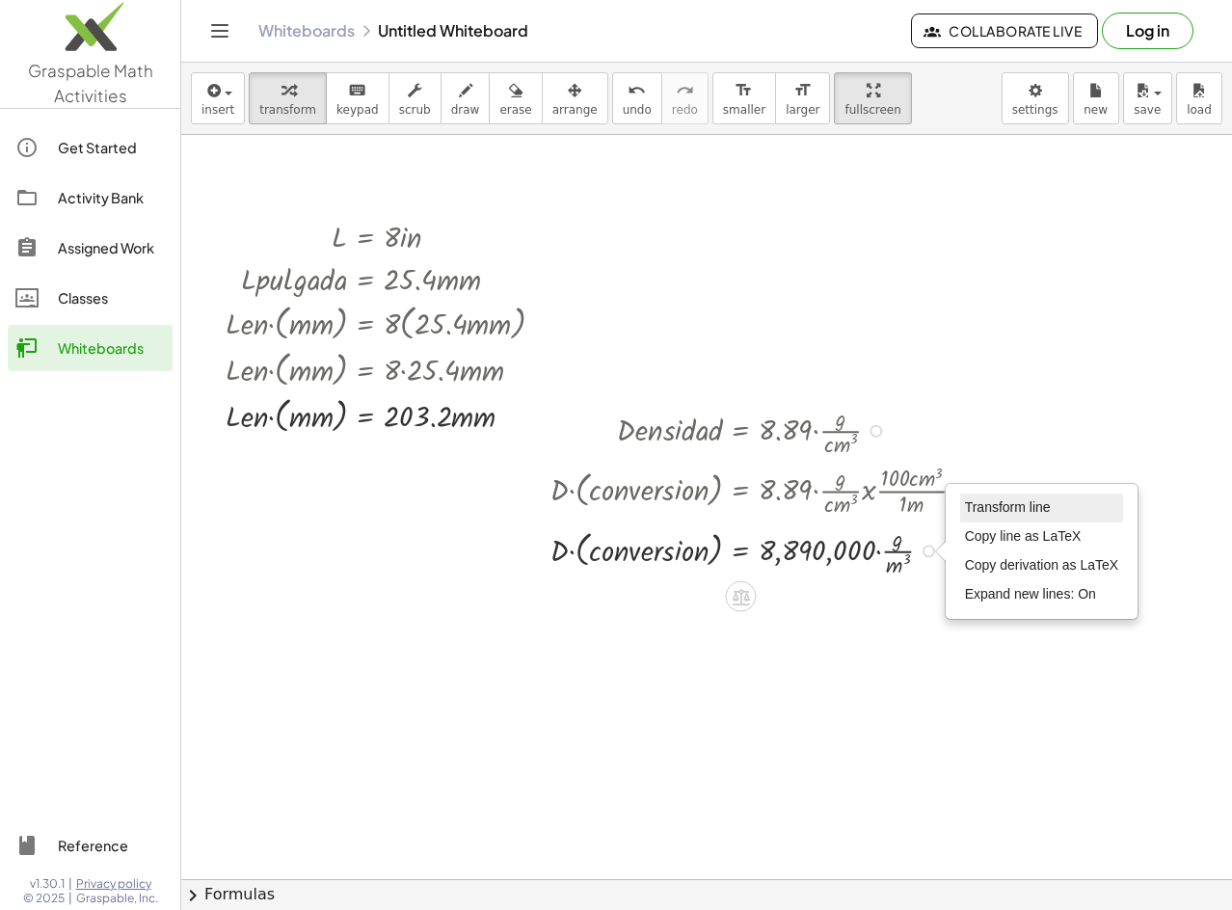
click at [1025, 497] on li "Transform line" at bounding box center [1043, 508] width 164 height 29
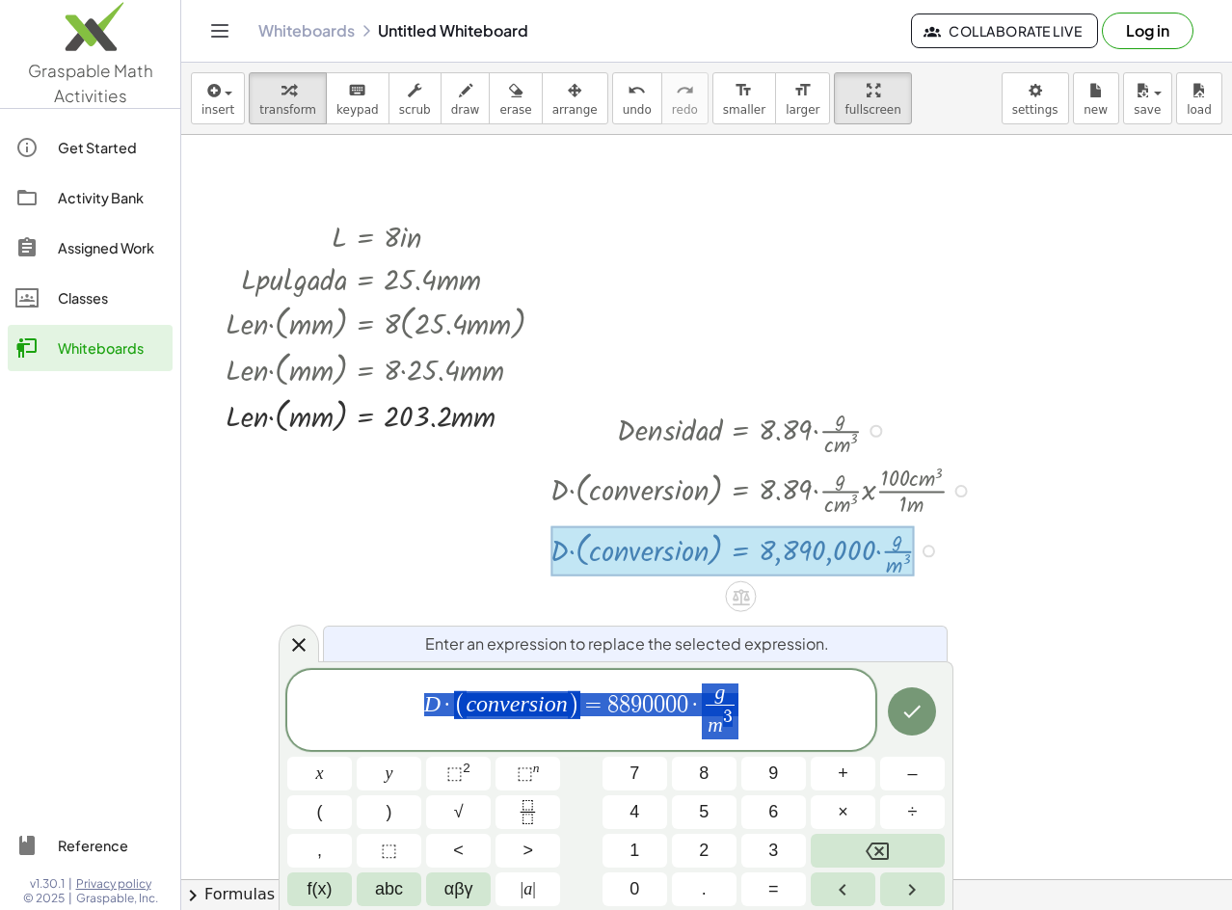
click at [765, 706] on span "D · ( c o n v e r s i o n ) = 8 8 9 0 0 0 0 · g m 3 ​" at bounding box center [581, 712] width 588 height 60
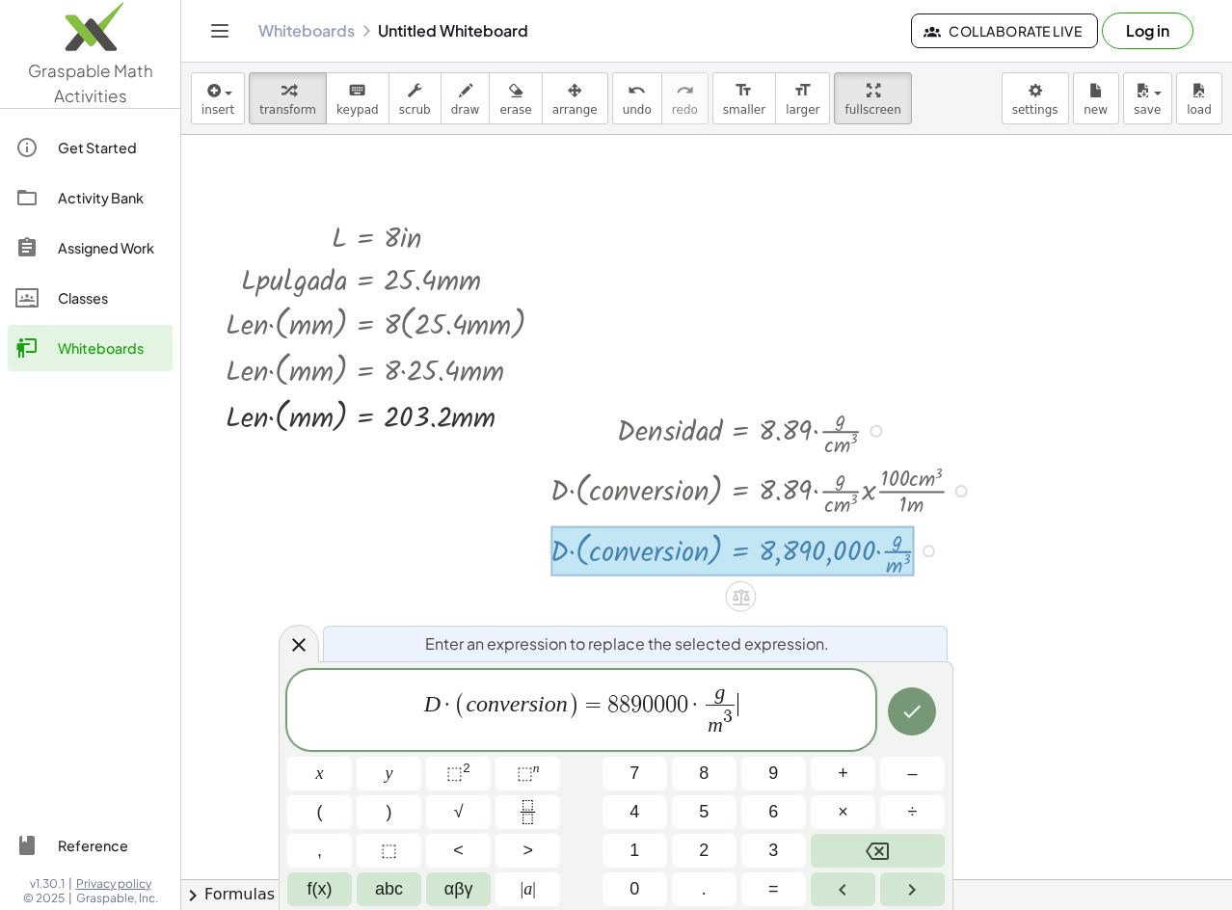
click at [765, 740] on span "D · ( c o n v e r s i o n ) = 8 8 9 0 0 0 0 · g m 3 ​ ​" at bounding box center [581, 712] width 588 height 60
click at [923, 703] on icon "Done" at bounding box center [912, 711] width 23 height 23
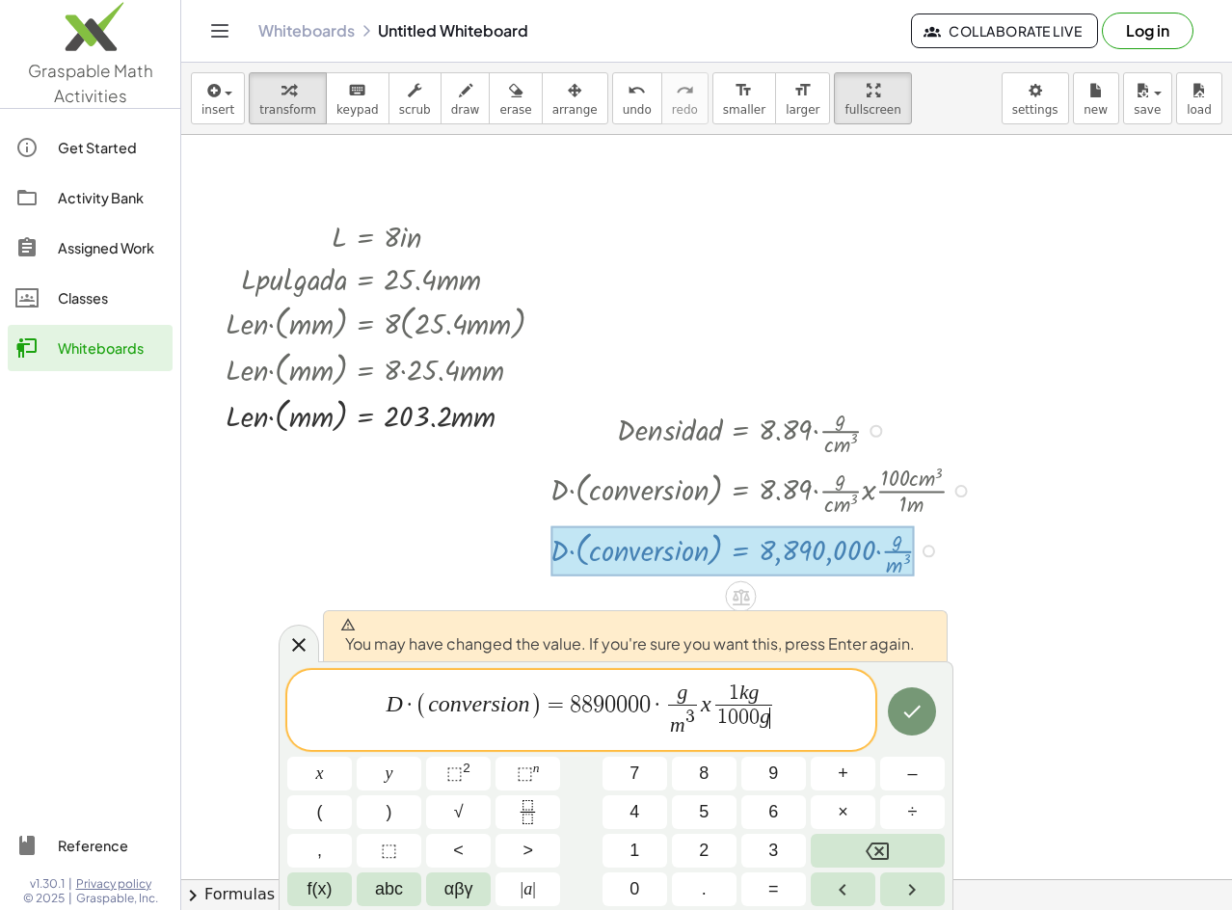
click at [411, 706] on span "·" at bounding box center [410, 704] width 14 height 23
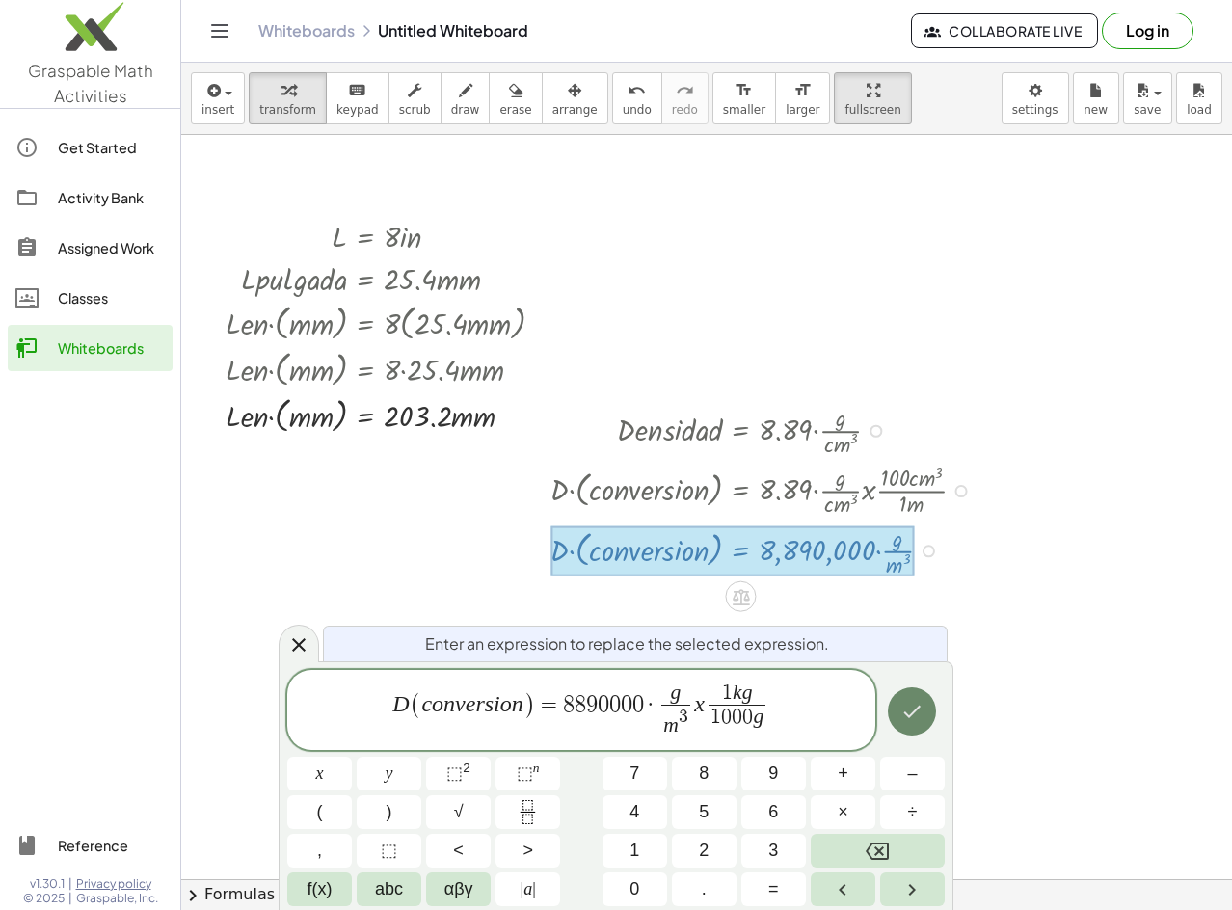
click at [917, 719] on icon "Done" at bounding box center [912, 711] width 23 height 23
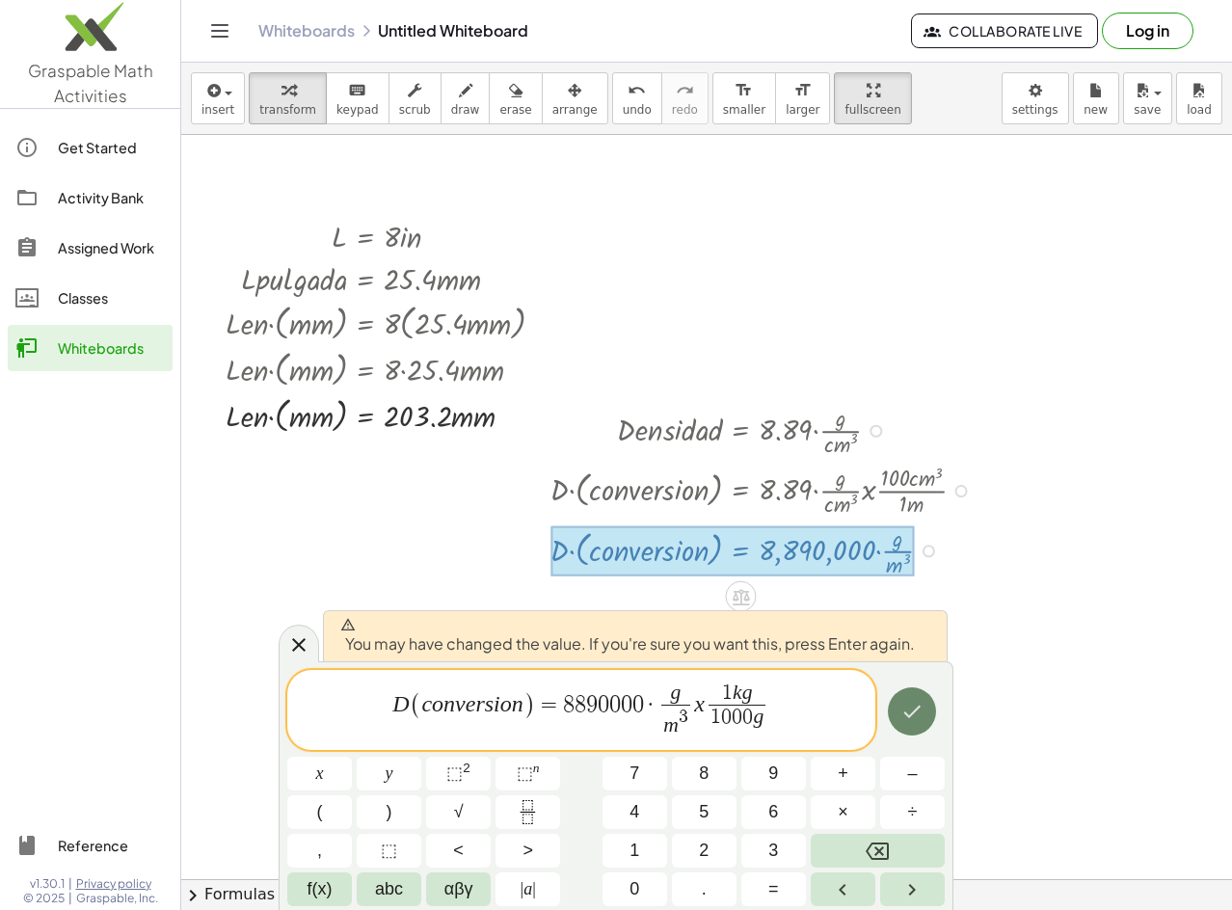
click at [917, 719] on icon "Done" at bounding box center [912, 711] width 23 height 23
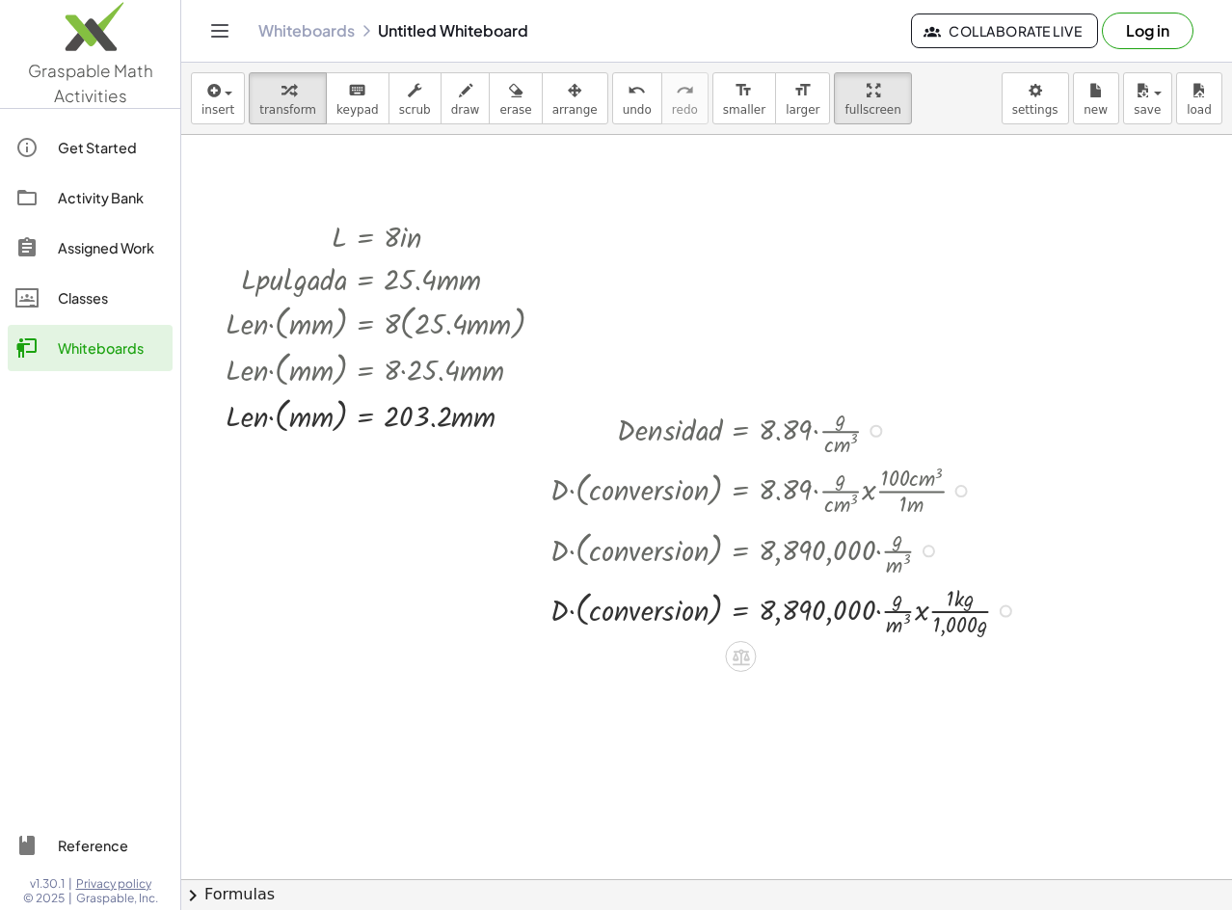
click at [1012, 611] on div "Transform line Copy line as LaTeX Copy derivation as LaTeX Expand new lines: On" at bounding box center [1006, 612] width 13 height 13
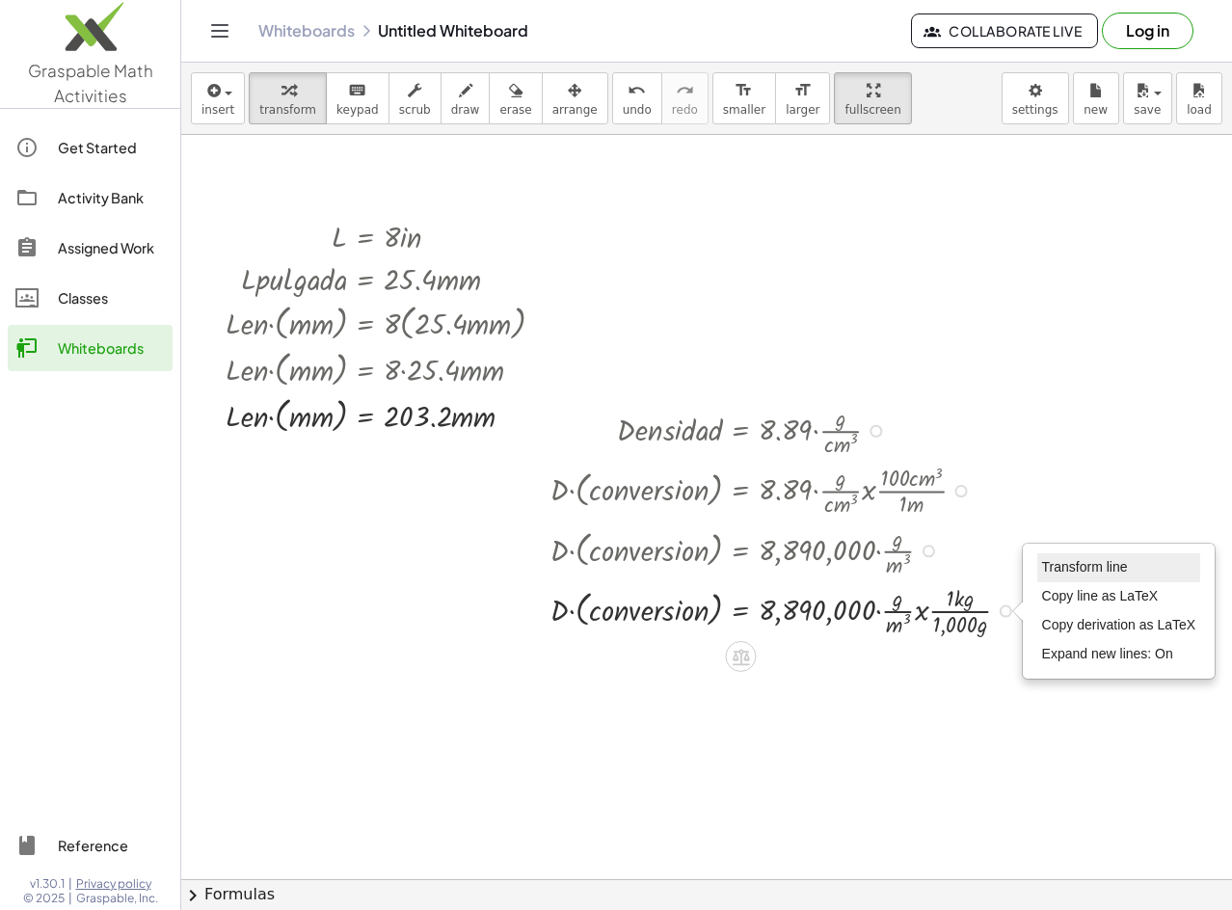
click at [1071, 568] on span "Transform line" at bounding box center [1085, 566] width 86 height 15
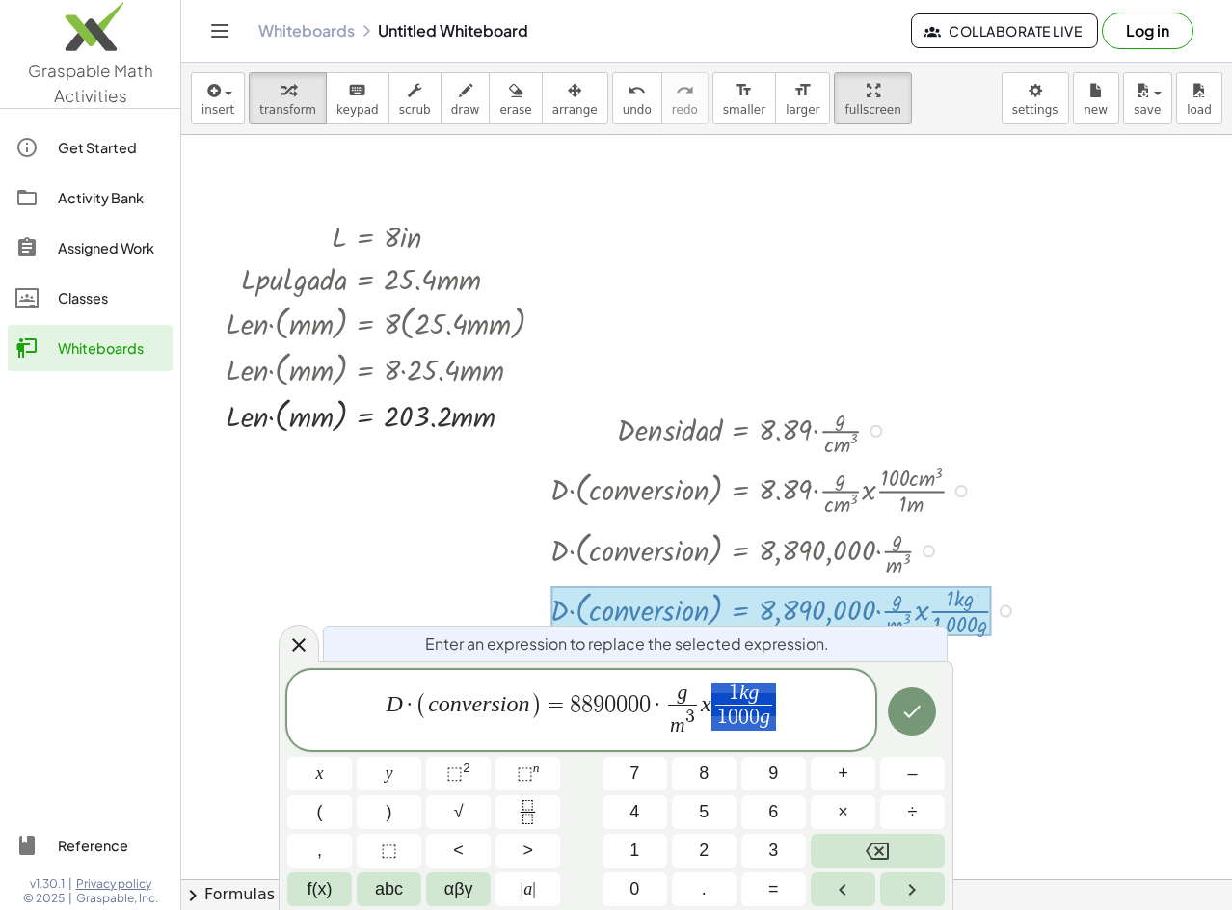
drag, startPoint x: 798, startPoint y: 713, endPoint x: 708, endPoint y: 709, distance: 90.7
click at [708, 709] on span "D · ( c o n v e r s i o n ) = 8 8 9 0 0 0 0 · g m 3 ​ x 1 k g 1 0 0 0 g ​" at bounding box center [581, 712] width 588 height 60
click at [697, 696] on span "g" at bounding box center [682, 694] width 29 height 21
drag, startPoint x: 771, startPoint y: 730, endPoint x: 704, endPoint y: 690, distance: 78.7
click at [704, 690] on span "D · ( c o n v e r s i o n ) = 8 8 9 0 0 0 0 · k g m 3 ​ x 1 k g 1 0 0 0 g ​" at bounding box center [581, 712] width 588 height 60
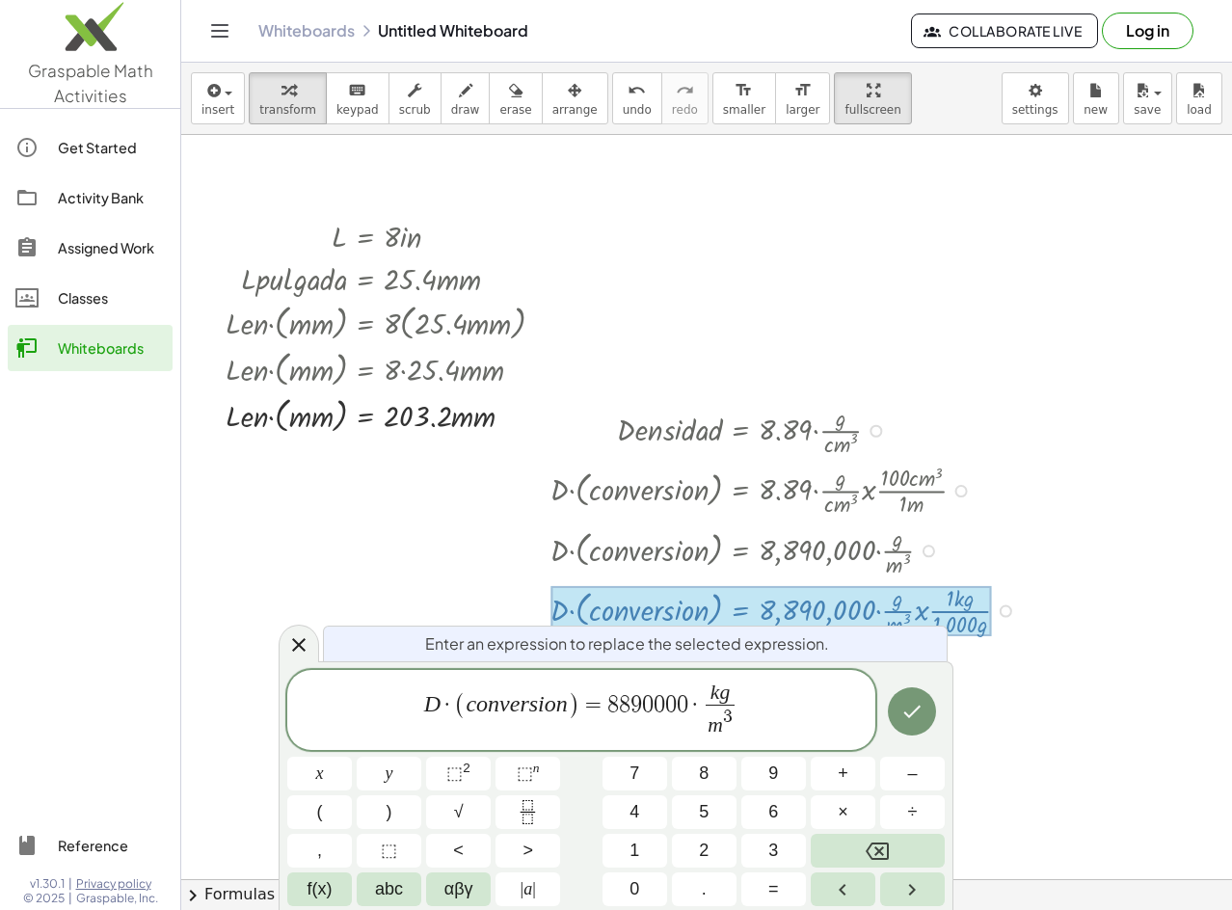
drag, startPoint x: 694, startPoint y: 690, endPoint x: 688, endPoint y: 706, distance: 17.7
click at [688, 706] on span "D · ( c o n v e r s i o n ) = 8 8 9 0 0 0 0 · k g m 3 ​ ​" at bounding box center [581, 712] width 588 height 60
drag, startPoint x: 688, startPoint y: 706, endPoint x: 640, endPoint y: 709, distance: 47.3
click at [916, 713] on icon "Done" at bounding box center [912, 711] width 23 height 23
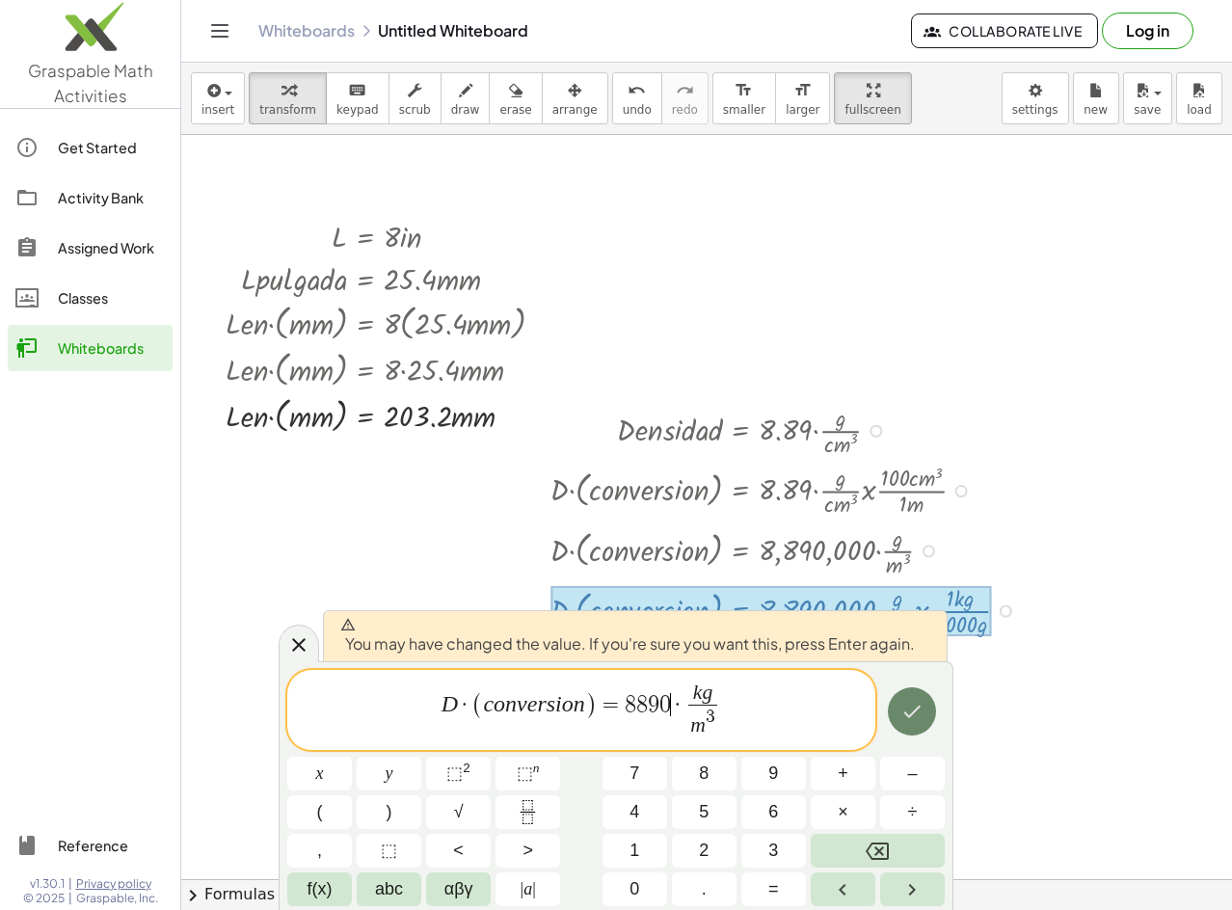
click at [916, 713] on icon "Done" at bounding box center [912, 711] width 23 height 23
